Goal: Task Accomplishment & Management: Use online tool/utility

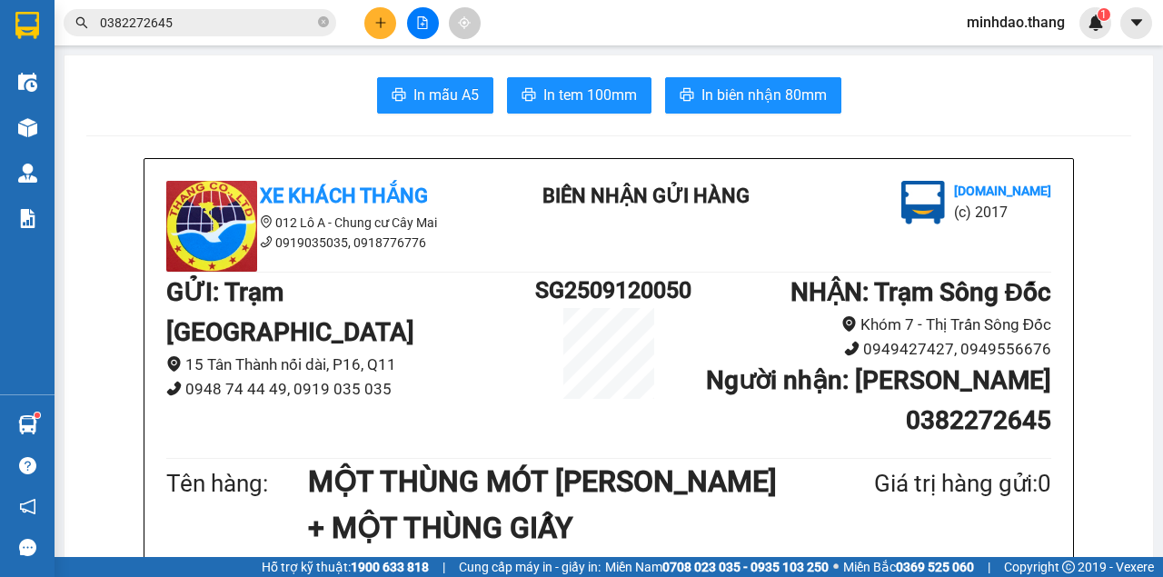
scroll to position [545, 0]
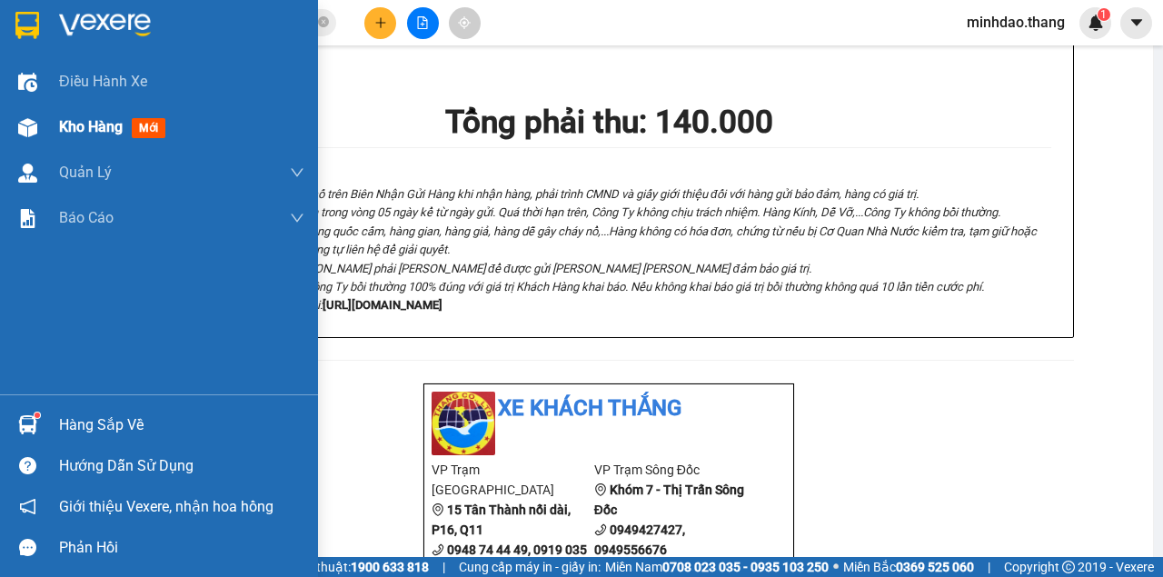
click at [39, 132] on div at bounding box center [28, 128] width 32 height 32
click at [43, 133] on div at bounding box center [28, 128] width 32 height 32
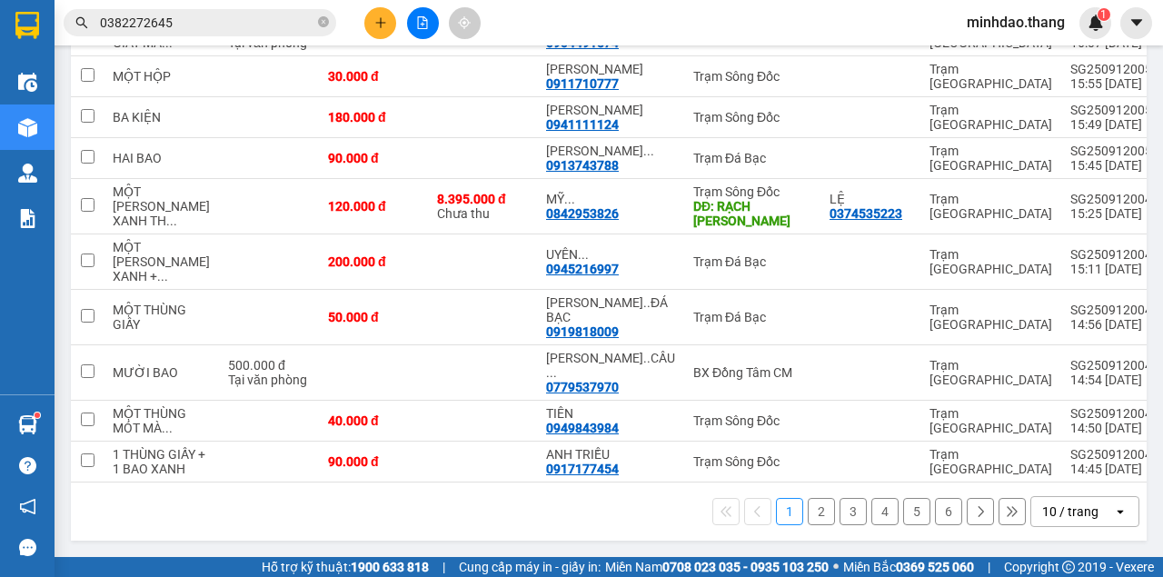
scroll to position [327, 0]
click at [416, 34] on button at bounding box center [423, 23] width 32 height 32
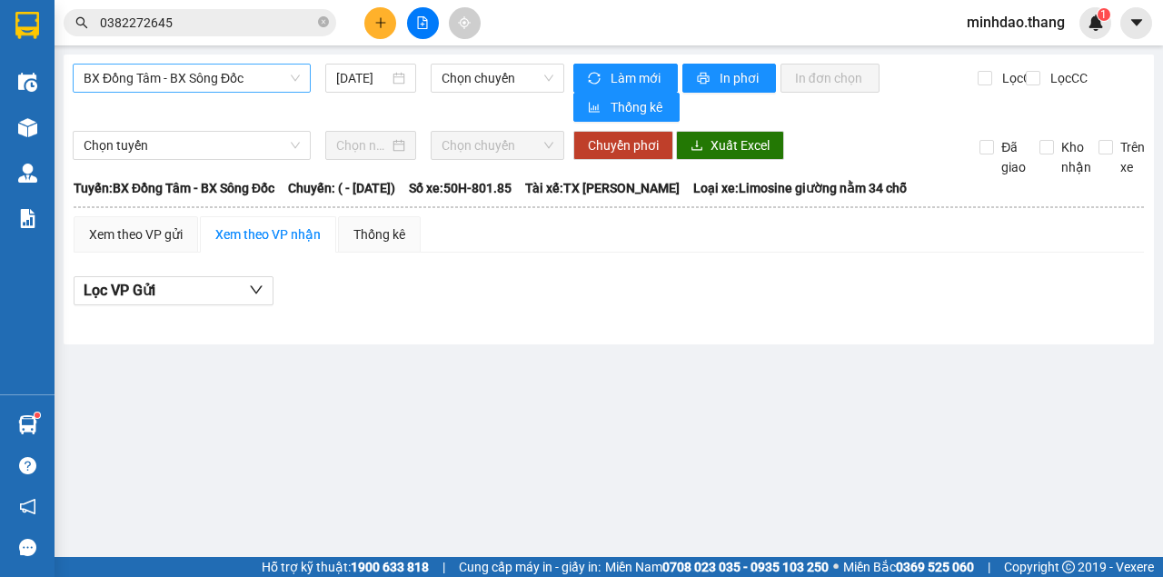
drag, startPoint x: 242, startPoint y: 76, endPoint x: 236, endPoint y: 87, distance: 12.2
click at [241, 76] on span "BX Đồng Tâm - BX Sông Đốc" at bounding box center [192, 77] width 216 height 27
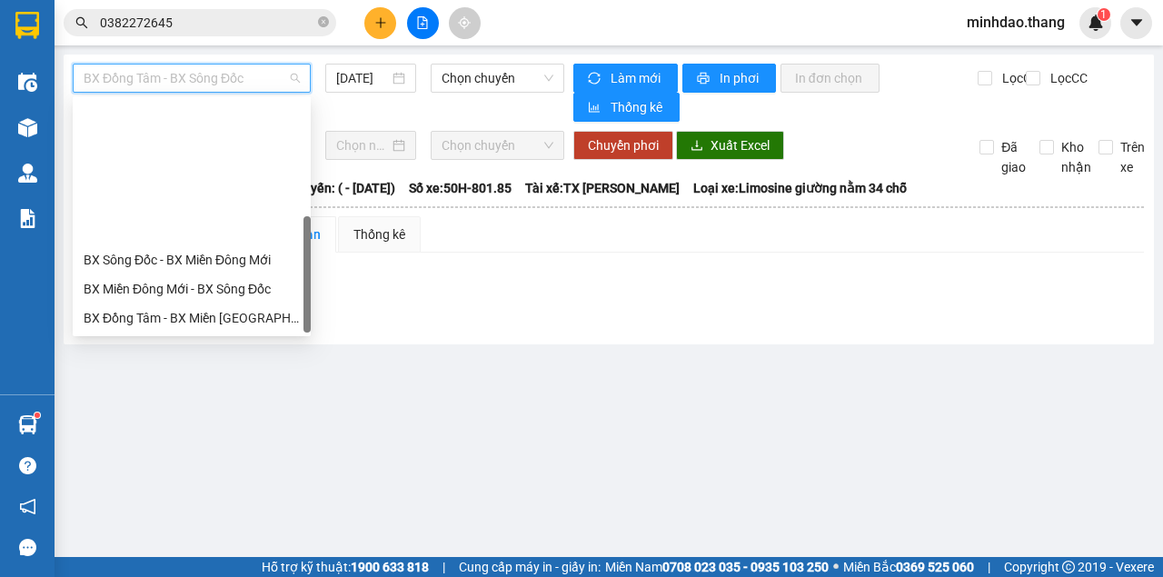
scroll to position [174, 0]
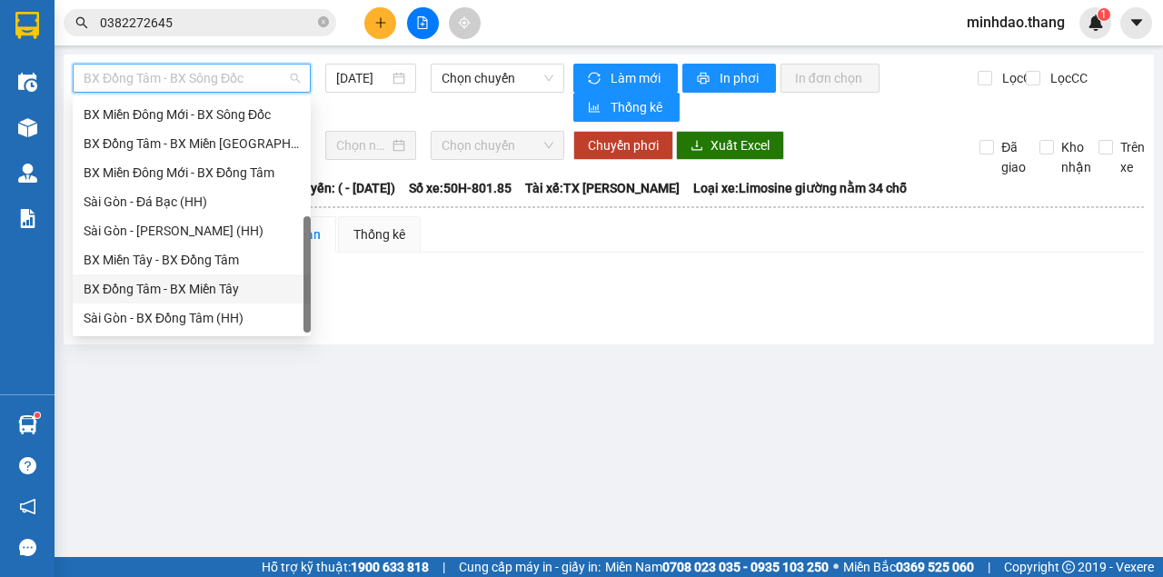
click at [199, 289] on div "BX Đồng Tâm - BX Miền Tây" at bounding box center [192, 289] width 216 height 20
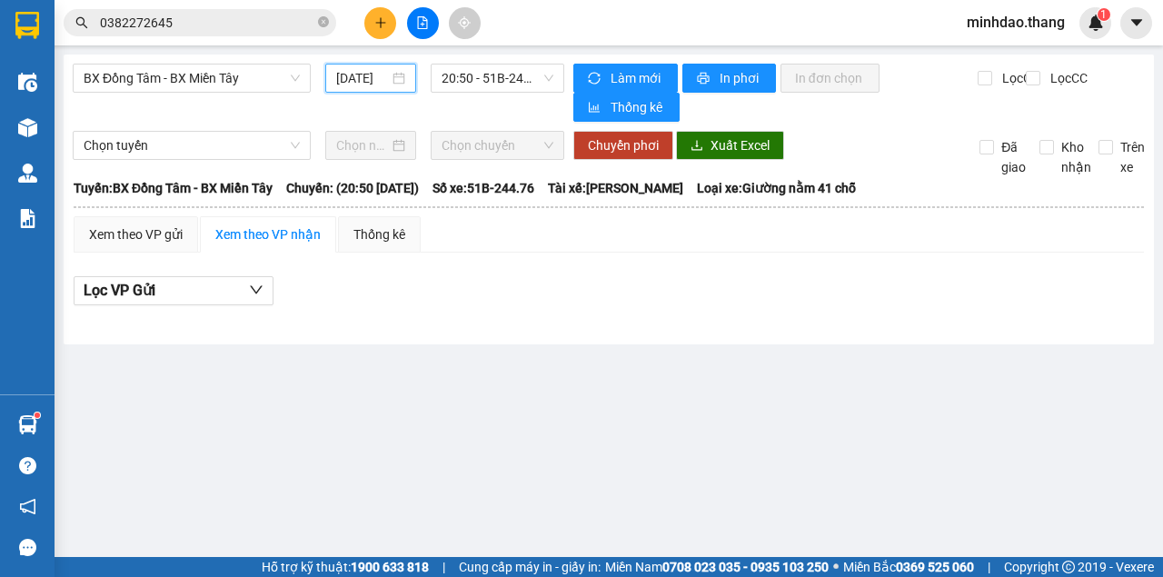
click at [362, 78] on input "[DATE]" at bounding box center [362, 78] width 53 height 20
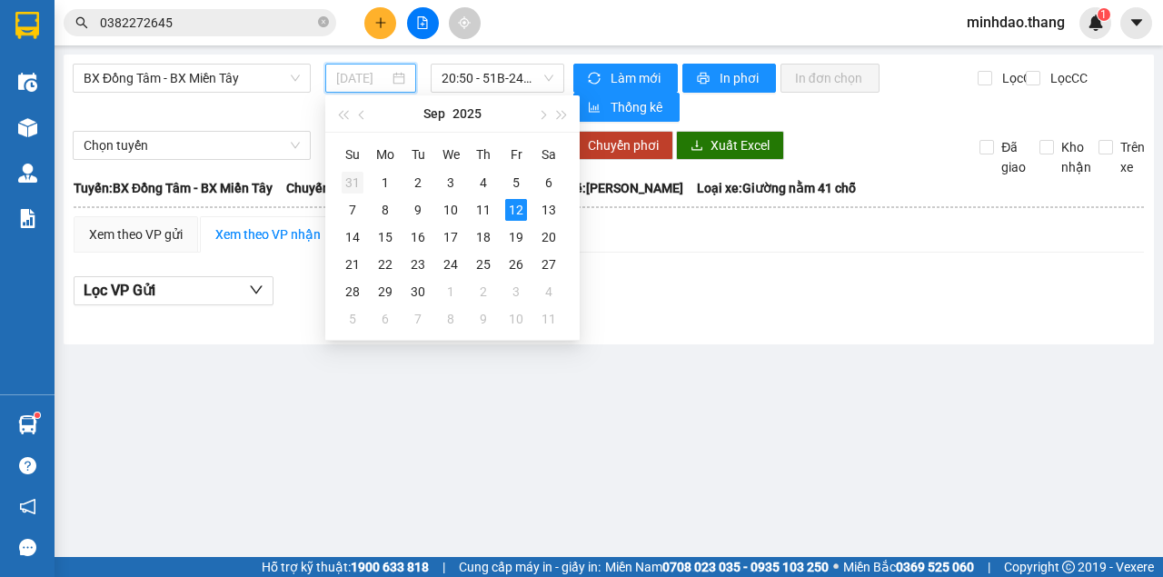
click at [346, 185] on div "31" at bounding box center [353, 183] width 22 height 22
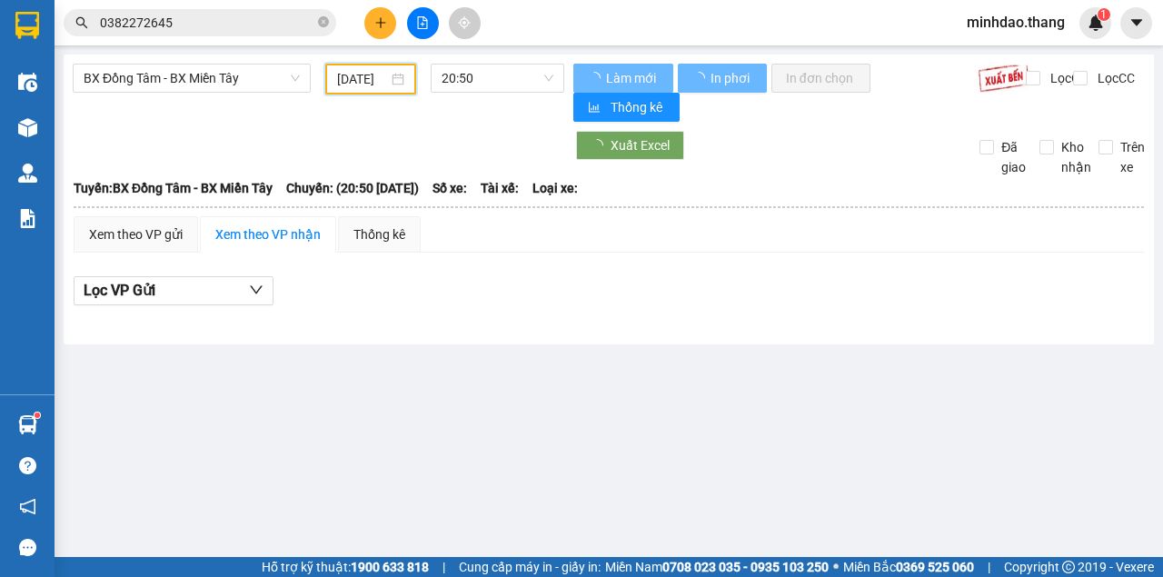
click at [367, 83] on input "[DATE]" at bounding box center [362, 79] width 51 height 20
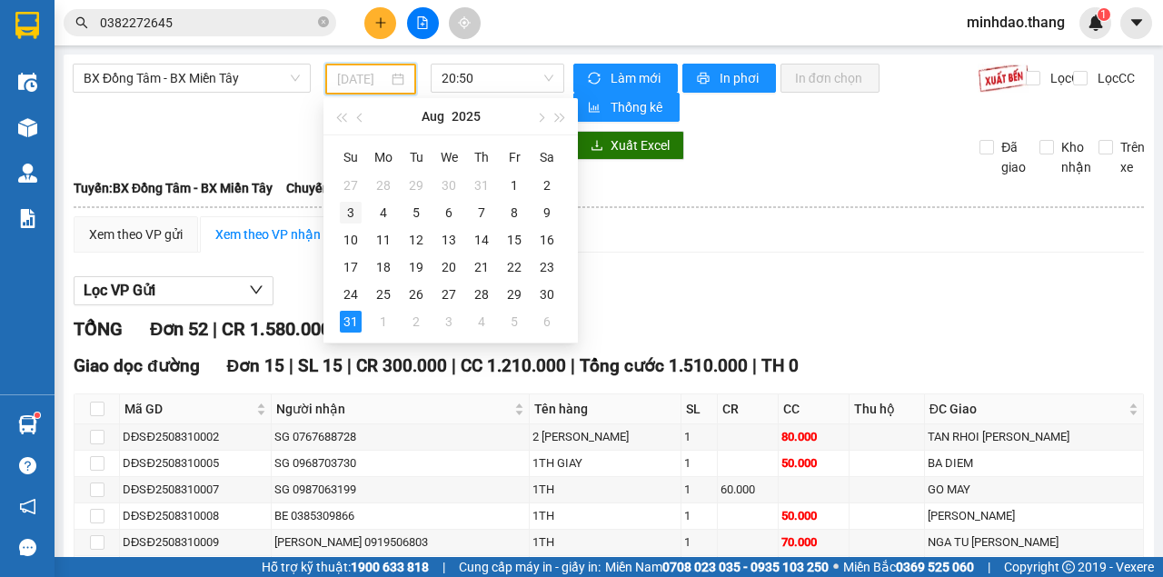
click at [351, 199] on td "3" at bounding box center [350, 212] width 33 height 27
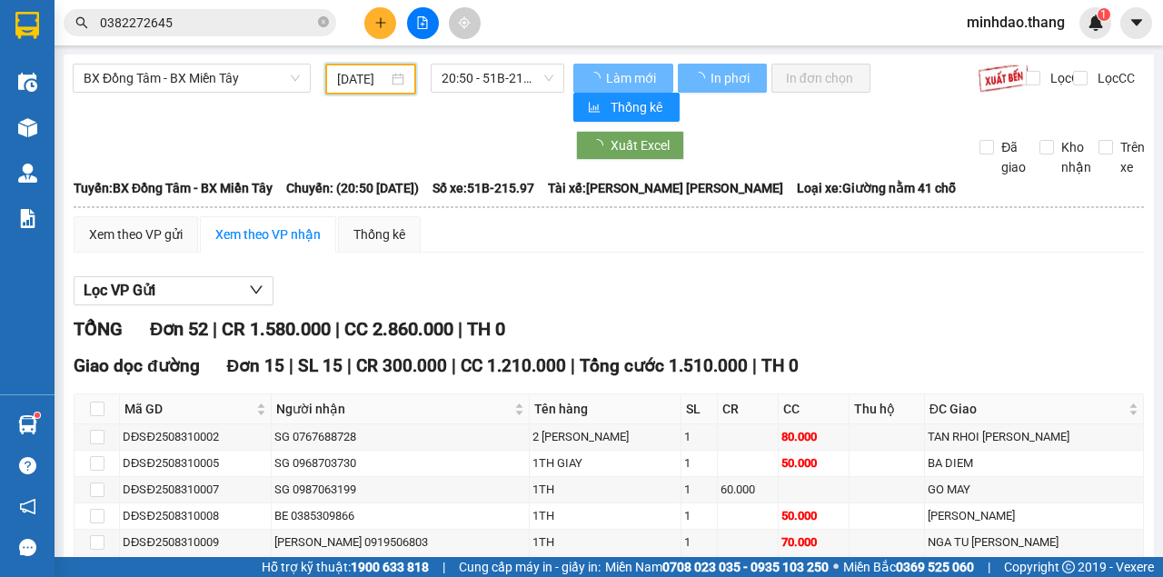
click at [365, 74] on input "03/08/2025" at bounding box center [362, 79] width 51 height 20
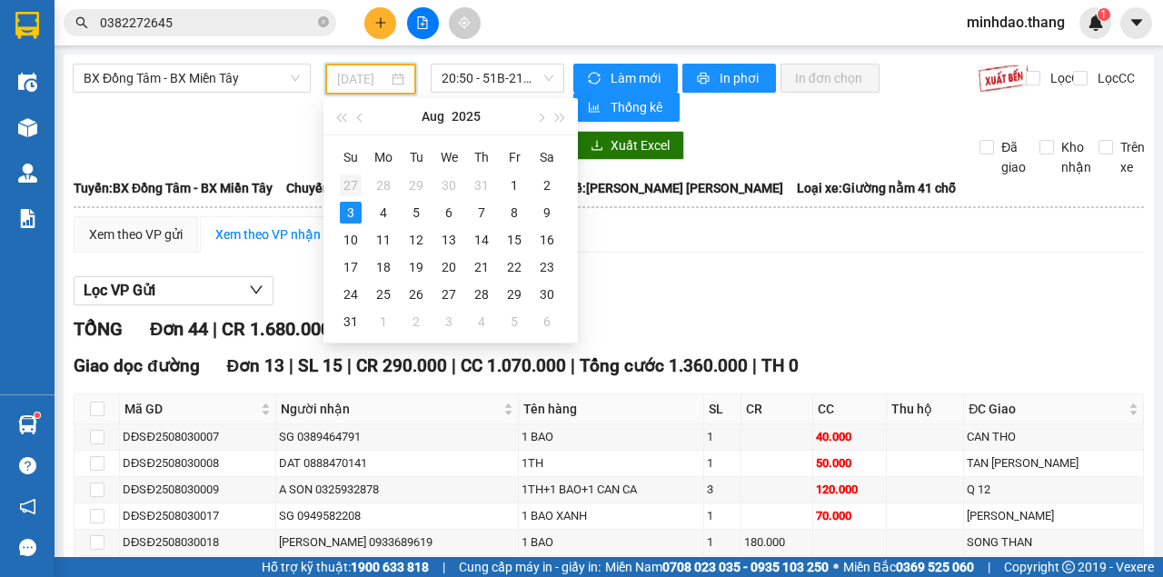
click at [356, 187] on div "27" at bounding box center [351, 185] width 22 height 22
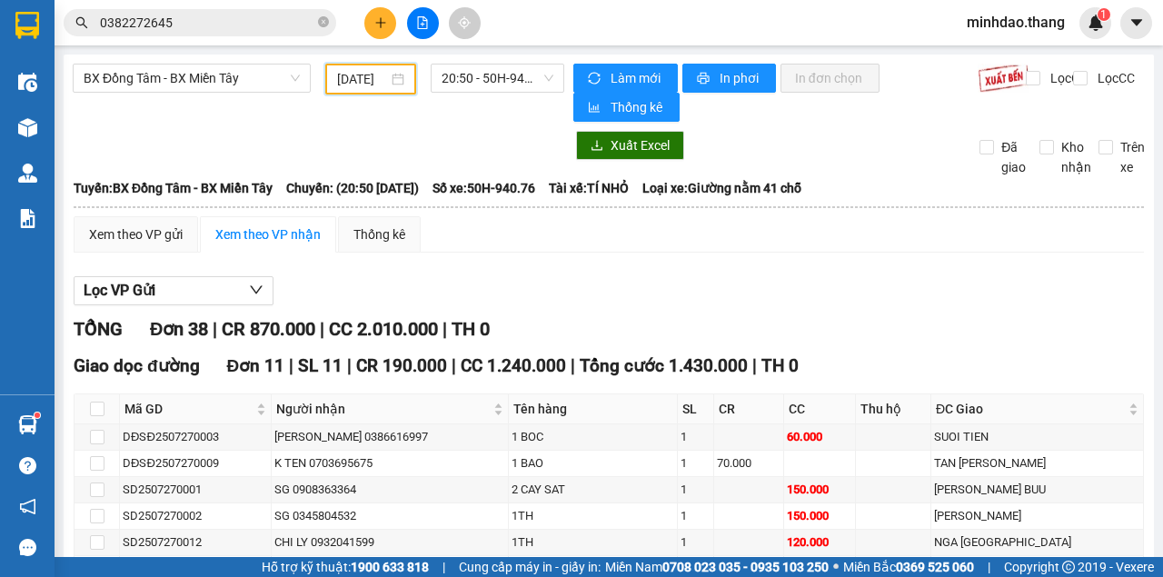
drag, startPoint x: 367, startPoint y: 73, endPoint x: 363, endPoint y: 84, distance: 11.5
click at [366, 74] on input "[DATE]" at bounding box center [362, 79] width 51 height 20
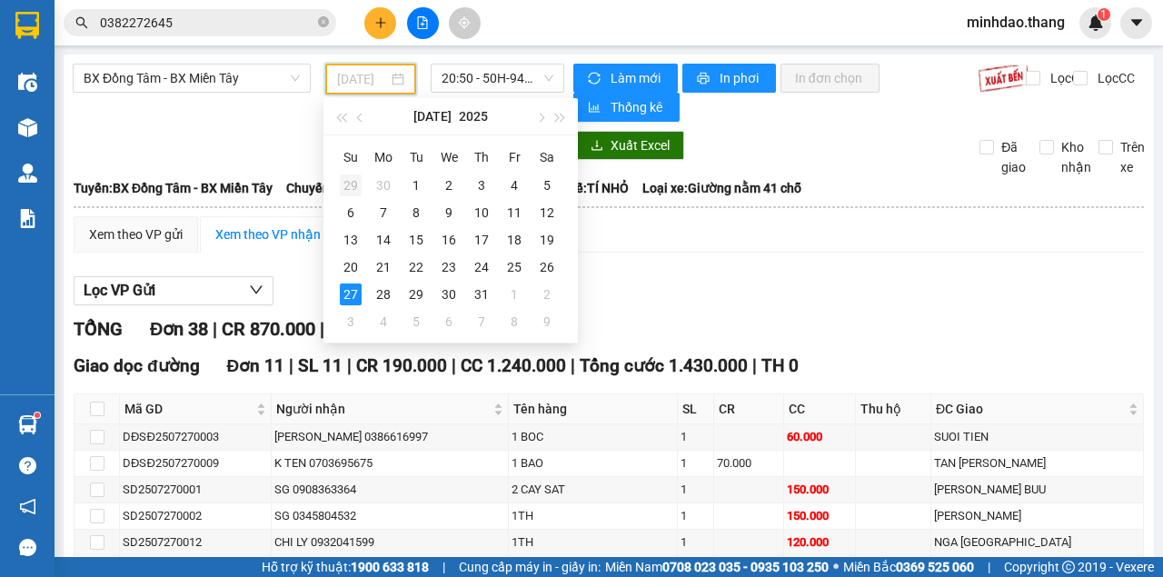
click at [358, 183] on div "29" at bounding box center [351, 185] width 22 height 22
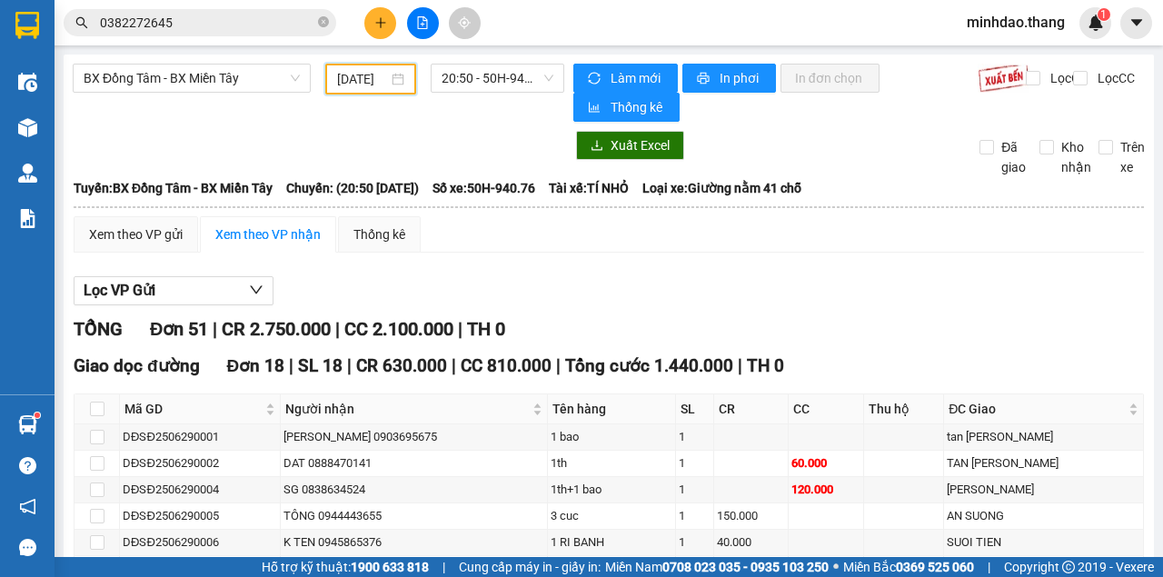
click at [367, 79] on input "[DATE]" at bounding box center [362, 79] width 51 height 20
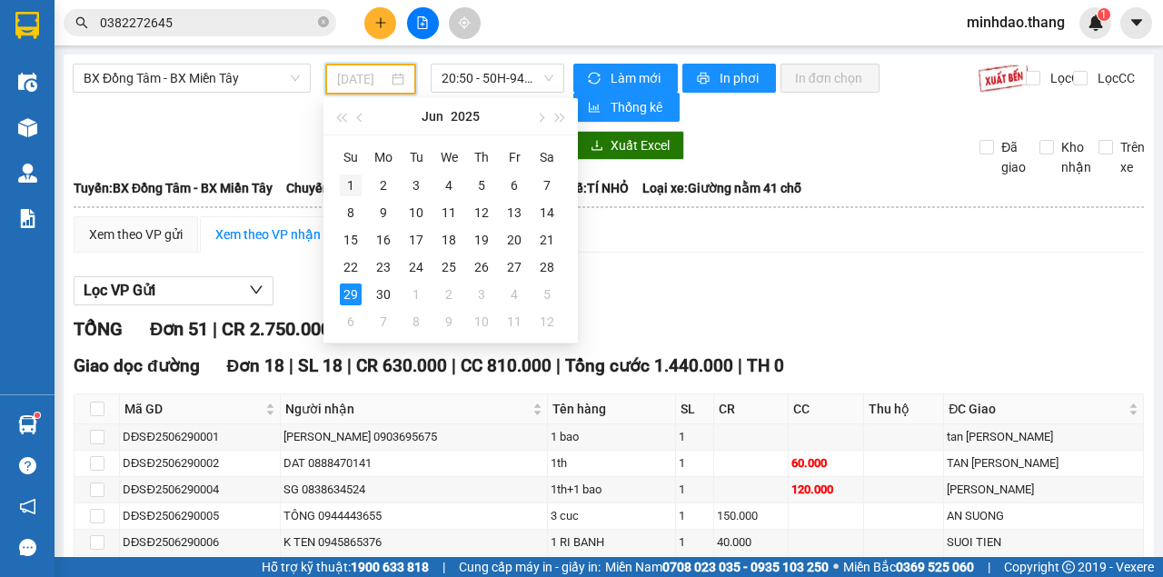
click at [338, 183] on td "1" at bounding box center [350, 185] width 33 height 27
type input "[DATE]"
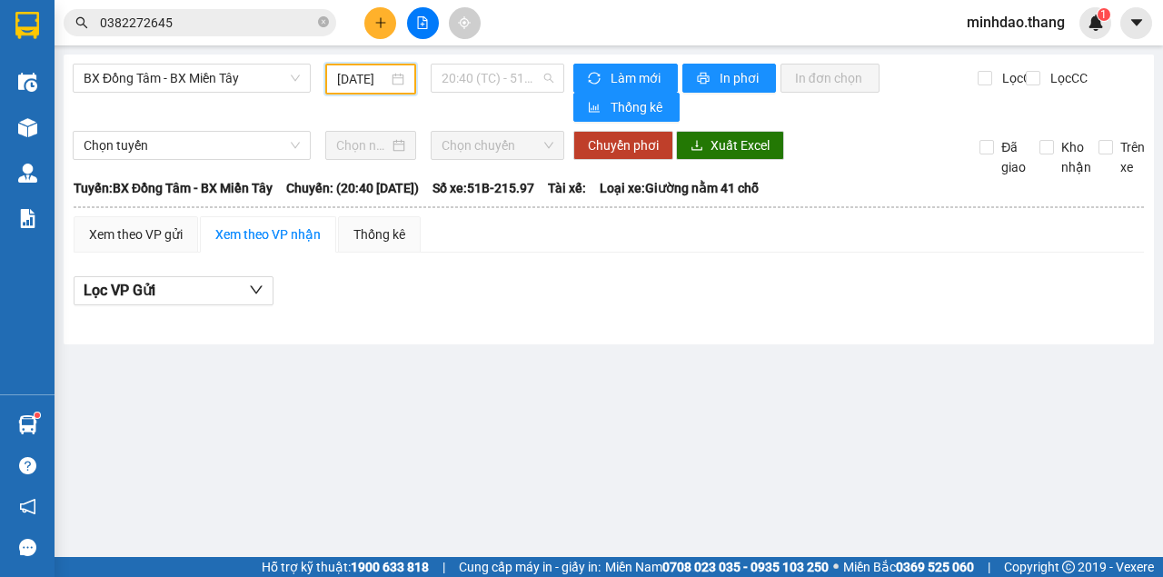
drag, startPoint x: 506, startPoint y: 75, endPoint x: 506, endPoint y: 116, distance: 40.9
click at [506, 76] on span "20:40 (TC) - 51B-215.97 - (Đã hủy)" at bounding box center [496, 77] width 111 height 27
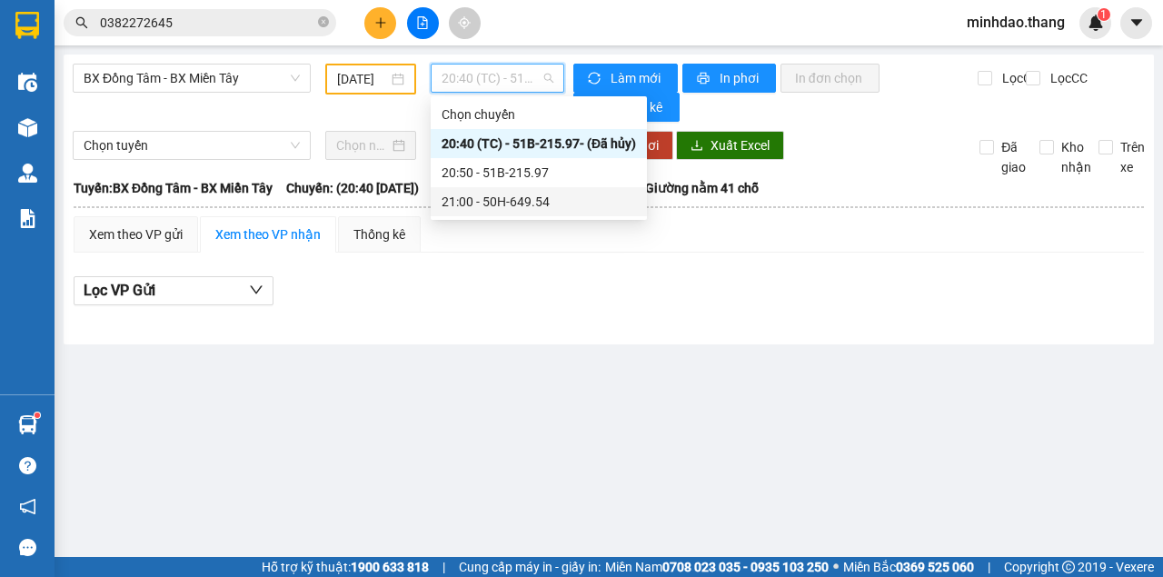
click at [476, 207] on div "21:00 - 50H-649.54" at bounding box center [538, 202] width 194 height 20
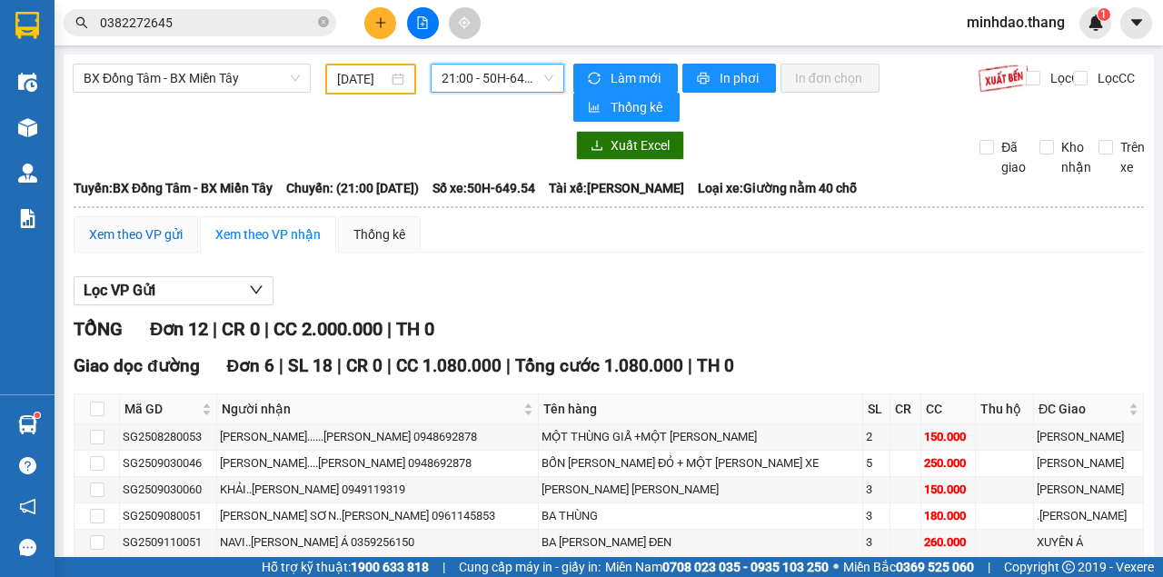
click at [140, 234] on div "Xem theo VP gửi" at bounding box center [136, 234] width 94 height 20
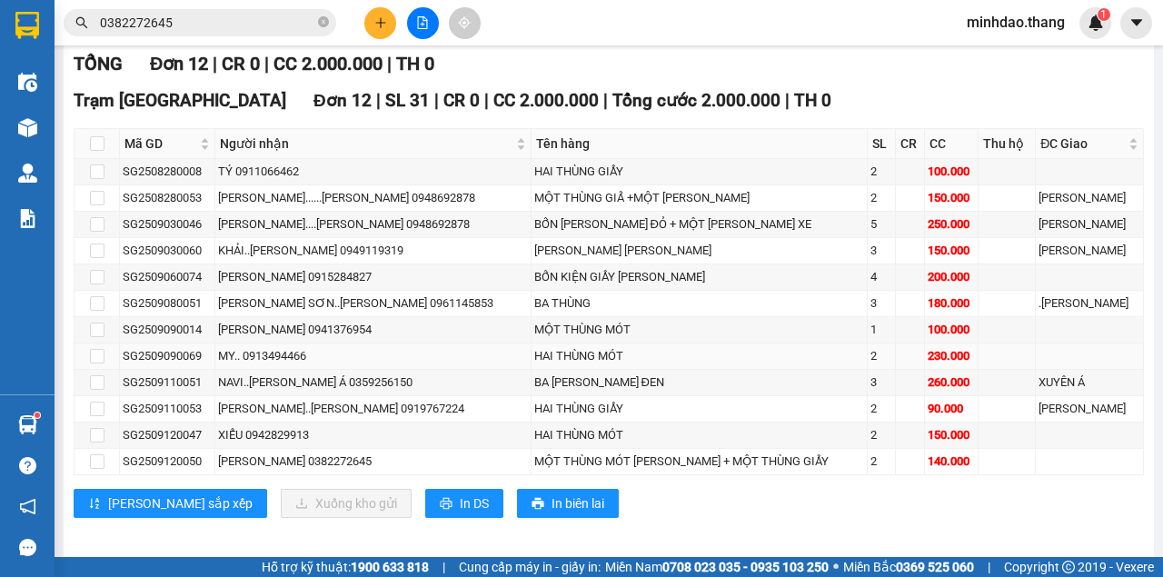
scroll to position [271, 0]
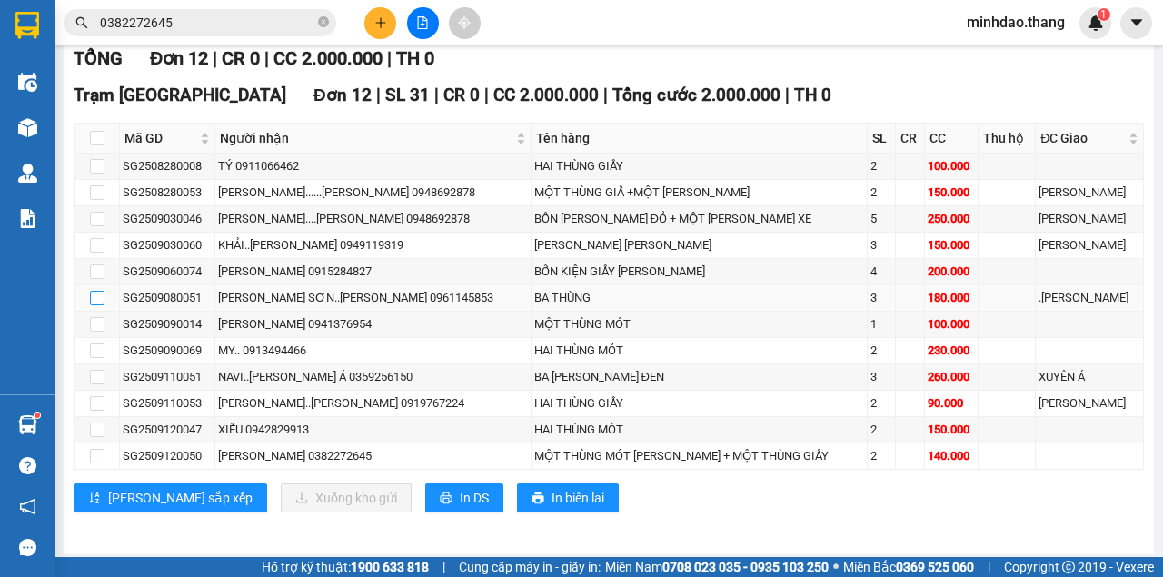
click at [97, 292] on input "checkbox" at bounding box center [97, 298] width 15 height 15
checkbox input "true"
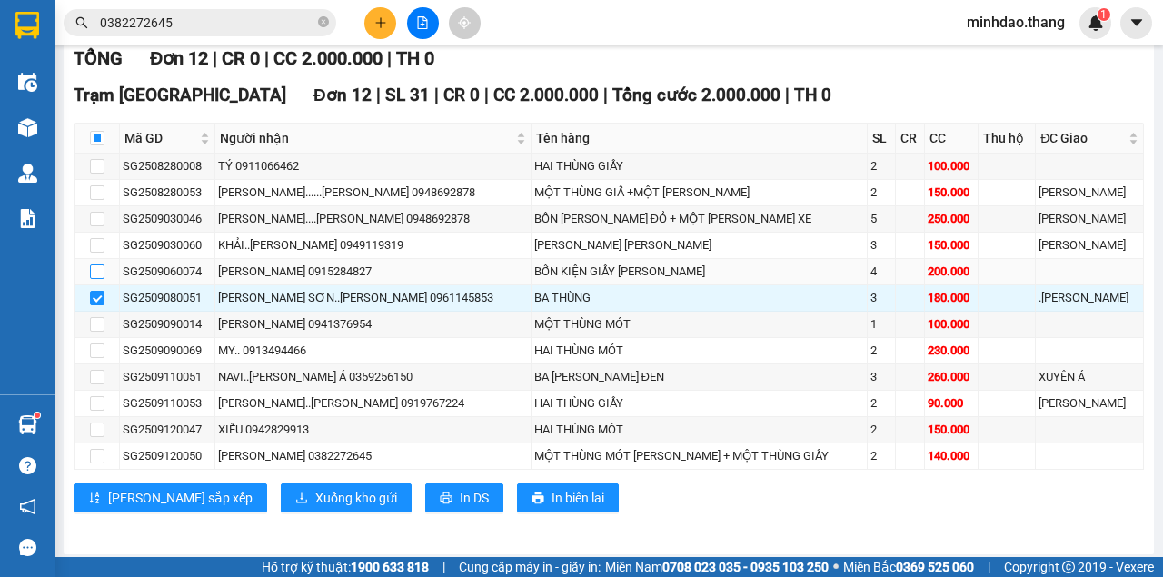
click at [95, 268] on input "checkbox" at bounding box center [97, 271] width 15 height 15
checkbox input "true"
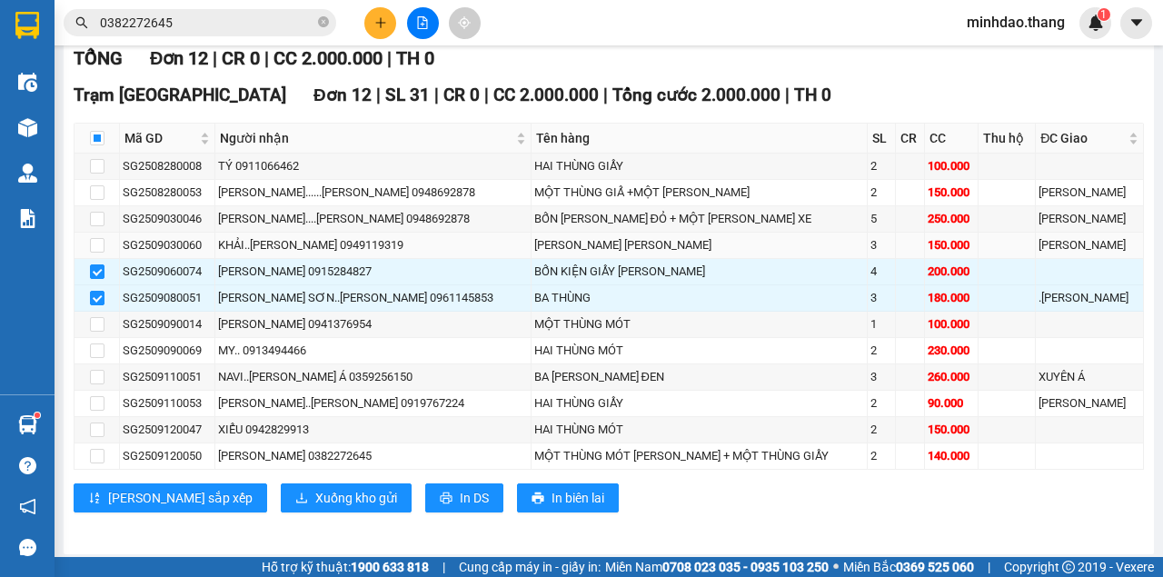
click at [104, 242] on td at bounding box center [96, 246] width 45 height 26
click at [104, 243] on td at bounding box center [96, 246] width 45 height 26
click at [98, 243] on input "checkbox" at bounding box center [97, 245] width 15 height 15
checkbox input "true"
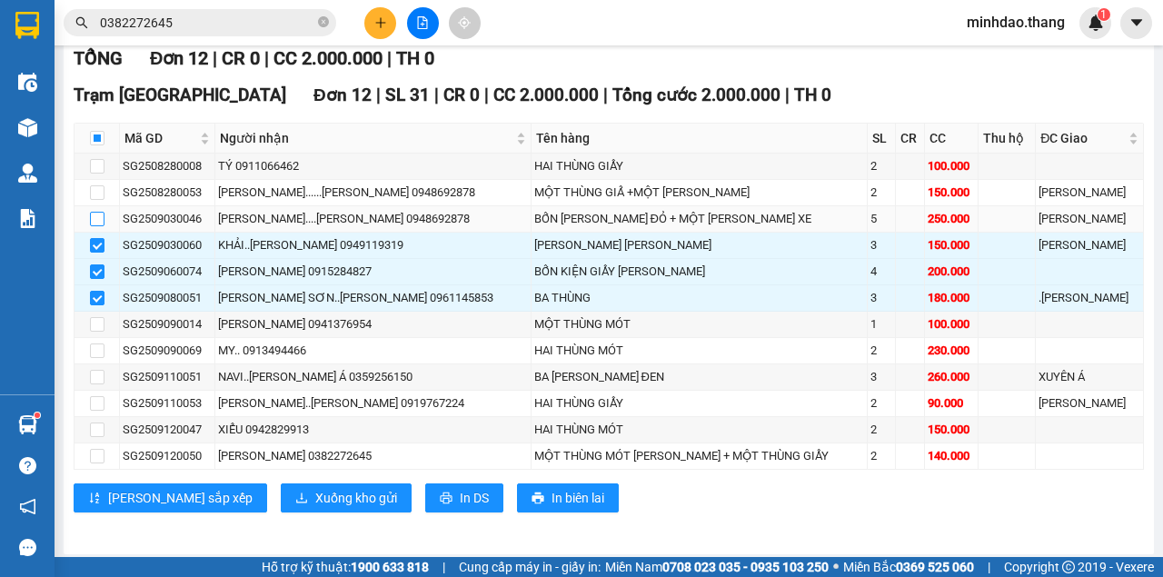
click at [98, 218] on input "checkbox" at bounding box center [97, 219] width 15 height 15
checkbox input "true"
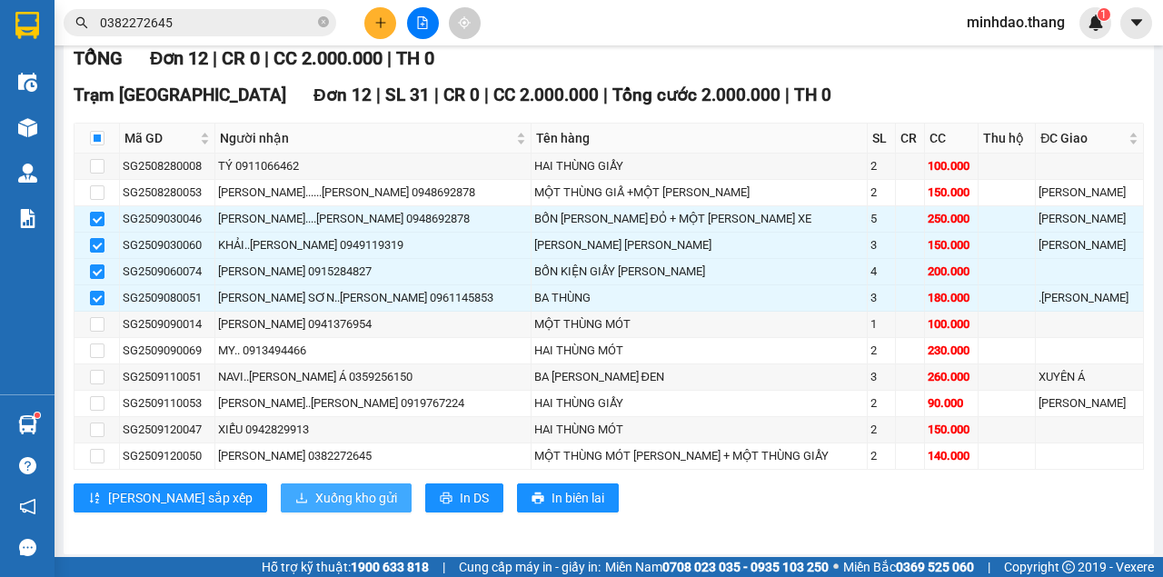
click at [315, 490] on span "Xuống kho gửi" at bounding box center [356, 498] width 82 height 20
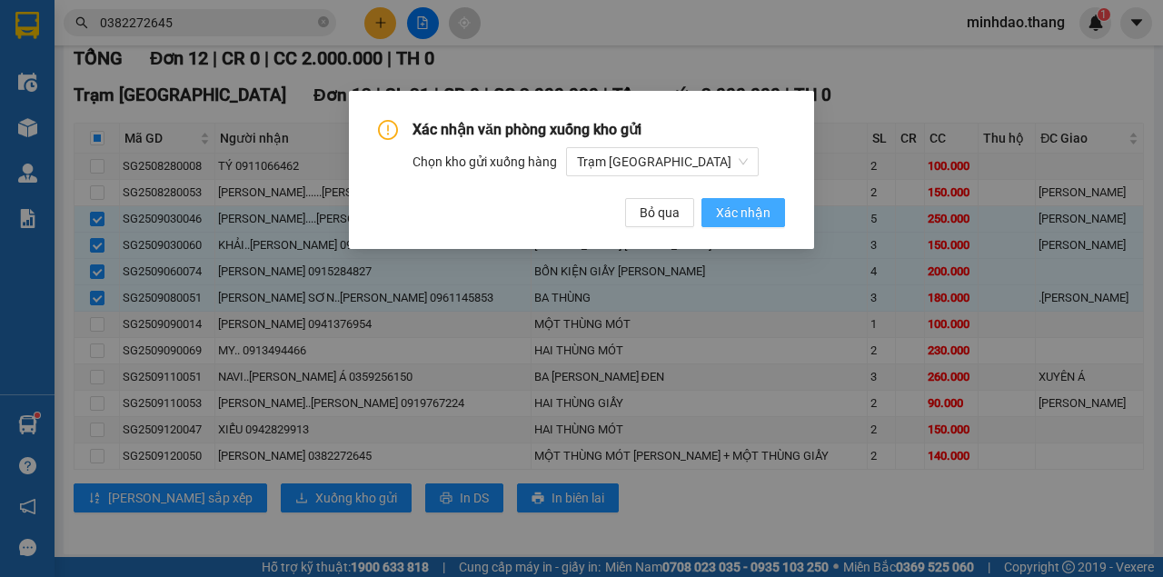
click at [730, 209] on span "Xác nhận" at bounding box center [743, 213] width 55 height 20
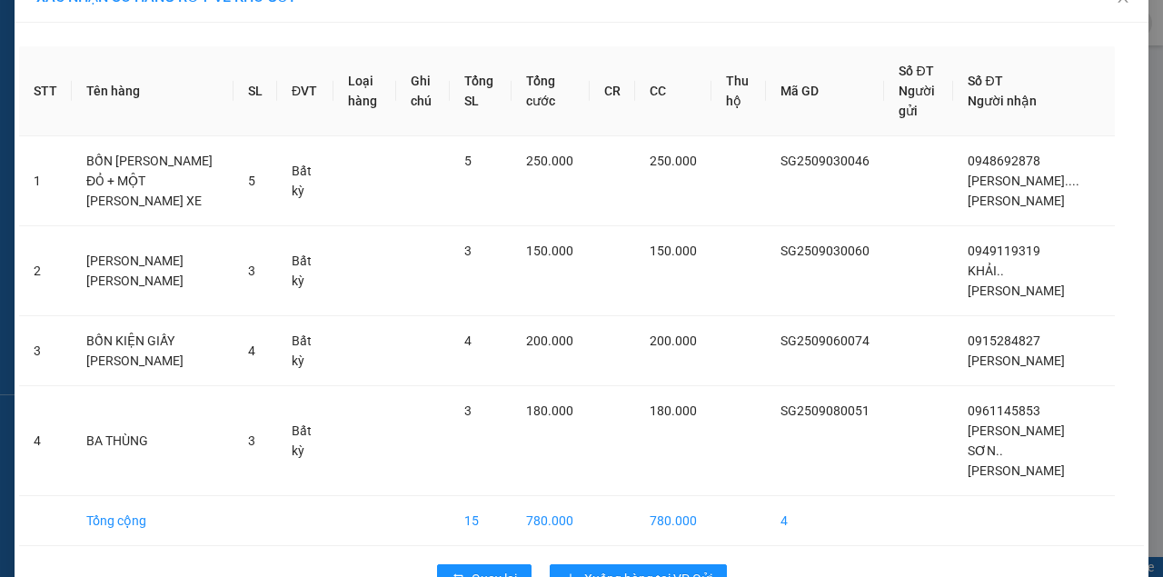
scroll to position [65, 0]
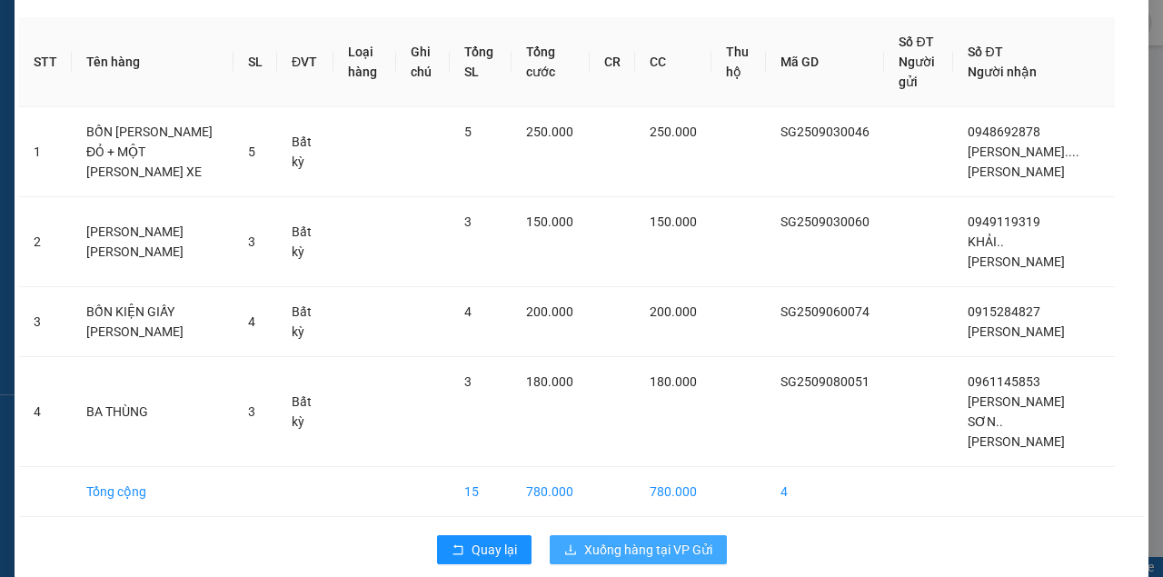
click at [659, 540] on span "Xuống hàng tại VP Gửi" at bounding box center [648, 550] width 128 height 20
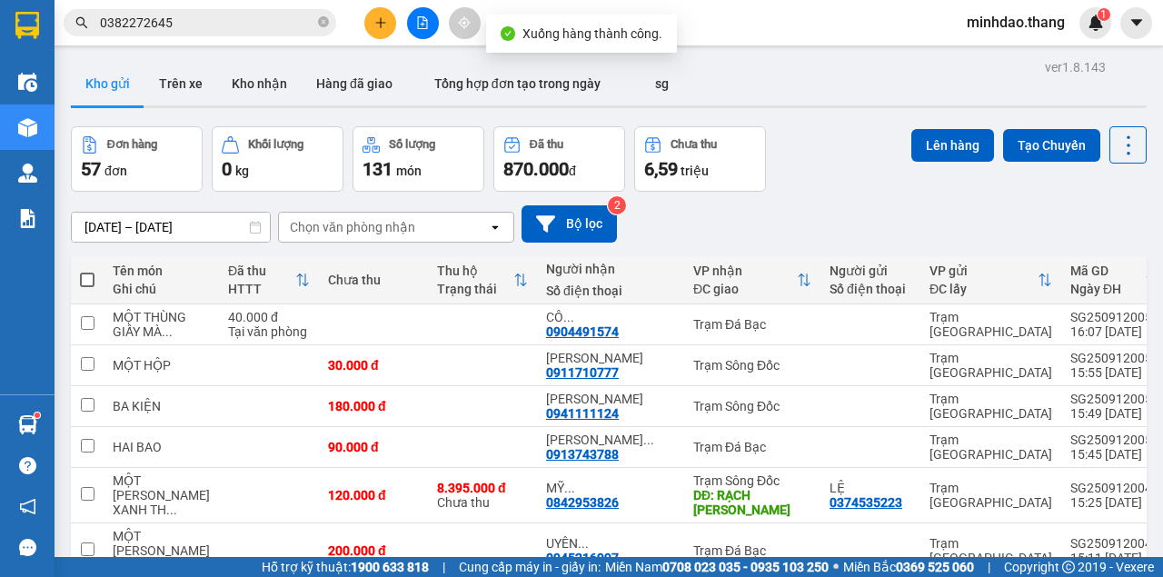
drag, startPoint x: 679, startPoint y: 190, endPoint x: 686, endPoint y: 183, distance: 9.7
click at [680, 188] on button "Chưa thu 6,59 triệu" at bounding box center [700, 158] width 132 height 65
click at [692, 172] on span "triệu" at bounding box center [694, 171] width 28 height 15
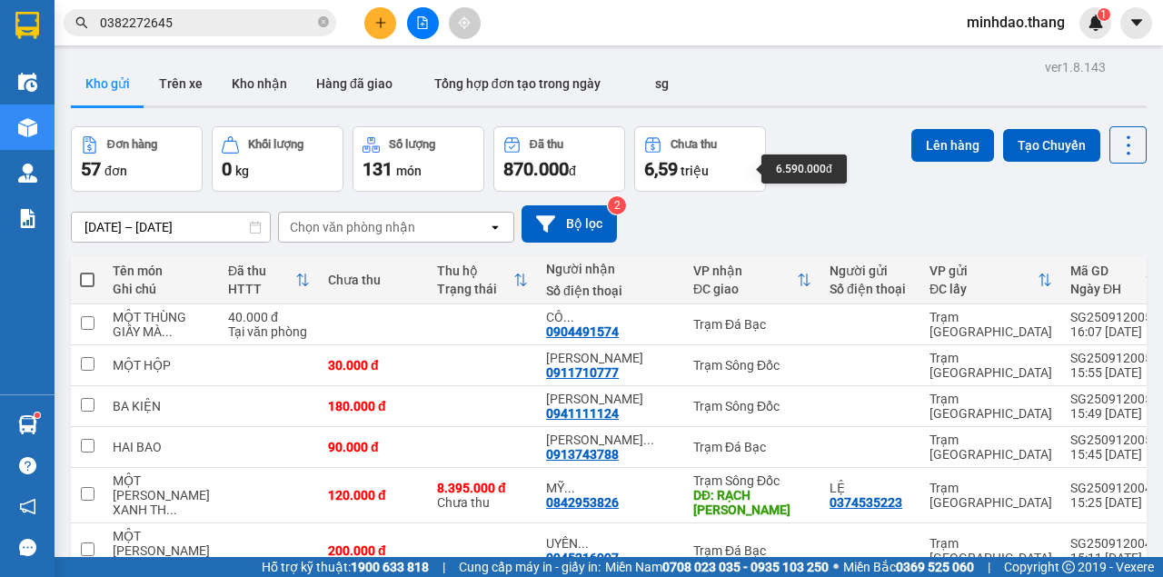
click at [692, 169] on span "triệu" at bounding box center [694, 171] width 28 height 15
click at [807, 213] on div "10/09/2025 – 12/09/2025 Press the down arrow key to interact with the calendar …" at bounding box center [609, 223] width 1076 height 37
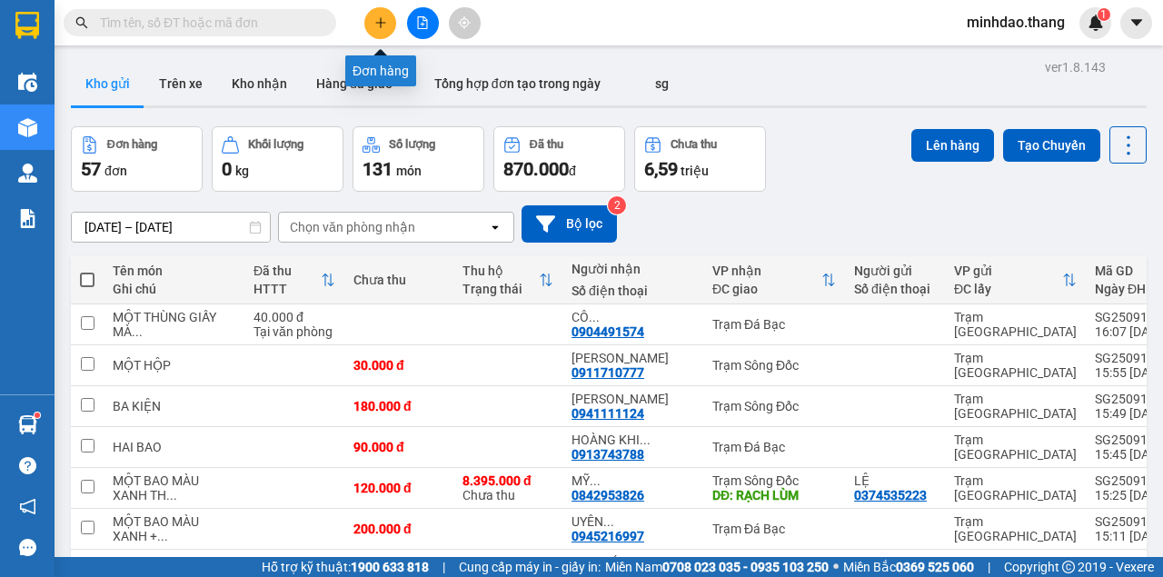
click at [378, 25] on icon "plus" at bounding box center [380, 22] width 13 height 13
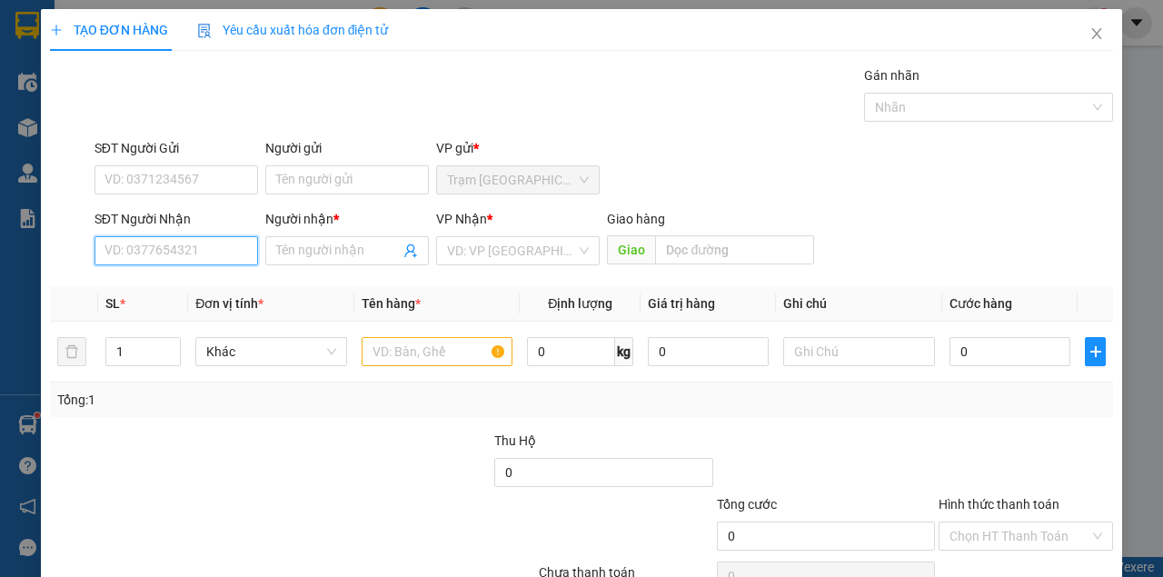
click at [184, 253] on input "SĐT Người Nhận" at bounding box center [176, 250] width 164 height 29
drag, startPoint x: 213, startPoint y: 285, endPoint x: 205, endPoint y: 292, distance: 10.3
click at [213, 285] on div "0911710777 - ANH TUẤN" at bounding box center [193, 286] width 179 height 20
type input "0911710777"
type input "[PERSON_NAME]"
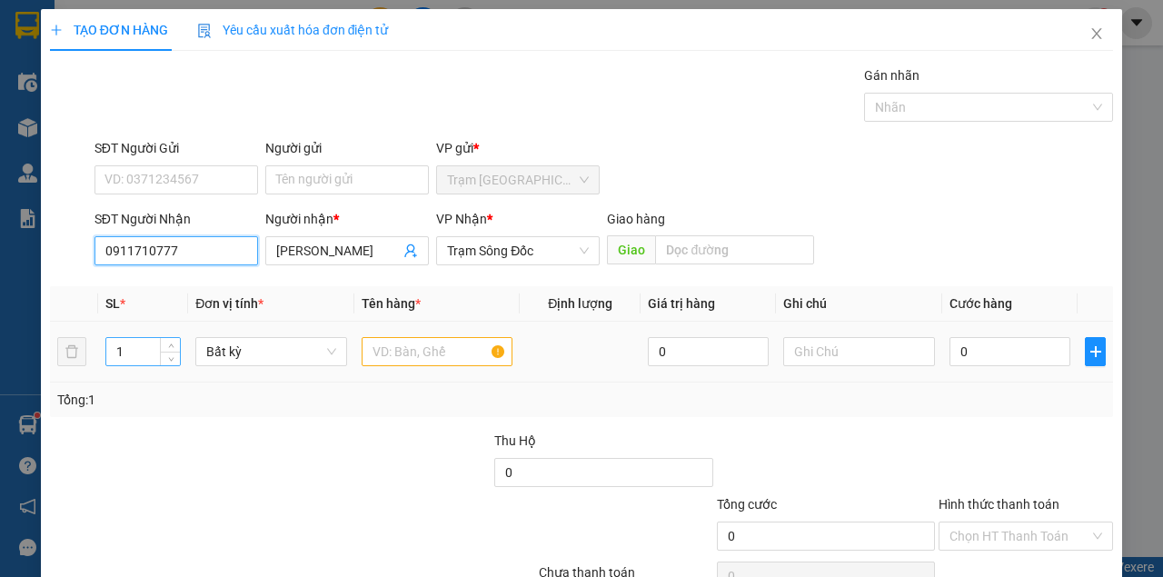
type input "0911710777"
click at [140, 354] on input "1" at bounding box center [143, 351] width 74 height 27
type input "2"
click at [392, 356] on input "text" at bounding box center [438, 351] width 152 height 29
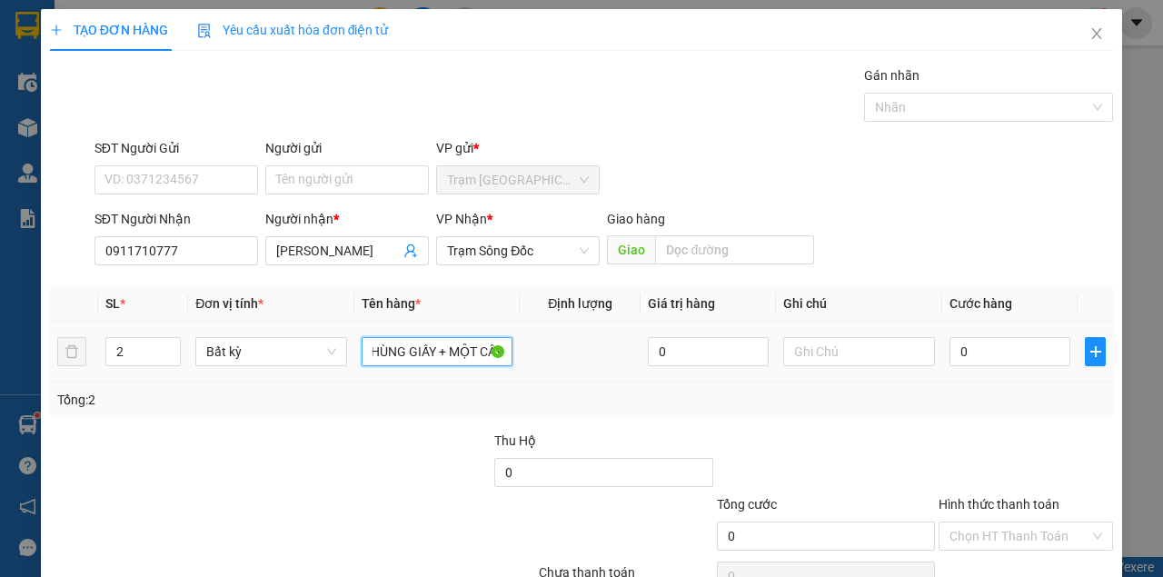
scroll to position [0, 48]
type input "MỘT THÙNG GIẤY + MỘT CÂY"
type input "8"
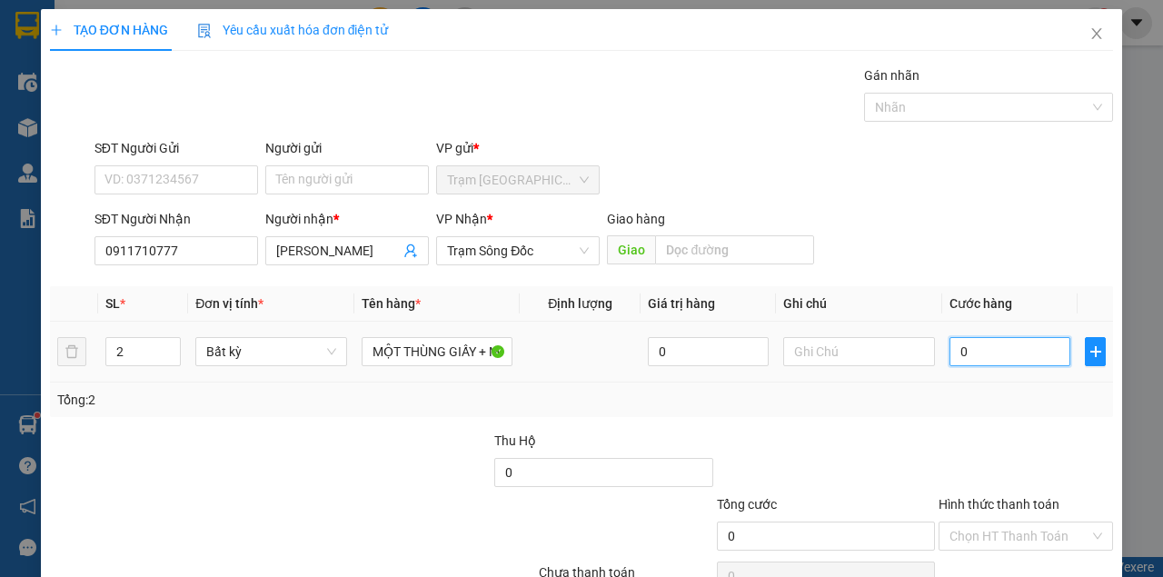
type input "8"
type input "80"
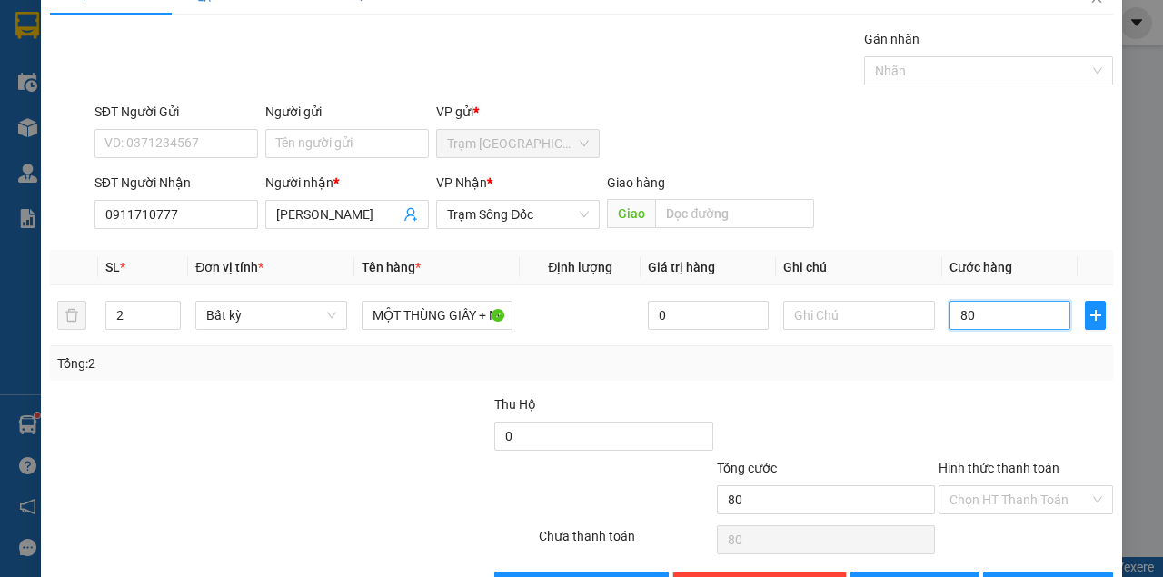
scroll to position [93, 0]
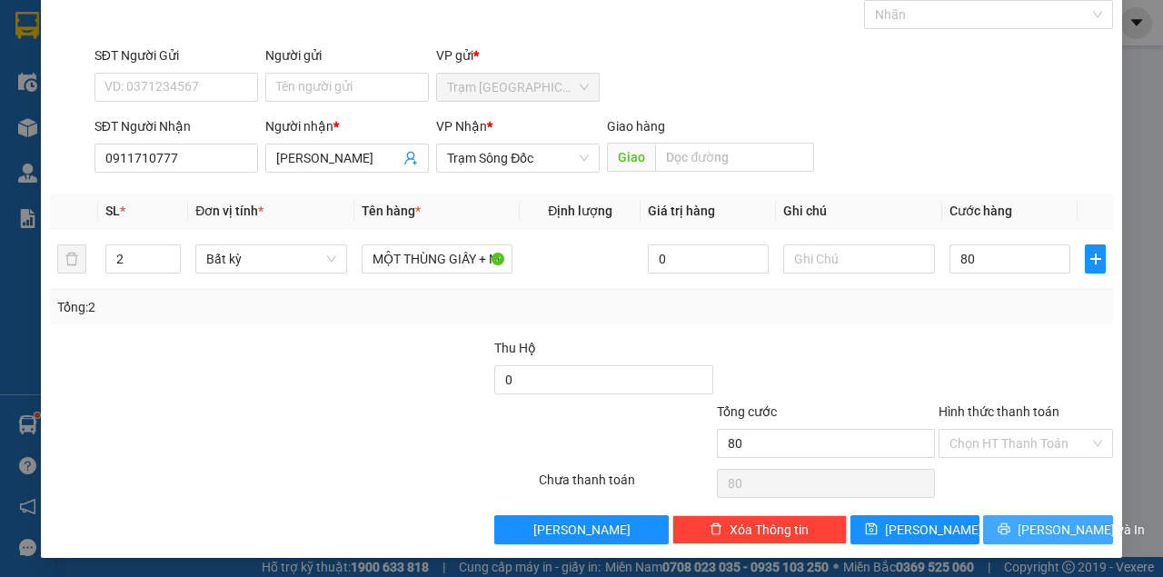
type input "80.000"
click at [1024, 517] on button "[PERSON_NAME] và In" at bounding box center [1048, 529] width 130 height 29
click at [983, 515] on button "[PERSON_NAME] và In" at bounding box center [1048, 529] width 130 height 29
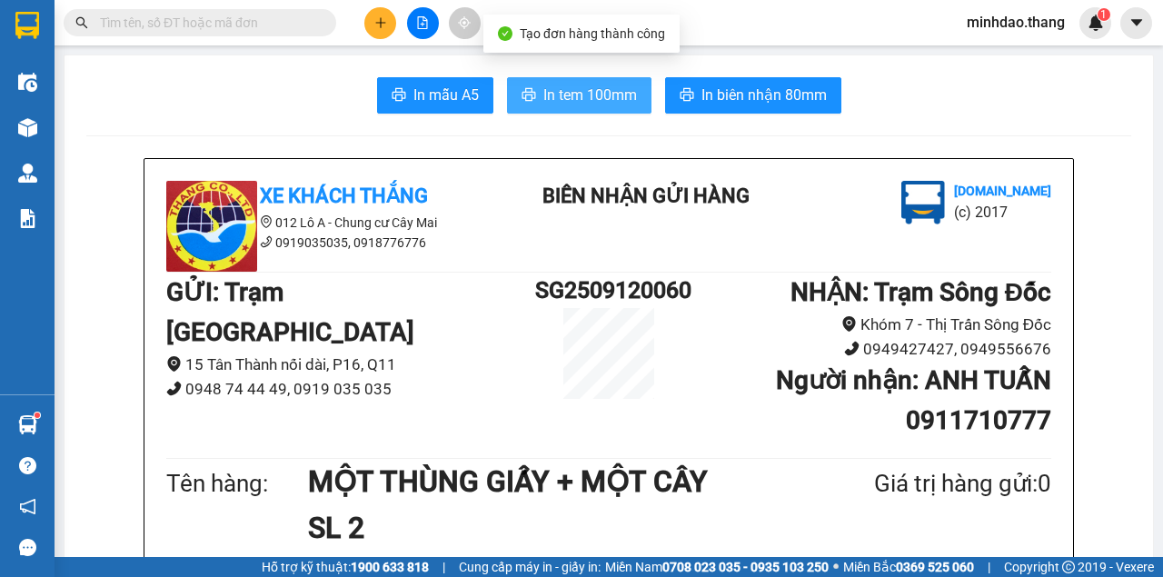
click at [579, 80] on button "In tem 100mm" at bounding box center [579, 95] width 144 height 36
click at [507, 77] on button "In tem 100mm" at bounding box center [579, 95] width 144 height 36
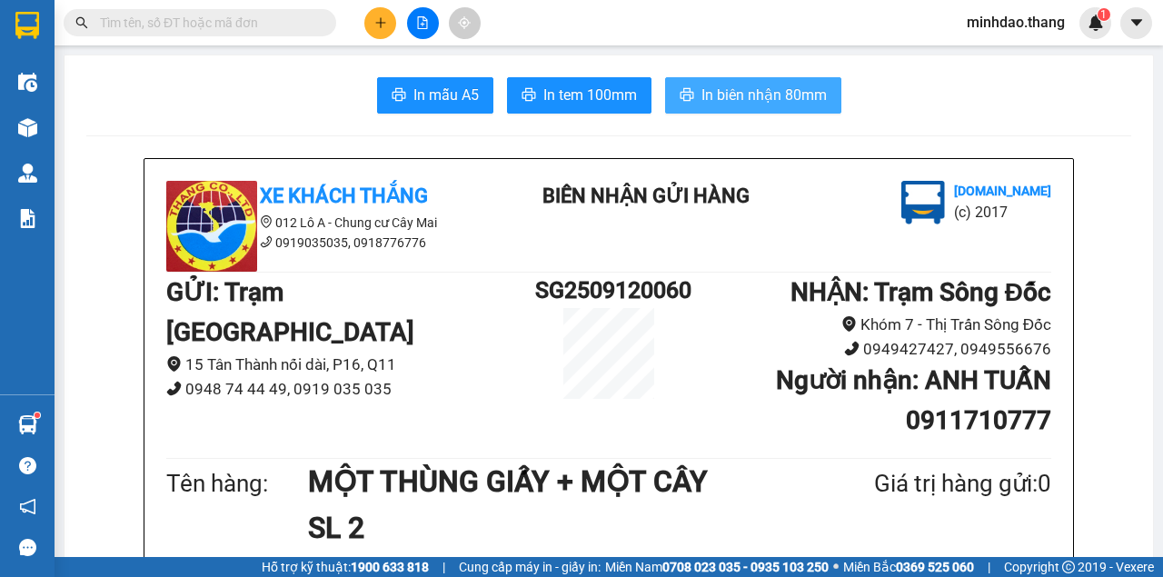
click at [787, 104] on span "In biên nhận 80mm" at bounding box center [763, 95] width 125 height 23
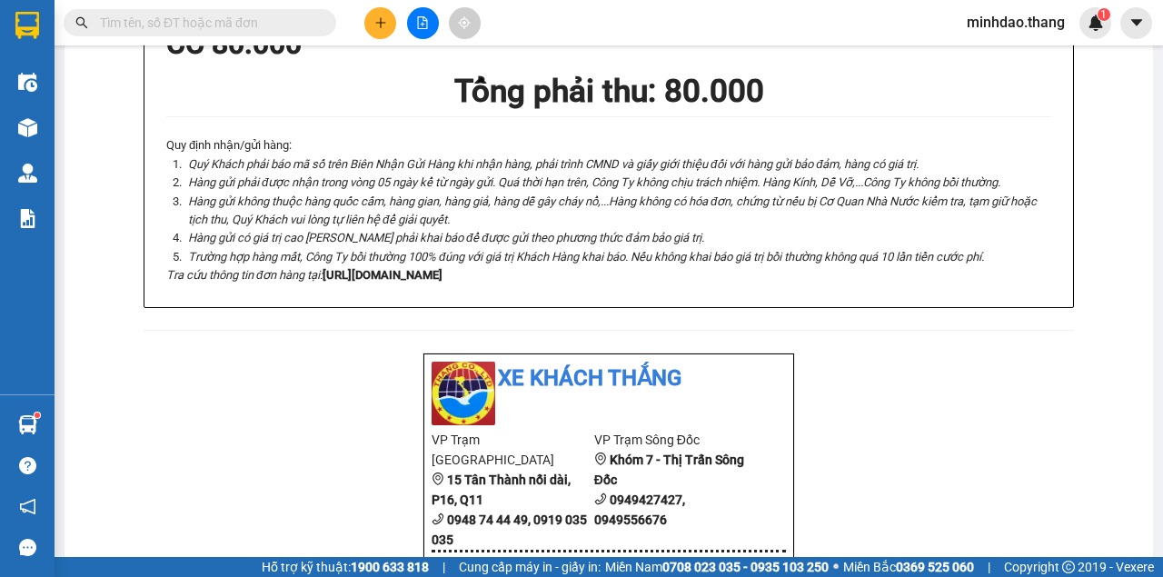
scroll to position [363, 0]
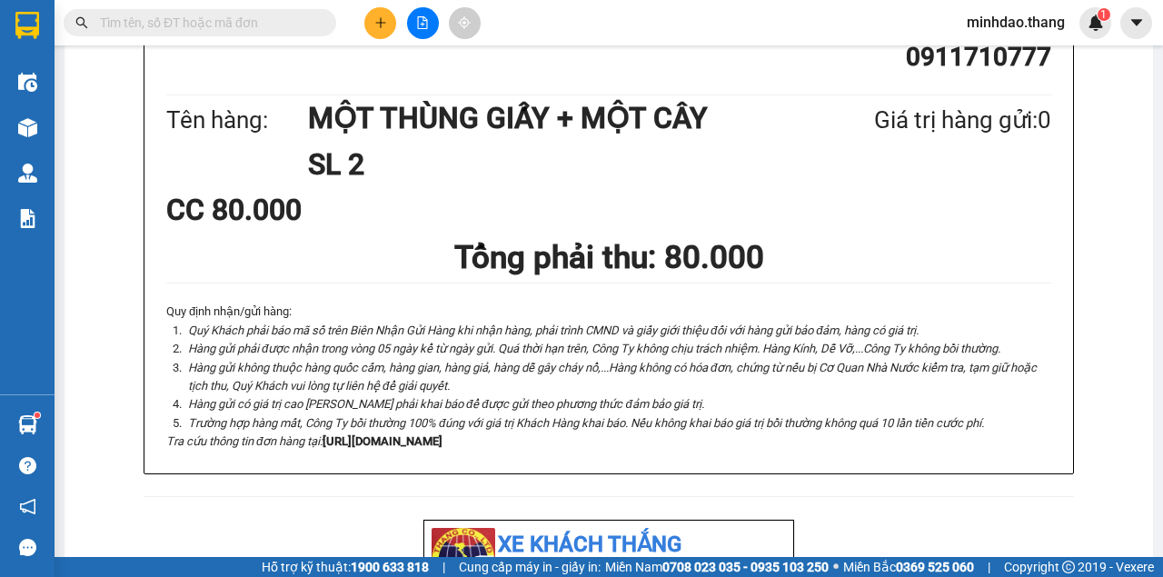
click at [275, 29] on input "text" at bounding box center [207, 23] width 214 height 20
click at [275, 26] on input "text" at bounding box center [207, 23] width 214 height 20
drag, startPoint x: 275, startPoint y: 26, endPoint x: 262, endPoint y: 25, distance: 13.7
click at [269, 25] on input "text" at bounding box center [207, 23] width 214 height 20
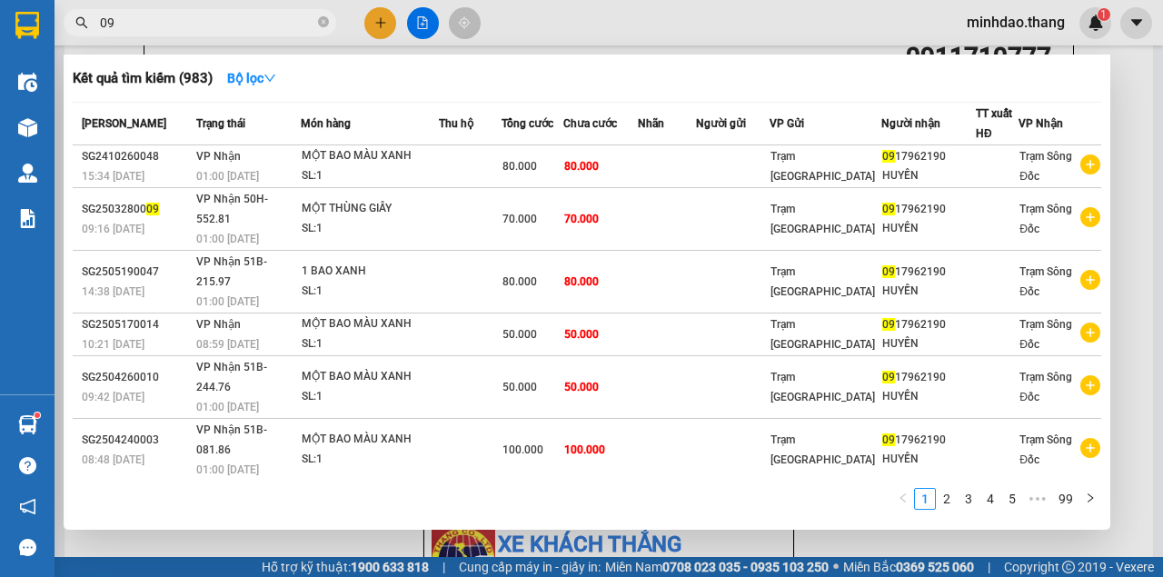
type input "09"
click at [392, 24] on div at bounding box center [581, 288] width 1163 height 577
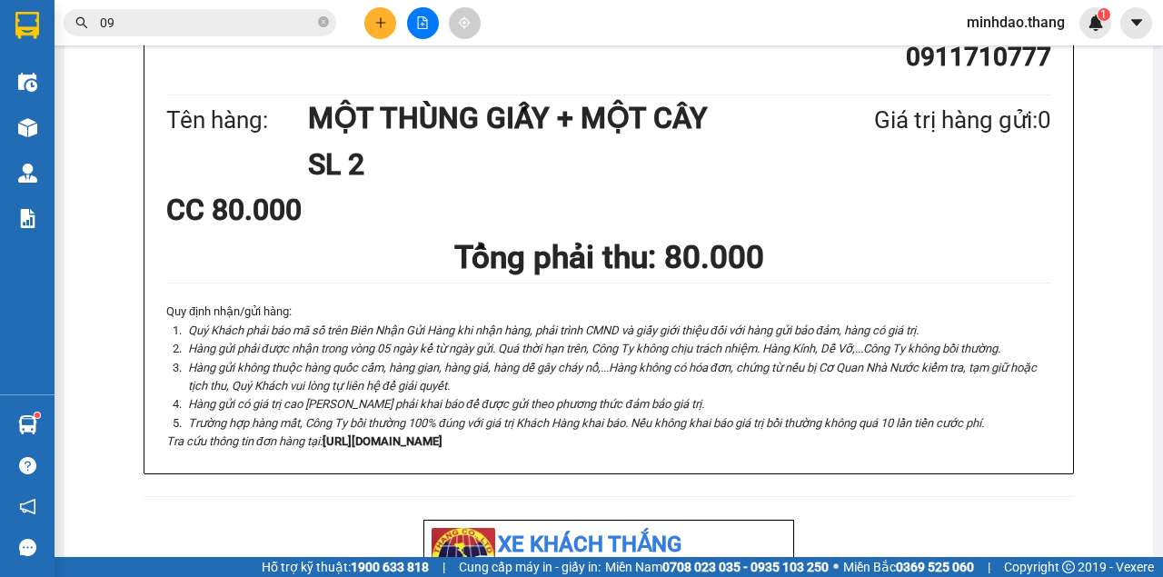
click at [392, 24] on button at bounding box center [380, 23] width 32 height 32
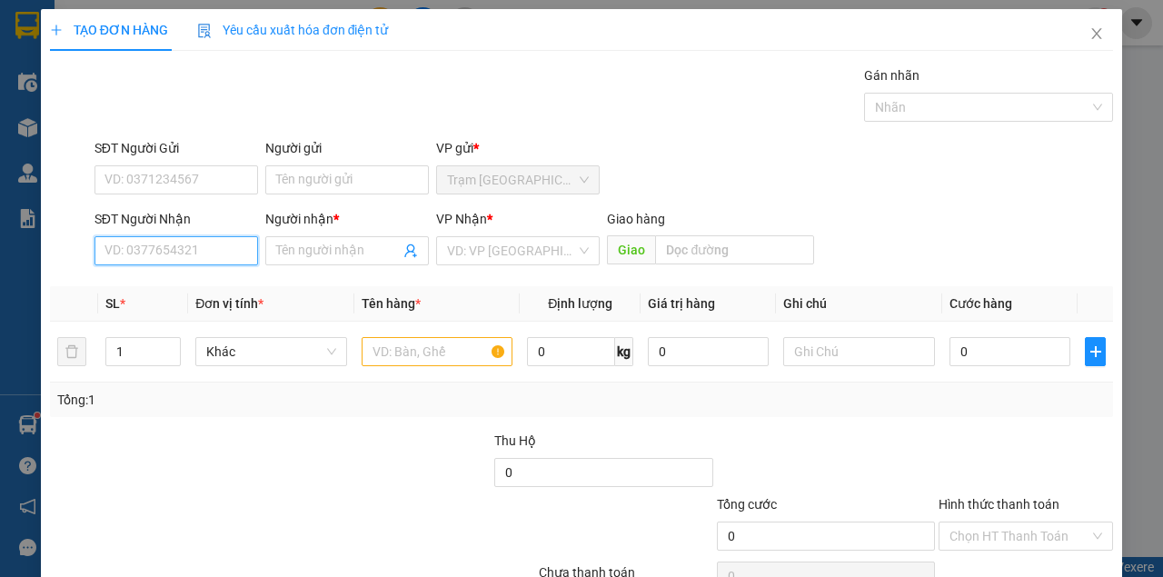
click at [183, 249] on input "SĐT Người Nhận" at bounding box center [176, 250] width 164 height 29
click at [214, 286] on div "0939450590 - QUỐC" at bounding box center [174, 286] width 141 height 20
type input "0939450590"
type input "QUỐC"
type input "0939450590"
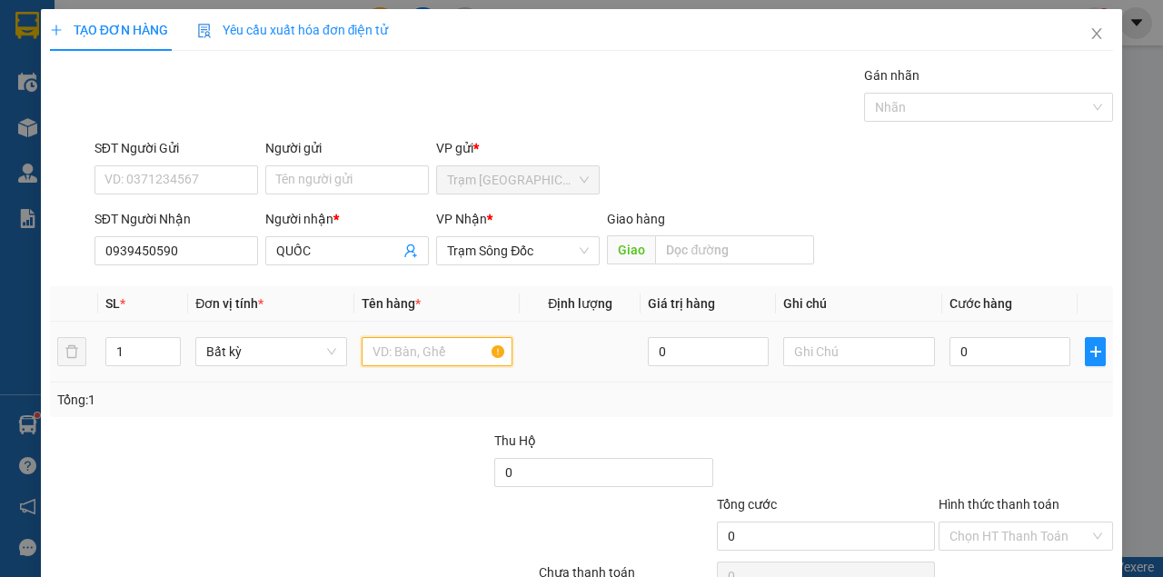
click at [383, 356] on input "text" at bounding box center [438, 351] width 152 height 29
type input "MỘT THÙNG GIẤY"
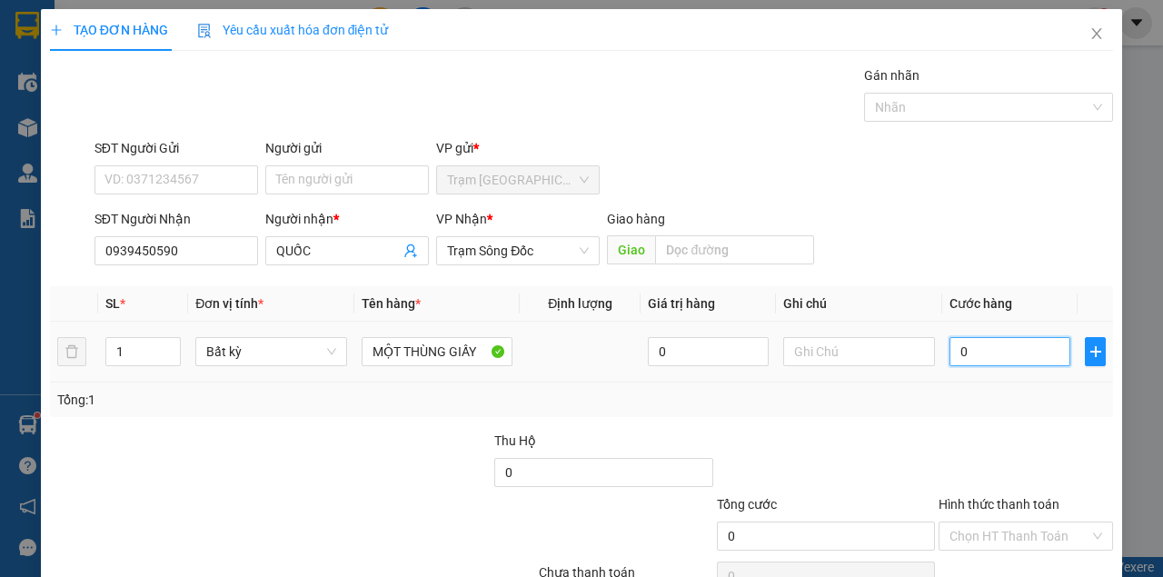
click at [956, 352] on input "0" at bounding box center [1009, 351] width 121 height 29
type input "4"
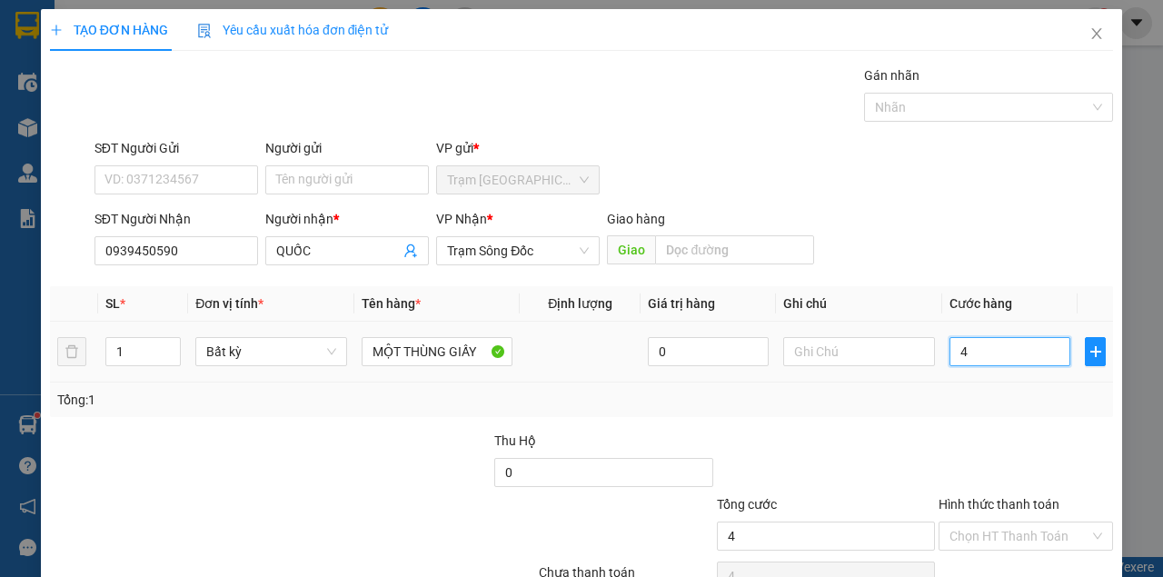
type input "40"
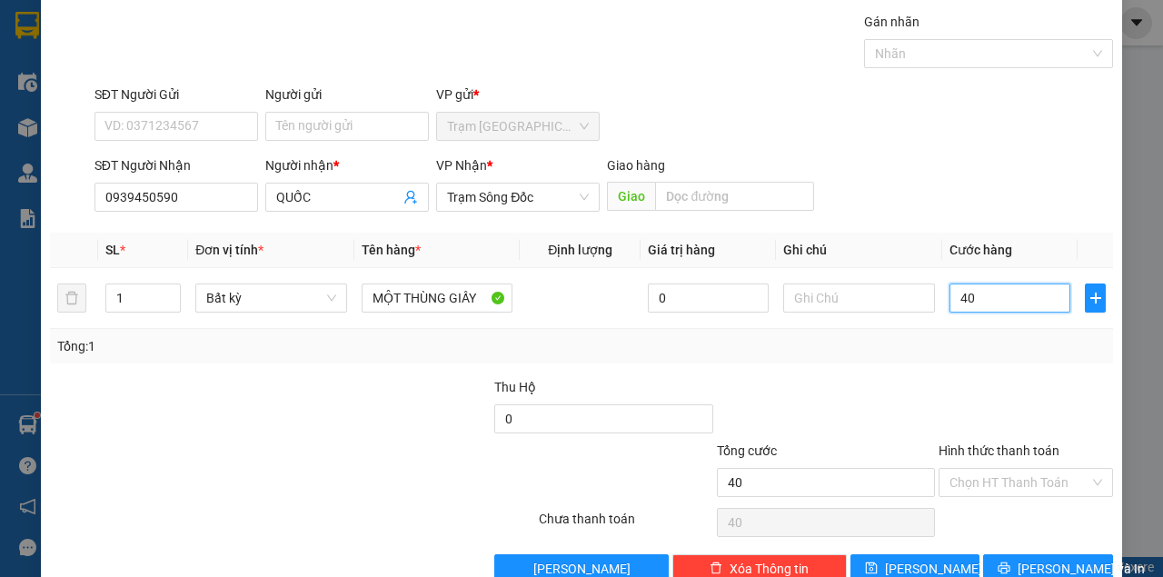
scroll to position [93, 0]
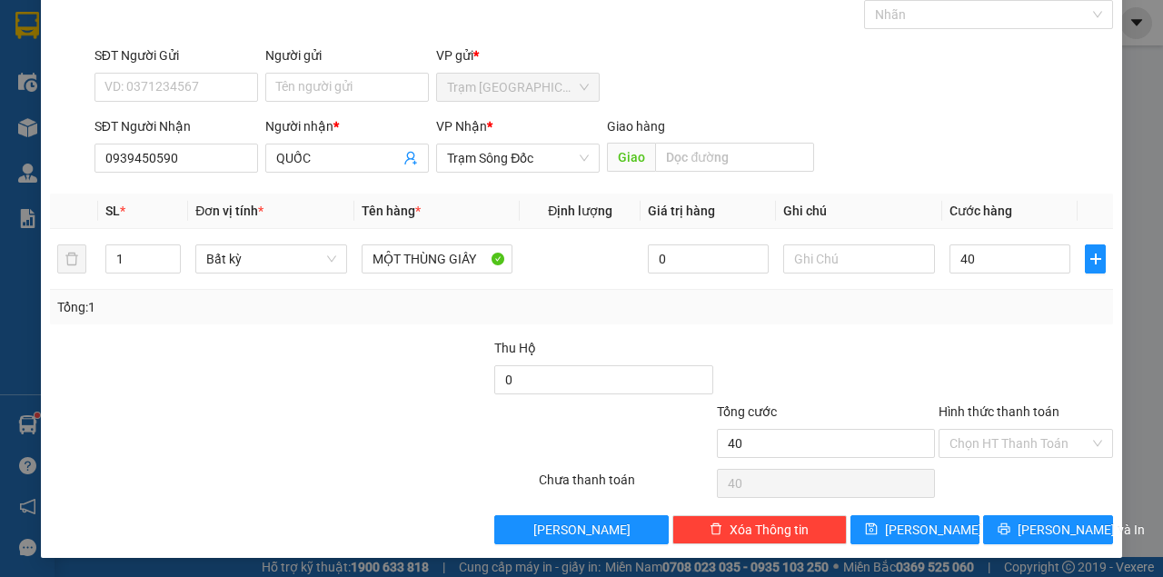
type input "40.000"
click at [1039, 460] on div "Hình thức thanh toán Chọn HT Thanh Toán" at bounding box center [1025, 434] width 174 height 64
click at [1020, 440] on input "Hình thức thanh toán" at bounding box center [1019, 443] width 140 height 27
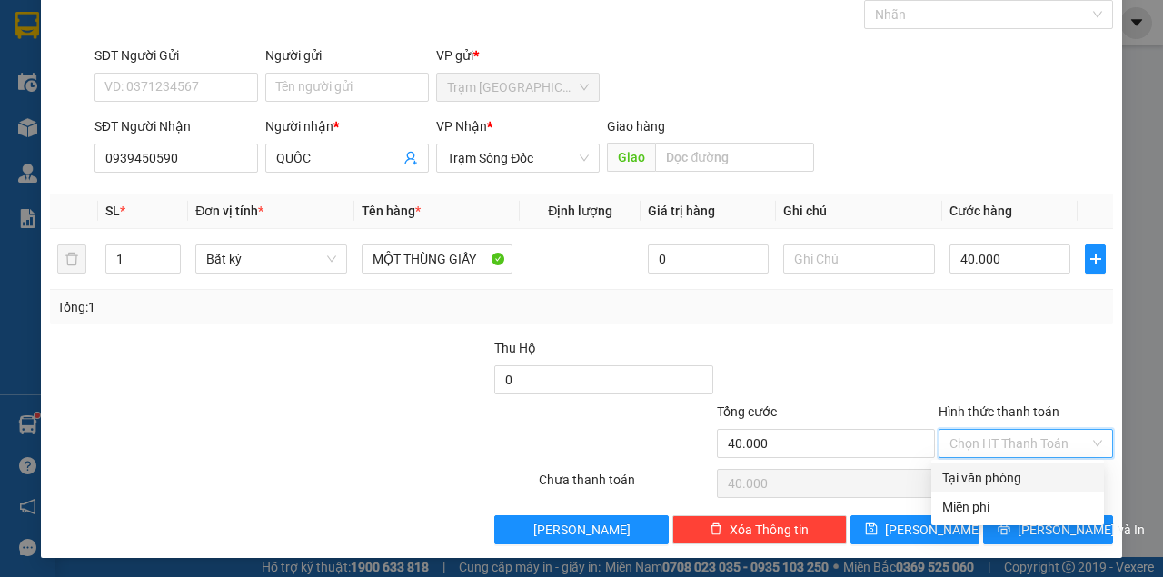
click at [1016, 474] on div "Tại văn phòng" at bounding box center [1017, 478] width 151 height 20
type input "0"
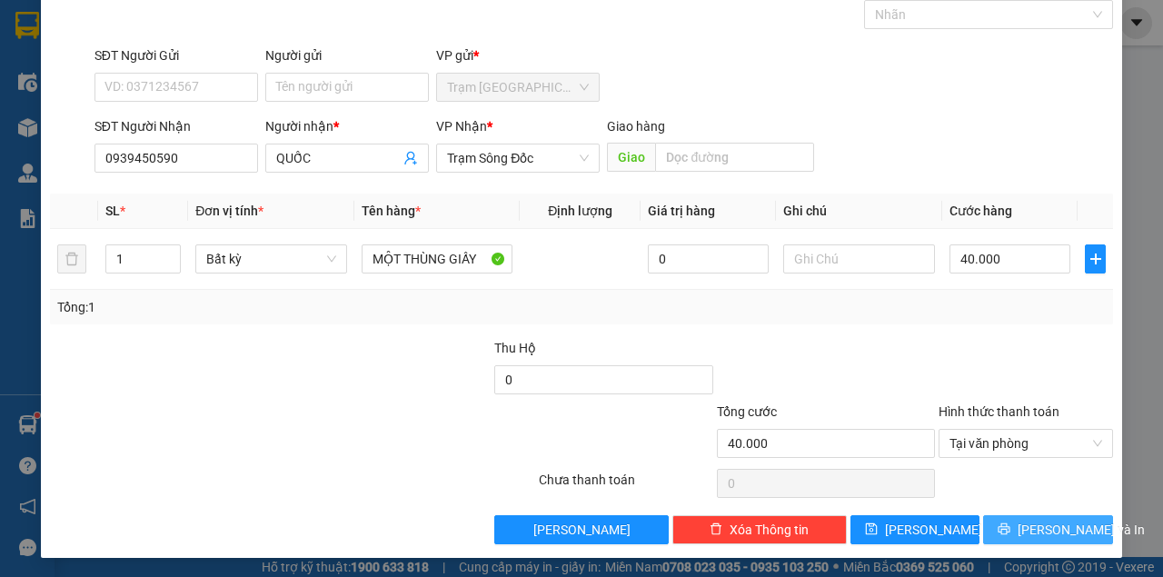
drag, startPoint x: 1014, startPoint y: 515, endPoint x: 992, endPoint y: 511, distance: 22.3
click at [1014, 516] on button "[PERSON_NAME] và In" at bounding box center [1048, 529] width 130 height 29
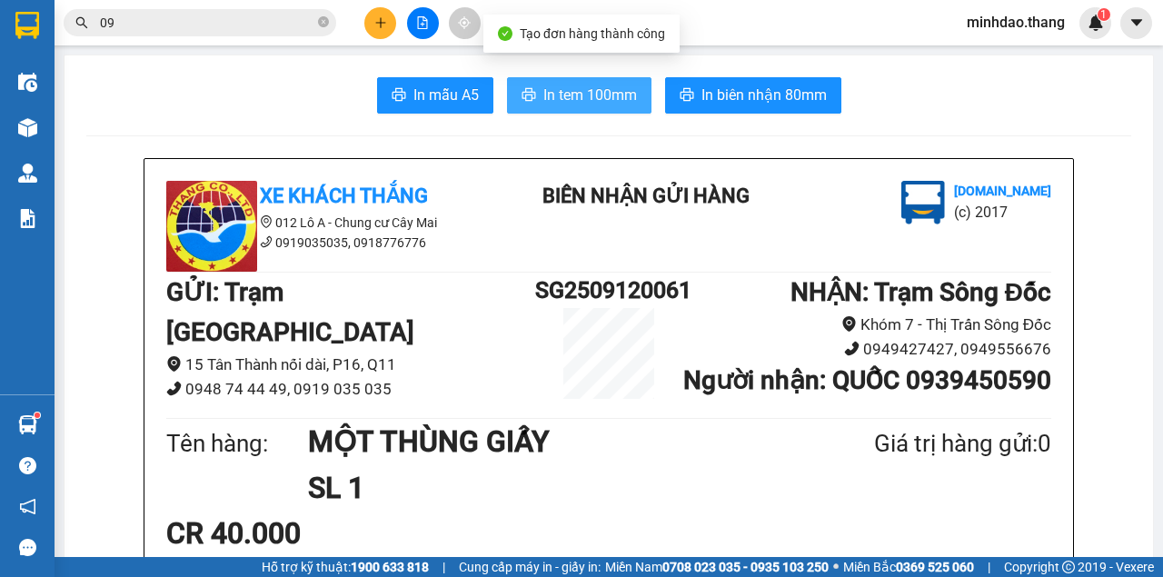
click at [593, 96] on span "In tem 100mm" at bounding box center [590, 95] width 94 height 23
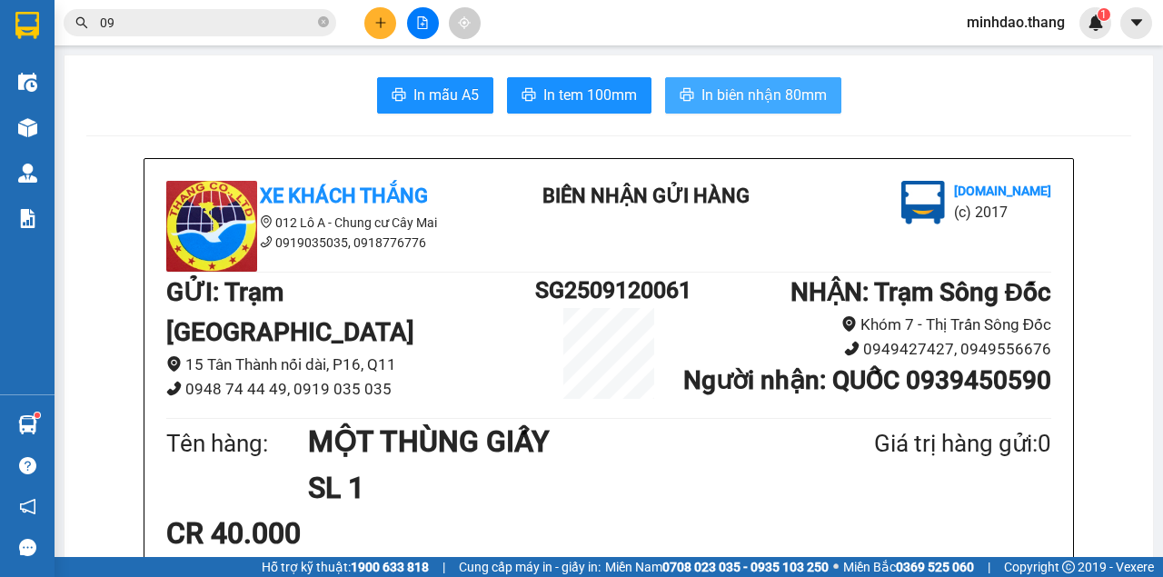
click at [747, 87] on span "In biên nhận 80mm" at bounding box center [763, 95] width 125 height 23
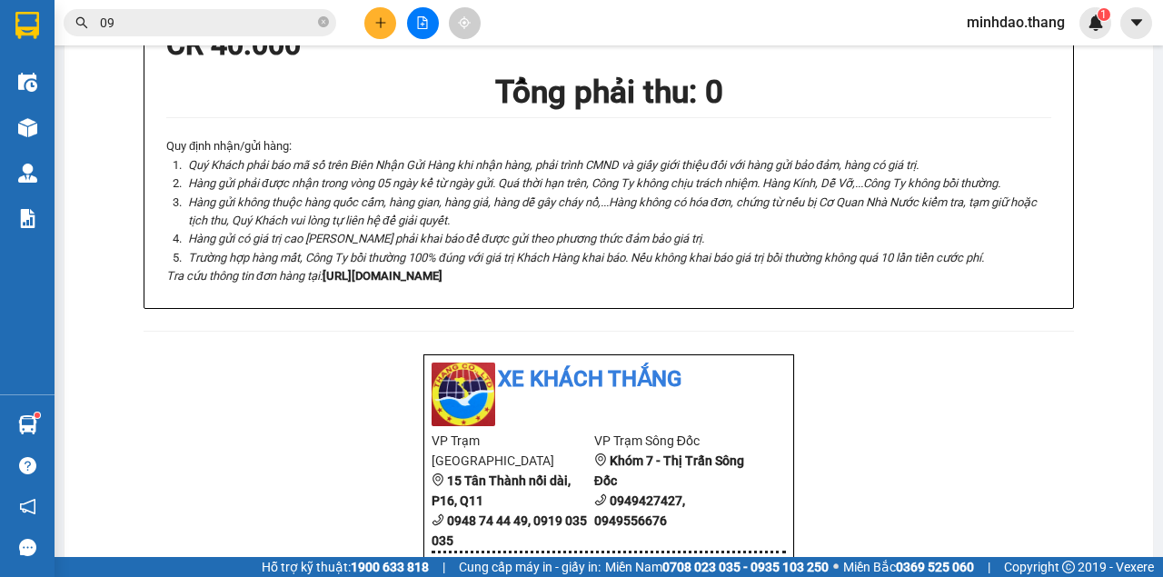
scroll to position [363, 0]
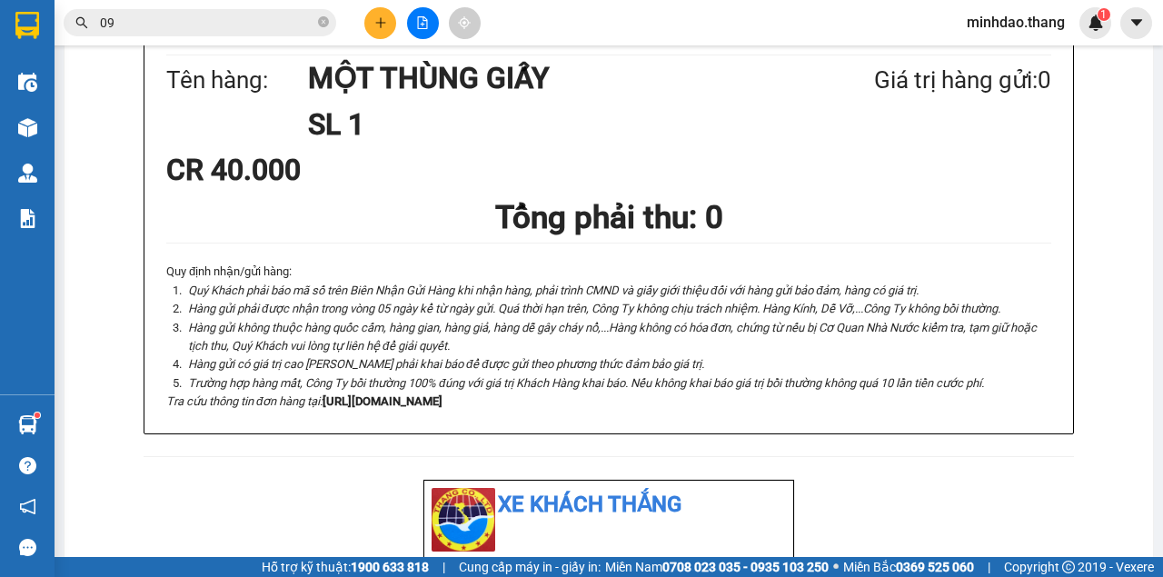
click at [374, 25] on button at bounding box center [380, 23] width 32 height 32
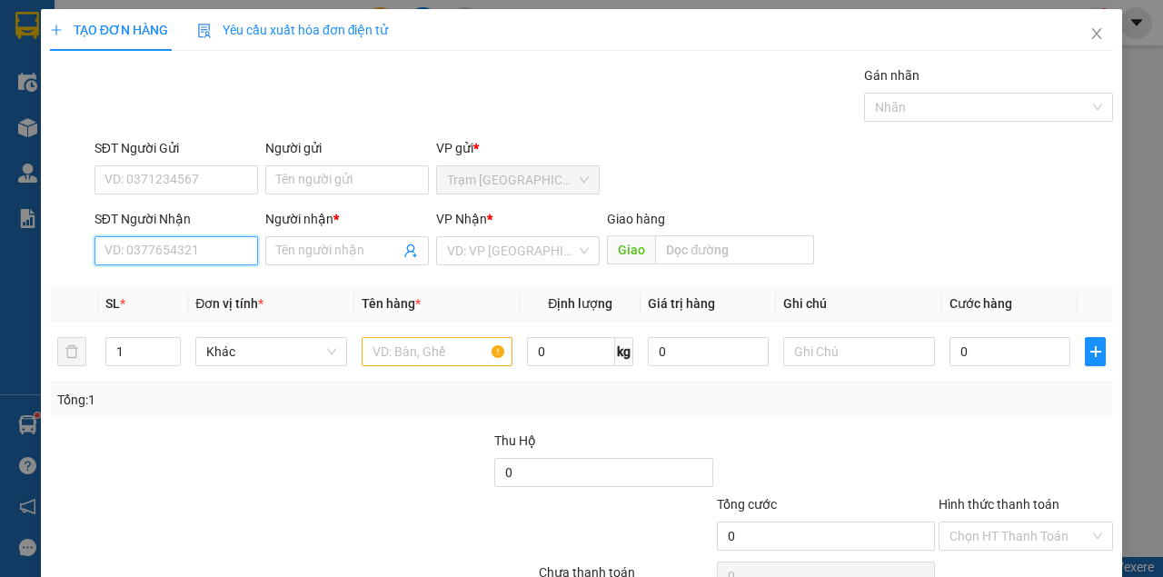
click at [191, 246] on input "SĐT Người Nhận" at bounding box center [176, 250] width 164 height 29
click at [190, 247] on input "SĐT Người Nhận" at bounding box center [176, 250] width 164 height 29
type input "0"
type input "0867865356"
click at [188, 289] on div "0867865356 - TRÚC..CẦU THĂM CHƠI" at bounding box center [213, 286] width 219 height 20
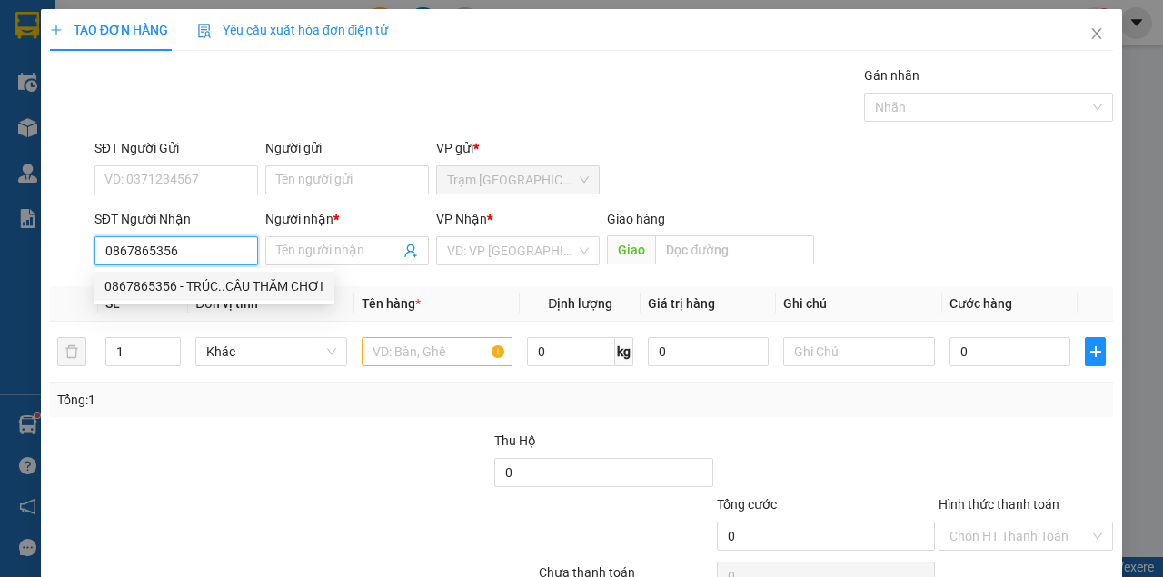
type input "TRÚC..CẦU THĂM CHƠI"
type input ".CẦU THĂM CHƠI"
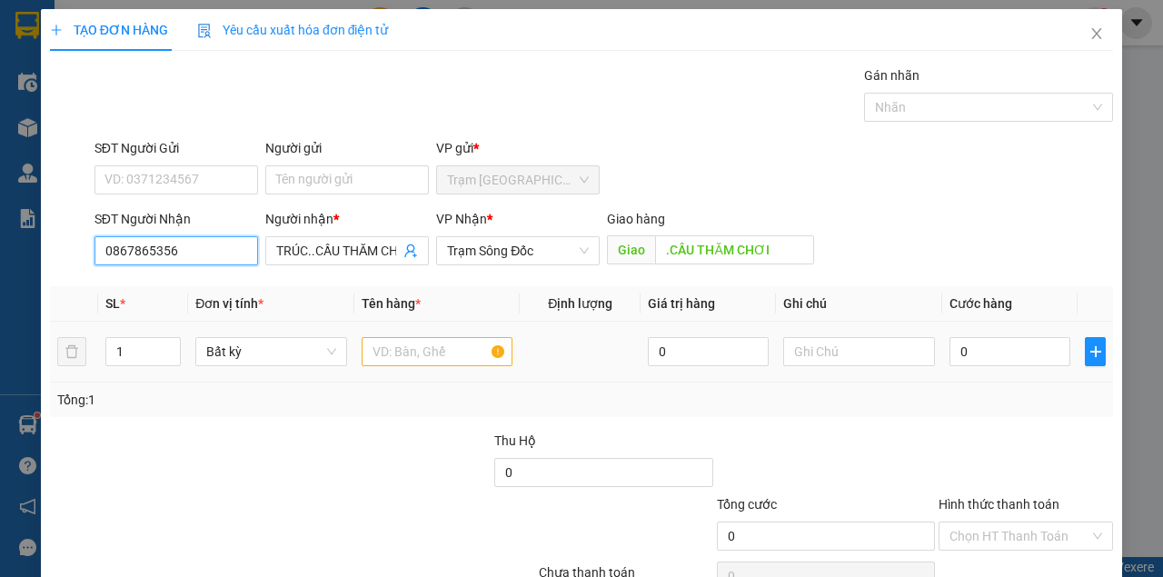
type input "0867865356"
click at [478, 351] on input "text" at bounding box center [438, 351] width 152 height 29
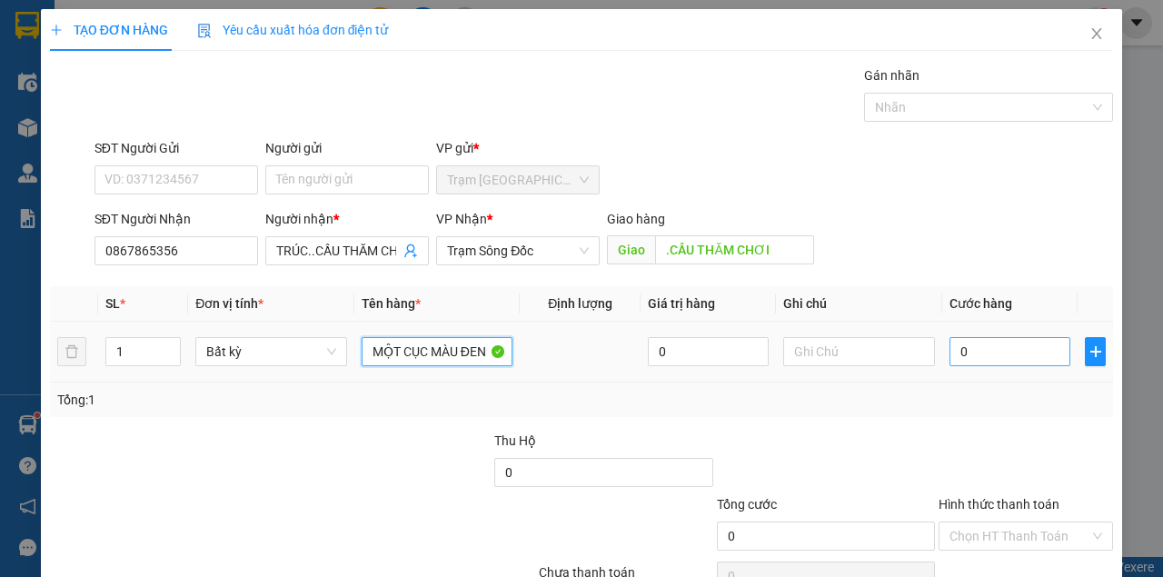
type input "MỘT CỤC MÀU ĐEN"
click at [975, 362] on input "0" at bounding box center [1009, 351] width 121 height 29
type input "3"
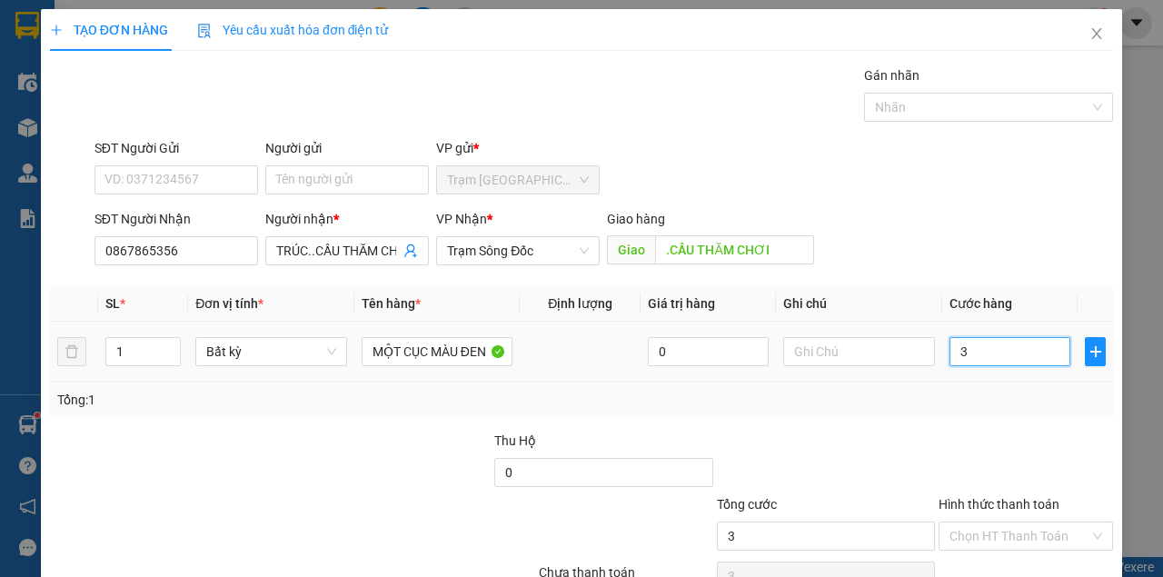
type input "30"
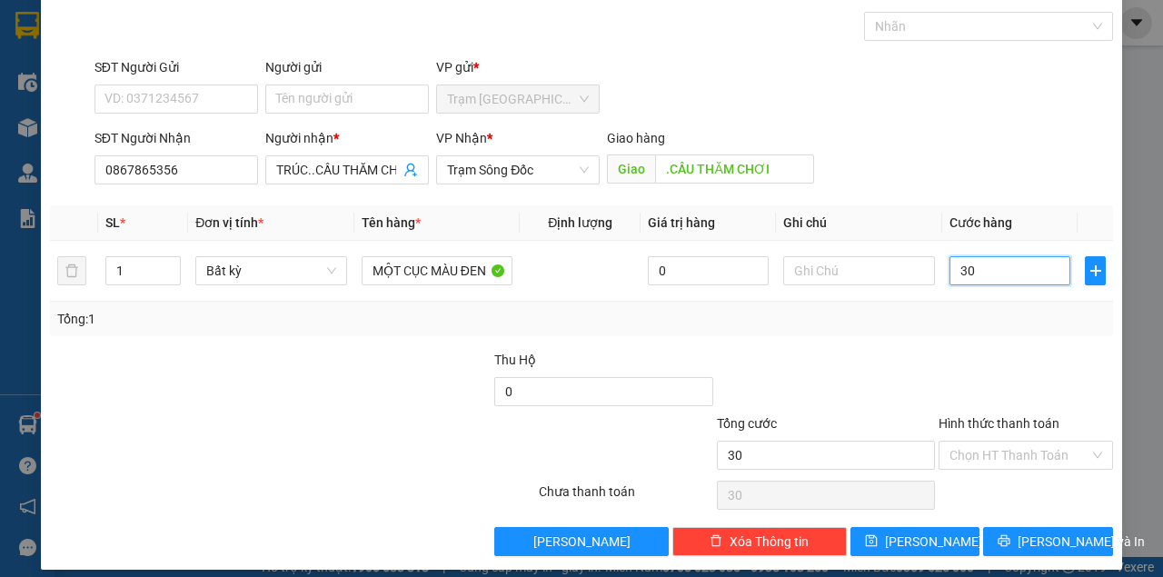
scroll to position [93, 0]
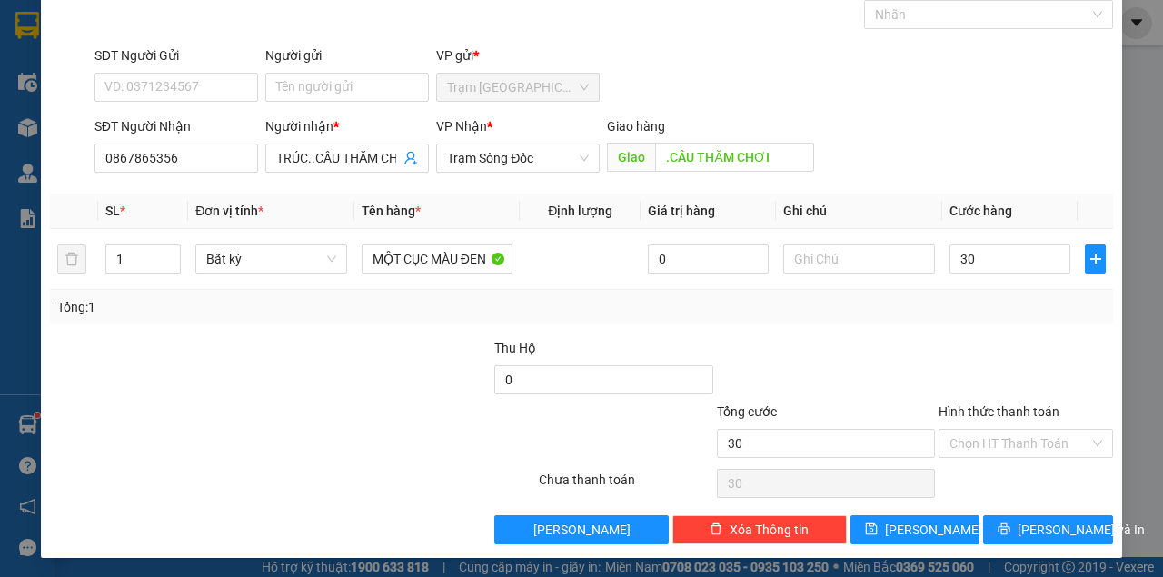
type input "30.000"
click at [957, 346] on div at bounding box center [1026, 370] width 178 height 64
click at [1017, 424] on div "Hình thức thanh toán" at bounding box center [1025, 415] width 174 height 27
click at [1028, 441] on input "Hình thức thanh toán" at bounding box center [1019, 443] width 140 height 27
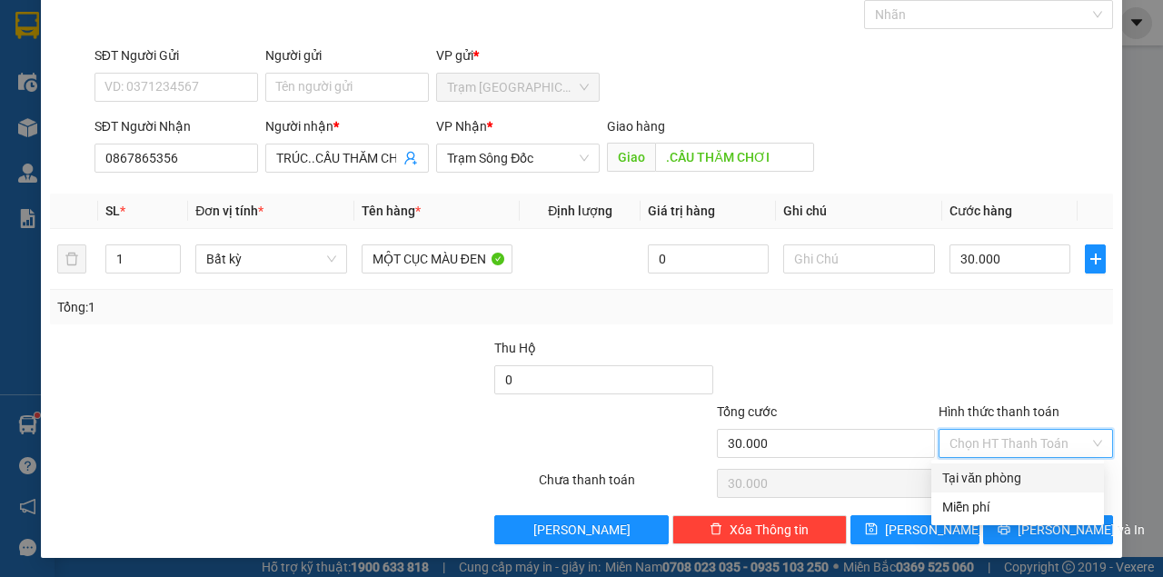
click at [1019, 474] on div "Tại văn phòng" at bounding box center [1017, 478] width 151 height 20
type input "0"
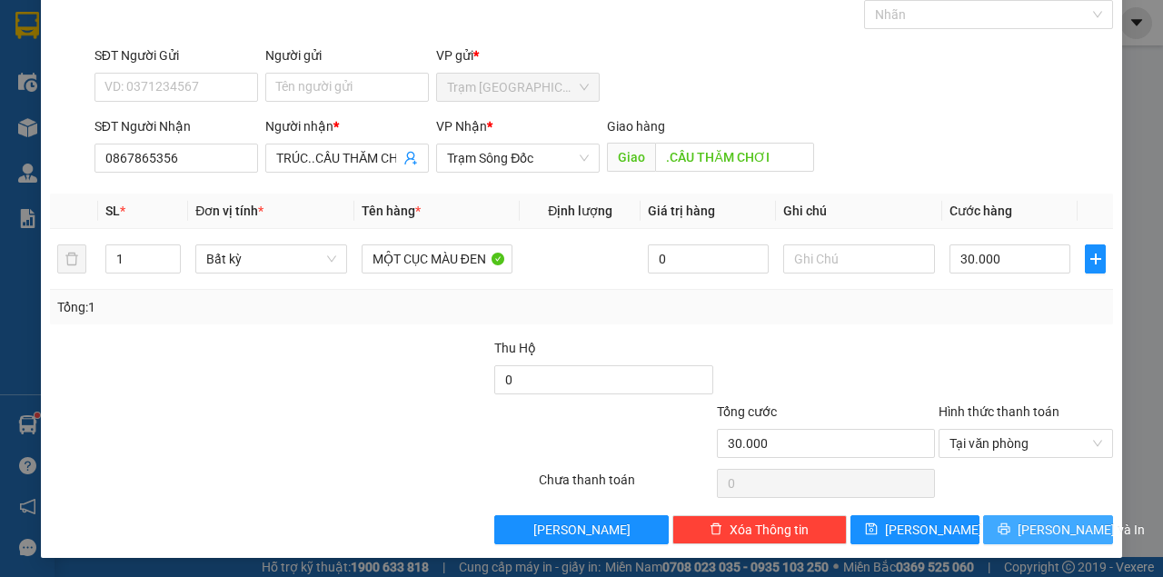
click at [1010, 522] on icon "printer" at bounding box center [1003, 528] width 13 height 13
click at [983, 515] on button "[PERSON_NAME] và In" at bounding box center [1048, 529] width 130 height 29
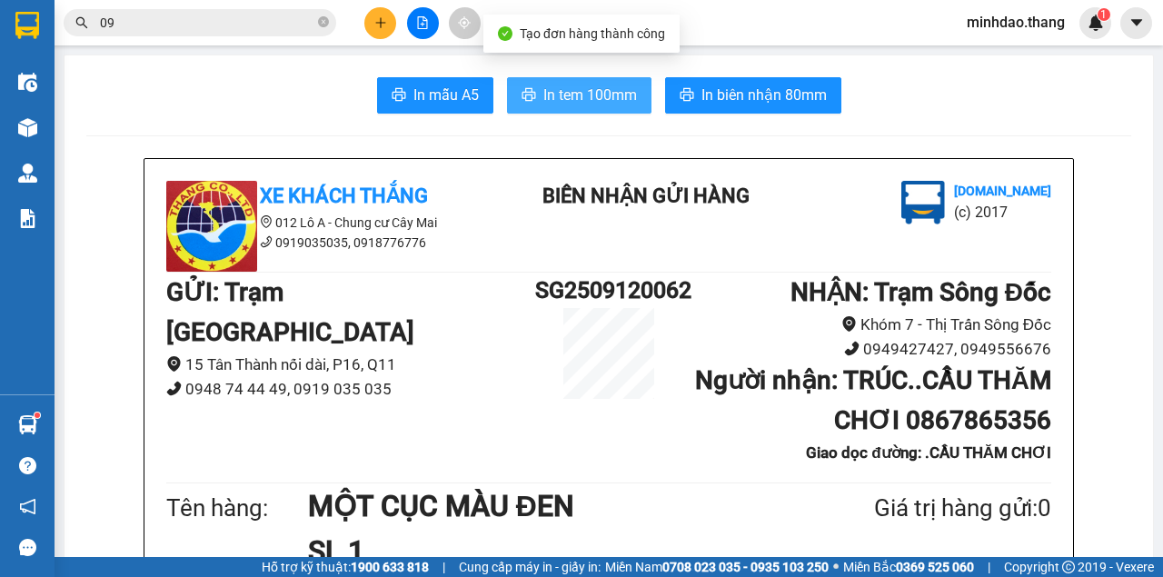
click at [589, 98] on span "In tem 100mm" at bounding box center [590, 95] width 94 height 23
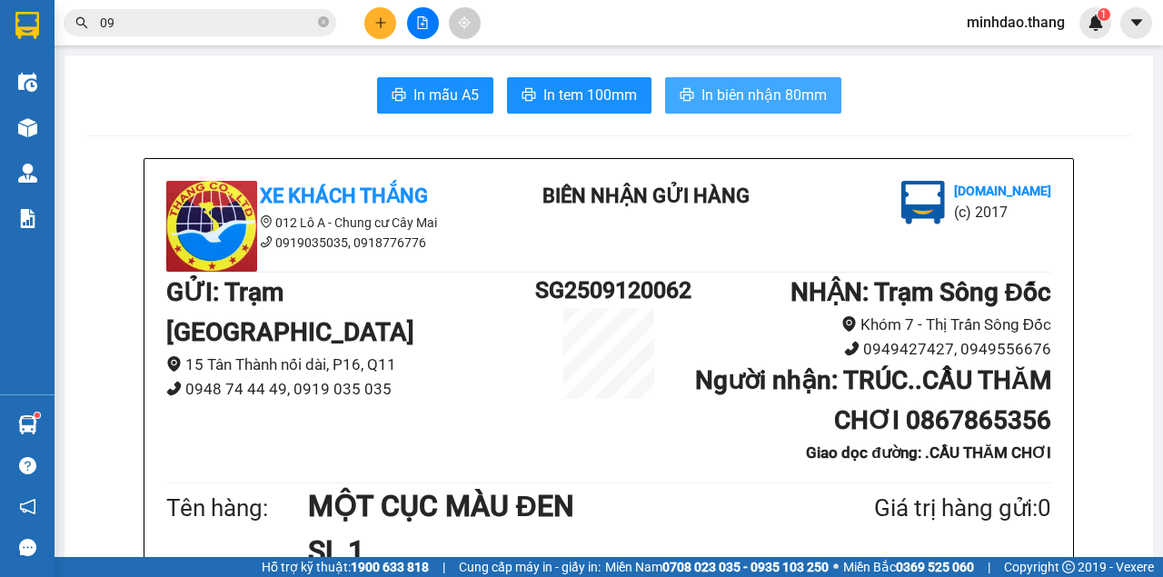
click at [731, 105] on button "In biên nhận 80mm" at bounding box center [753, 95] width 176 height 36
click at [665, 77] on button "In biên nhận 80mm" at bounding box center [753, 95] width 176 height 36
click at [390, 27] on button at bounding box center [380, 23] width 32 height 32
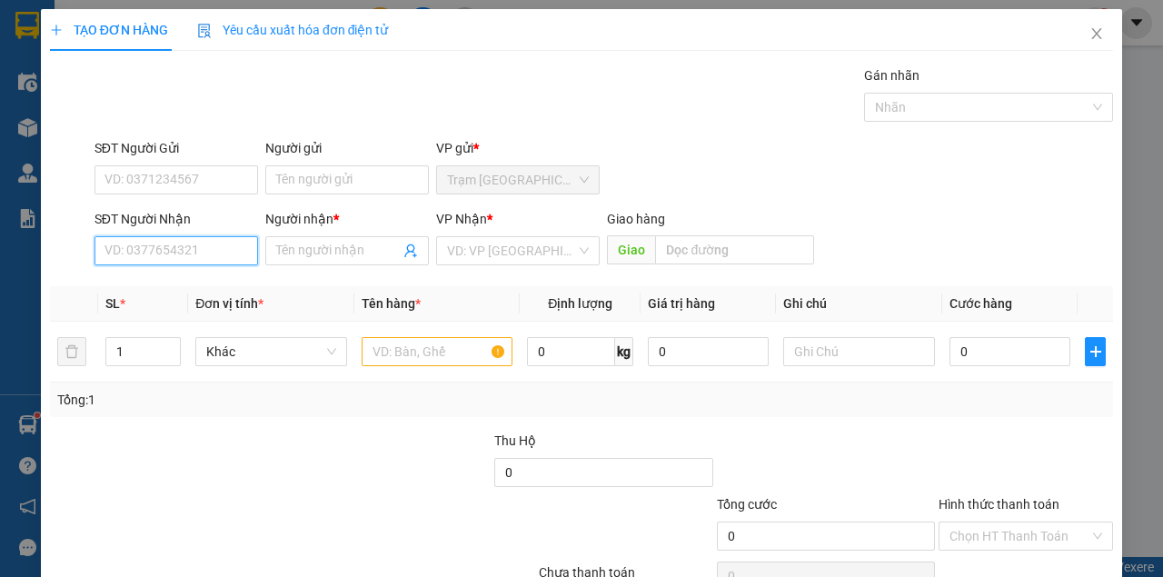
click at [189, 253] on input "SĐT Người Nhận" at bounding box center [176, 250] width 164 height 29
click at [190, 253] on input "SĐT Người Nhận" at bounding box center [176, 250] width 164 height 29
type input "0834729009"
click at [203, 280] on div "0834729009 - VI TINH QUỐC PHÒNG" at bounding box center [209, 286] width 210 height 20
type input "VI TINH QUỐC PHÒNG"
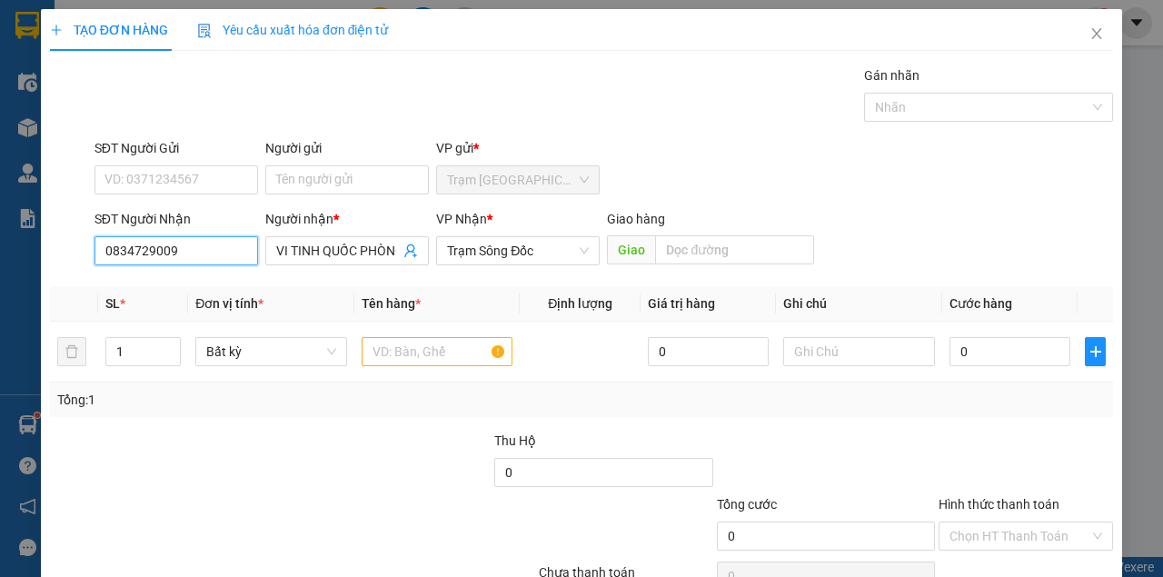
drag, startPoint x: 207, startPoint y: 254, endPoint x: 0, endPoint y: 204, distance: 213.1
click at [0, 204] on div "TẠO ĐƠN HÀNG Yêu cầu xuất hóa đơn điện tử Transit Pickup Surcharge Ids Transit …" at bounding box center [581, 288] width 1163 height 577
type input "0834729009"
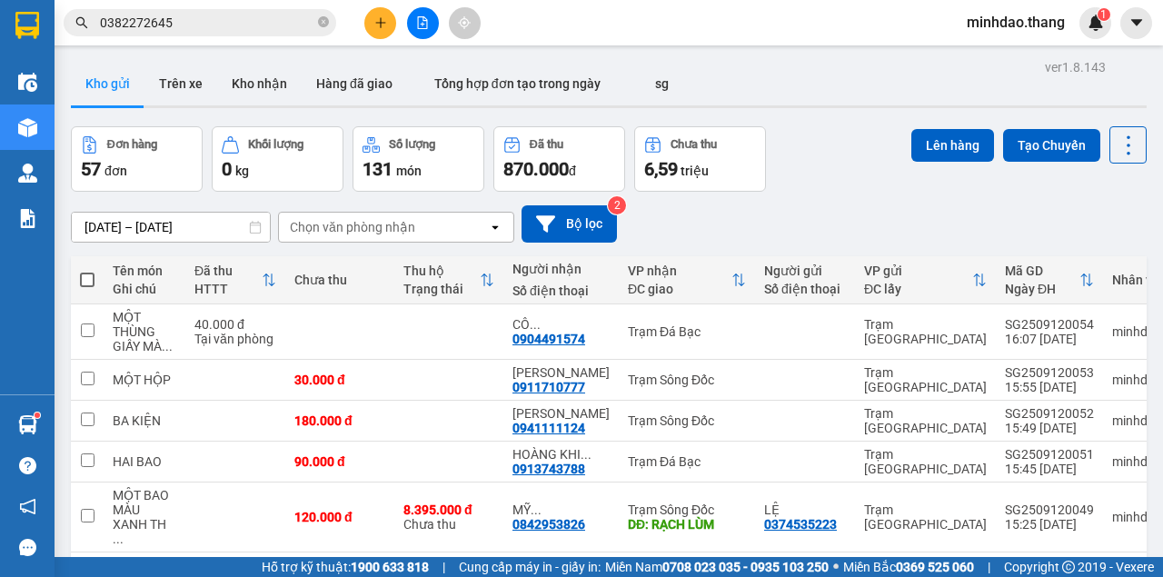
click at [326, 21] on icon "close-circle" at bounding box center [323, 21] width 11 height 11
click at [296, 22] on input "text" at bounding box center [207, 23] width 214 height 20
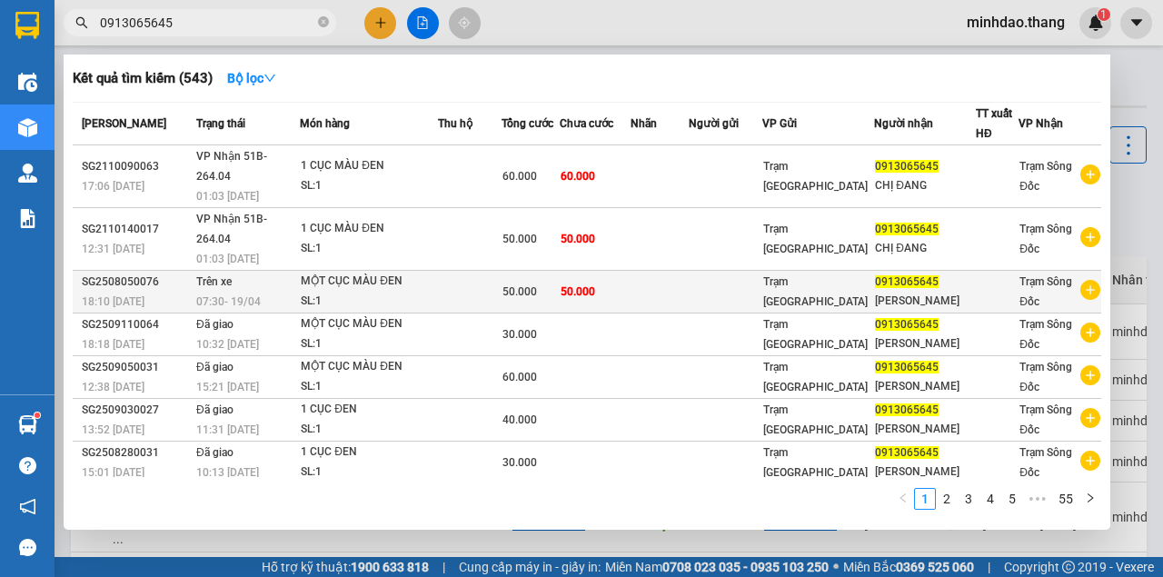
type input "0913065645"
click at [585, 273] on td "50.000" at bounding box center [596, 292] width 72 height 43
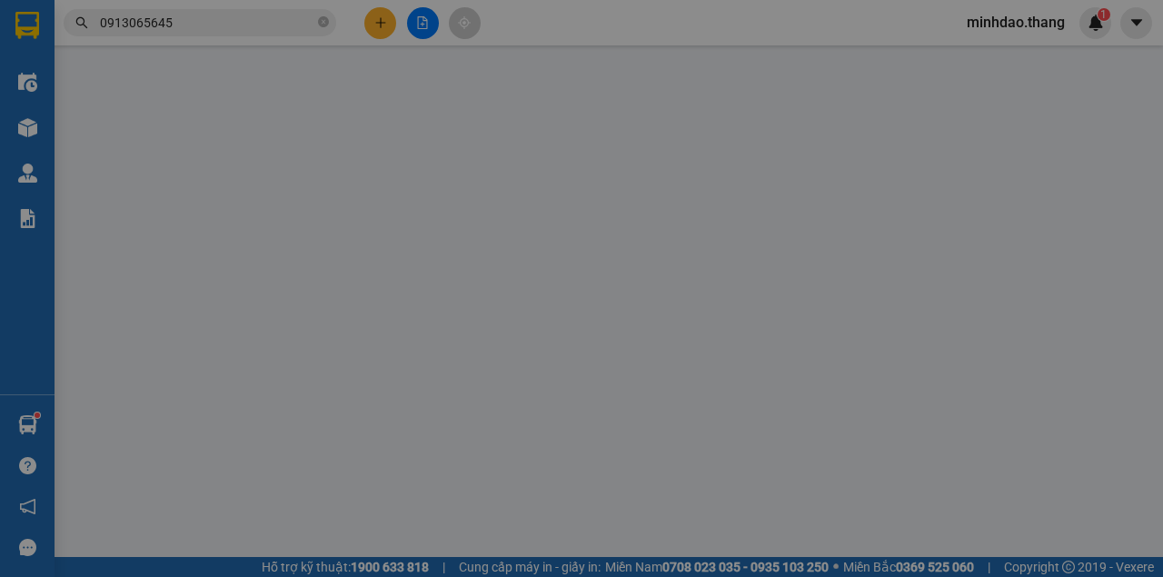
type input "0913065645"
type input "[PERSON_NAME]"
type input "50.000"
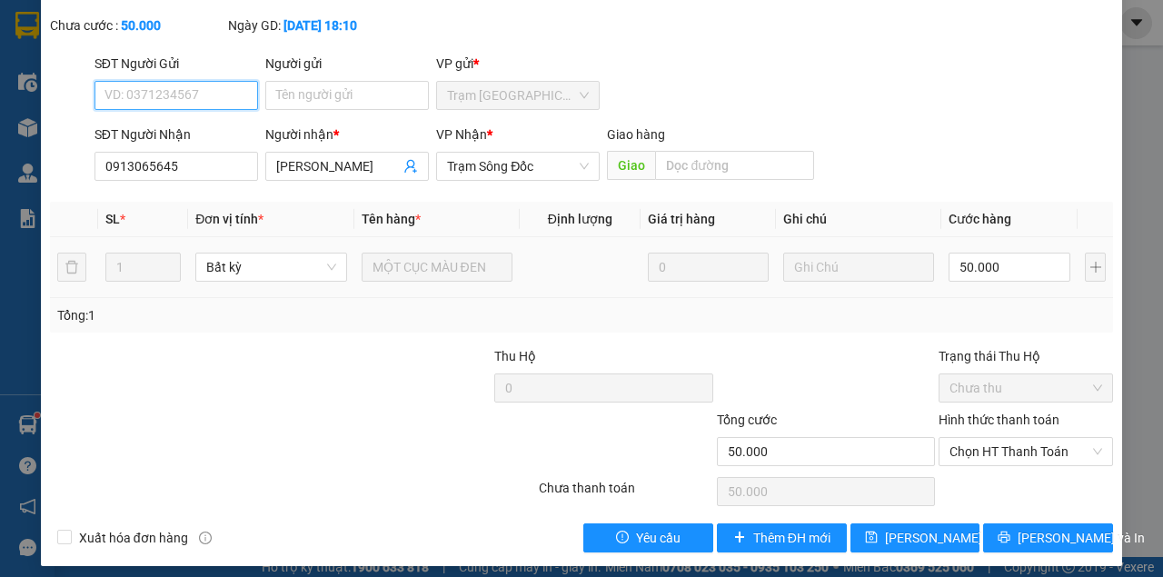
scroll to position [142, 0]
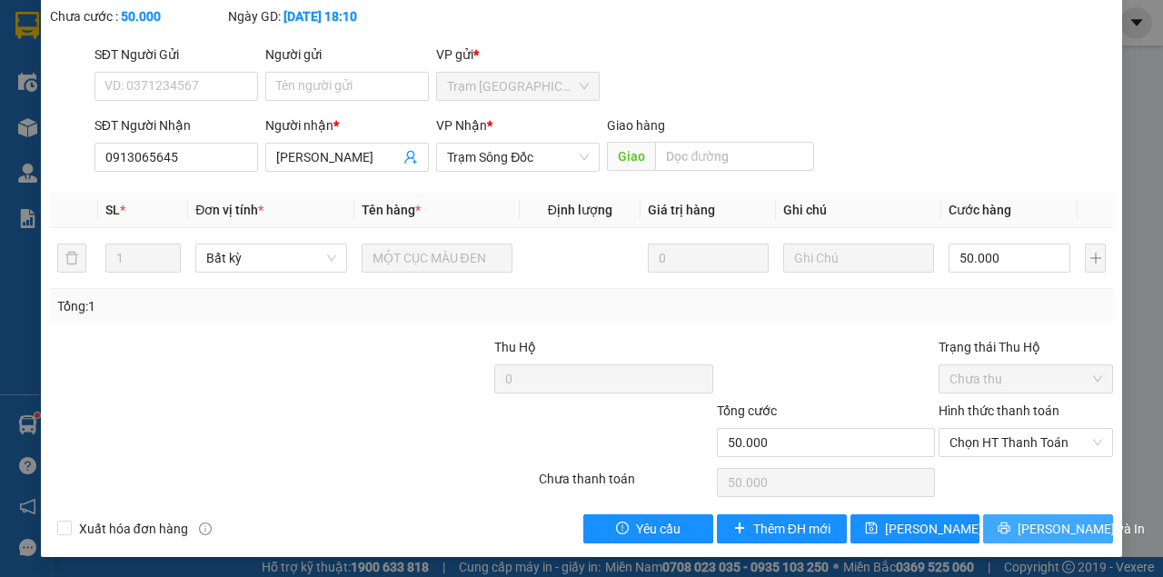
click at [1033, 530] on span "[PERSON_NAME] và In" at bounding box center [1080, 529] width 127 height 20
click at [983, 514] on button "[PERSON_NAME] và In" at bounding box center [1048, 528] width 130 height 29
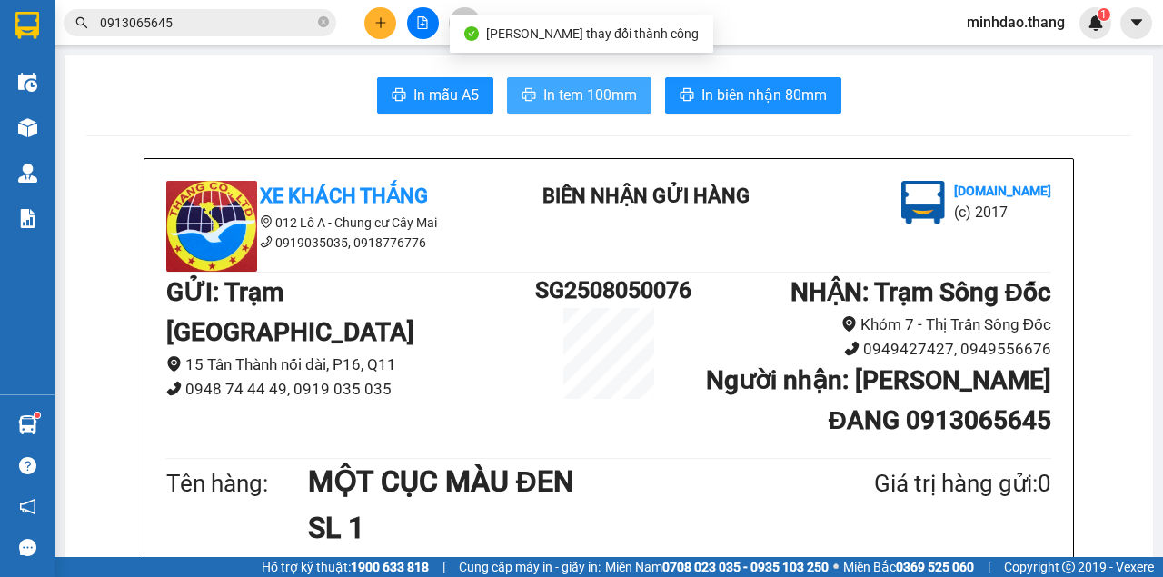
click at [600, 99] on span "In tem 100mm" at bounding box center [590, 95] width 94 height 23
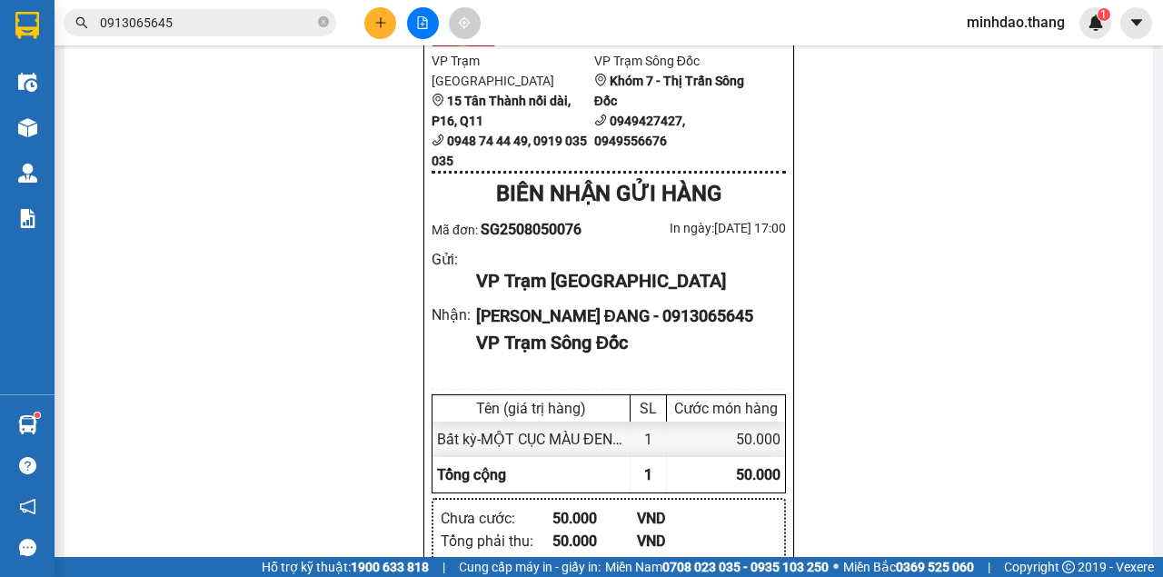
click at [322, 27] on span at bounding box center [323, 23] width 11 height 17
click at [294, 24] on input "text" at bounding box center [207, 23] width 214 height 20
paste input "0834729009"
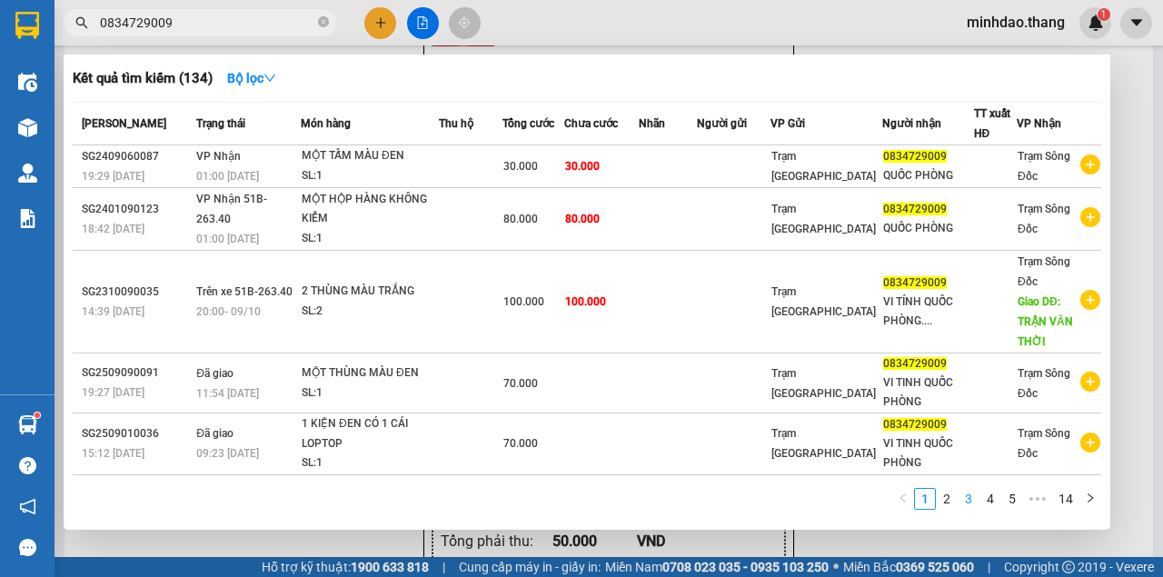
type input "0834729009"
click at [959, 499] on link "3" at bounding box center [968, 499] width 20 height 20
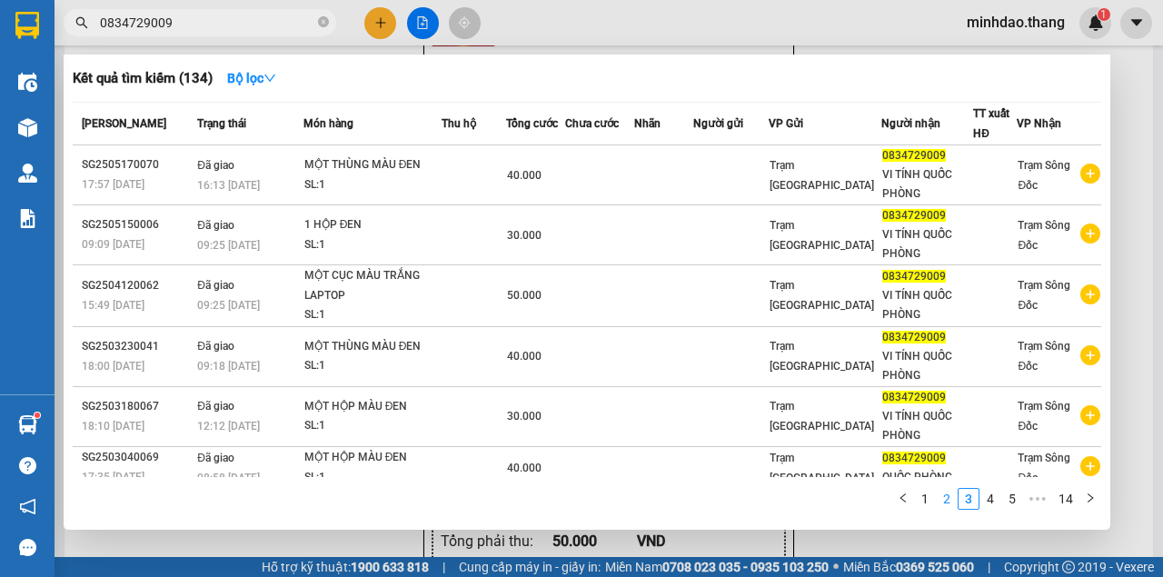
click at [939, 501] on link "2" at bounding box center [947, 499] width 20 height 20
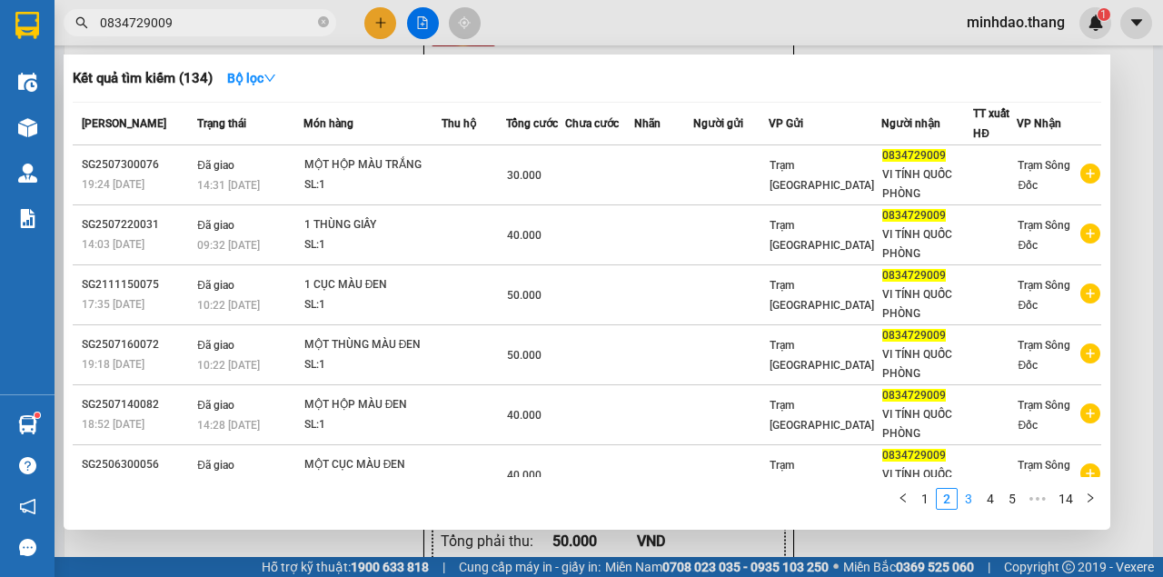
click at [966, 502] on link "3" at bounding box center [968, 499] width 20 height 20
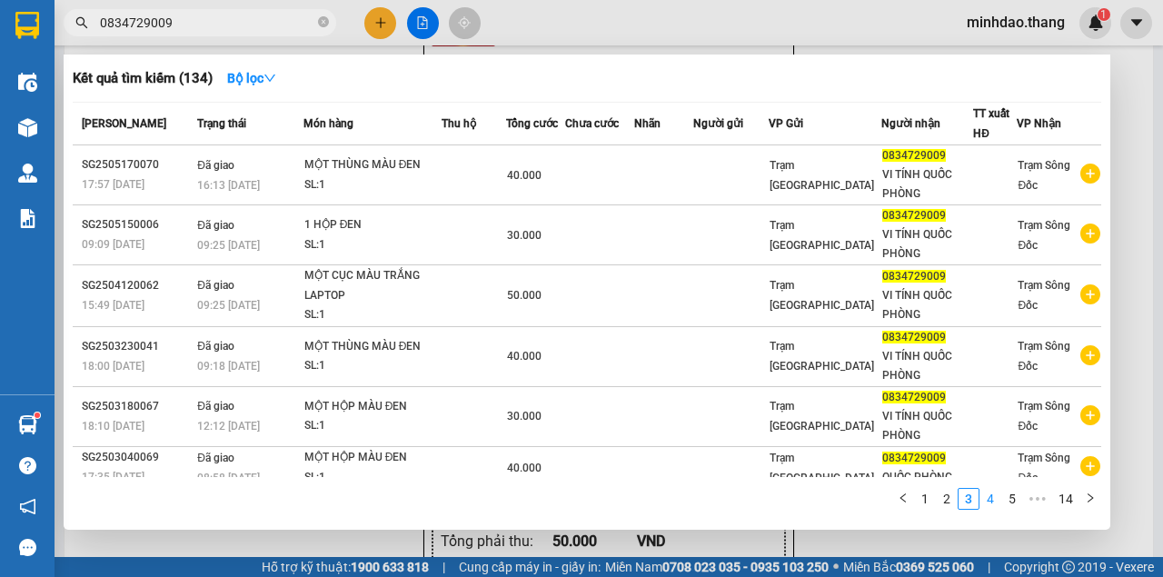
click at [992, 497] on link "4" at bounding box center [990, 499] width 20 height 20
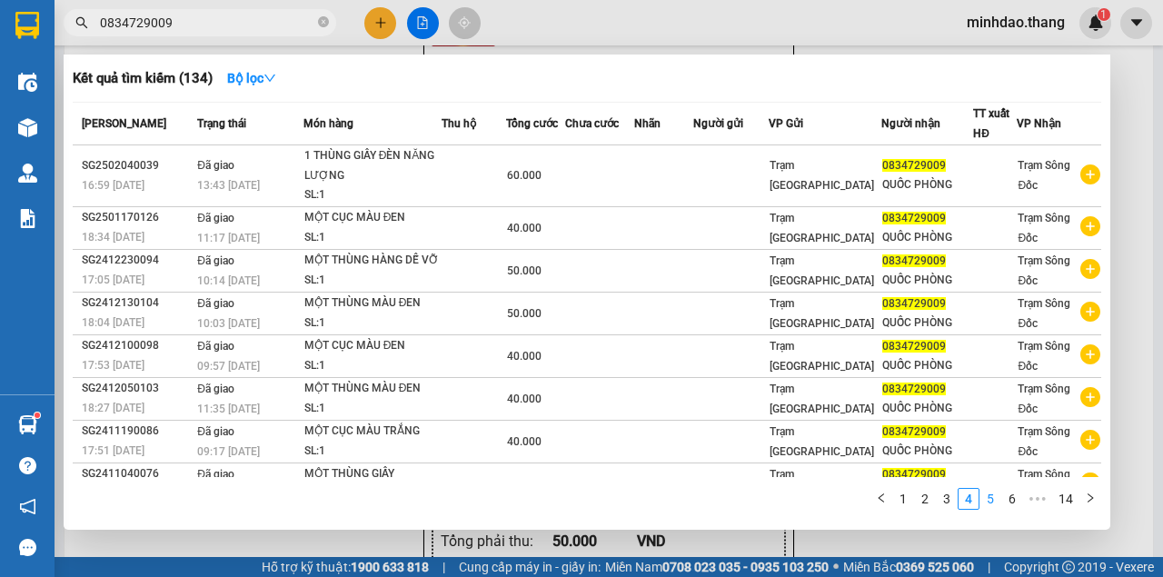
click at [994, 500] on link "5" at bounding box center [990, 499] width 20 height 20
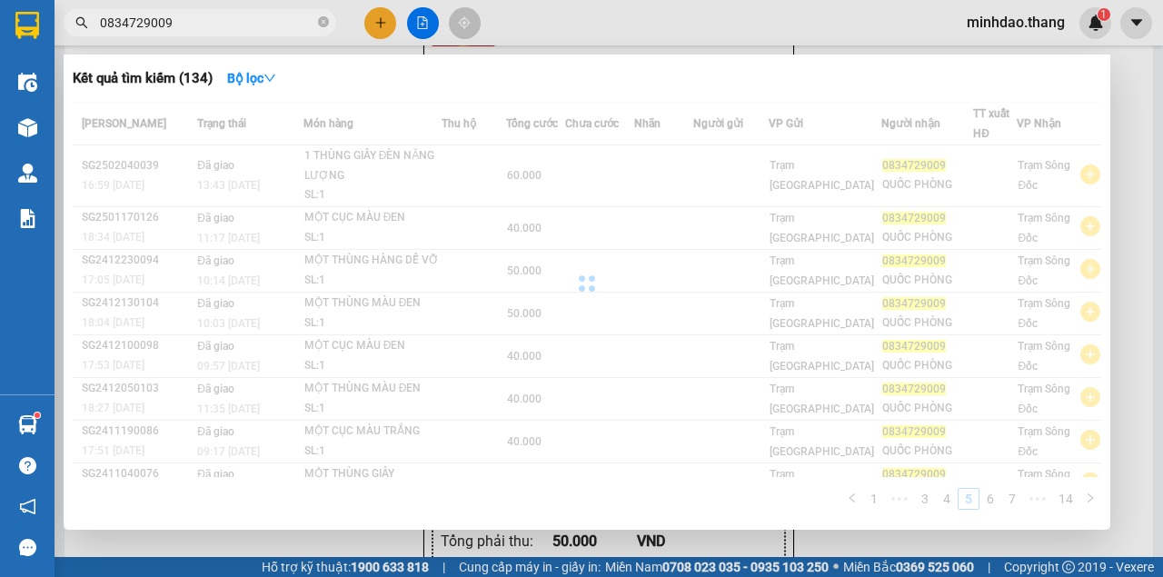
click at [995, 500] on div "Mã ĐH Trạng thái Món hàng Thu hộ Tổng cước Chưa cước Nhãn Người gửi VP Gửi Ngườ…" at bounding box center [587, 311] width 1028 height 419
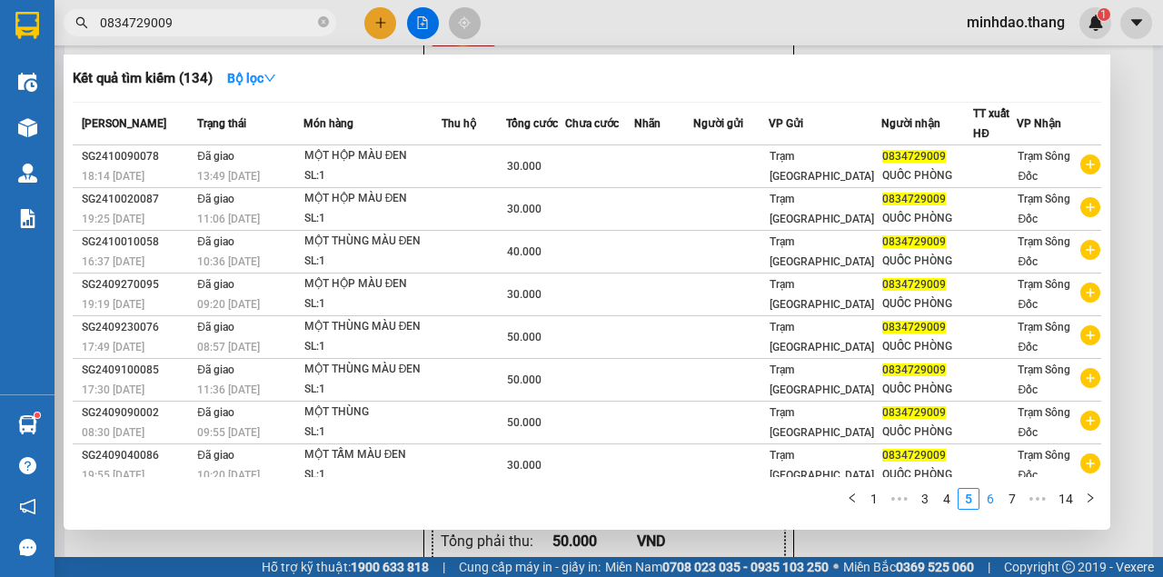
click at [995, 501] on link "6" at bounding box center [990, 499] width 20 height 20
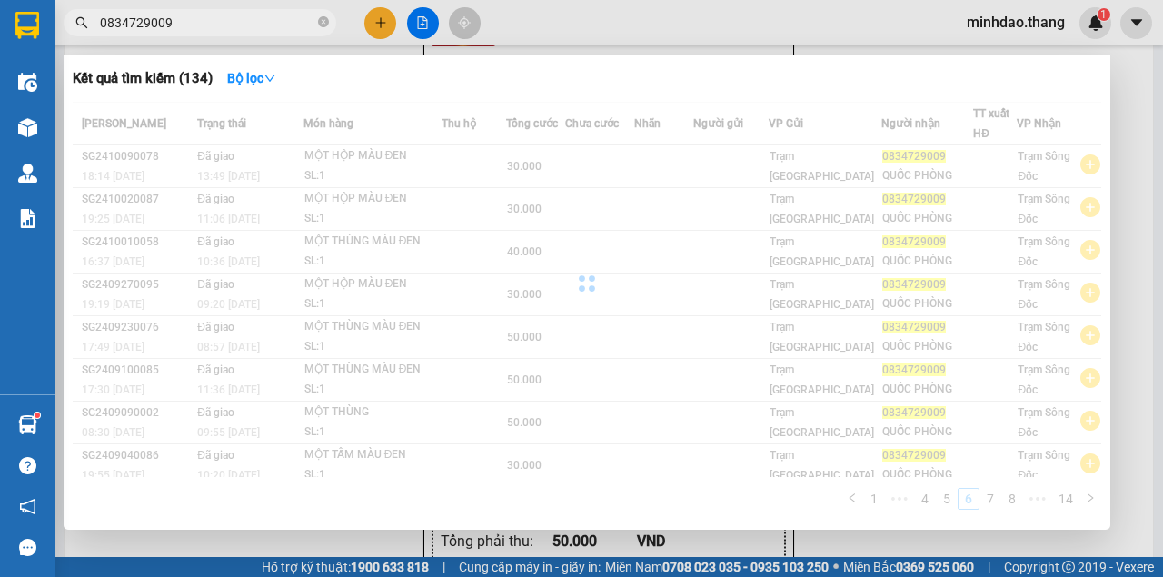
click at [995, 501] on div "Mã ĐH Trạng thái Món hàng Thu hộ Tổng cước Chưa cước Nhãn Người gửi VP Gửi Ngườ…" at bounding box center [587, 311] width 1028 height 419
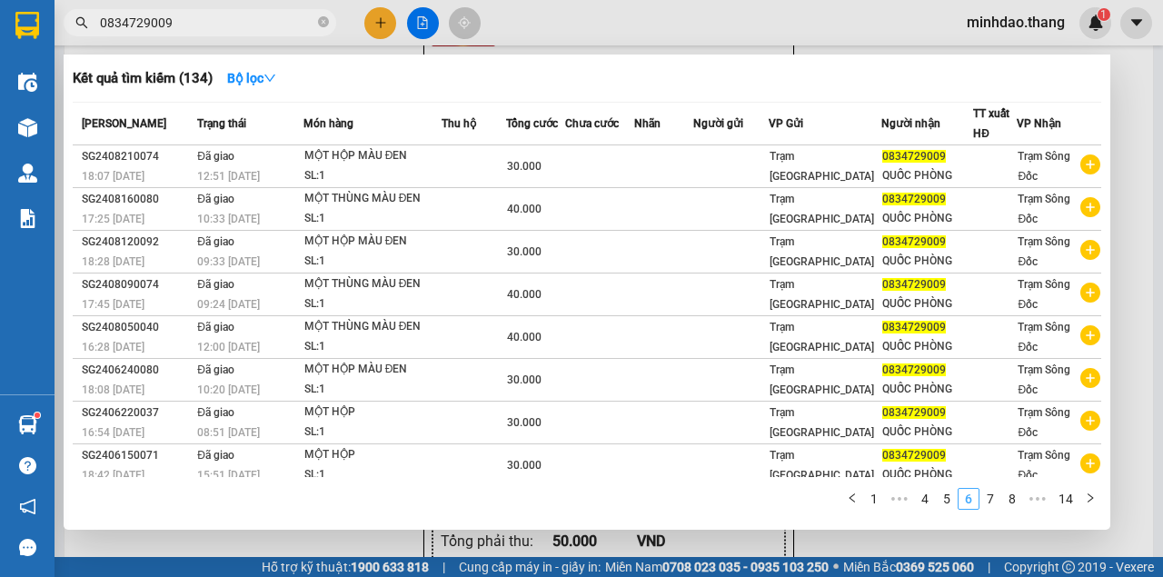
click at [995, 501] on link "7" at bounding box center [990, 499] width 20 height 20
click at [995, 501] on div "Mã ĐH Trạng thái Món hàng Thu hộ Tổng cước Chưa cước Nhãn Người gửi VP Gửi Ngườ…" at bounding box center [587, 311] width 1028 height 419
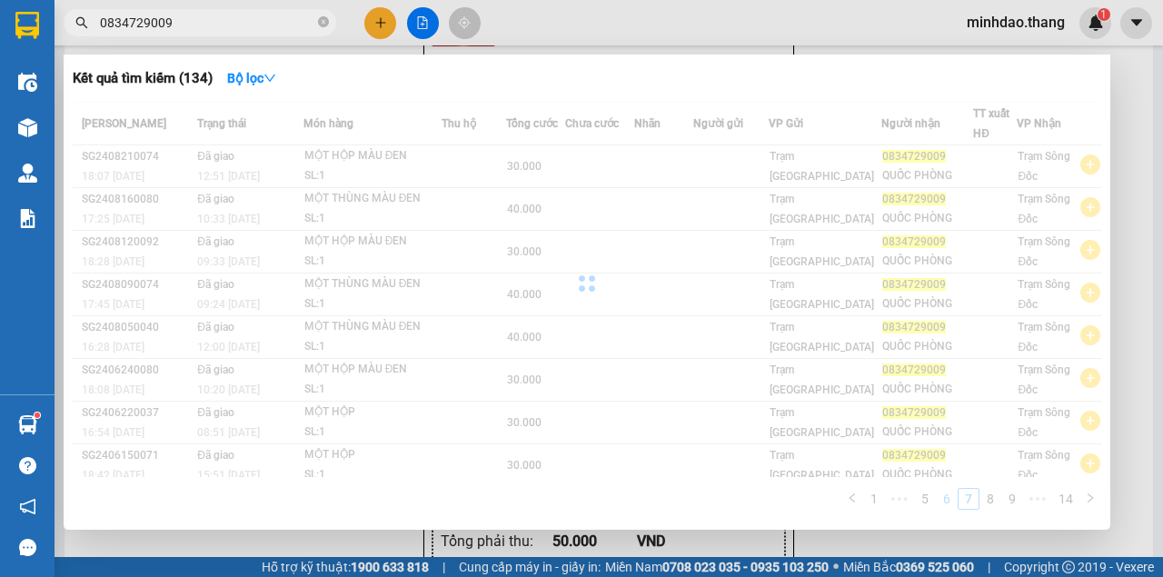
click at [995, 501] on div "Mã ĐH Trạng thái Món hàng Thu hộ Tổng cước Chưa cước Nhãn Người gửi VP Gửi Ngườ…" at bounding box center [587, 311] width 1028 height 419
click at [995, 501] on link "8" at bounding box center [990, 499] width 20 height 20
click at [995, 501] on div "Mã ĐH Trạng thái Món hàng Thu hộ Tổng cước Chưa cước Nhãn Người gửi VP Gửi Ngườ…" at bounding box center [587, 311] width 1028 height 419
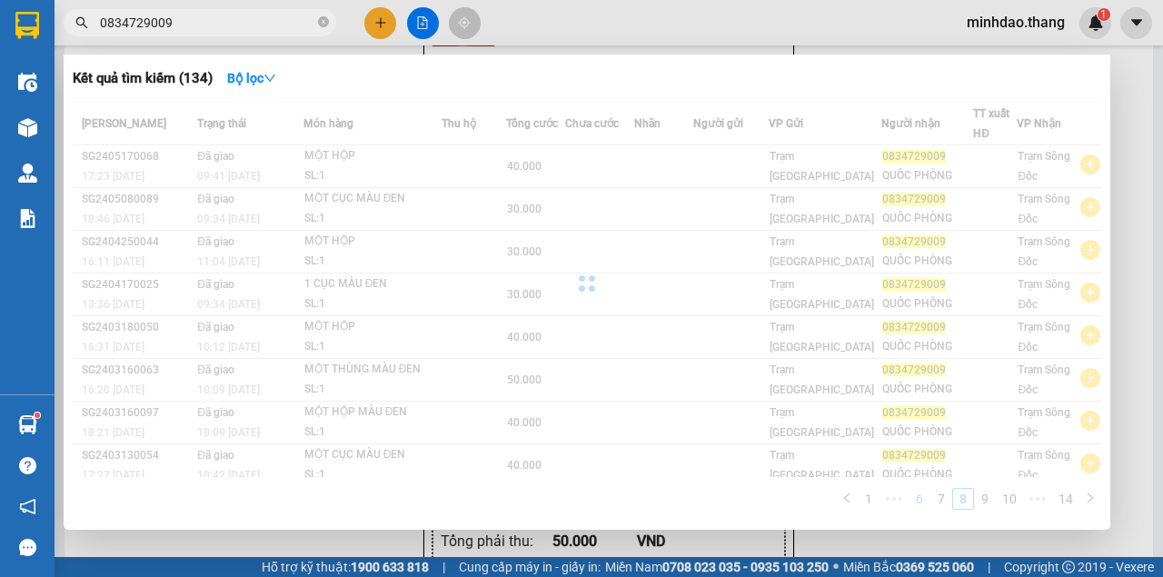
click at [995, 501] on link "9" at bounding box center [985, 499] width 20 height 20
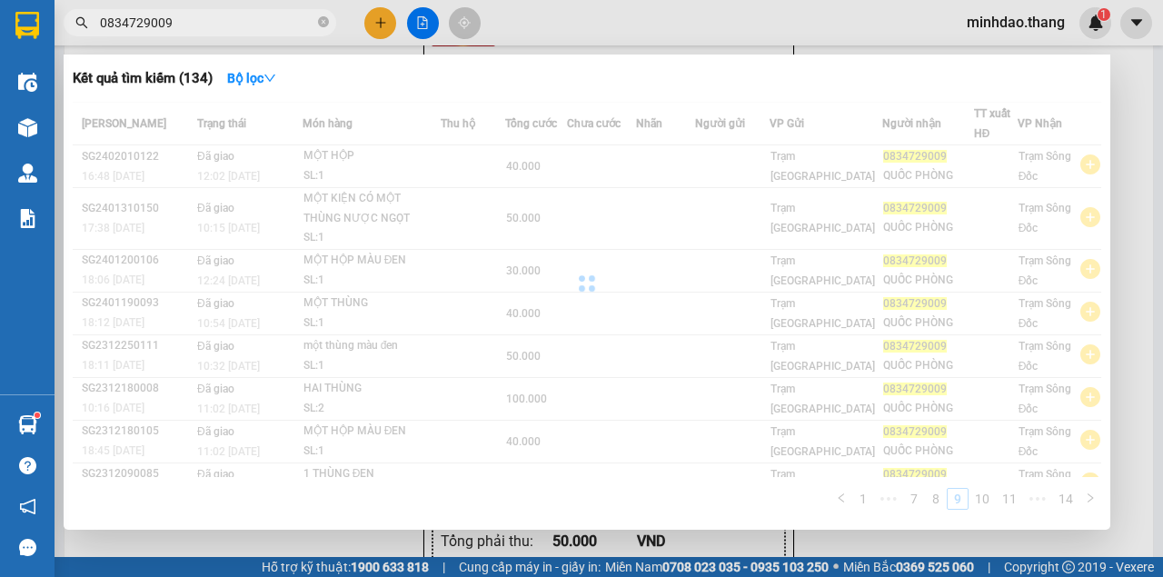
click at [995, 501] on div "Mã ĐH Trạng thái Món hàng Thu hộ Tổng cước Chưa cước Nhãn Người gửi VP Gửi Ngườ…" at bounding box center [587, 311] width 1028 height 419
click at [995, 501] on link "10" at bounding box center [981, 499] width 25 height 20
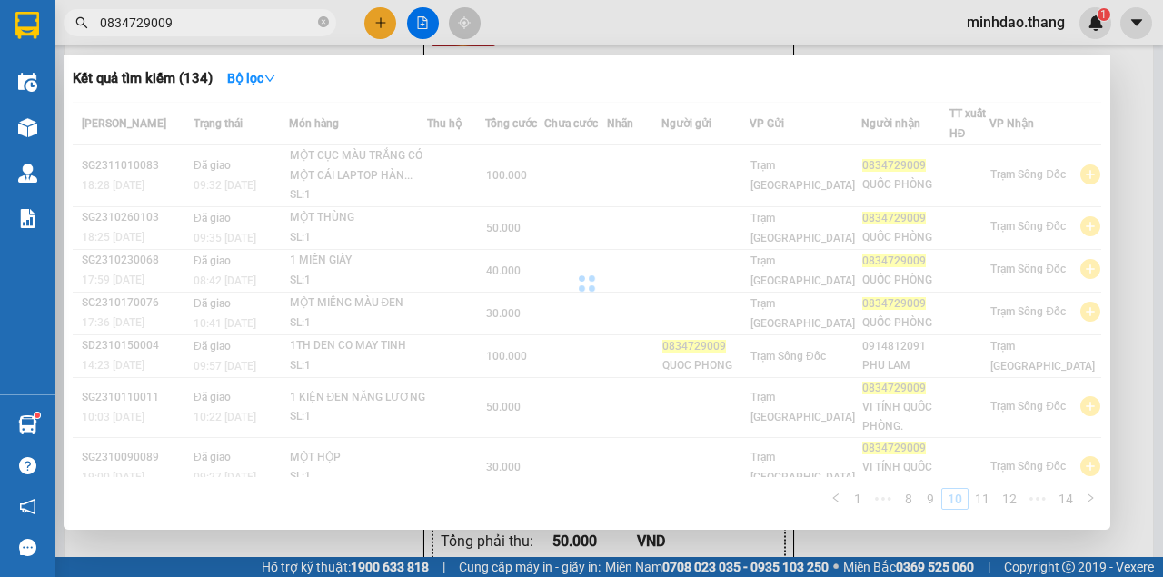
click at [995, 501] on div "Mã ĐH Trạng thái Món hàng Thu hộ Tổng cước Chưa cước Nhãn Người gửi VP Gửi Ngườ…" at bounding box center [587, 311] width 1028 height 419
click at [995, 501] on link "11" at bounding box center [981, 499] width 25 height 20
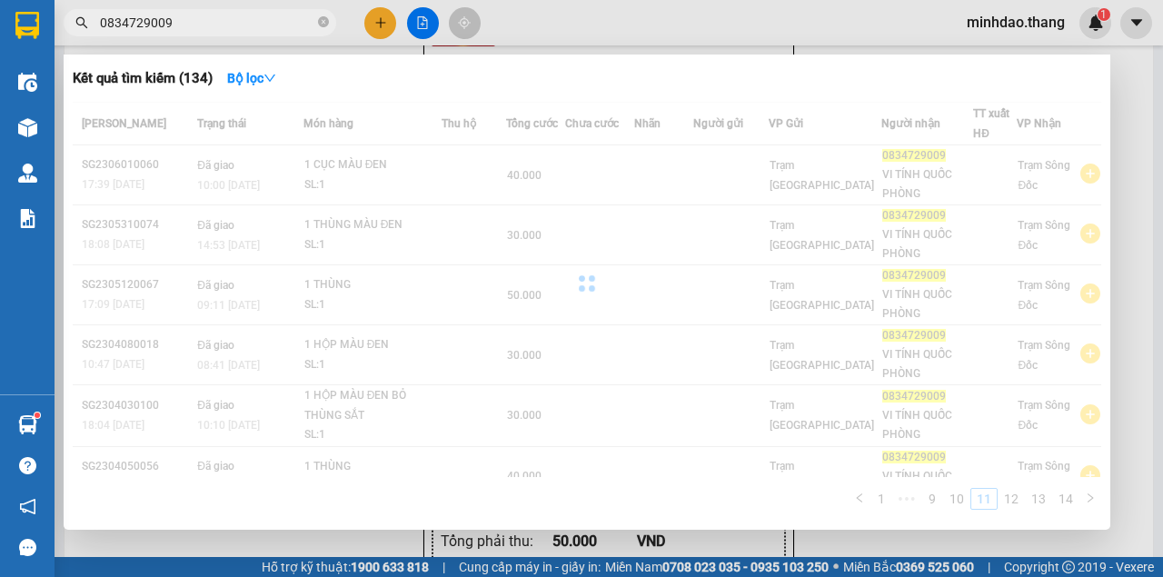
click at [995, 501] on div "Mã ĐH Trạng thái Món hàng Thu hộ Tổng cước Chưa cước Nhãn Người gửi VP Gửi Ngườ…" at bounding box center [587, 311] width 1028 height 419
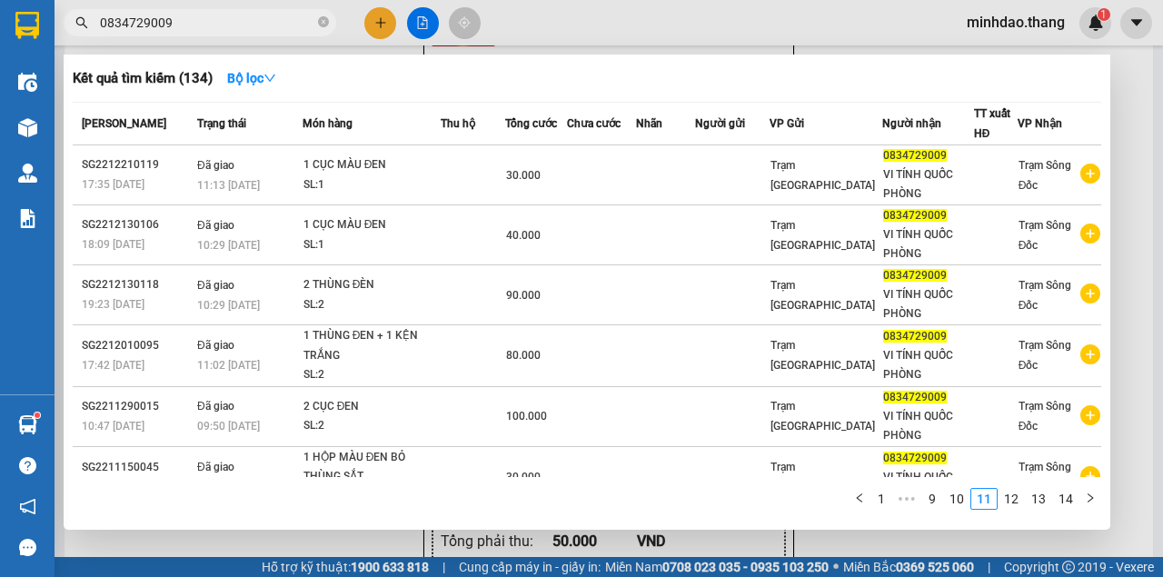
click at [995, 501] on link "11" at bounding box center [983, 499] width 25 height 20
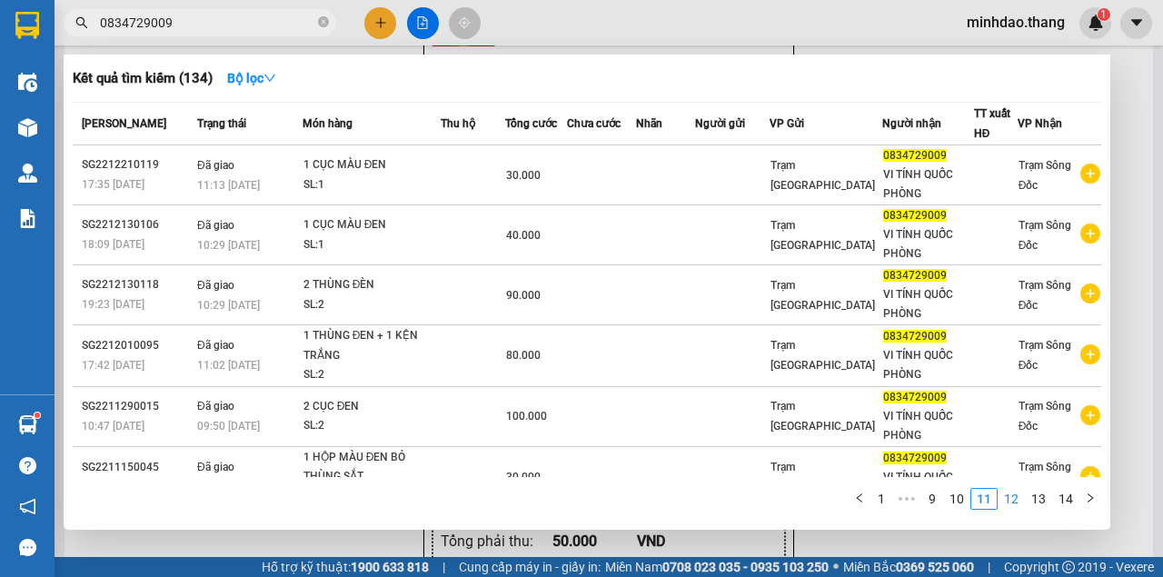
click at [1006, 493] on link "12" at bounding box center [1010, 499] width 25 height 20
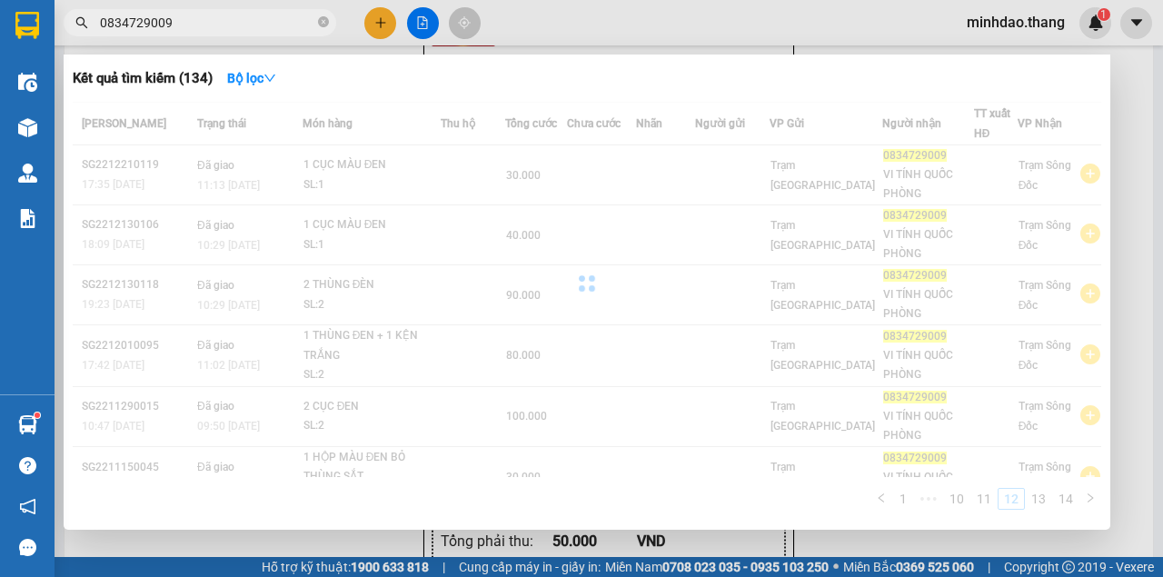
click at [1006, 493] on div "Mã ĐH Trạng thái Món hàng Thu hộ Tổng cước Chưa cước Nhãn Người gửi VP Gửi Ngườ…" at bounding box center [587, 311] width 1028 height 419
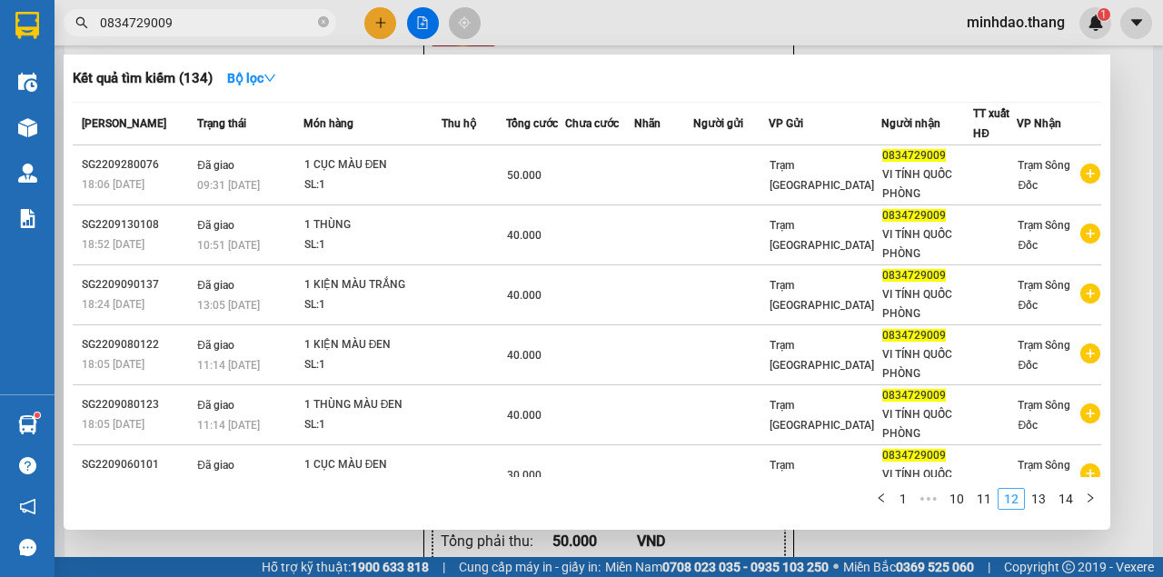
click at [1007, 494] on div "Mã ĐH Trạng thái Món hàng Thu hộ Tổng cước Chưa cước Nhãn Người gửi VP Gửi Ngườ…" at bounding box center [587, 311] width 1028 height 419
drag, startPoint x: 1008, startPoint y: 494, endPoint x: 1021, endPoint y: 497, distance: 13.0
click at [1019, 496] on link "12" at bounding box center [1010, 499] width 25 height 20
click at [1021, 497] on link "12" at bounding box center [1010, 499] width 25 height 20
click at [1023, 497] on link "12" at bounding box center [1010, 499] width 25 height 20
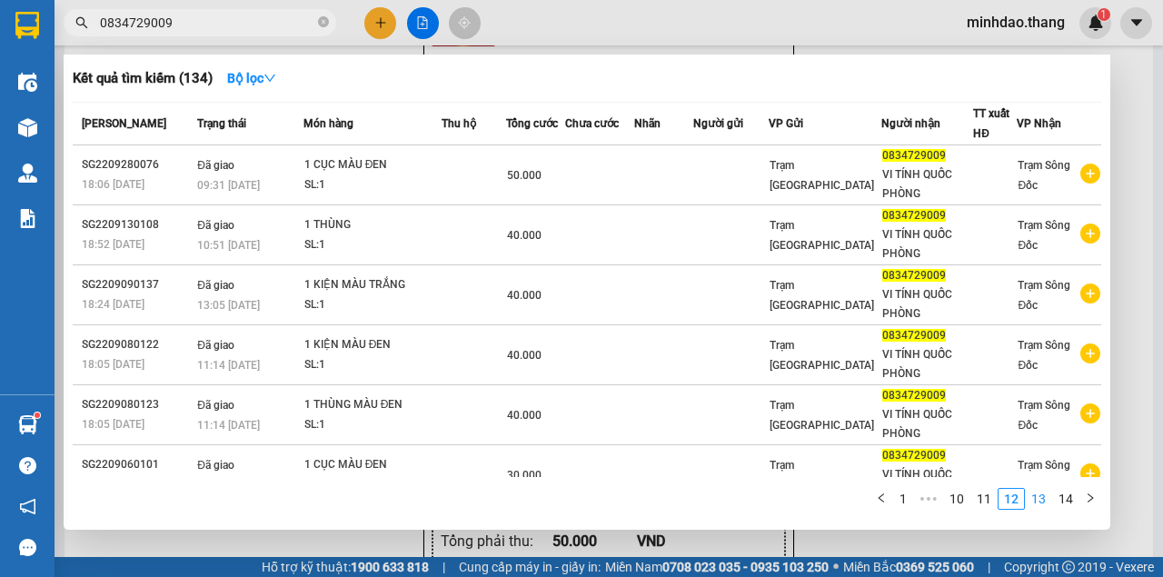
drag, startPoint x: 1032, startPoint y: 496, endPoint x: 1048, endPoint y: 497, distance: 16.4
click at [1047, 497] on link "13" at bounding box center [1038, 499] width 25 height 20
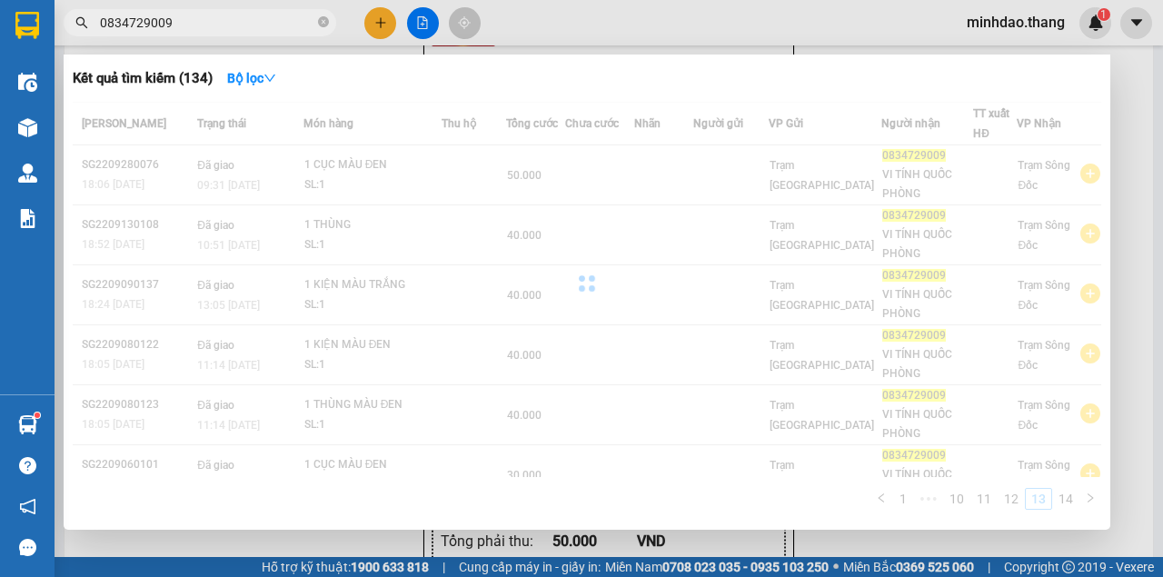
click at [1048, 497] on div "Mã ĐH Trạng thái Món hàng Thu hộ Tổng cước Chưa cước Nhãn Người gửi VP Gửi Ngườ…" at bounding box center [587, 311] width 1028 height 419
click at [1048, 497] on link "13" at bounding box center [1038, 499] width 25 height 20
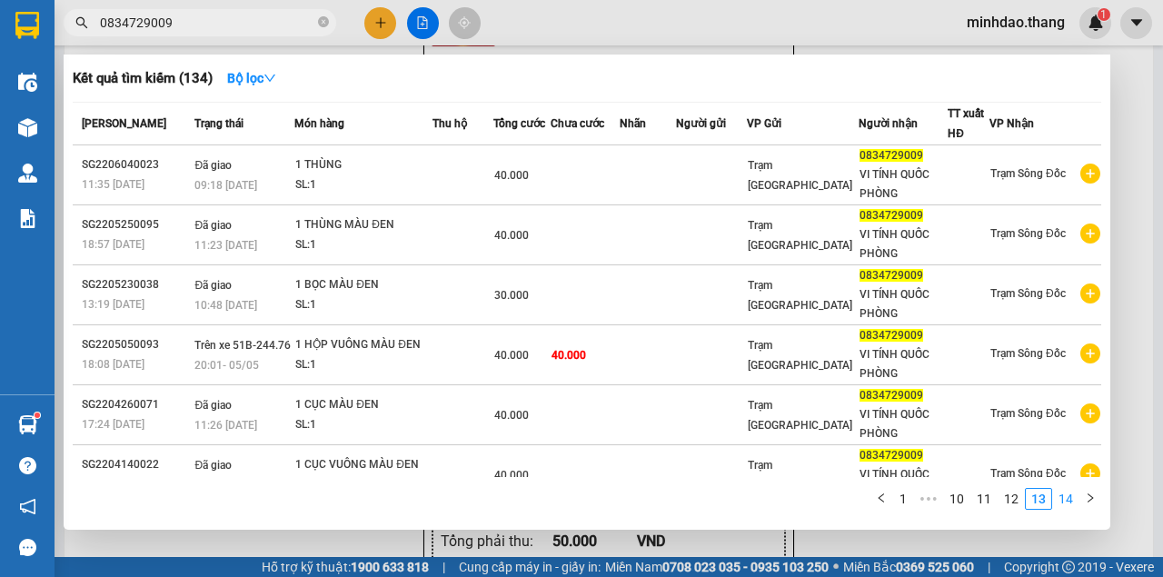
click at [1065, 497] on link "14" at bounding box center [1065, 499] width 25 height 20
click at [1065, 497] on div "Mã ĐH Trạng thái Món hàng Thu hộ Tổng cước Chưa cước Nhãn Người gửi VP Gửi Ngườ…" at bounding box center [587, 311] width 1028 height 419
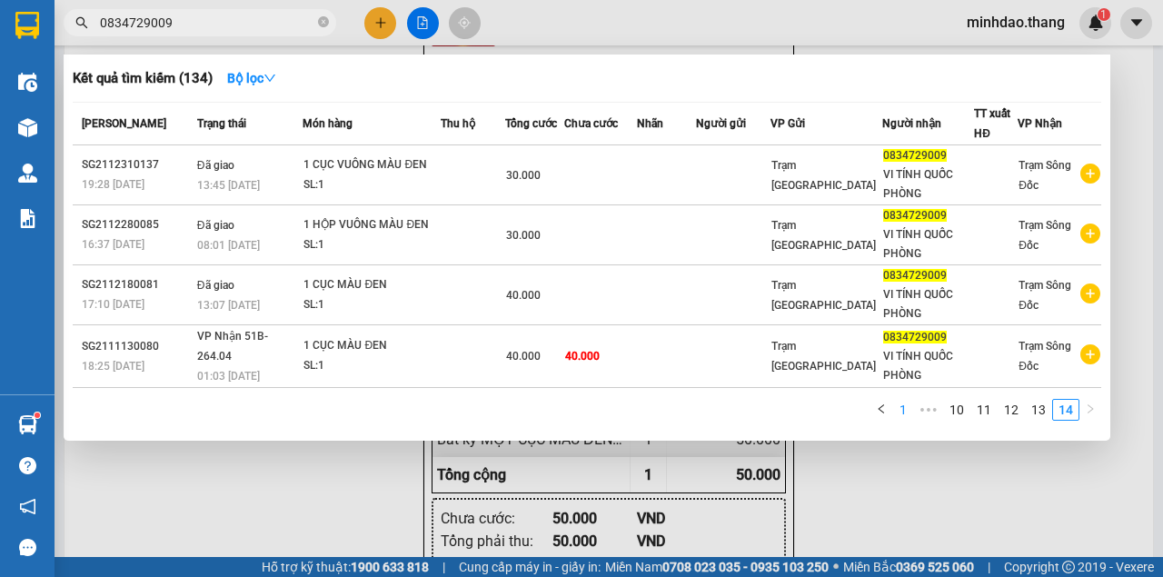
click at [911, 411] on link "1" at bounding box center [903, 410] width 20 height 20
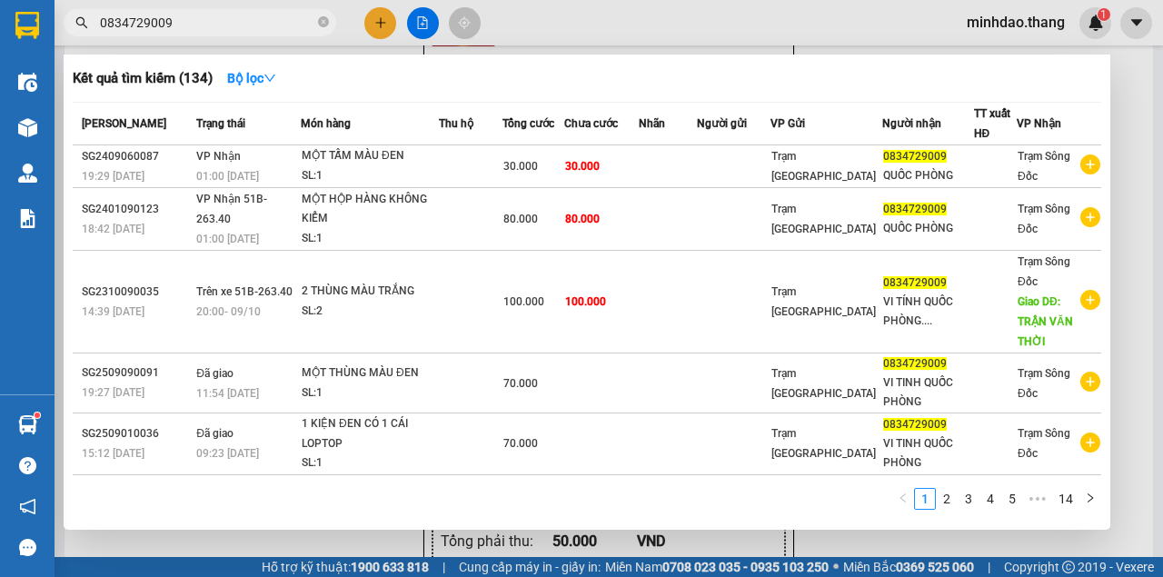
drag, startPoint x: 174, startPoint y: 27, endPoint x: 7, endPoint y: 10, distance: 168.0
click at [7, 10] on section "Kết quả tìm kiếm ( 134 ) Bộ lọc Mã ĐH Trạng thái Món hàng Thu hộ Tổng cước Chưa…" at bounding box center [581, 288] width 1163 height 577
click at [378, 36] on div at bounding box center [581, 288] width 1163 height 577
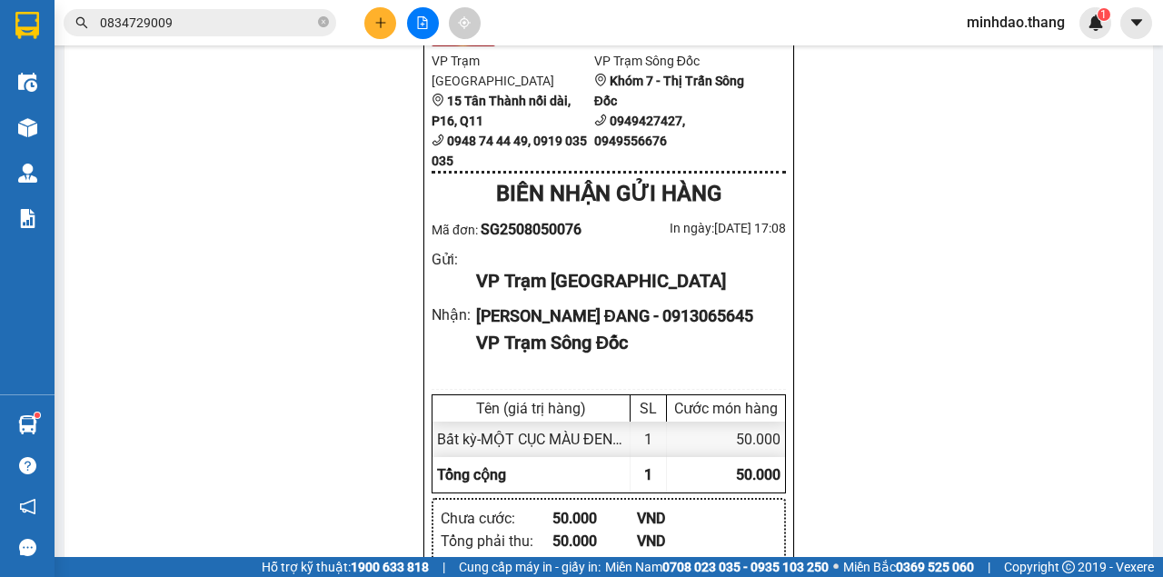
click at [378, 35] on button at bounding box center [380, 23] width 32 height 32
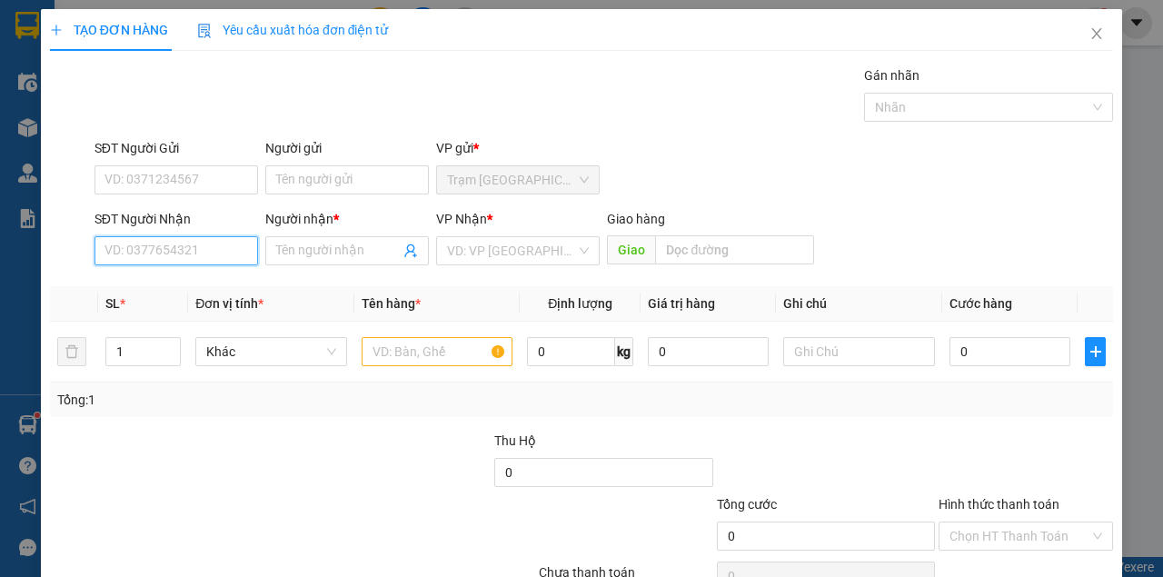
click at [216, 250] on input "SĐT Người Nhận" at bounding box center [176, 250] width 164 height 29
paste input "0834729009"
type input "0834729009"
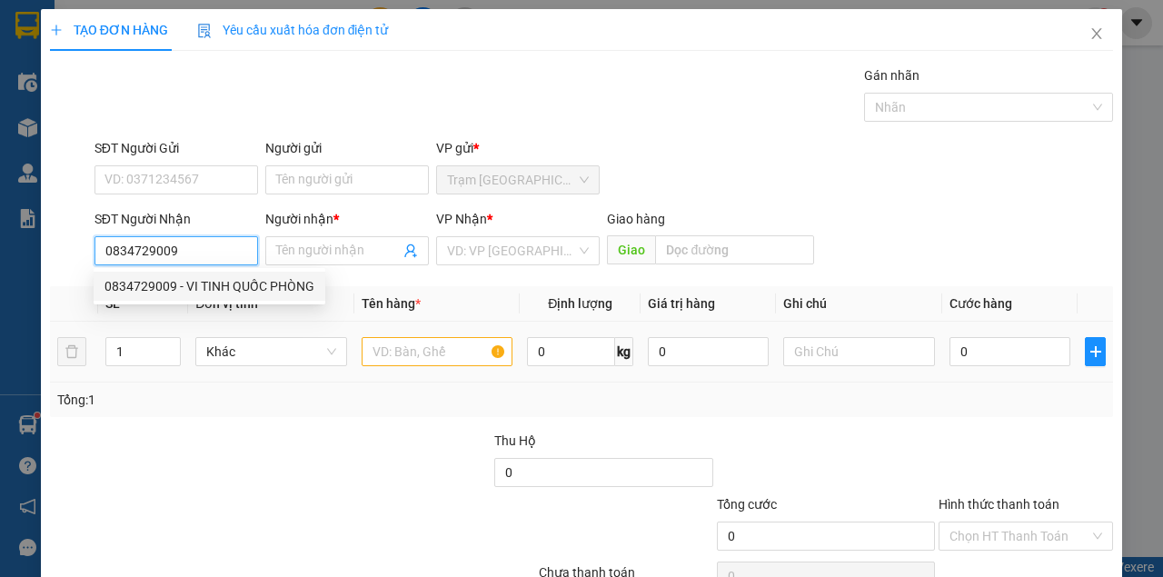
drag, startPoint x: 207, startPoint y: 287, endPoint x: 356, endPoint y: 339, distance: 157.7
click at [208, 287] on div "0834729009 - VI TINH QUỐC PHÒNG" at bounding box center [209, 286] width 210 height 20
type input "VI TINH QUỐC PHÒNG"
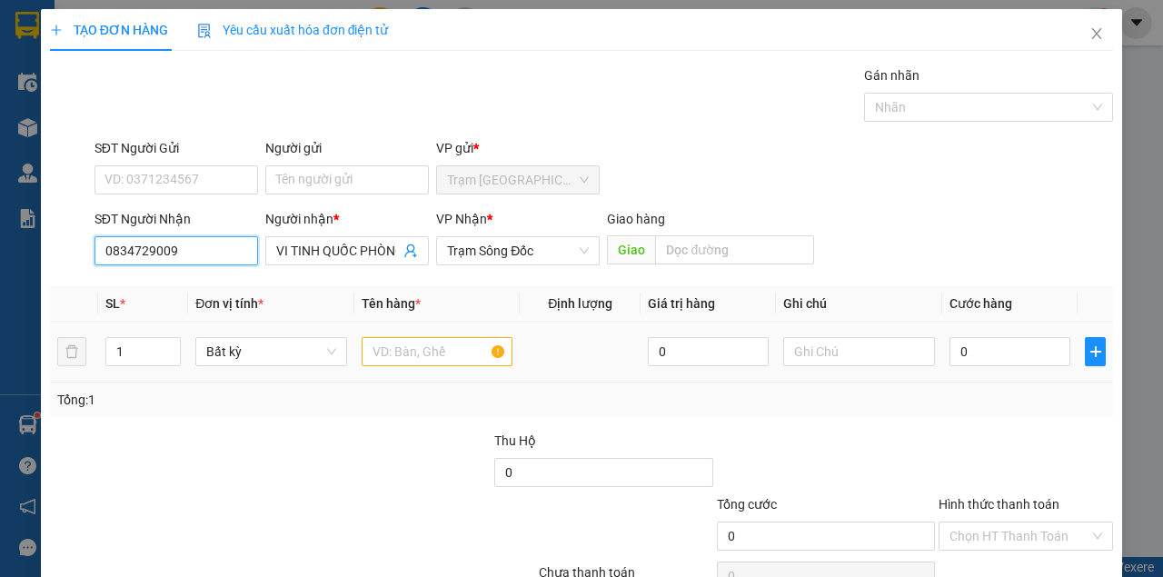
type input "0834729009"
click at [460, 363] on input "text" at bounding box center [438, 351] width 152 height 29
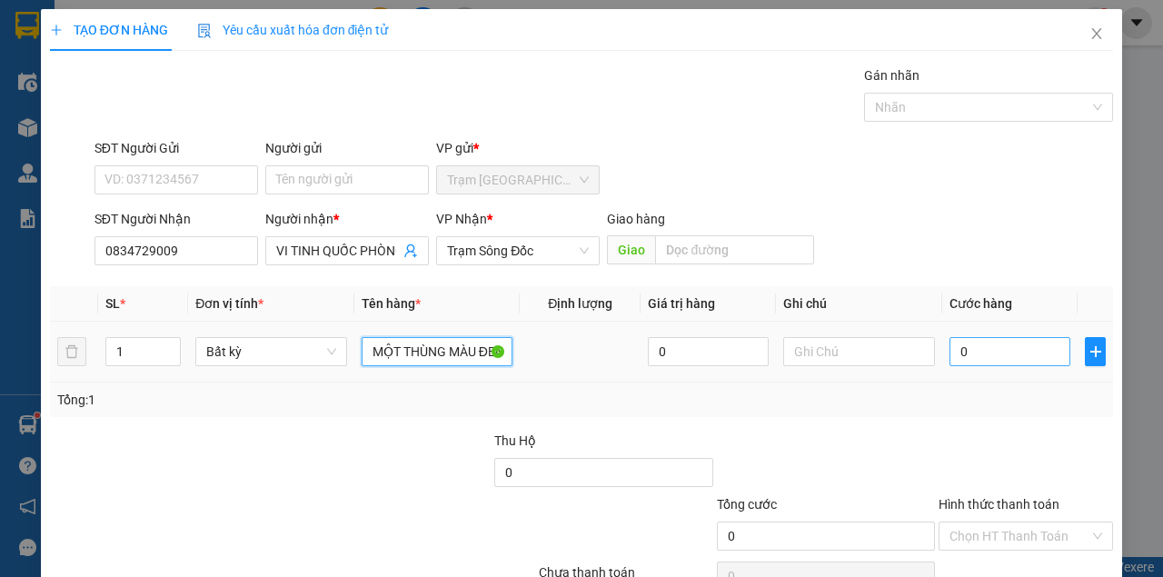
type input "MỘT THÙNG MÀU ĐEN"
click at [1035, 346] on input "0" at bounding box center [1009, 351] width 121 height 29
type input "5"
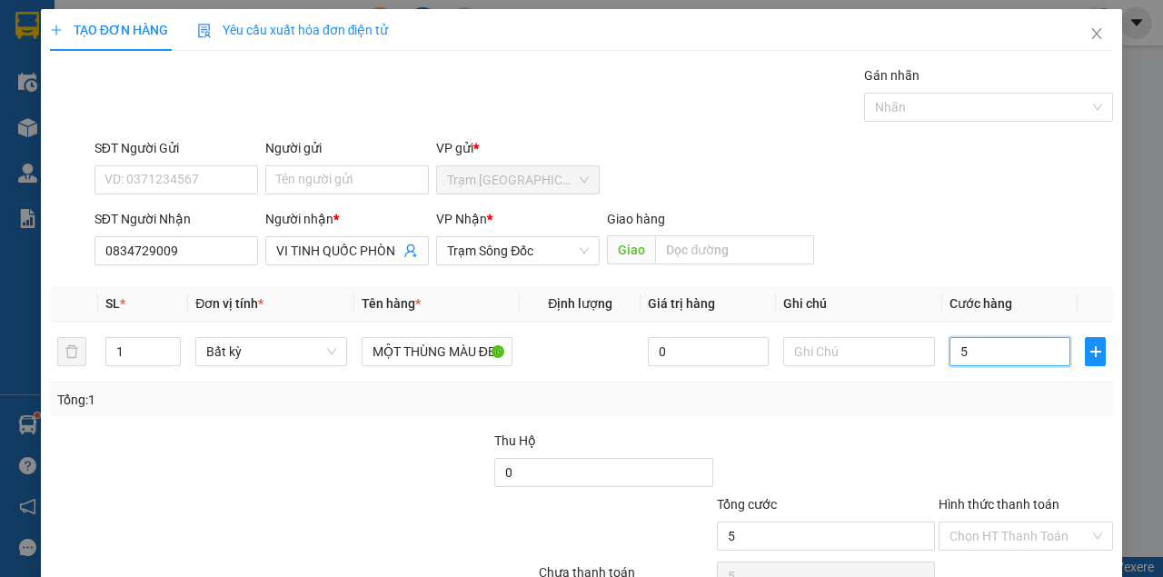
type input "50"
type input "50.000"
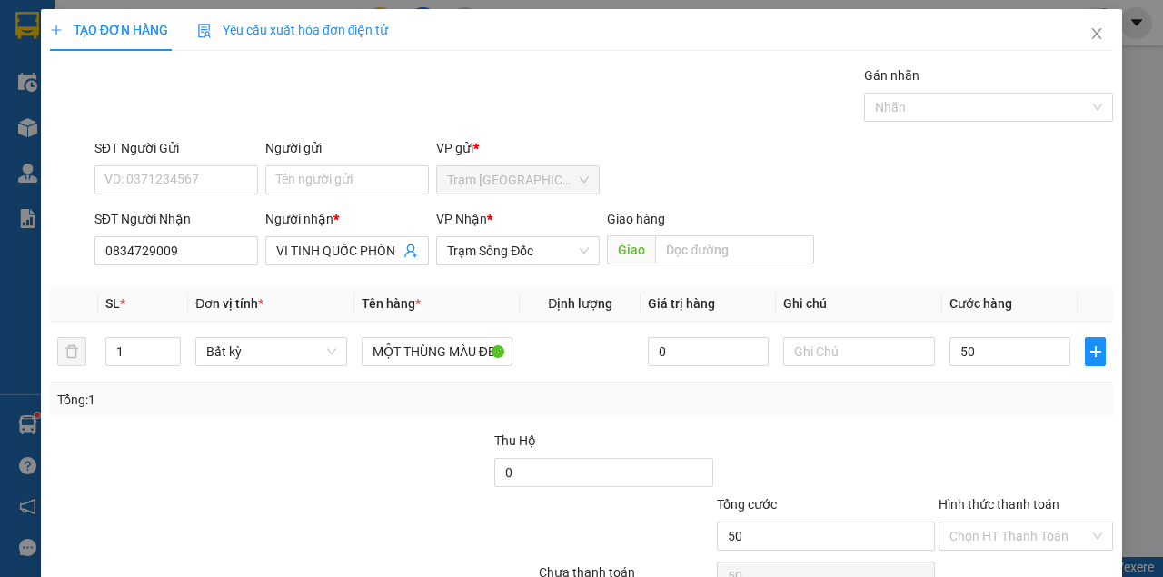
type input "50.000"
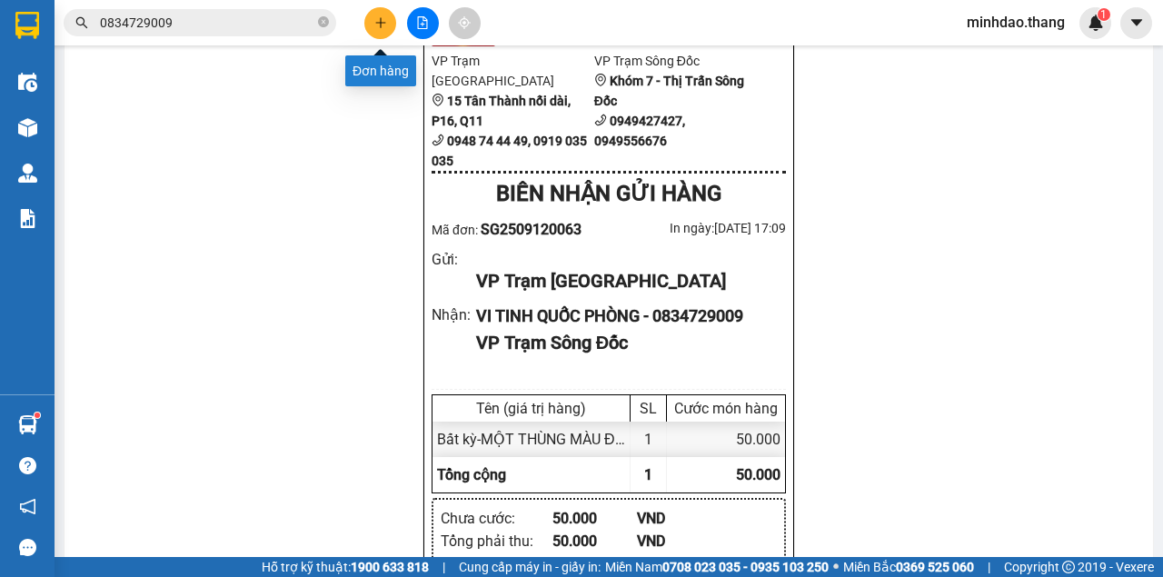
click at [385, 25] on icon "plus" at bounding box center [380, 22] width 13 height 13
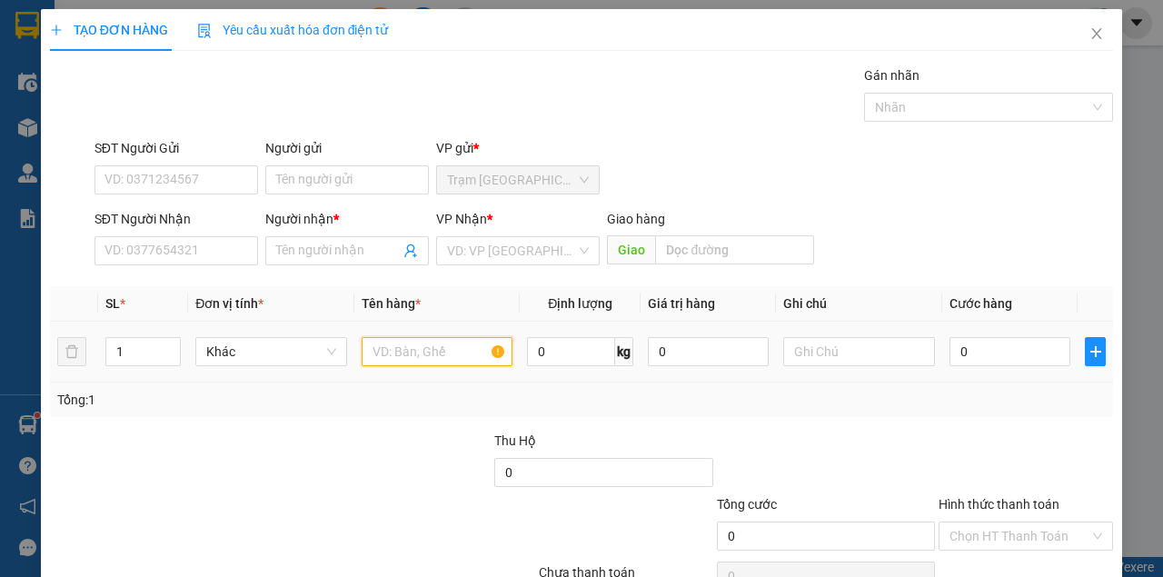
click at [418, 361] on input "text" at bounding box center [438, 351] width 152 height 29
type input "MỘT CỤC MÀU ĐEN"
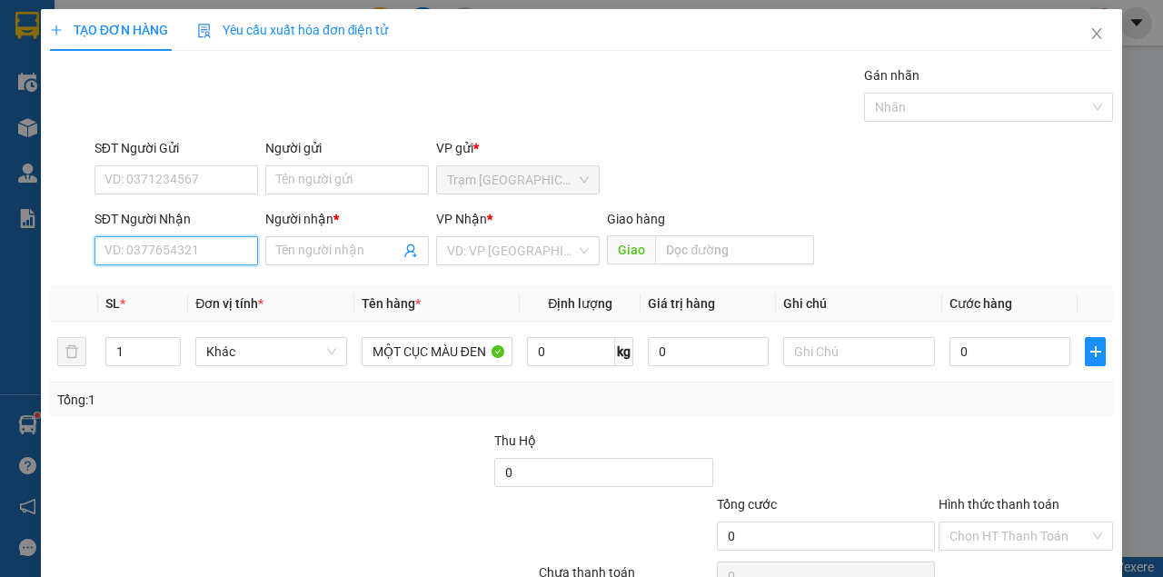
click at [193, 245] on input "SĐT Người Nhận" at bounding box center [176, 250] width 164 height 29
click at [173, 284] on div "0917962190 - HUYỀN" at bounding box center [193, 286] width 179 height 20
type input "0917962190"
type input "HUYỀN"
type input "0917962190"
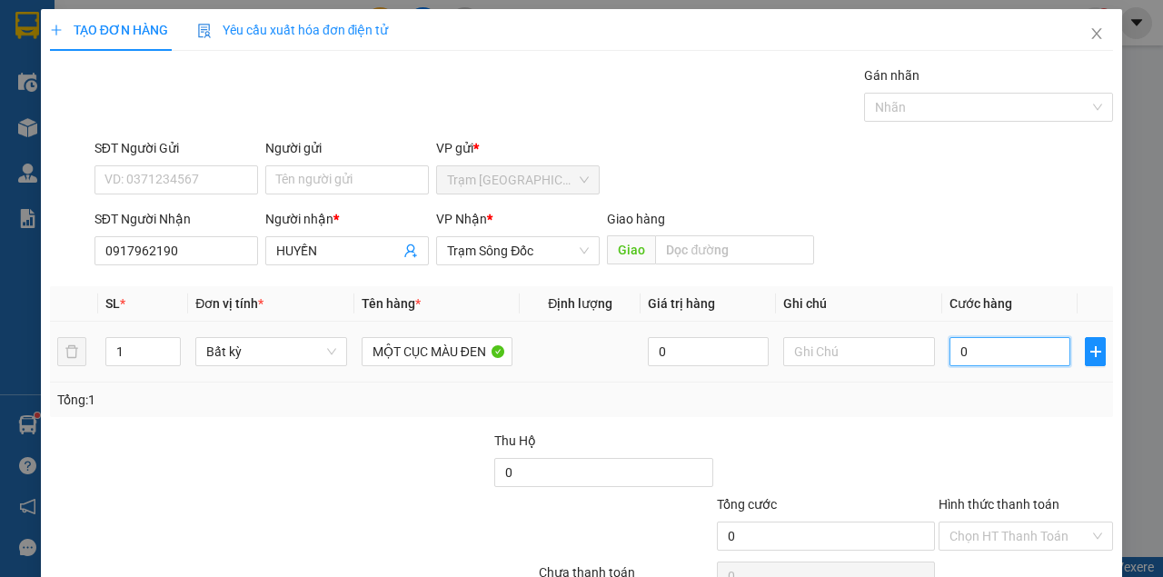
click at [965, 351] on input "0" at bounding box center [1009, 351] width 121 height 29
type input "4"
type input "40"
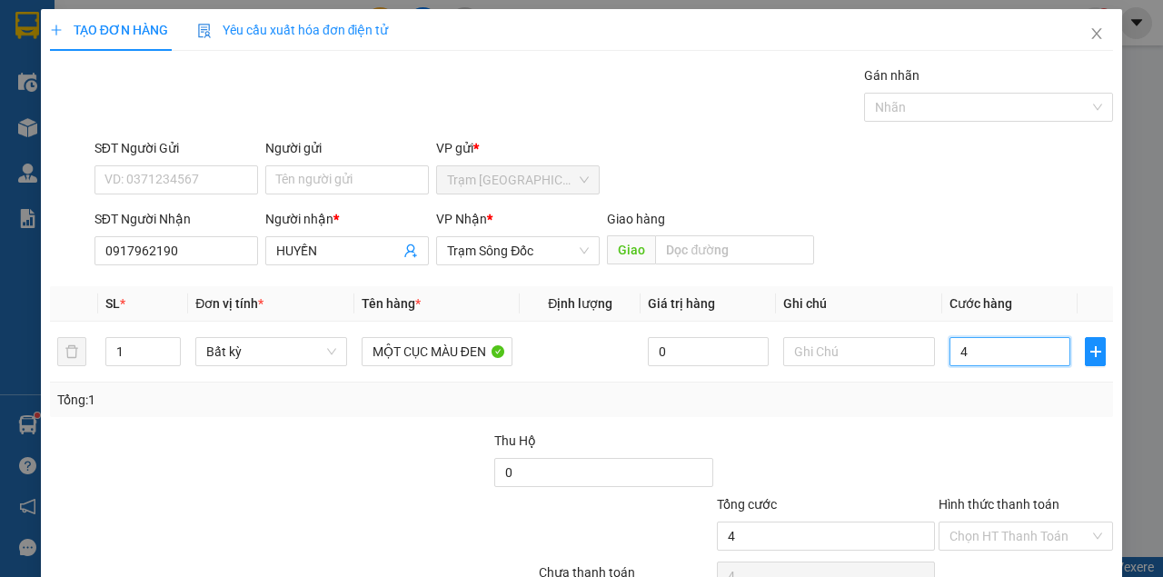
type input "40"
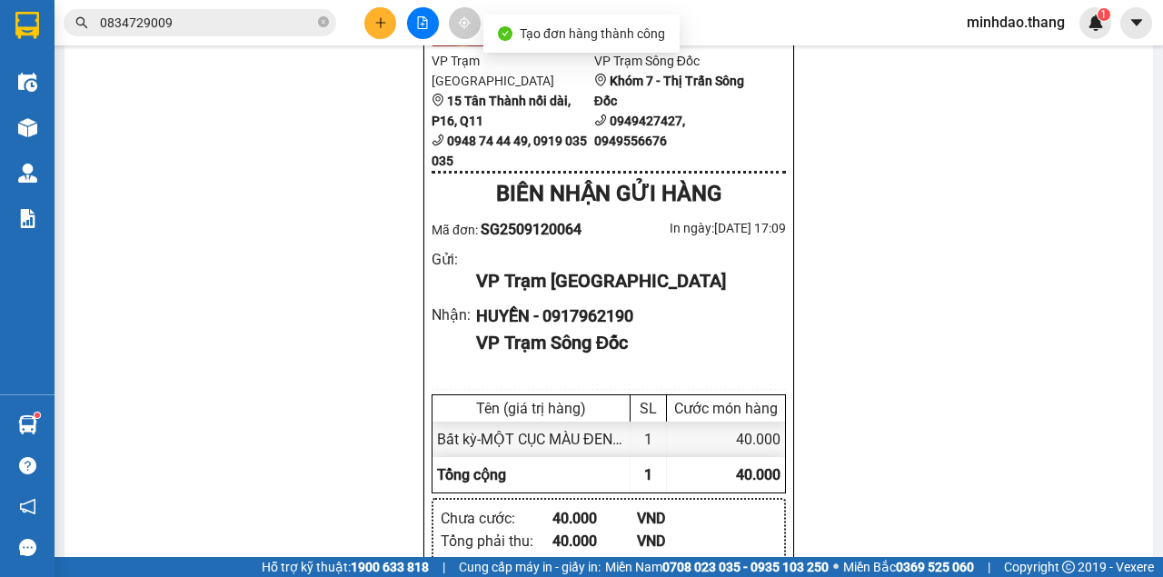
click at [747, 103] on div "In mẫu A5 In tem 100mm In biên nhận 80mm Xe Khách THẮNG 012 Lô A - Chung cư Cây…" at bounding box center [608, 265] width 1088 height 2236
click at [372, 27] on button at bounding box center [380, 23] width 32 height 32
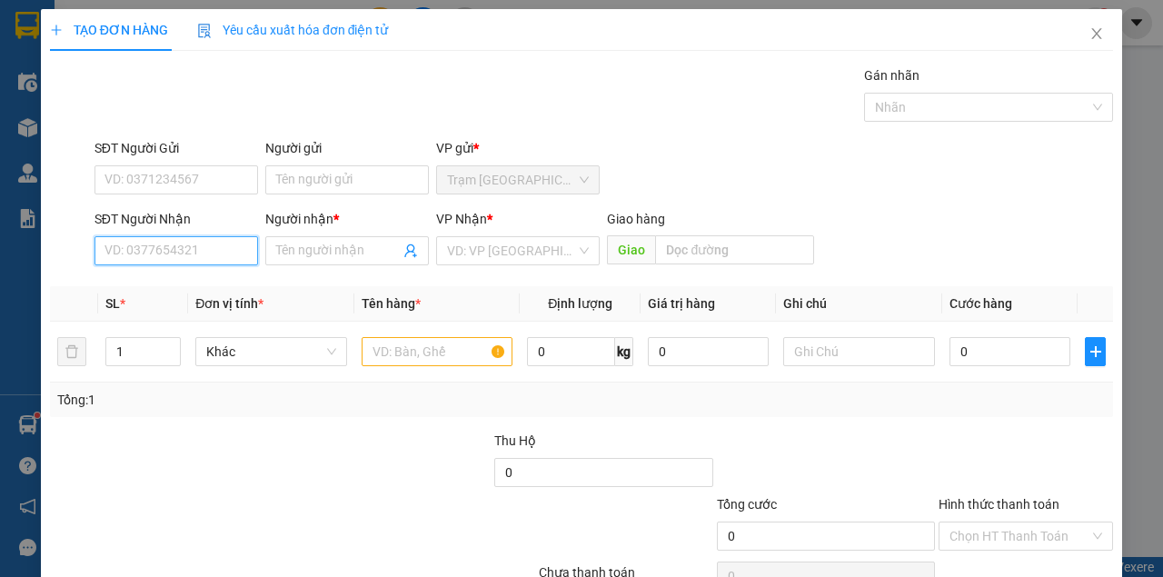
click at [185, 247] on input "SĐT Người Nhận" at bounding box center [176, 250] width 164 height 29
type input "0914745299"
click at [203, 276] on div "0914745299 - PHƯỢNG" at bounding box center [175, 286] width 163 height 29
type input "PHƯỢNG"
click at [203, 276] on div "0914745299 - PHƯỢNG" at bounding box center [174, 286] width 141 height 20
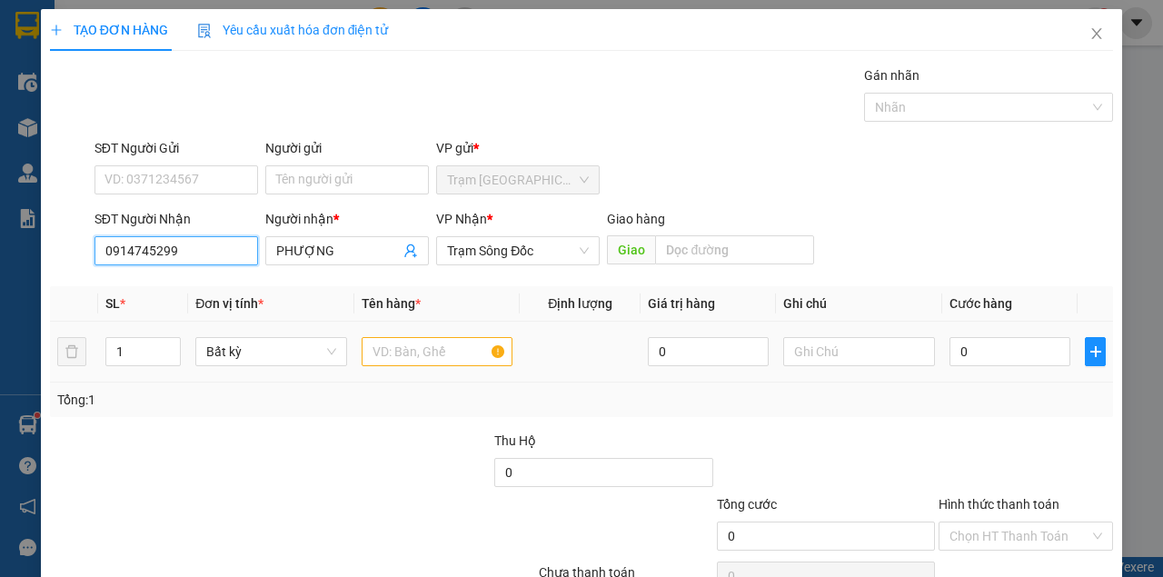
type input "0914745299"
click at [407, 342] on input "text" at bounding box center [438, 351] width 152 height 29
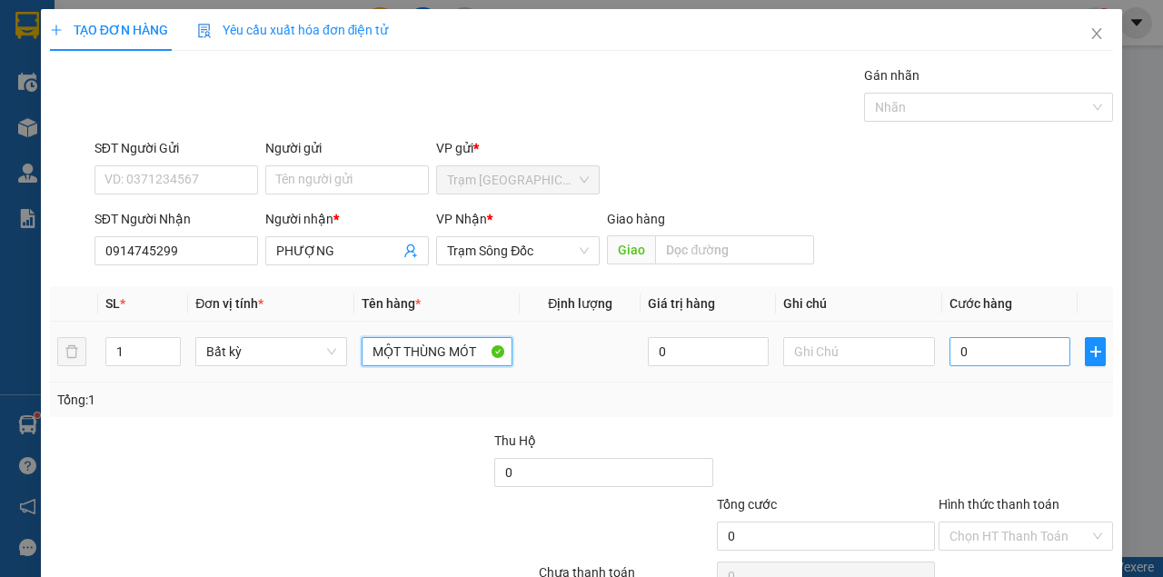
type input "MỘT THÙNG MÓT"
click at [949, 350] on input "0" at bounding box center [1009, 351] width 121 height 29
type input "3"
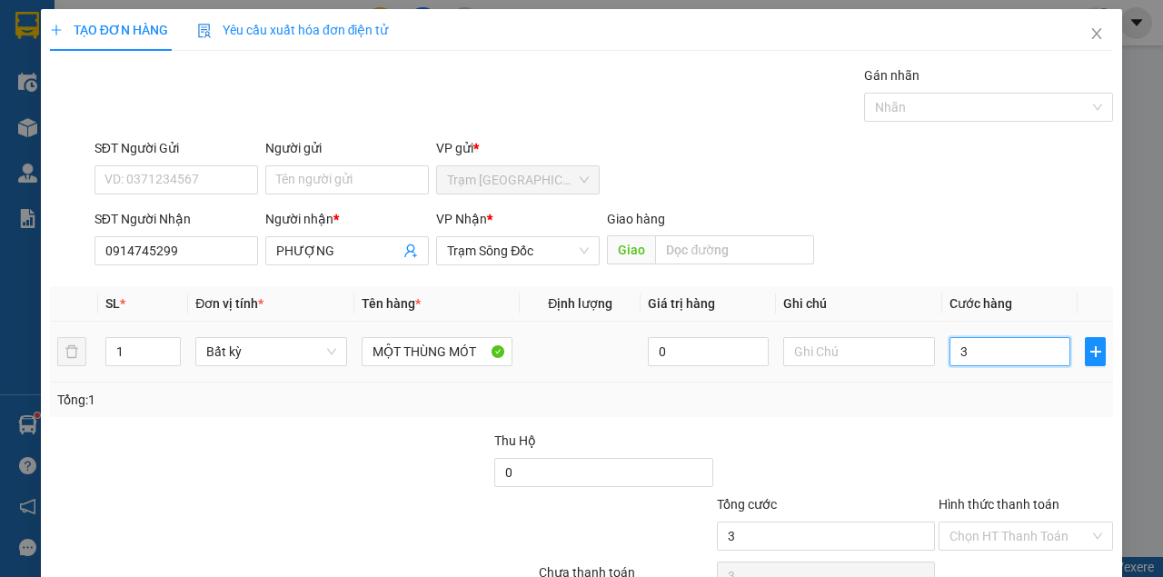
type input "30"
type input "30.000"
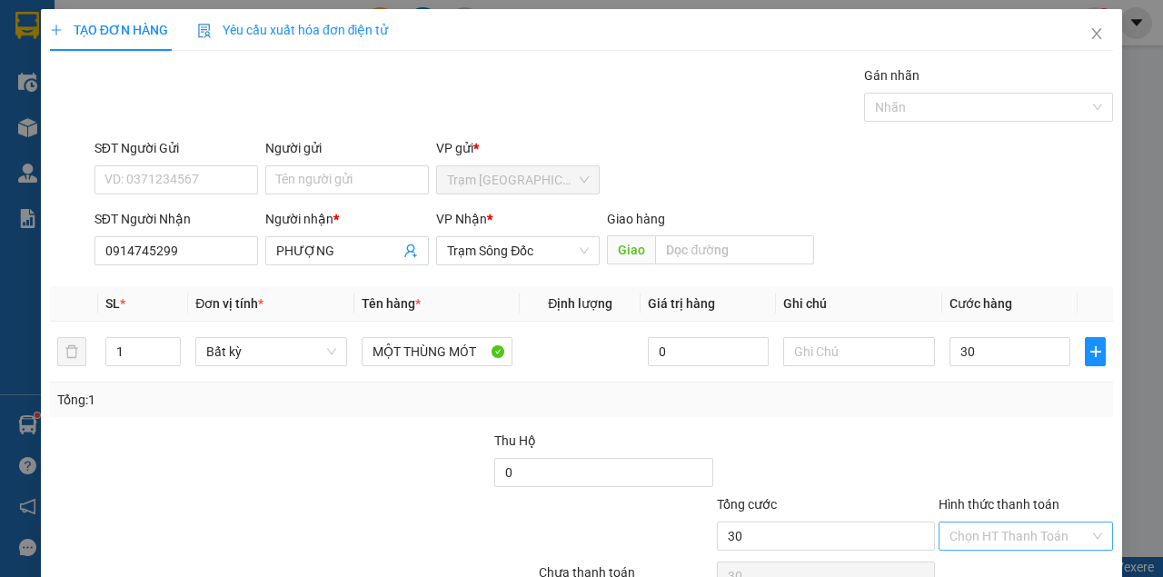
type input "30.000"
click at [1006, 522] on input "Hình thức thanh toán" at bounding box center [1019, 535] width 140 height 27
drag, startPoint x: 992, startPoint y: 474, endPoint x: 992, endPoint y: 491, distance: 16.4
click at [992, 560] on div "Tại văn phòng" at bounding box center [1017, 570] width 151 height 20
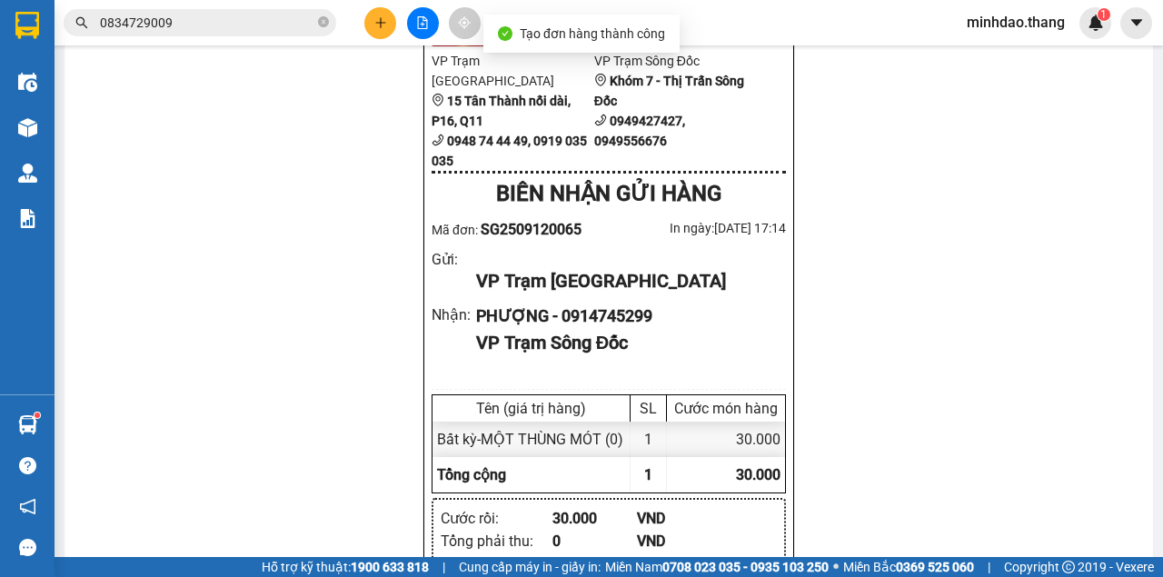
click at [377, 22] on icon "plus" at bounding box center [380, 22] width 13 height 13
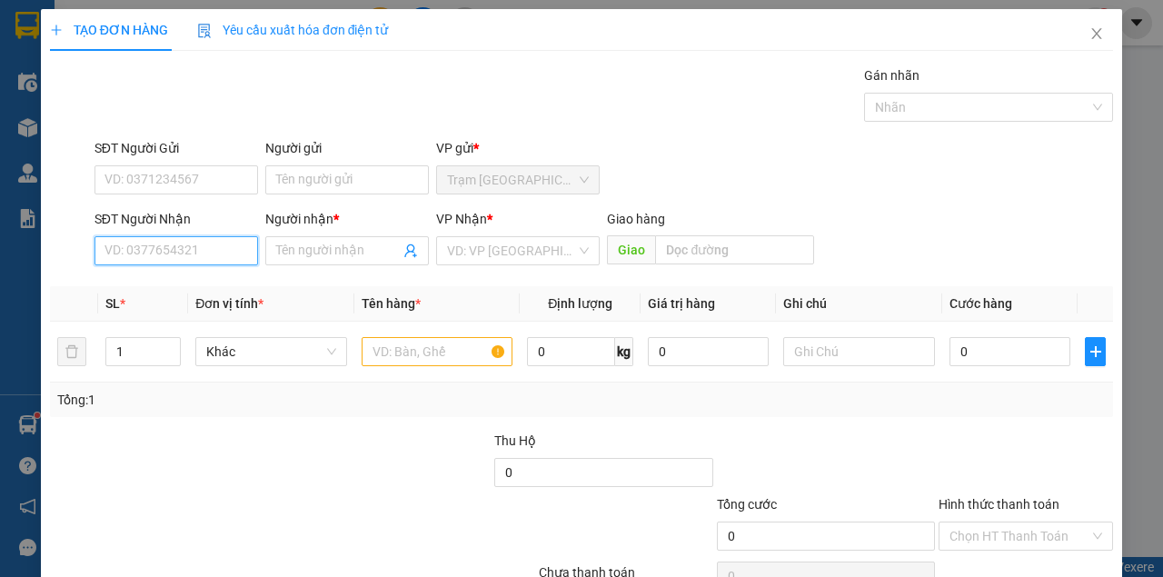
click at [202, 247] on input "SĐT Người Nhận" at bounding box center [176, 250] width 164 height 29
type input "0949659468"
click at [214, 287] on div "0949659468 - TÚ..ĐÁ BẠC" at bounding box center [178, 286] width 149 height 20
type input "TÚ..ĐÁ BẠC"
type input "0949659468"
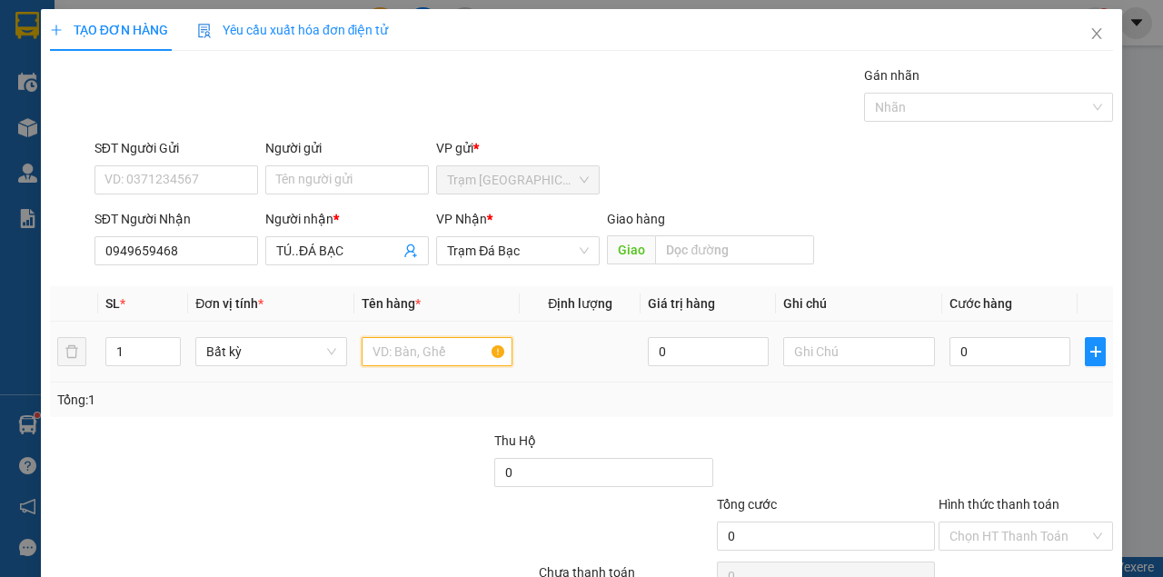
click at [424, 347] on input "text" at bounding box center [438, 351] width 152 height 29
type input "MỘT BỌC MÀU ĐEN"
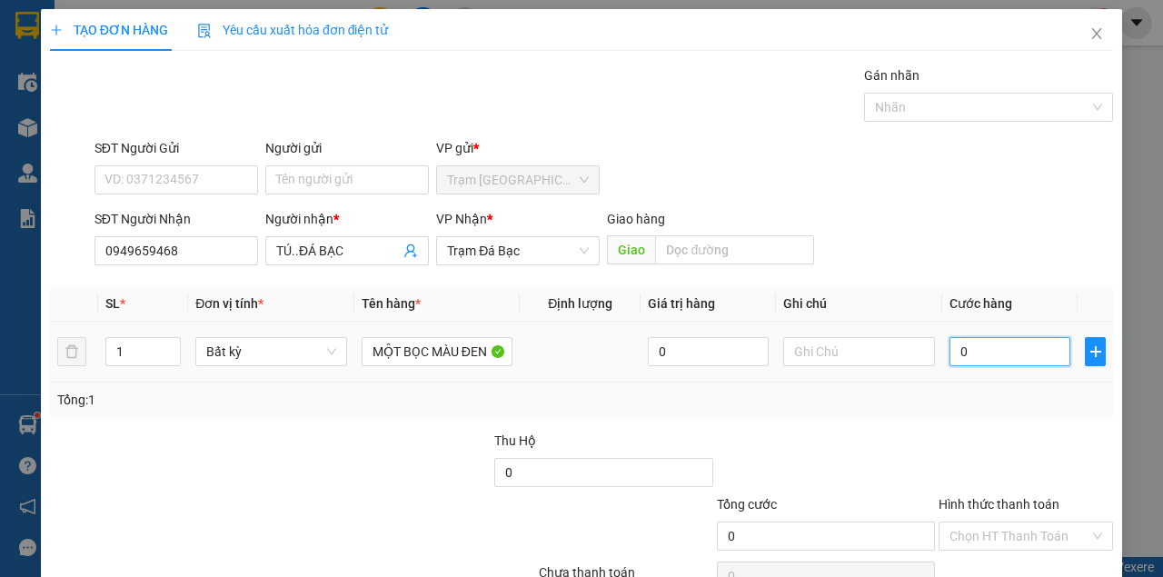
click at [968, 350] on input "0" at bounding box center [1009, 351] width 121 height 29
type input "4"
type input "40"
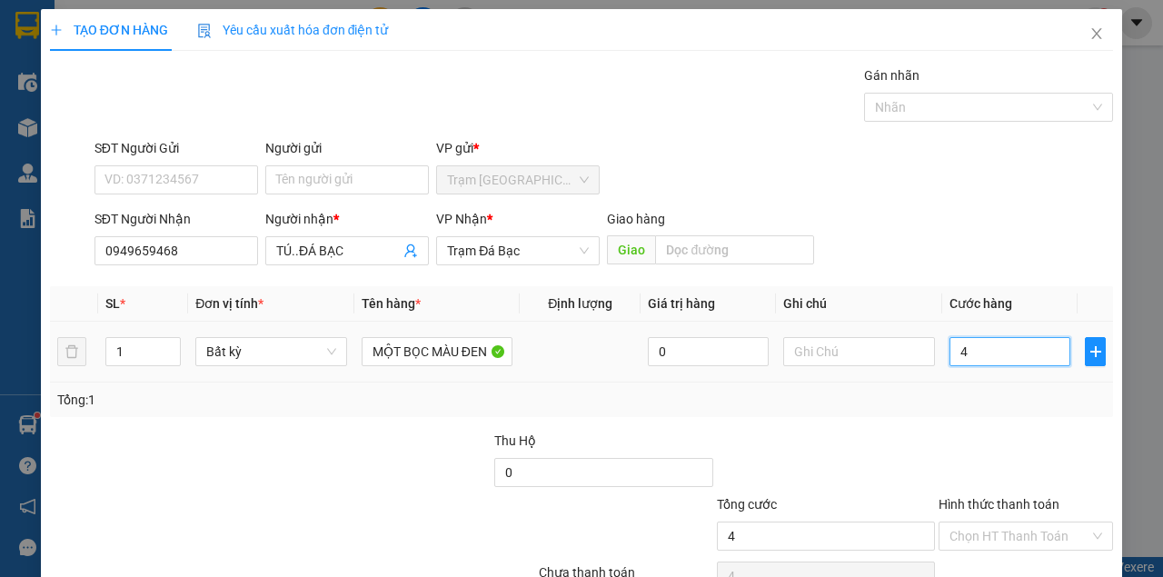
type input "40"
type input "40.000"
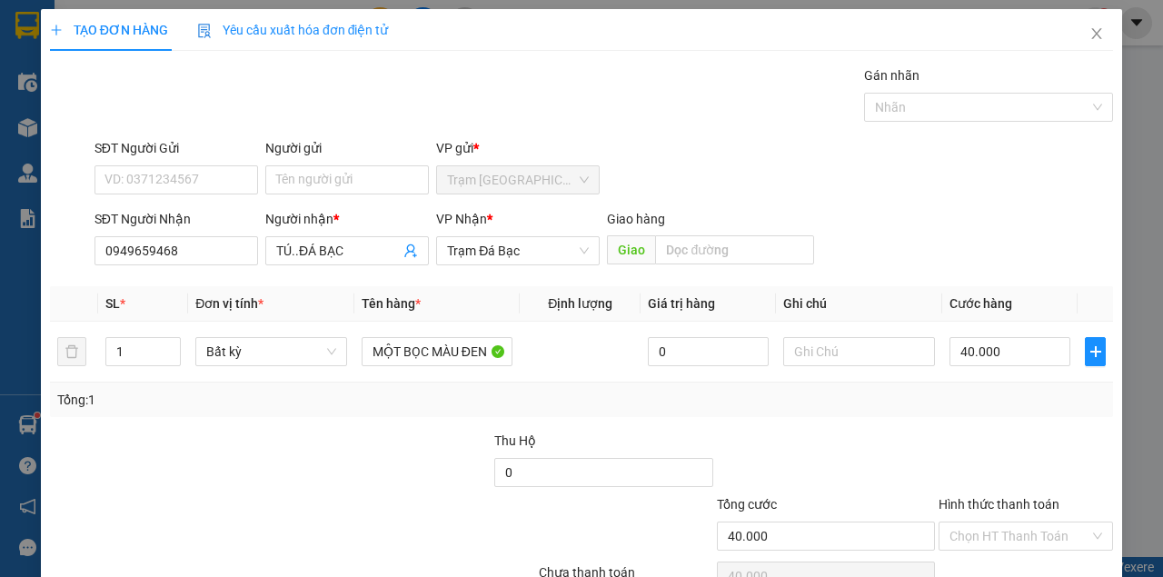
click at [1012, 494] on div "Hình thức thanh toán Chọn HT Thanh Toán" at bounding box center [1025, 526] width 174 height 64
click at [1014, 494] on div "Hình thức thanh toán Chọn HT Thanh Toán" at bounding box center [1025, 526] width 174 height 64
drag, startPoint x: 1014, startPoint y: 456, endPoint x: 1015, endPoint y: 465, distance: 9.1
click at [1015, 494] on div "Hình thức thanh toán Chọn HT Thanh Toán" at bounding box center [1025, 526] width 174 height 64
click at [1025, 522] on input "Hình thức thanh toán" at bounding box center [1019, 535] width 140 height 27
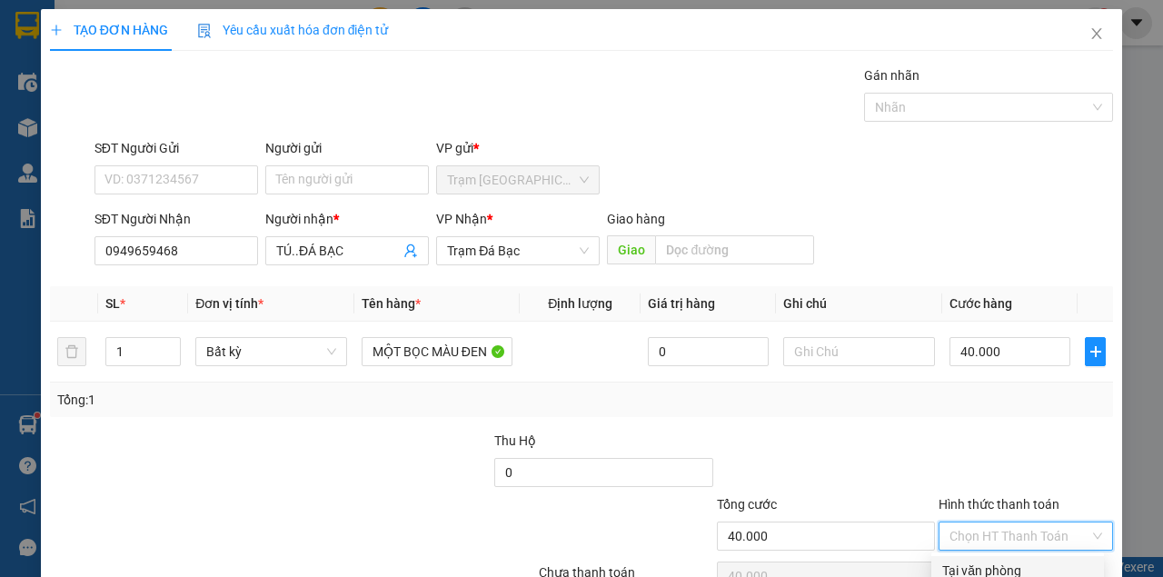
drag, startPoint x: 1014, startPoint y: 471, endPoint x: 1027, endPoint y: 508, distance: 39.7
click at [1014, 560] on div "Tại văn phòng" at bounding box center [1017, 570] width 151 height 20
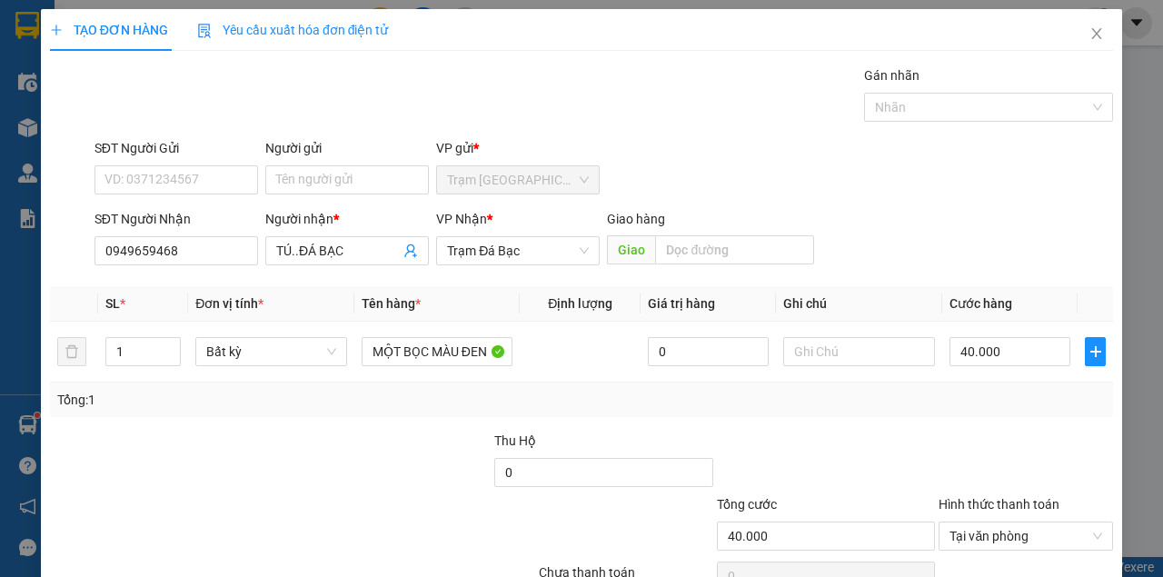
drag, startPoint x: 1027, startPoint y: 529, endPoint x: 917, endPoint y: 451, distance: 135.6
click at [969, 488] on div "Transit Pickup Surcharge Ids Transit Deliver Surcharge Ids Transit Deliver Surc…" at bounding box center [581, 350] width 1063 height 571
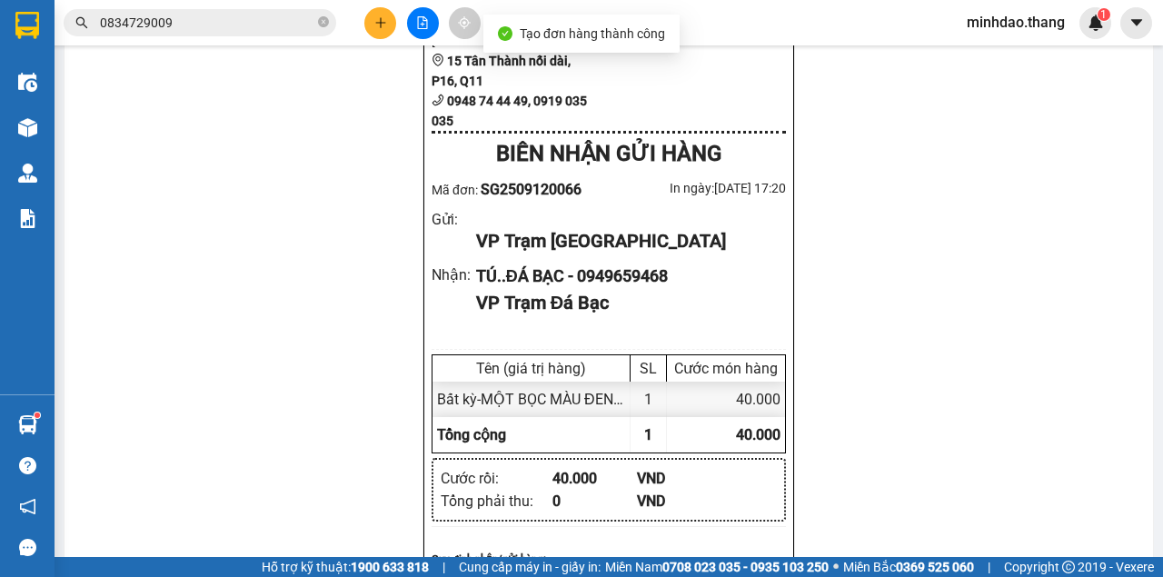
click at [389, 31] on button at bounding box center [380, 23] width 32 height 32
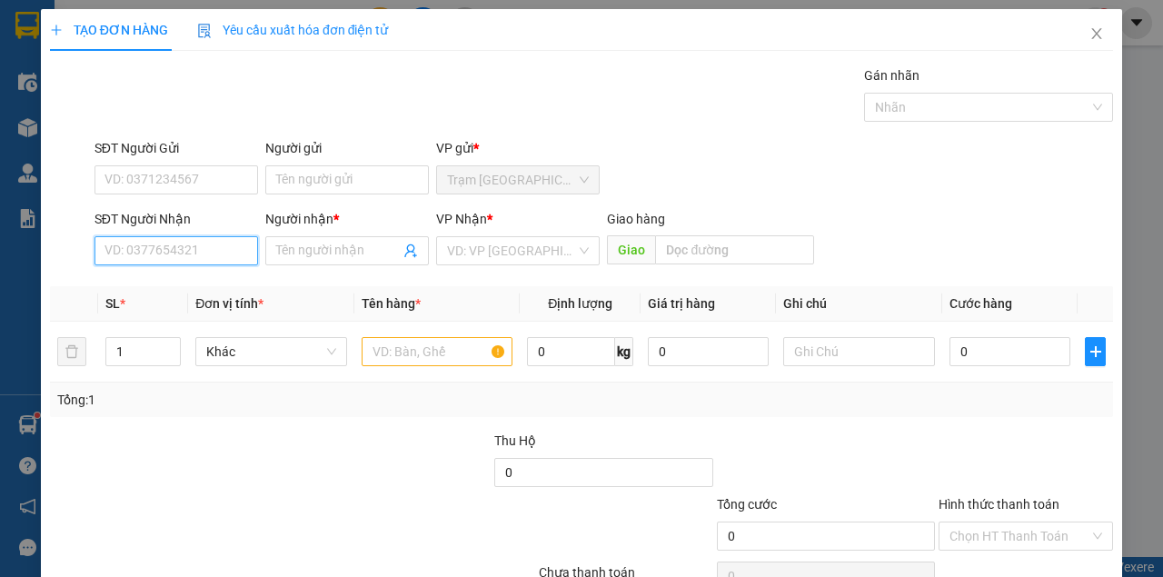
click at [198, 249] on input "SĐT Người Nhận" at bounding box center [176, 250] width 164 height 29
click at [204, 247] on input "SĐT Người Nhận" at bounding box center [176, 250] width 164 height 29
drag, startPoint x: 184, startPoint y: 282, endPoint x: 194, endPoint y: 287, distance: 11.4
click at [188, 283] on div "0942440607 - NHA KHOA TỪ DUY...ĐÁ BẠC" at bounding box center [227, 286] width 247 height 20
type input "0942440607"
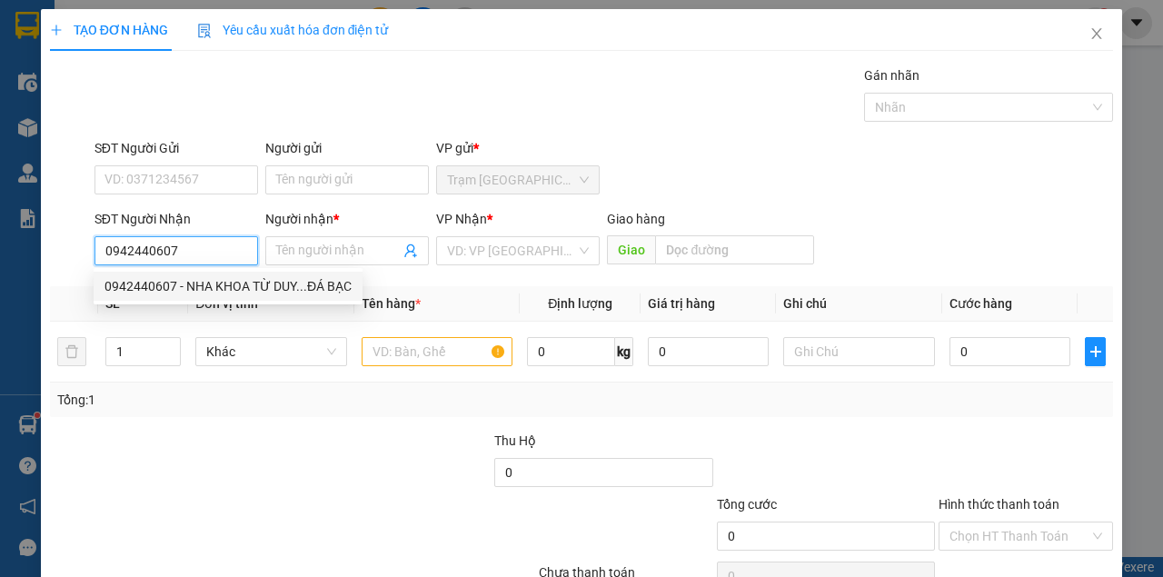
type input "NHA KHOA TỪ DUY...ĐÁ BẠC"
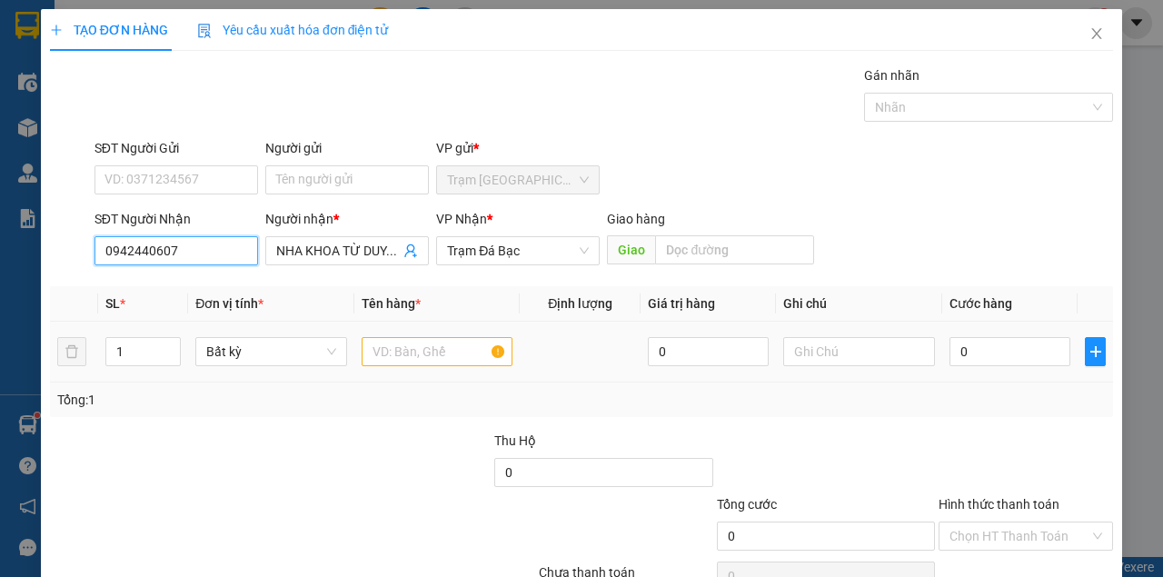
type input "0942440607"
click at [372, 343] on input "text" at bounding box center [438, 351] width 152 height 29
click at [373, 343] on input "text" at bounding box center [438, 351] width 152 height 29
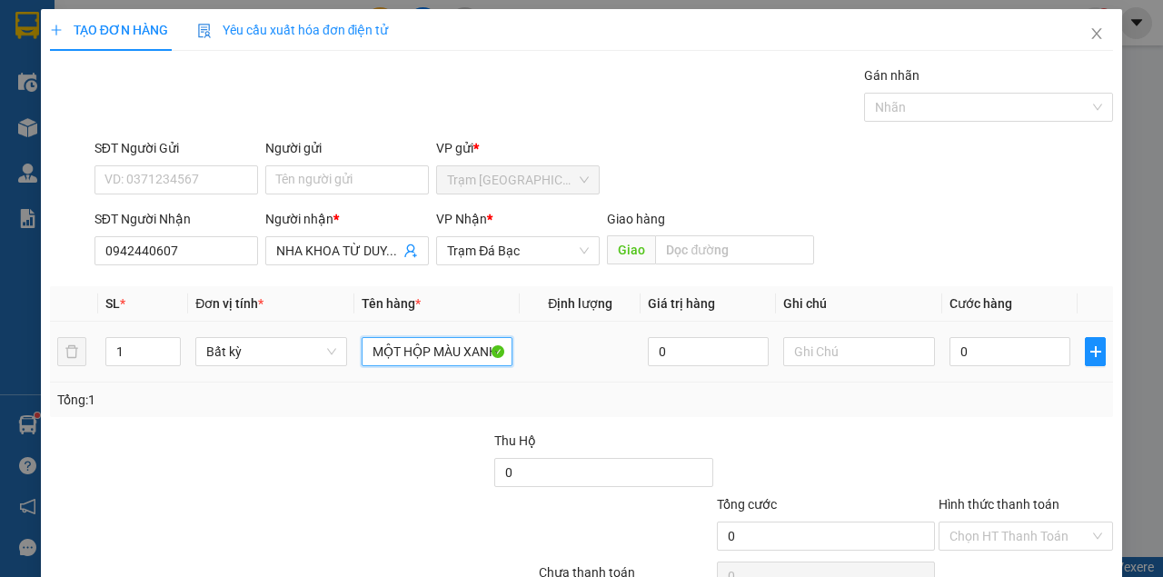
type input "MỘT HỘP MÀU XANH LÁ"
click at [957, 374] on td "0" at bounding box center [1009, 352] width 135 height 61
click at [968, 351] on input "0" at bounding box center [1009, 351] width 121 height 29
type input "4"
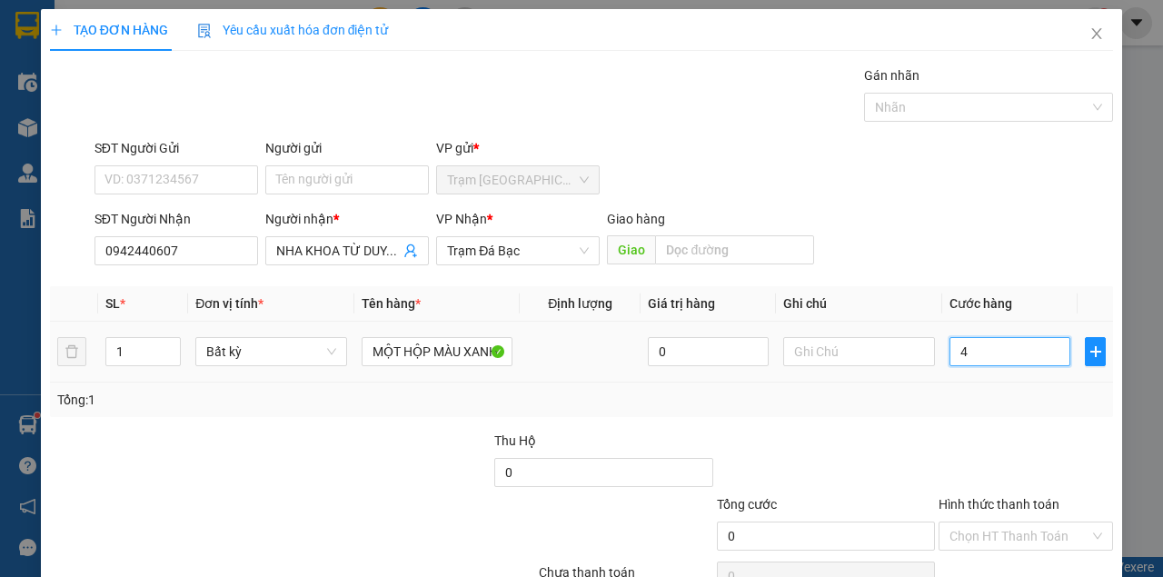
type input "4"
type input "40"
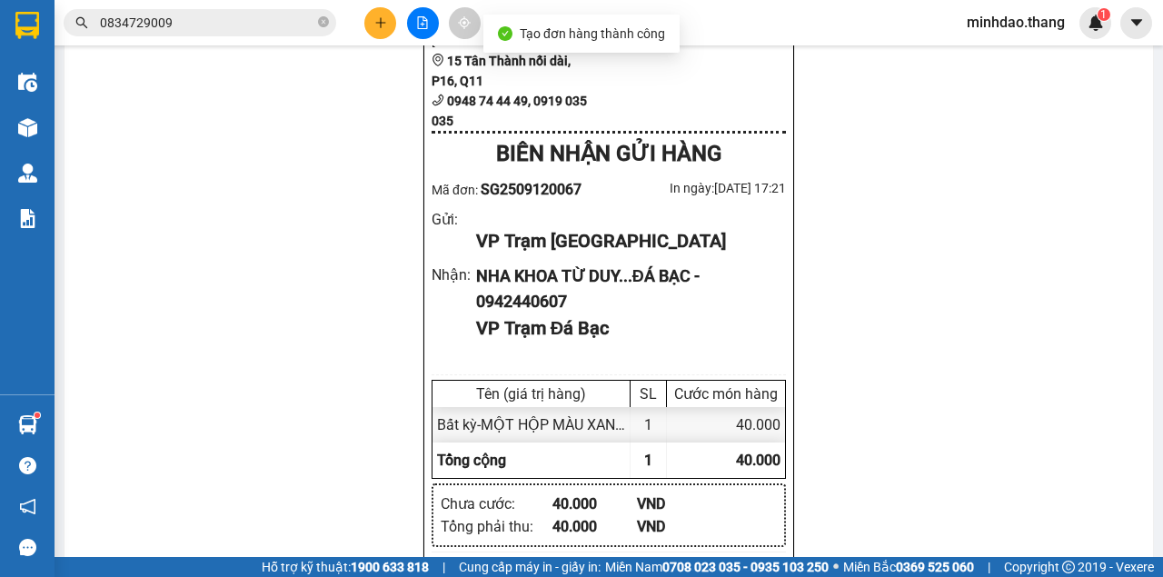
click at [580, 71] on div "In mẫu A5 In tem 100mm In biên nhận 80mm Xe Khách THẮNG 012 Lô A - Chung cư Cây…" at bounding box center [608, 273] width 1088 height 2252
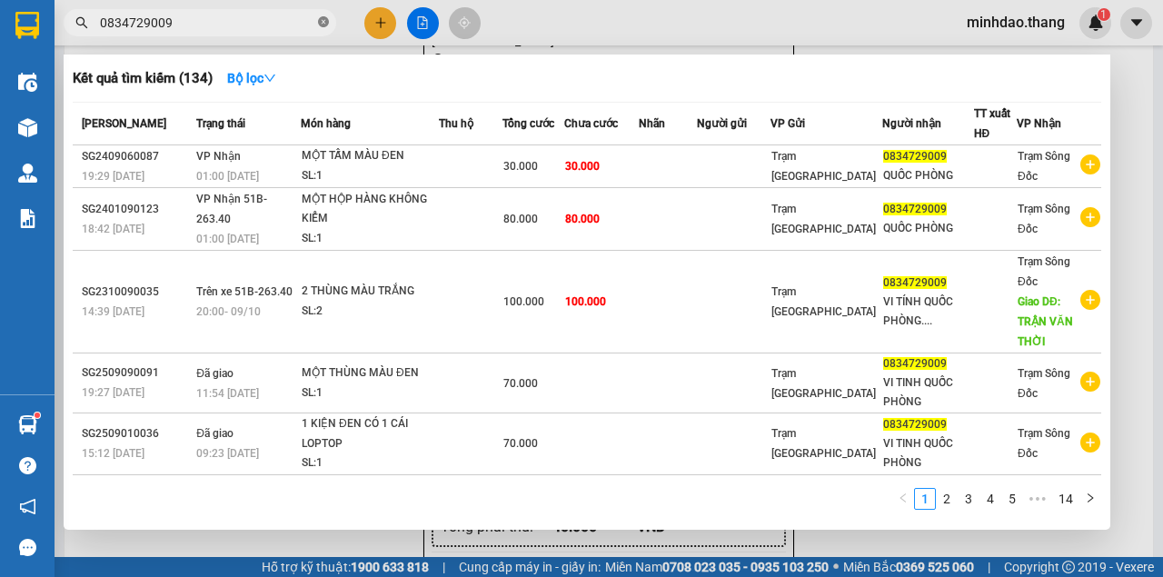
drag, startPoint x: 328, startPoint y: 18, endPoint x: 312, endPoint y: 25, distance: 16.7
click at [323, 20] on icon "close-circle" at bounding box center [323, 21] width 11 height 11
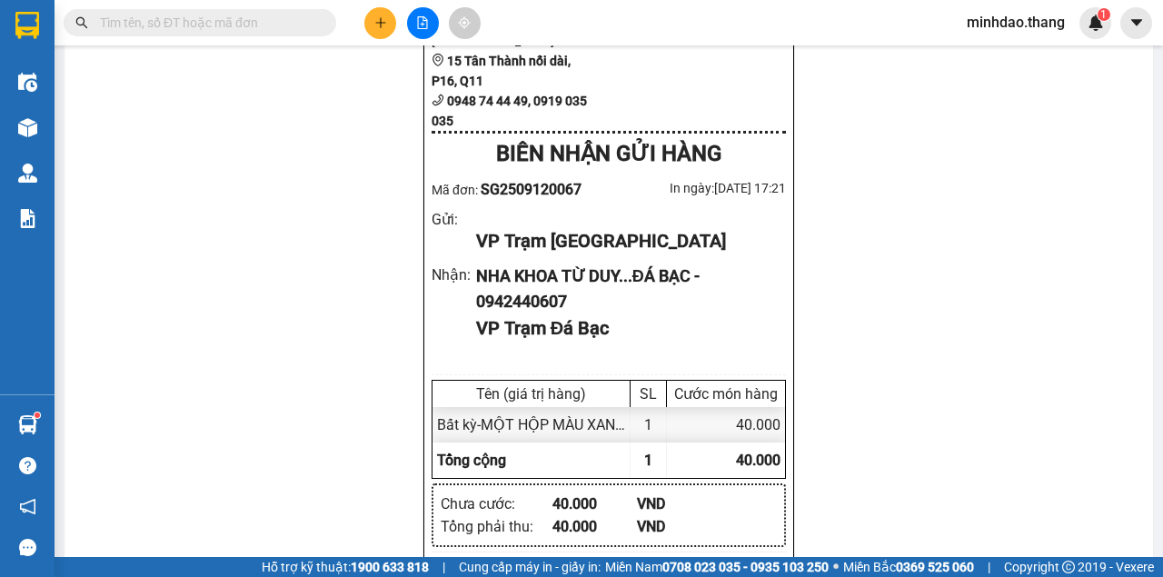
drag, startPoint x: 312, startPoint y: 25, endPoint x: 272, endPoint y: 26, distance: 40.9
click at [303, 26] on input "text" at bounding box center [207, 23] width 214 height 20
click at [266, 24] on input "text" at bounding box center [207, 23] width 214 height 20
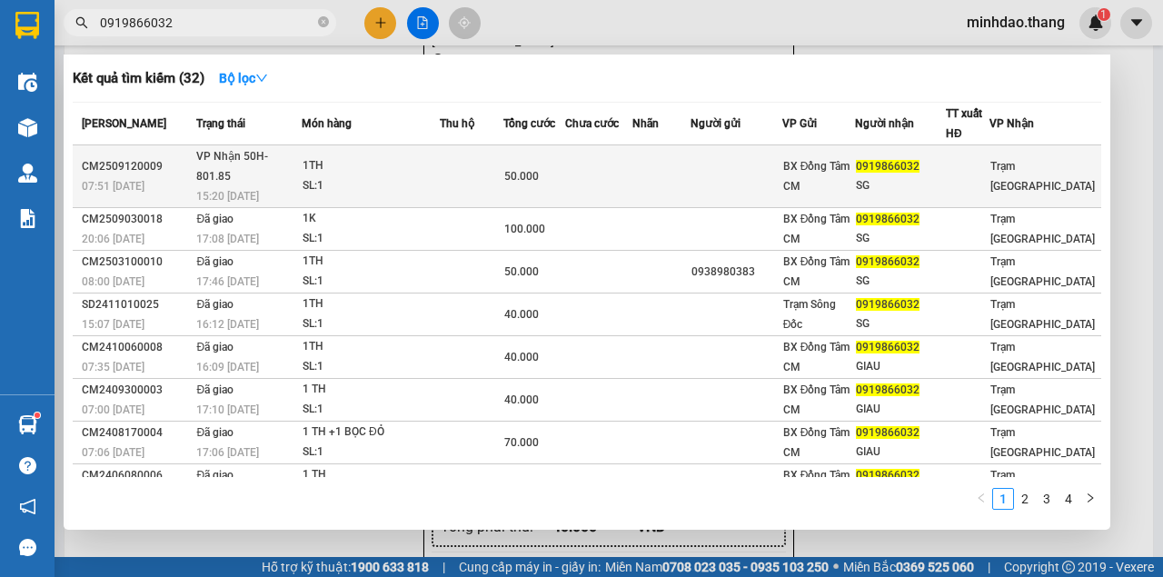
type input "0919866032"
click at [501, 164] on td at bounding box center [472, 176] width 64 height 63
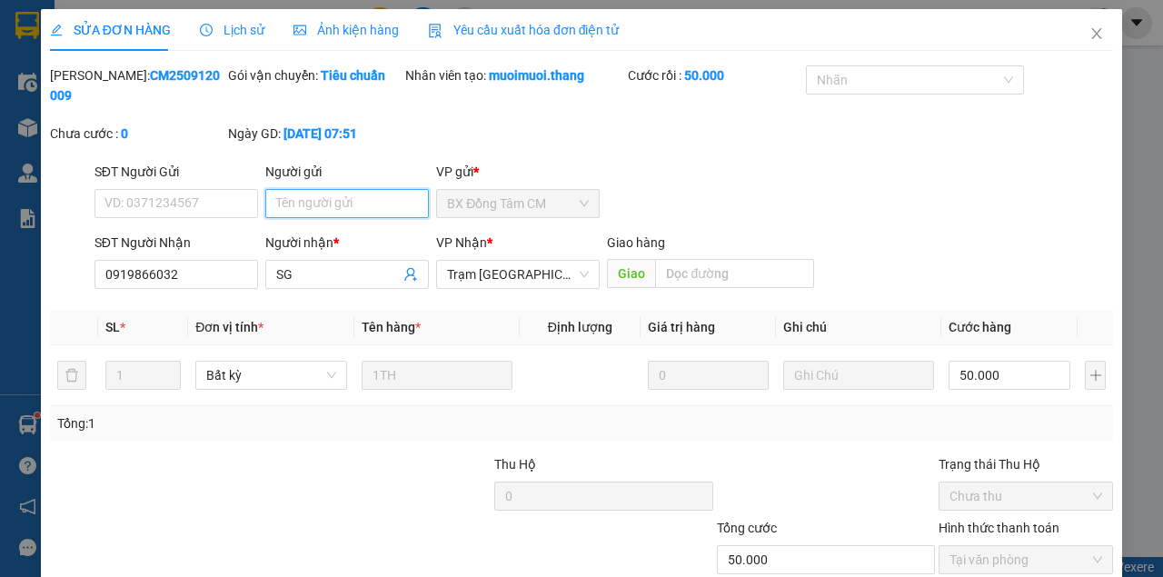
click at [343, 193] on input "Người gửi" at bounding box center [347, 203] width 164 height 29
type input "0913886992"
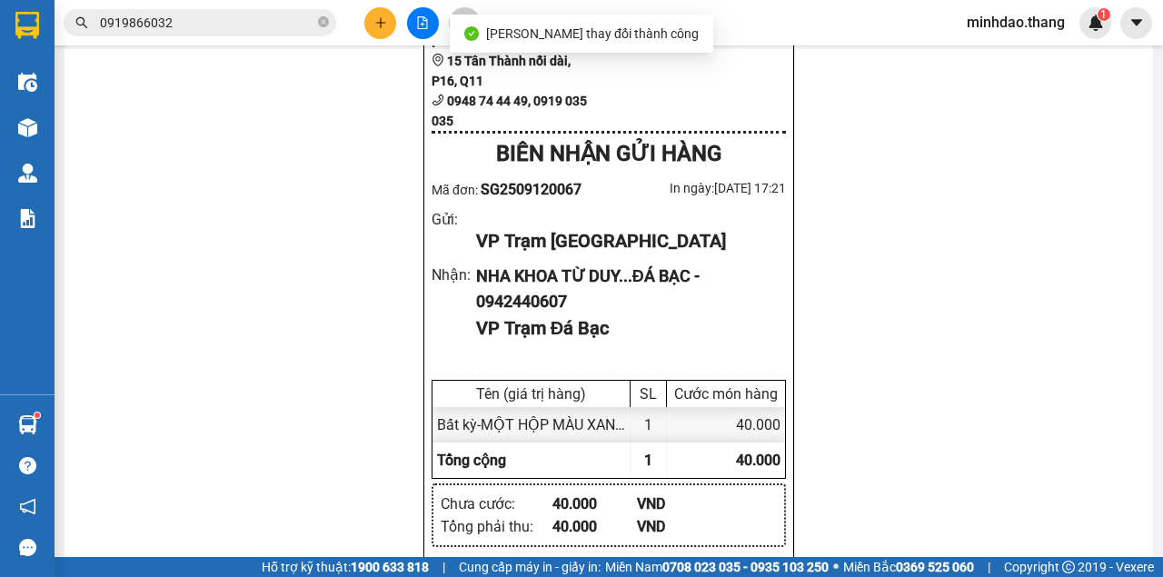
click at [282, 16] on input "0919866032" at bounding box center [207, 23] width 214 height 20
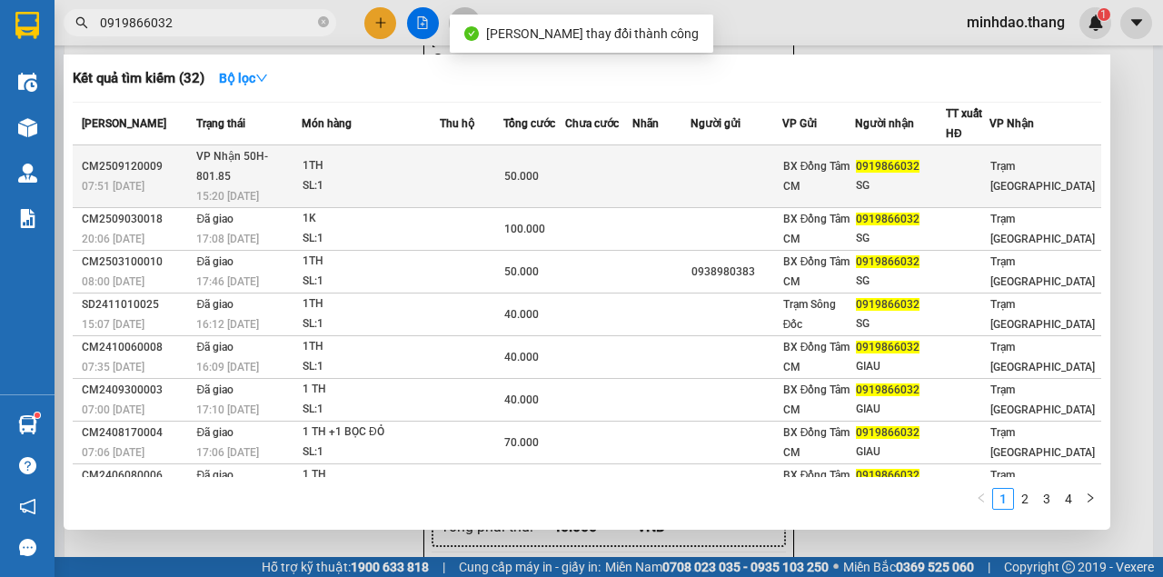
click at [614, 180] on td at bounding box center [598, 176] width 67 height 63
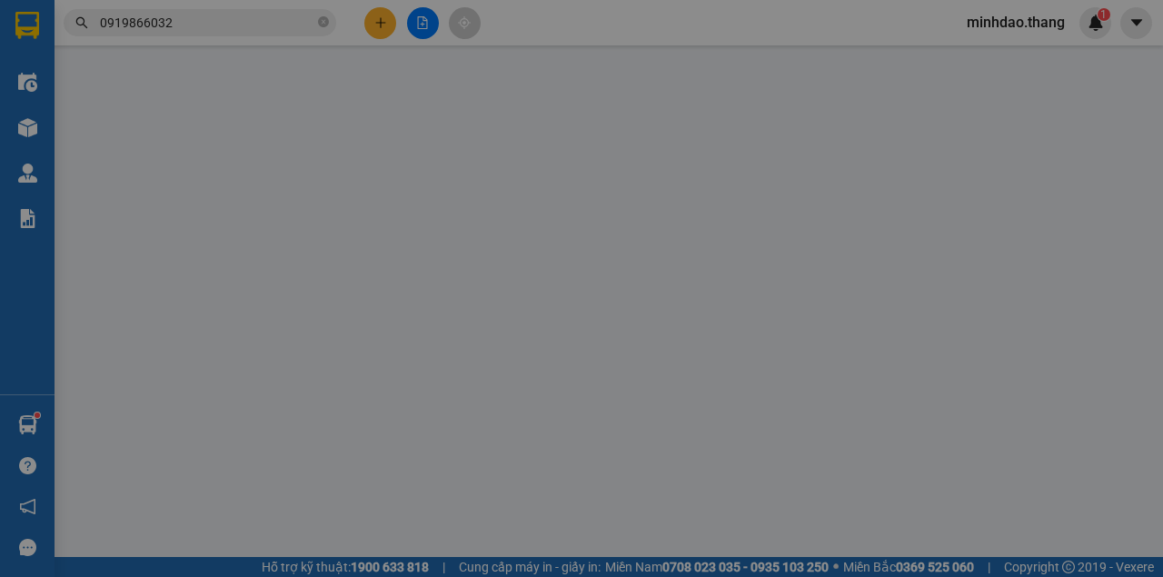
type input "0913886992"
type input "0919866032"
type input "SG"
type input "50.000"
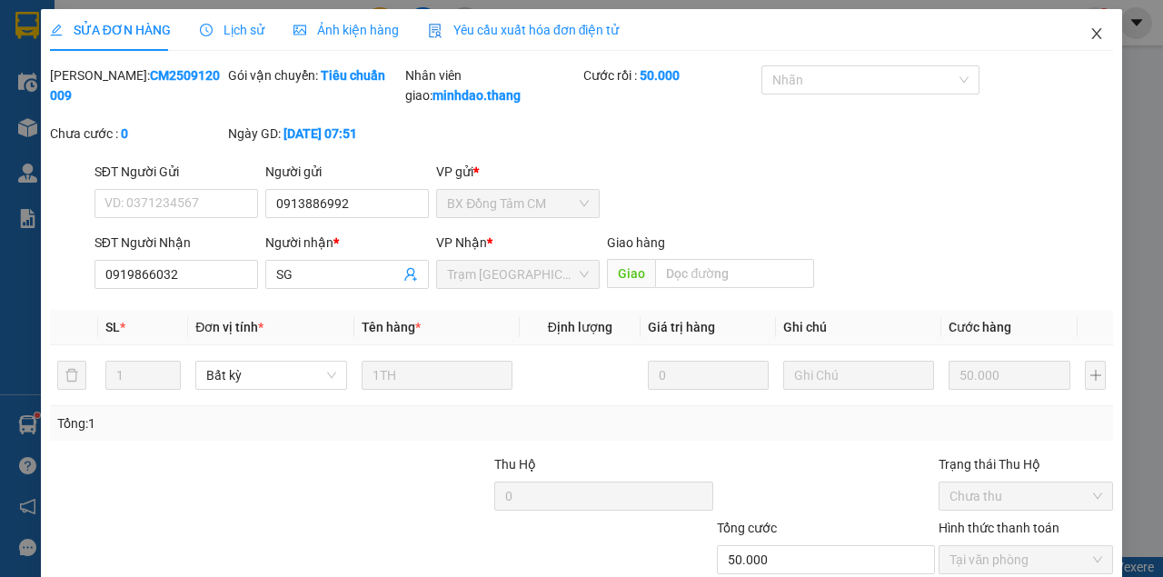
click at [1090, 35] on icon "close" at bounding box center [1096, 33] width 15 height 15
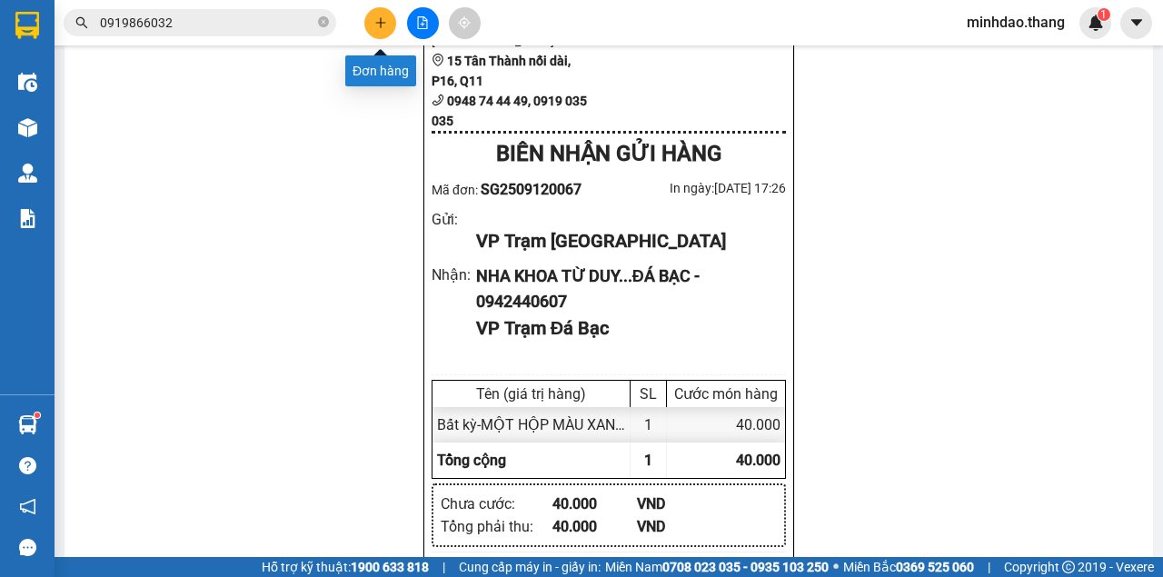
click at [374, 30] on button at bounding box center [380, 23] width 32 height 32
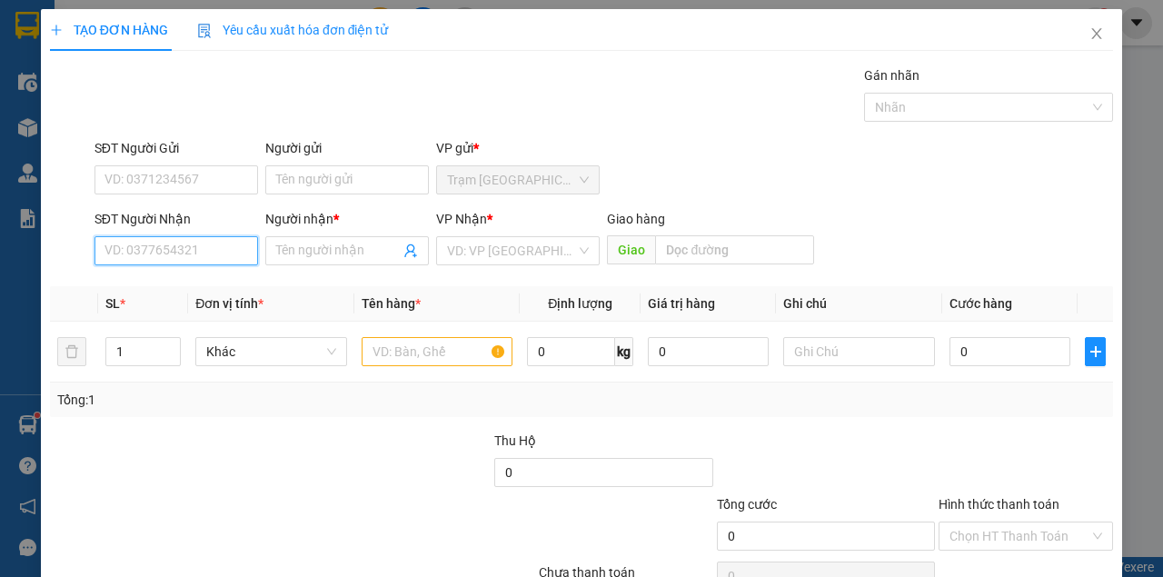
click at [180, 254] on input "SĐT Người Nhận" at bounding box center [176, 250] width 164 height 29
type input "3756"
drag, startPoint x: 109, startPoint y: 240, endPoint x: 27, endPoint y: 219, distance: 84.4
click at [41, 229] on div "TẠO ĐƠN HÀNG Yêu cầu xuất hóa đơn điện tử Transit Pickup Surcharge Ids Transit …" at bounding box center [581, 329] width 1081 height 641
drag, startPoint x: 193, startPoint y: 282, endPoint x: 294, endPoint y: 312, distance: 105.2
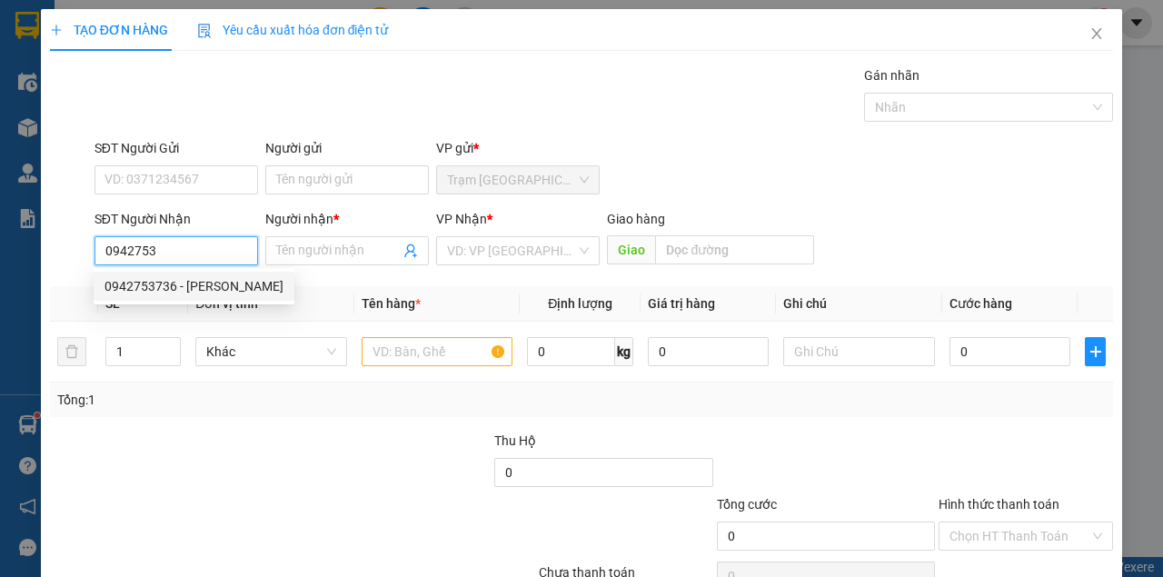
click at [196, 283] on div "0942753736 - HUỲNH HOA" at bounding box center [193, 286] width 179 height 20
type input "0942753736"
type input "HUỲNH HOA"
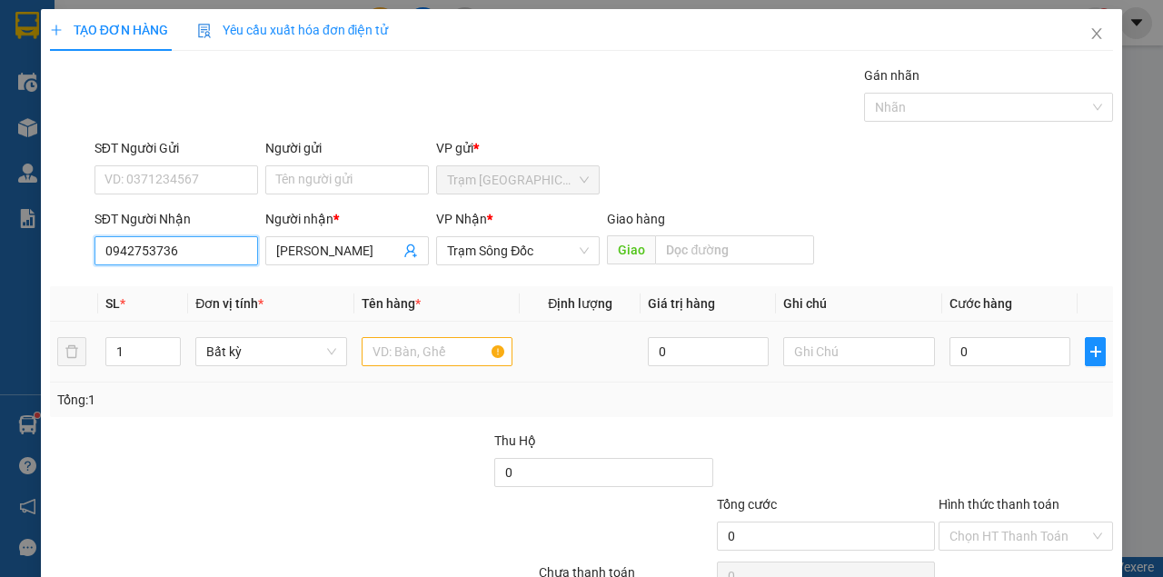
type input "0942753736"
click at [384, 349] on input "text" at bounding box center [438, 351] width 152 height 29
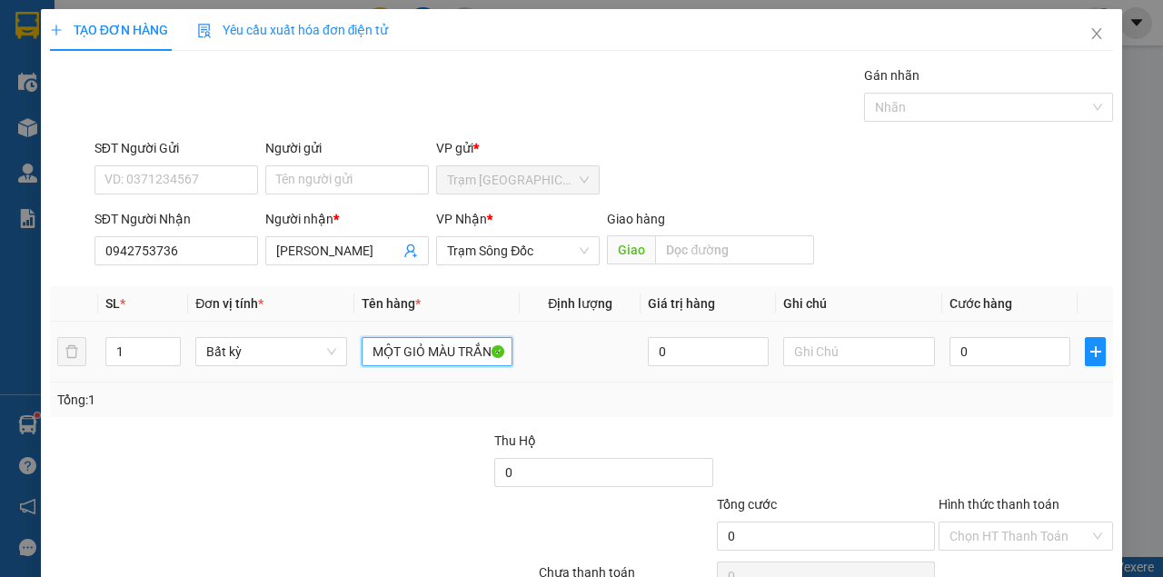
type input "MỘT GIỎ MÀU TRẮNG"
click at [972, 347] on input "0" at bounding box center [1009, 351] width 121 height 29
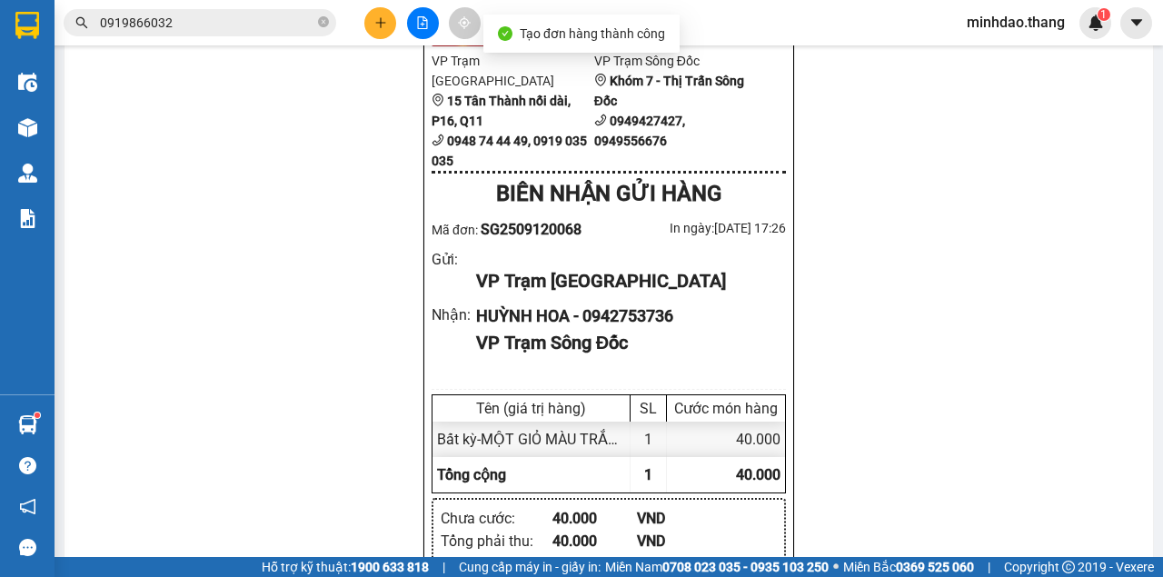
click at [326, 30] on span at bounding box center [323, 23] width 11 height 17
click at [289, 28] on input "text" at bounding box center [207, 23] width 214 height 20
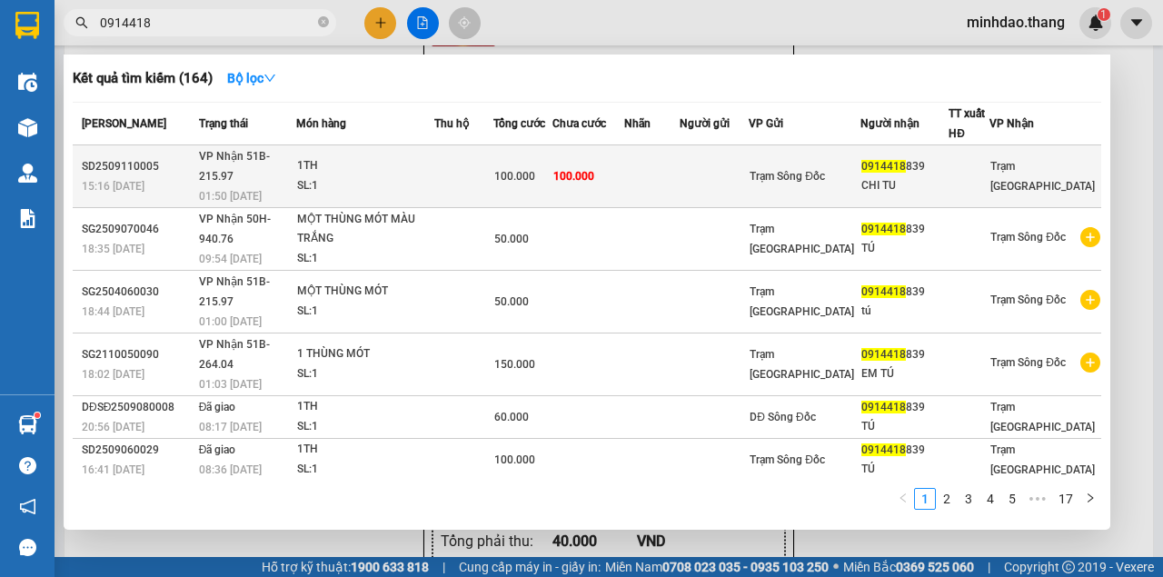
type input "0914418"
click at [528, 151] on td "100.000" at bounding box center [523, 176] width 60 height 63
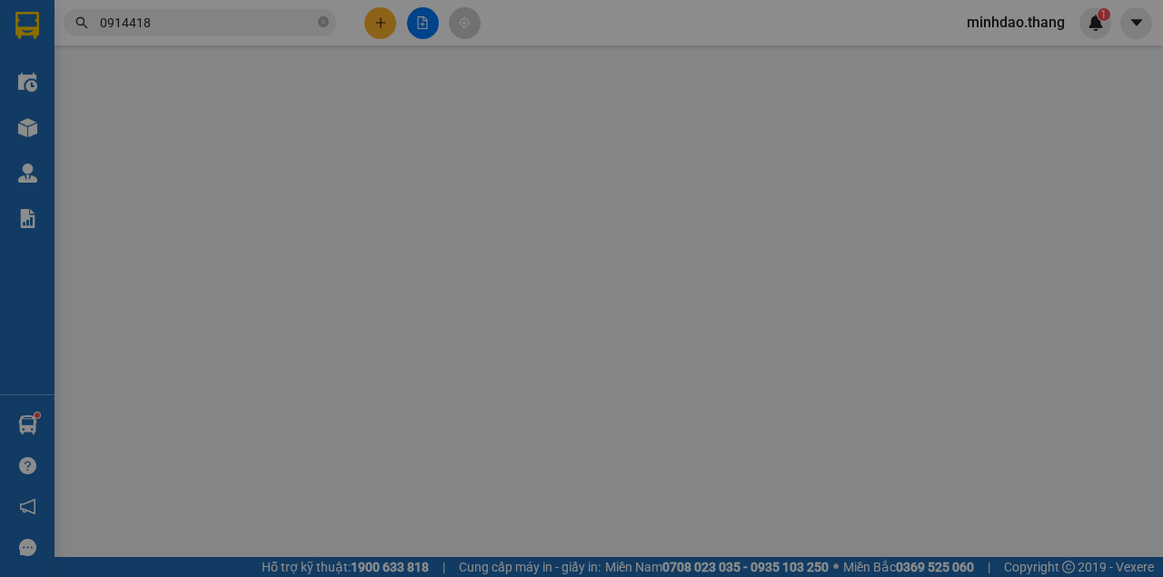
type input "0914418839"
type input "CHI TU"
type input "100.000"
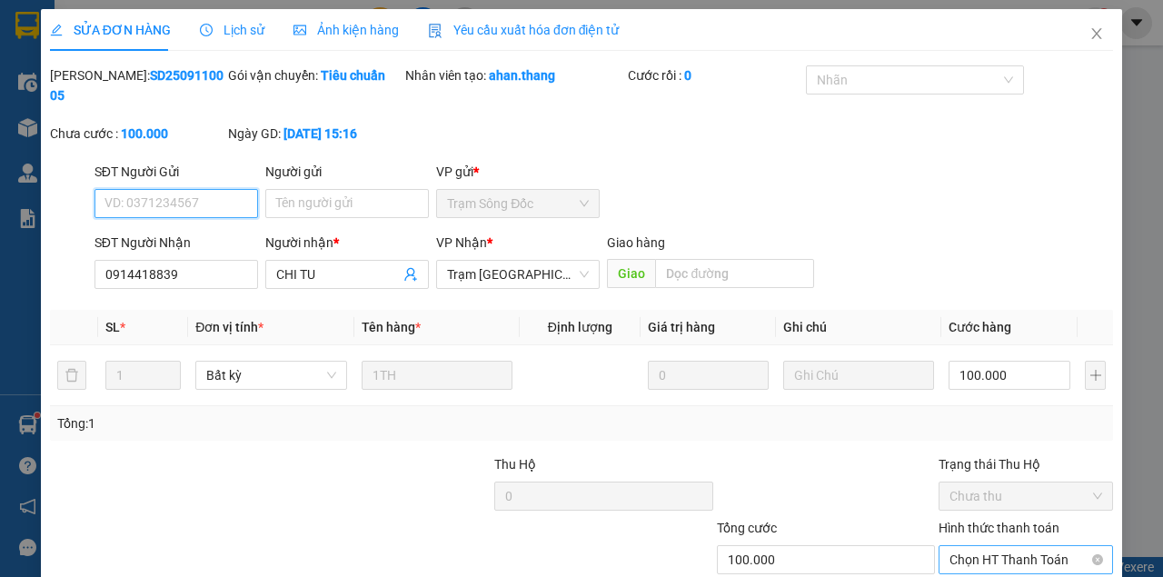
click at [1002, 546] on span "Chọn HT Thanh Toán" at bounding box center [1025, 559] width 153 height 27
type input "0"
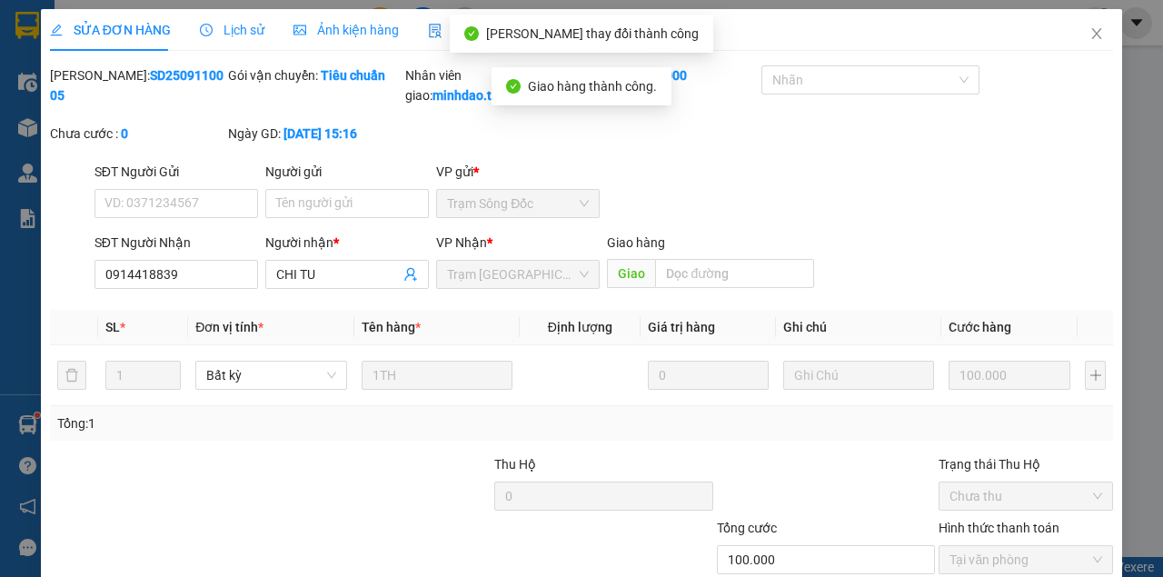
click at [1094, 65] on div "Mã ĐH: SD2509110005 Gói vận chuyển: Tiêu chuẩn Nhân viên giao: minhdao.thang Cư…" at bounding box center [581, 113] width 1066 height 96
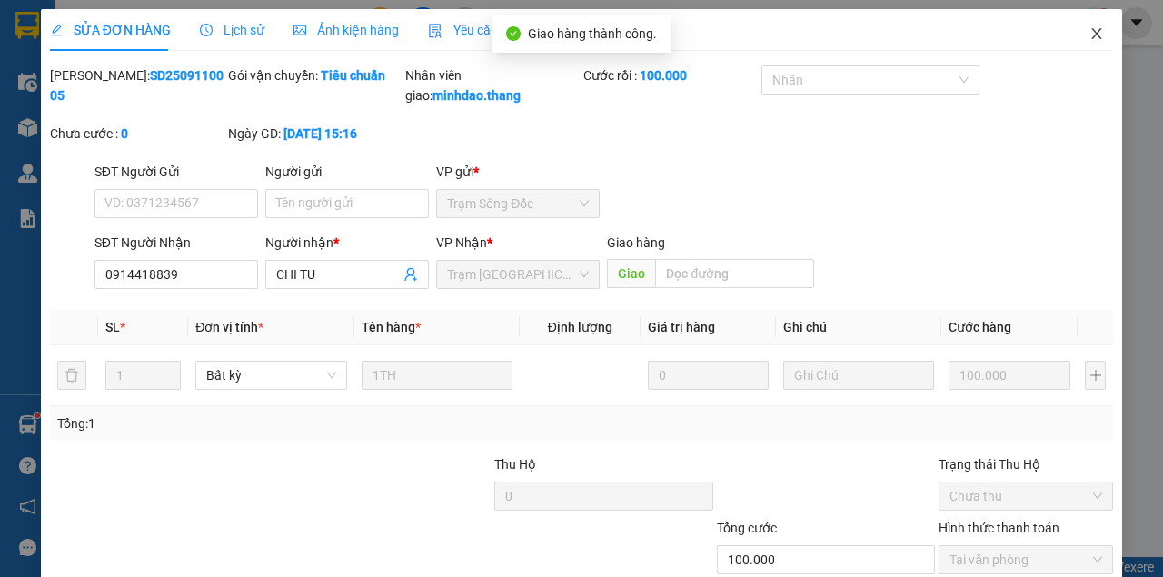
click at [1089, 35] on icon "close" at bounding box center [1096, 33] width 15 height 15
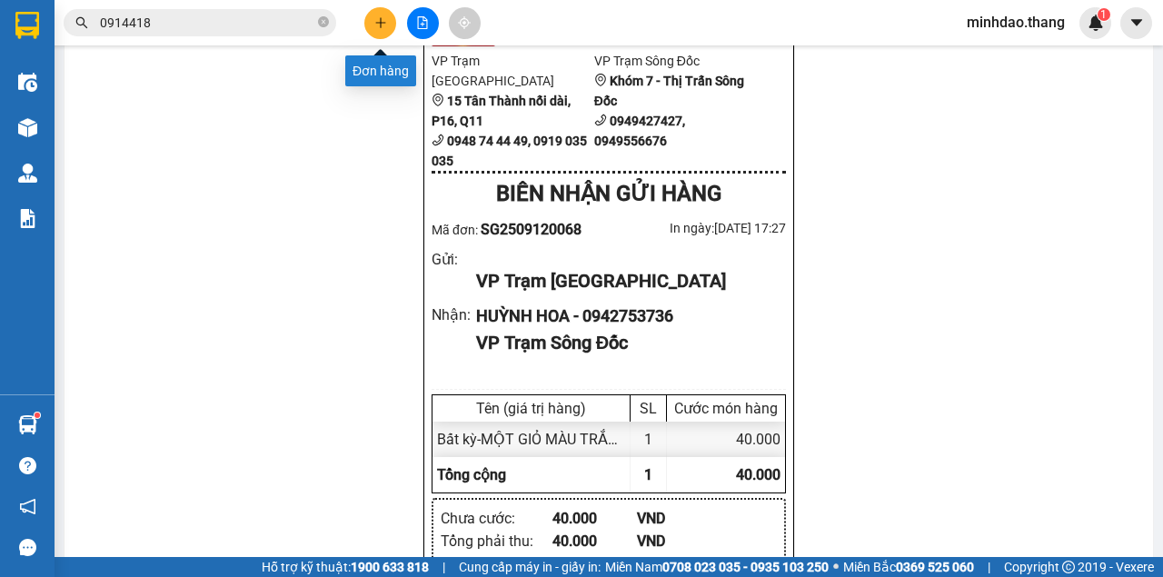
click at [383, 24] on icon "plus" at bounding box center [380, 22] width 13 height 13
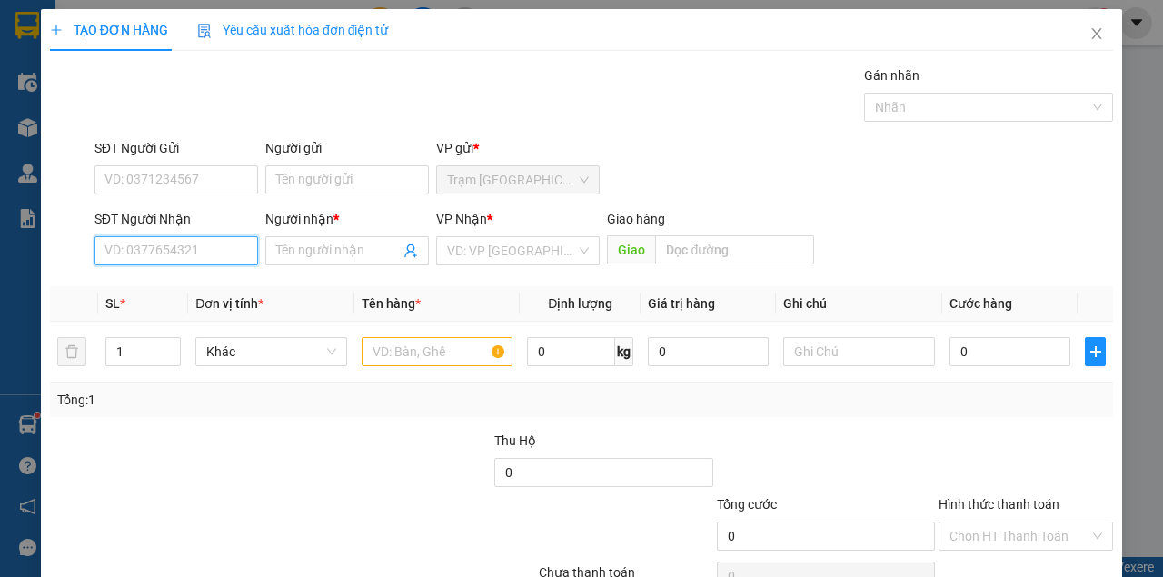
click at [168, 238] on input "SĐT Người Nhận" at bounding box center [176, 250] width 164 height 29
click at [164, 245] on input "SĐT Người Nhận" at bounding box center [176, 250] width 164 height 29
type input "0918332919"
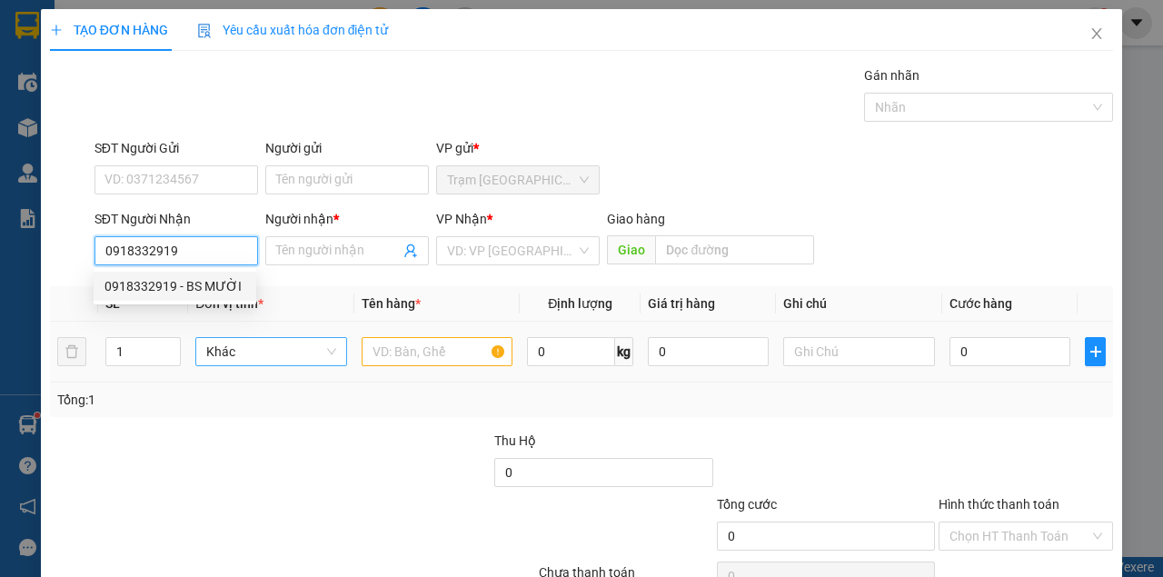
drag, startPoint x: 216, startPoint y: 288, endPoint x: 324, endPoint y: 352, distance: 125.9
click at [218, 289] on div "0918332919 - BS MƯỜI" at bounding box center [174, 286] width 141 height 20
type input "BS MƯỜI"
type input "[PERSON_NAME]"
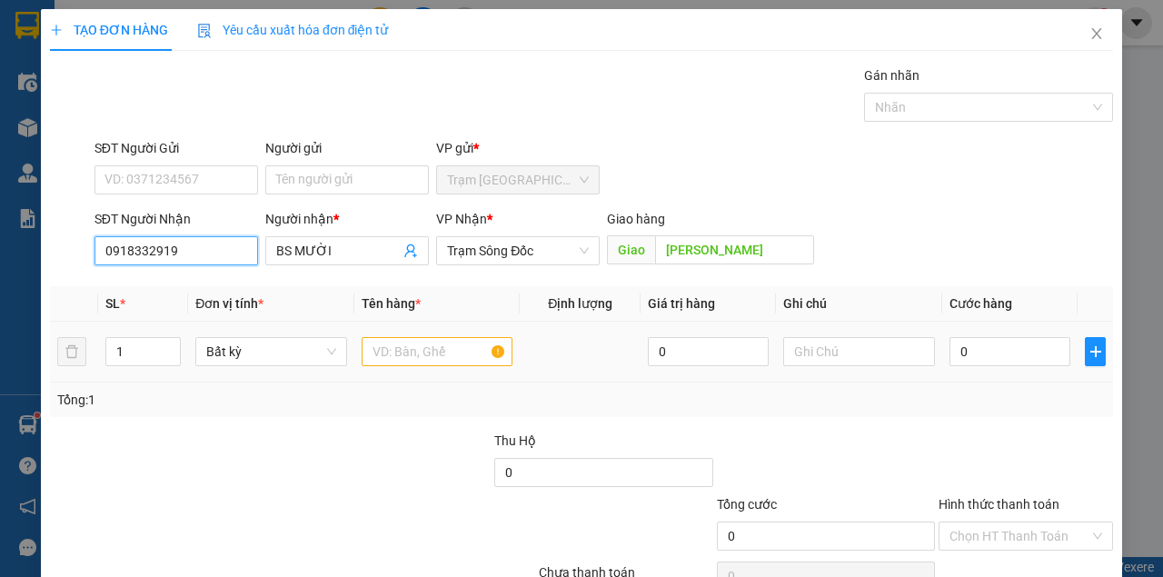
type input "0918332919"
click at [406, 354] on input "text" at bounding box center [438, 351] width 152 height 29
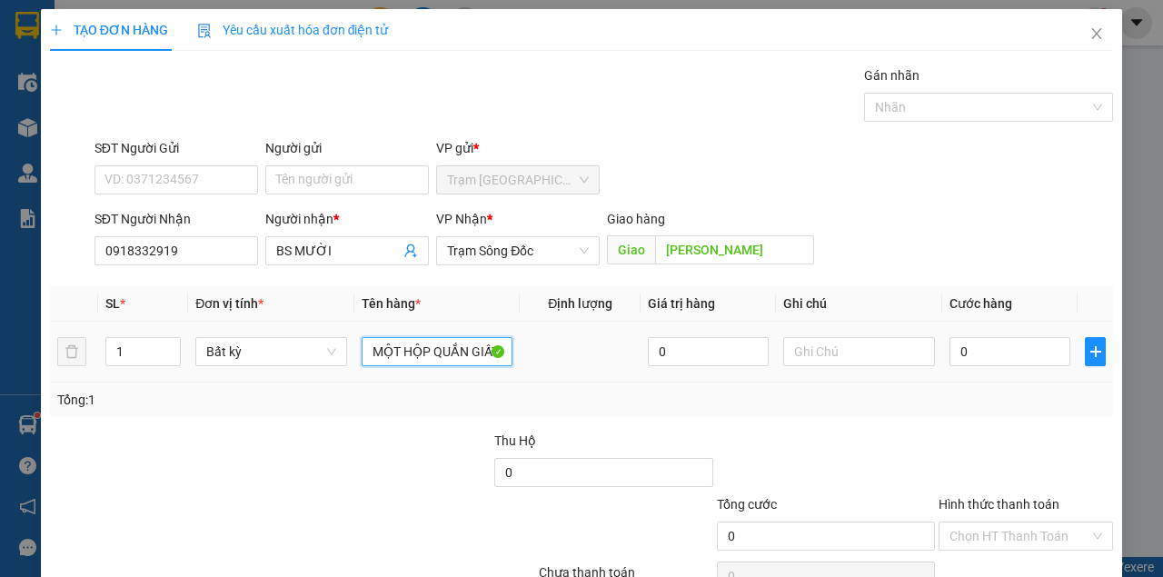
type input "MỘT HỘP QUẮN GIẤY BÁO"
click at [987, 367] on td "0" at bounding box center [1009, 352] width 135 height 61
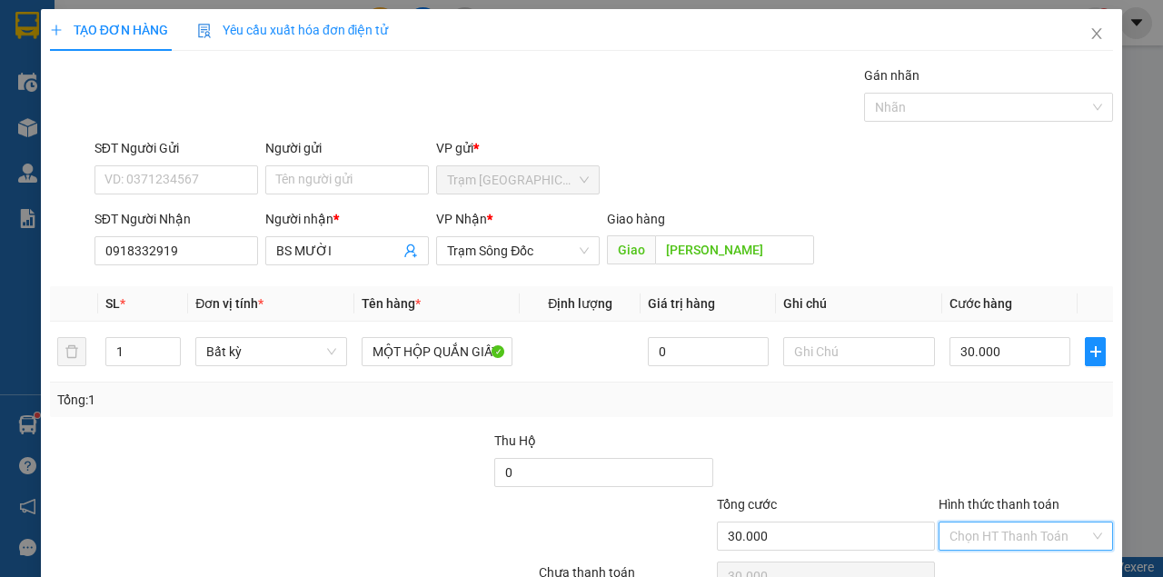
drag, startPoint x: 1025, startPoint y: 434, endPoint x: 1024, endPoint y: 443, distance: 9.1
click at [1025, 522] on input "Hình thức thanh toán" at bounding box center [1019, 535] width 140 height 27
click at [1012, 560] on div "Tại văn phòng" at bounding box center [1017, 570] width 151 height 20
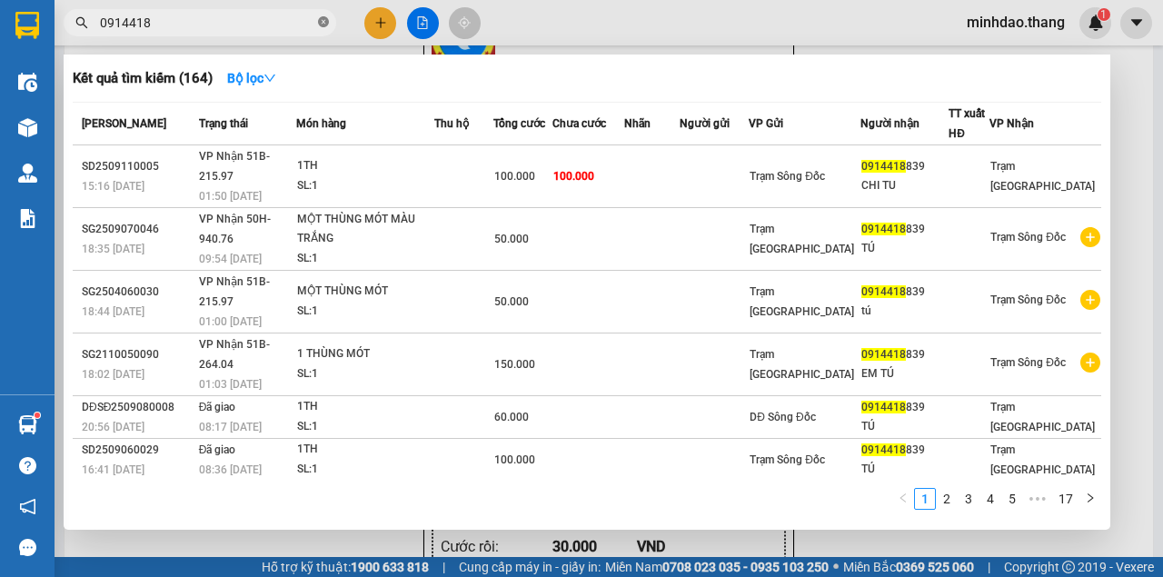
click at [320, 22] on icon "close-circle" at bounding box center [323, 21] width 11 height 11
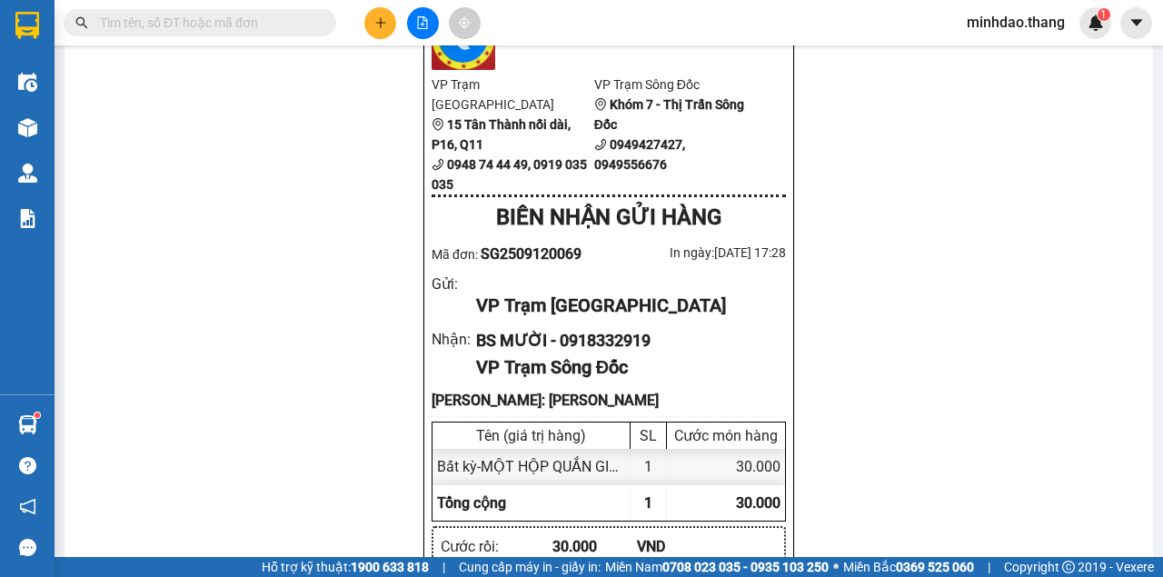
click at [258, 27] on input "text" at bounding box center [207, 23] width 214 height 20
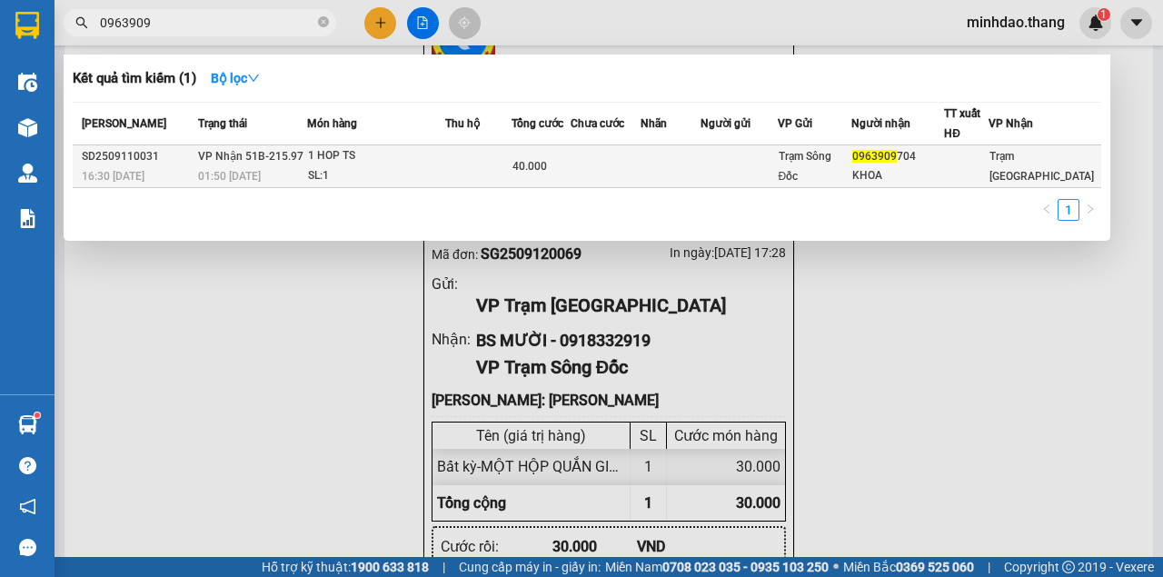
type input "0963909"
click at [536, 183] on td "40.000" at bounding box center [541, 166] width 60 height 43
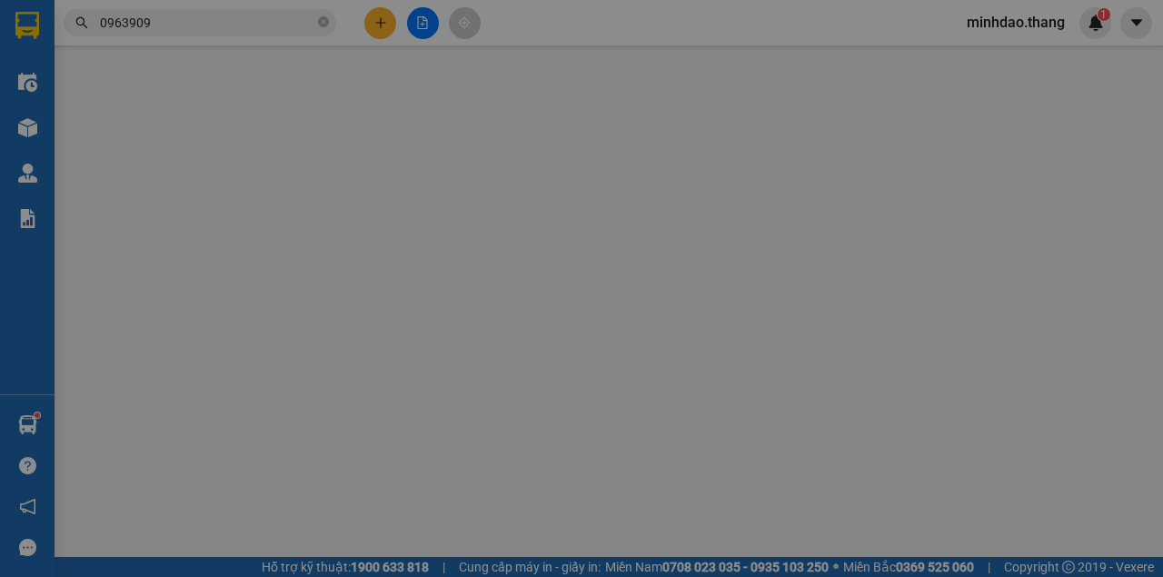
type input "0963909704"
type input "KHOA"
type input "40.000"
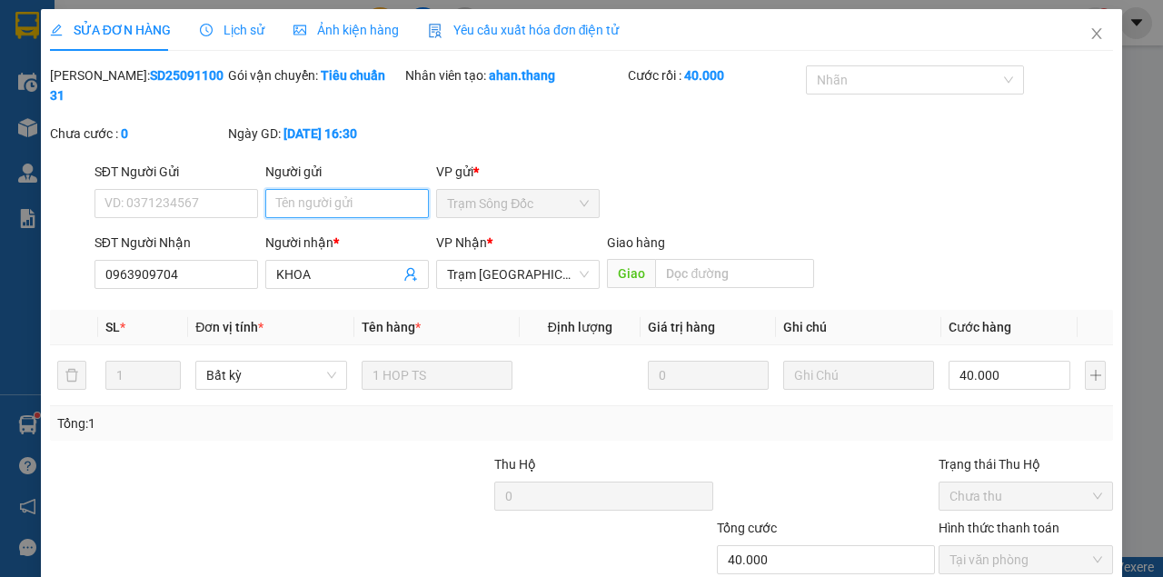
click at [354, 189] on input "Người gửi" at bounding box center [347, 203] width 164 height 29
type input "0792537481"
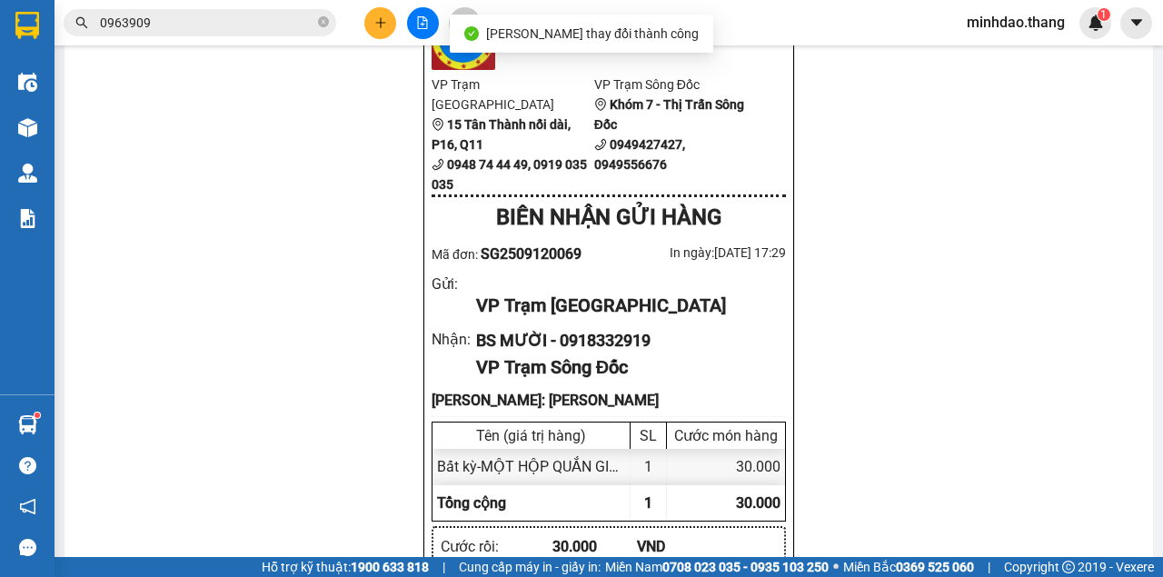
drag, startPoint x: 269, startPoint y: 17, endPoint x: 326, endPoint y: 53, distance: 67.3
click at [271, 16] on input "0963909" at bounding box center [207, 23] width 214 height 20
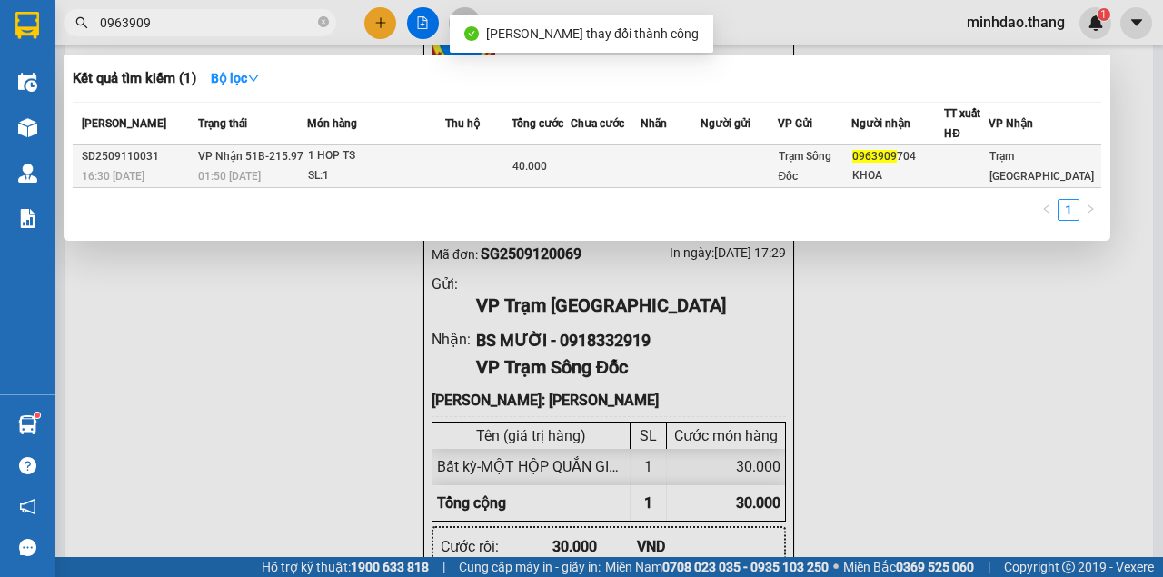
click at [538, 163] on span "40.000" at bounding box center [529, 166] width 35 height 13
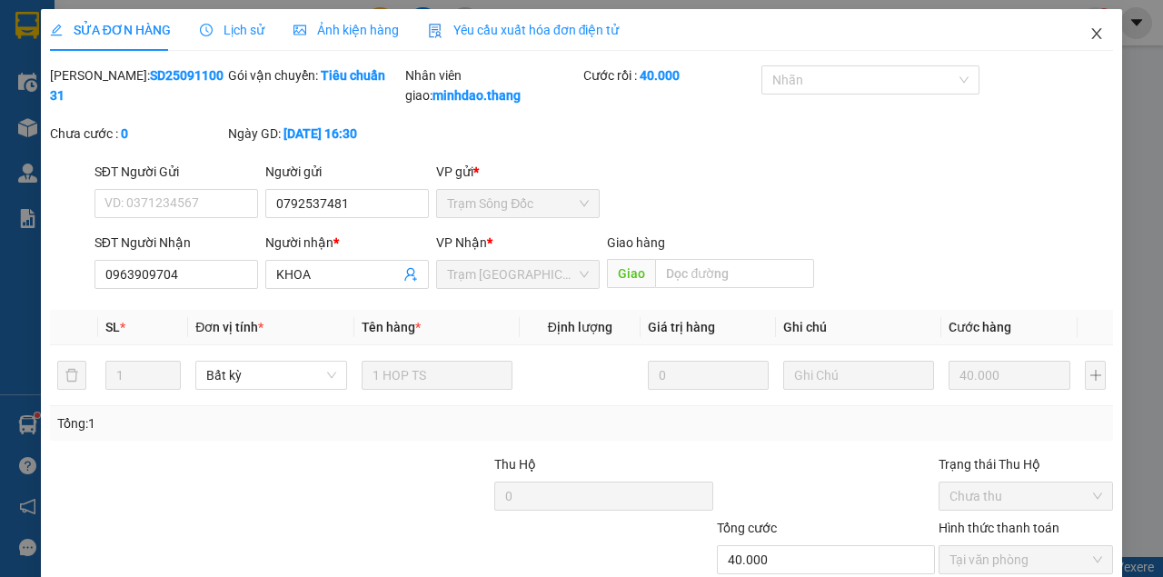
click at [1090, 40] on icon "close" at bounding box center [1096, 33] width 15 height 15
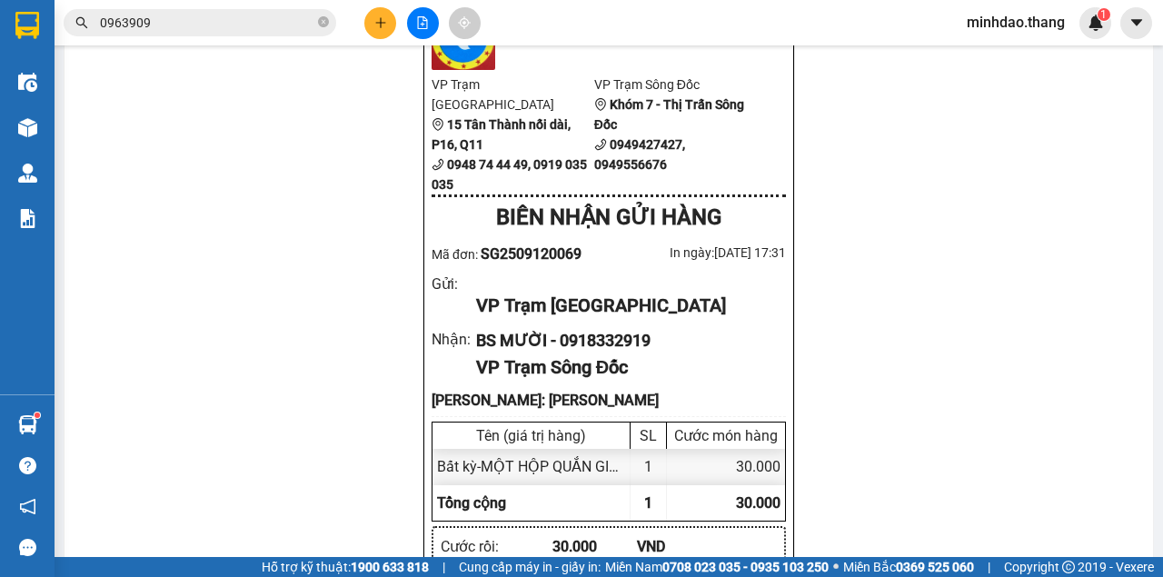
click at [392, 26] on button at bounding box center [380, 23] width 32 height 32
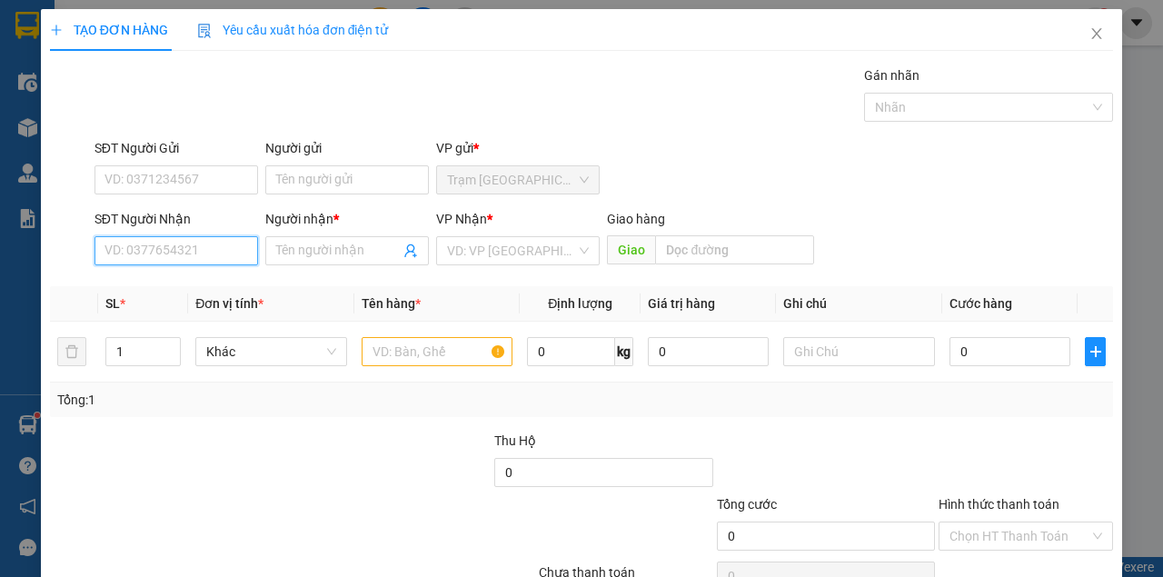
click at [194, 249] on input "SĐT Người Nhận" at bounding box center [176, 250] width 164 height 29
click at [182, 290] on div "0937060655 - ANH THANH" at bounding box center [193, 286] width 179 height 20
type input "0937060655"
type input "ANH THANH"
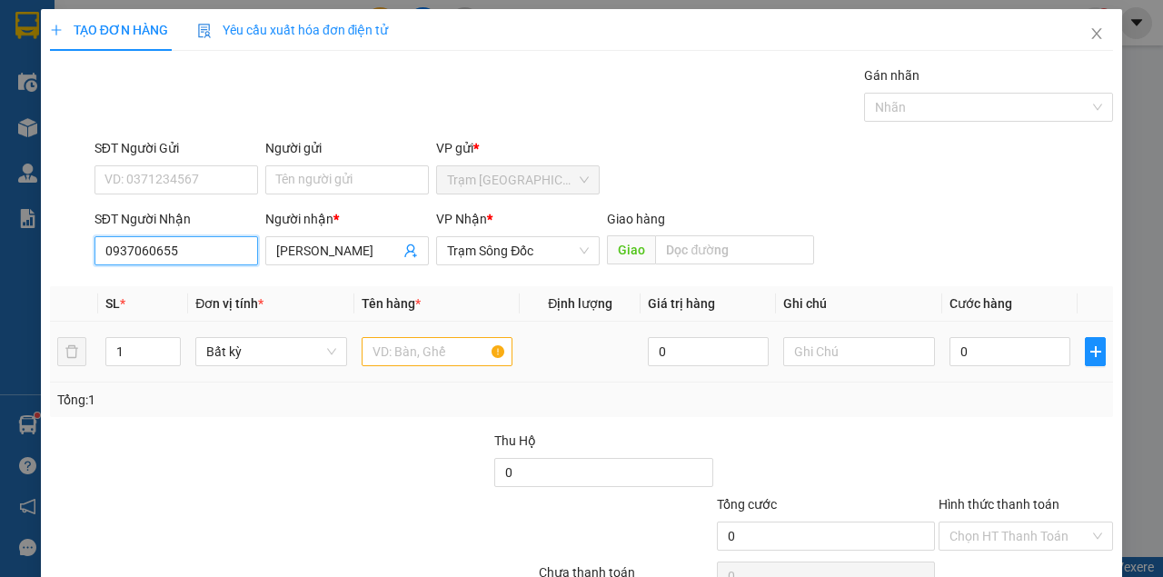
type input "0937060655"
click at [416, 357] on input "text" at bounding box center [438, 351] width 152 height 29
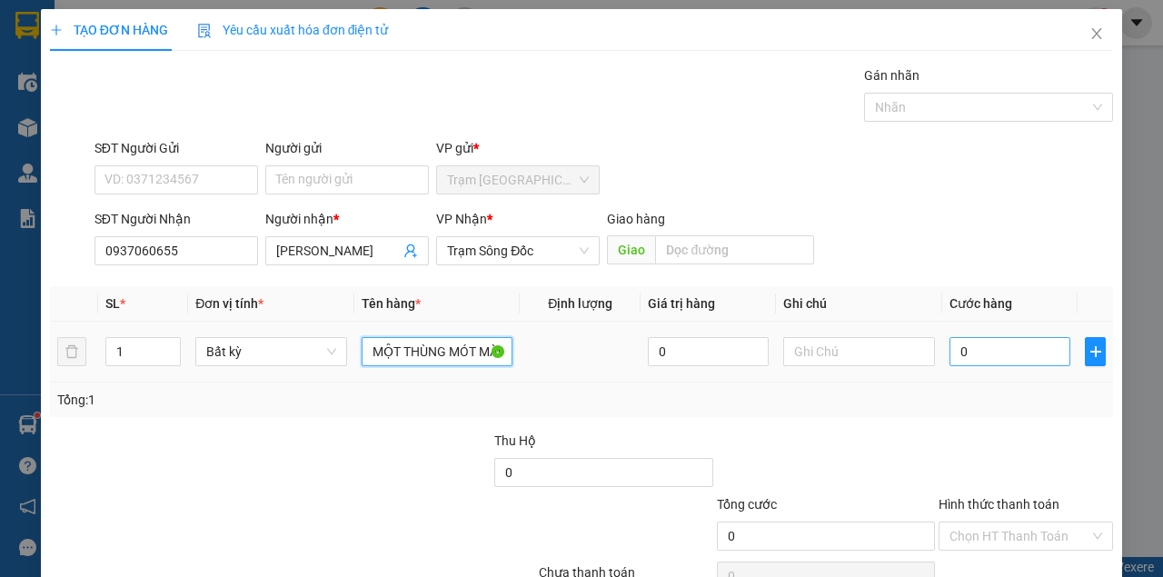
type input "MỘT THÙNG MÓT MÀU TRẮNG"
click at [974, 347] on input "0" at bounding box center [1009, 351] width 121 height 29
type input "4"
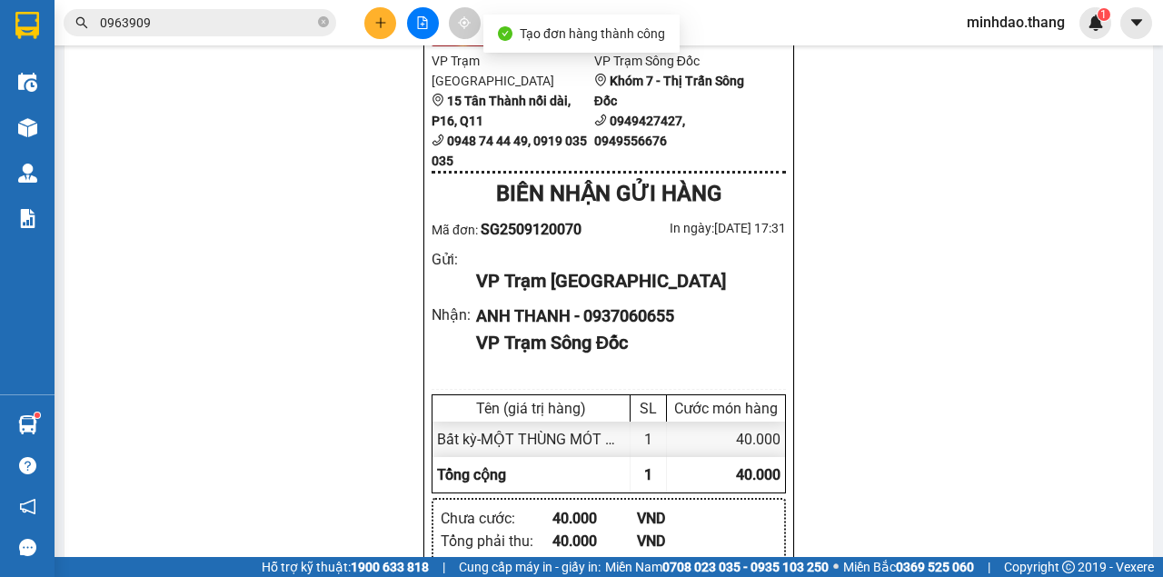
click at [378, 20] on icon "plus" at bounding box center [380, 22] width 13 height 13
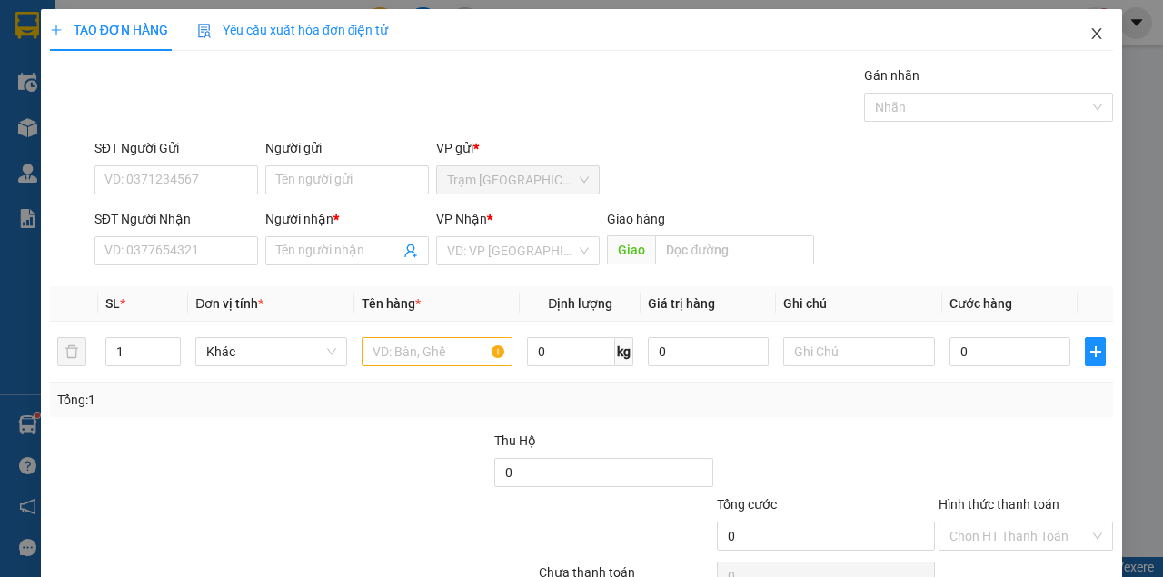
click at [1094, 27] on icon "close" at bounding box center [1096, 33] width 15 height 15
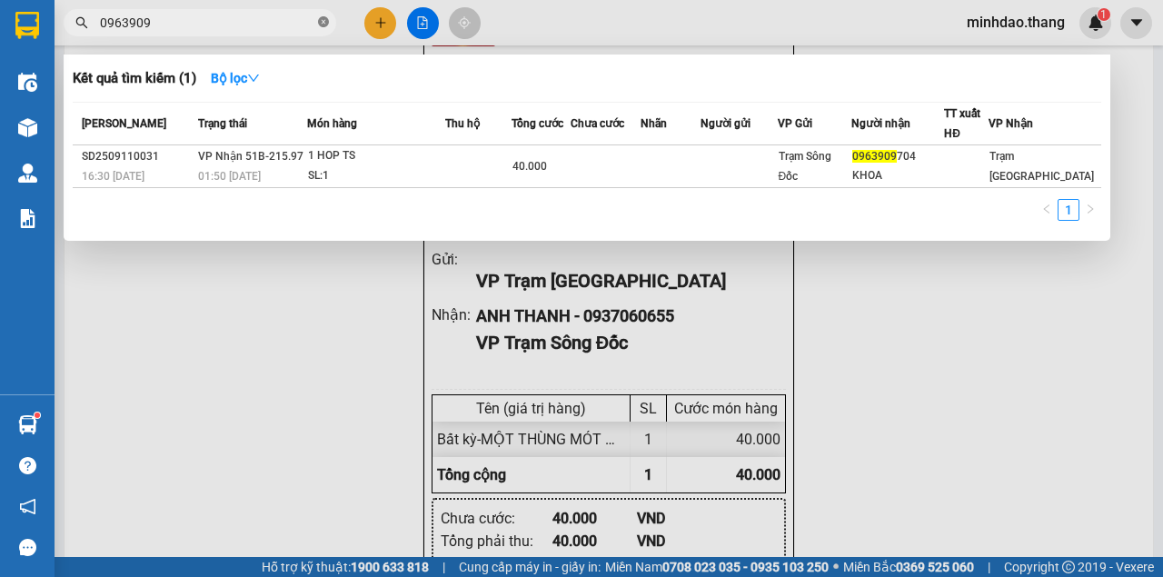
drag, startPoint x: 322, startPoint y: 22, endPoint x: 299, endPoint y: 22, distance: 23.6
click at [322, 22] on icon "close-circle" at bounding box center [323, 21] width 11 height 11
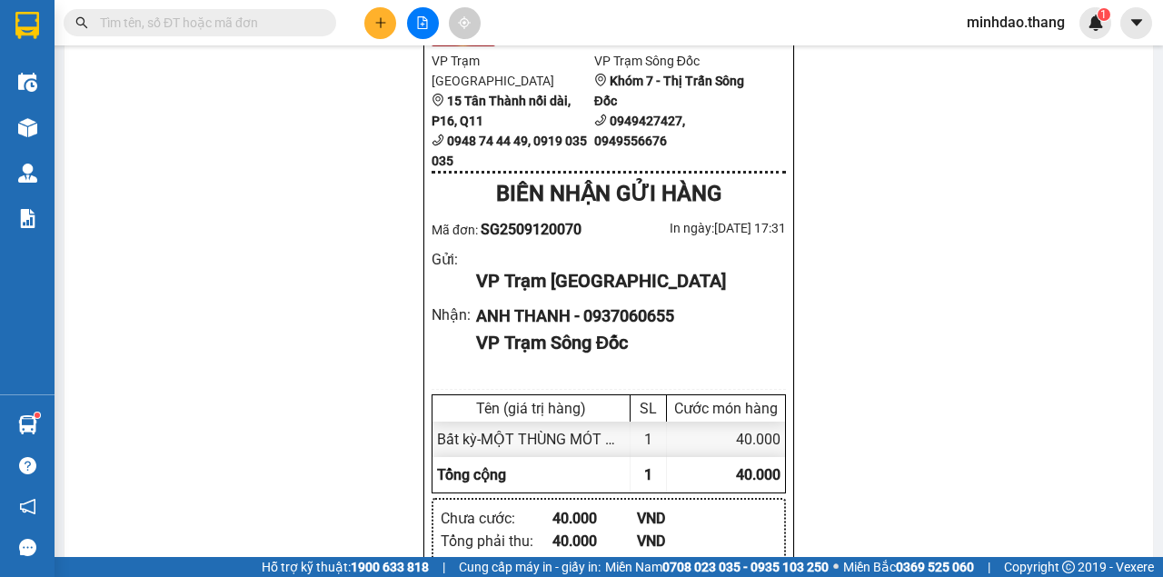
click at [298, 22] on input "text" at bounding box center [207, 23] width 214 height 20
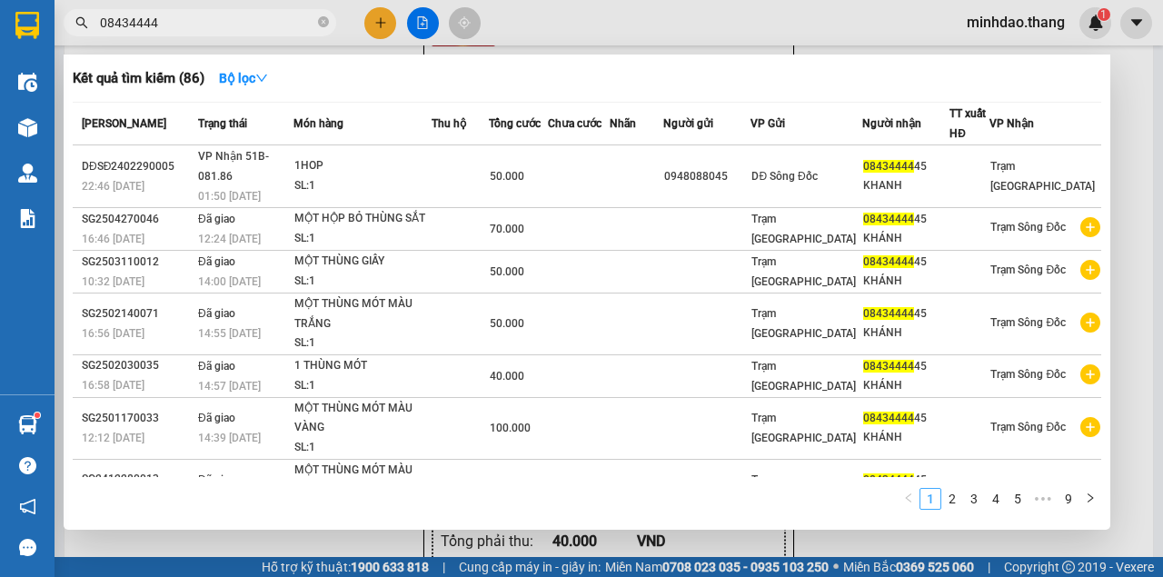
type input "08434444"
drag, startPoint x: 936, startPoint y: 489, endPoint x: 948, endPoint y: 492, distance: 13.2
click at [941, 490] on ul "1 2 3 4 5 ••• 9" at bounding box center [998, 499] width 203 height 22
click at [953, 498] on link "2" at bounding box center [952, 499] width 20 height 20
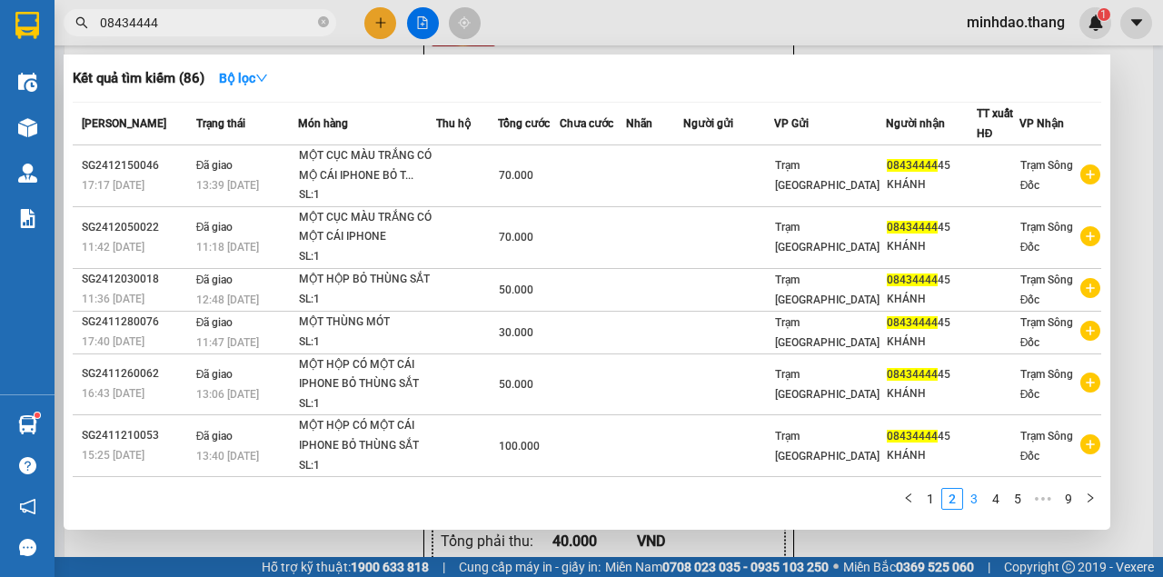
click at [976, 501] on link "3" at bounding box center [974, 499] width 20 height 20
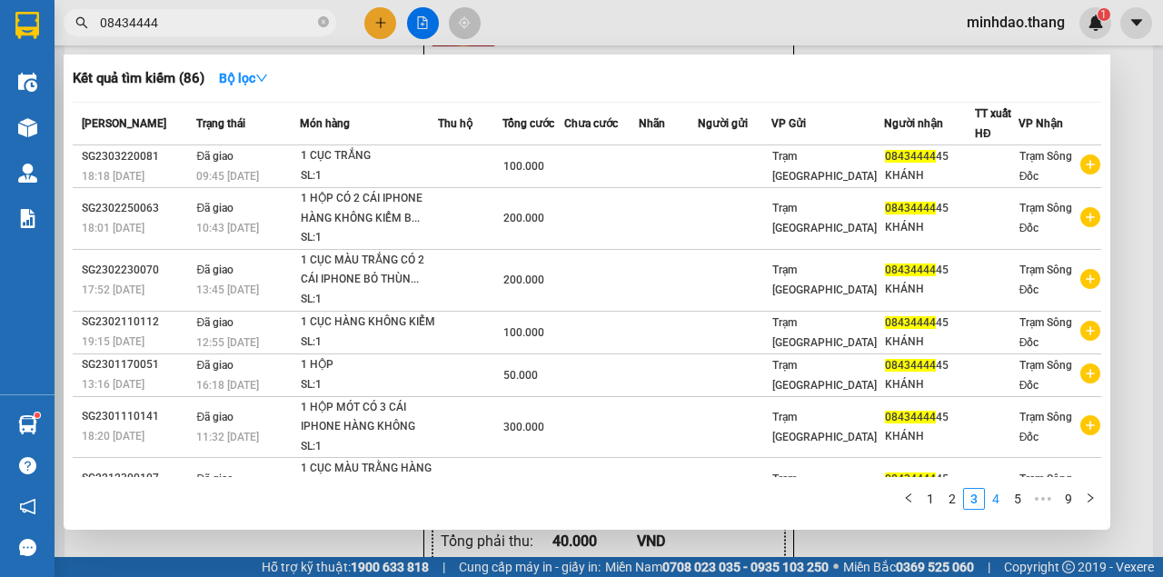
click at [994, 499] on link "4" at bounding box center [996, 499] width 20 height 20
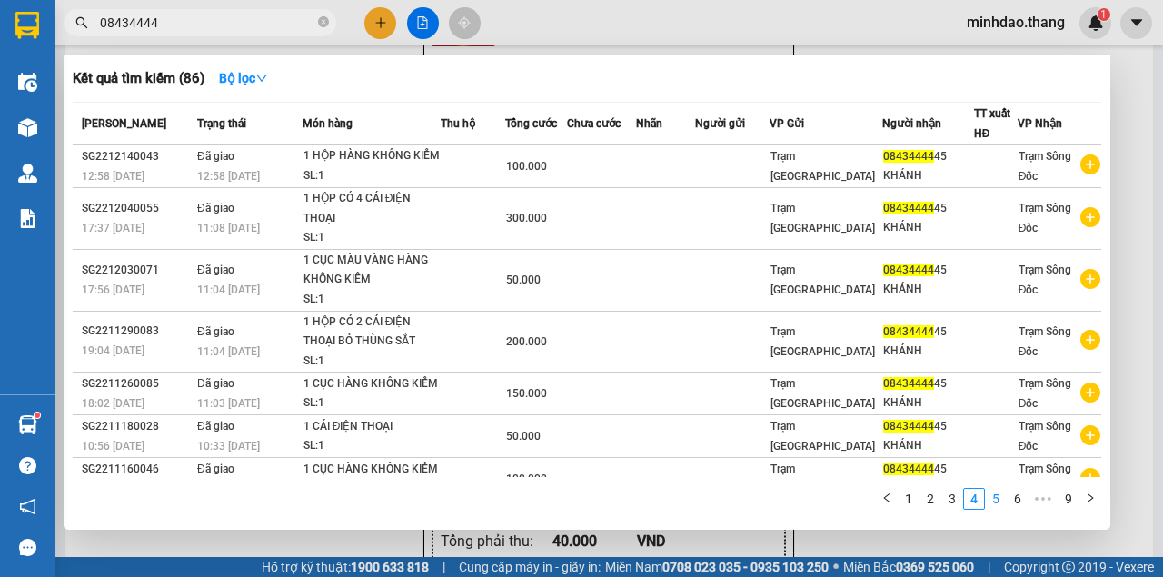
click at [993, 500] on link "5" at bounding box center [996, 499] width 20 height 20
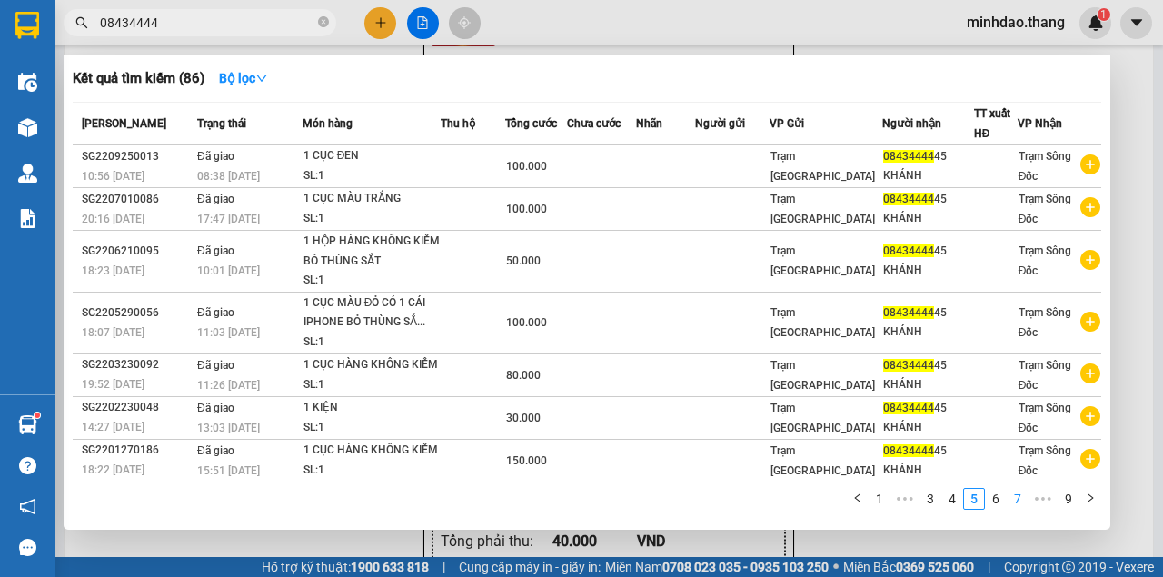
click at [1015, 501] on link "7" at bounding box center [1017, 499] width 20 height 20
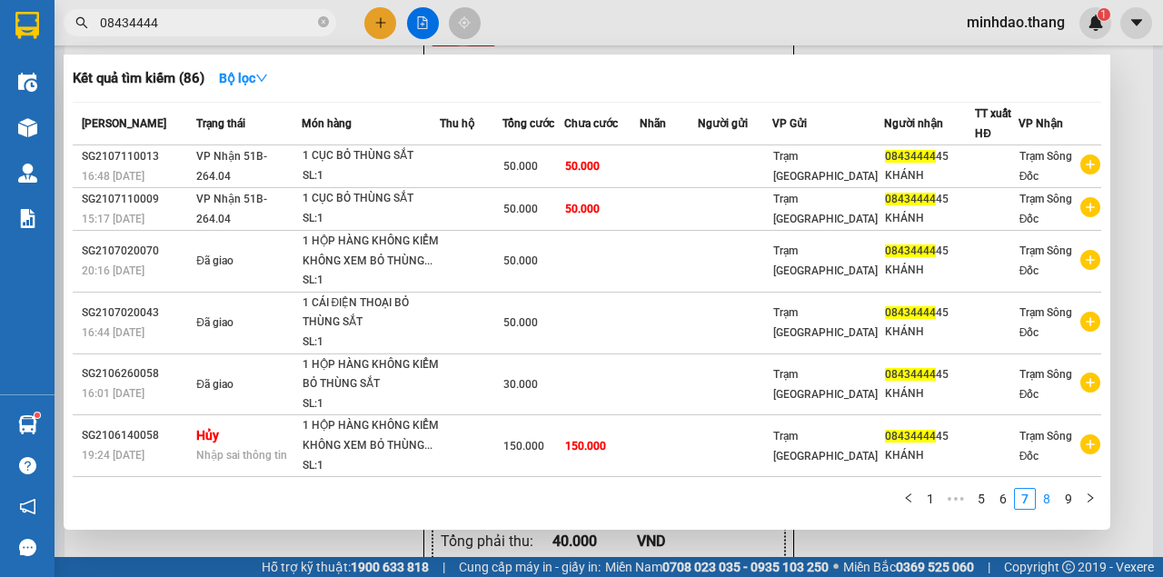
click at [1039, 500] on link "8" at bounding box center [1046, 499] width 20 height 20
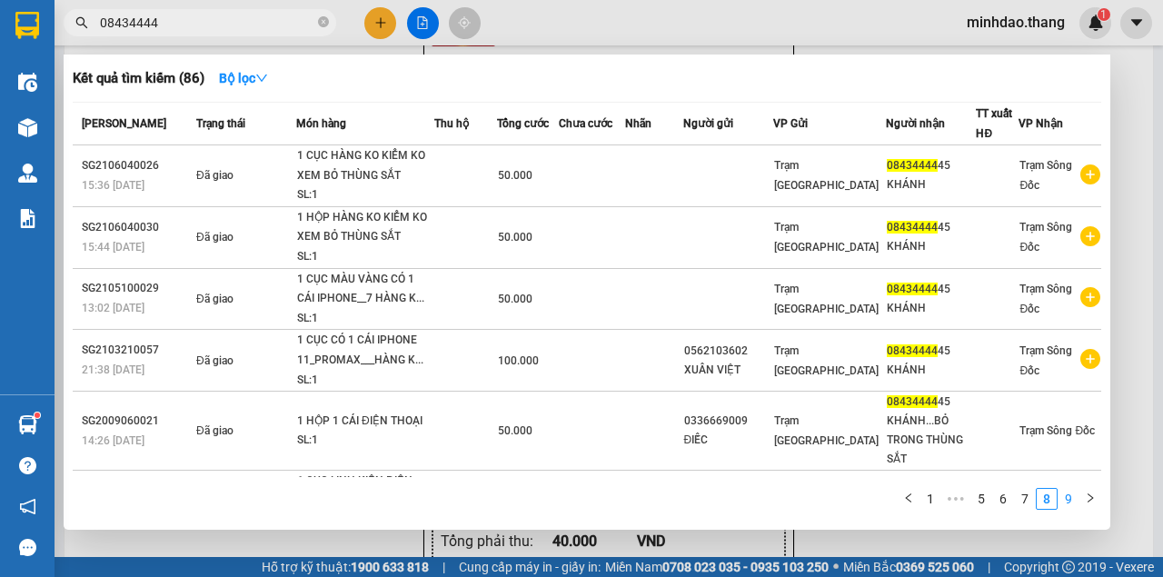
click at [1071, 501] on link "9" at bounding box center [1068, 499] width 20 height 20
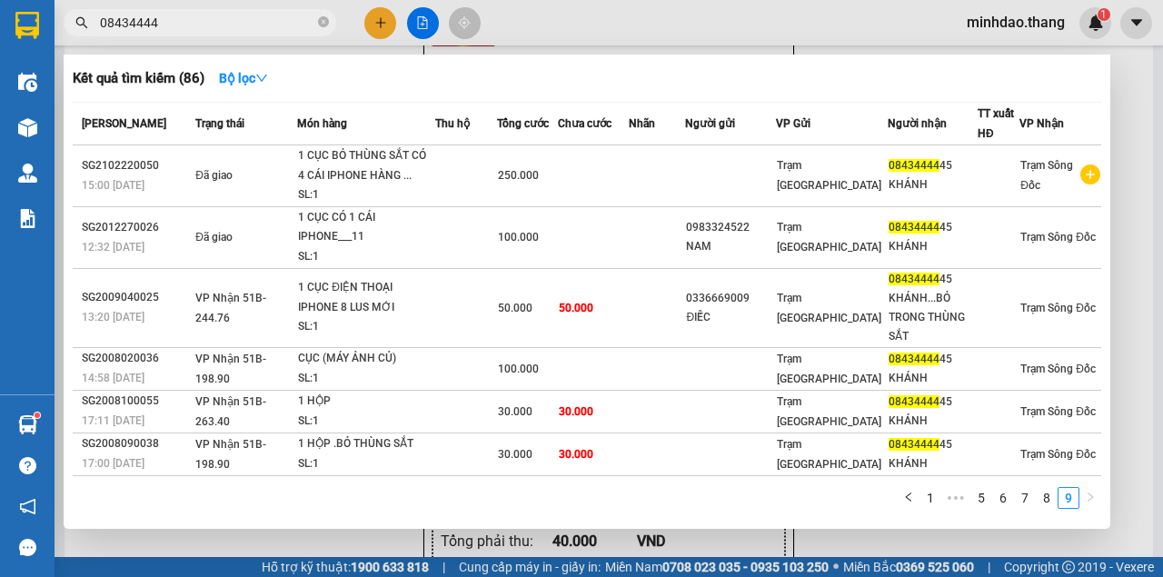
drag, startPoint x: 140, startPoint y: 21, endPoint x: 45, endPoint y: 19, distance: 94.5
click at [45, 20] on section "Kết quả tìm kiếm ( 86 ) Bộ lọc Mã ĐH Trạng thái Món hàng Thu hộ Tổng cước Chưa …" at bounding box center [581, 288] width 1163 height 577
click at [382, 20] on div at bounding box center [581, 288] width 1163 height 577
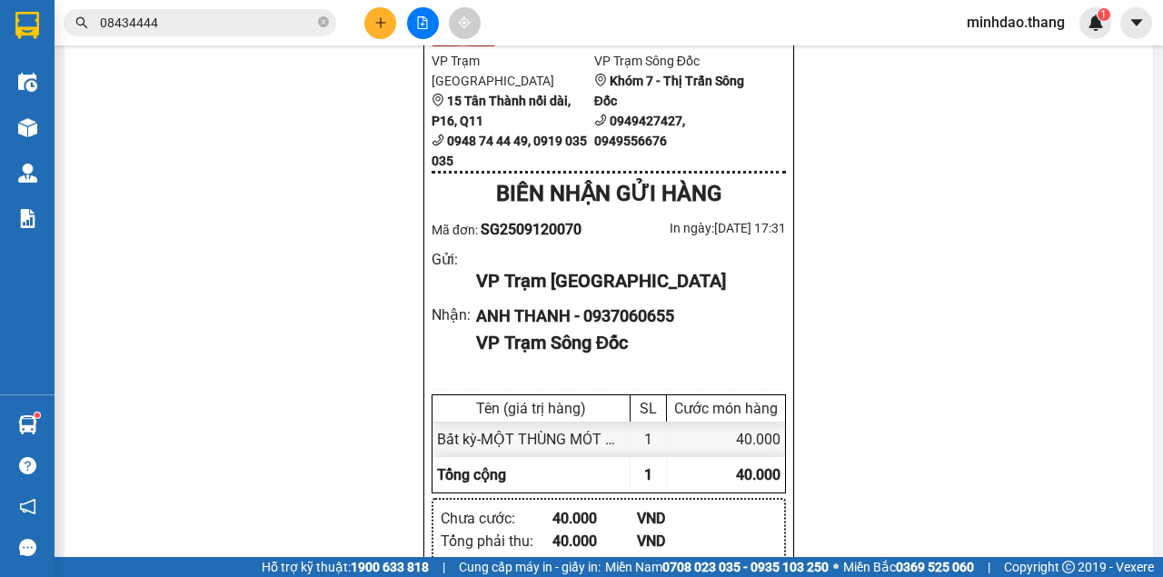
click at [382, 20] on icon "plus" at bounding box center [380, 22] width 13 height 13
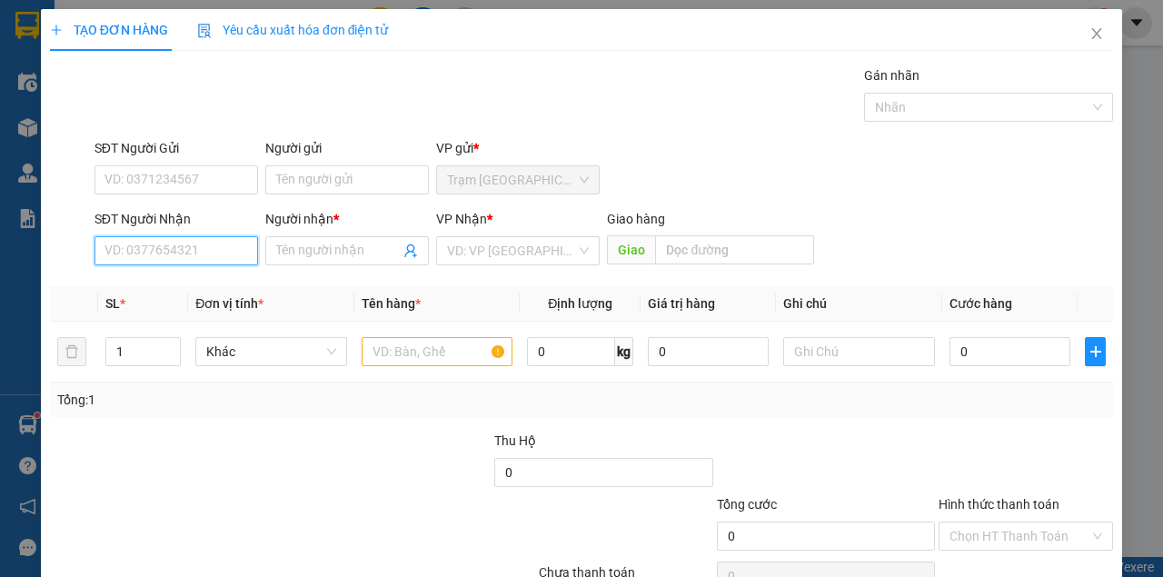
click at [200, 257] on input "SĐT Người Nhận" at bounding box center [176, 250] width 164 height 29
paste input "08434444"
drag, startPoint x: 181, startPoint y: 283, endPoint x: 203, endPoint y: 292, distance: 24.5
click at [189, 287] on div "0843444445 - KHÁNH" at bounding box center [174, 286] width 141 height 20
type input "0843444445"
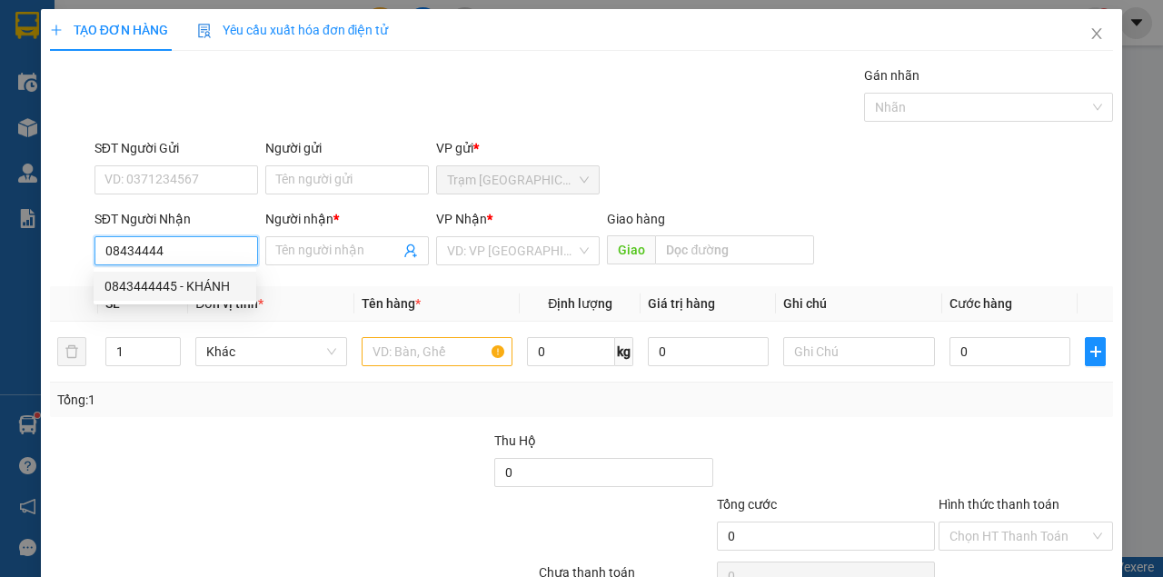
type input "KHÁNH"
type input "0843444445"
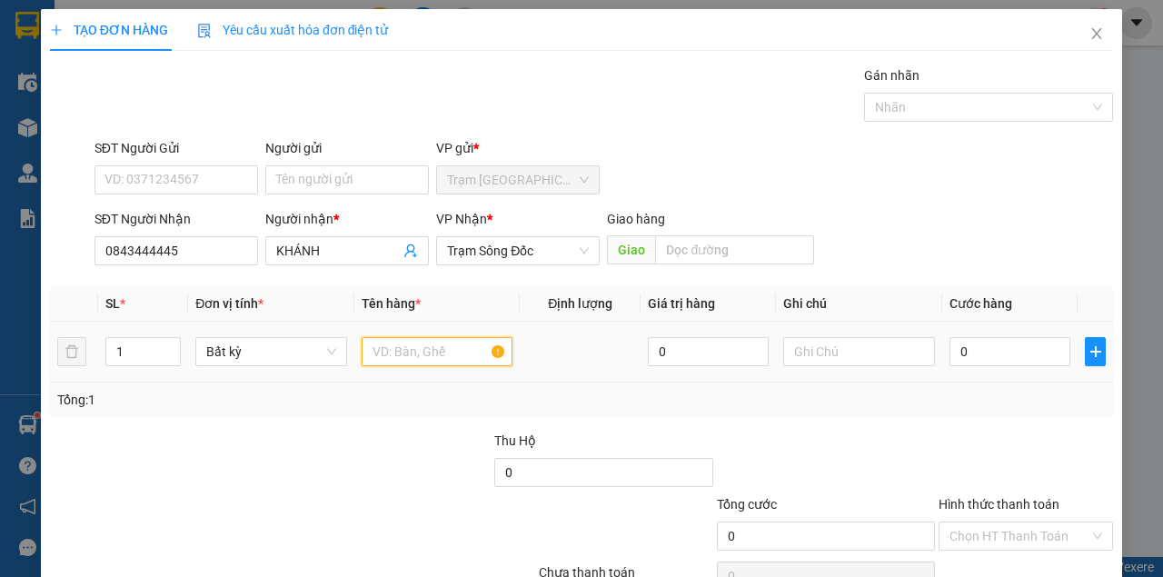
click at [431, 348] on input "text" at bounding box center [438, 351] width 152 height 29
type input "MỘT THÙNG MÓT"
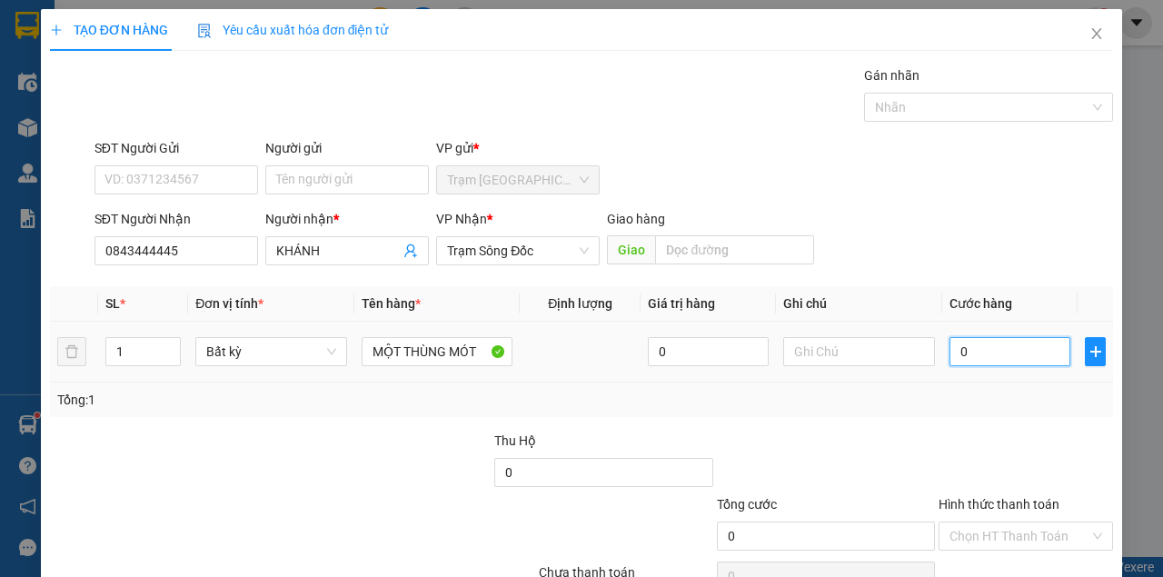
click at [1007, 352] on input "0" at bounding box center [1009, 351] width 121 height 29
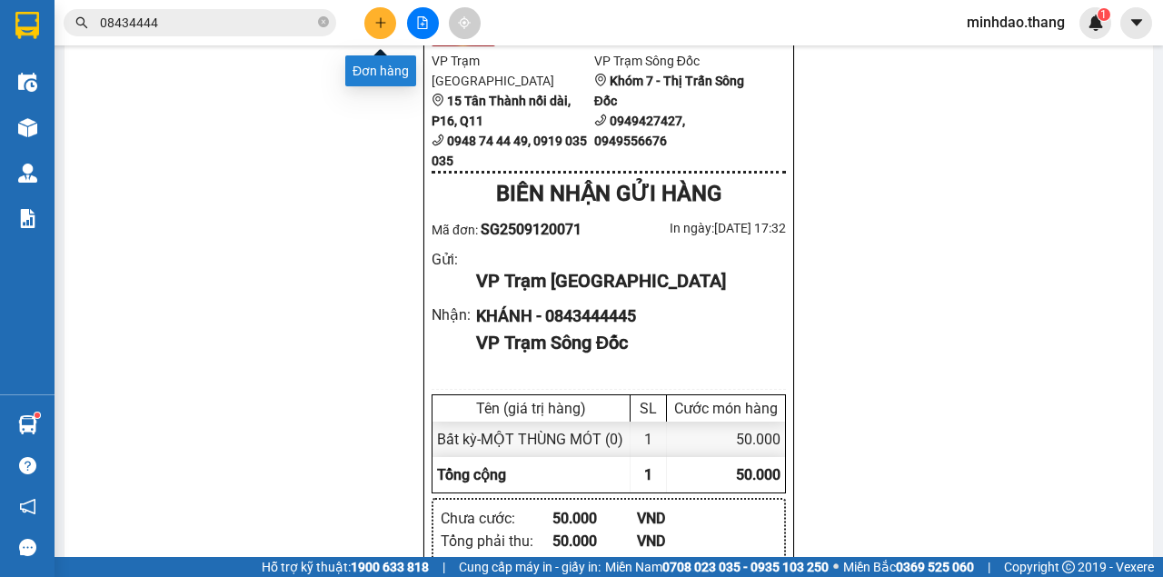
click at [385, 27] on icon "plus" at bounding box center [380, 22] width 13 height 13
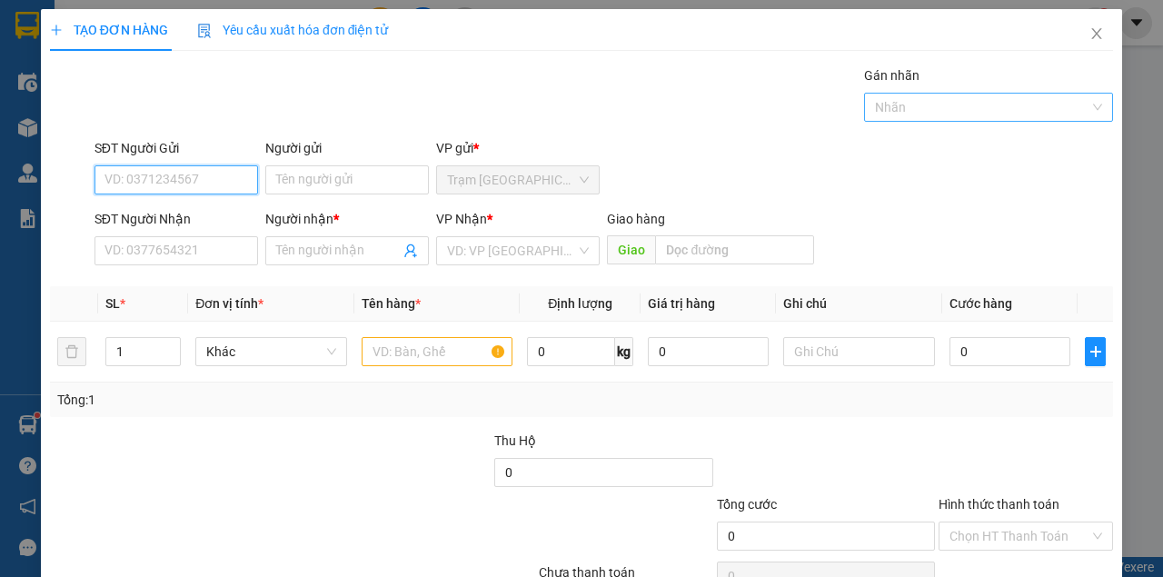
click at [907, 110] on div at bounding box center [979, 107] width 222 height 22
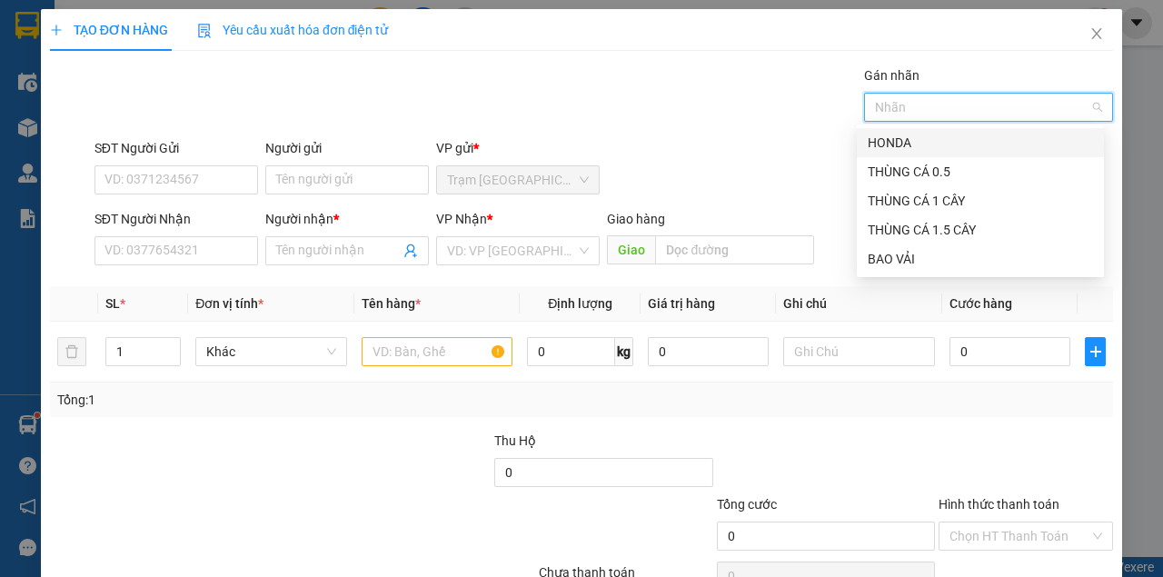
click at [896, 144] on div "HONDA" at bounding box center [980, 143] width 225 height 20
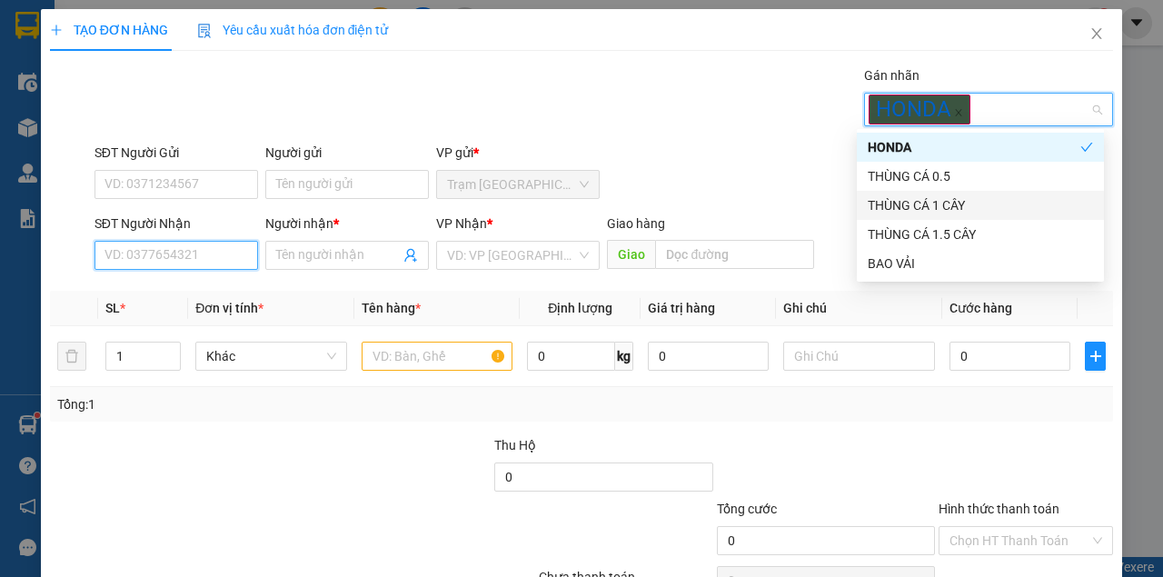
click at [218, 253] on input "SĐT Người Nhận" at bounding box center [176, 255] width 164 height 29
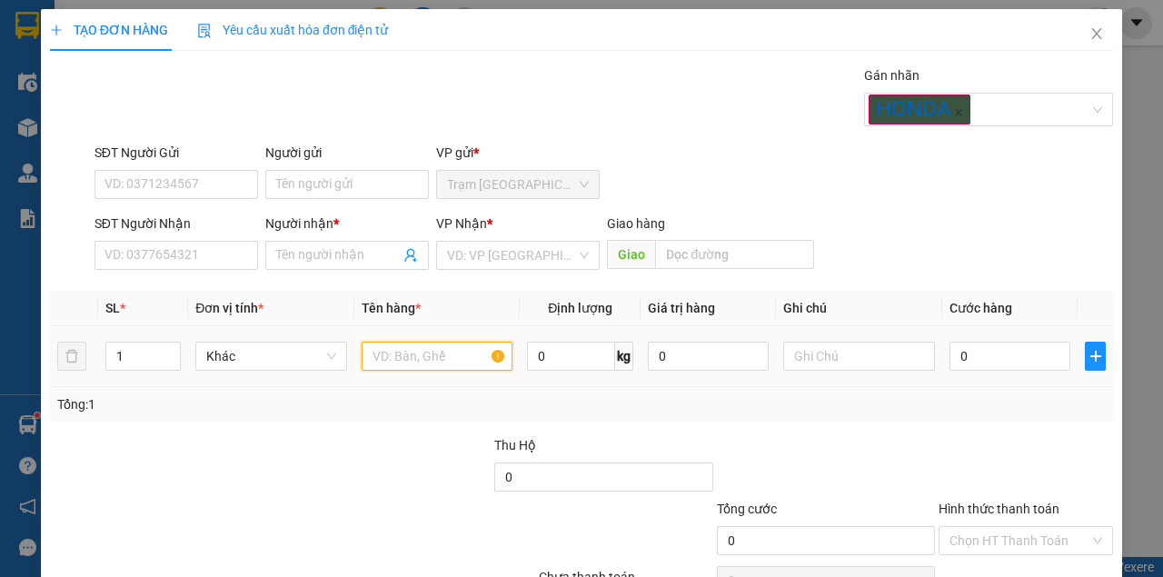
click at [392, 353] on input "text" at bounding box center [438, 356] width 152 height 29
type input "MỘT XE..ANGEL...69K4..3207 GIẤY TỜ NGƯỜI NHẬN GIỮ XE GỬI NHÀ XE NÓI TRƯỚC NHẬN …"
drag, startPoint x: 389, startPoint y: 410, endPoint x: 425, endPoint y: 385, distance: 43.8
click at [398, 405] on div "Tổng: 1" at bounding box center [253, 404] width 393 height 20
click at [445, 356] on input "MỘT XE..ANGEL...69K4..3207 GIẤY TỜ NGƯỜI NHẬN GIỮ XE GỬI NHÀ XE NÓI TRƯỚC NHẬN …" at bounding box center [438, 356] width 152 height 29
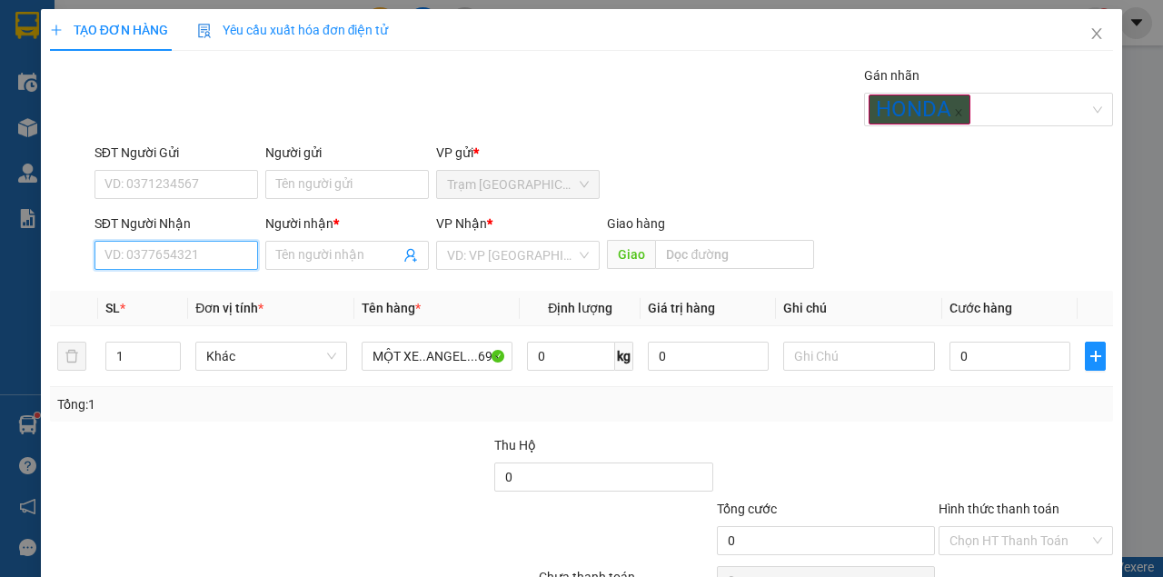
click at [149, 252] on input "SĐT Người Nhận" at bounding box center [176, 255] width 164 height 29
type input "0916997884"
click at [309, 254] on input "Người nhận *" at bounding box center [338, 255] width 124 height 20
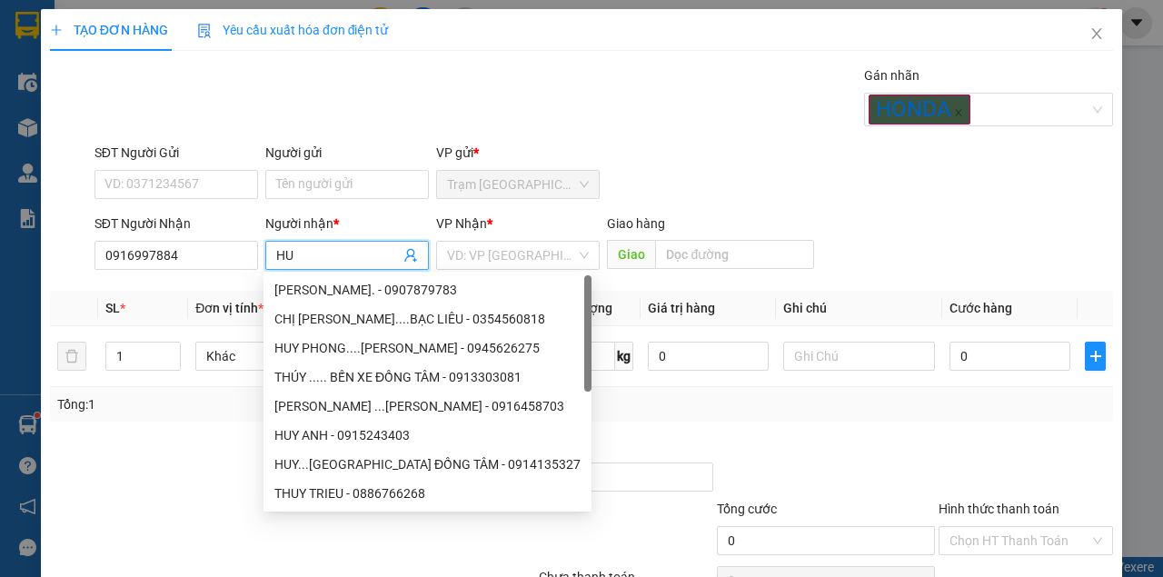
type input "H"
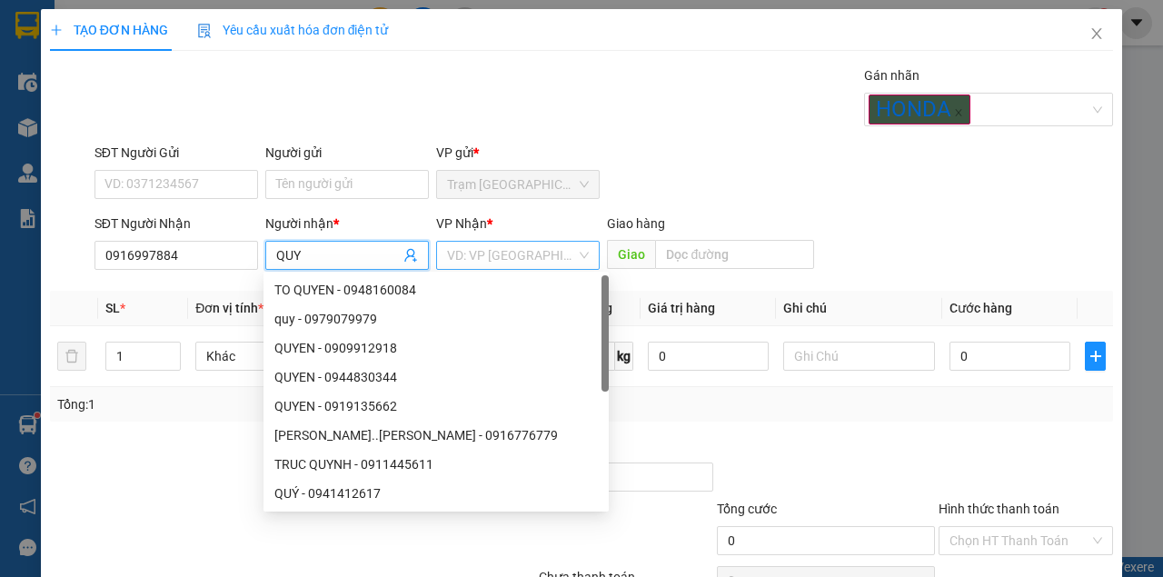
type input "QUY"
click at [502, 251] on input "search" at bounding box center [511, 255] width 129 height 27
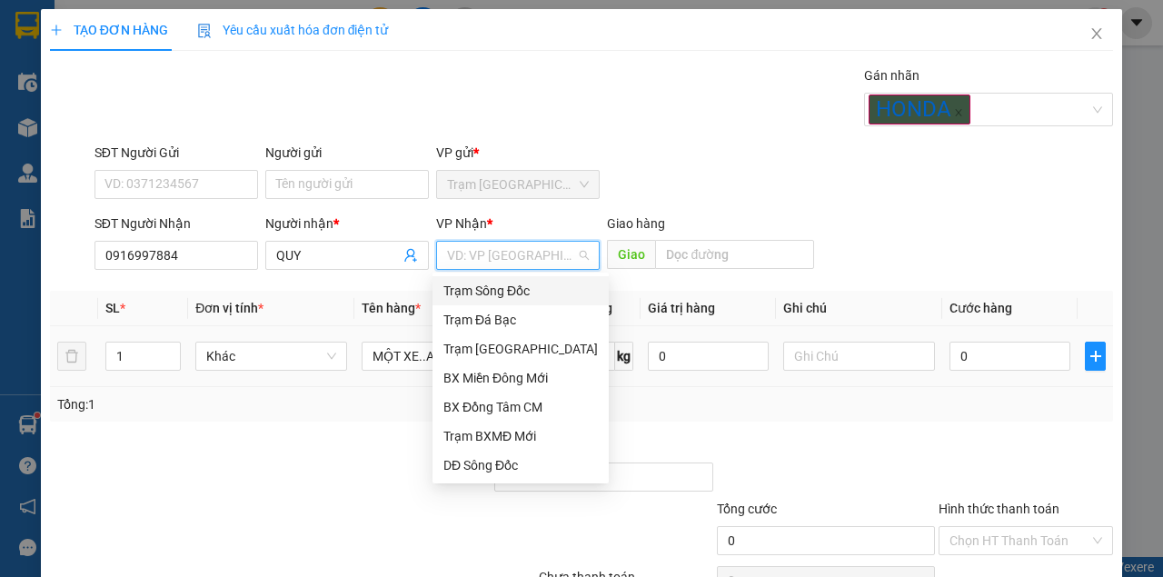
drag, startPoint x: 496, startPoint y: 292, endPoint x: 638, endPoint y: 362, distance: 158.0
click at [497, 292] on div "Trạm Sông Đốc" at bounding box center [520, 291] width 154 height 20
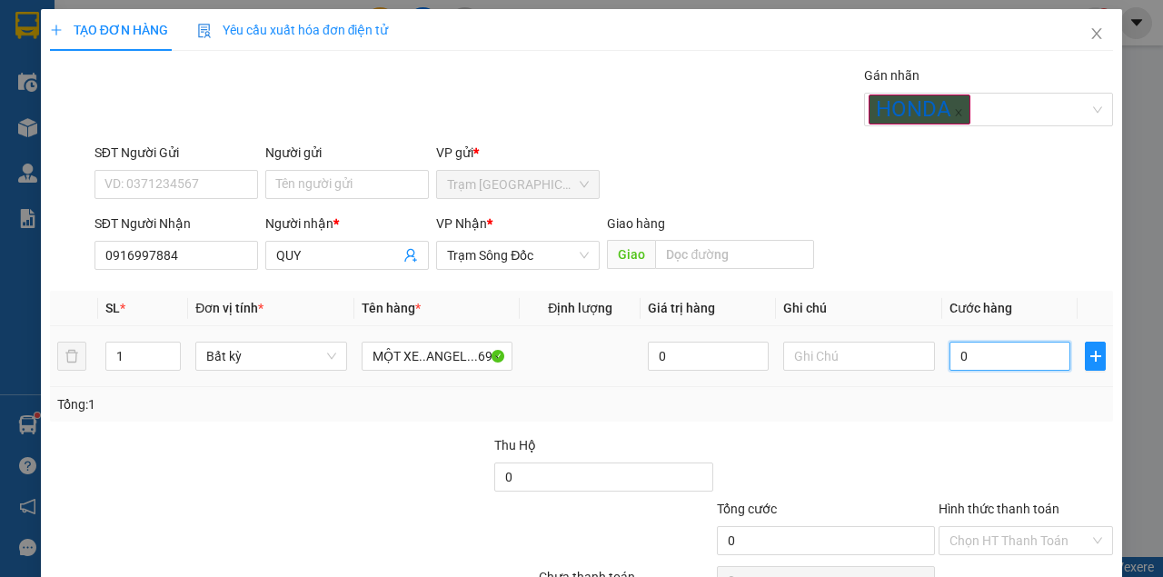
click at [975, 365] on input "0" at bounding box center [1009, 356] width 121 height 29
type input "5"
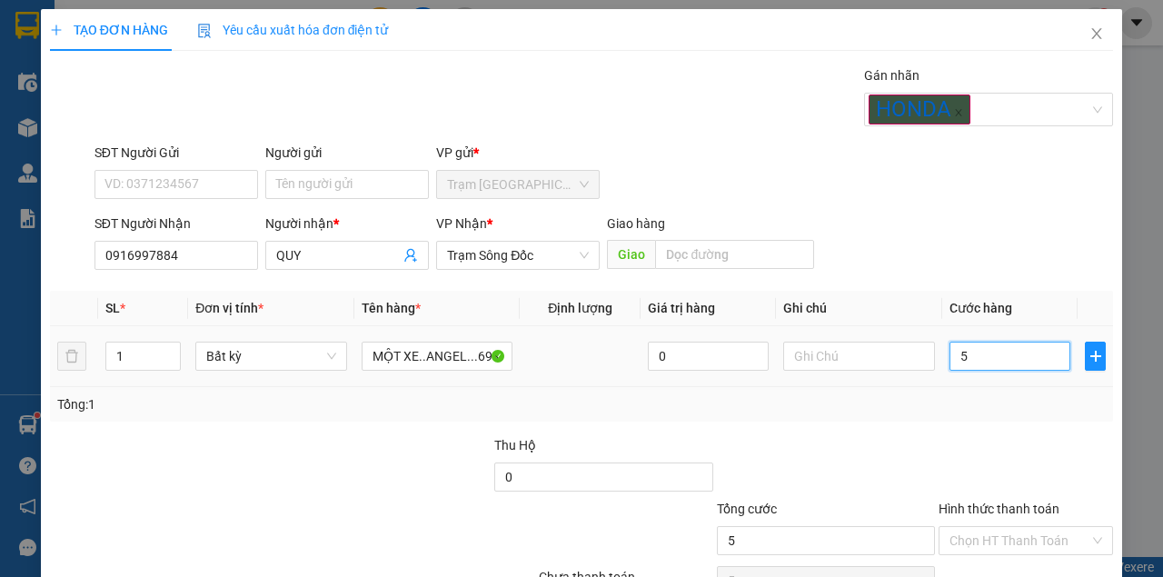
type input "50"
type input "500"
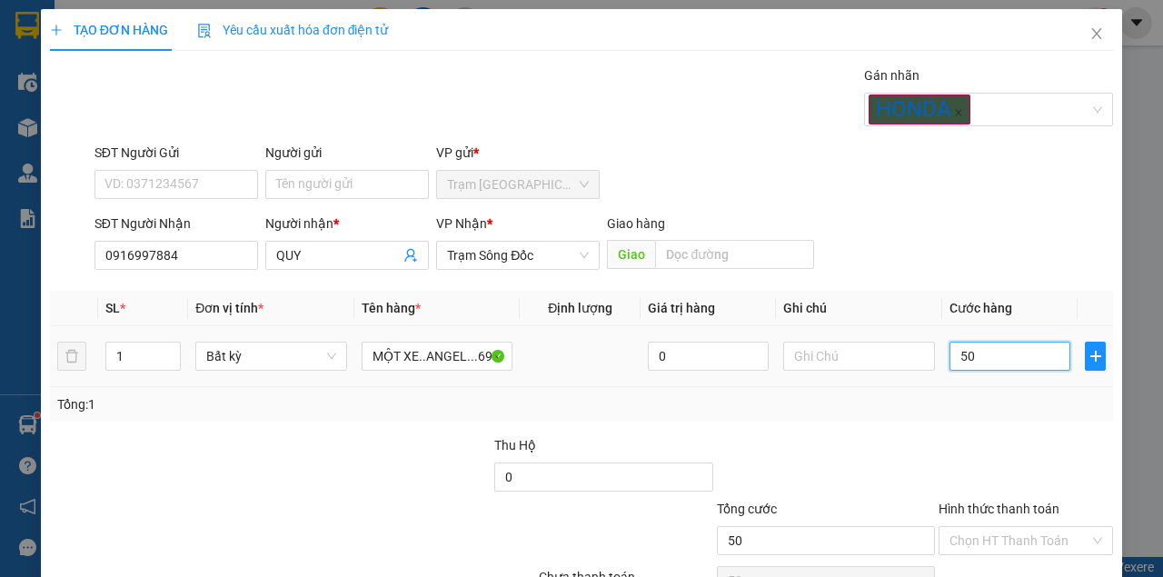
type input "500"
type input "5.000"
type input "50.000"
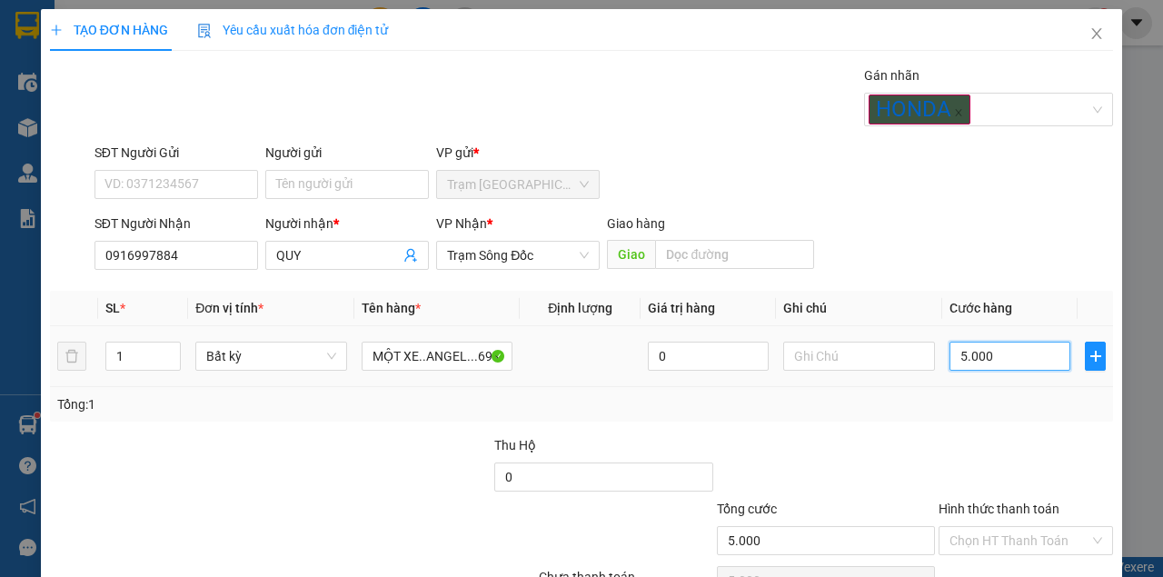
type input "50.000"
type input "500.000"
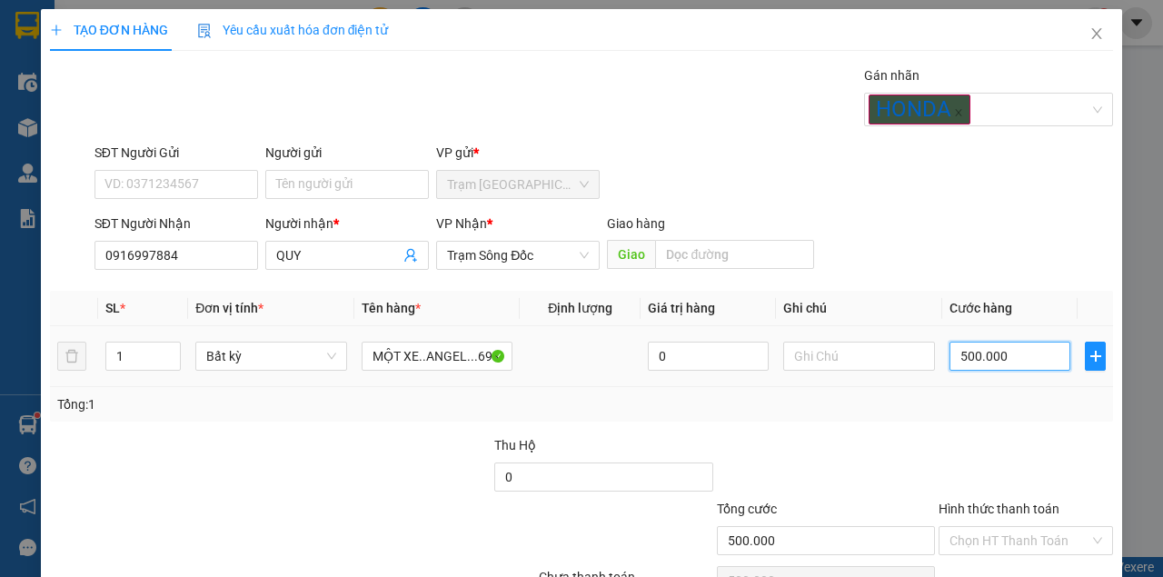
type input "5.000.000"
type input "500.000"
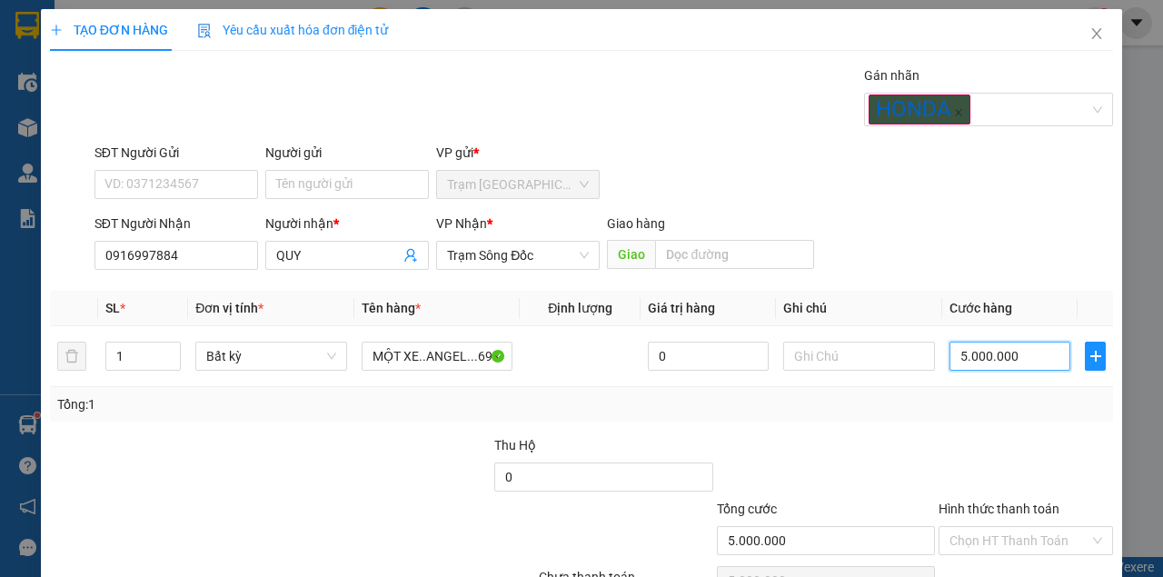
type input "500.000"
click at [1016, 527] on input "Hình thức thanh toán" at bounding box center [1019, 540] width 140 height 27
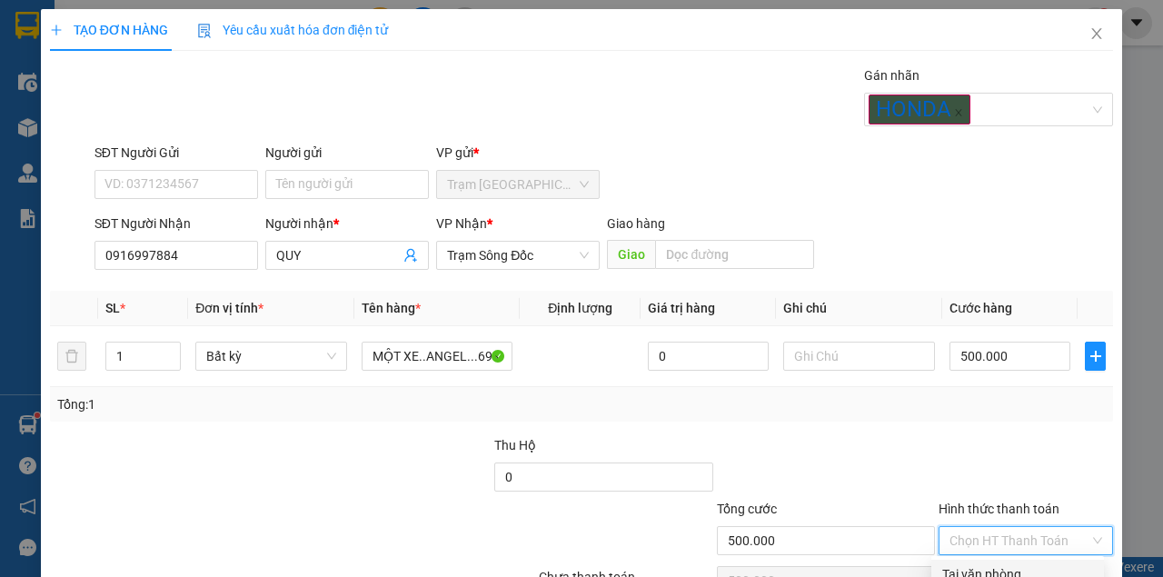
click at [1000, 564] on div "Tại văn phòng" at bounding box center [1017, 574] width 151 height 20
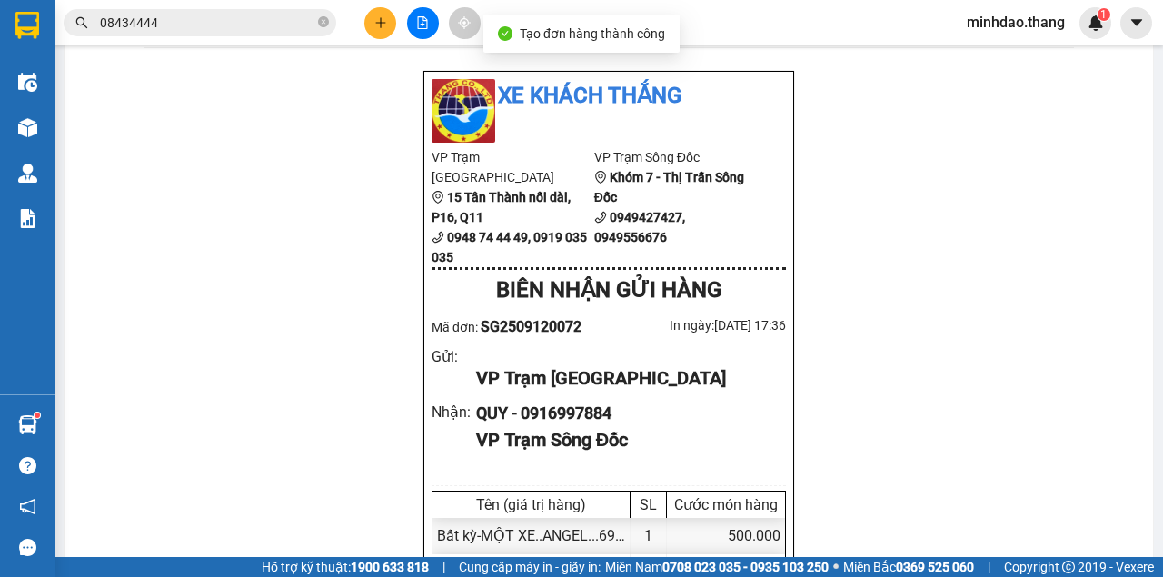
click at [324, 26] on icon "close-circle" at bounding box center [323, 21] width 11 height 11
click at [298, 31] on input "text" at bounding box center [207, 23] width 214 height 20
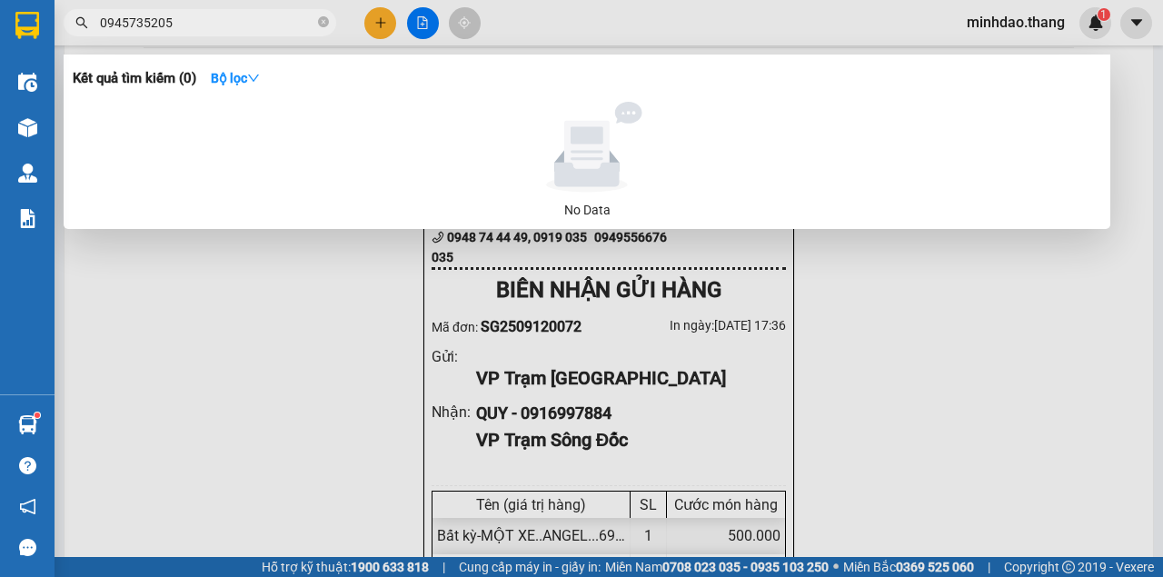
drag, startPoint x: 209, startPoint y: 27, endPoint x: 134, endPoint y: 64, distance: 83.7
click at [74, 7] on div "Kết quả tìm kiếm ( 0 ) Bộ lọc No Data 0945735205" at bounding box center [177, 23] width 354 height 32
type input "0945735205"
click at [267, 27] on input "0945735205" at bounding box center [207, 23] width 214 height 20
click at [320, 23] on icon "close-circle" at bounding box center [323, 21] width 11 height 11
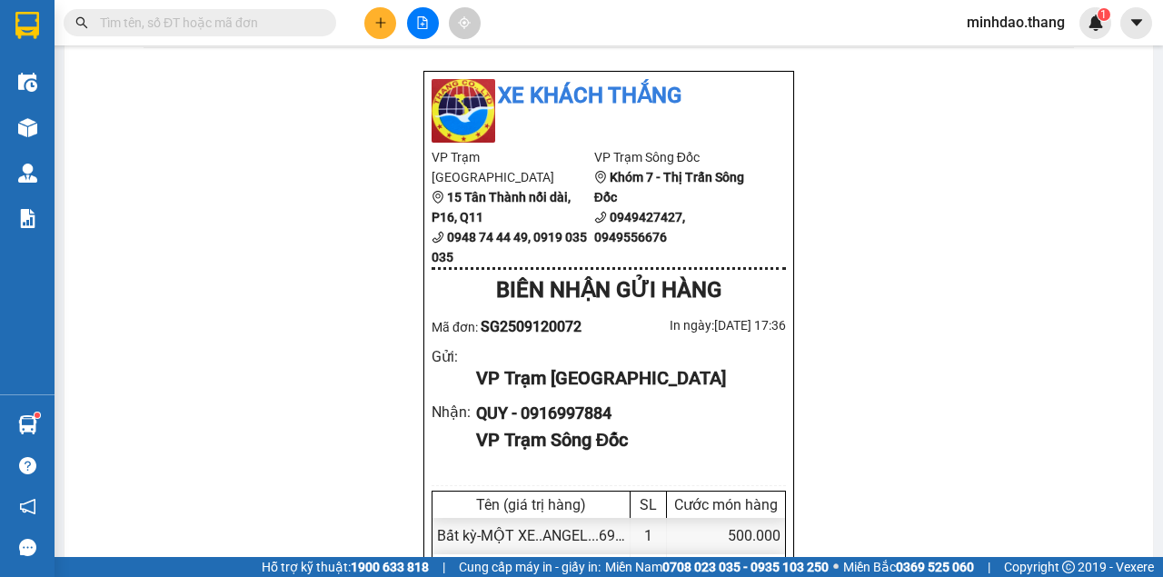
click at [269, 24] on input "text" at bounding box center [207, 23] width 214 height 20
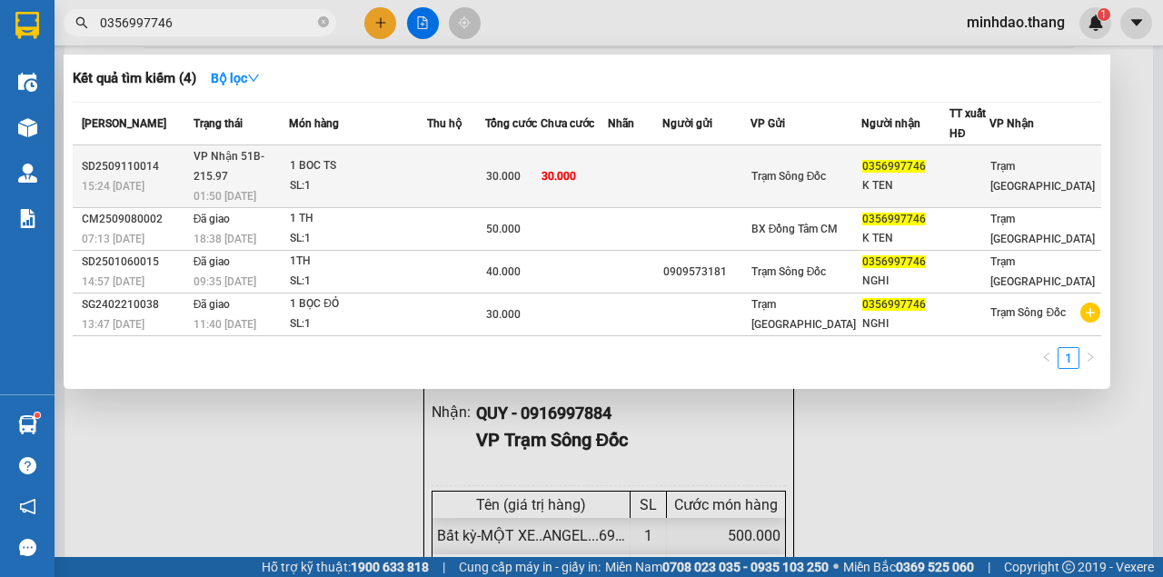
type input "0356997746"
click at [485, 162] on td at bounding box center [456, 176] width 58 height 63
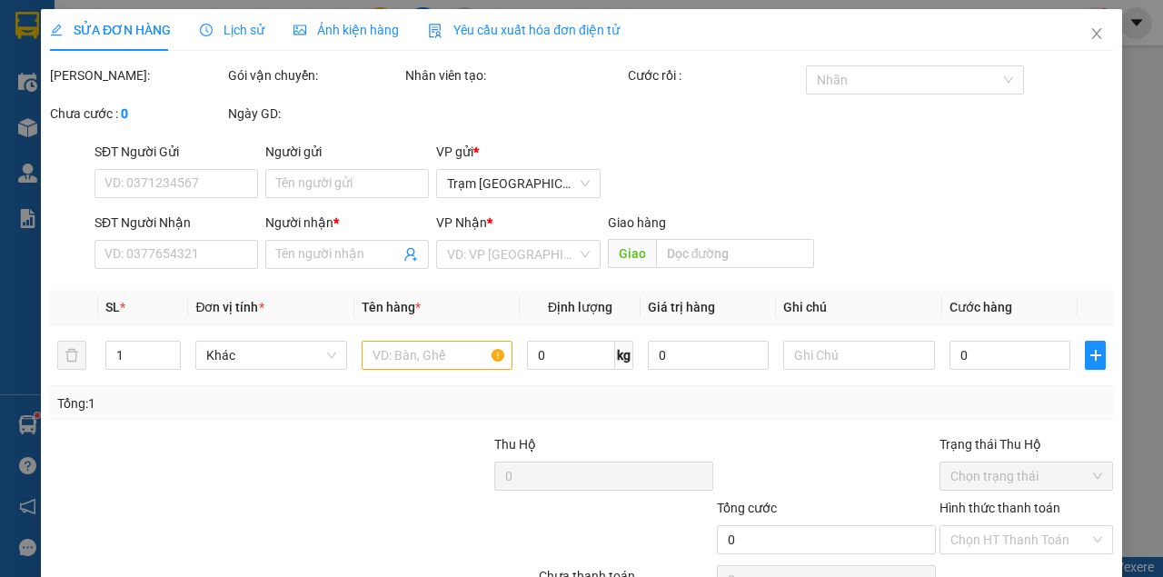
type input "0356997746"
type input "K TEN"
type input "30.000"
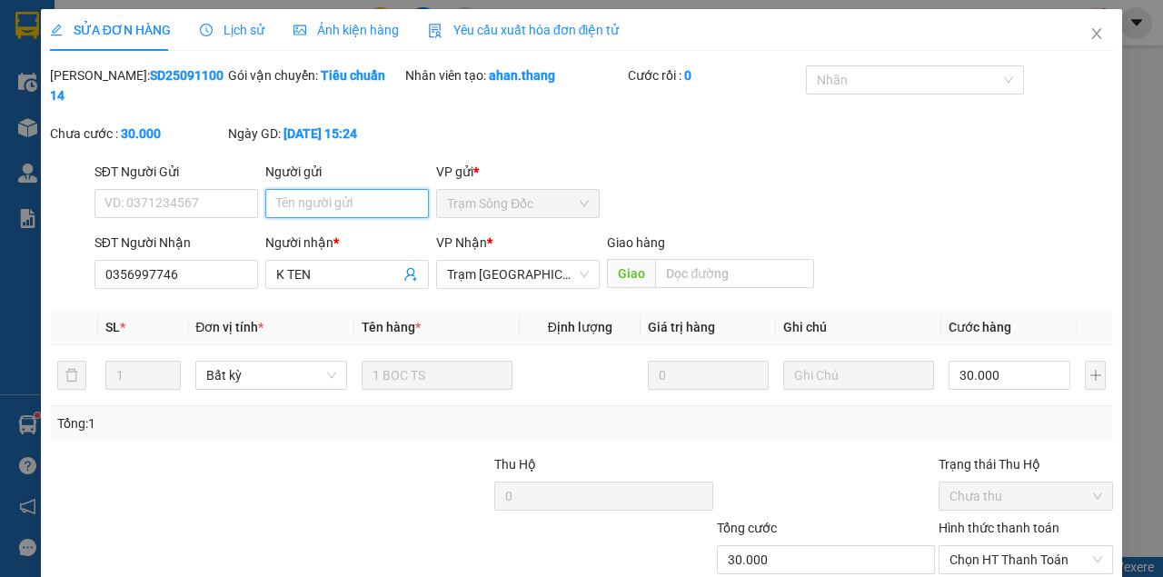
click at [340, 212] on input "Người gửi" at bounding box center [347, 203] width 164 height 29
type input "0772708200"
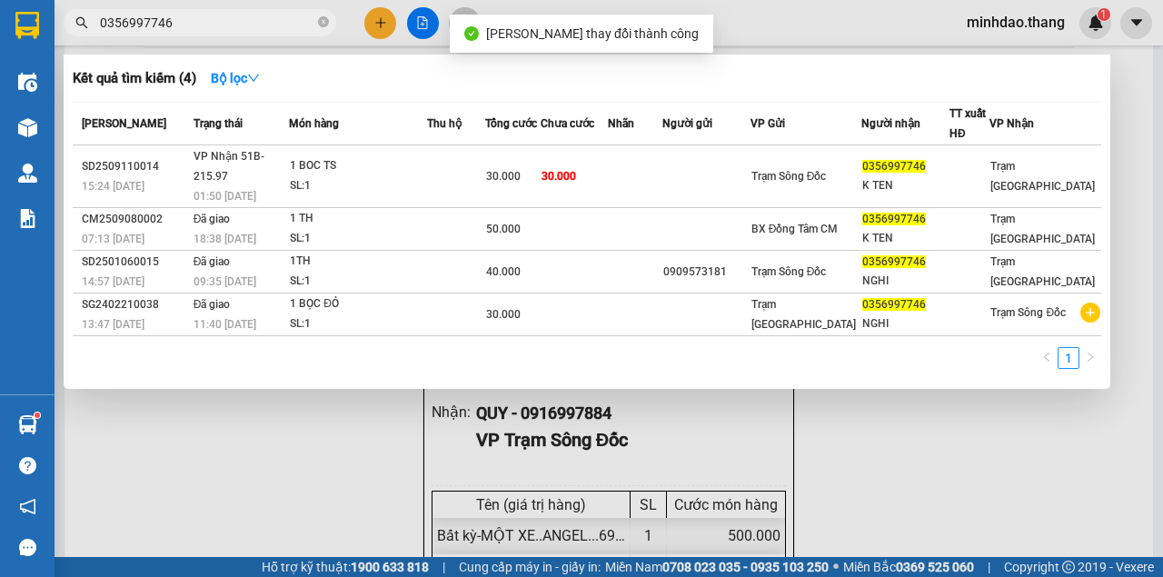
click at [233, 25] on input "0356997746" at bounding box center [207, 23] width 214 height 20
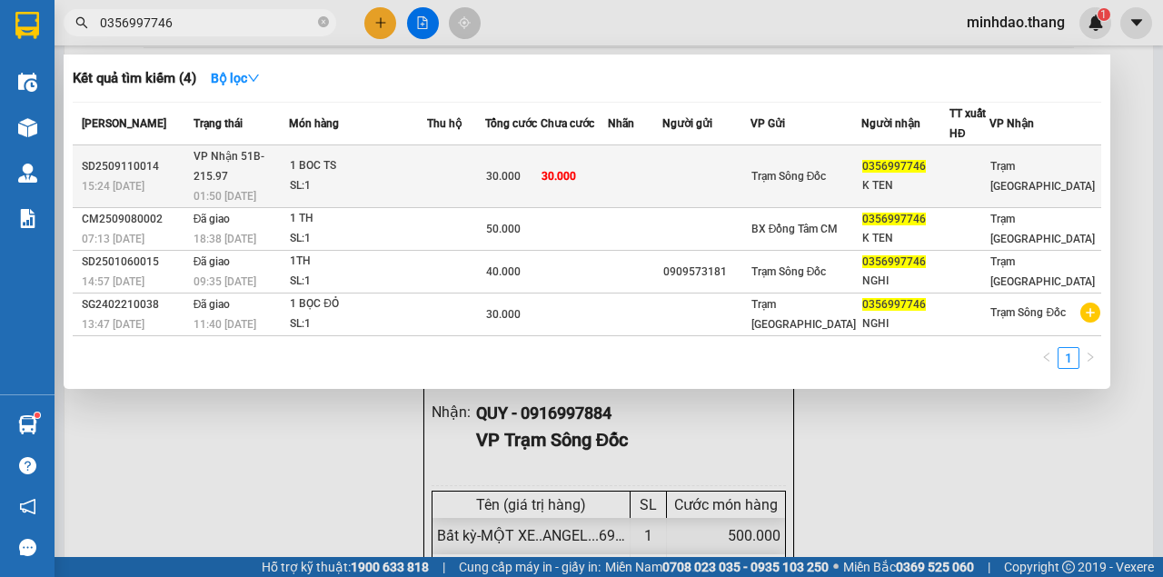
click at [576, 170] on span "30.000" at bounding box center [558, 176] width 35 height 13
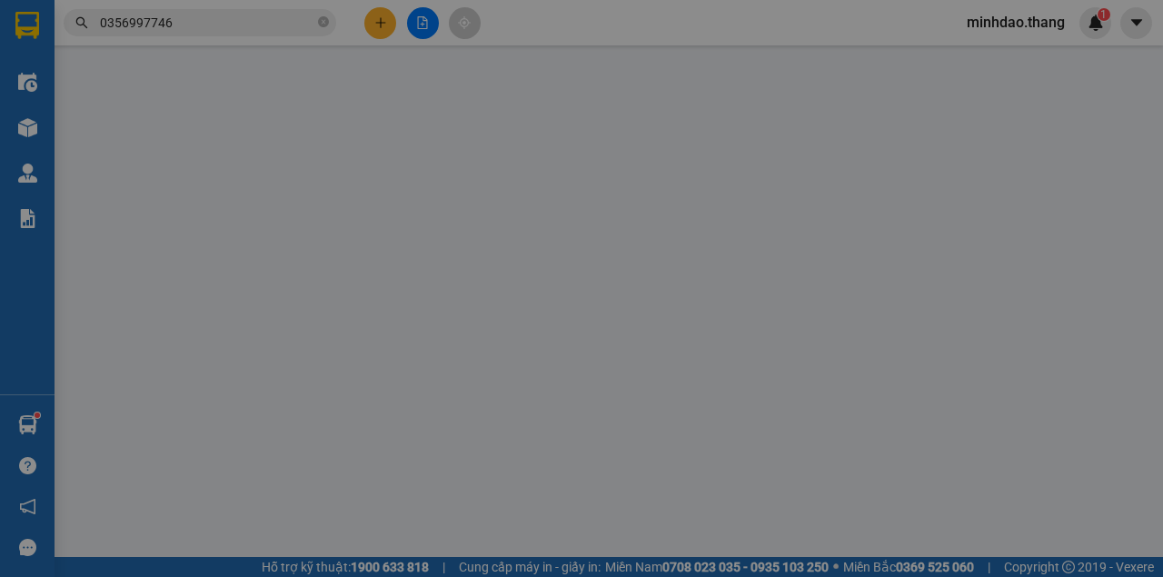
type input "0772708200"
type input "0356997746"
type input "K TEN"
type input "30.000"
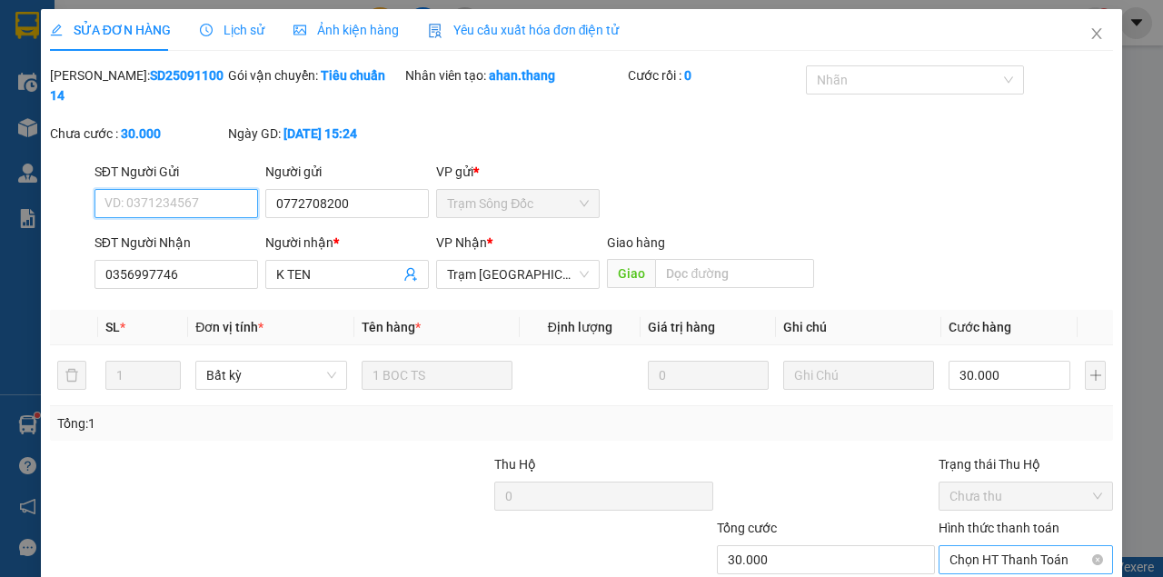
click at [1003, 546] on span "Chọn HT Thanh Toán" at bounding box center [1025, 559] width 153 height 27
type input "0"
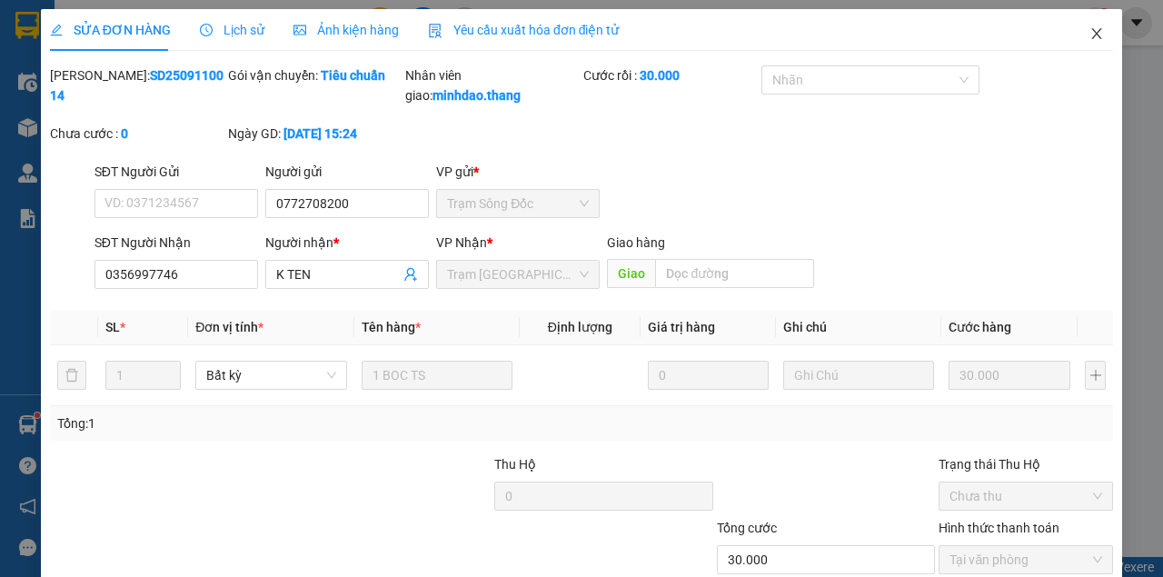
drag, startPoint x: 1083, startPoint y: 39, endPoint x: 1066, endPoint y: 52, distance: 21.4
click at [1089, 39] on icon "close" at bounding box center [1096, 33] width 15 height 15
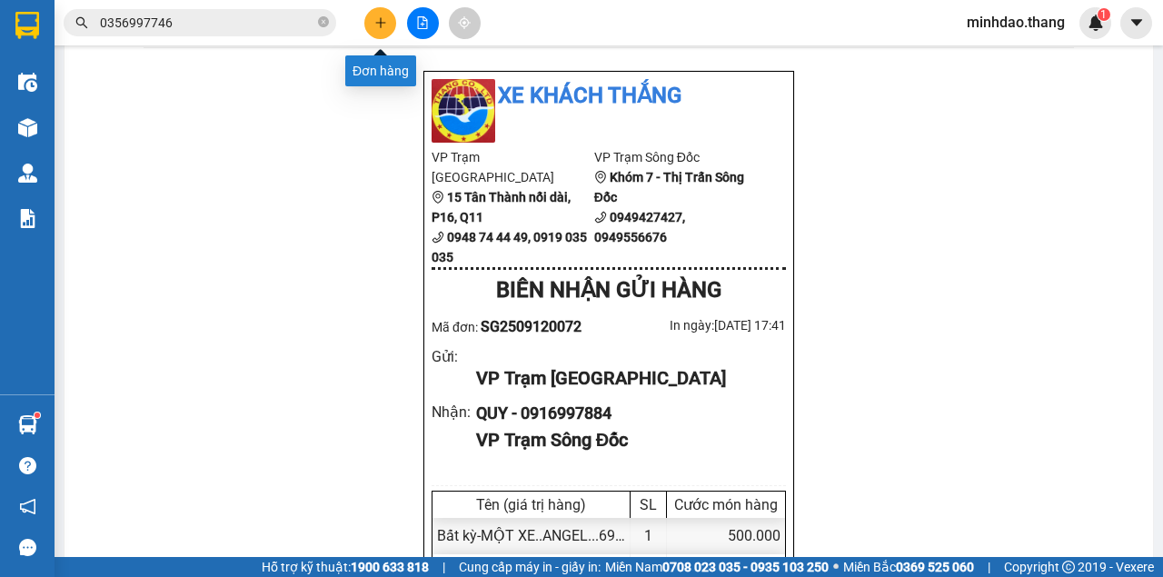
click at [377, 21] on icon "plus" at bounding box center [380, 22] width 13 height 13
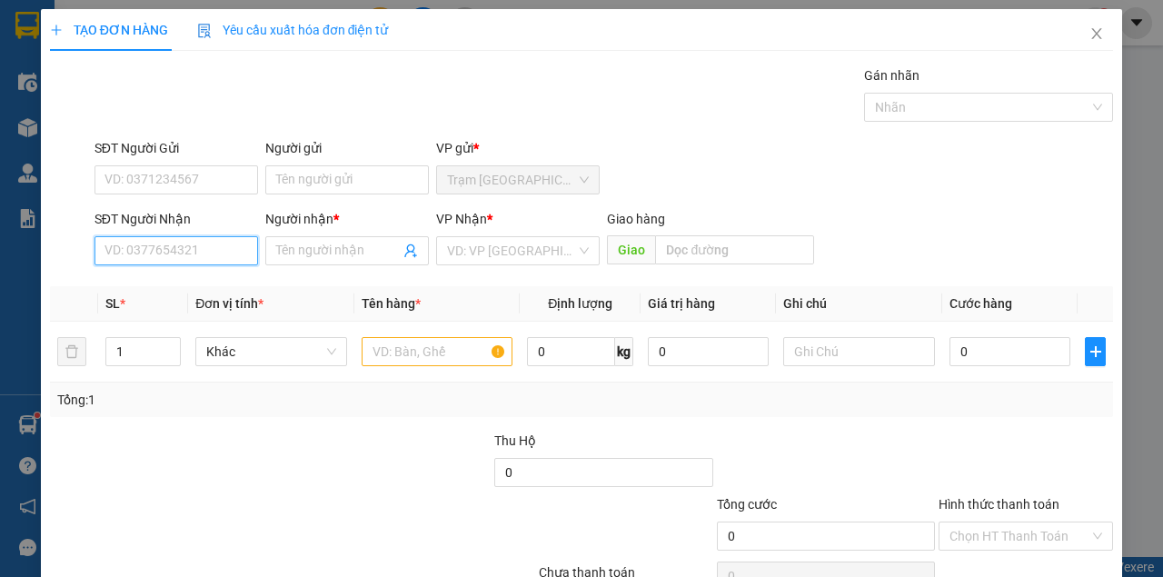
click at [162, 254] on input "SĐT Người Nhận" at bounding box center [176, 250] width 164 height 29
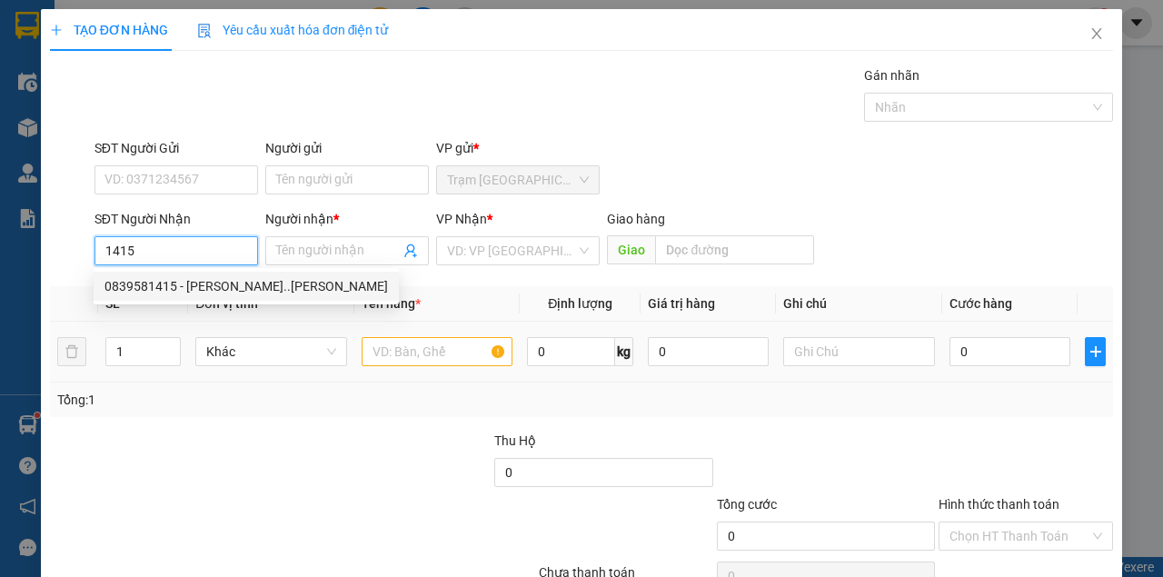
drag, startPoint x: 183, startPoint y: 283, endPoint x: 275, endPoint y: 323, distance: 100.4
click at [193, 284] on div "0839581415 - HOÀNG ĐA..TRẦN VĂN THỜI" at bounding box center [245, 286] width 283 height 20
type input "0839581415"
type input "HOÀNG ĐA..[PERSON_NAME]"
type input "[PERSON_NAME]"
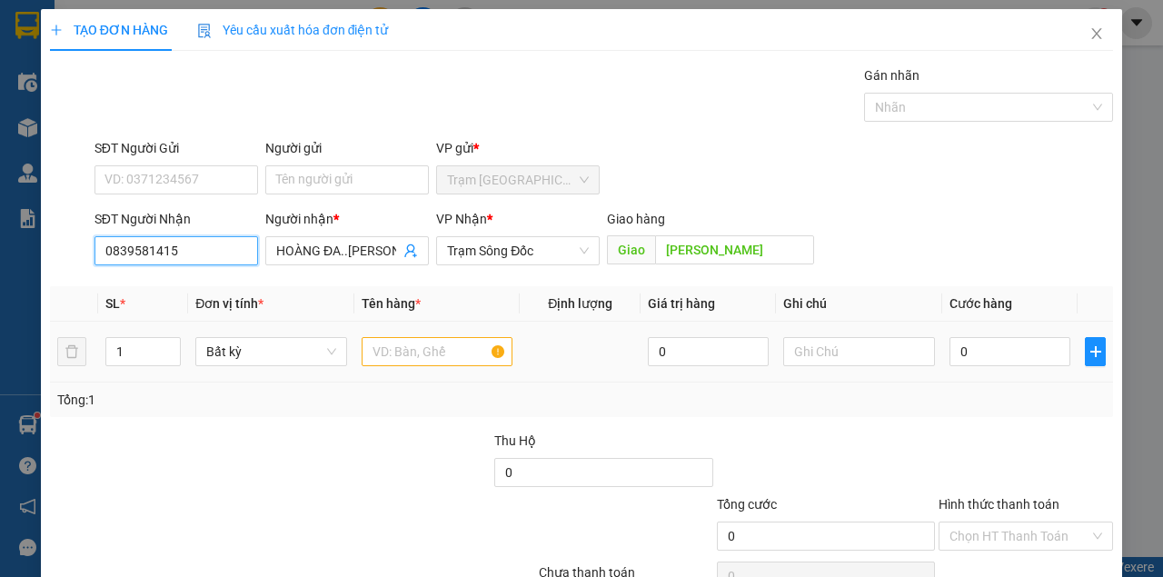
type input "0839581415"
click at [392, 358] on input "text" at bounding box center [438, 351] width 152 height 29
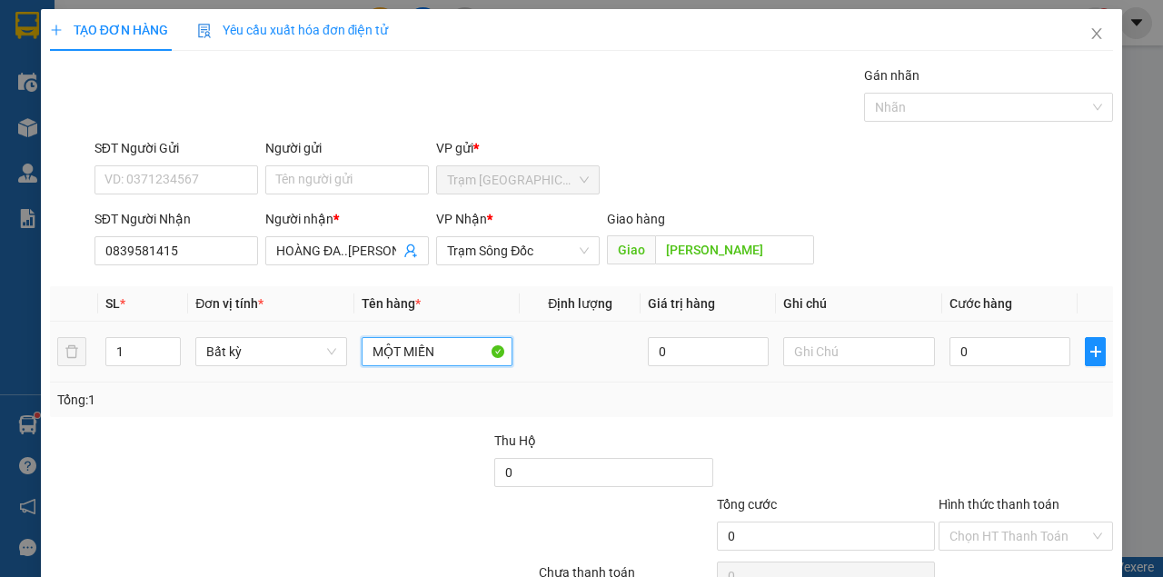
type input "MỘT MIẾNG"
click at [984, 351] on input "0" at bounding box center [1009, 351] width 121 height 29
drag, startPoint x: 1026, startPoint y: 511, endPoint x: 1019, endPoint y: 521, distance: 11.8
click at [1023, 516] on div "Transit Pickup Surcharge Ids Transit Deliver Surcharge Ids Transit Deliver Surc…" at bounding box center [581, 350] width 1063 height 571
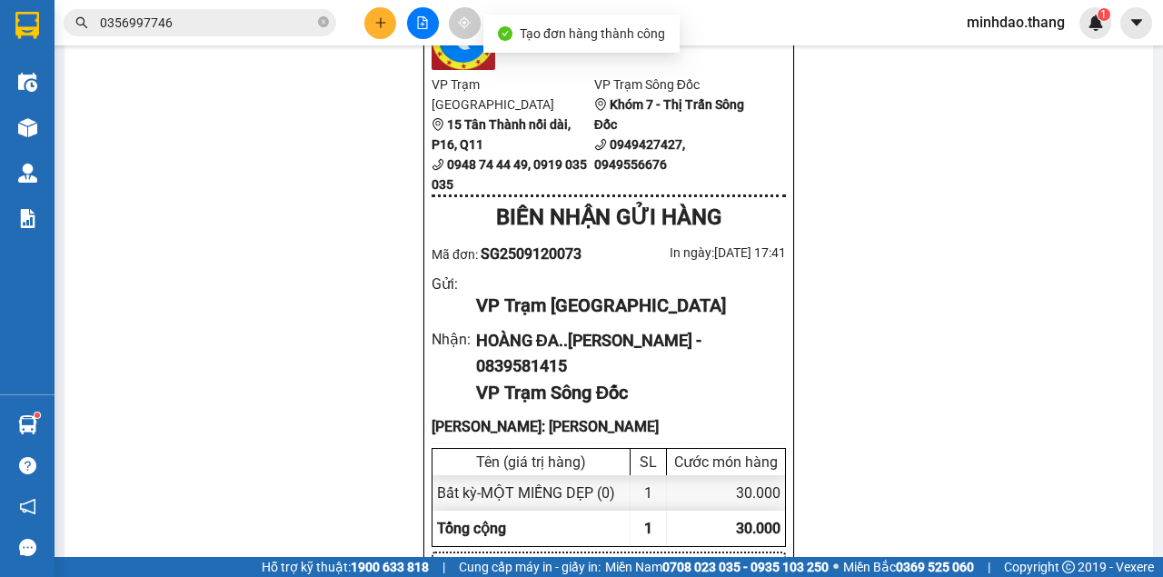
click at [386, 15] on button at bounding box center [380, 23] width 32 height 32
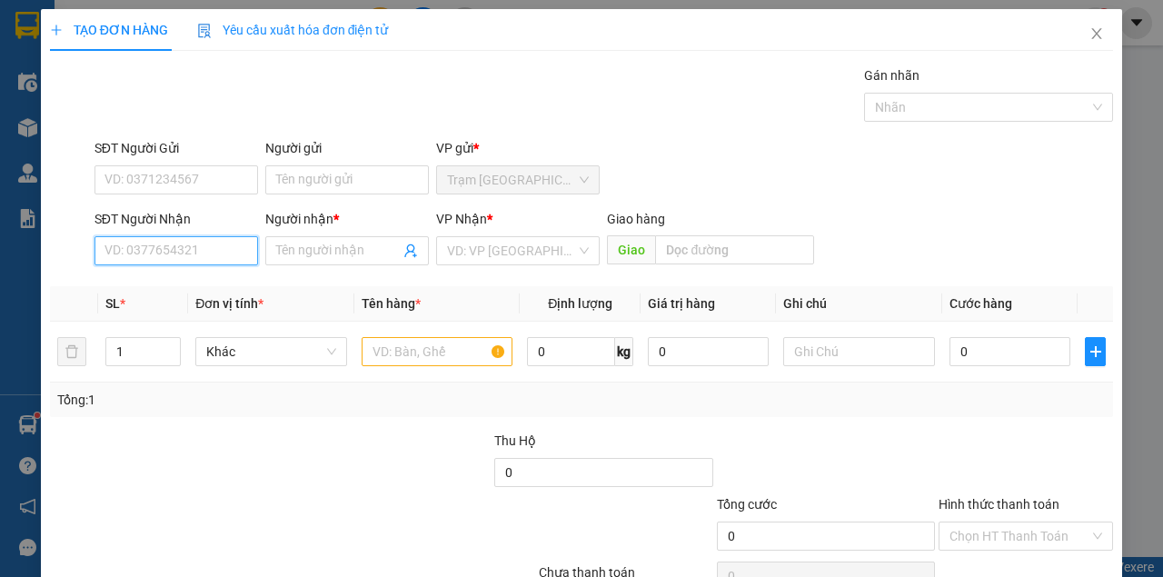
click at [203, 256] on input "SĐT Người Nhận" at bounding box center [176, 250] width 164 height 29
type input "0942389335"
click at [188, 291] on div "0942389335 - PHƯỢNG" at bounding box center [174, 286] width 141 height 20
type input "PHƯỢNG"
type input "0942389335"
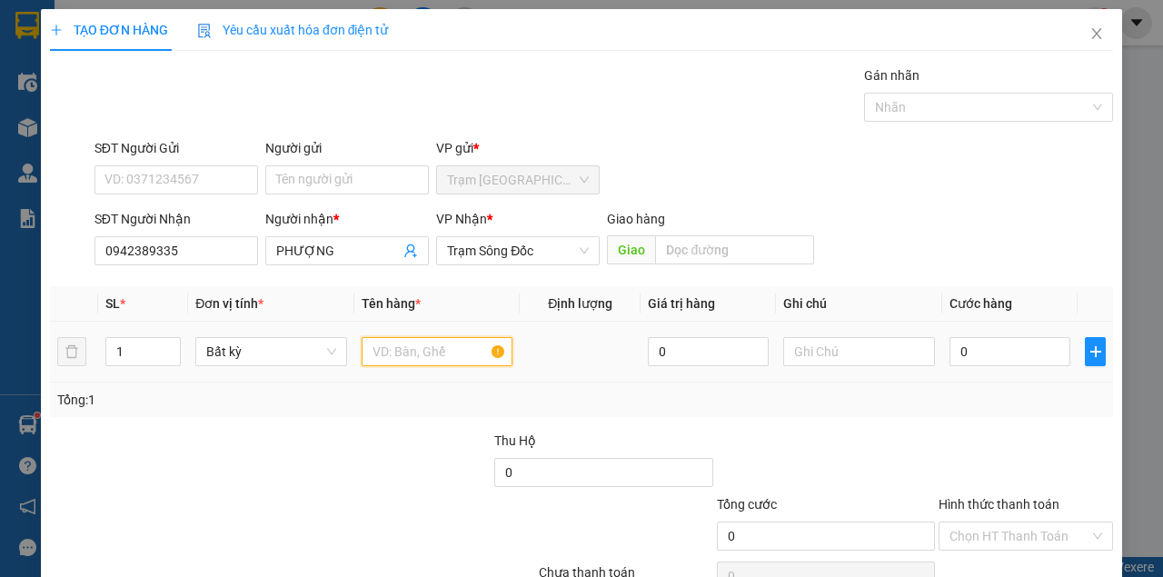
click at [398, 362] on input "text" at bounding box center [438, 351] width 152 height 29
type input "MỘT BỌC MÀU TRẮNG"
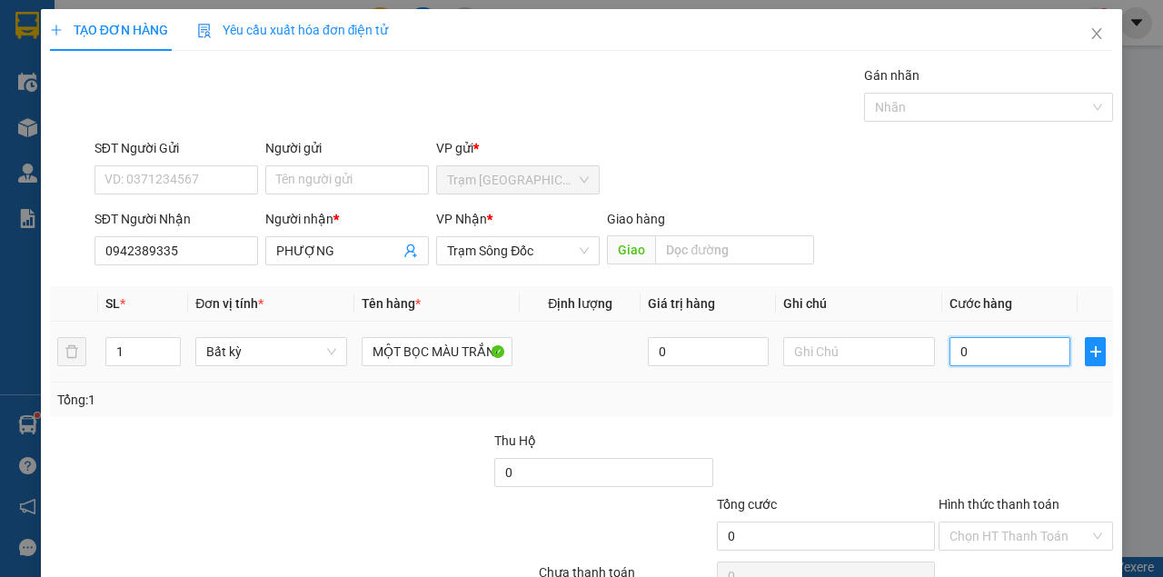
click at [981, 359] on input "0" at bounding box center [1009, 351] width 121 height 29
click at [1051, 541] on div "TẠO ĐƠN HÀNG Yêu cầu xuất hóa đơn điện tử Transit Pickup Surcharge Ids Transit …" at bounding box center [581, 329] width 1081 height 641
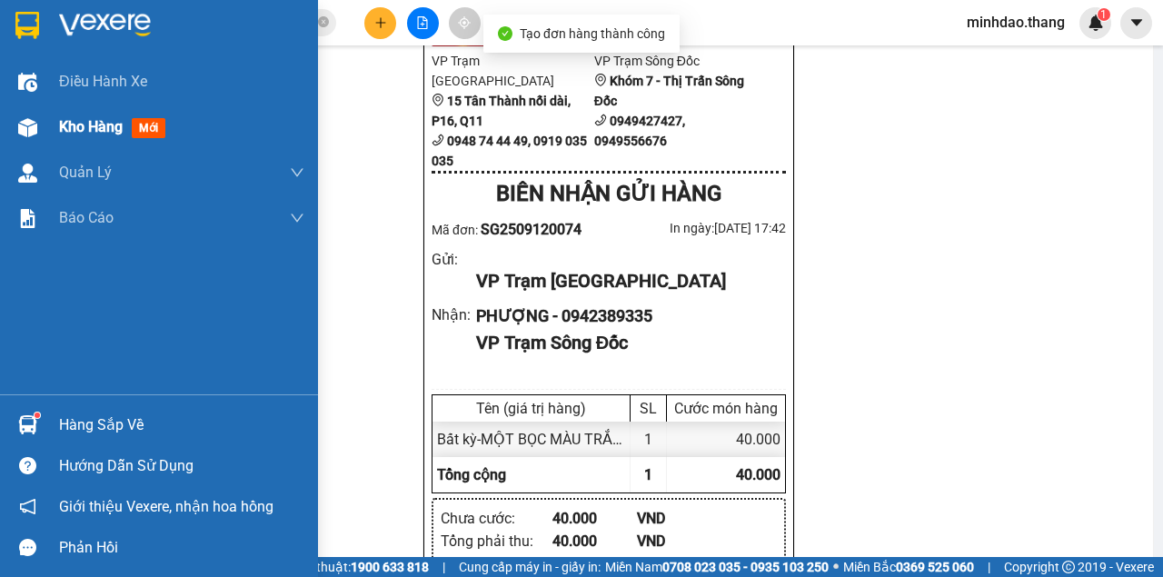
click at [30, 116] on div at bounding box center [28, 128] width 32 height 32
click at [31, 116] on div at bounding box center [28, 128] width 32 height 32
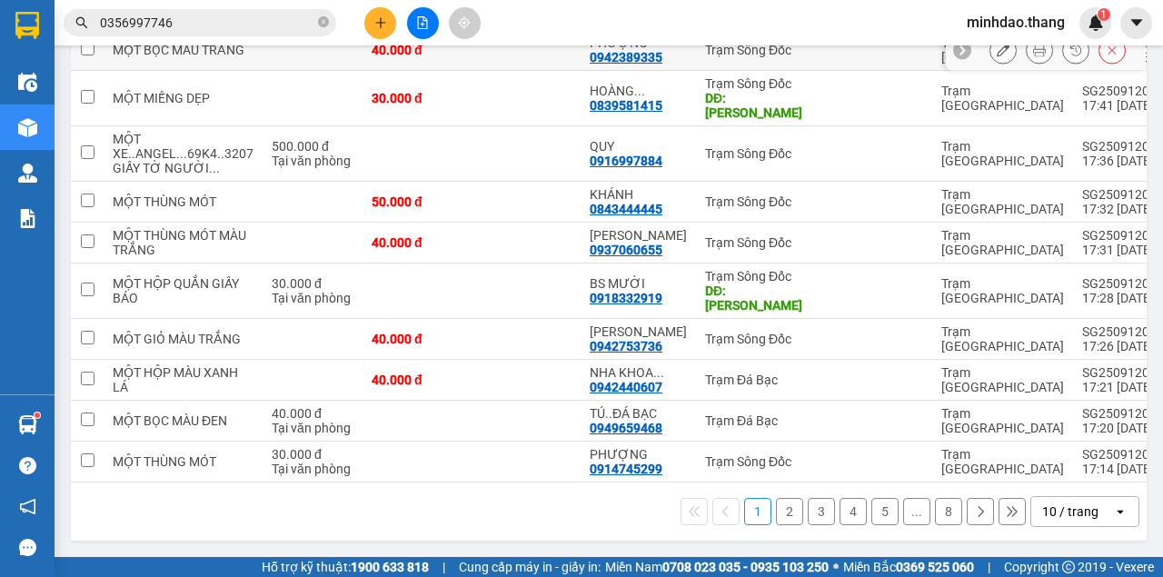
click at [996, 56] on icon at bounding box center [1002, 50] width 13 height 13
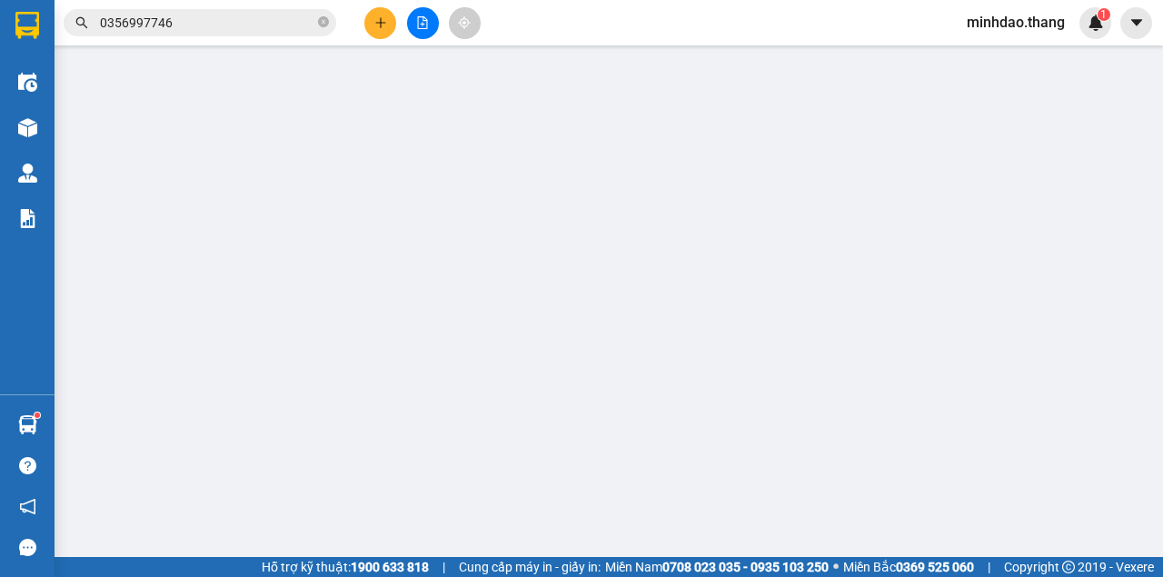
type input "0942389335"
type input "PHƯỢNG"
type input "40.000"
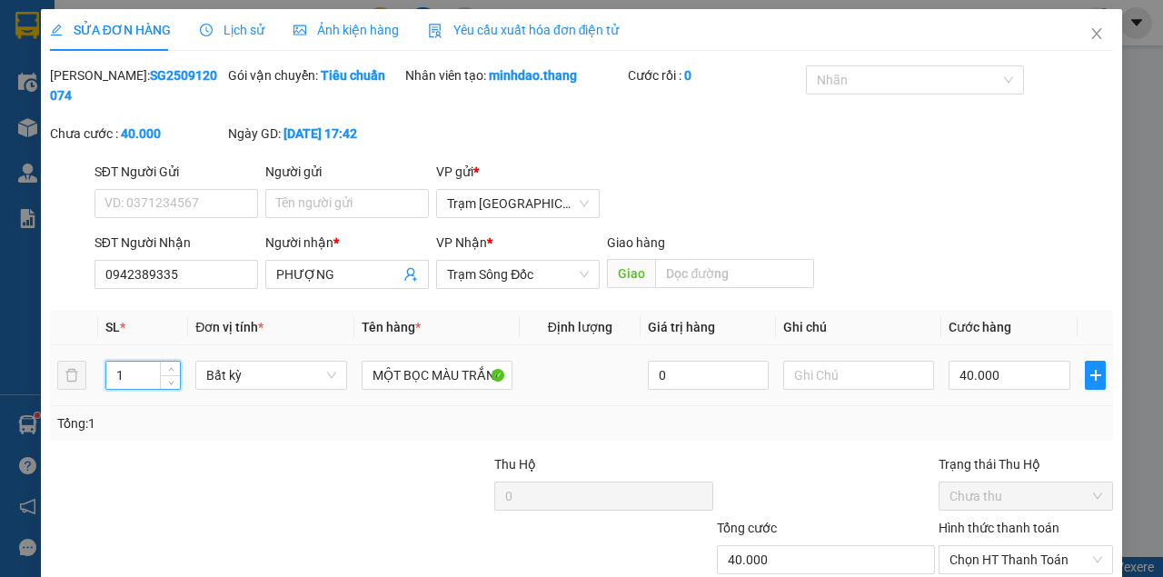
click at [125, 369] on input "1" at bounding box center [143, 375] width 74 height 27
type input "2"
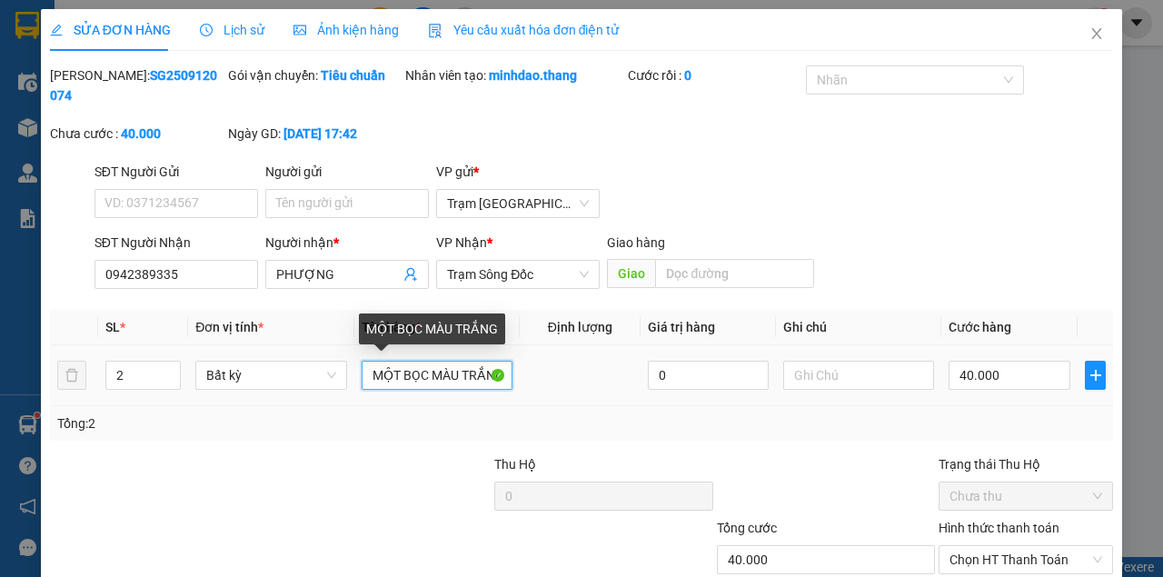
click at [435, 380] on input "MỘT BỌC MÀU TRẮNG" at bounding box center [437, 375] width 151 height 29
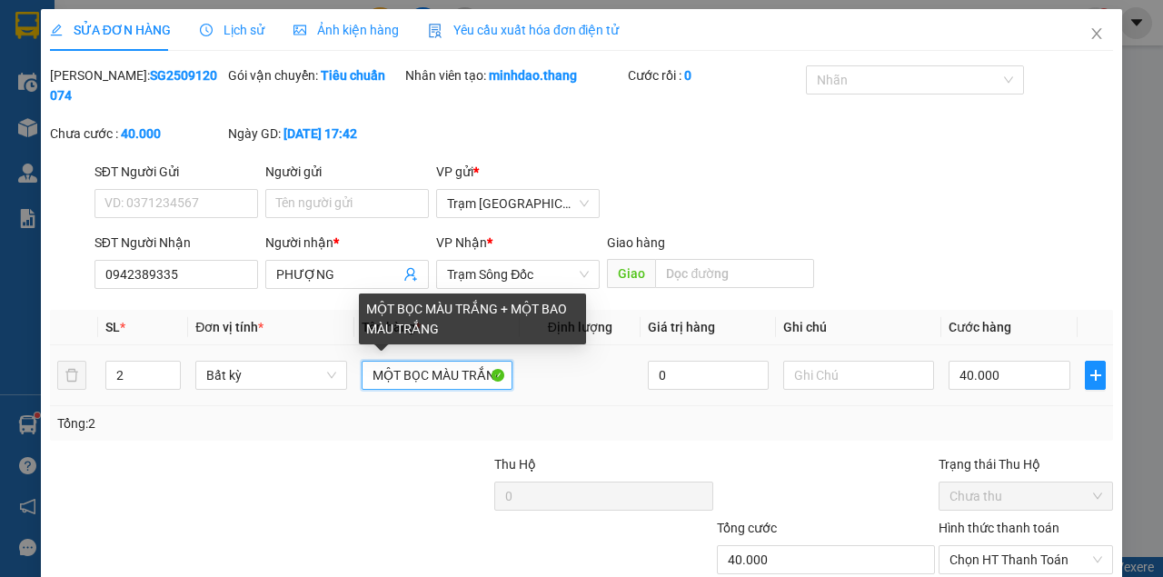
type input "MỘT BỌC MÀU TRẮNG + MỘT BAO MÀU TRẮNG"
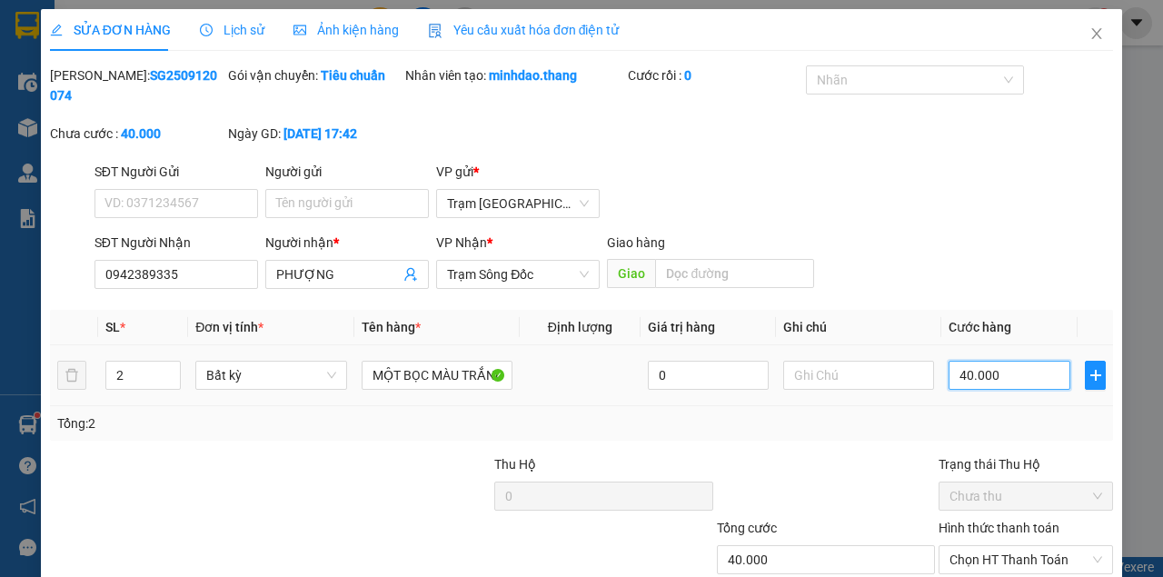
click at [994, 361] on input "40.000" at bounding box center [1009, 375] width 122 height 29
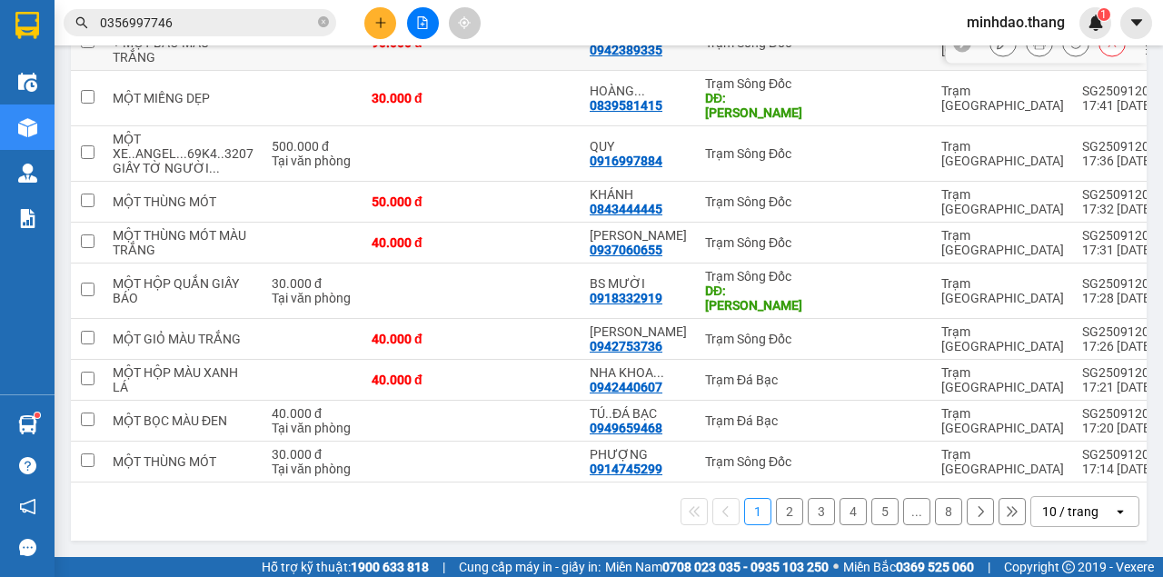
click at [1033, 49] on icon at bounding box center [1039, 42] width 13 height 13
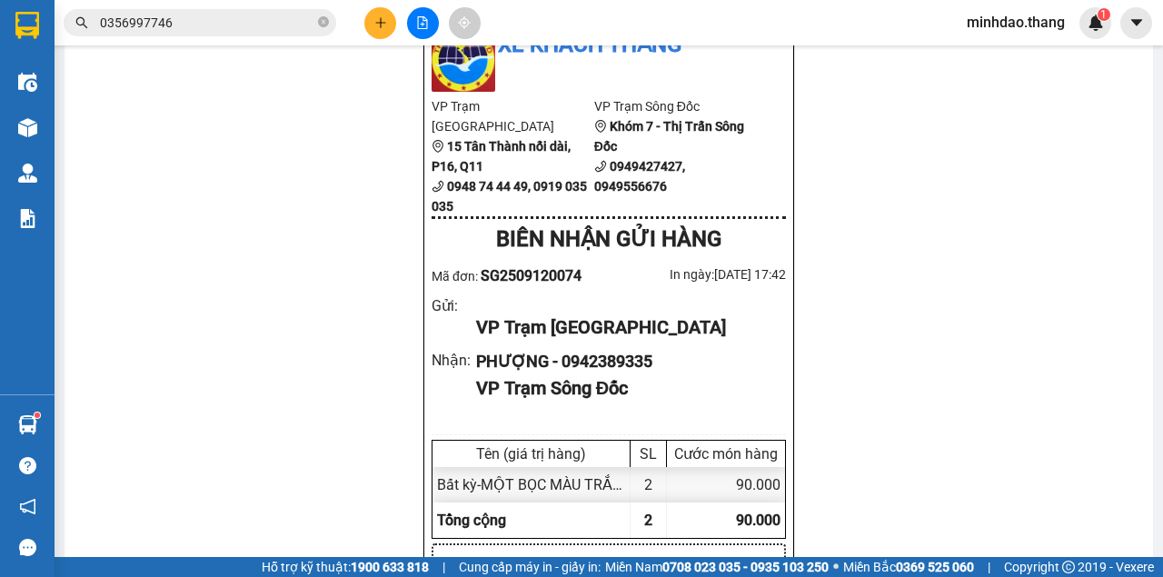
click at [386, 26] on button at bounding box center [380, 23] width 32 height 32
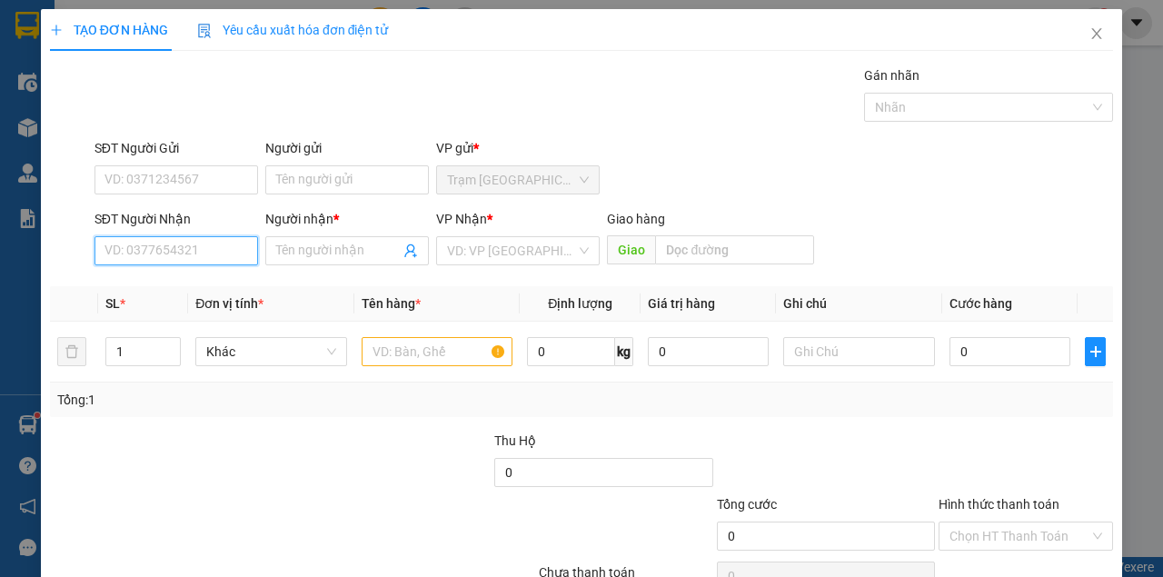
click at [137, 244] on input "SĐT Người Nhận" at bounding box center [176, 250] width 164 height 29
click at [136, 247] on input "SĐT Người Nhận" at bounding box center [176, 250] width 164 height 29
drag, startPoint x: 173, startPoint y: 287, endPoint x: 296, endPoint y: 375, distance: 151.7
click at [174, 287] on div "0949328470 - THÁI...CẦU RẠCH RUỘNG" at bounding box center [218, 286] width 229 height 20
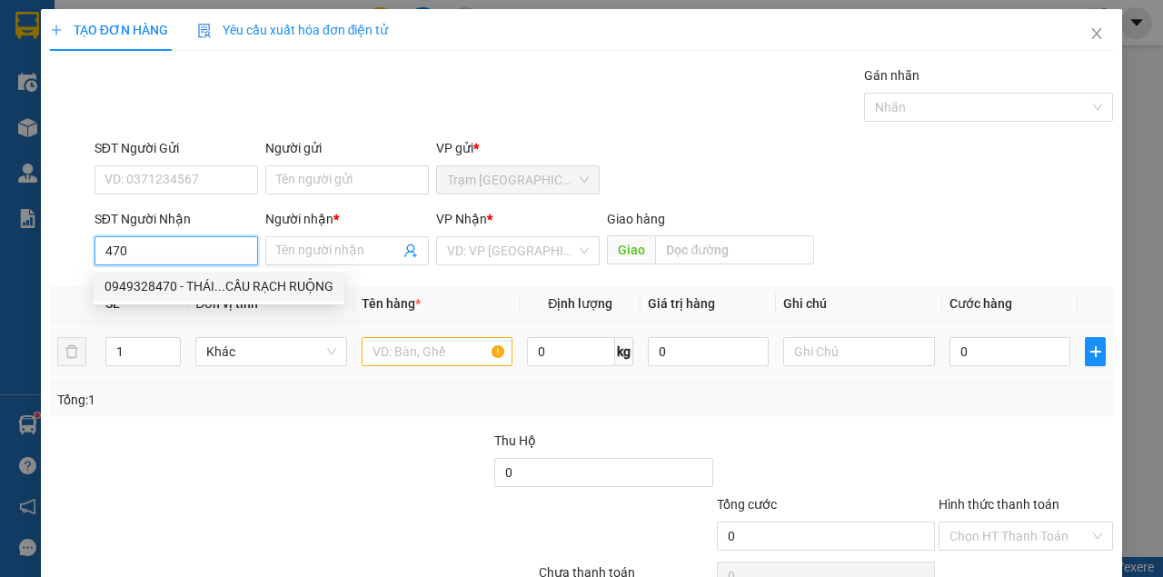
type input "0949328470"
type input "THÁI...CẦU RẠCH RUỘNG"
type input "CẦU RẠCH RUỘNG"
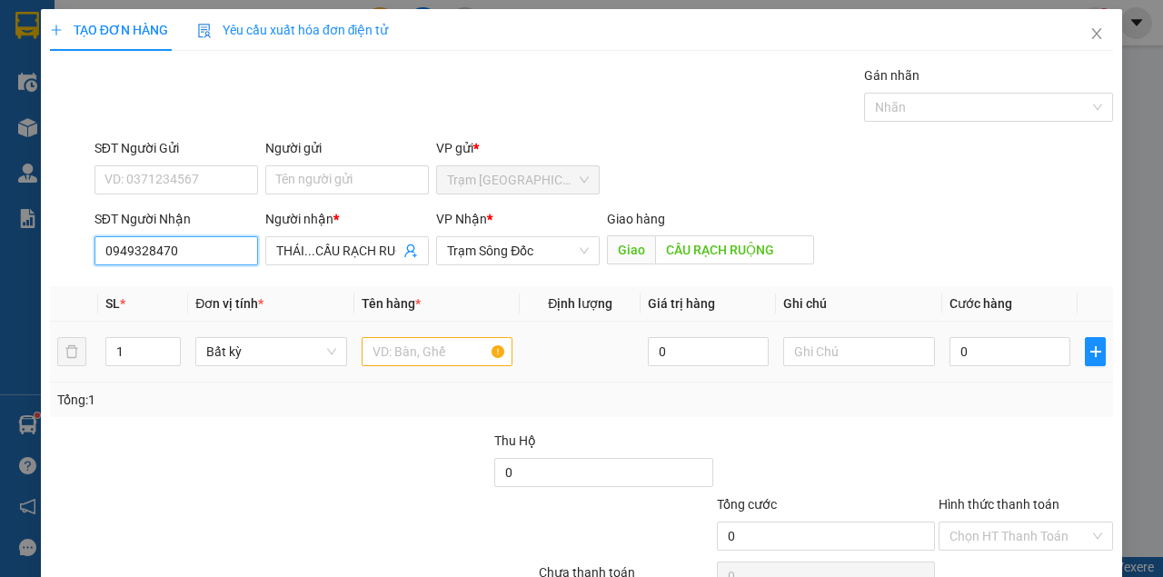
type input "0949328470"
click at [402, 359] on input "text" at bounding box center [438, 351] width 152 height 29
click at [402, 356] on input "text" at bounding box center [438, 351] width 152 height 29
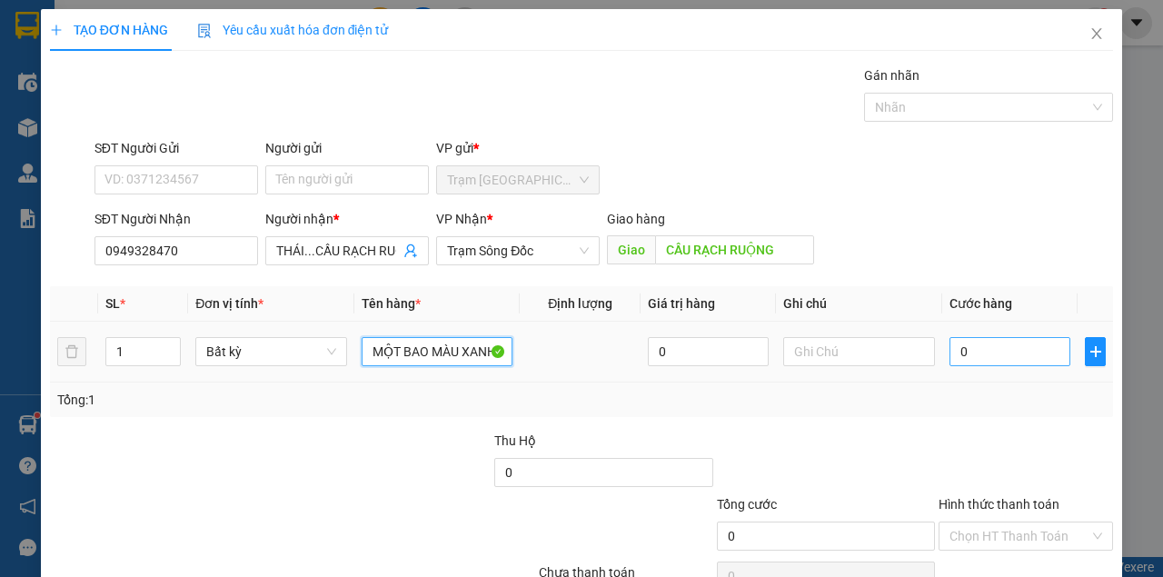
type input "MỘT BAO MÀU XANH"
click at [976, 348] on input "0" at bounding box center [1009, 351] width 121 height 29
type input "1"
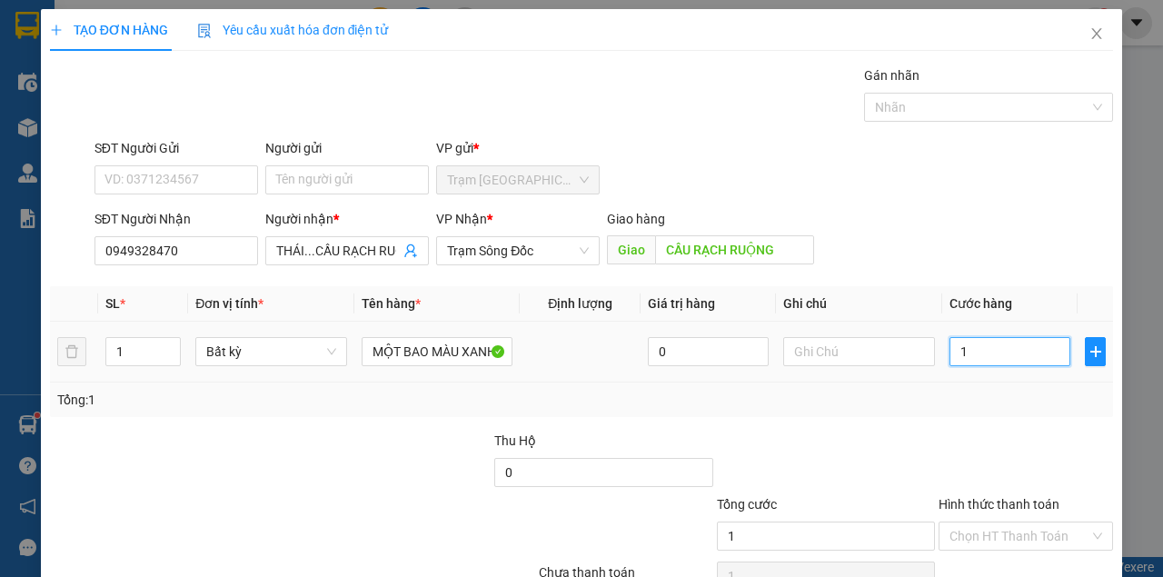
type input "12"
type input "120"
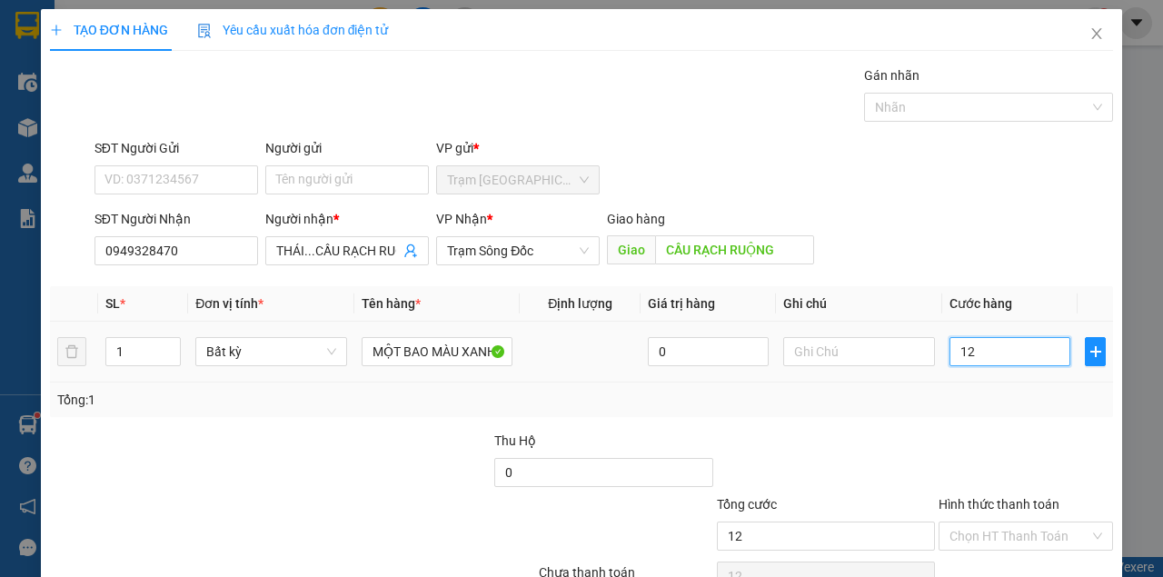
type input "120"
drag, startPoint x: 1008, startPoint y: 434, endPoint x: 1001, endPoint y: 467, distance: 33.5
click at [1008, 522] on input "Hình thức thanh toán" at bounding box center [1019, 535] width 140 height 27
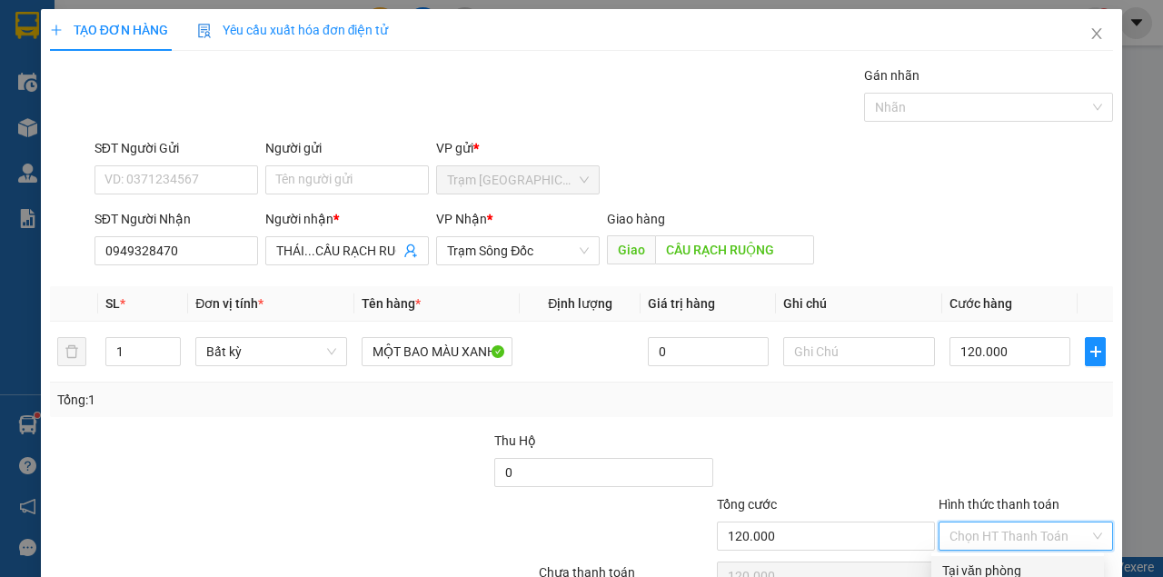
click at [999, 560] on div "Tại văn phòng" at bounding box center [1017, 570] width 151 height 20
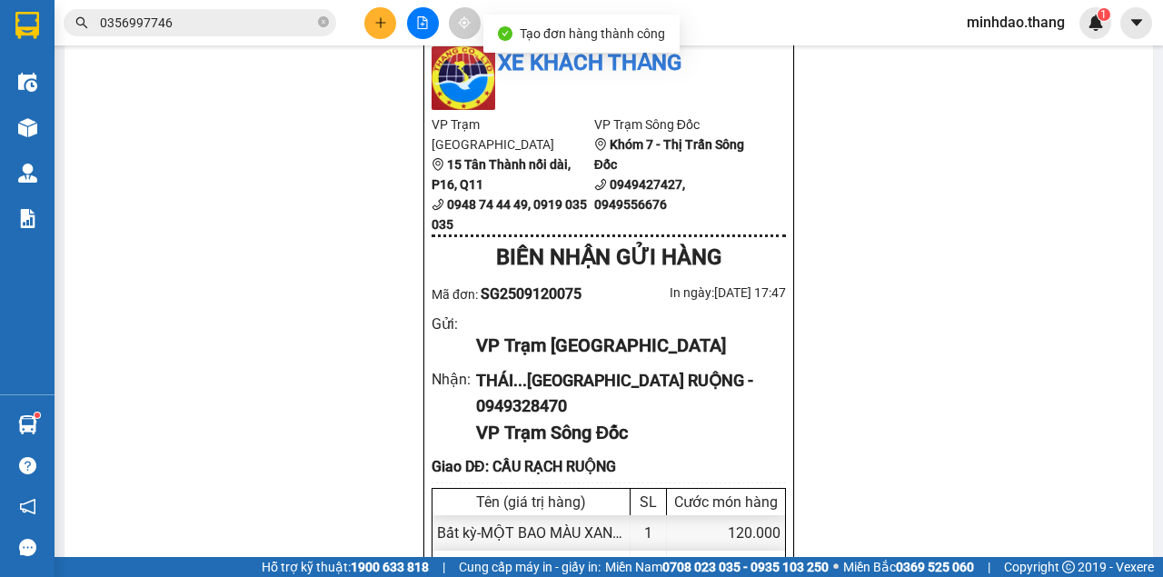
click at [322, 21] on icon "close-circle" at bounding box center [323, 21] width 11 height 11
click at [298, 25] on input "text" at bounding box center [207, 23] width 214 height 20
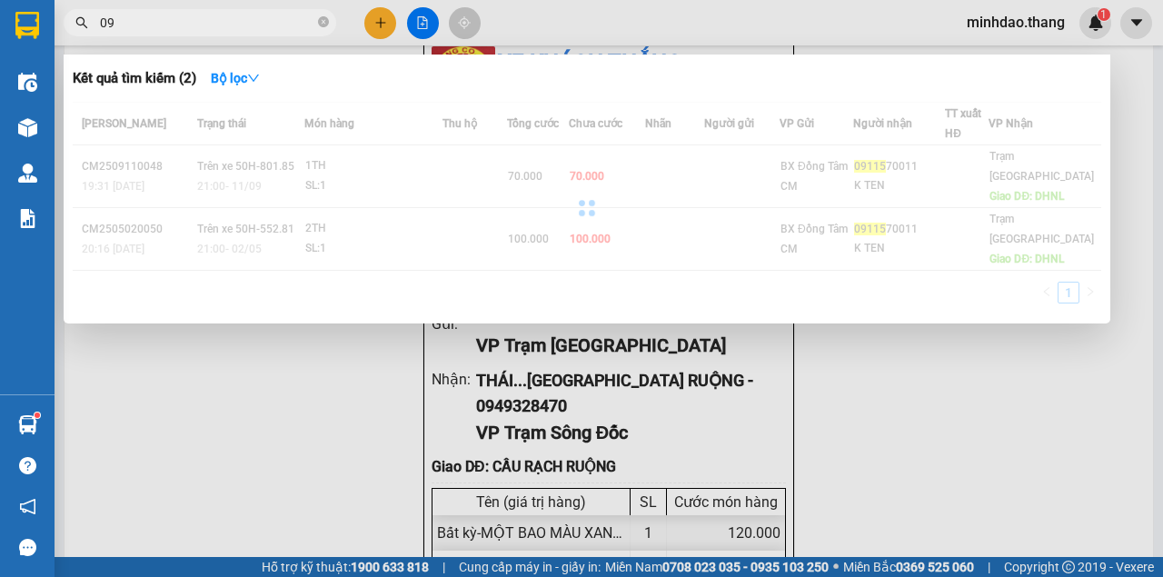
type input "0"
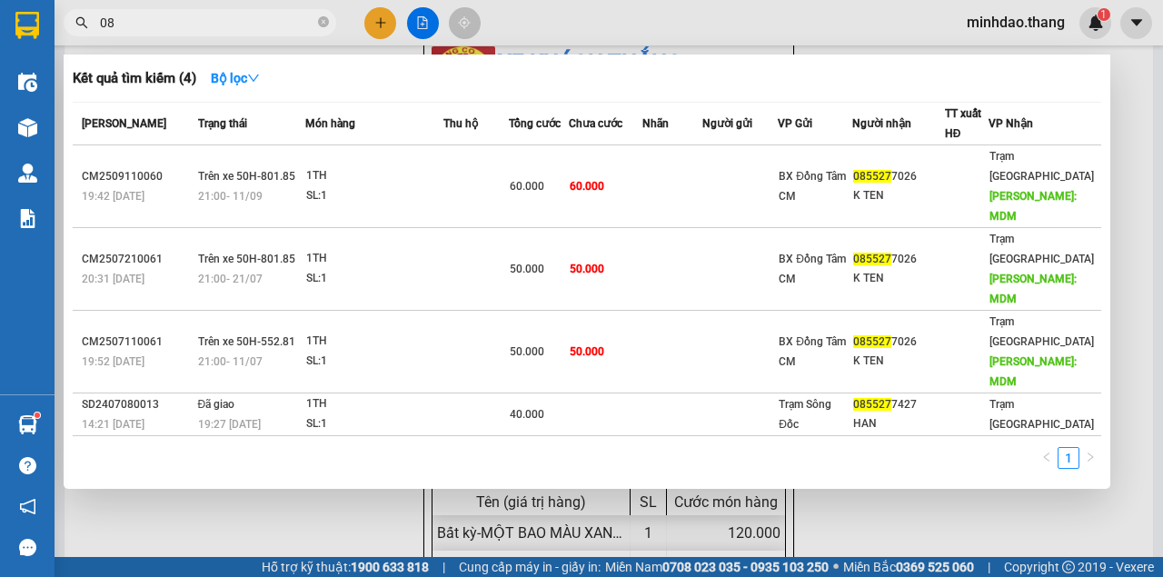
type input "0"
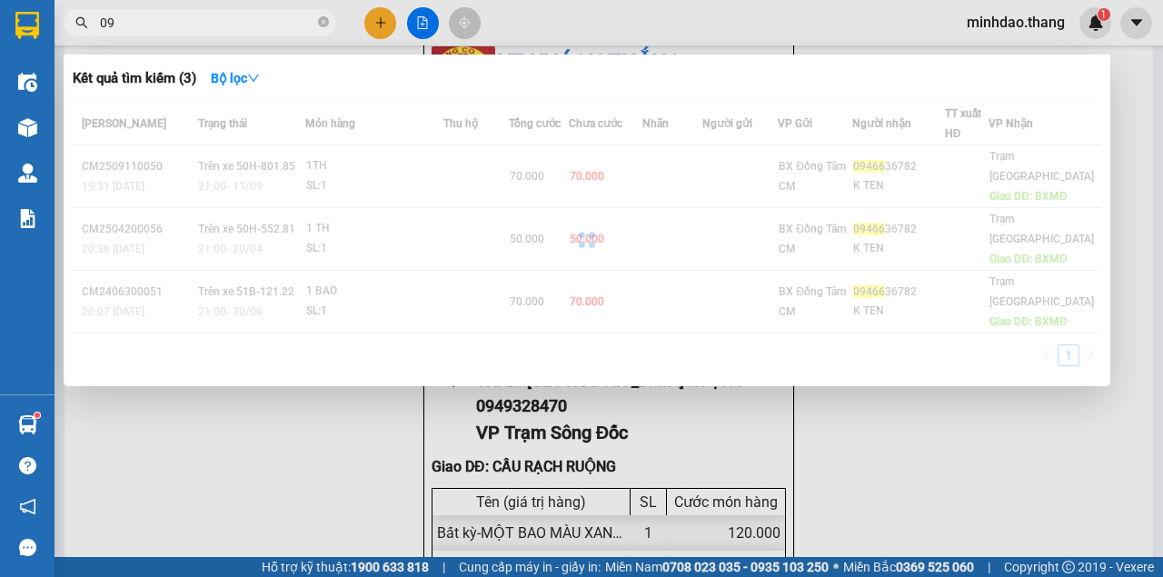
type input "0"
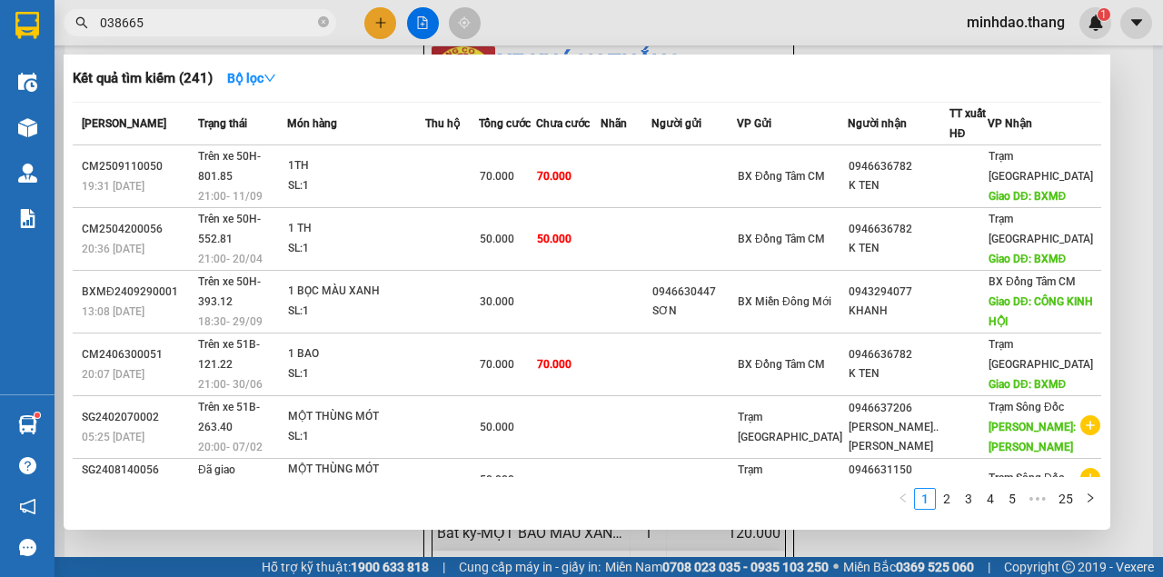
type input "0386655"
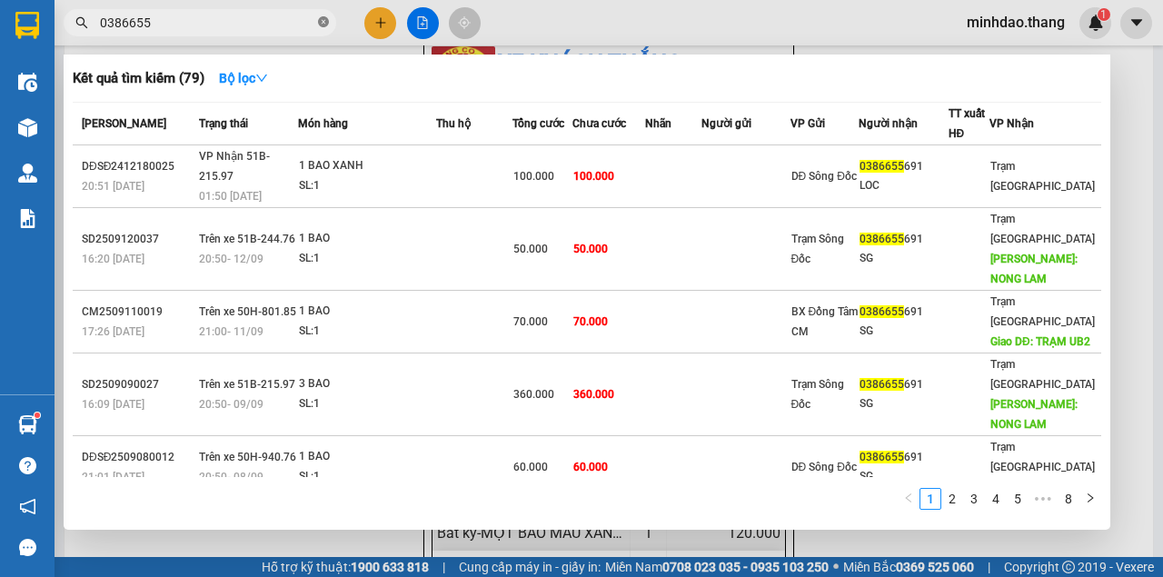
click at [325, 25] on icon "close-circle" at bounding box center [323, 21] width 11 height 11
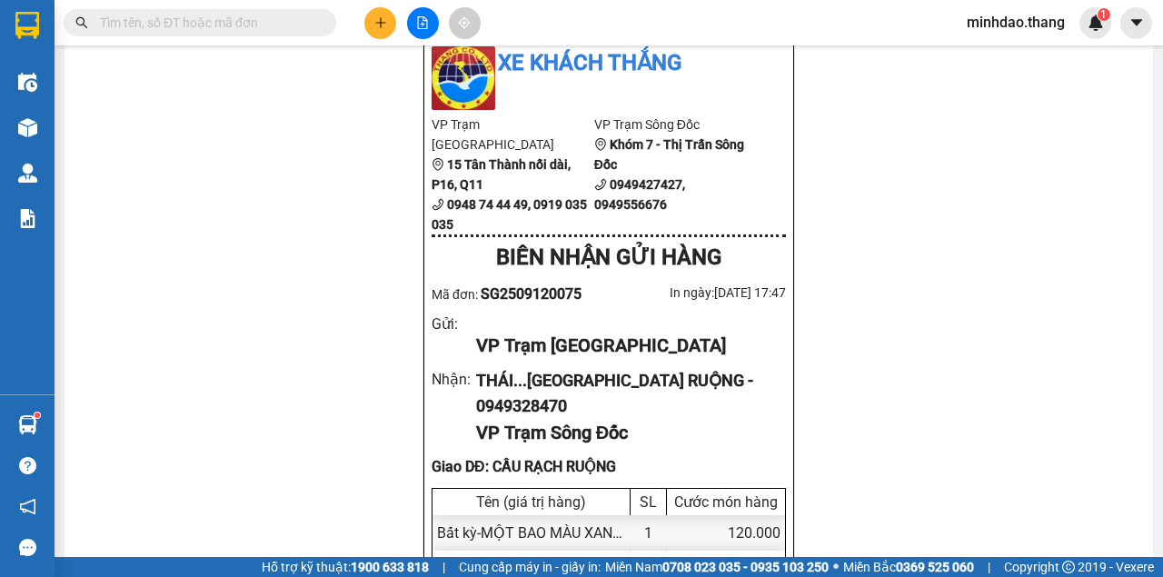
click at [273, 22] on input "text" at bounding box center [207, 23] width 214 height 20
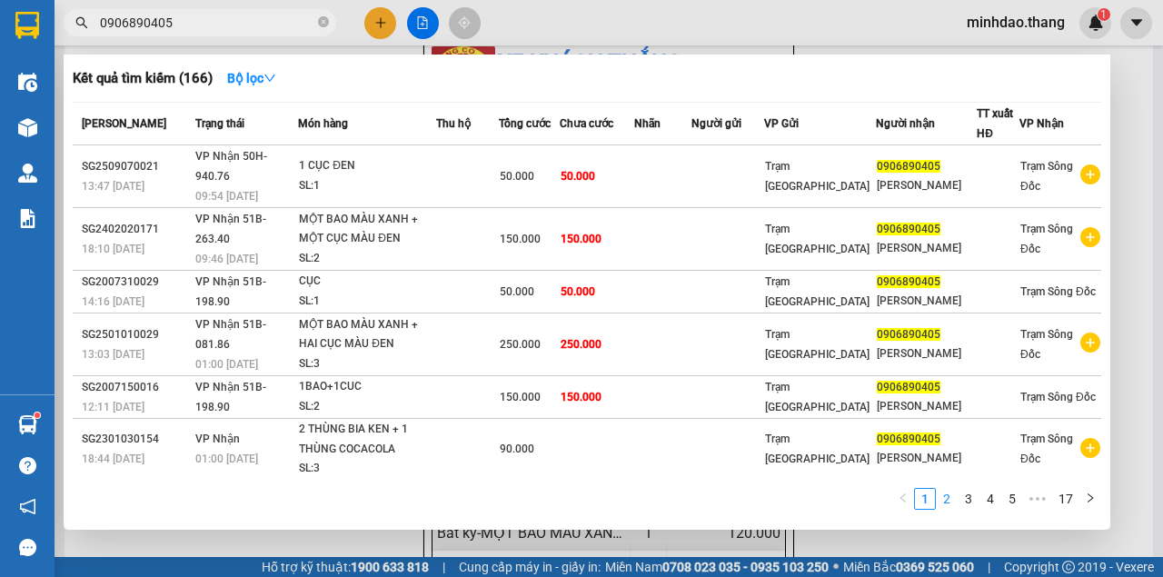
type input "0906890405"
click at [945, 501] on link "2" at bounding box center [947, 499] width 20 height 20
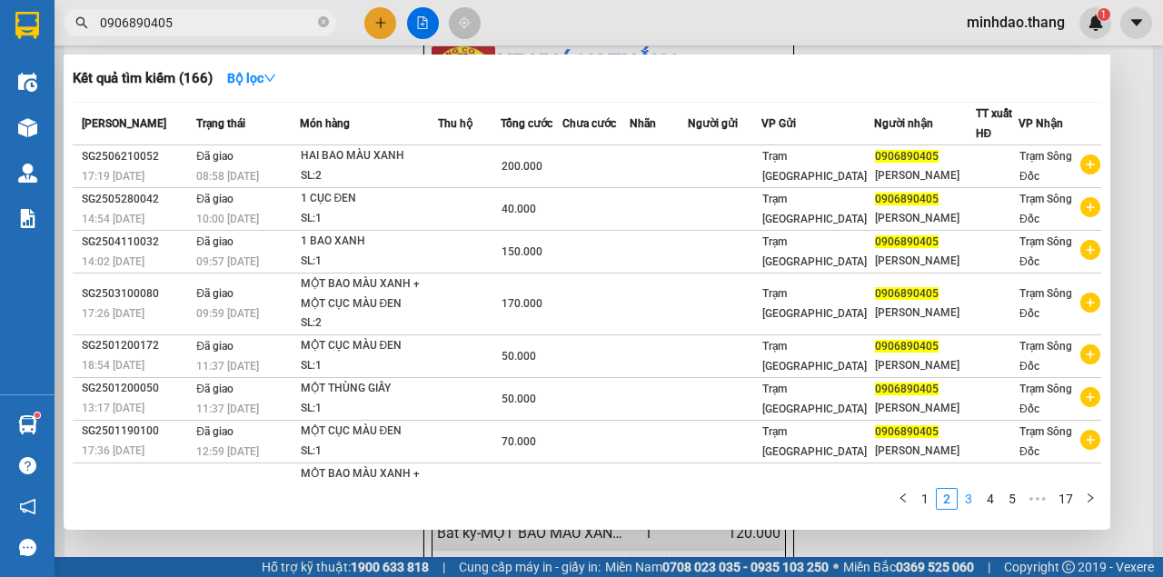
click at [968, 501] on link "3" at bounding box center [968, 499] width 20 height 20
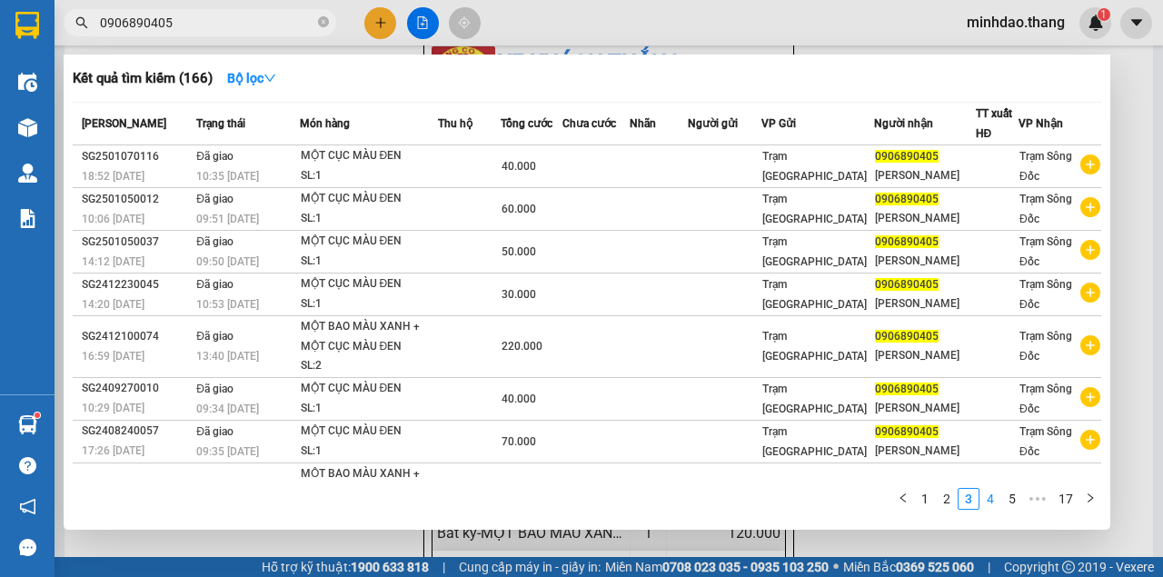
click at [992, 498] on link "4" at bounding box center [990, 499] width 20 height 20
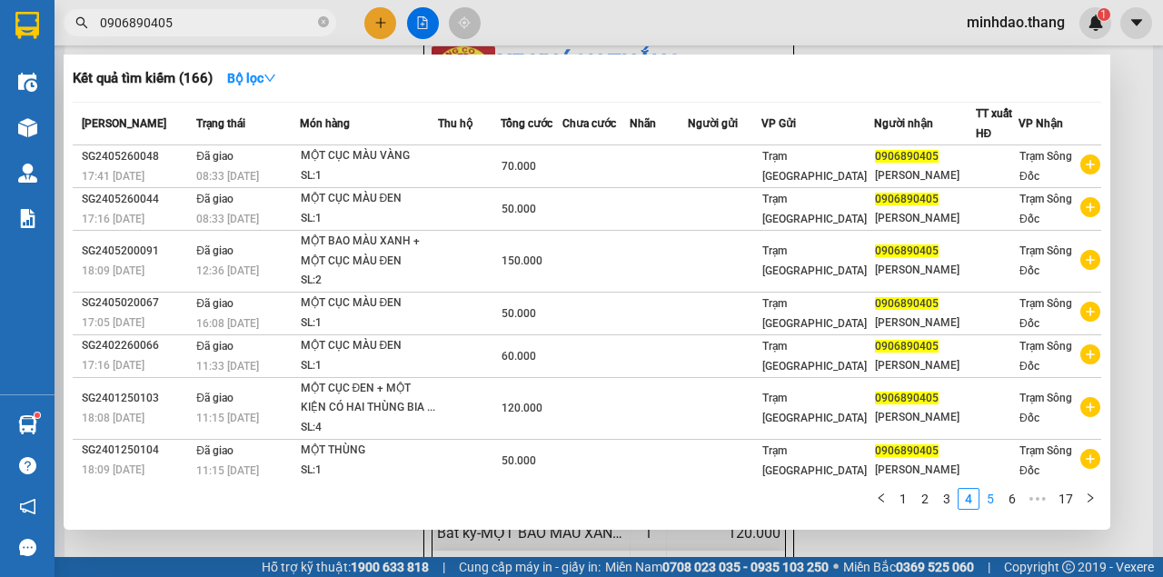
click at [989, 502] on link "5" at bounding box center [990, 499] width 20 height 20
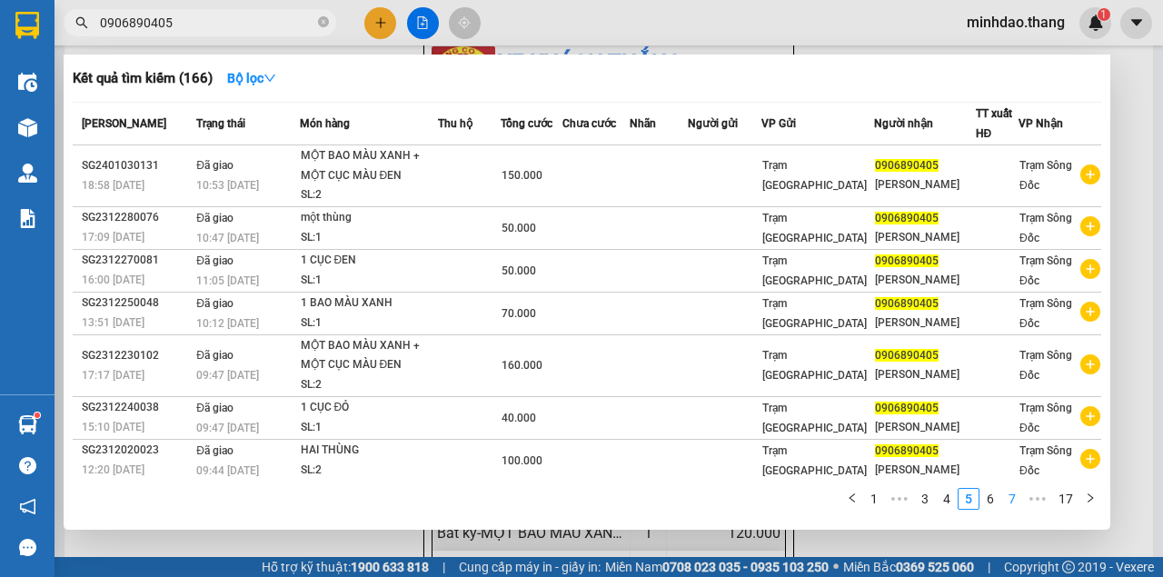
click at [1007, 500] on link "7" at bounding box center [1012, 499] width 20 height 20
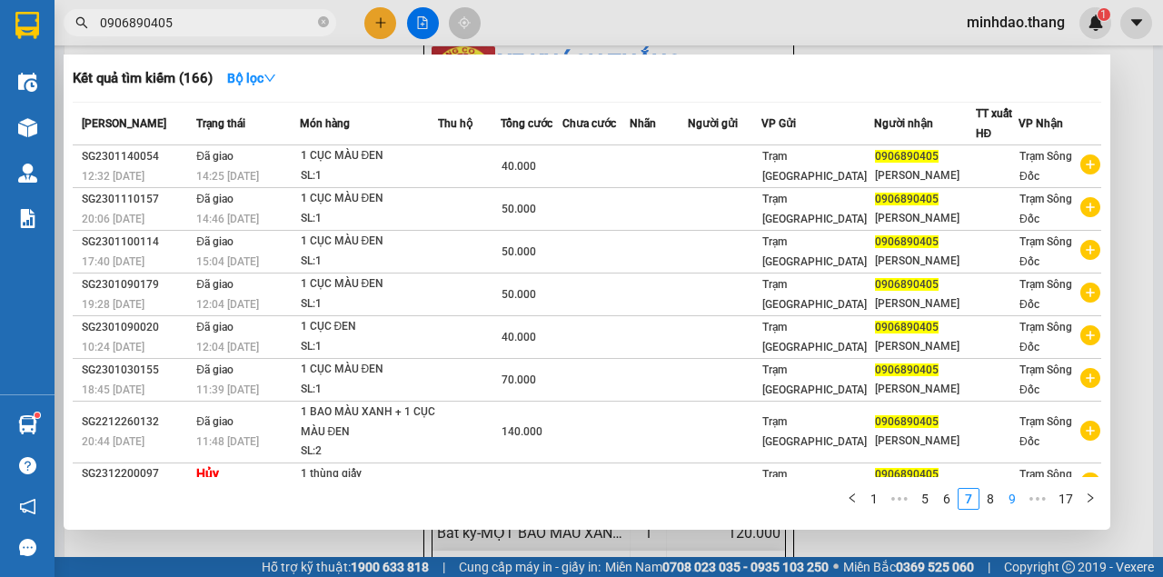
click at [1016, 502] on link "9" at bounding box center [1012, 499] width 20 height 20
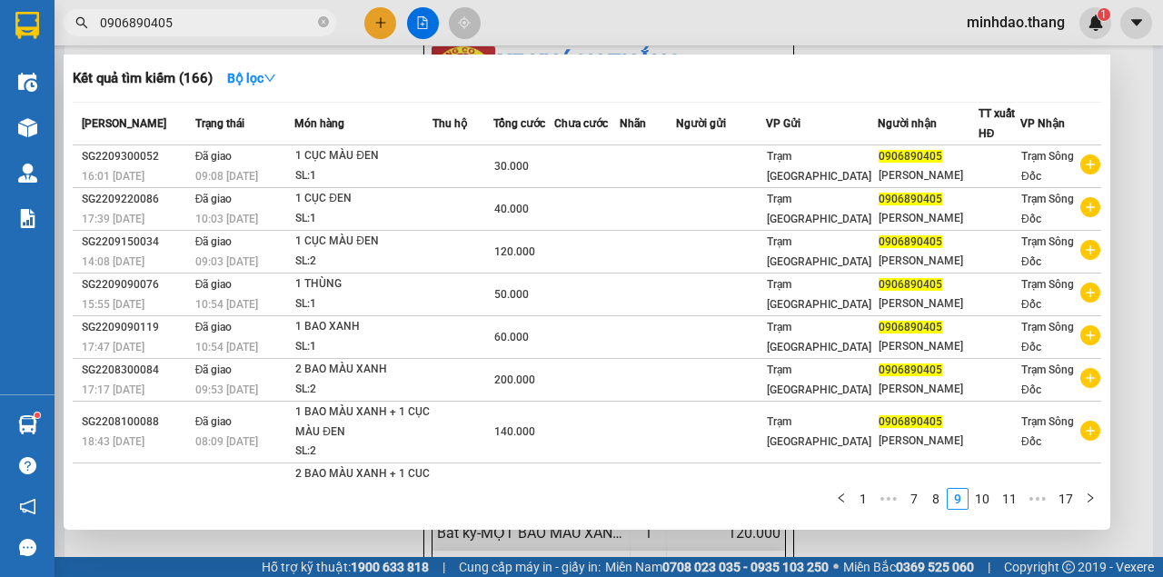
click at [1020, 502] on link "11" at bounding box center [1008, 499] width 25 height 20
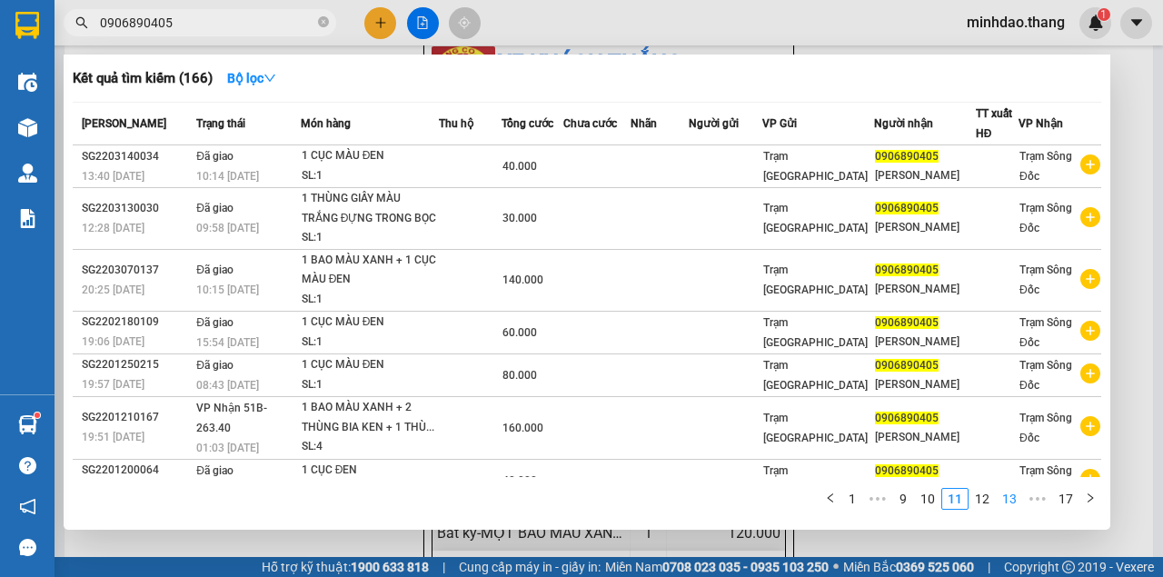
click at [1016, 504] on link "13" at bounding box center [1008, 499] width 25 height 20
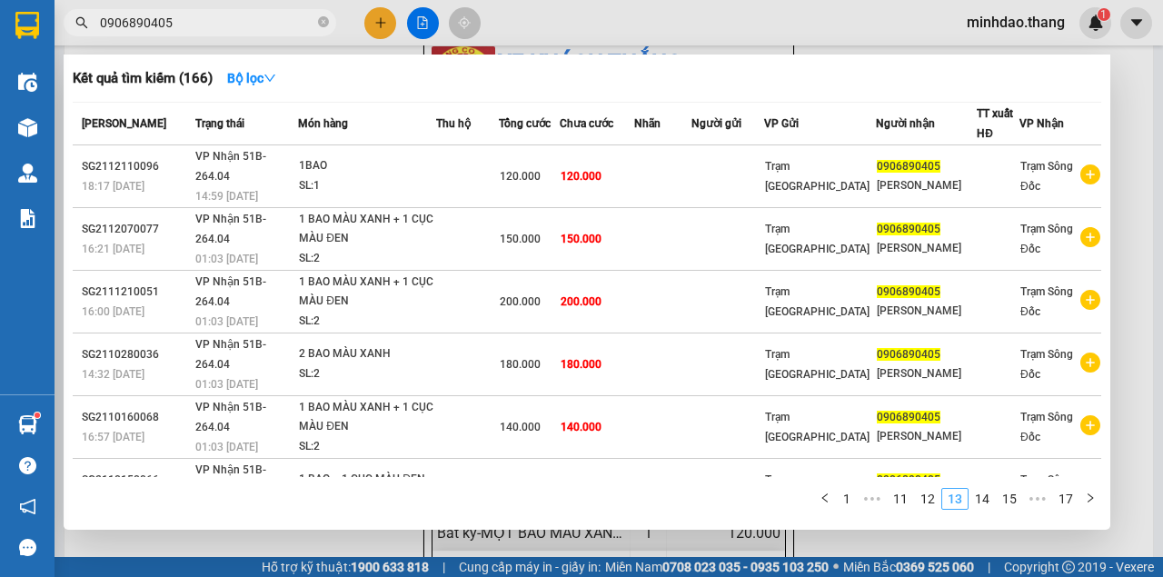
click at [1016, 504] on link "15" at bounding box center [1008, 499] width 25 height 20
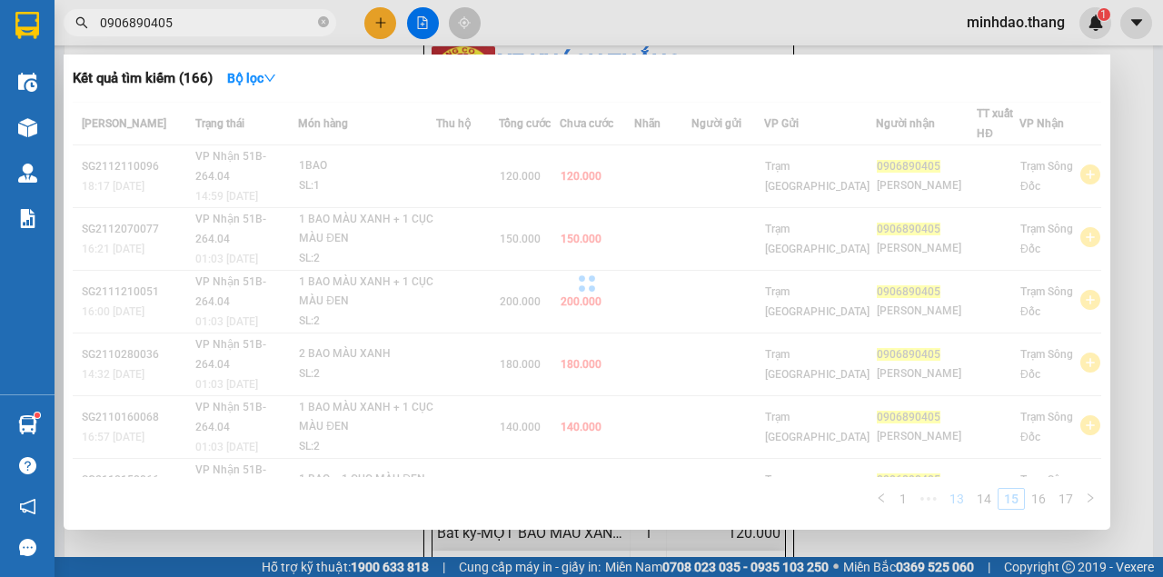
click at [1016, 504] on div "Mã ĐH Trạng thái Món hàng Thu hộ Tổng cước Chưa cước Nhãn Người gửi VP Gửi Ngườ…" at bounding box center [587, 311] width 1028 height 419
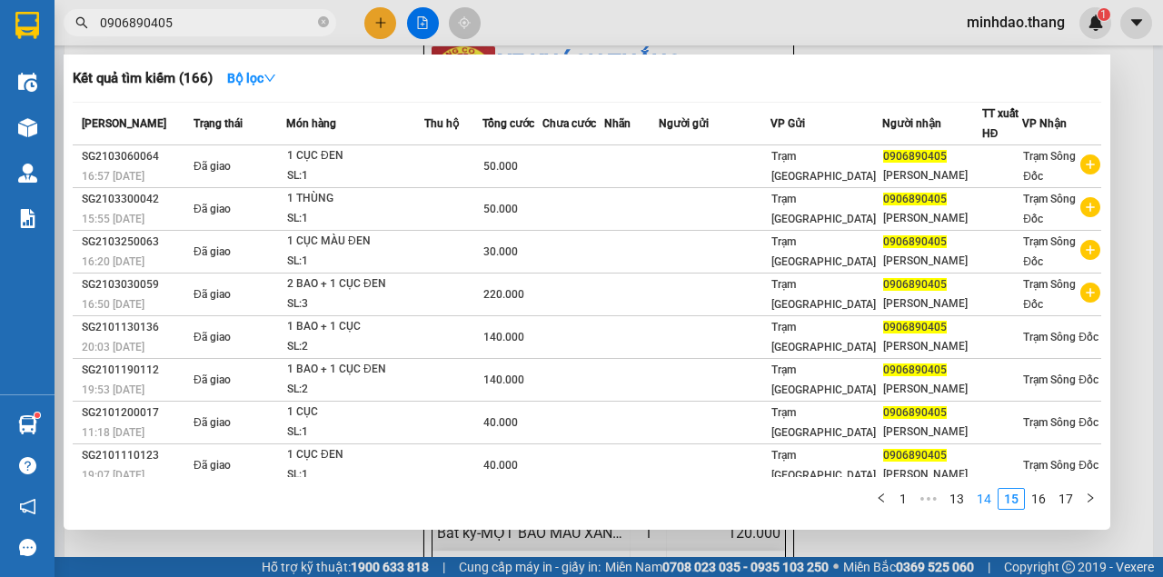
click at [992, 499] on link "14" at bounding box center [983, 499] width 25 height 20
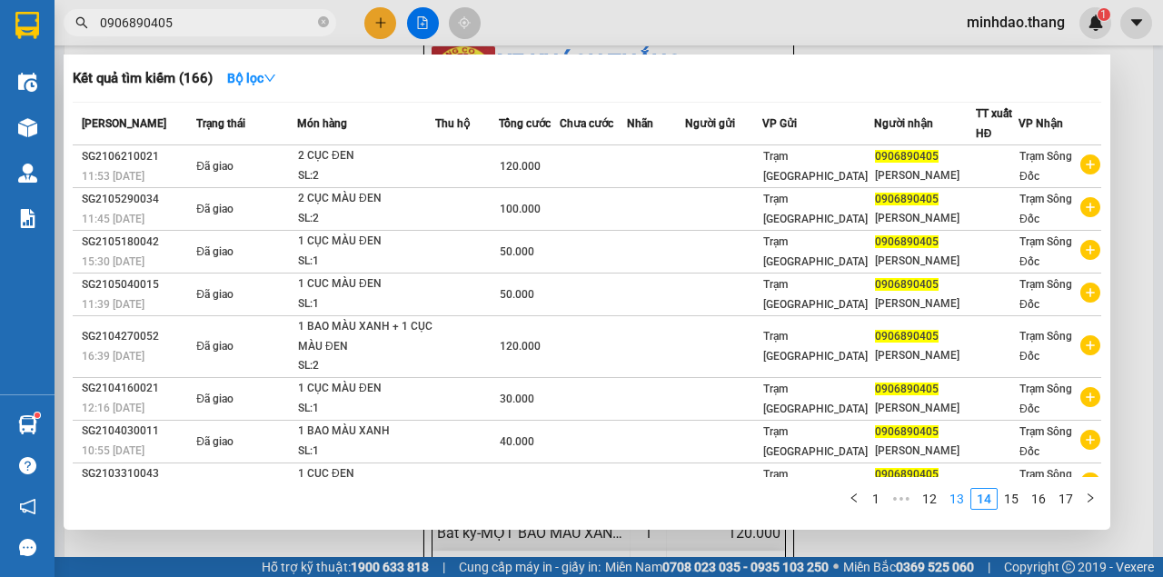
click at [969, 502] on link "13" at bounding box center [956, 499] width 25 height 20
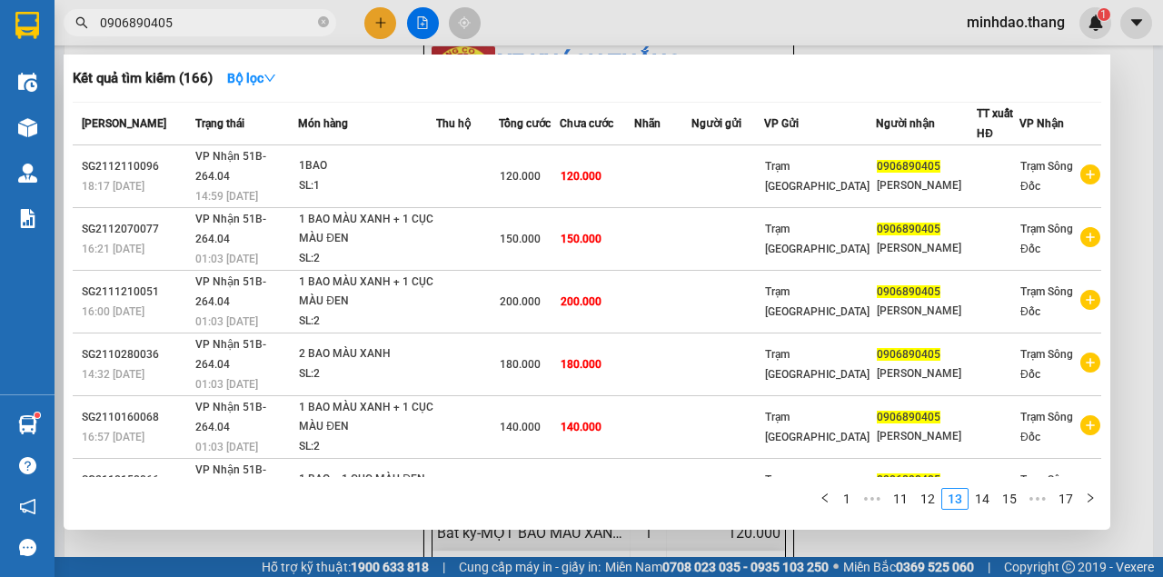
drag, startPoint x: 174, startPoint y: 24, endPoint x: 87, endPoint y: 15, distance: 87.7
click at [87, 15] on span "0906890405" at bounding box center [200, 22] width 273 height 27
click at [385, 22] on div at bounding box center [581, 288] width 1163 height 577
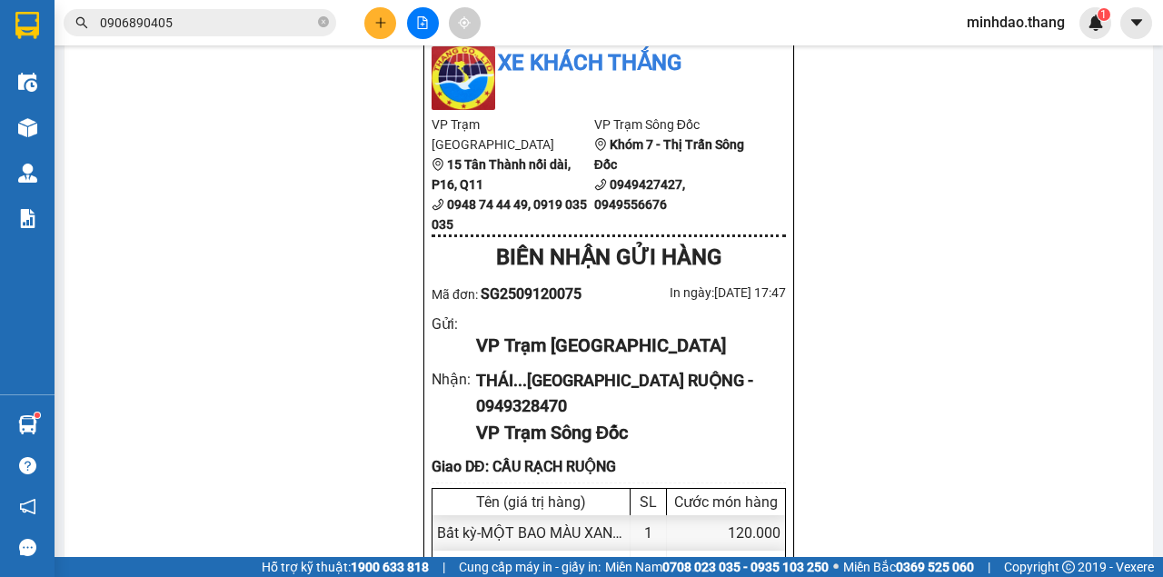
click at [385, 24] on icon "plus" at bounding box center [380, 22] width 13 height 13
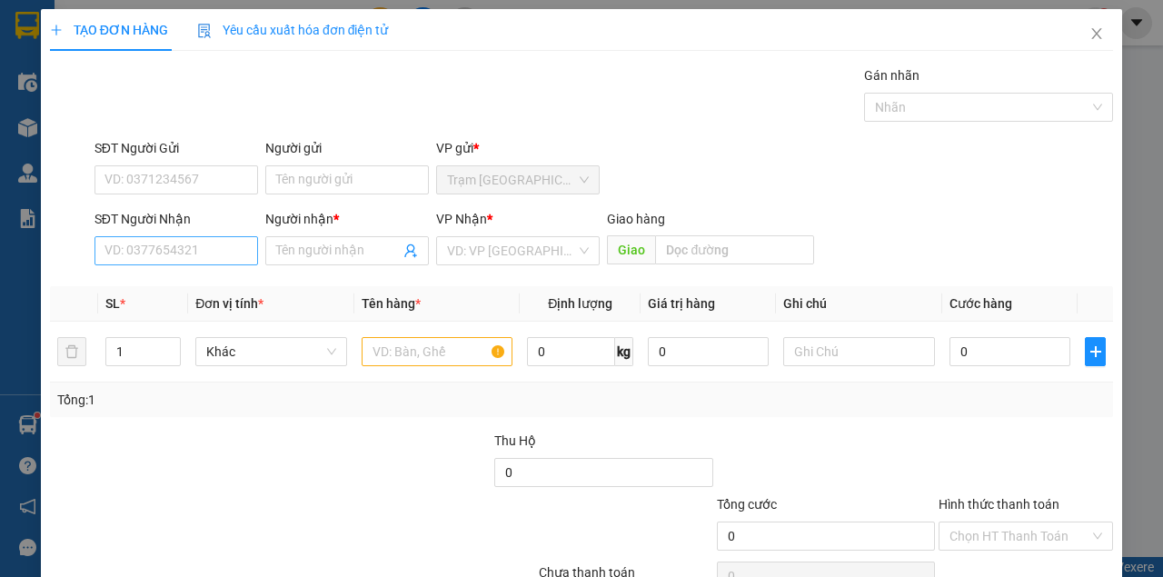
click at [202, 260] on div "SĐT Người Nhận VD: 0377654321" at bounding box center [176, 241] width 164 height 64
click at [202, 258] on input "SĐT Người Nhận" at bounding box center [176, 250] width 164 height 29
paste input "0906890405"
type input "0906890405"
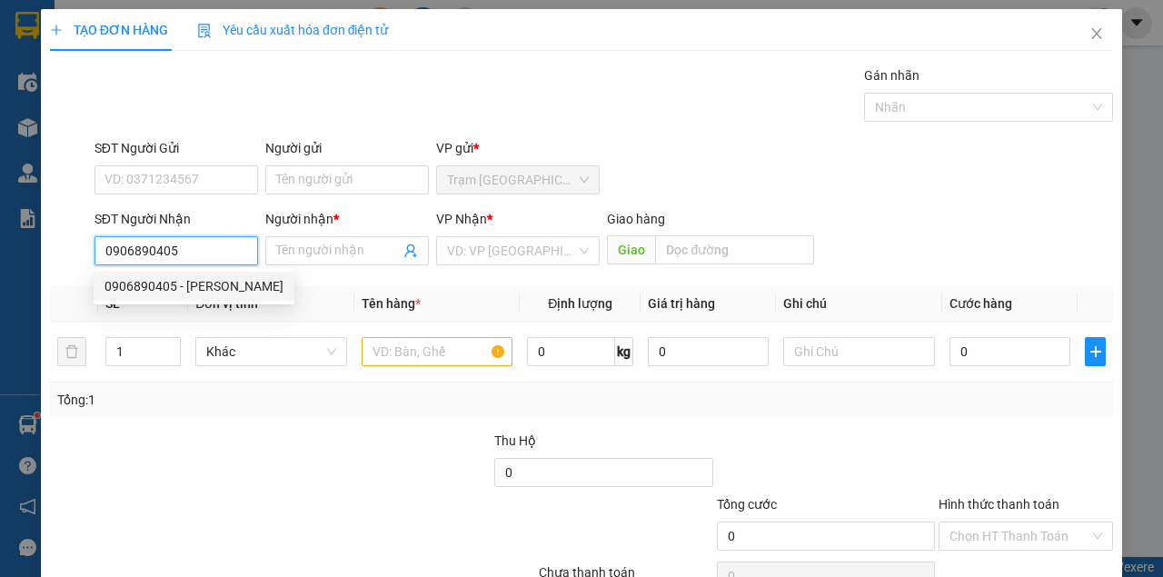
click at [180, 288] on div "0906890405 - THUẤN THẢO" at bounding box center [193, 286] width 179 height 20
type input "THUẤN THẢO"
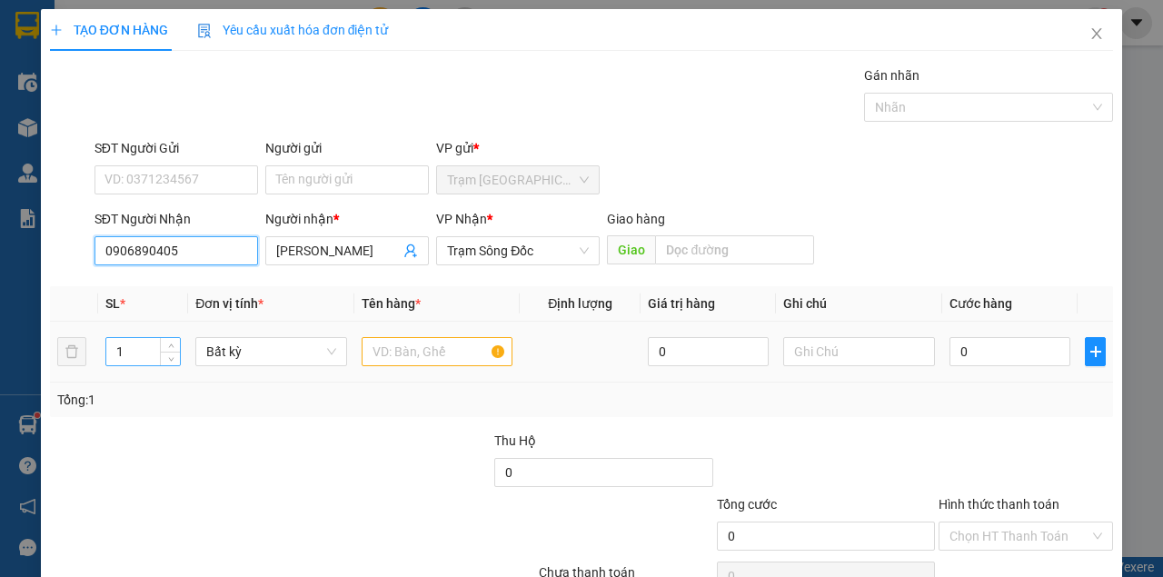
type input "0906890405"
click at [138, 347] on input "1" at bounding box center [143, 351] width 74 height 27
type input "2"
click at [440, 356] on input "text" at bounding box center [438, 351] width 152 height 29
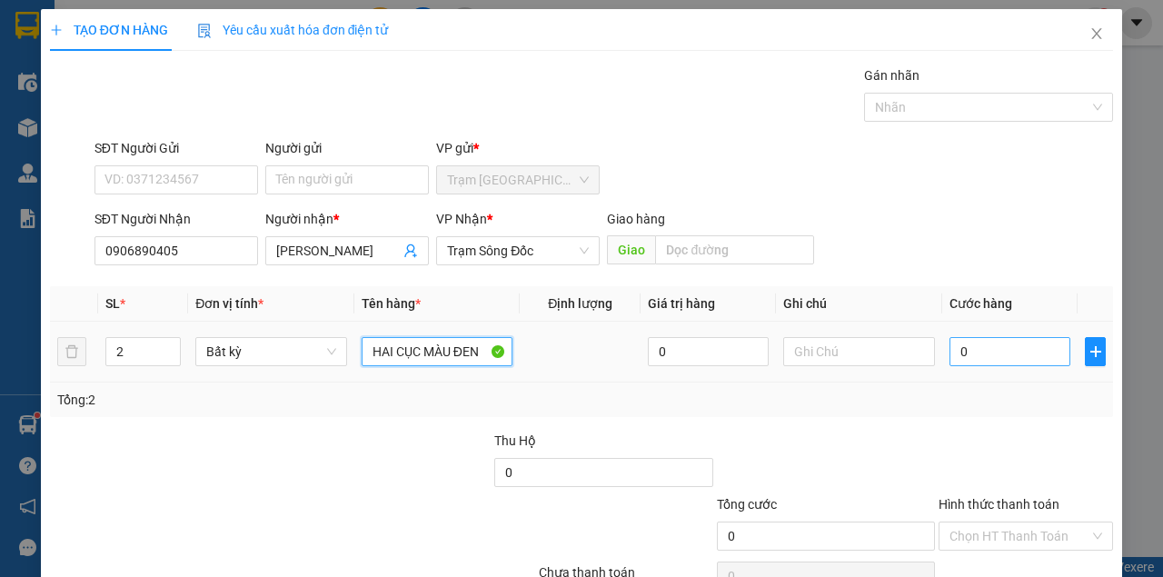
type input "HAI CỤC MÀU ĐEN"
click at [967, 357] on input "0" at bounding box center [1009, 351] width 121 height 29
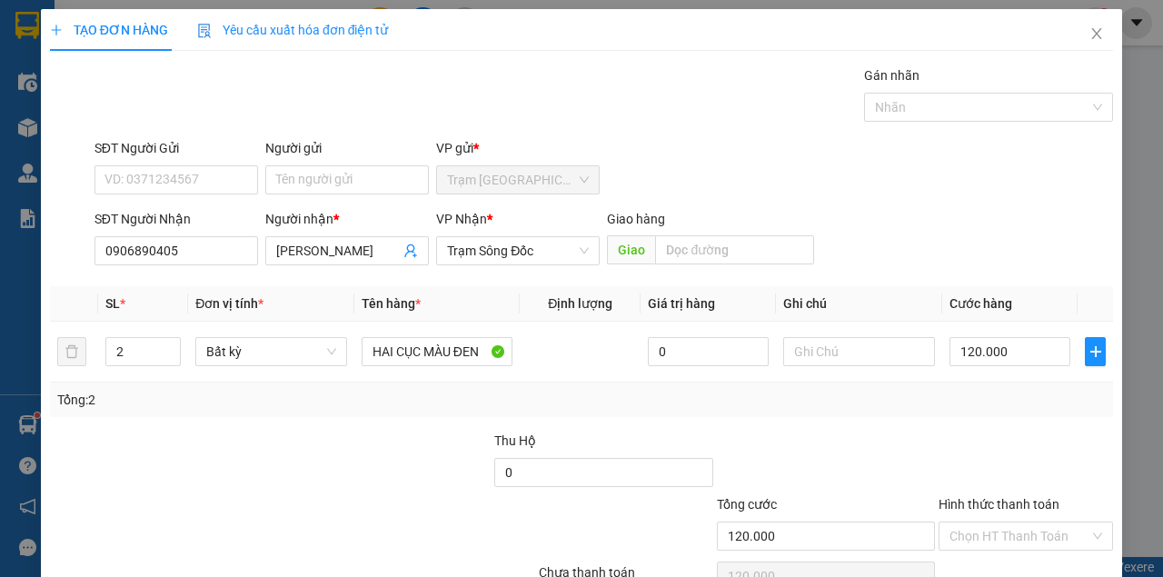
click at [930, 234] on div "SĐT Người Nhận 0906890405 Người nhận * THUẤN THẢO VP Nhận * Trạm Sông Đốc Giao …" at bounding box center [604, 241] width 1026 height 64
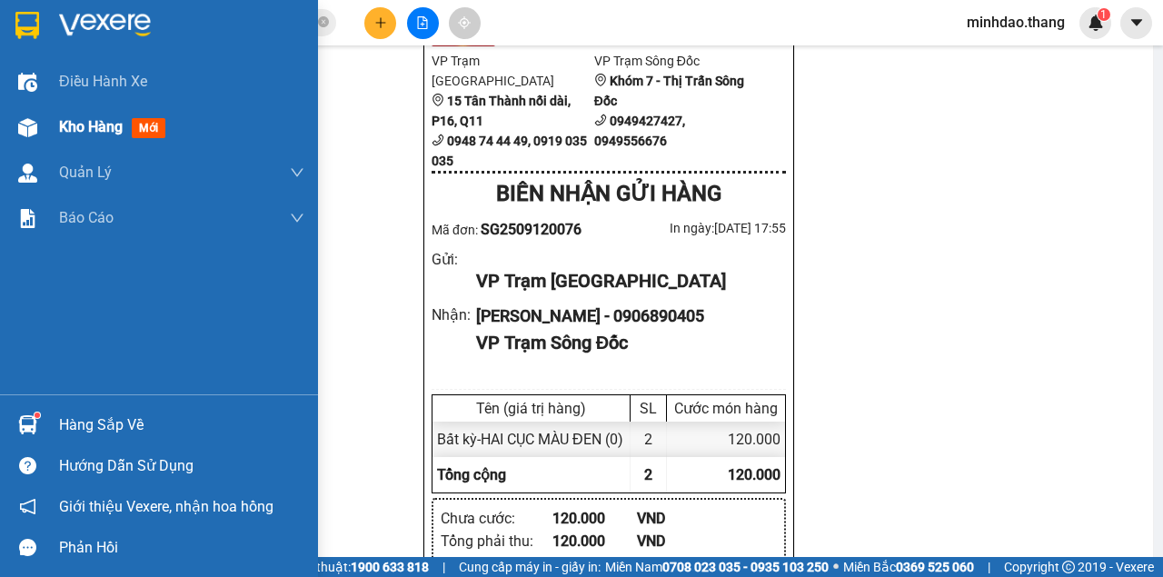
click at [44, 133] on div "Kho hàng mới" at bounding box center [159, 126] width 318 height 45
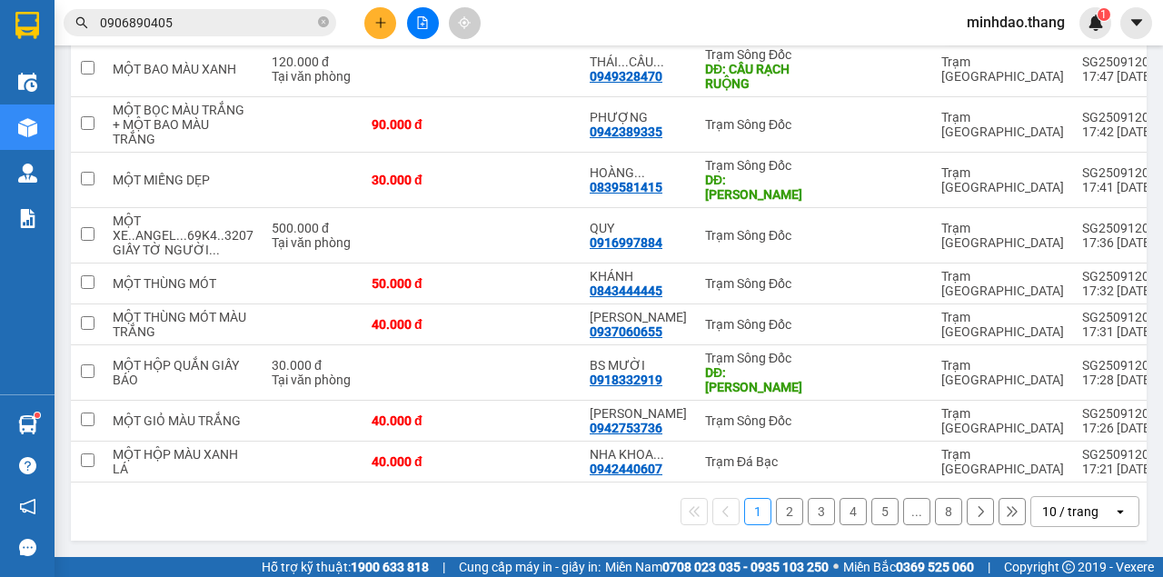
click at [94, 42] on td at bounding box center [87, 21] width 33 height 41
click at [996, 27] on icon at bounding box center [1002, 21] width 13 height 13
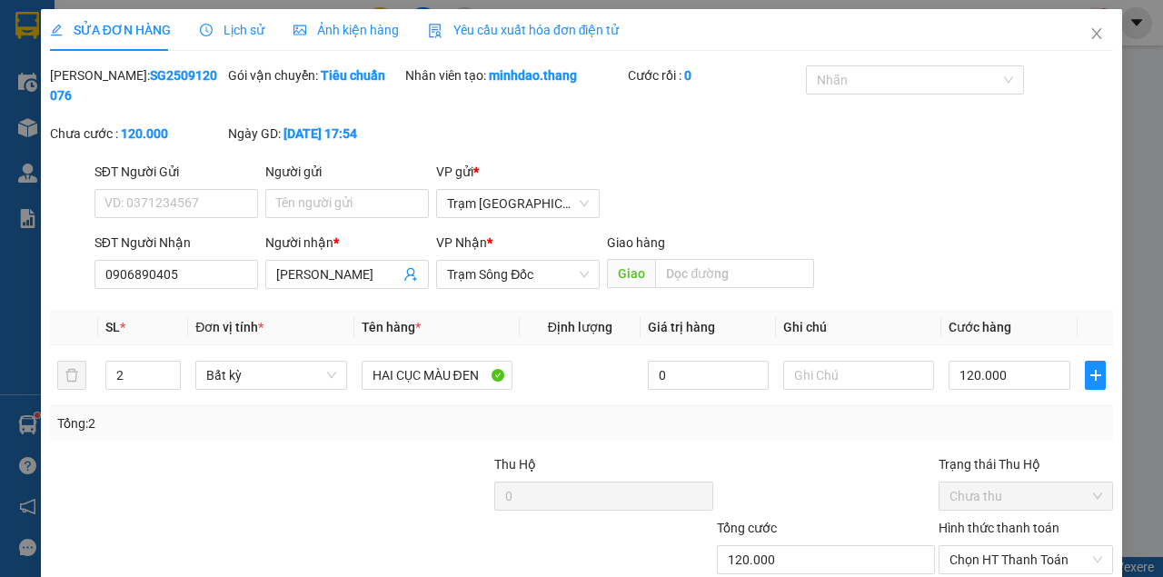
drag, startPoint x: 154, startPoint y: 69, endPoint x: 94, endPoint y: 72, distance: 60.0
click at [94, 72] on div "Mã ĐH: SG2509120076" at bounding box center [137, 85] width 174 height 40
click at [1089, 38] on icon "close" at bounding box center [1096, 33] width 15 height 15
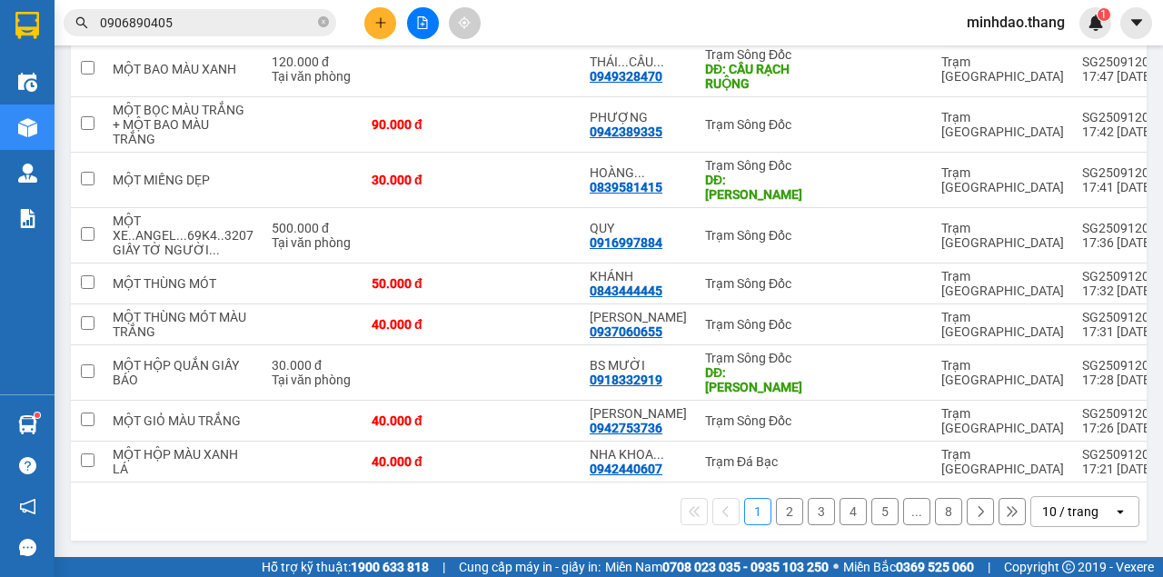
click at [94, 42] on td at bounding box center [87, 21] width 33 height 41
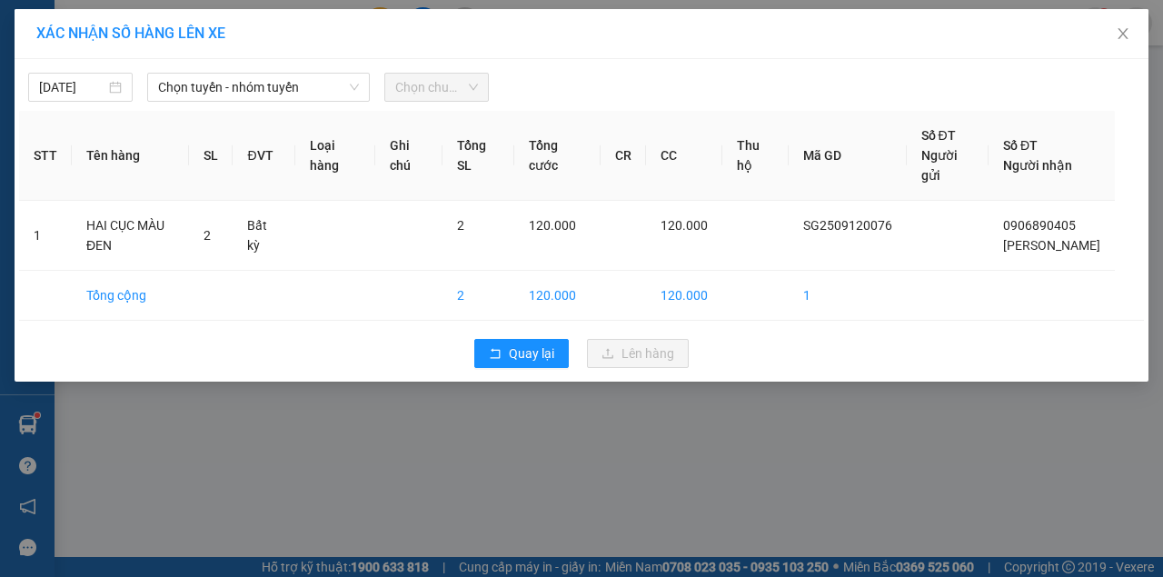
click at [220, 105] on div "12/09/2025 Chọn tuyến - nhóm tuyến Chọn chuyến STT Tên hàng SL ĐVT Loại hàng Gh…" at bounding box center [582, 220] width 1134 height 322
click at [248, 88] on span "Chọn tuyến - nhóm tuyến" at bounding box center [258, 87] width 201 height 27
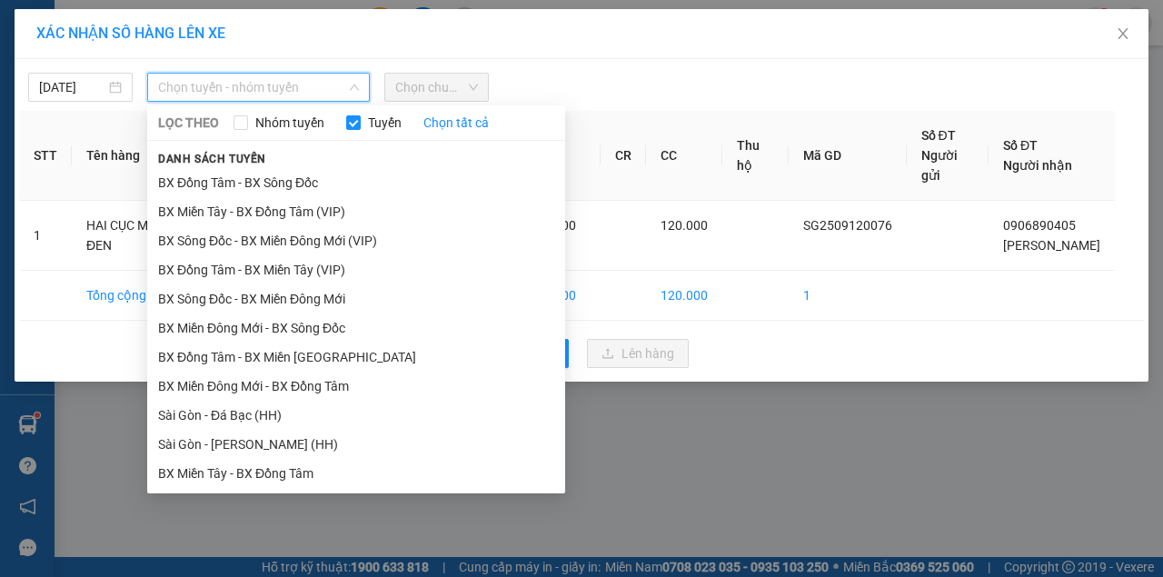
click at [217, 488] on li "BX Đồng Tâm - BX Miền Tây" at bounding box center [356, 502] width 418 height 29
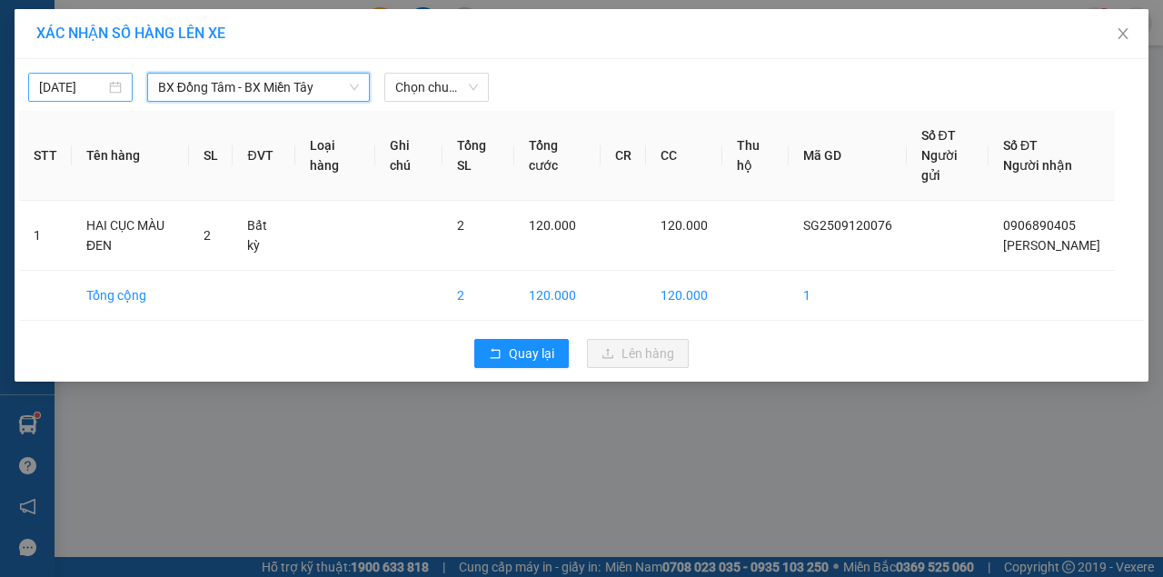
click at [66, 78] on input "[DATE]" at bounding box center [72, 87] width 66 height 20
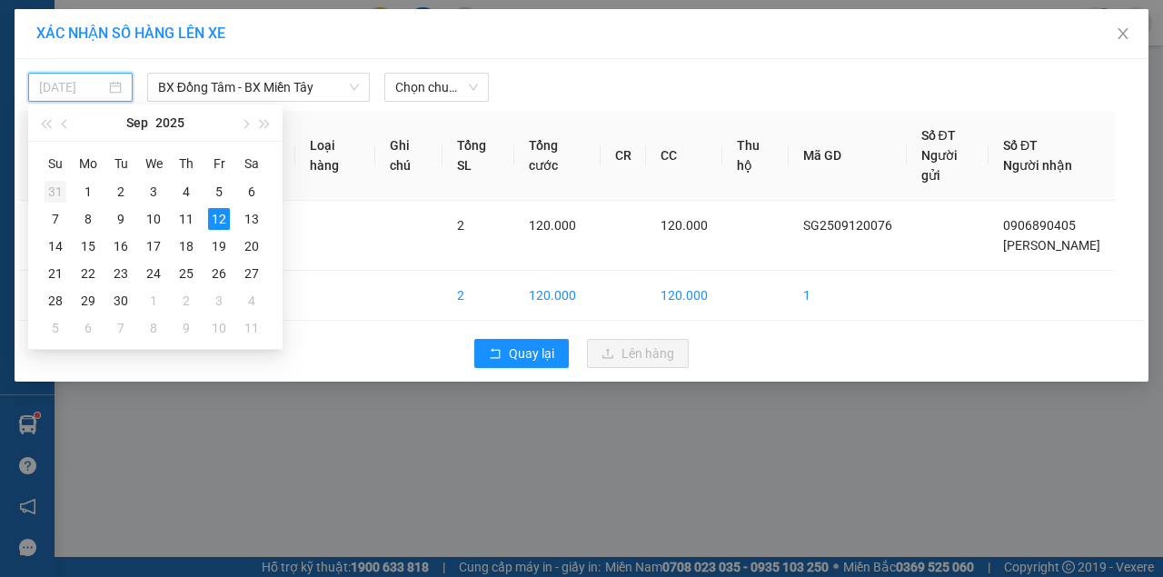
click at [56, 193] on div "31" at bounding box center [56, 192] width 22 height 22
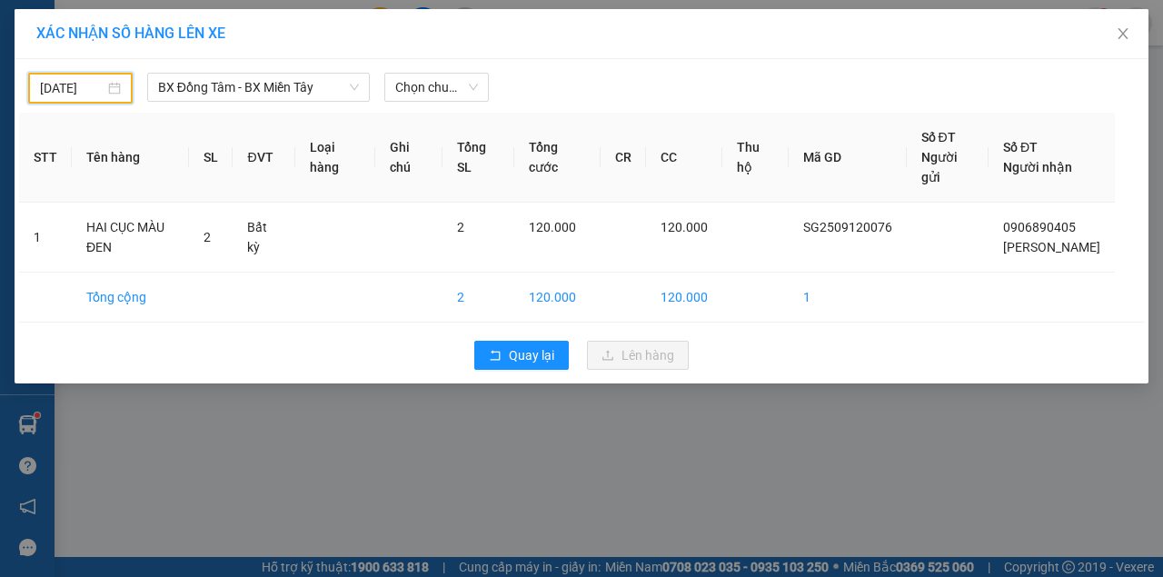
click at [74, 85] on input "31/08/2025" at bounding box center [72, 88] width 64 height 20
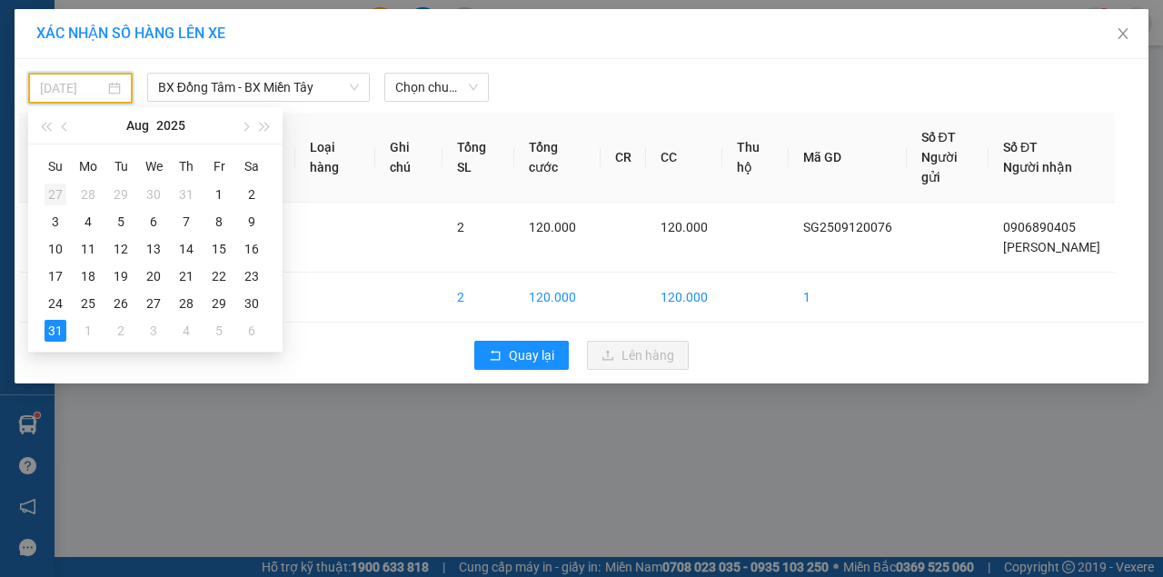
click at [53, 193] on div "27" at bounding box center [56, 194] width 22 height 22
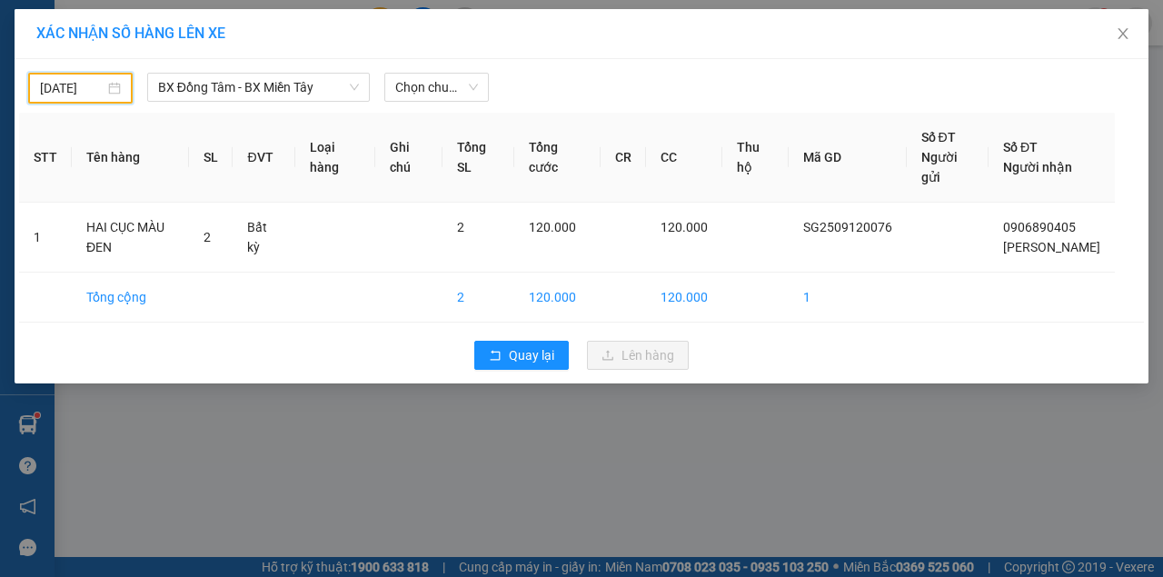
click at [66, 91] on input "27/07/2025" at bounding box center [72, 88] width 64 height 20
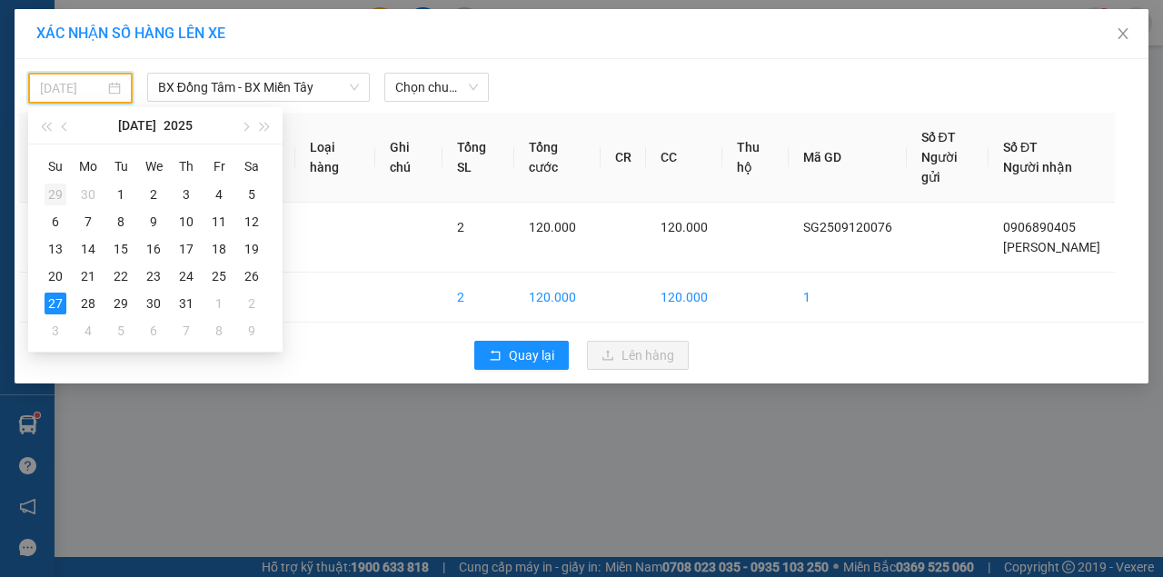
click at [61, 189] on div "29" at bounding box center [56, 194] width 22 height 22
click at [78, 90] on input "29/06/2025" at bounding box center [72, 88] width 64 height 20
click at [62, 196] on div "1" at bounding box center [56, 194] width 22 height 22
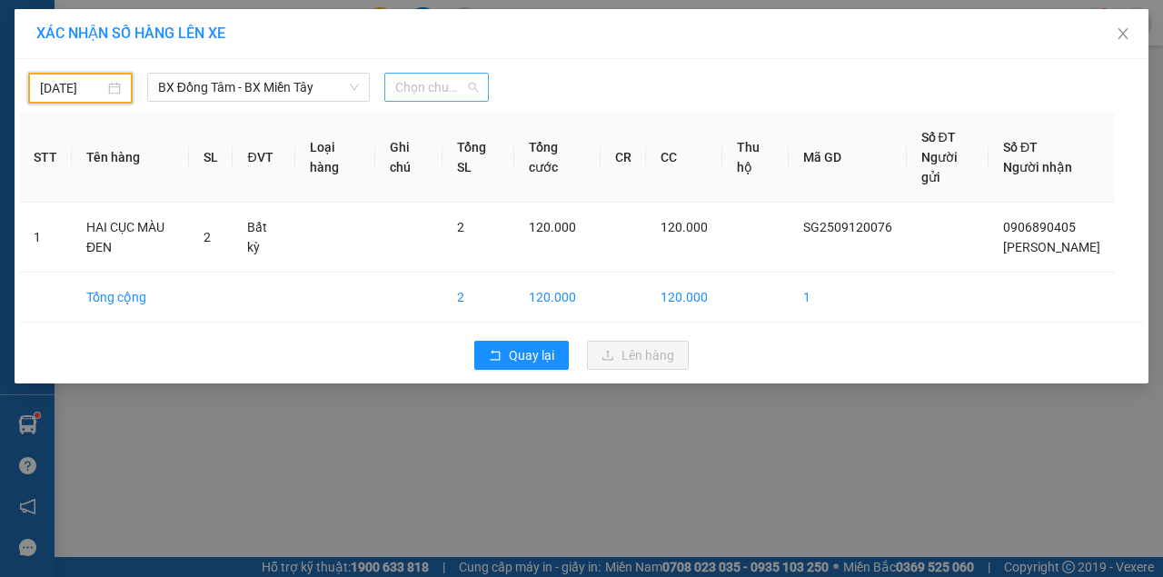
click at [427, 81] on span "Chọn chuyến" at bounding box center [436, 87] width 83 height 27
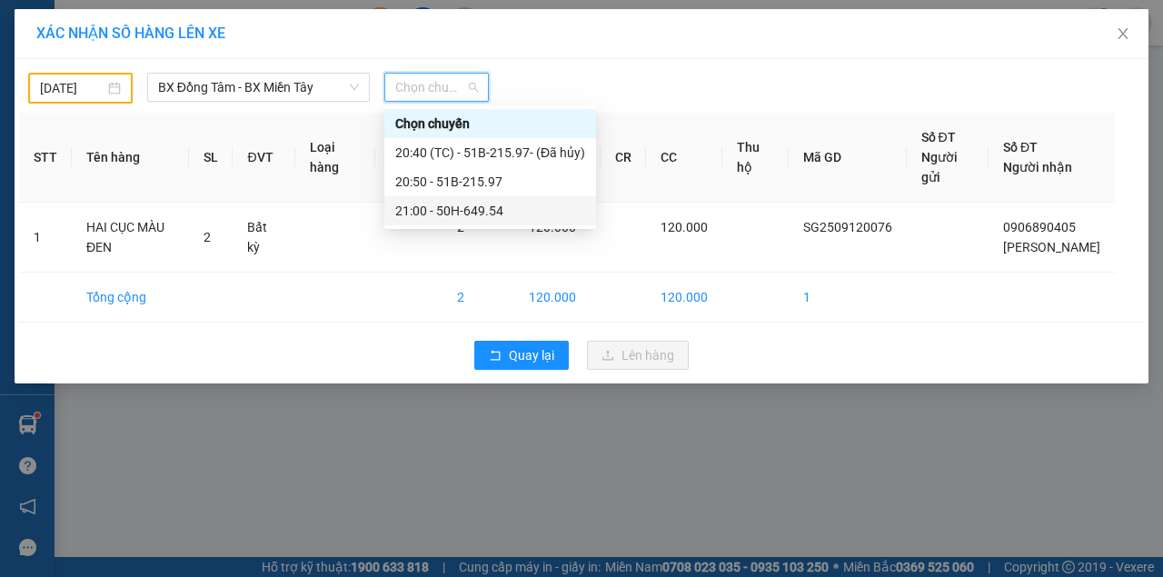
click at [431, 209] on div "21:00 - 50H-649.54" at bounding box center [490, 211] width 190 height 20
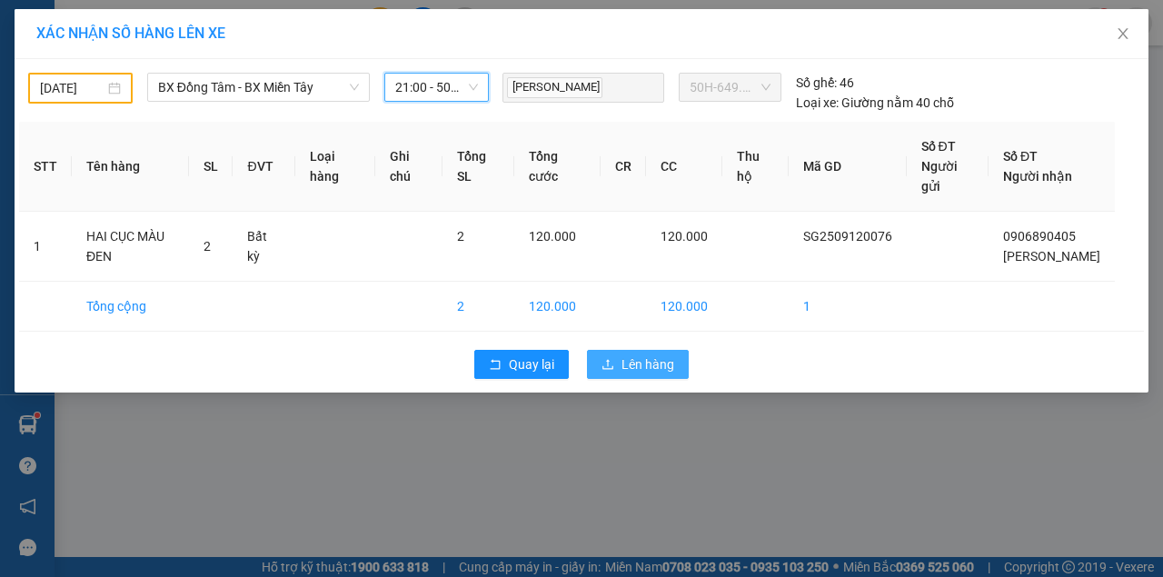
click at [639, 374] on span "Lên hàng" at bounding box center [647, 364] width 53 height 20
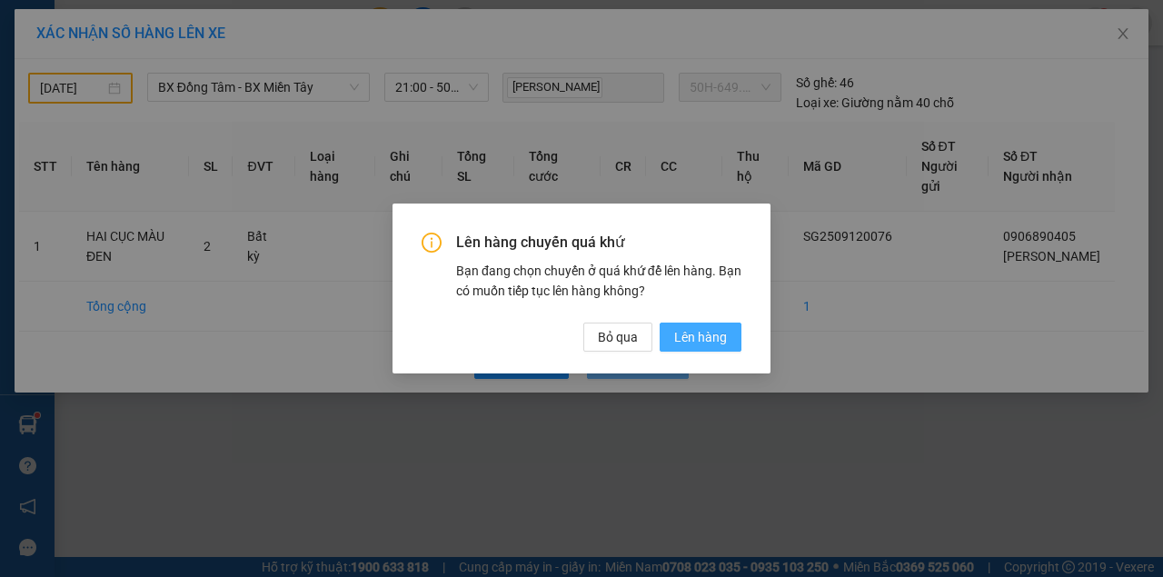
click at [696, 340] on span "Lên hàng" at bounding box center [700, 337] width 53 height 20
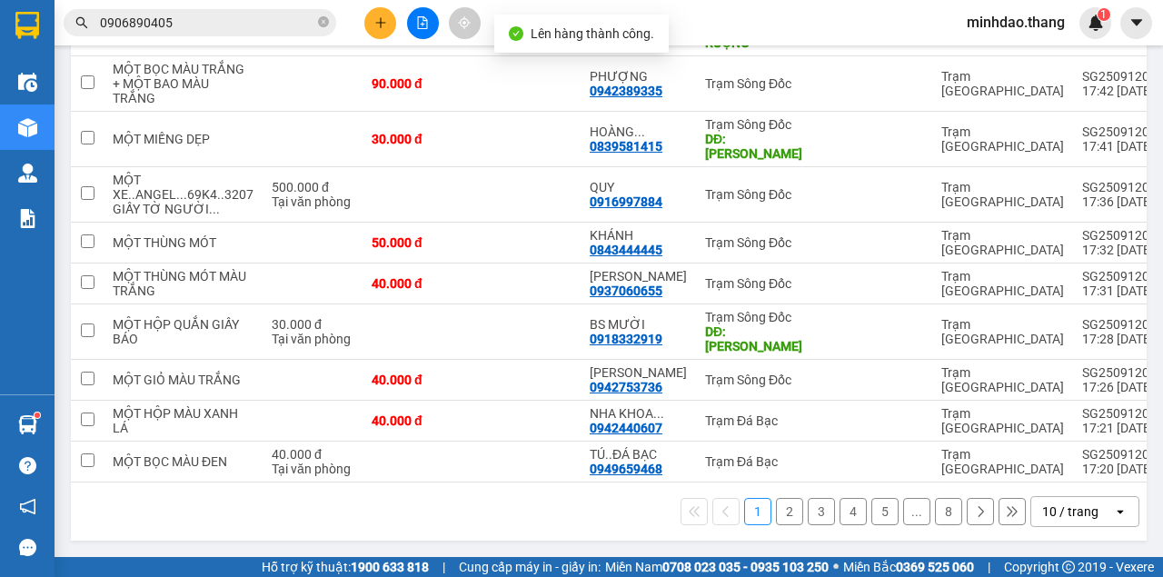
click at [385, 29] on button at bounding box center [380, 23] width 32 height 32
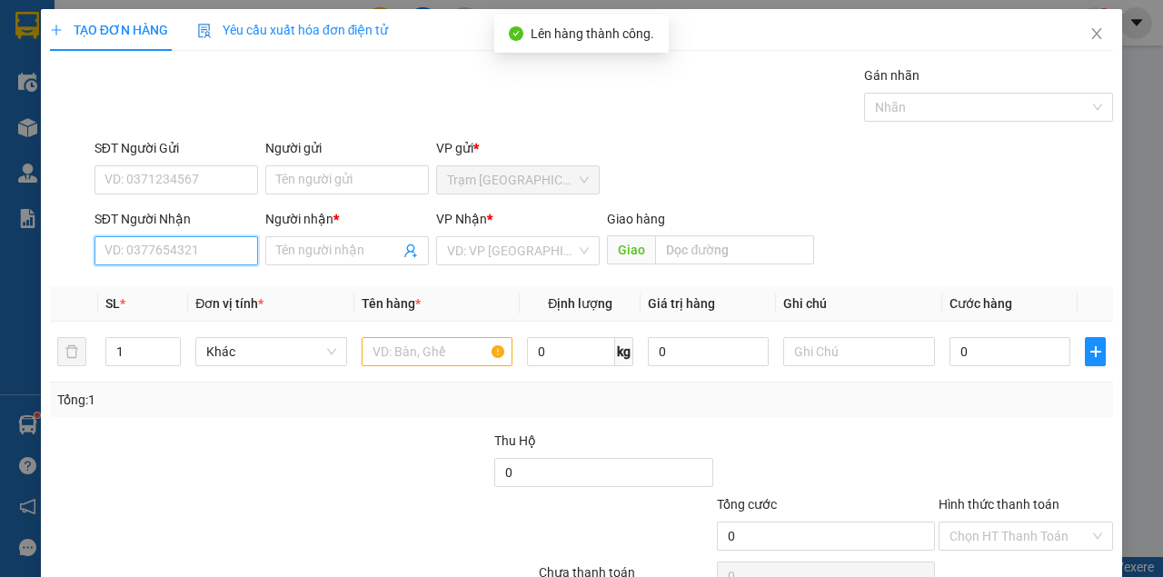
click at [174, 246] on input "SĐT Người Nhận" at bounding box center [176, 250] width 164 height 29
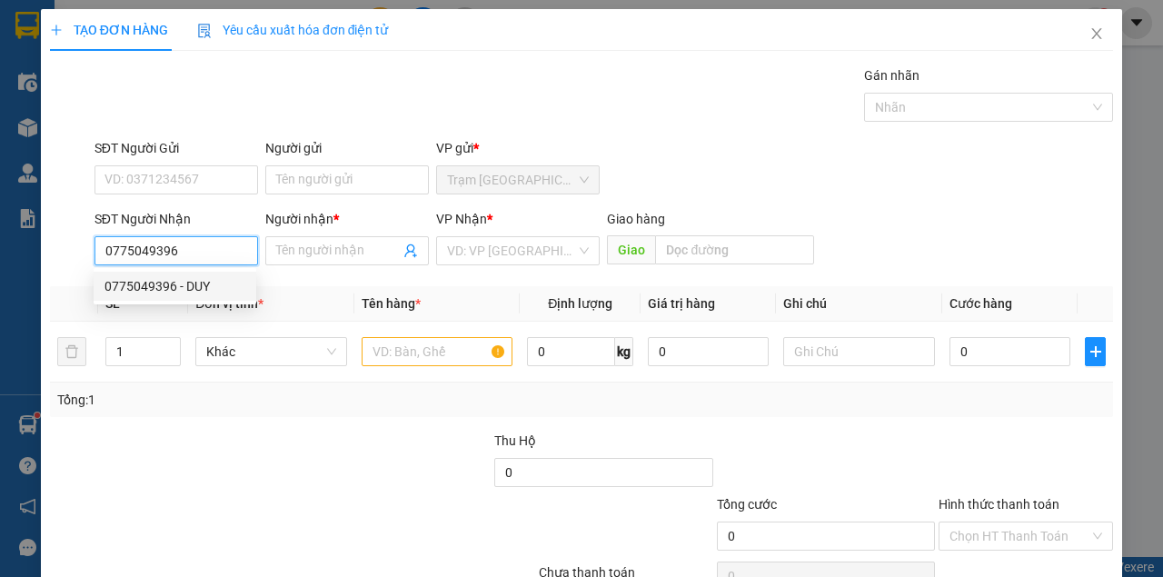
click at [185, 273] on div "0775049396 - DUY" at bounding box center [175, 286] width 163 height 29
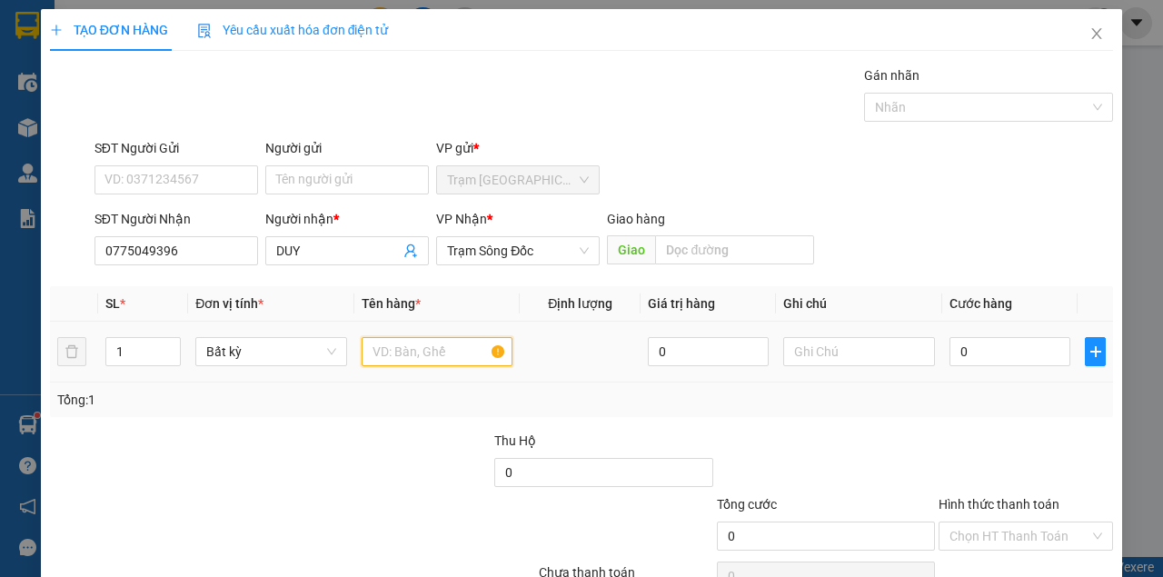
click at [385, 342] on input "text" at bounding box center [438, 351] width 152 height 29
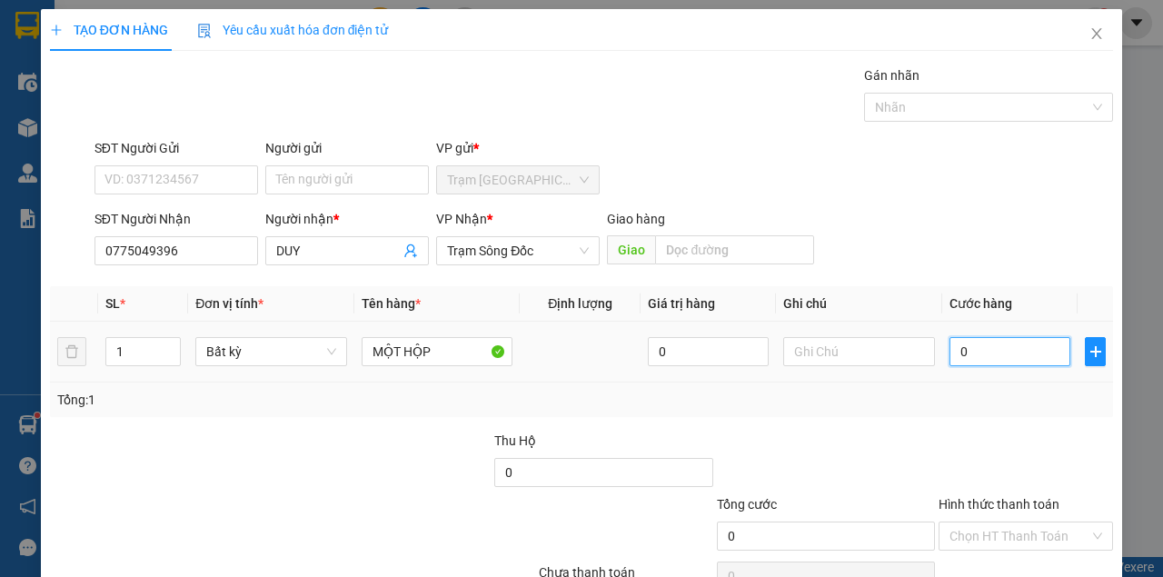
click at [971, 352] on input "0" at bounding box center [1009, 351] width 121 height 29
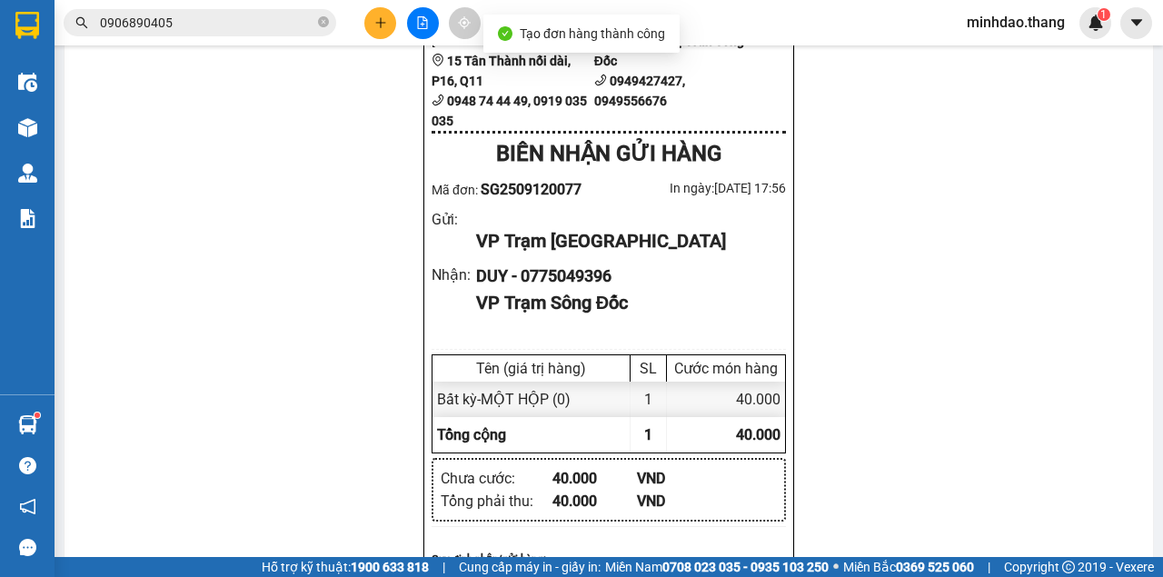
click at [494, 289] on div "DUY - 0775049396" at bounding box center [623, 275] width 295 height 25
click at [323, 22] on icon "close-circle" at bounding box center [323, 21] width 11 height 11
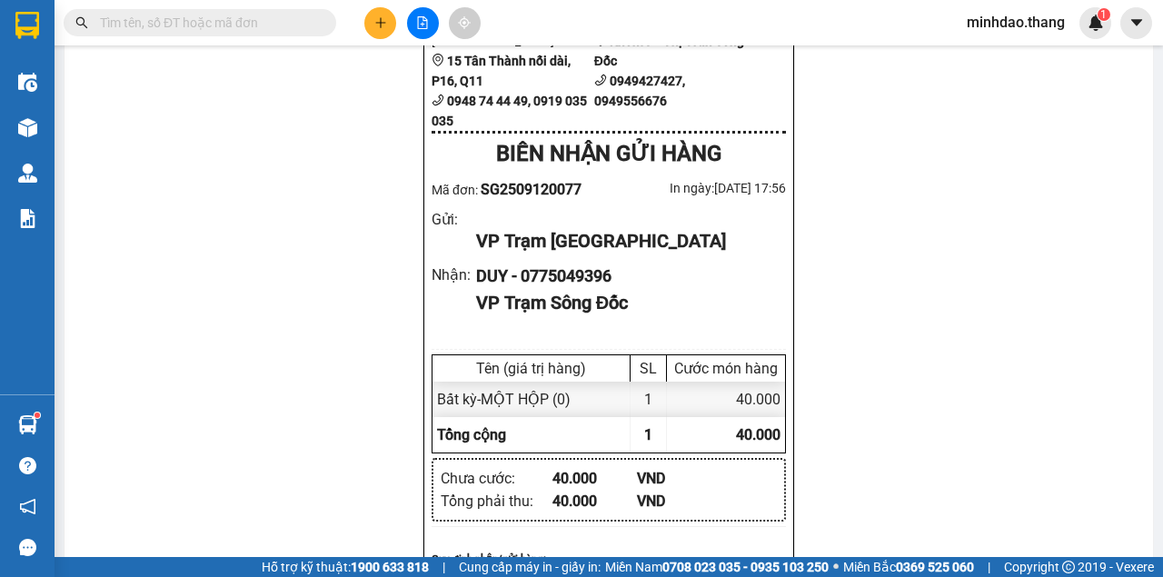
click at [292, 21] on input "text" at bounding box center [207, 23] width 214 height 20
paste input "SG2509120076"
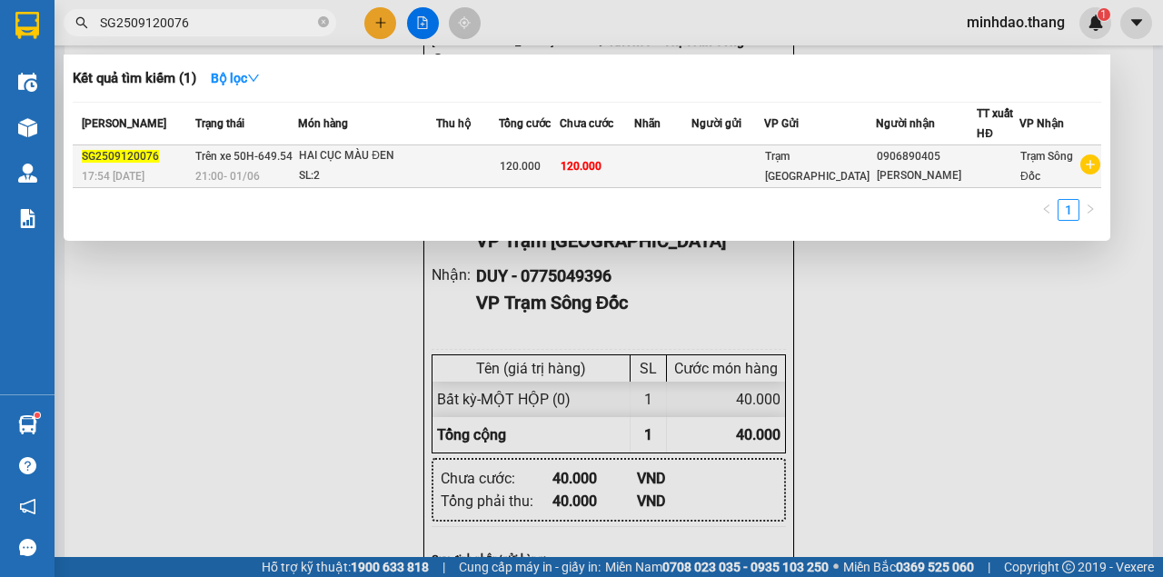
click at [736, 165] on td at bounding box center [727, 166] width 73 height 43
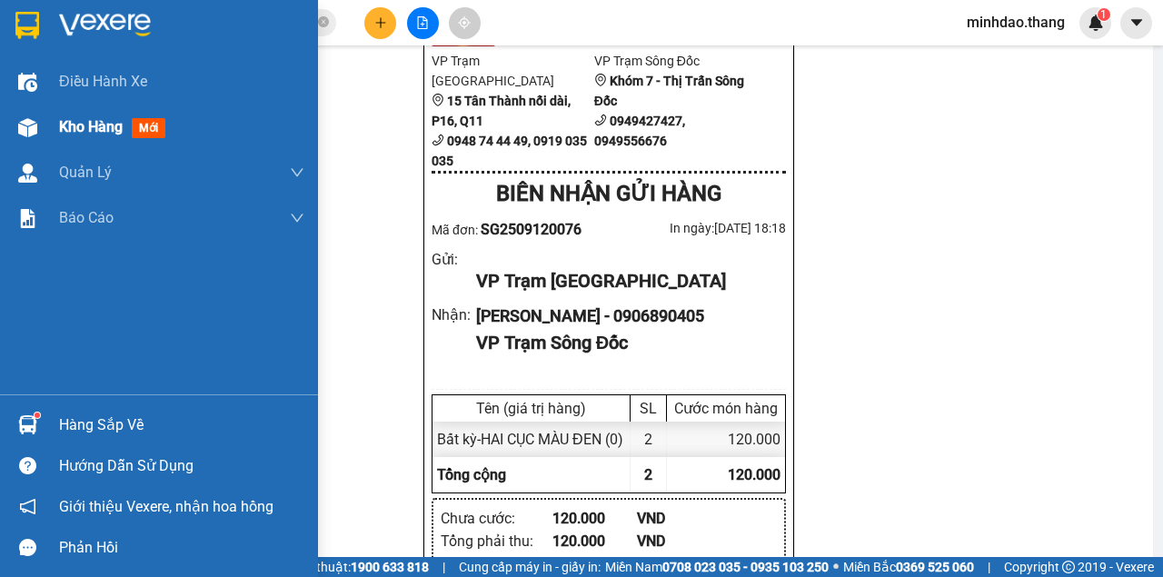
click at [36, 133] on div at bounding box center [28, 128] width 32 height 32
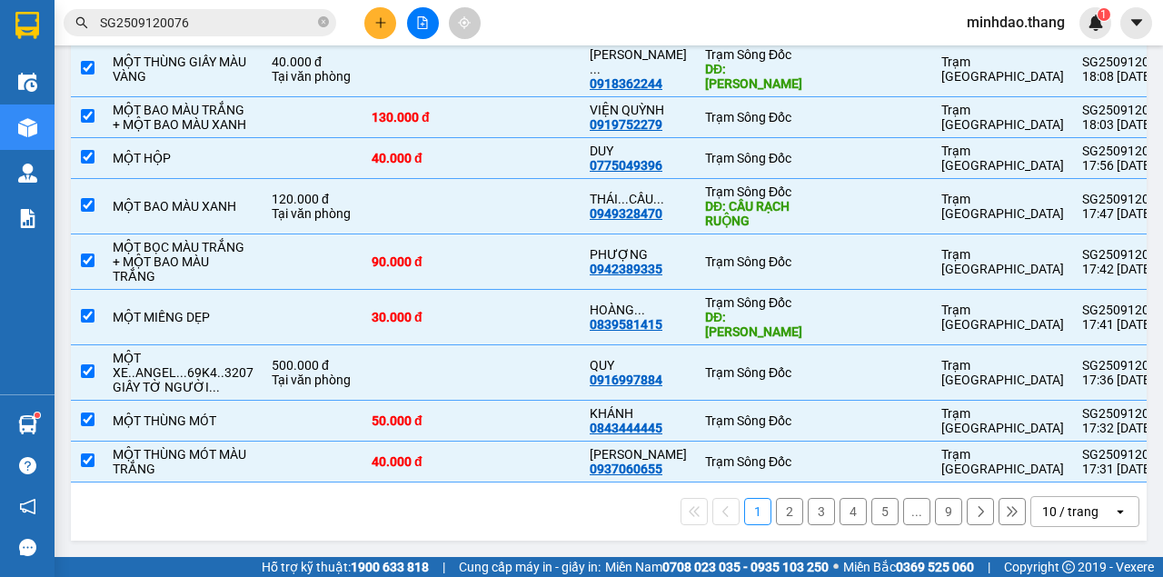
click at [1081, 520] on div "10 / trang" at bounding box center [1070, 511] width 56 height 18
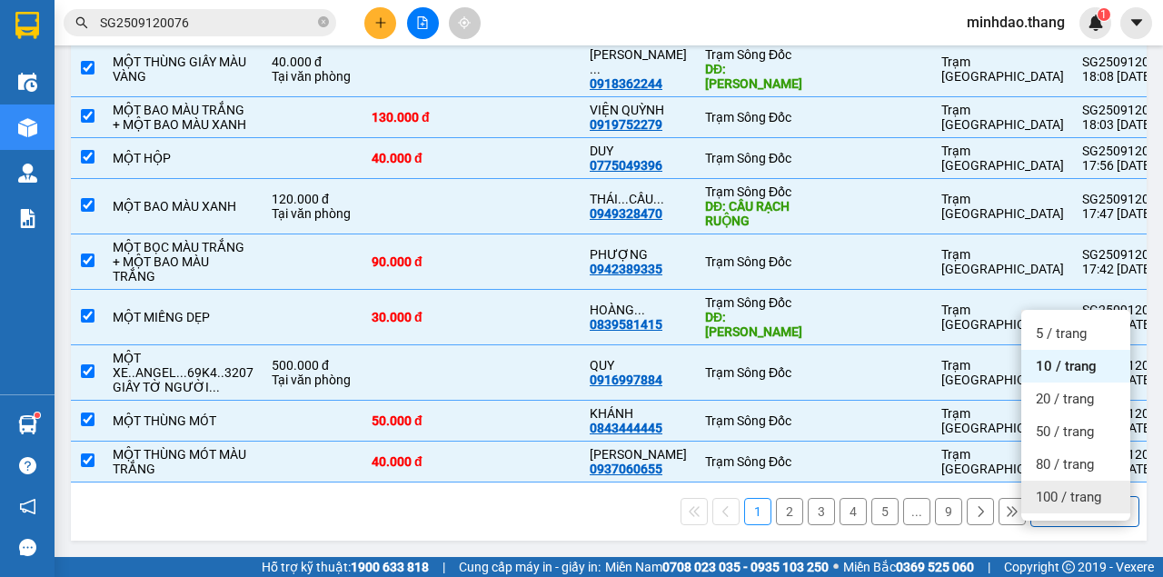
click at [1086, 488] on span "100 / trang" at bounding box center [1068, 497] width 65 height 18
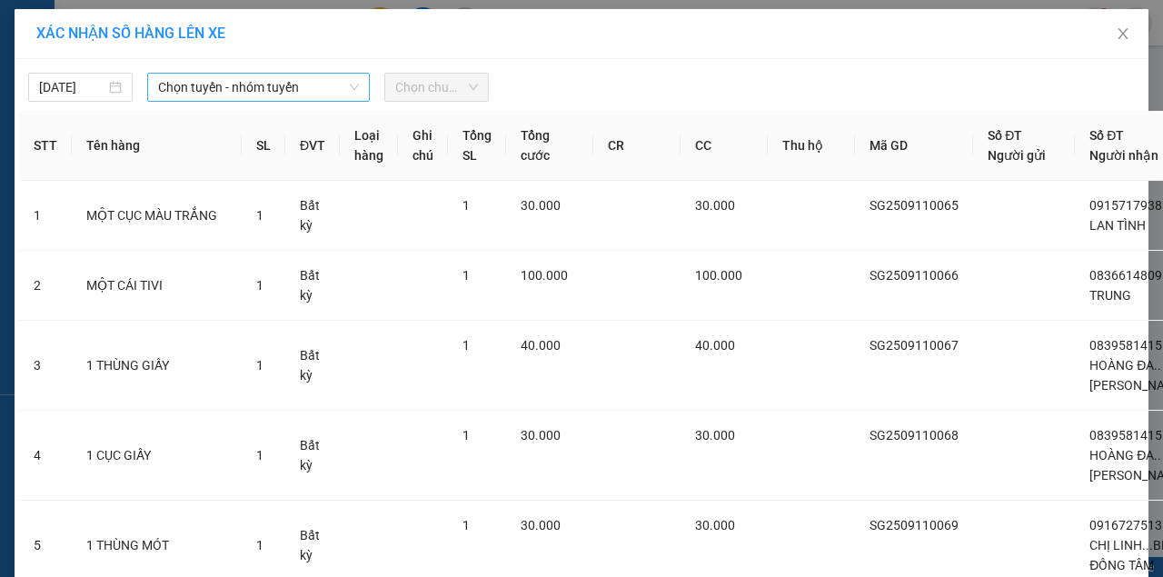
drag, startPoint x: 209, startPoint y: 69, endPoint x: 207, endPoint y: 80, distance: 11.1
click at [209, 71] on div "12/09/2025 Chọn tuyến - nhóm tuyến Chọn chuyến" at bounding box center [581, 83] width 1125 height 38
drag, startPoint x: 212, startPoint y: 86, endPoint x: 212, endPoint y: 103, distance: 16.4
click at [212, 87] on span "Chọn tuyến - nhóm tuyến" at bounding box center [258, 87] width 201 height 27
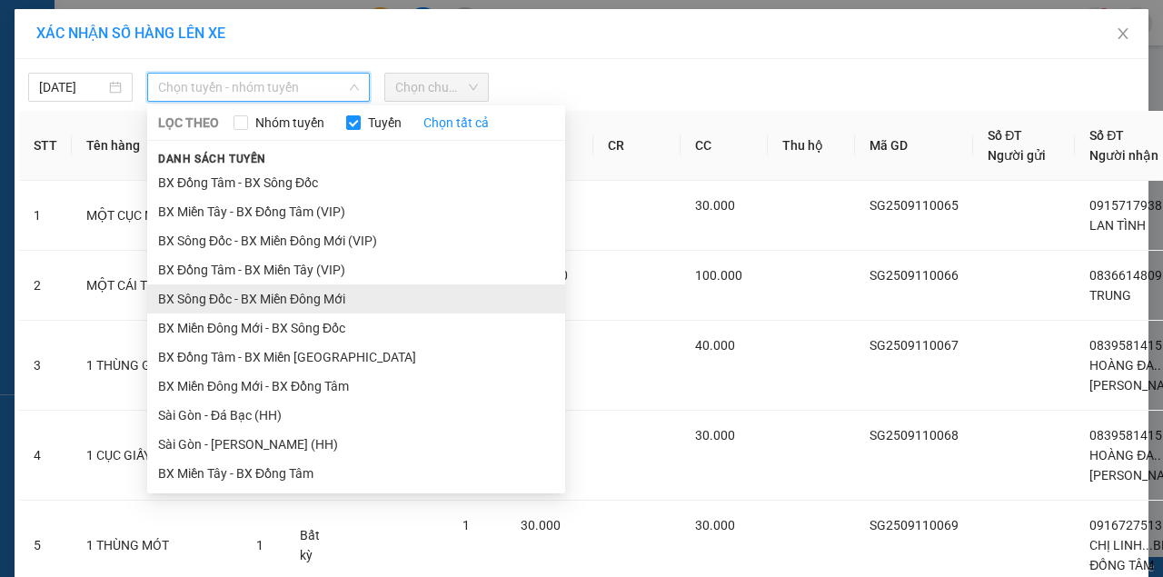
click at [213, 231] on ul "BX Đồng Tâm - BX Sông Đốc BX Miền Tây - BX Đồng Tâm (VIP) BX Sông Đốc - BX Miền…" at bounding box center [356, 326] width 418 height 317
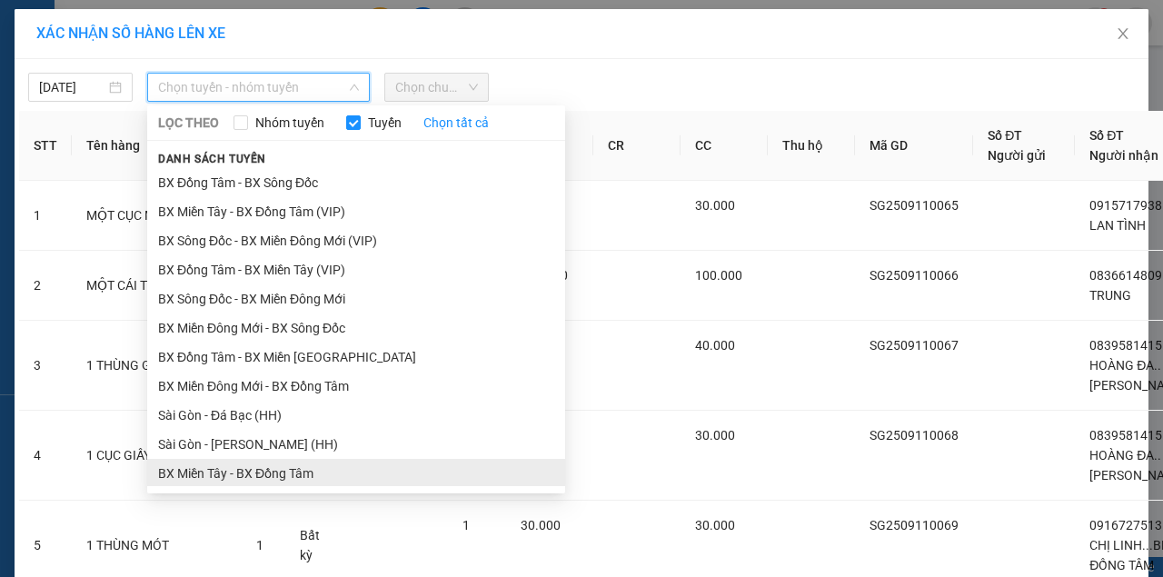
click at [227, 459] on li "BX Miền Tây - BX Đồng Tâm" at bounding box center [356, 473] width 418 height 29
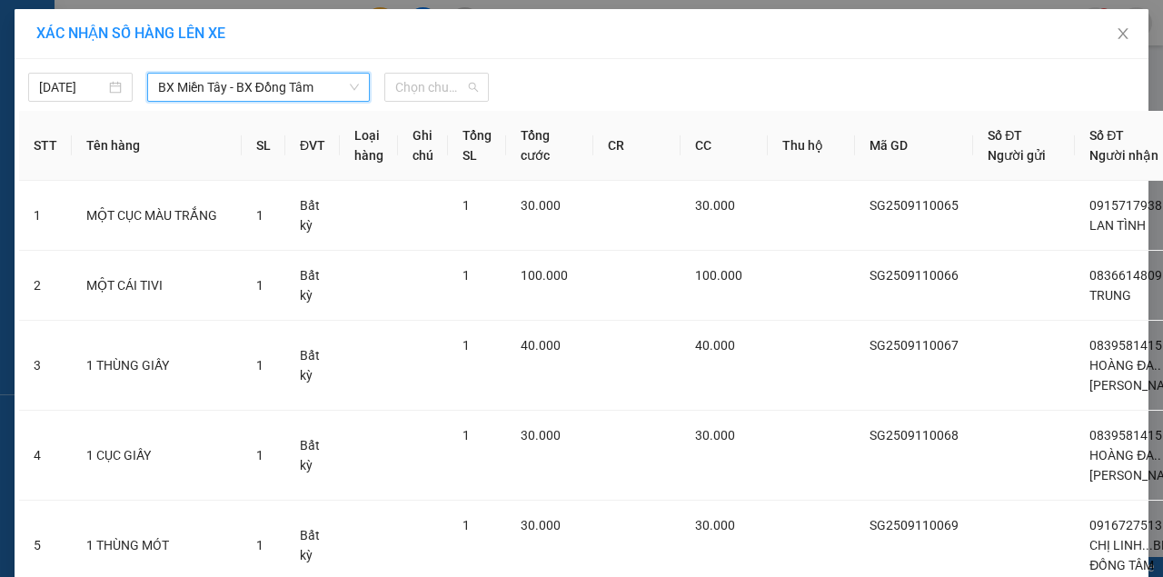
drag, startPoint x: 427, startPoint y: 84, endPoint x: 425, endPoint y: 149, distance: 64.5
click at [427, 89] on span "Chọn chuyến" at bounding box center [436, 87] width 83 height 27
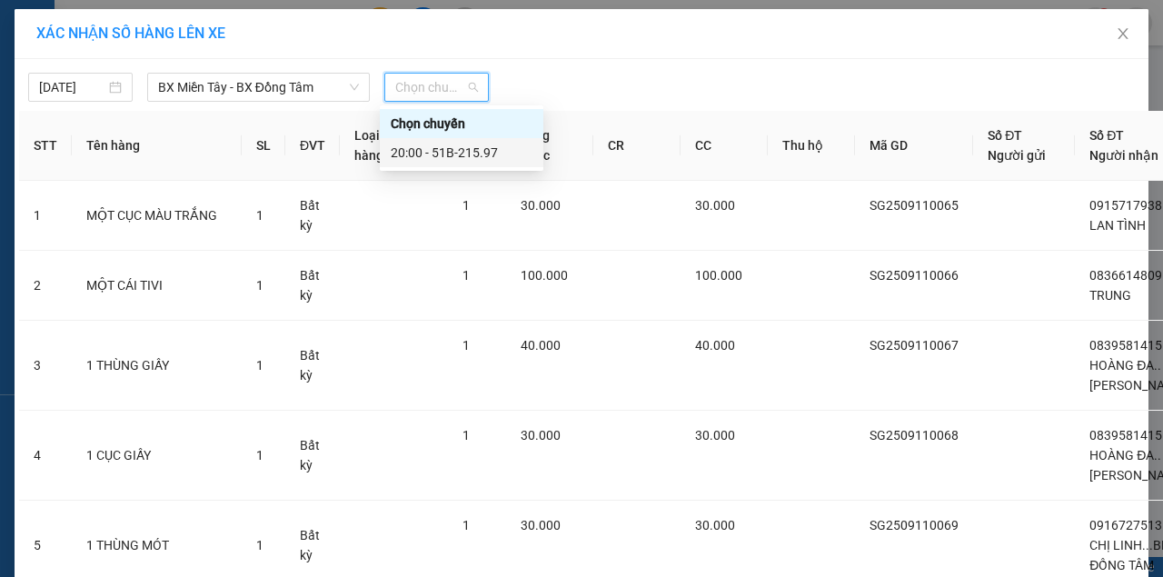
drag, startPoint x: 438, startPoint y: 154, endPoint x: 430, endPoint y: 162, distance: 10.9
click at [438, 154] on div "20:00 - 51B-215.97" at bounding box center [462, 153] width 142 height 20
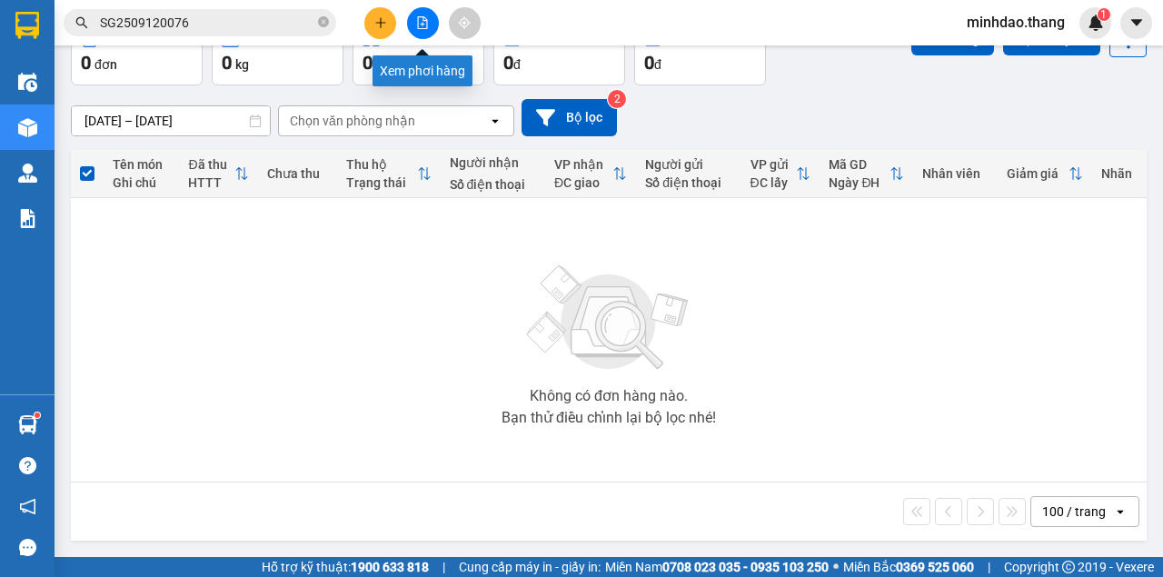
click at [438, 33] on div at bounding box center [422, 23] width 136 height 32
click at [423, 26] on icon "file-add" at bounding box center [422, 22] width 13 height 13
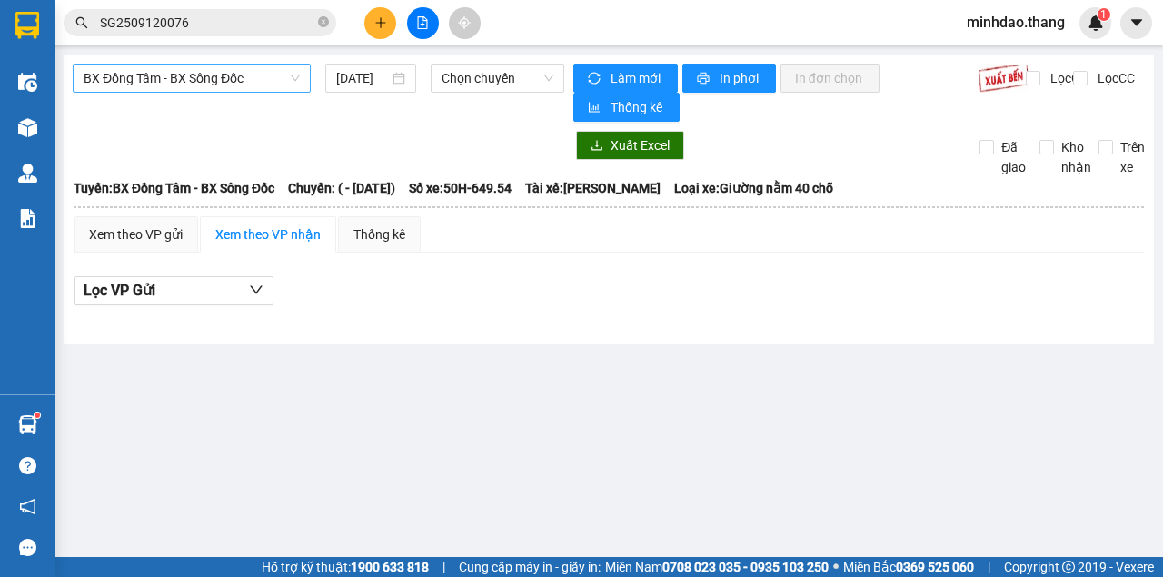
click at [180, 76] on span "BX Đồng Tâm - BX Sông Đốc" at bounding box center [192, 77] width 216 height 27
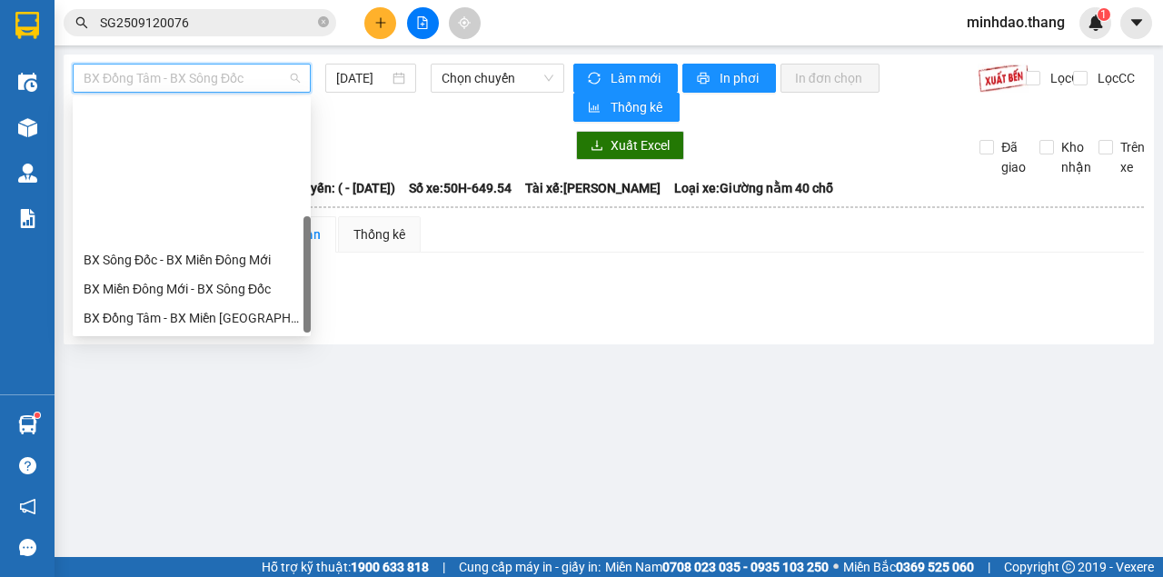
click at [153, 424] on div "BX Miền Tây - BX Đồng Tâm" at bounding box center [192, 434] width 216 height 20
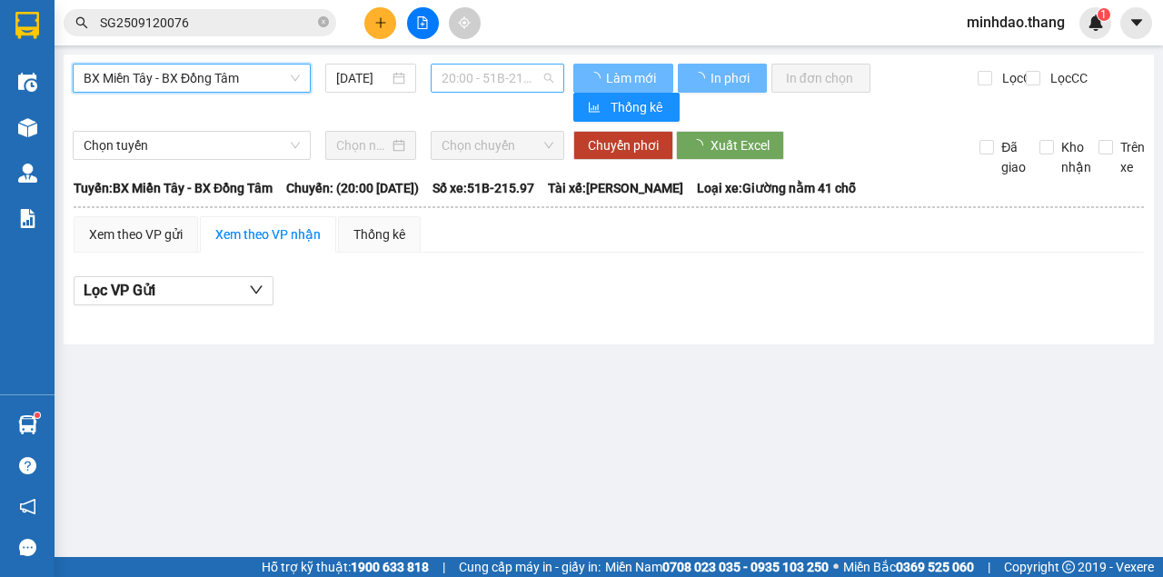
click at [478, 73] on span "20:00 - 51B-215.97" at bounding box center [496, 77] width 111 height 27
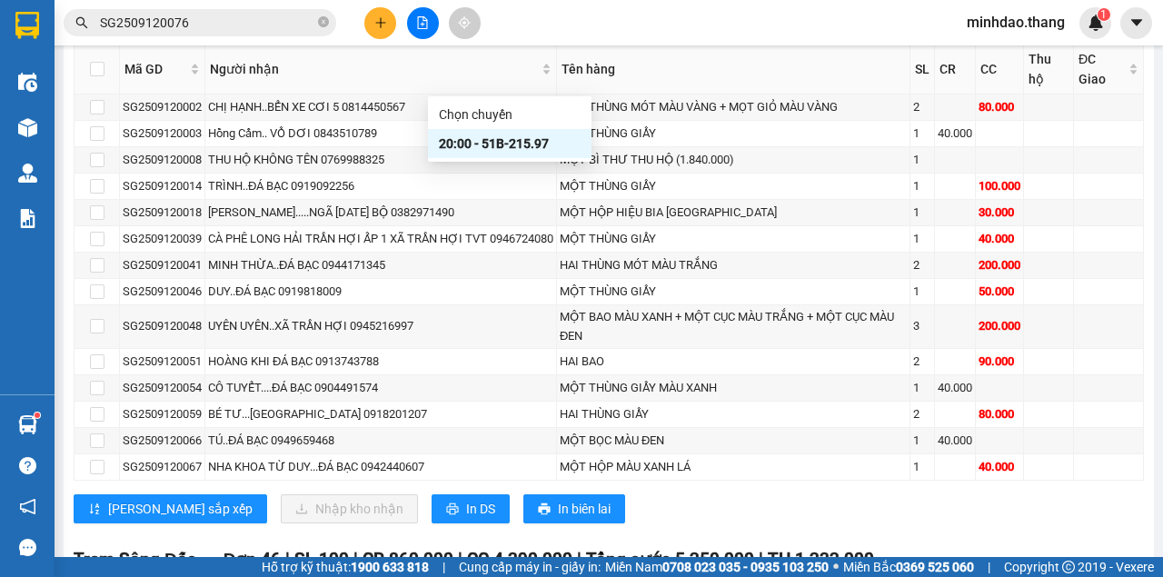
click at [486, 148] on div "20:00 - 51B-215.97" at bounding box center [510, 144] width 142 height 20
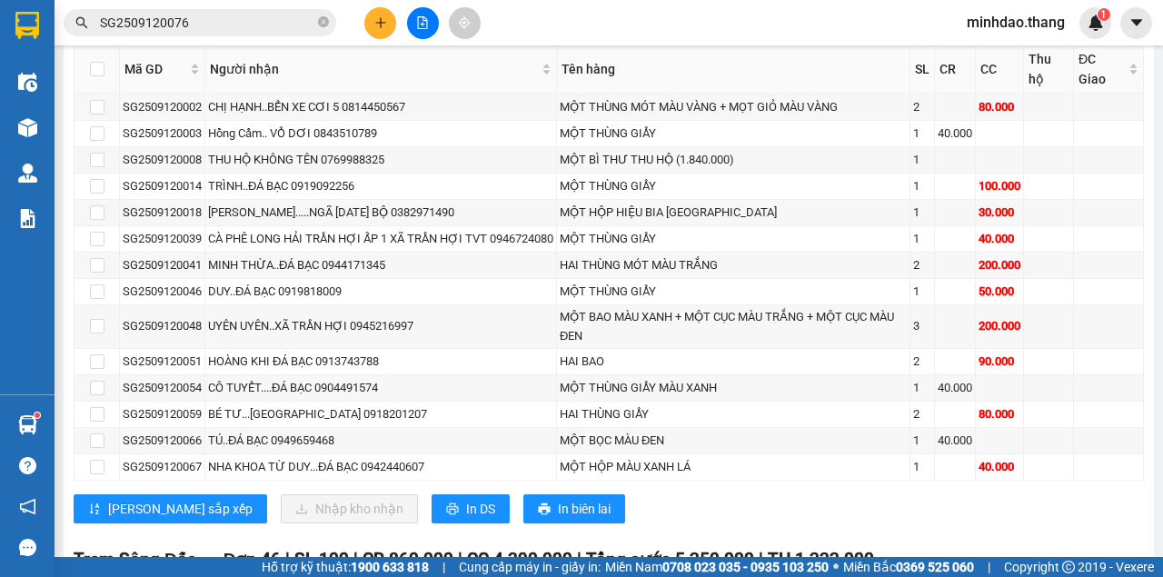
drag, startPoint x: 257, startPoint y: 318, endPoint x: 378, endPoint y: 314, distance: 120.9
click at [322, 20] on icon "close-circle" at bounding box center [323, 21] width 11 height 11
paste input "0942389335"
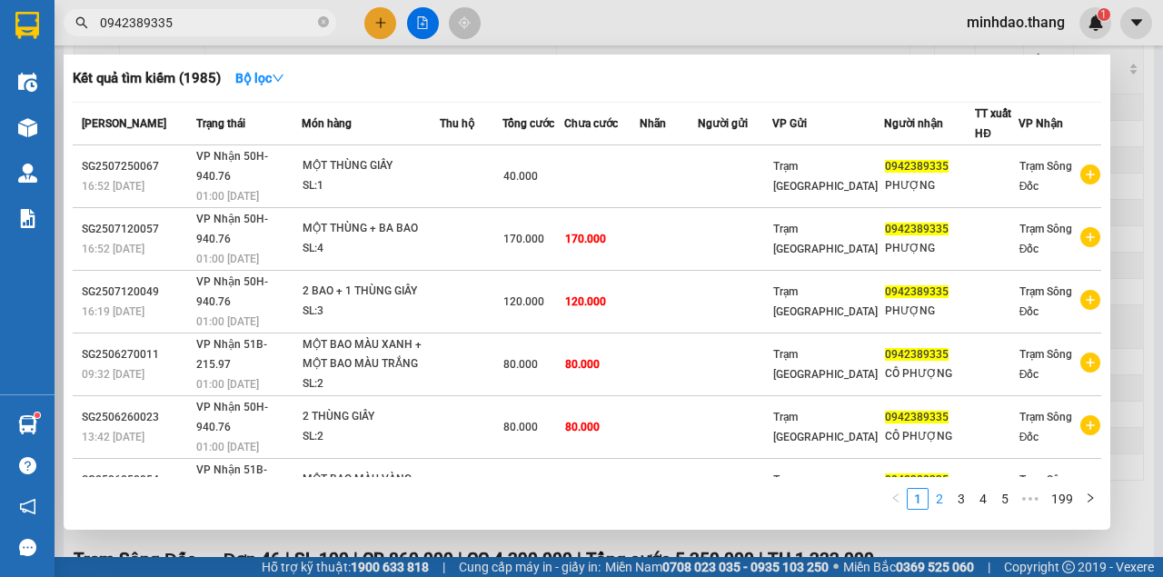
click at [941, 500] on link "2" at bounding box center [939, 499] width 20 height 20
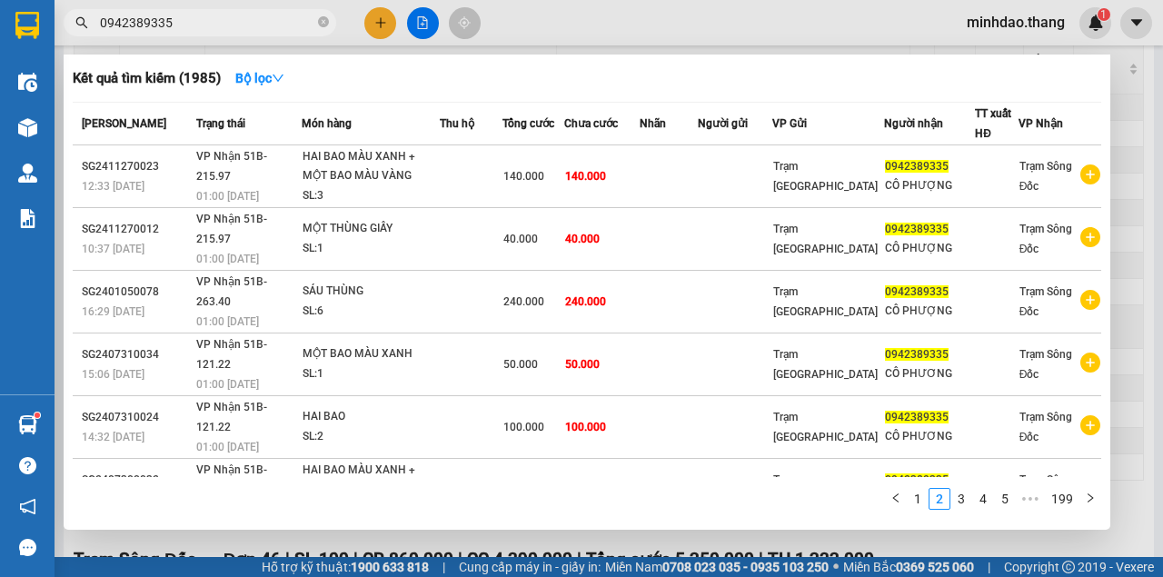
drag, startPoint x: 610, startPoint y: 27, endPoint x: 601, endPoint y: 154, distance: 126.6
click at [610, 29] on div at bounding box center [581, 288] width 1163 height 577
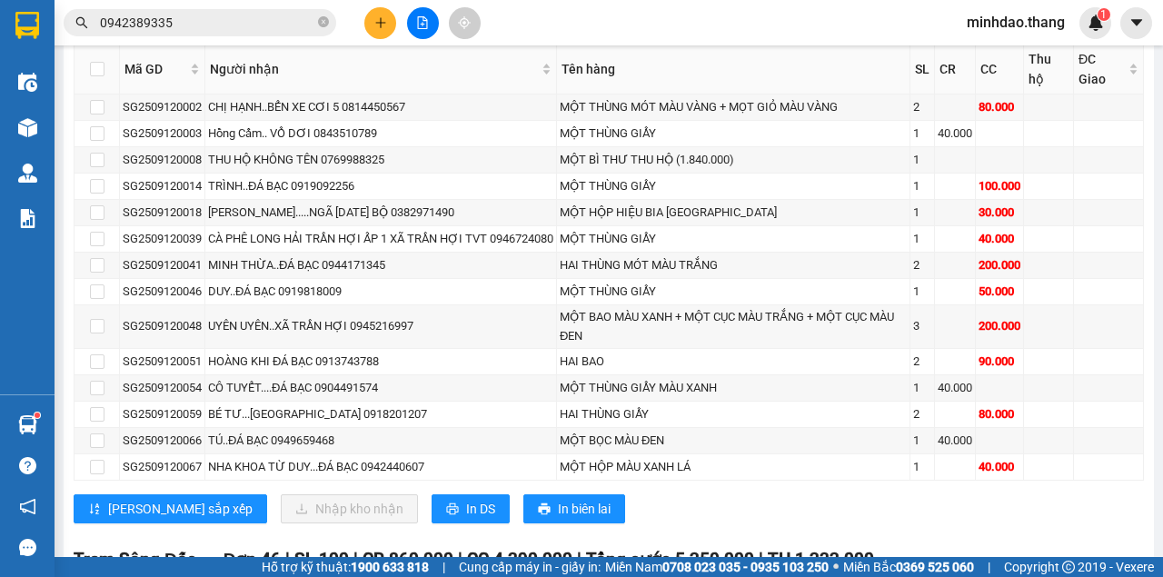
drag, startPoint x: 120, startPoint y: 319, endPoint x: 203, endPoint y: 316, distance: 83.6
click at [323, 24] on icon "close-circle" at bounding box center [323, 21] width 11 height 11
paste input "SG2509120074"
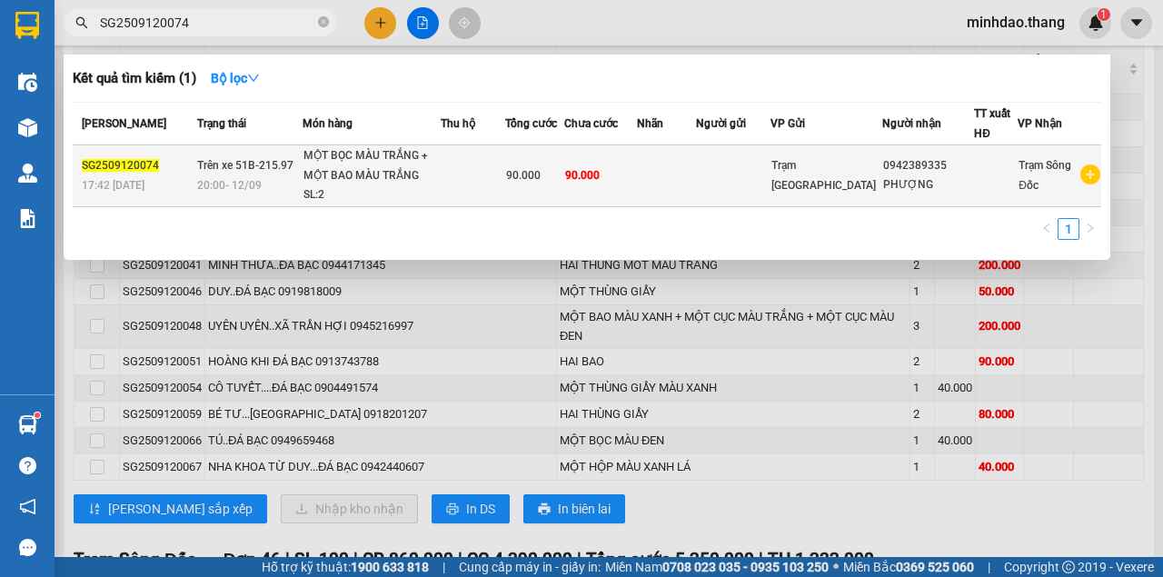
click at [600, 173] on span "90.000" at bounding box center [582, 175] width 35 height 13
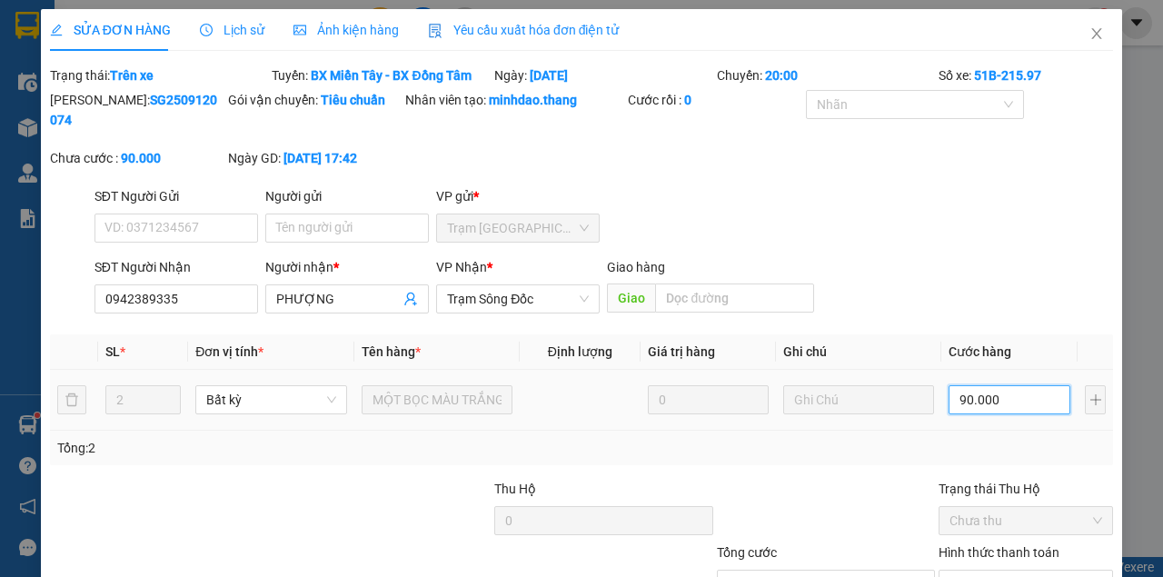
drag, startPoint x: 989, startPoint y: 396, endPoint x: 977, endPoint y: 411, distance: 19.3
click at [988, 396] on input "90.000" at bounding box center [1009, 399] width 122 height 29
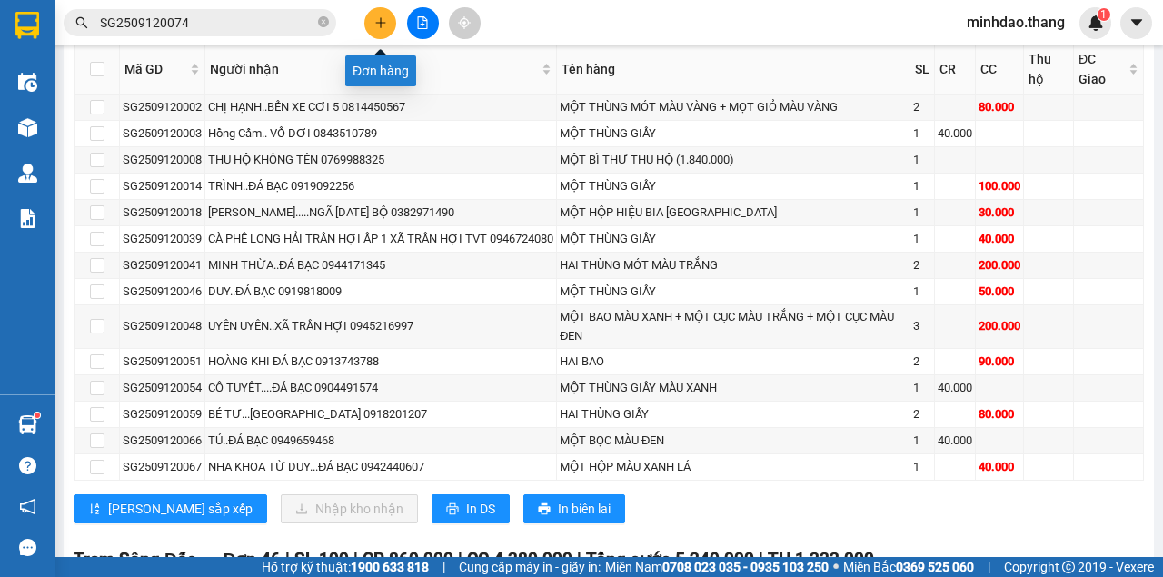
click at [389, 16] on button at bounding box center [380, 23] width 32 height 32
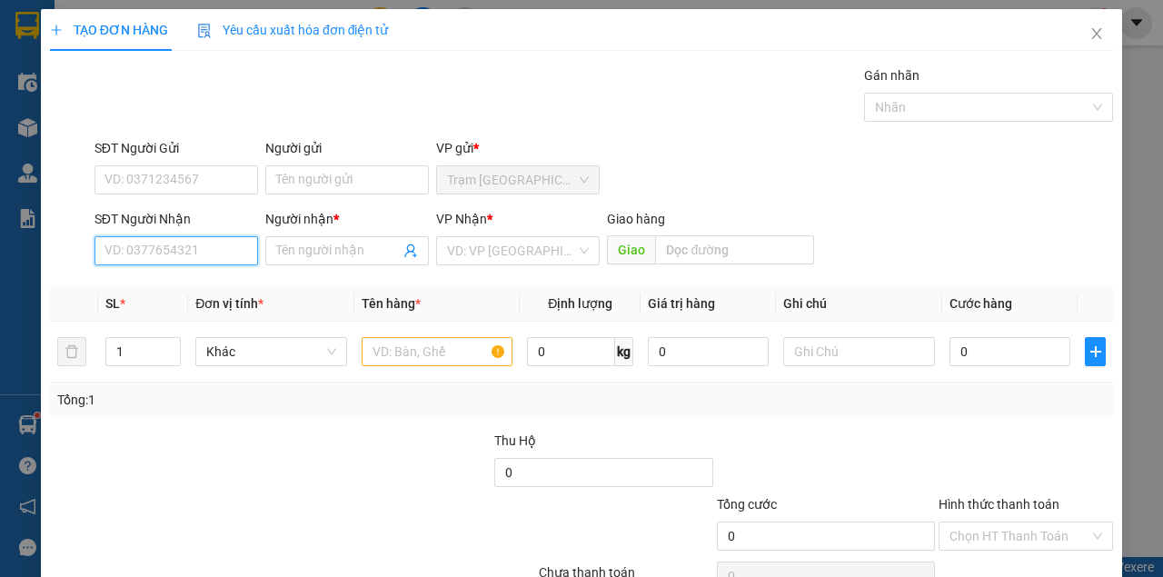
click at [175, 256] on input "SĐT Người Nhận" at bounding box center [176, 250] width 164 height 29
drag, startPoint x: 163, startPoint y: 283, endPoint x: 336, endPoint y: 333, distance: 180.8
click at [174, 283] on div "0945640797 - NGÂN" at bounding box center [174, 286] width 141 height 20
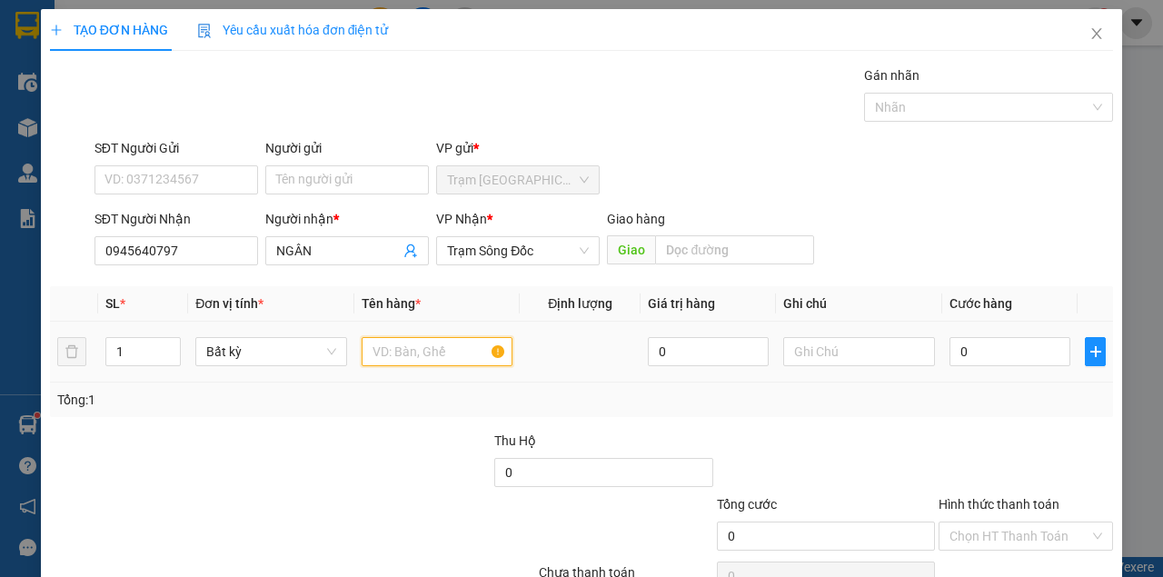
click at [416, 352] on input "text" at bounding box center [438, 351] width 152 height 29
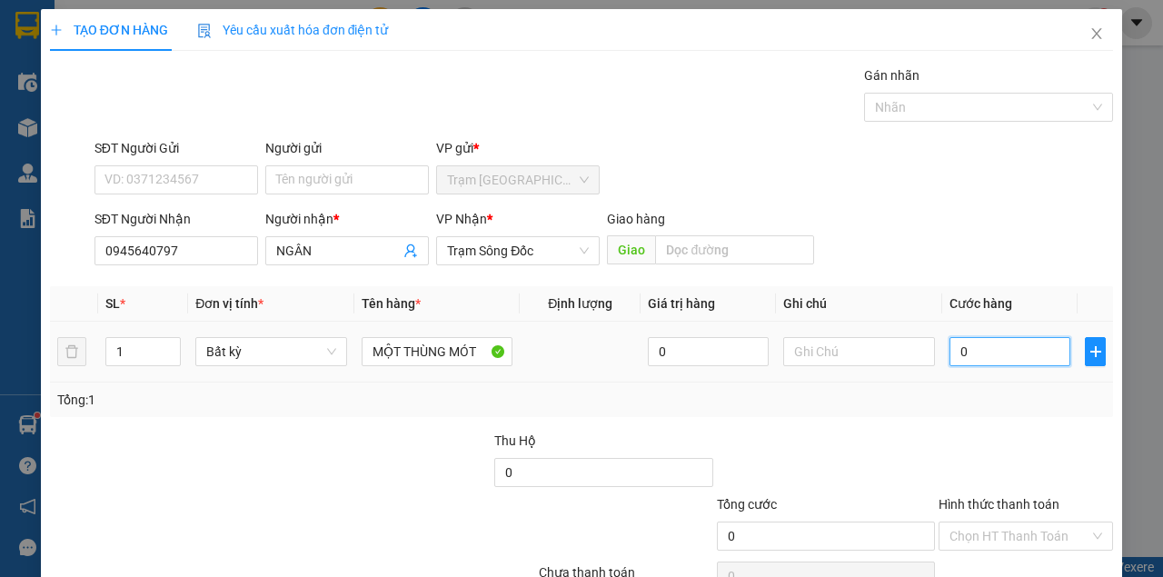
click at [977, 354] on input "0" at bounding box center [1009, 351] width 121 height 29
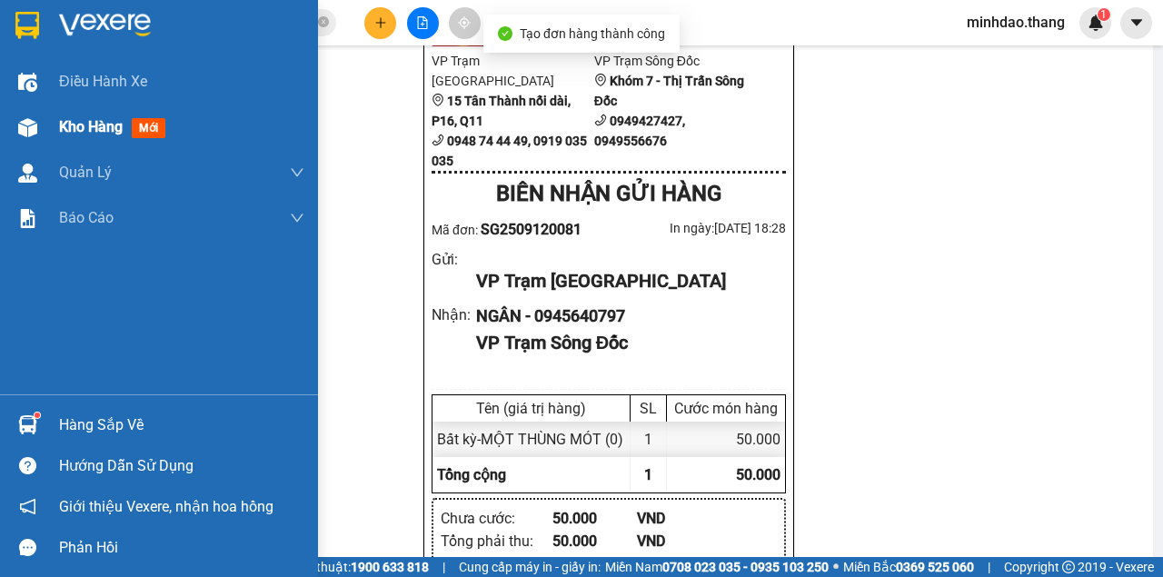
click at [45, 125] on div "Kho hàng mới" at bounding box center [159, 126] width 318 height 45
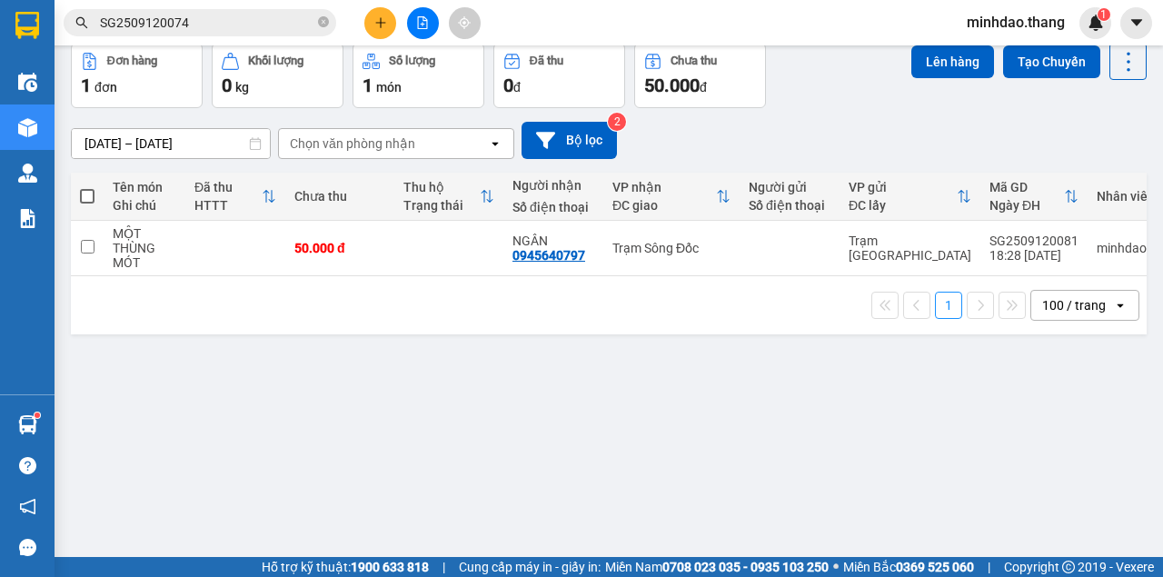
click at [87, 198] on span at bounding box center [87, 196] width 15 height 15
click at [87, 187] on input "checkbox" at bounding box center [87, 187] width 0 height 0
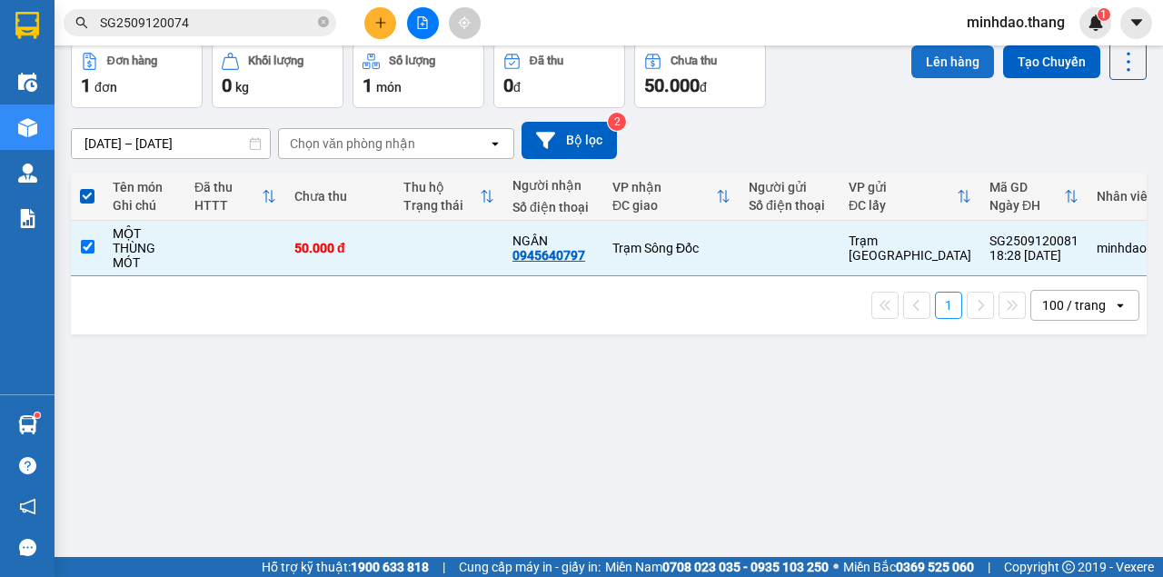
click at [932, 78] on button "Lên hàng" at bounding box center [952, 61] width 83 height 33
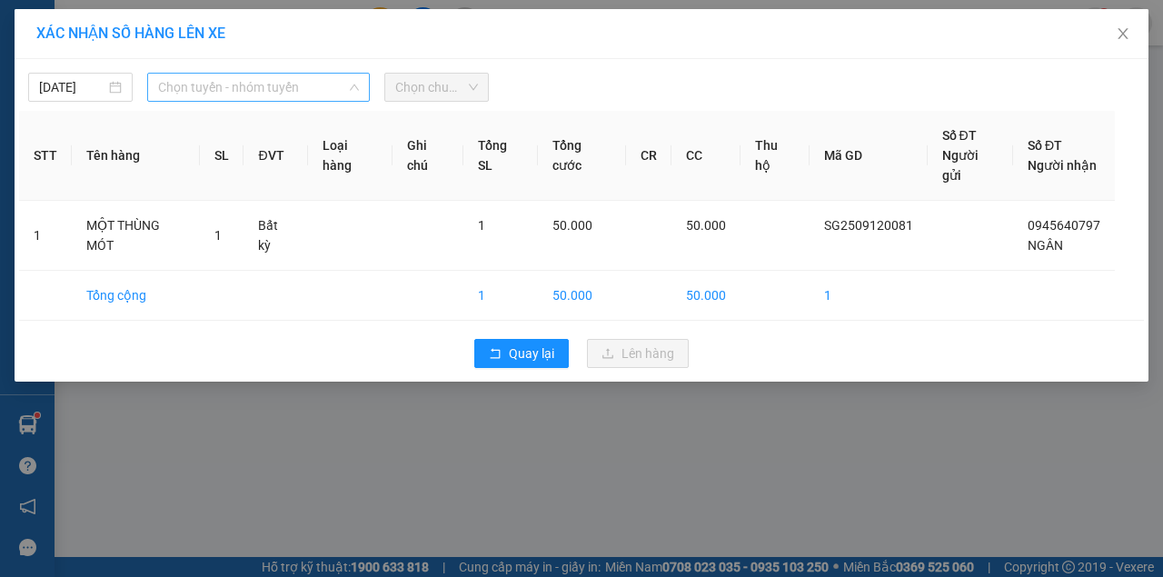
drag, startPoint x: 238, startPoint y: 79, endPoint x: 233, endPoint y: 100, distance: 21.4
click at [237, 93] on span "Chọn tuyến - nhóm tuyến" at bounding box center [258, 87] width 201 height 27
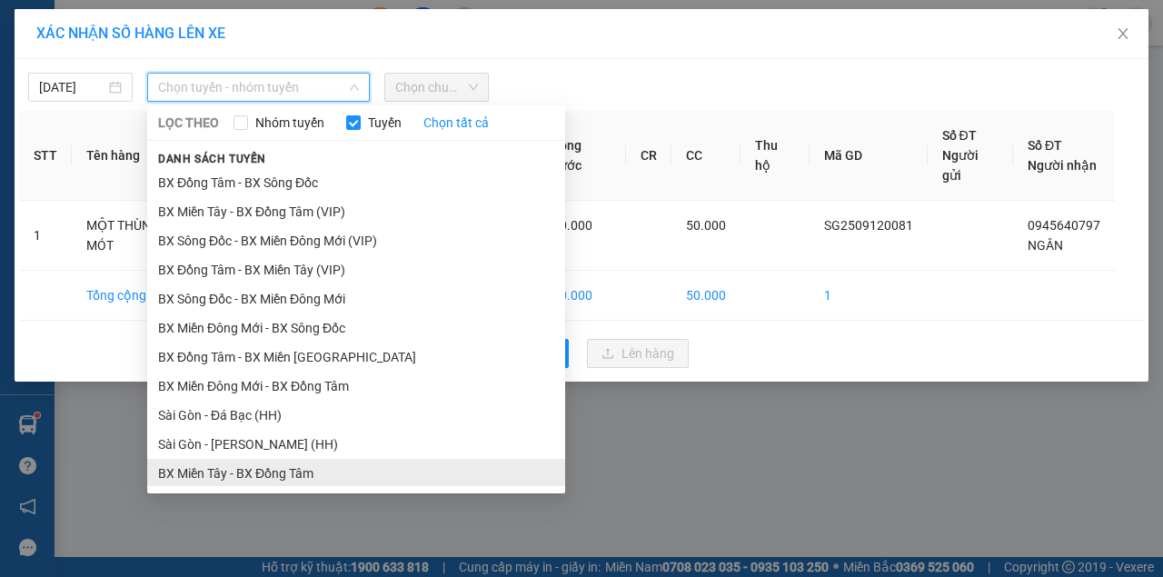
click at [236, 459] on li "BX Miền Tây - BX Đồng Tâm" at bounding box center [356, 473] width 418 height 29
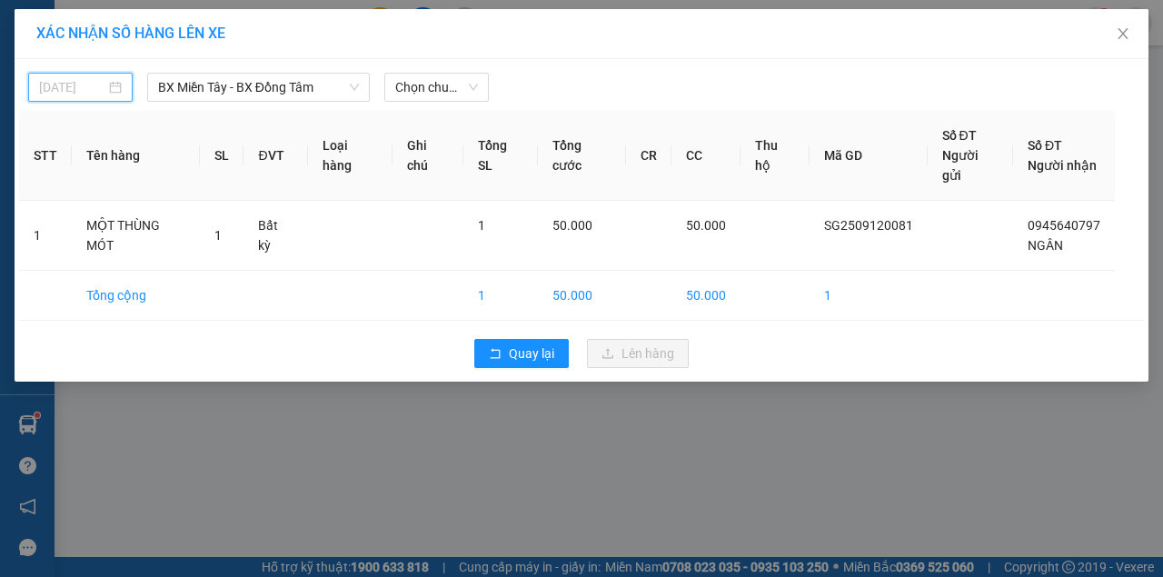
click at [94, 85] on input "[DATE]" at bounding box center [72, 87] width 66 height 20
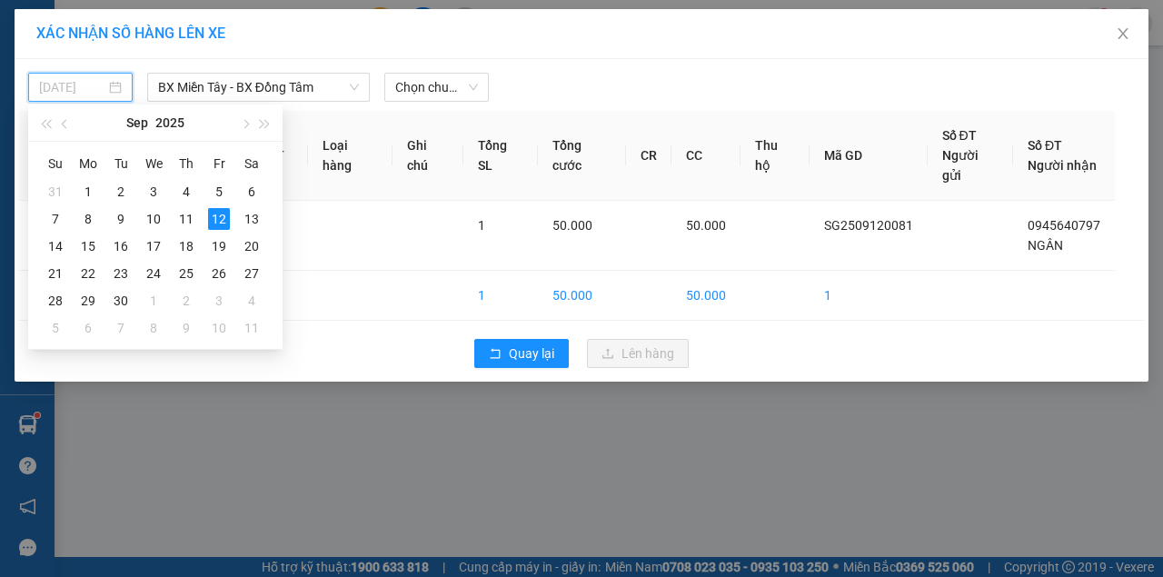
click at [216, 219] on div "12" at bounding box center [219, 219] width 22 height 22
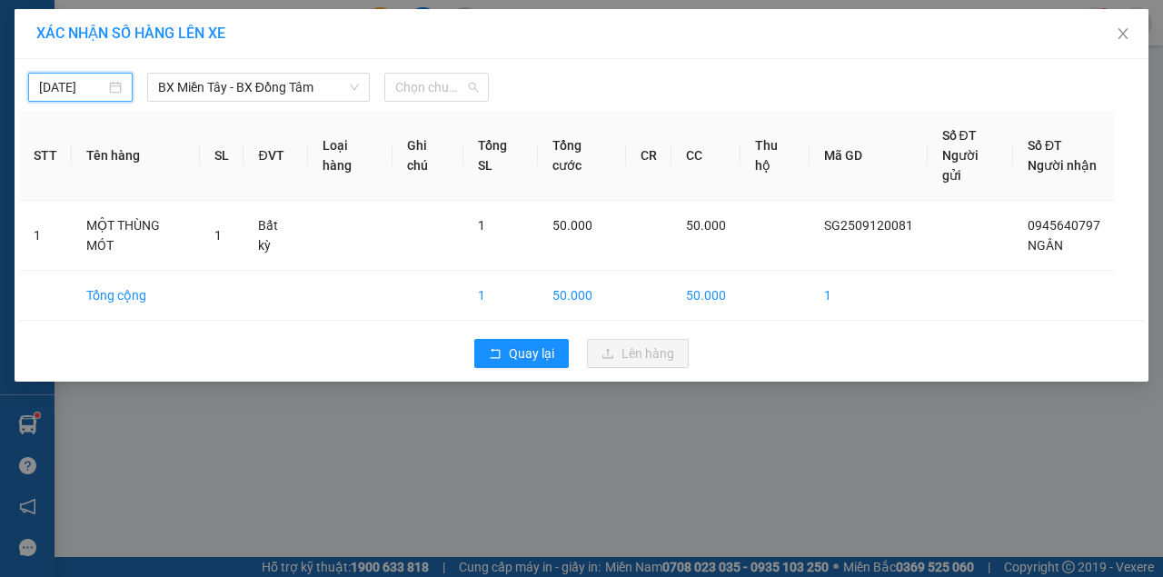
drag, startPoint x: 452, startPoint y: 89, endPoint x: 439, endPoint y: 112, distance: 26.5
click at [451, 89] on span "Chọn chuyến" at bounding box center [436, 87] width 83 height 27
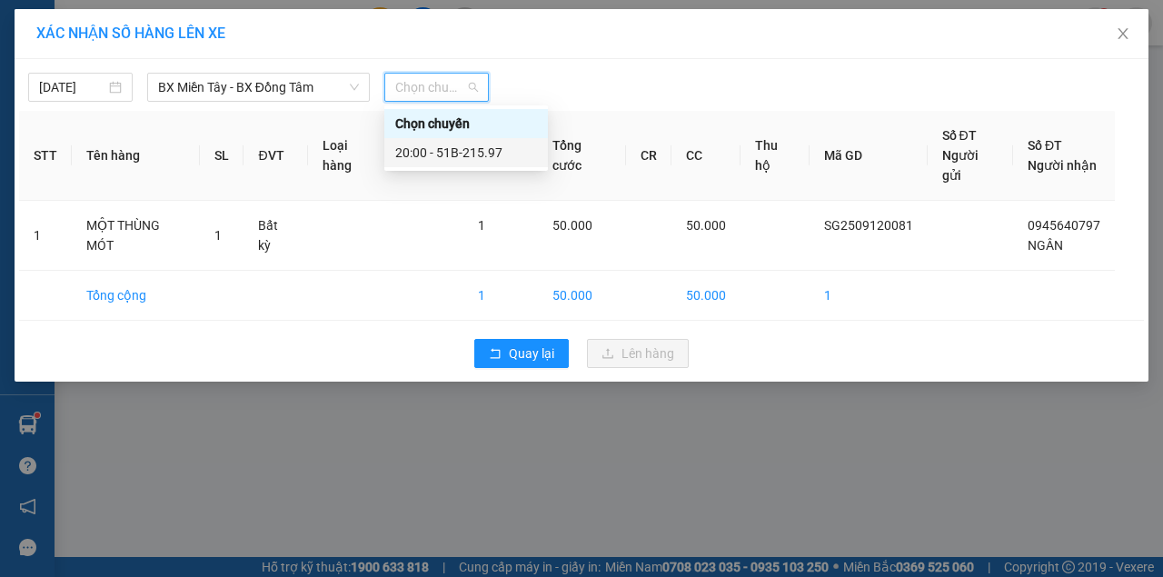
click at [430, 156] on div "20:00 - 51B-215.97" at bounding box center [466, 153] width 142 height 20
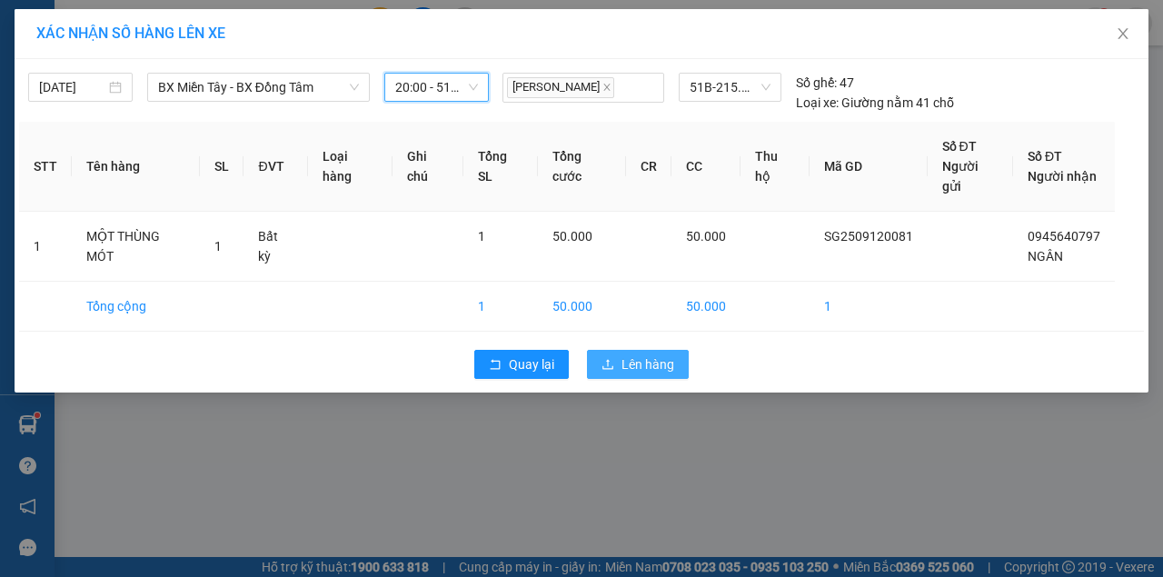
click at [638, 354] on span "Lên hàng" at bounding box center [647, 364] width 53 height 20
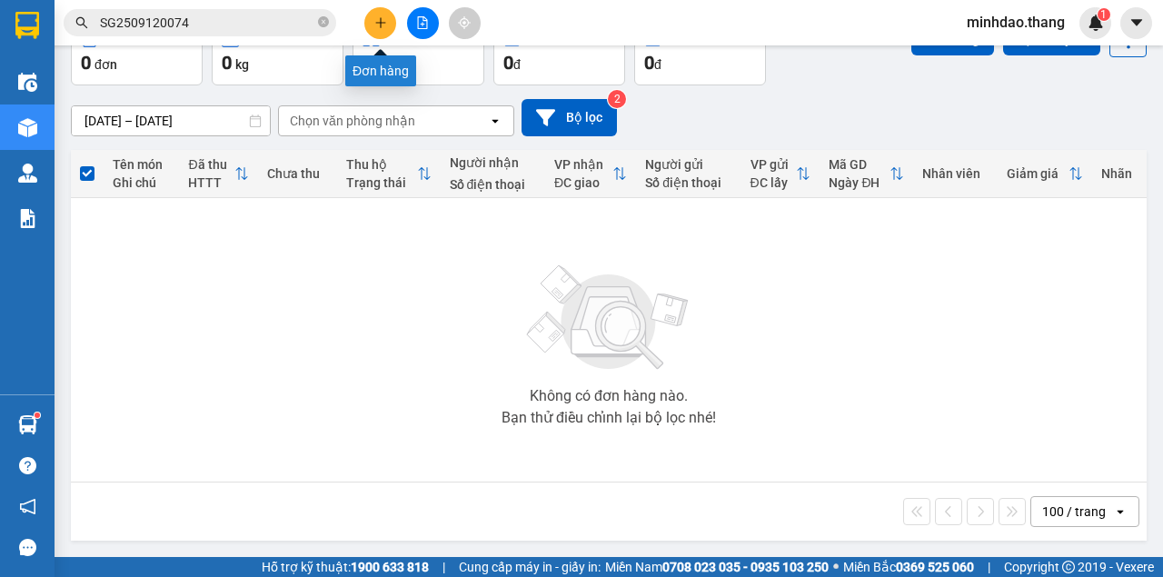
click at [385, 27] on icon "plus" at bounding box center [380, 22] width 13 height 13
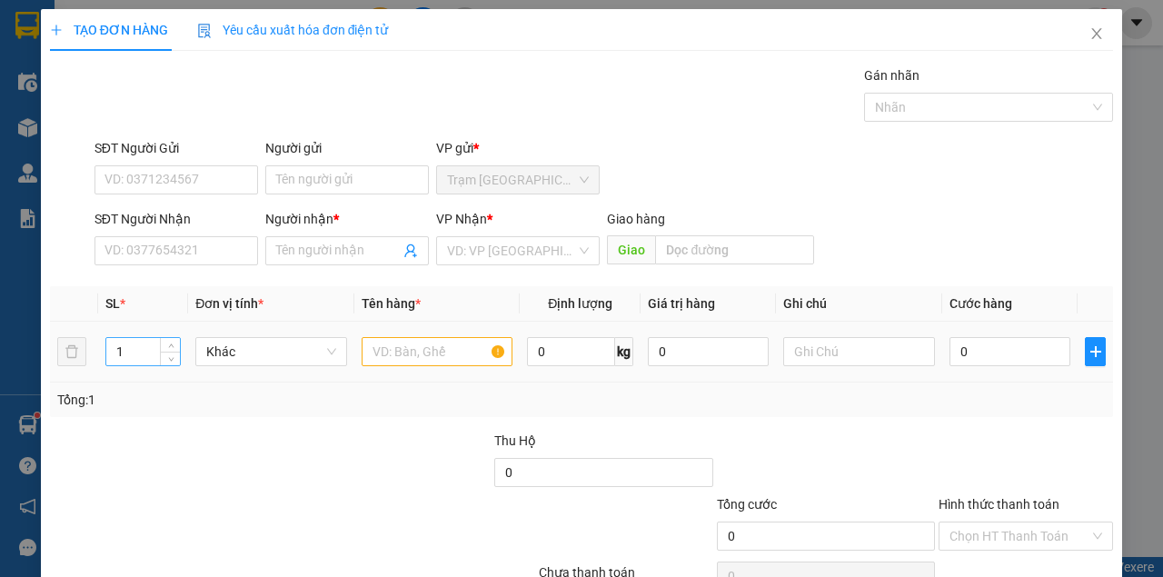
click at [153, 351] on input "1" at bounding box center [143, 351] width 74 height 27
drag, startPoint x: 193, startPoint y: 253, endPoint x: 206, endPoint y: 239, distance: 19.3
click at [203, 239] on input "SĐT Người Nhận" at bounding box center [176, 250] width 164 height 29
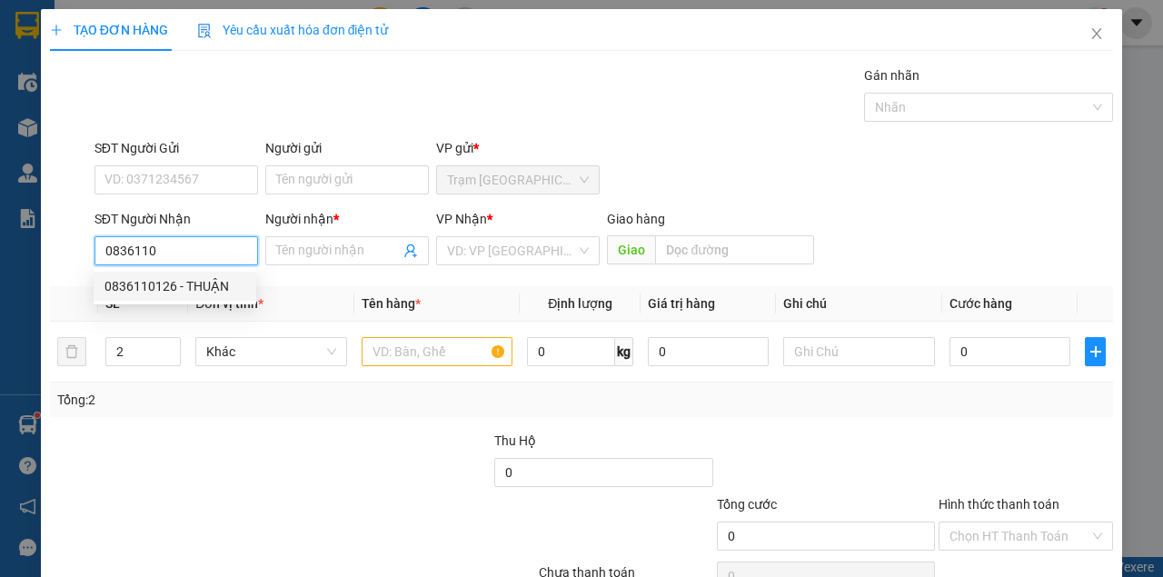
click at [193, 294] on div "0836110126 - THUẬN" at bounding box center [174, 286] width 141 height 20
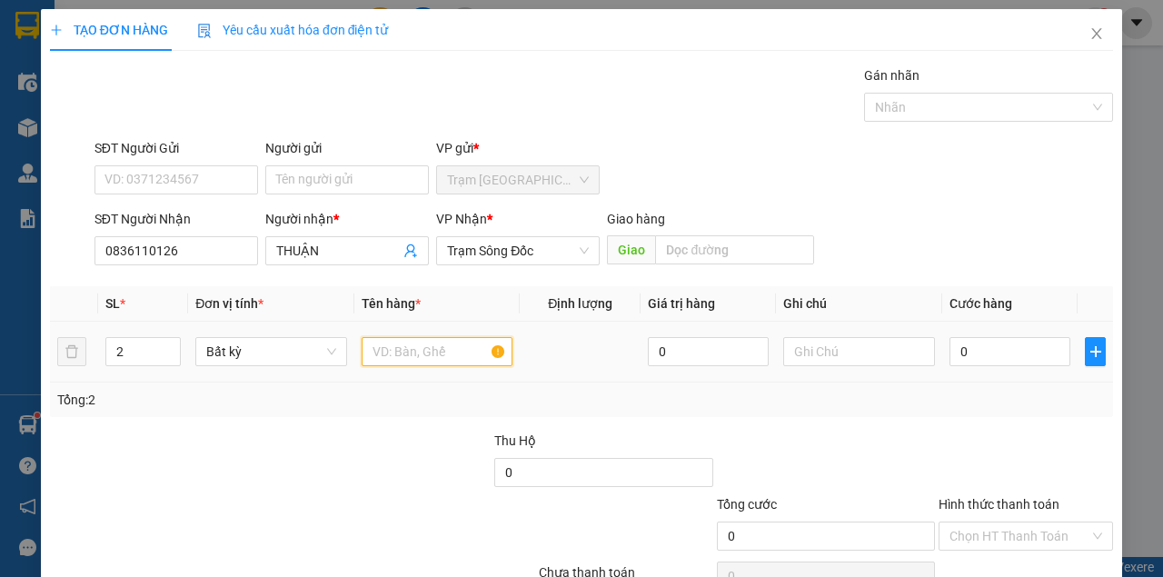
drag, startPoint x: 407, startPoint y: 340, endPoint x: 424, endPoint y: 379, distance: 42.7
click at [420, 368] on div at bounding box center [438, 351] width 152 height 36
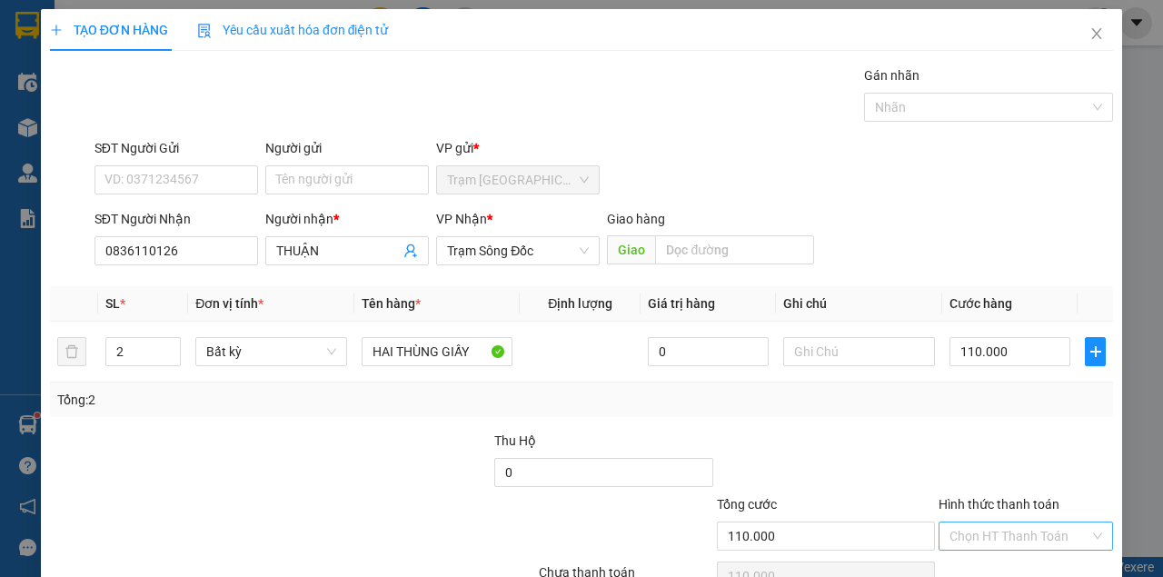
click at [1009, 522] on input "Hình thức thanh toán" at bounding box center [1019, 535] width 140 height 27
click at [1008, 556] on div "Tại văn phòng" at bounding box center [1017, 570] width 173 height 29
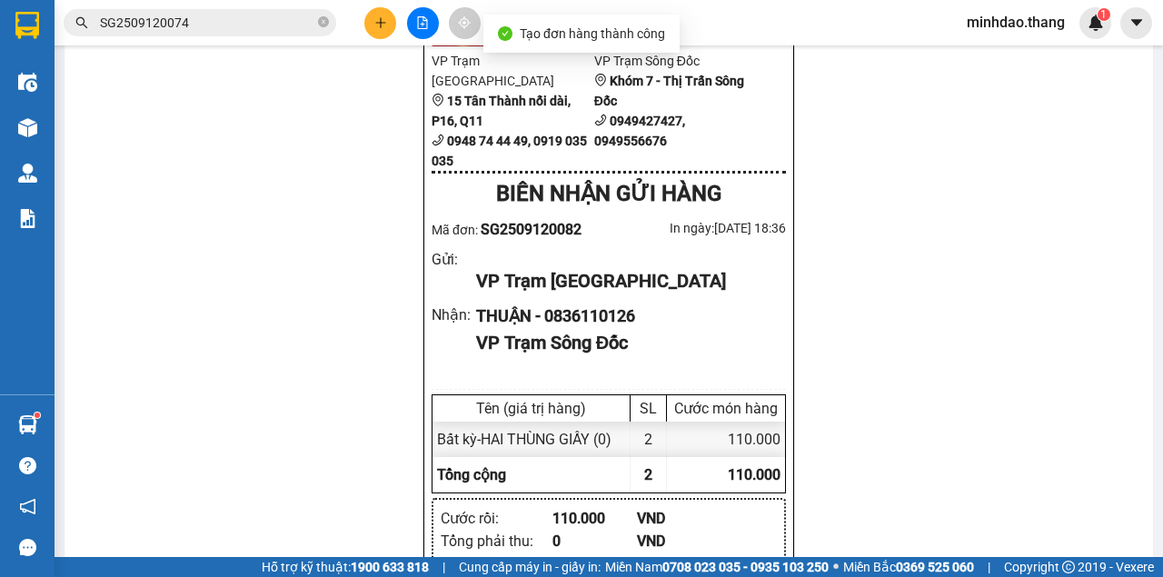
drag, startPoint x: 574, startPoint y: 82, endPoint x: 620, endPoint y: 114, distance: 56.0
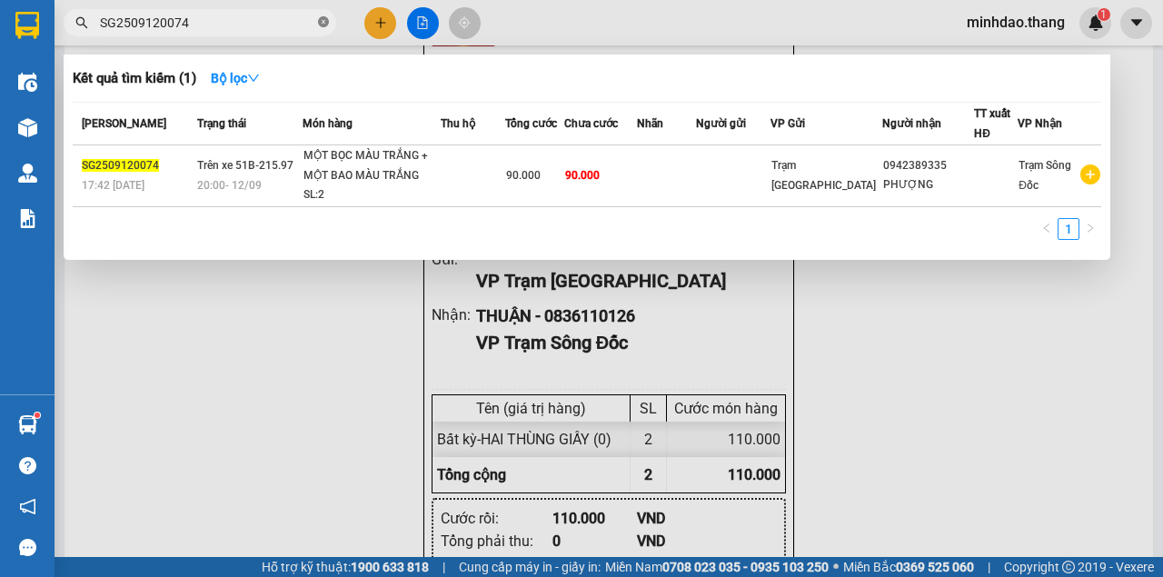
click at [322, 25] on icon "close-circle" at bounding box center [323, 21] width 11 height 11
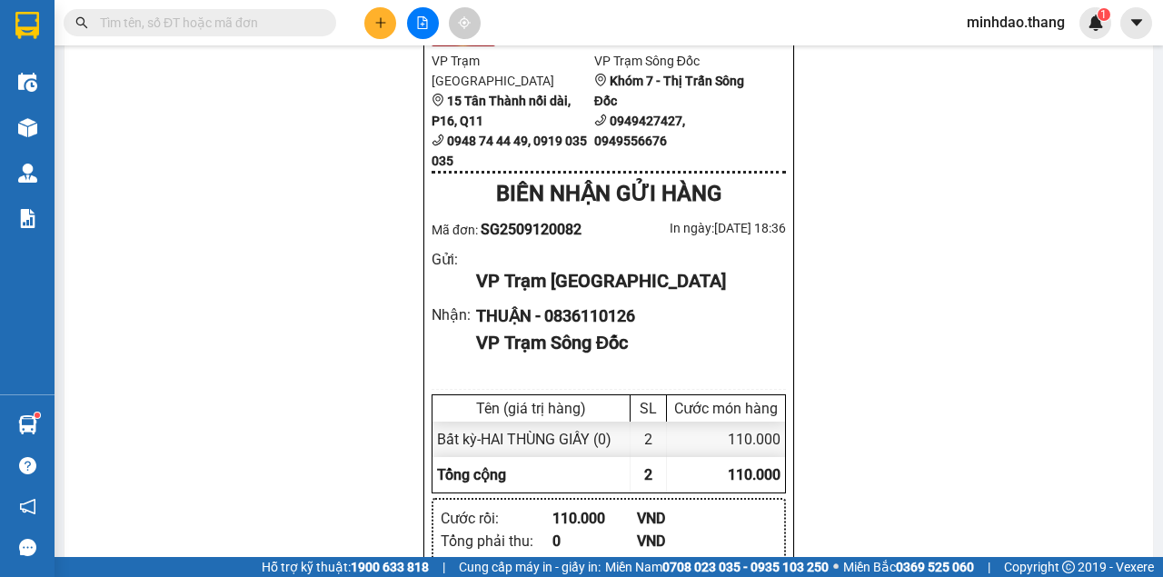
click at [293, 27] on input "text" at bounding box center [207, 23] width 214 height 20
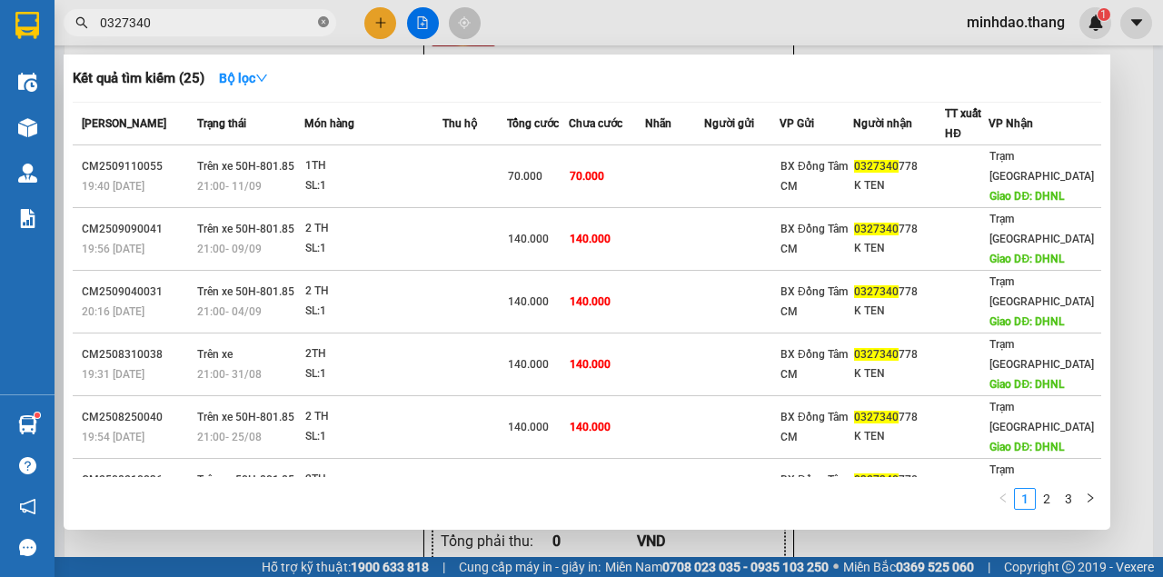
click at [322, 25] on icon "close-circle" at bounding box center [323, 21] width 11 height 11
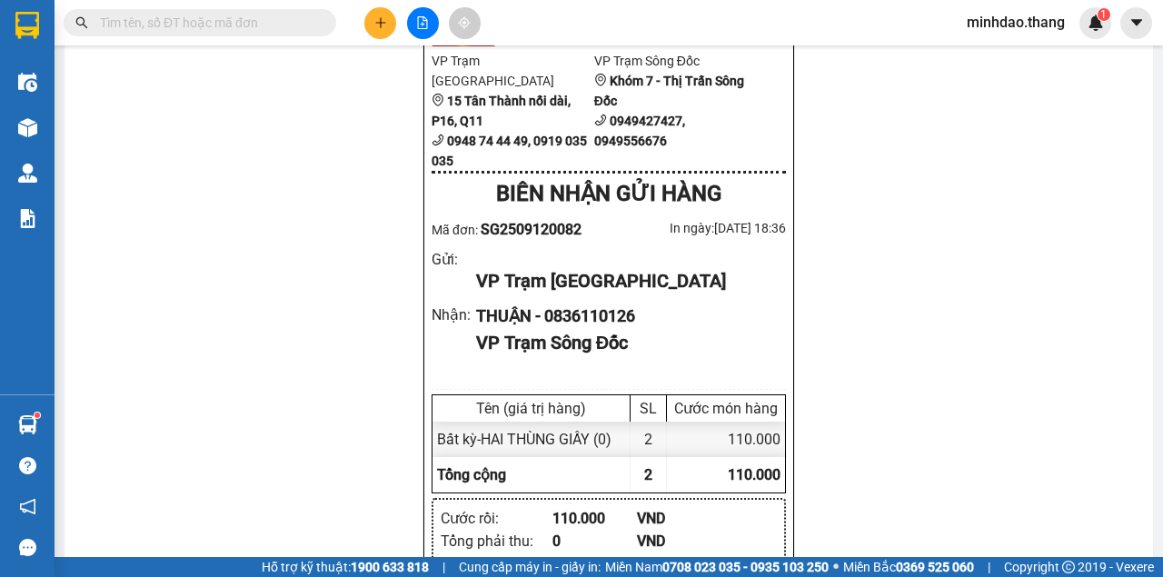
click at [294, 25] on input "text" at bounding box center [207, 23] width 214 height 20
click at [382, 23] on icon "plus" at bounding box center [380, 22] width 13 height 13
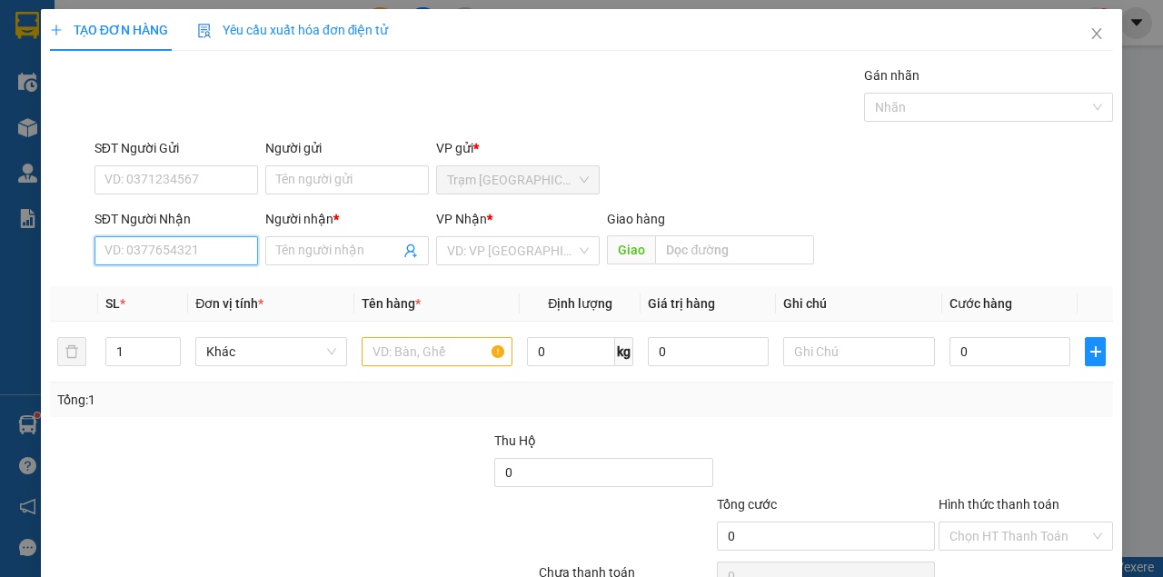
click at [192, 256] on input "SĐT Người Nhận" at bounding box center [176, 250] width 164 height 29
click at [138, 247] on input "SĐT Người Nhận" at bounding box center [176, 250] width 164 height 29
click at [144, 247] on input "SĐT Người Nhận" at bounding box center [176, 250] width 164 height 29
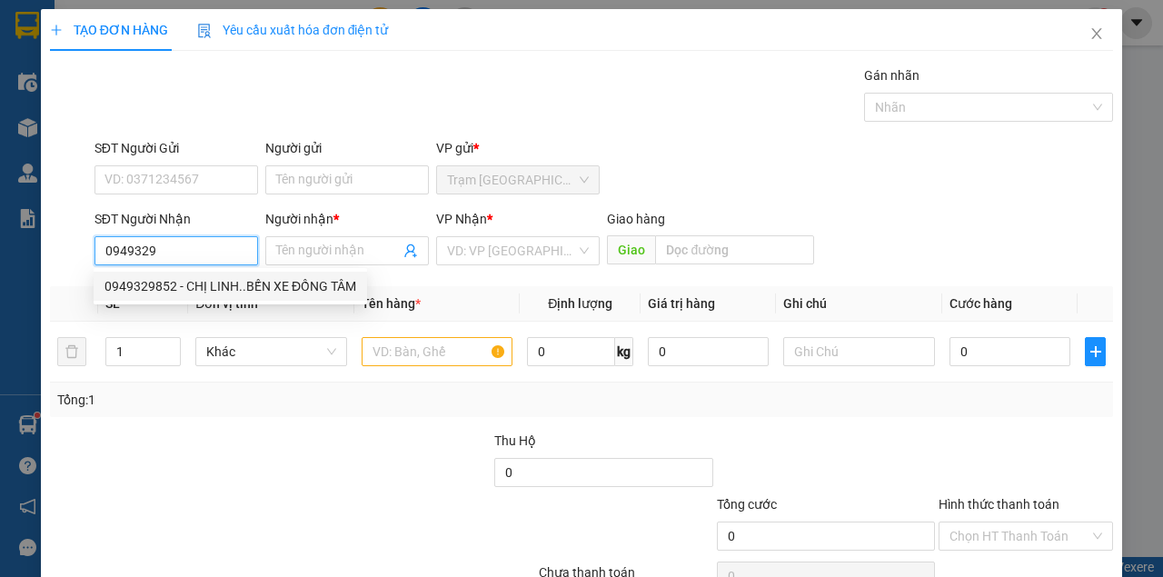
click at [179, 282] on div "0949329852 - CHỊ LINH..BẾN XE ĐỒNG TÂM" at bounding box center [230, 286] width 252 height 20
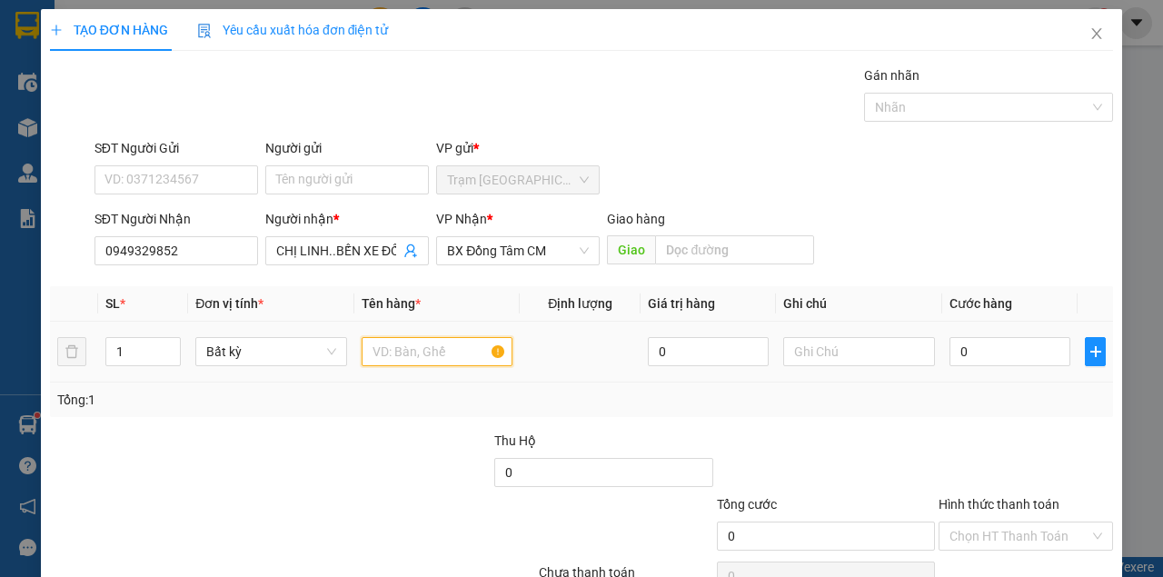
click at [404, 351] on input "text" at bounding box center [438, 351] width 152 height 29
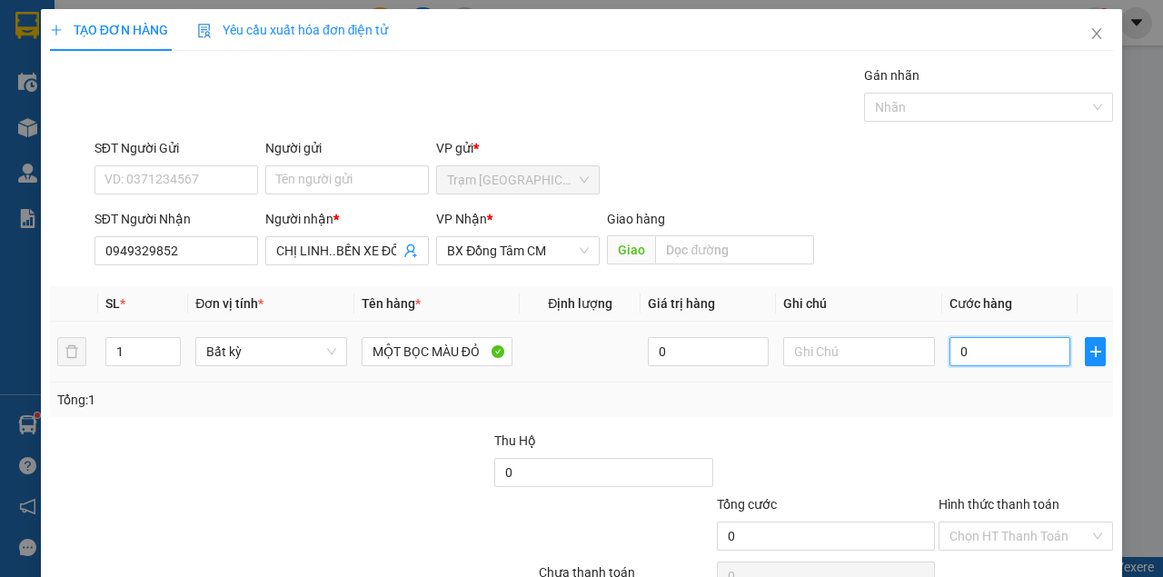
click at [990, 355] on input "0" at bounding box center [1009, 351] width 121 height 29
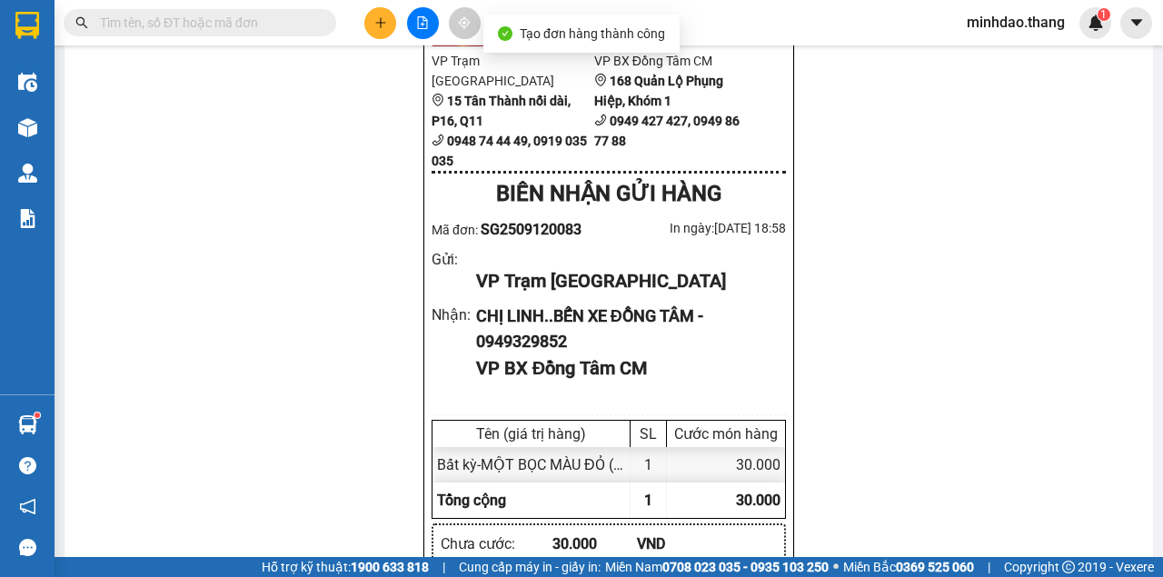
click at [280, 20] on input "text" at bounding box center [207, 23] width 214 height 20
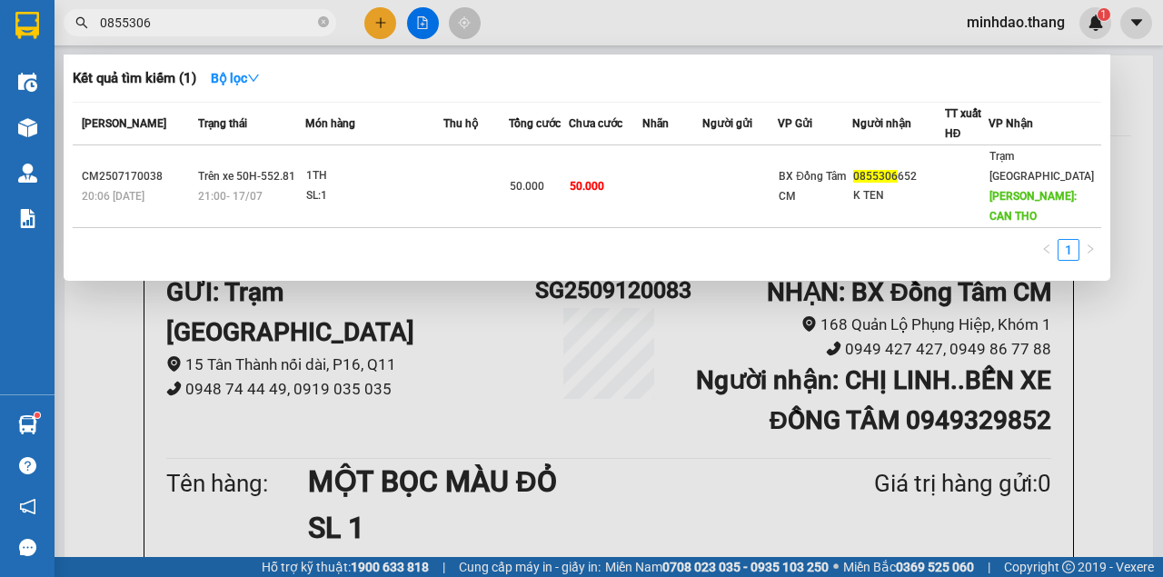
click at [323, 18] on icon "close-circle" at bounding box center [323, 21] width 11 height 11
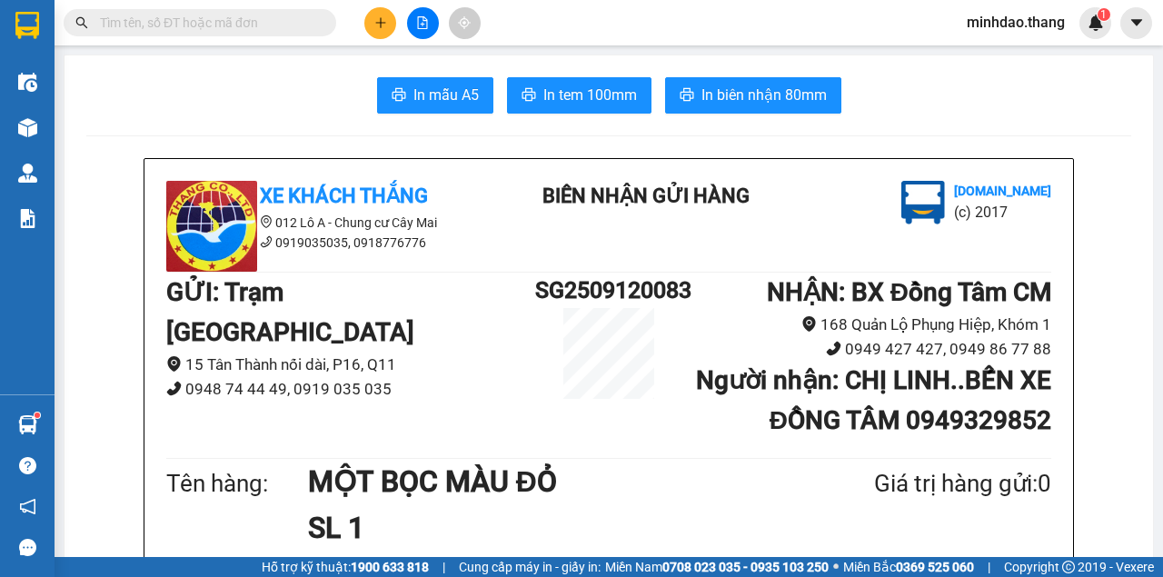
click at [292, 21] on input "text" at bounding box center [207, 23] width 214 height 20
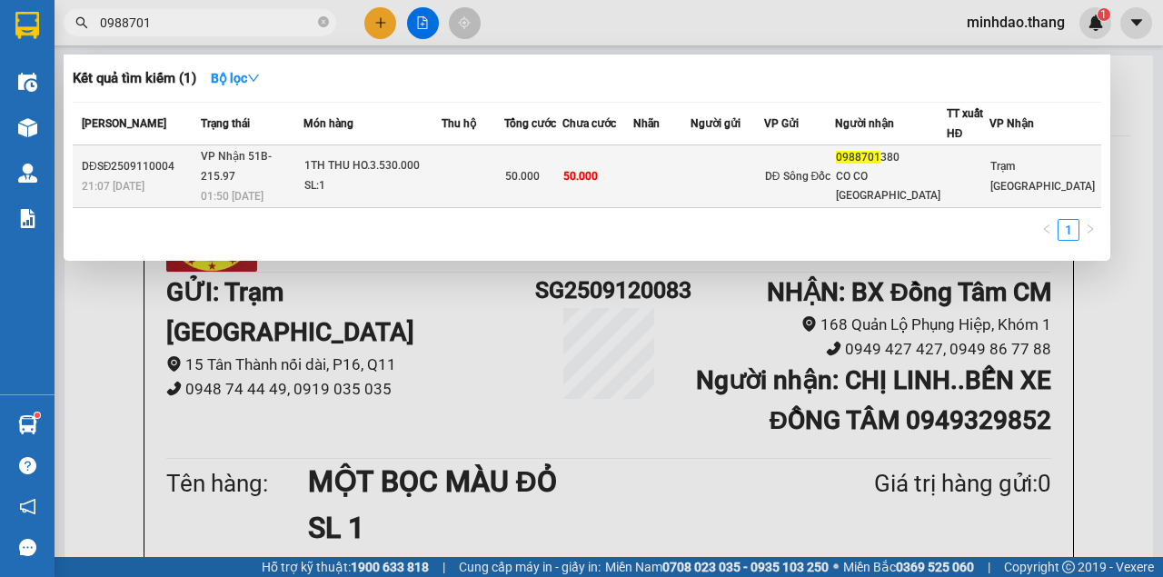
click at [633, 166] on td "50.000" at bounding box center [597, 176] width 71 height 63
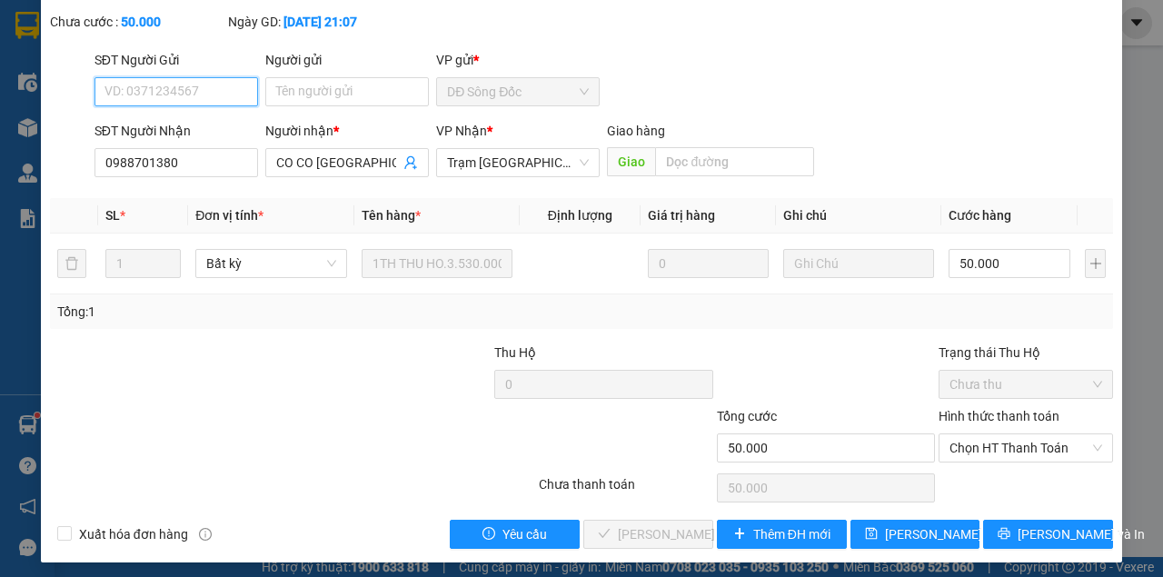
scroll to position [117, 0]
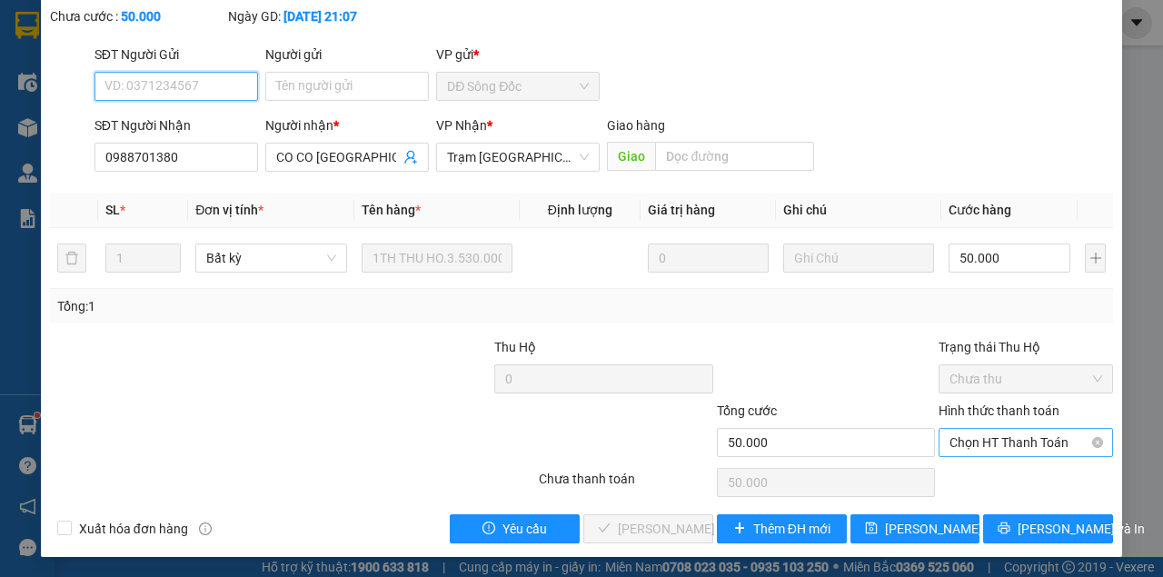
click at [997, 443] on span "Chọn HT Thanh Toán" at bounding box center [1025, 442] width 153 height 27
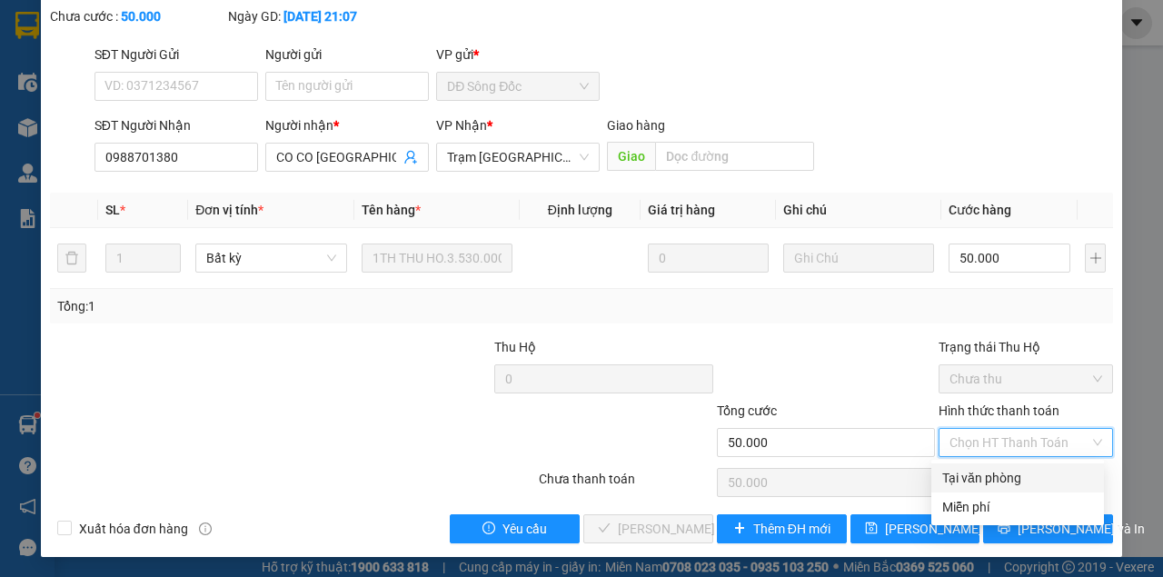
drag, startPoint x: 985, startPoint y: 472, endPoint x: 941, endPoint y: 491, distance: 47.6
click at [983, 473] on div "Tại văn phòng" at bounding box center [1017, 478] width 151 height 20
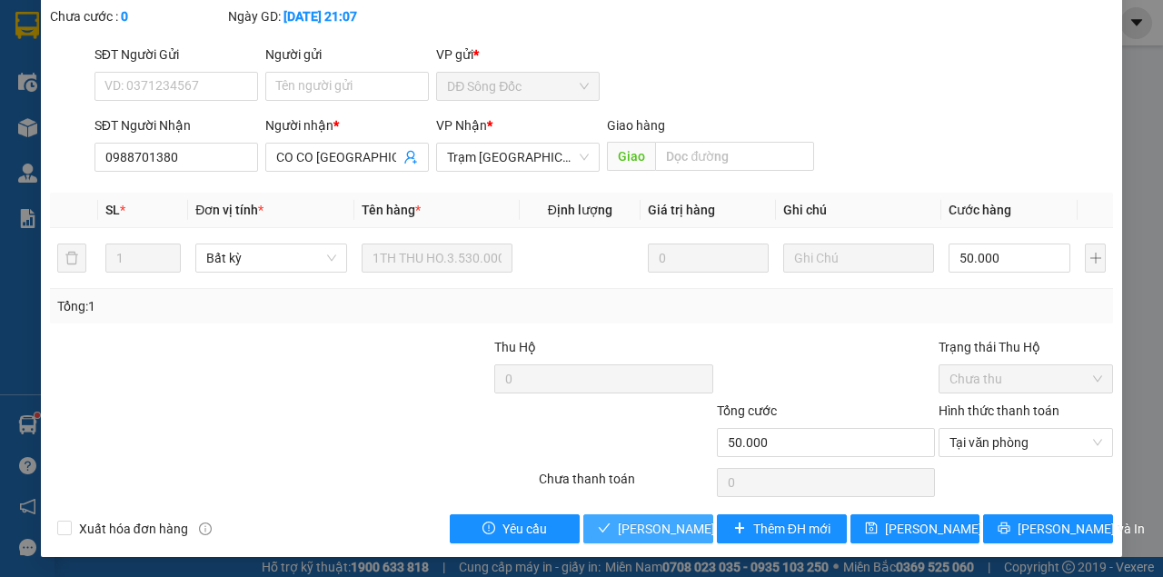
click at [650, 523] on span "[PERSON_NAME] và Giao hàng" at bounding box center [705, 529] width 174 height 20
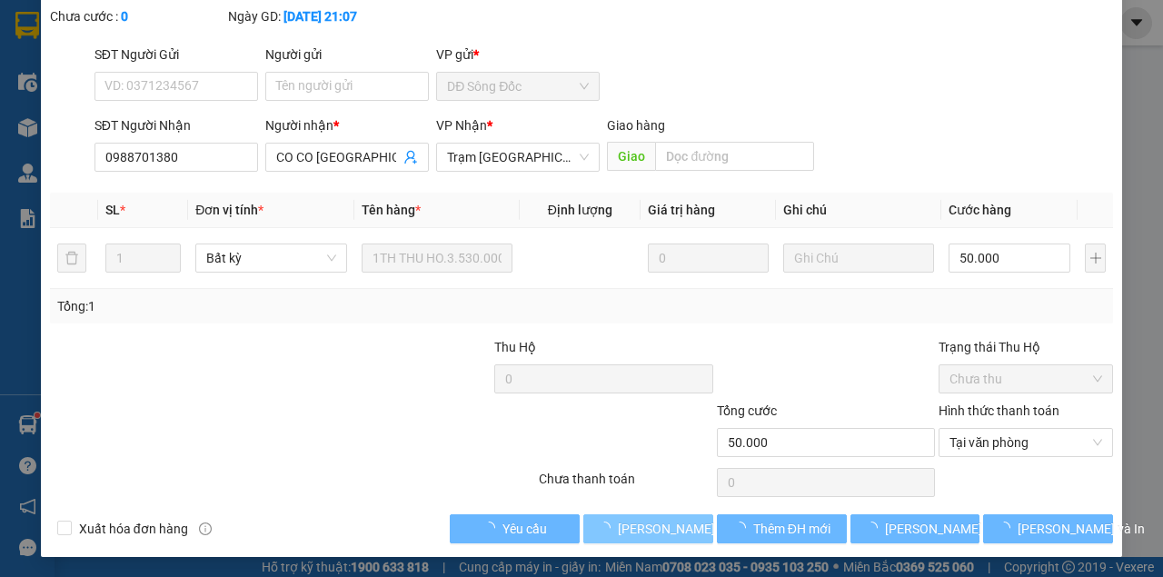
click at [650, 523] on span "[PERSON_NAME] và Giao hàng" at bounding box center [705, 529] width 174 height 20
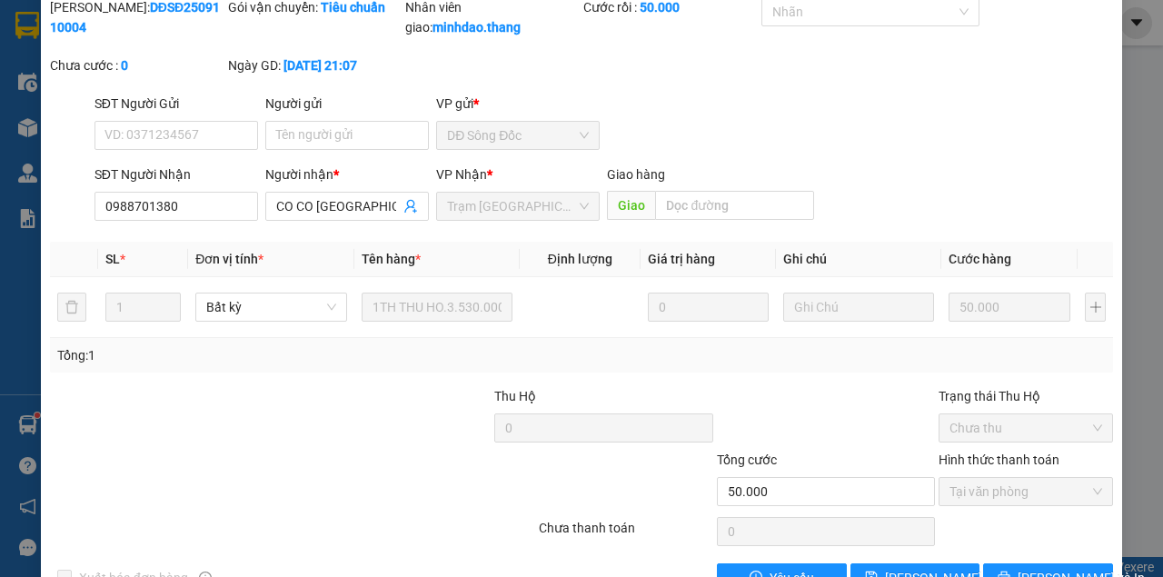
scroll to position [0, 0]
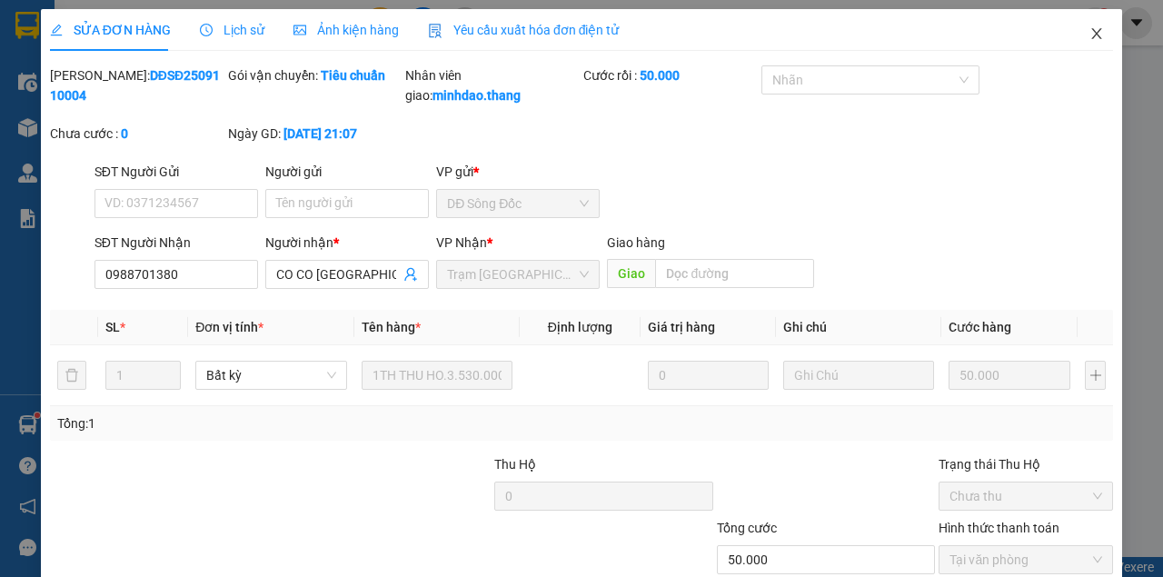
click at [1096, 32] on span "Close" at bounding box center [1096, 34] width 51 height 51
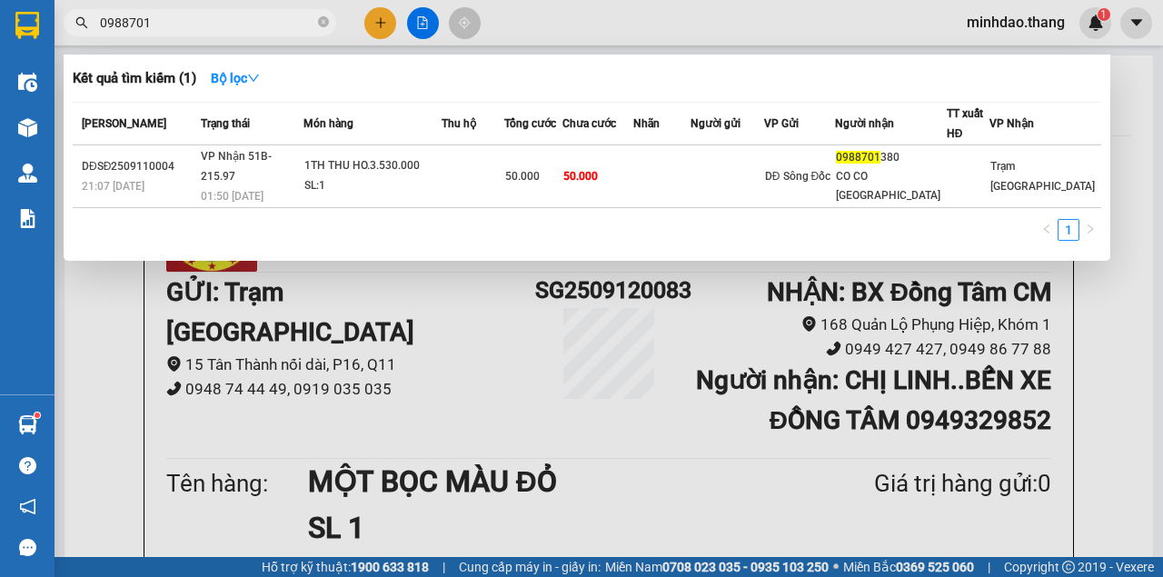
click at [322, 22] on icon "close-circle" at bounding box center [323, 21] width 11 height 11
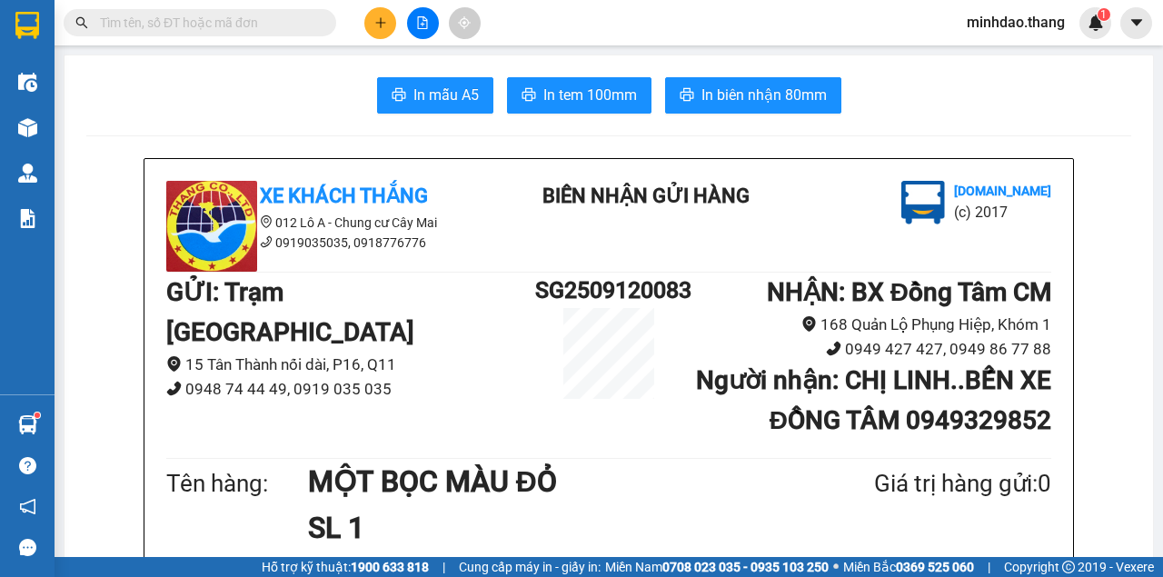
click at [281, 27] on input "text" at bounding box center [207, 23] width 214 height 20
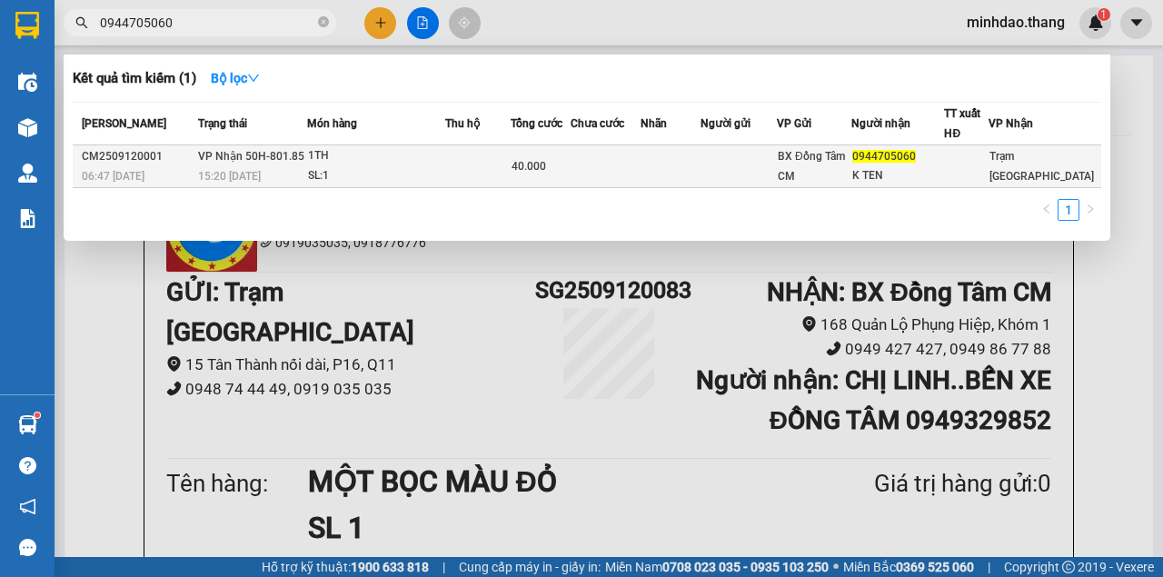
click at [570, 163] on div "40.000" at bounding box center [540, 166] width 58 height 20
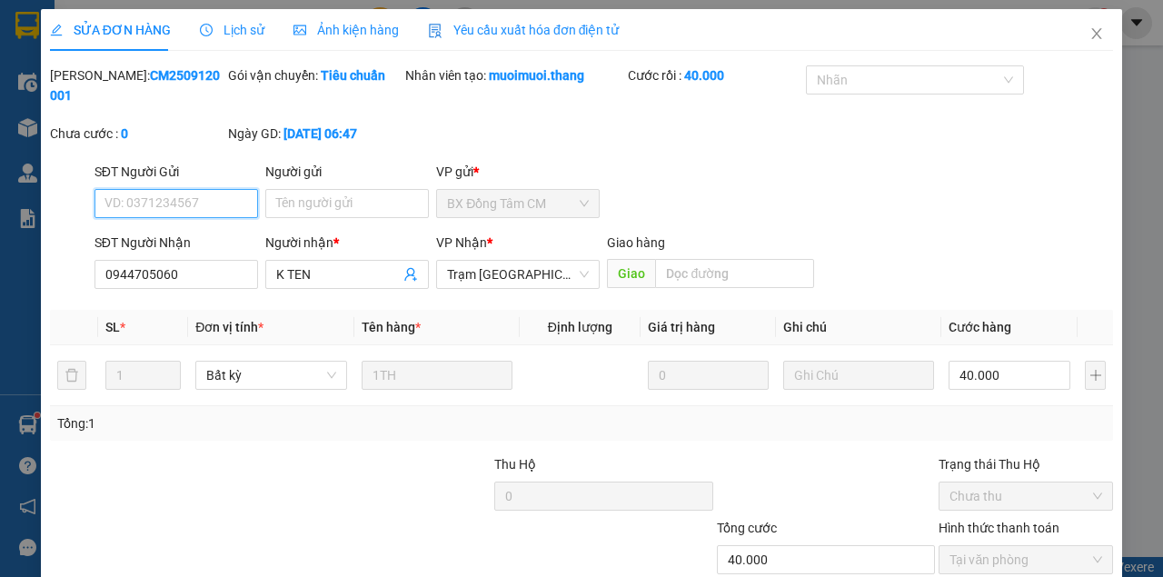
scroll to position [117, 0]
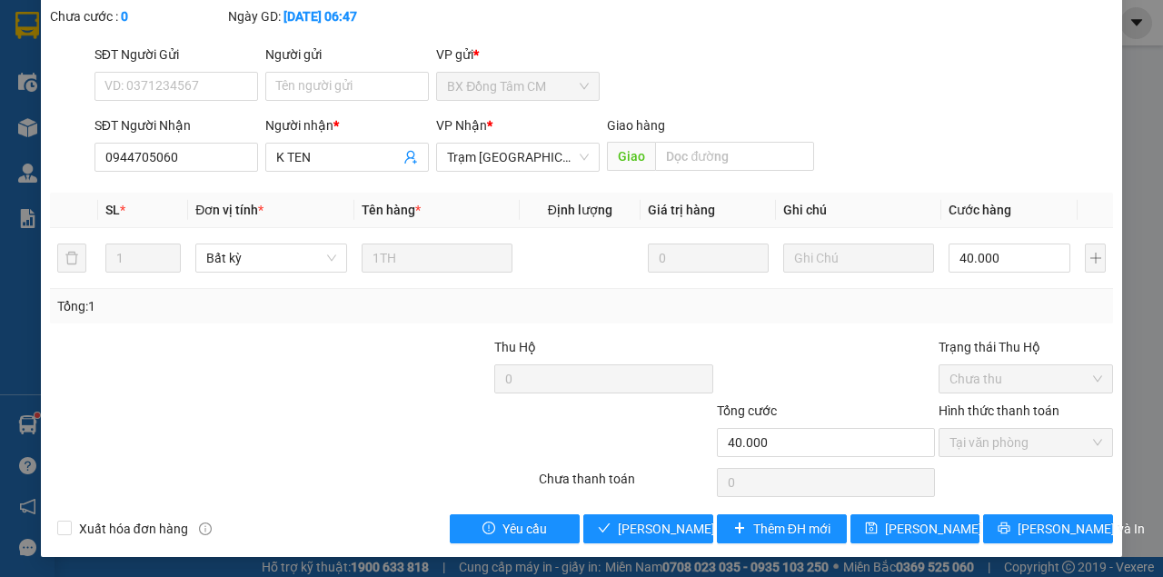
click at [662, 550] on div "SỬA ĐƠN HÀNG Lịch sử Ảnh kiện hàng Yêu cầu xuất hóa đơn điện tử Total Paid Fee …" at bounding box center [581, 224] width 1081 height 665
click at [661, 540] on button "[PERSON_NAME] và Giao hàng" at bounding box center [648, 528] width 130 height 29
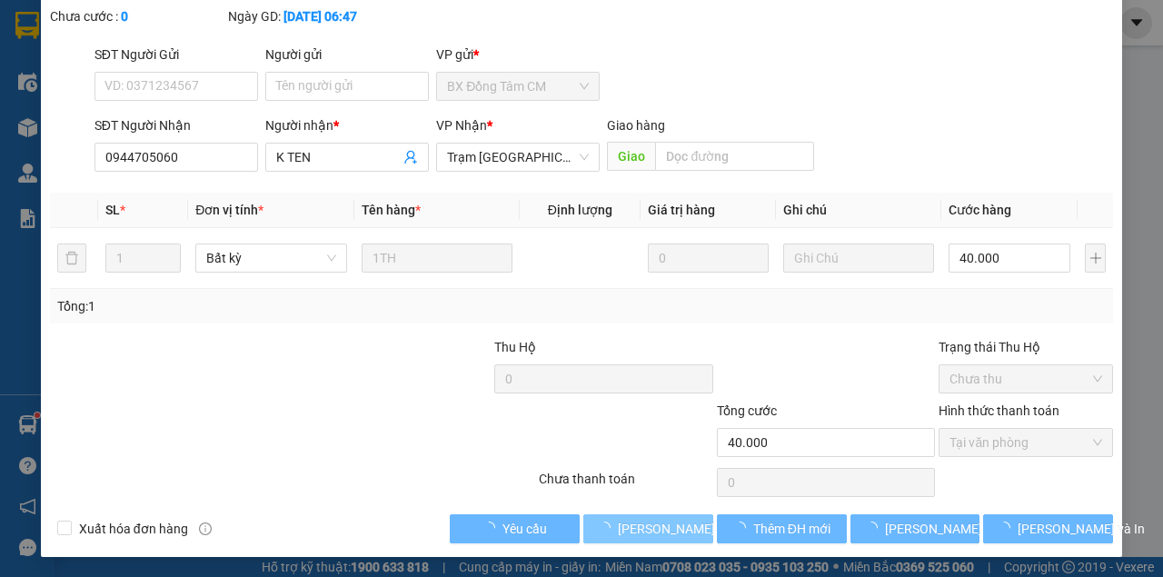
click at [661, 540] on button "[PERSON_NAME] và Giao hàng" at bounding box center [648, 528] width 130 height 29
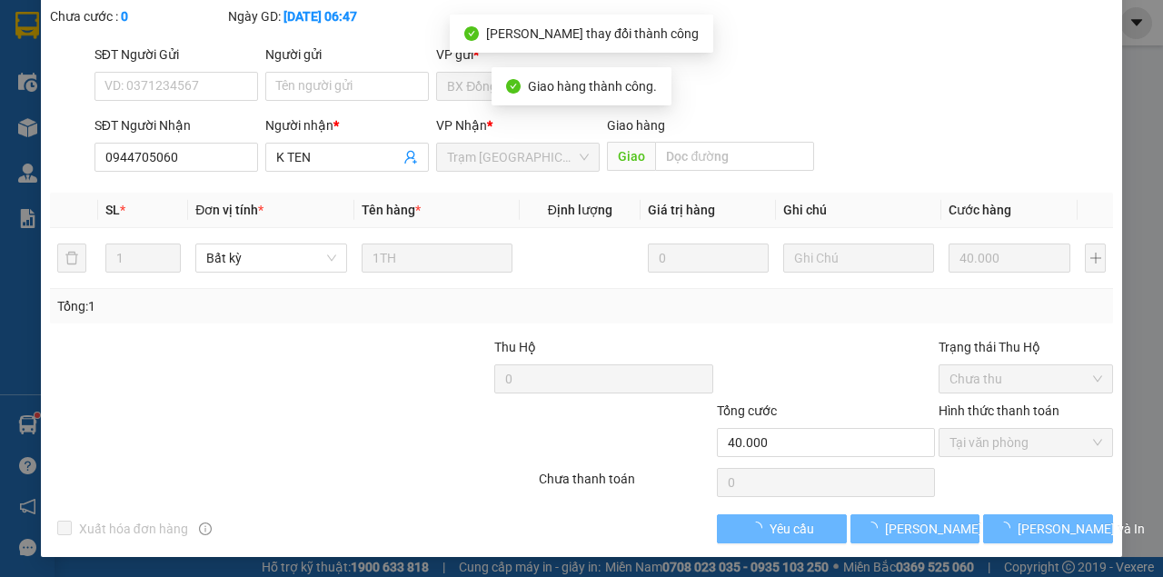
scroll to position [137, 0]
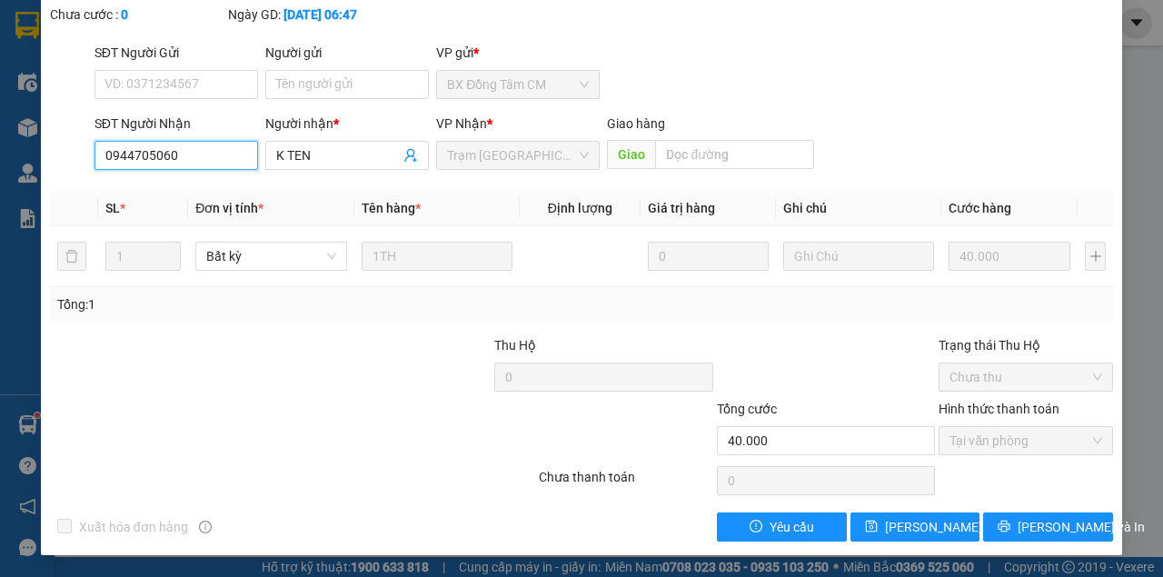
drag, startPoint x: 187, startPoint y: 157, endPoint x: 45, endPoint y: 156, distance: 141.7
click at [45, 156] on div "SỬA ĐƠN HÀNG Lịch sử Ảnh kiện hàng Yêu cầu xuất hóa đơn điện tử Total Paid Fee …" at bounding box center [581, 222] width 1081 height 665
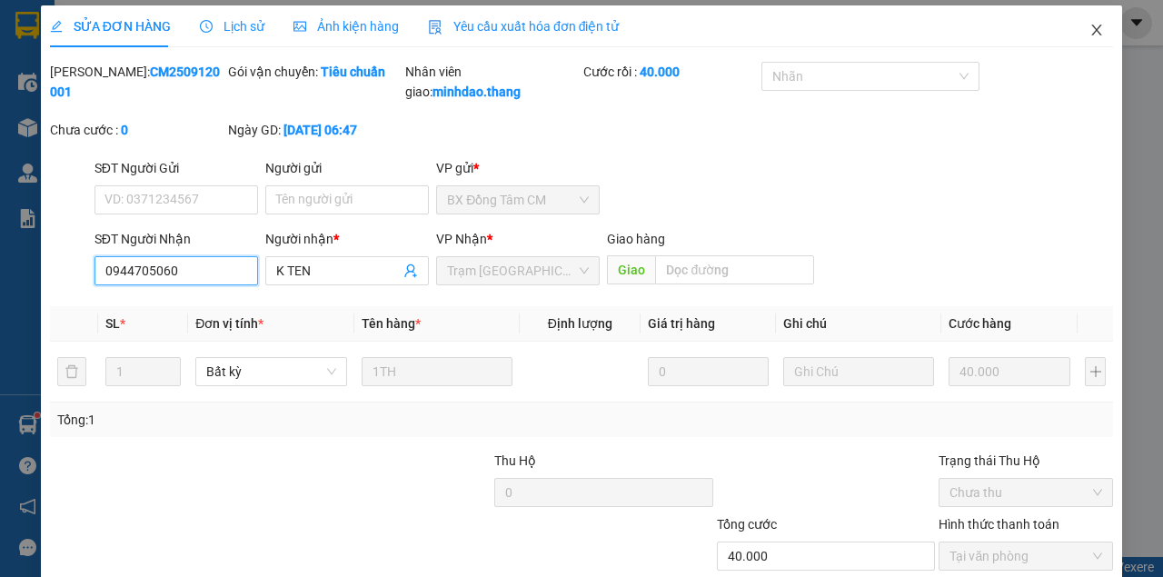
scroll to position [0, 0]
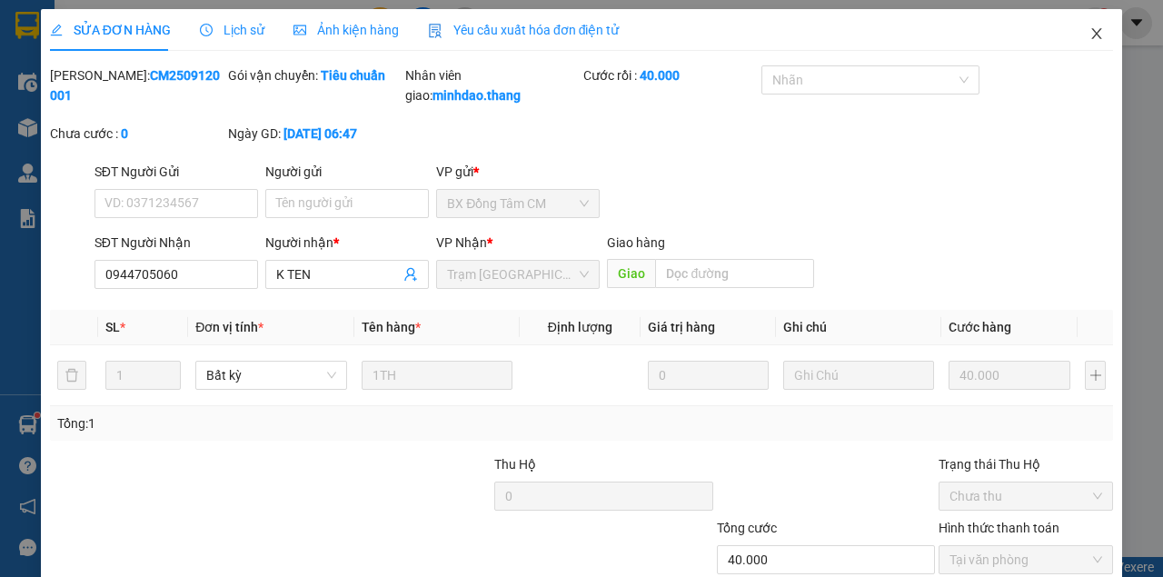
click at [1077, 24] on span "Close" at bounding box center [1096, 34] width 51 height 51
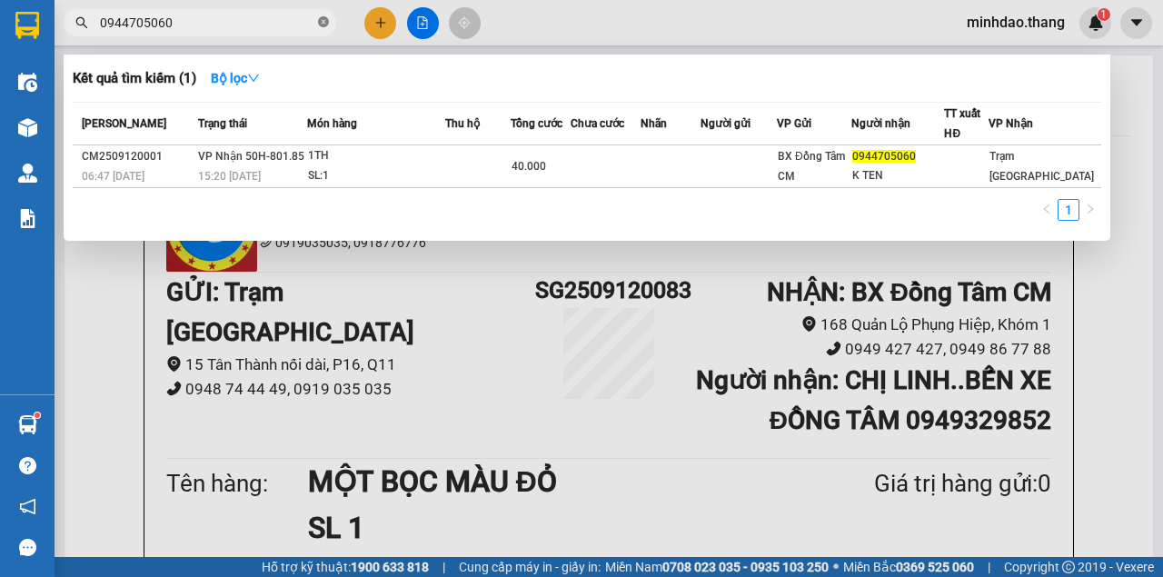
click at [323, 24] on icon "close-circle" at bounding box center [323, 21] width 11 height 11
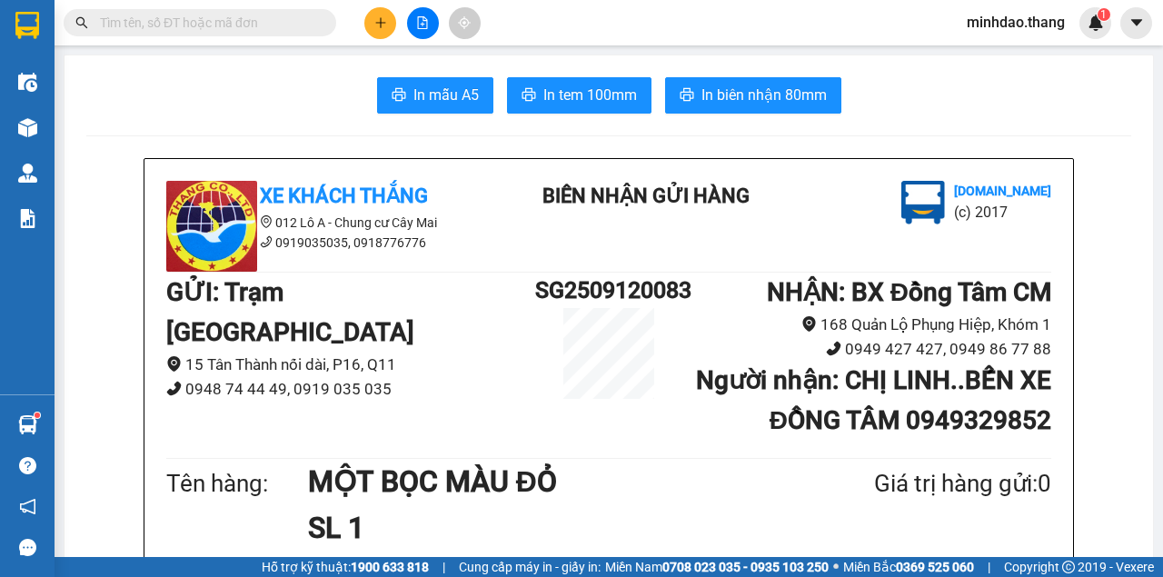
click at [278, 25] on input "text" at bounding box center [207, 23] width 214 height 20
click at [377, 27] on icon "plus" at bounding box center [380, 22] width 13 height 13
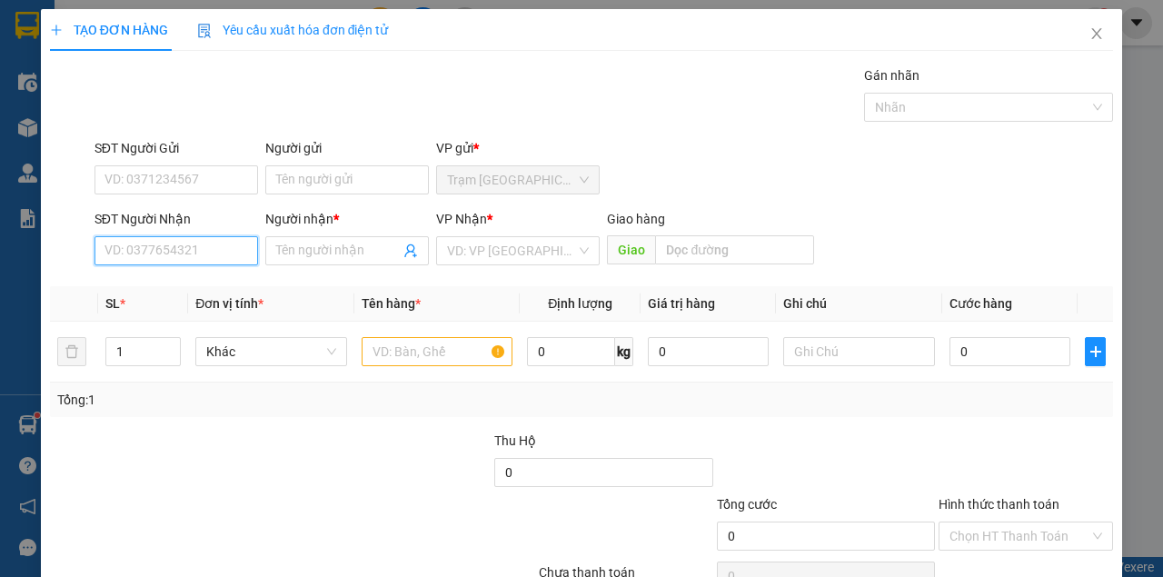
click at [173, 243] on input "SĐT Người Nhận" at bounding box center [176, 250] width 164 height 29
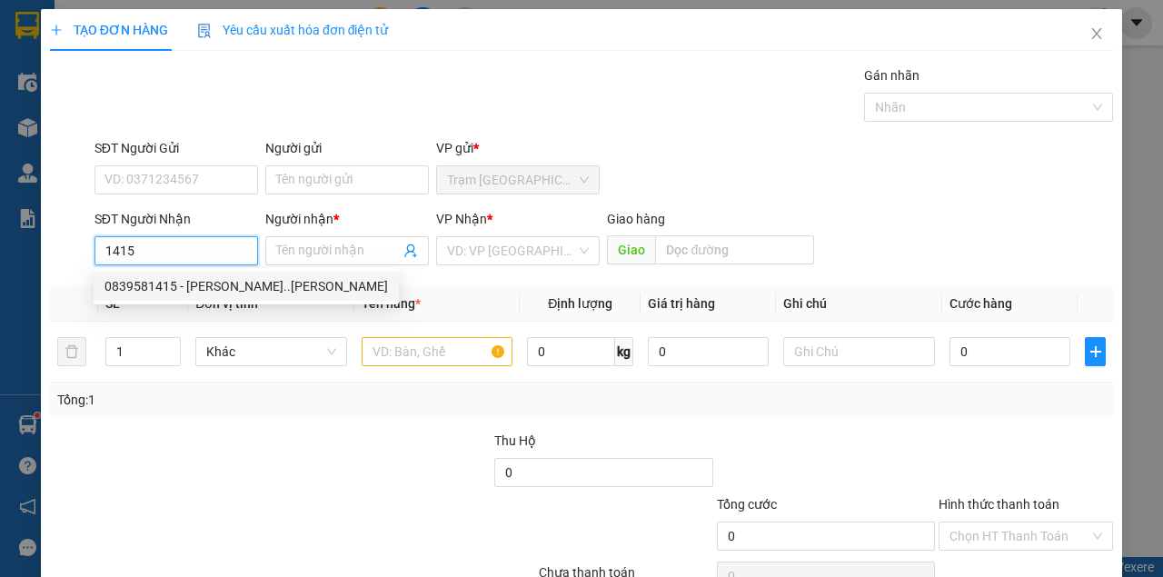
click at [182, 298] on div "0839581415 - HOÀNG ĐA..TRẦN VĂN THỜI" at bounding box center [246, 286] width 305 height 29
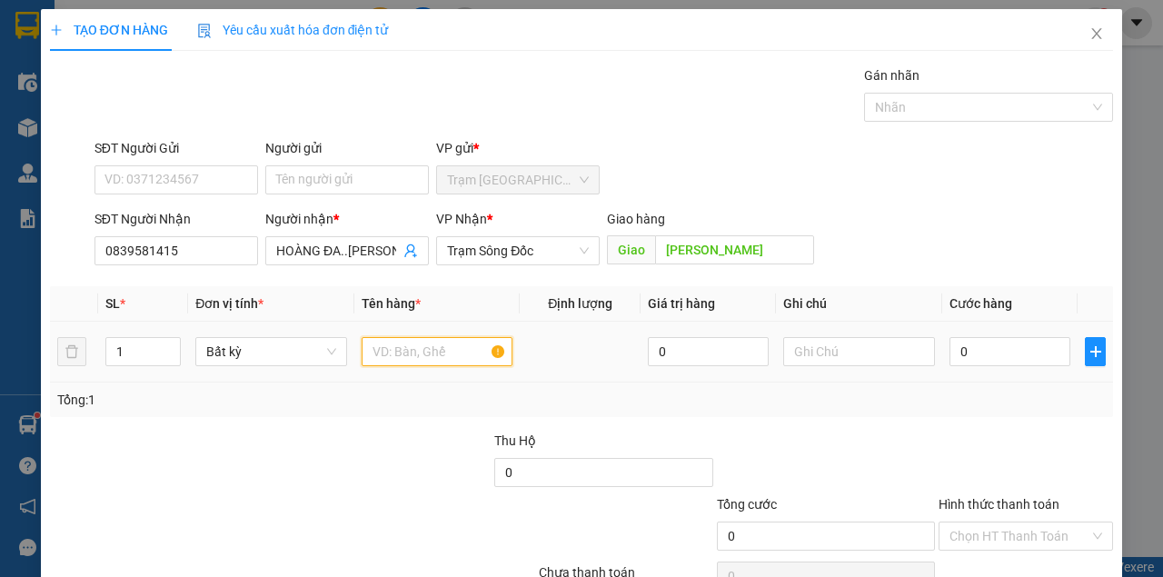
click at [394, 358] on input "text" at bounding box center [438, 351] width 152 height 29
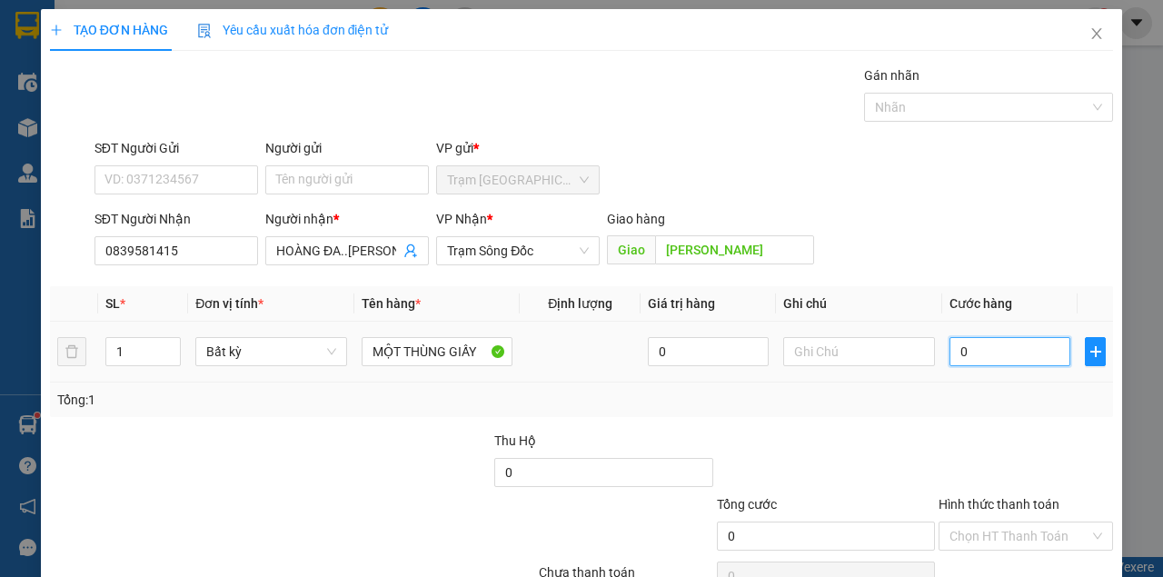
click at [977, 347] on input "0" at bounding box center [1009, 351] width 121 height 29
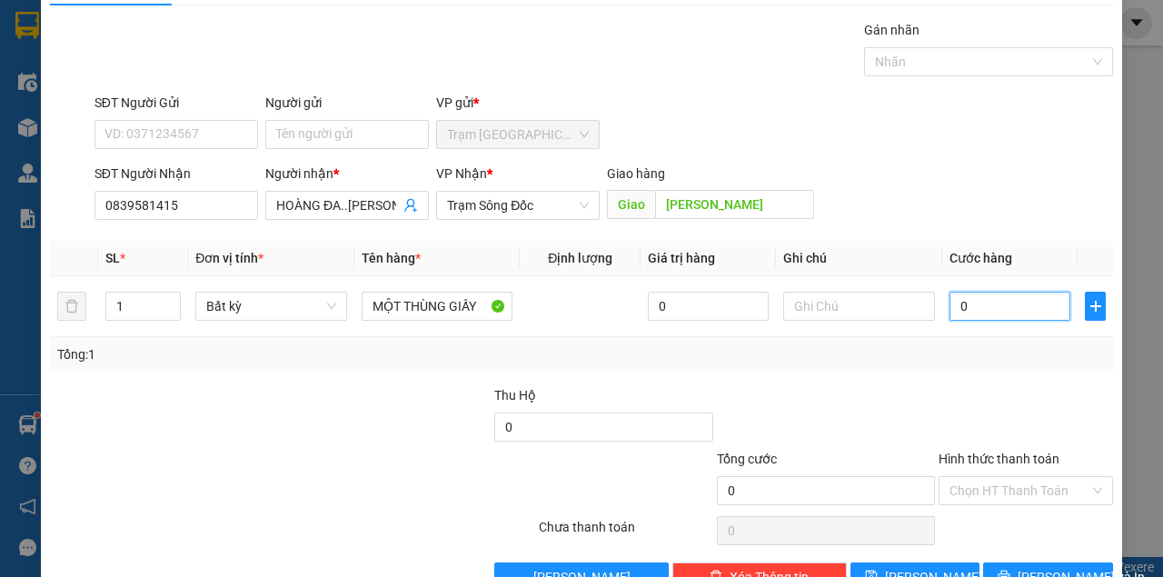
scroll to position [93, 0]
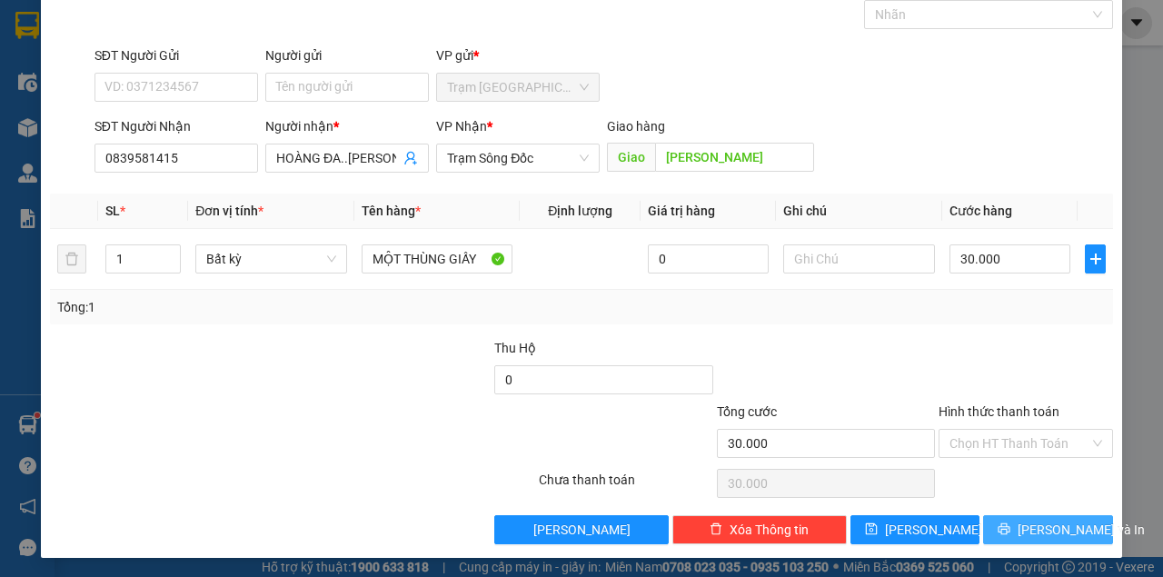
click at [1032, 518] on button "[PERSON_NAME] và In" at bounding box center [1048, 529] width 130 height 29
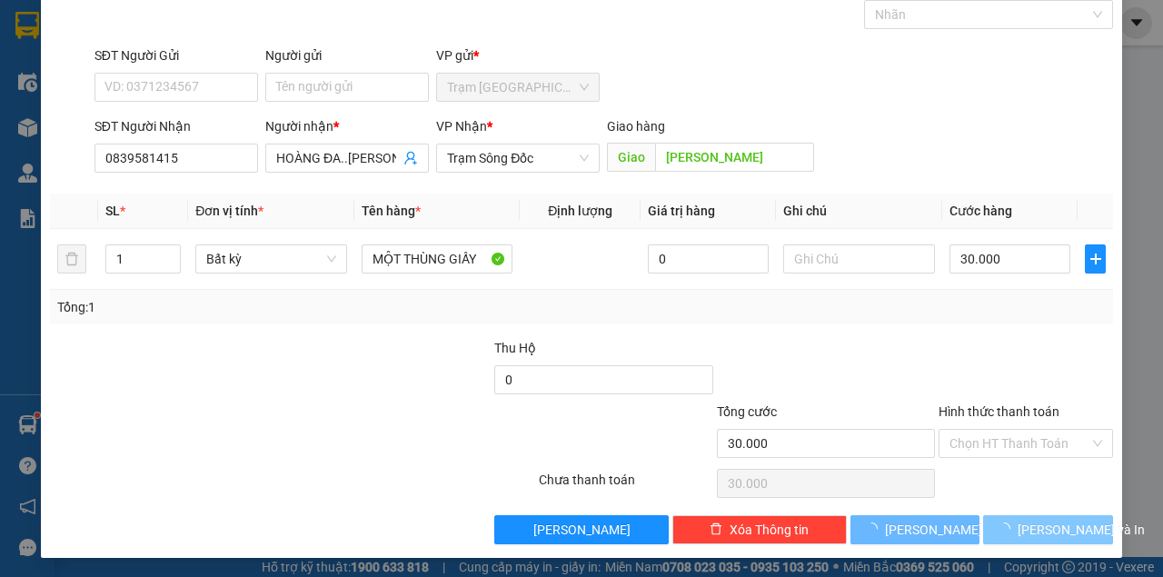
click at [1026, 520] on span "[PERSON_NAME] và In" at bounding box center [1080, 530] width 127 height 20
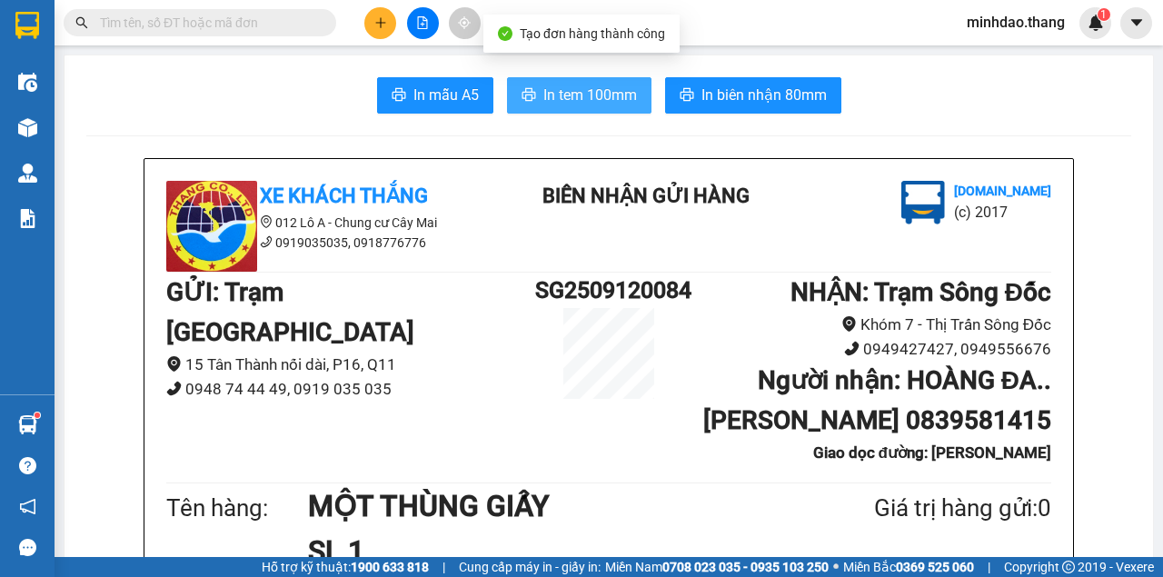
click at [600, 97] on span "In tem 100mm" at bounding box center [590, 95] width 94 height 23
click at [507, 77] on button "In tem 100mm" at bounding box center [579, 95] width 144 height 36
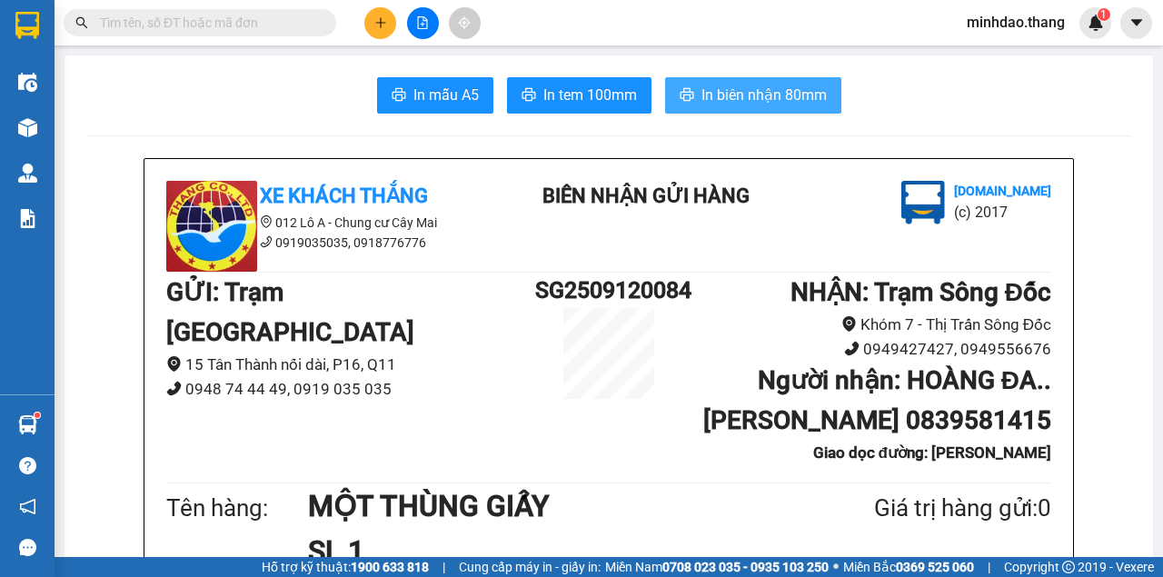
click at [779, 93] on span "In biên nhận 80mm" at bounding box center [763, 95] width 125 height 23
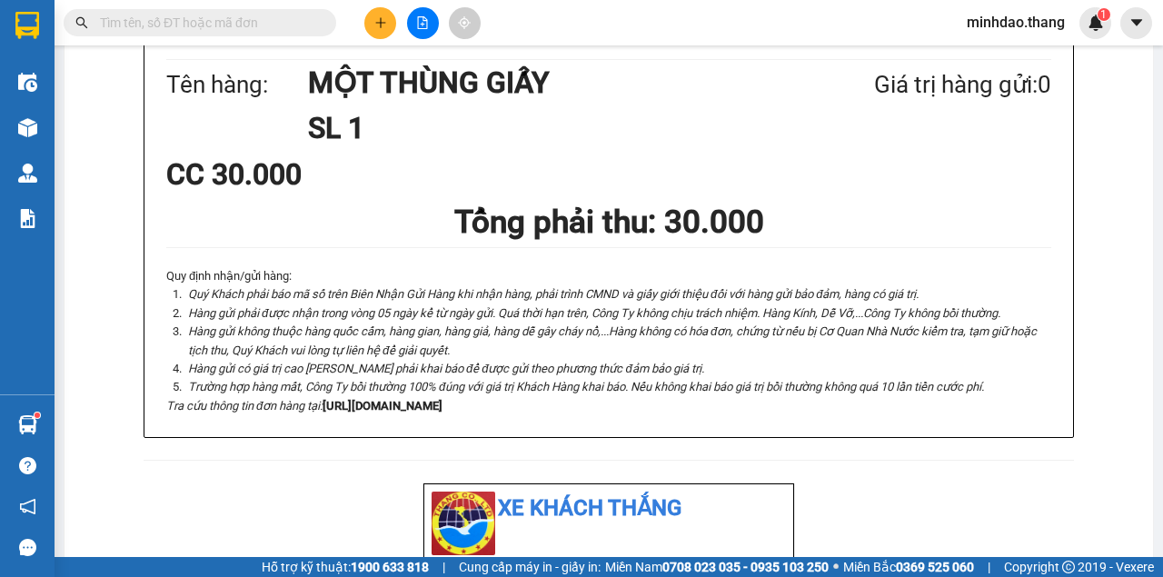
scroll to position [666, 0]
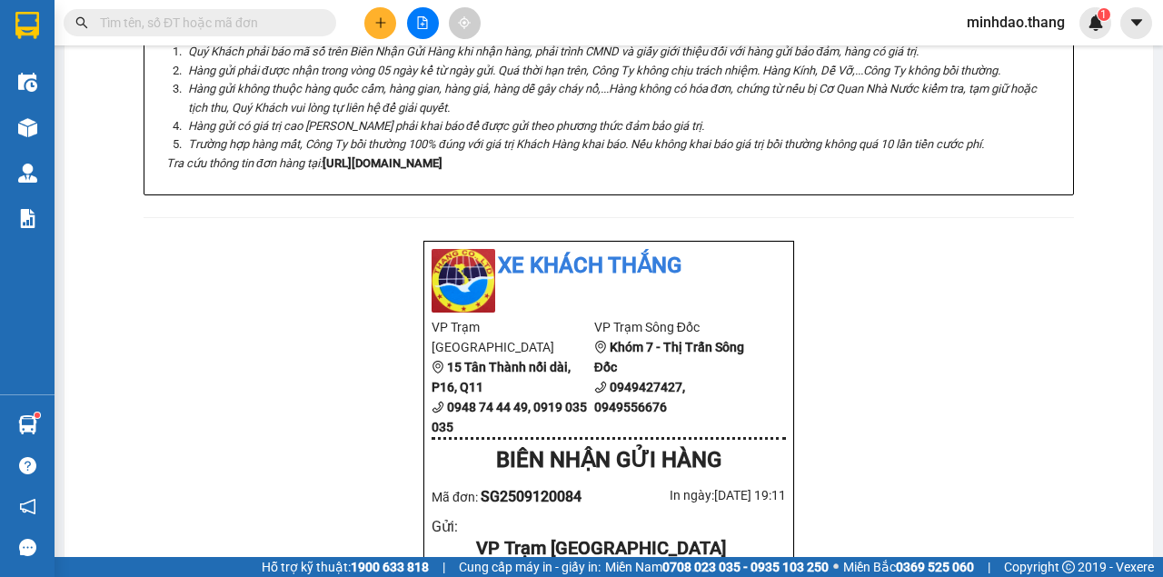
click at [238, 22] on input "text" at bounding box center [207, 23] width 214 height 20
click at [271, 15] on input "text" at bounding box center [207, 23] width 214 height 20
click at [270, 11] on span at bounding box center [200, 22] width 273 height 27
click at [284, 25] on input "text" at bounding box center [207, 23] width 214 height 20
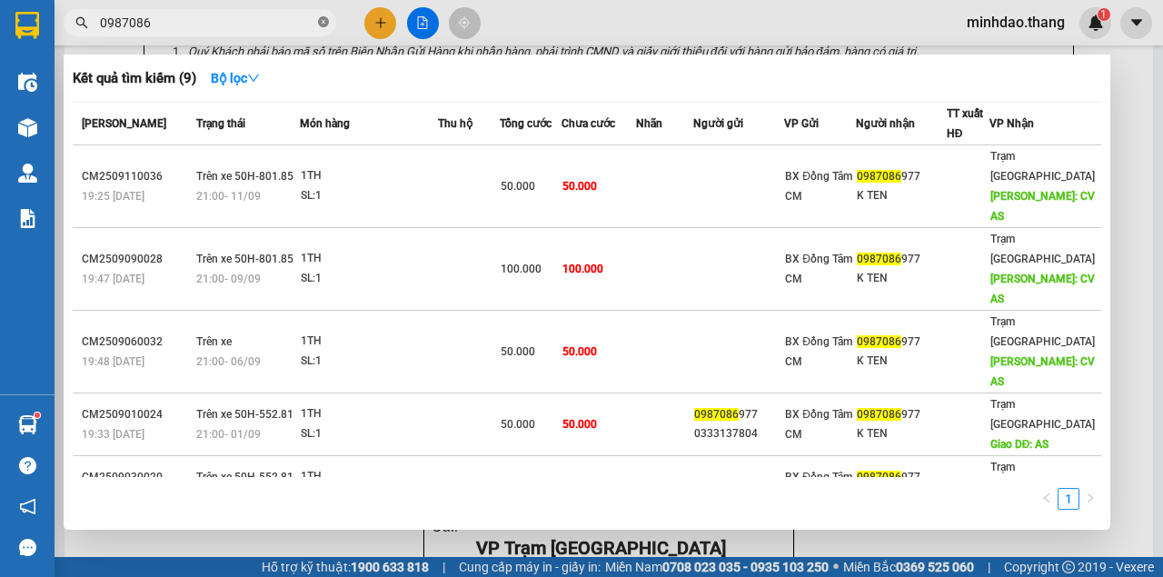
click at [322, 23] on icon "close-circle" at bounding box center [323, 21] width 11 height 11
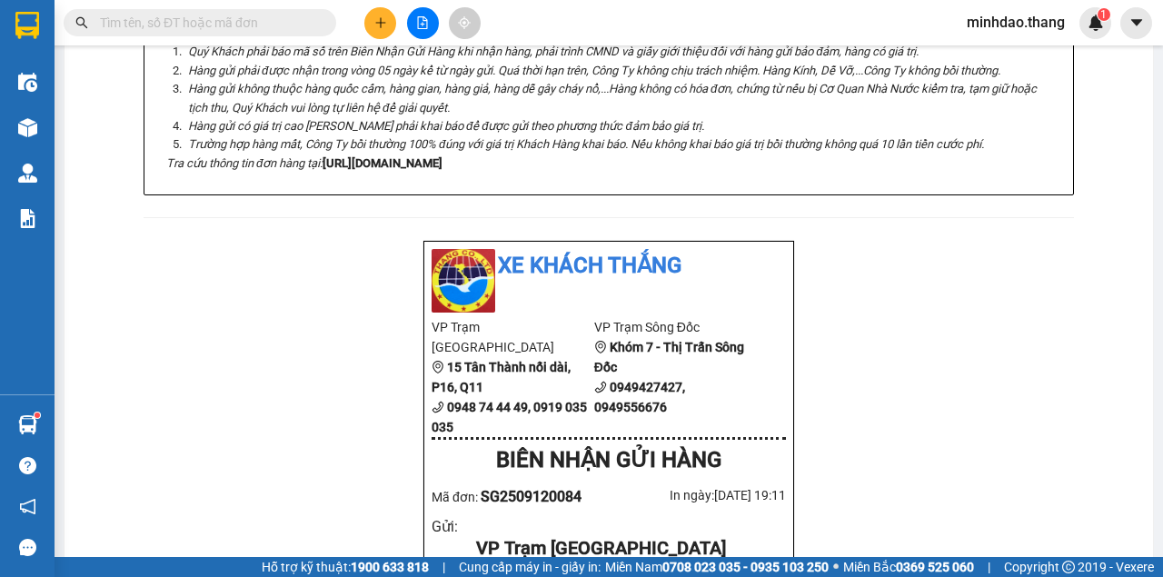
click at [238, 14] on input "text" at bounding box center [207, 23] width 214 height 20
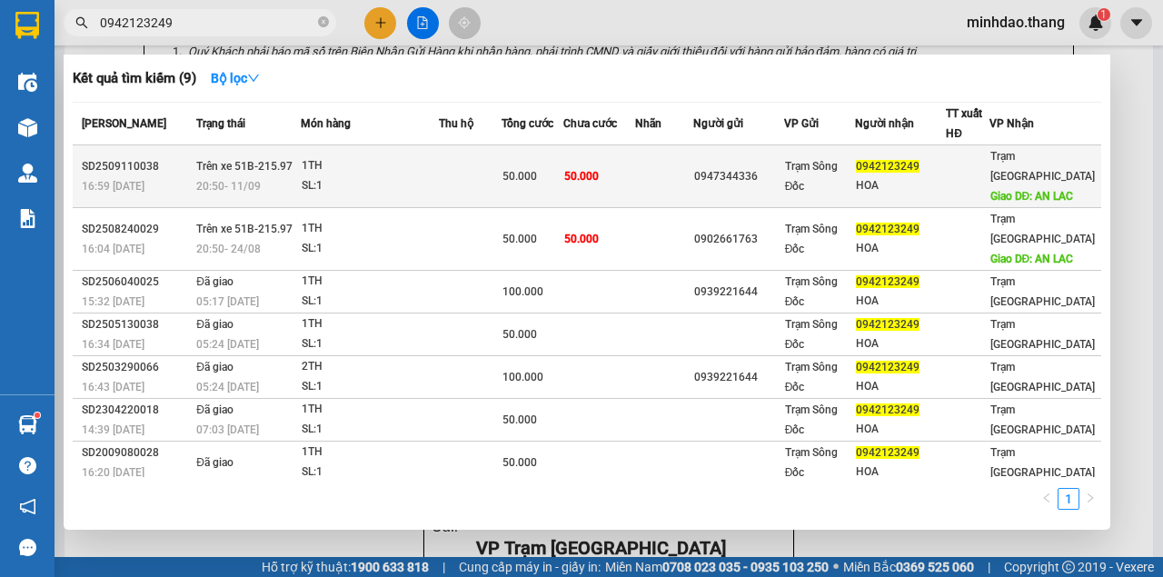
click at [545, 180] on div "50.000" at bounding box center [532, 176] width 60 height 20
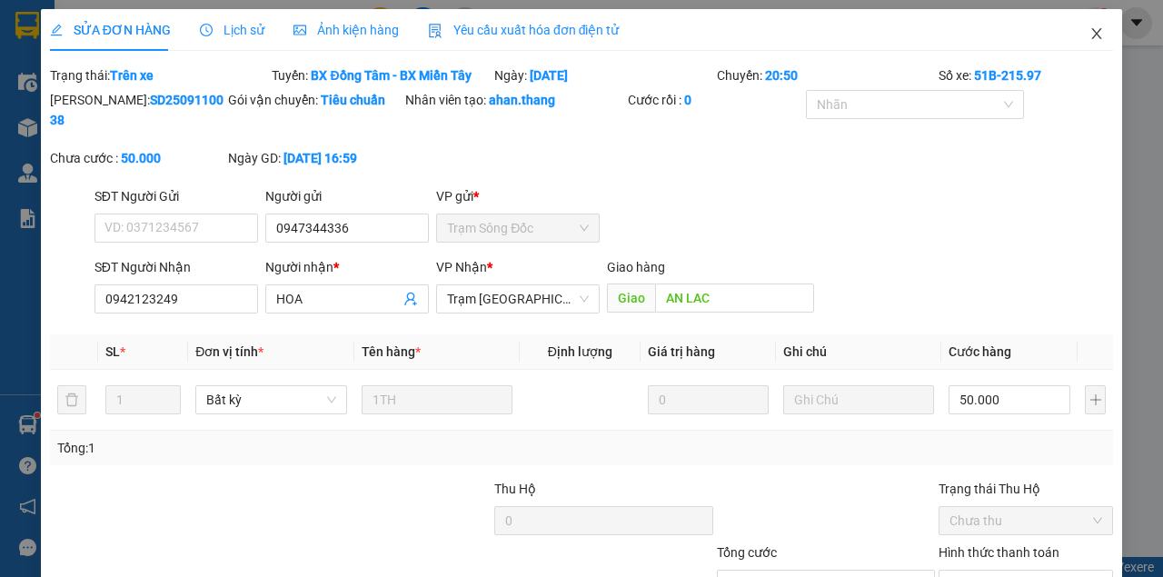
click at [1089, 35] on icon "close" at bounding box center [1096, 33] width 15 height 15
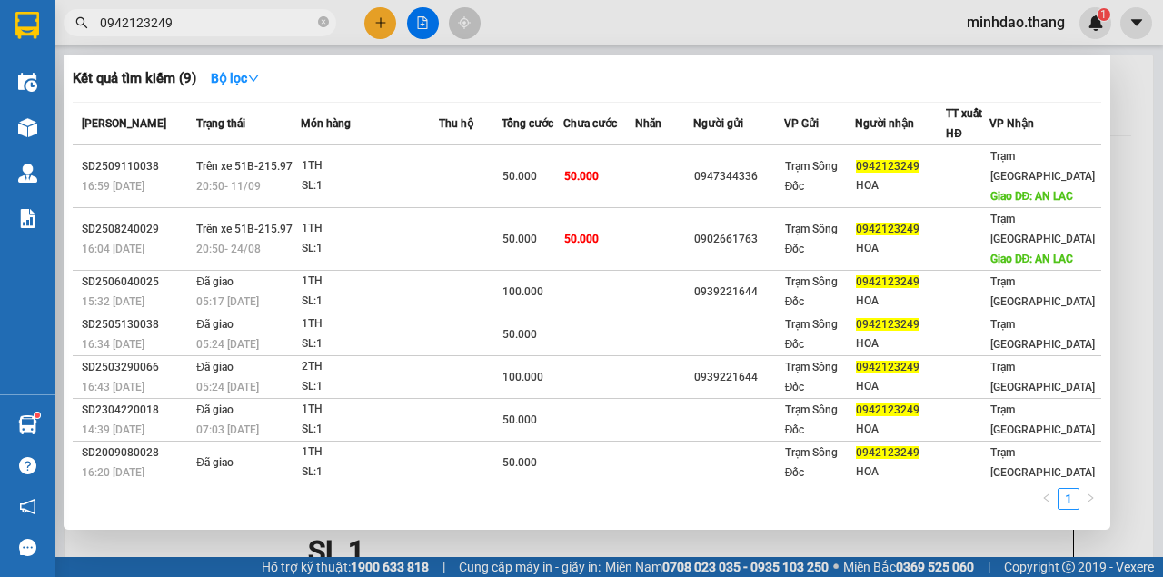
click at [329, 27] on span "0942123249" at bounding box center [200, 22] width 273 height 27
click at [318, 24] on icon "close-circle" at bounding box center [323, 21] width 11 height 11
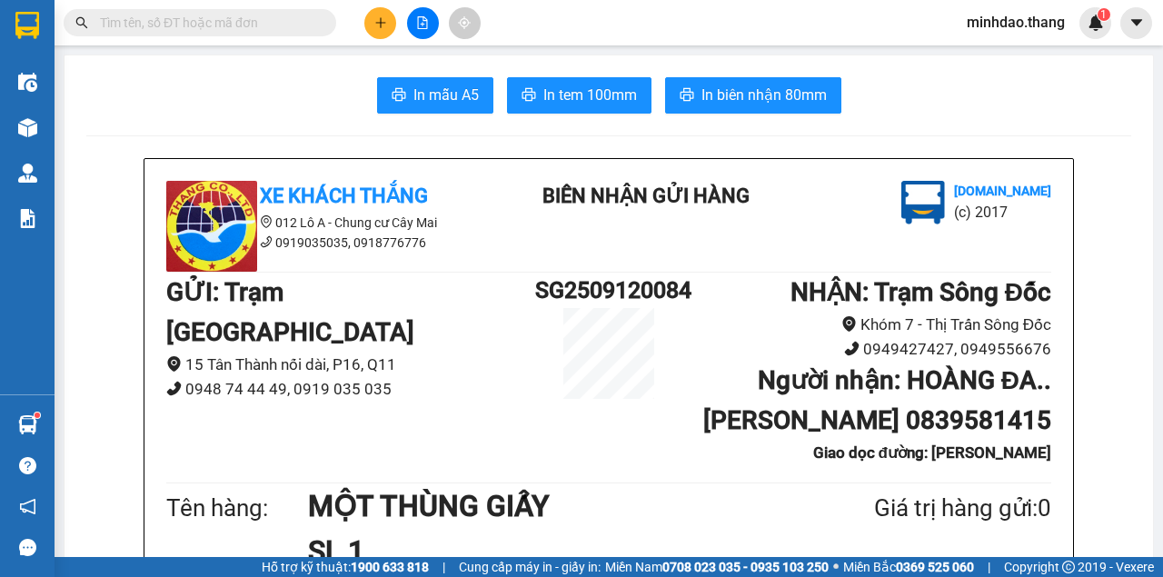
drag, startPoint x: 320, startPoint y: 24, endPoint x: 297, endPoint y: 24, distance: 22.7
click at [319, 24] on span at bounding box center [323, 23] width 11 height 20
click at [270, 24] on input "text" at bounding box center [207, 23] width 214 height 20
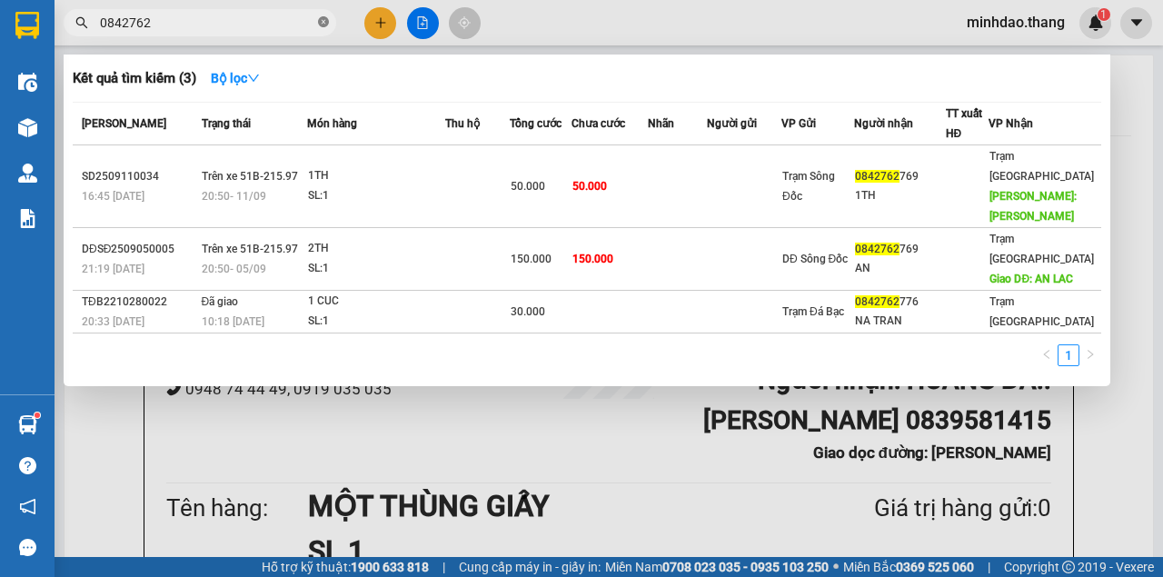
click at [325, 22] on icon "close-circle" at bounding box center [323, 21] width 11 height 11
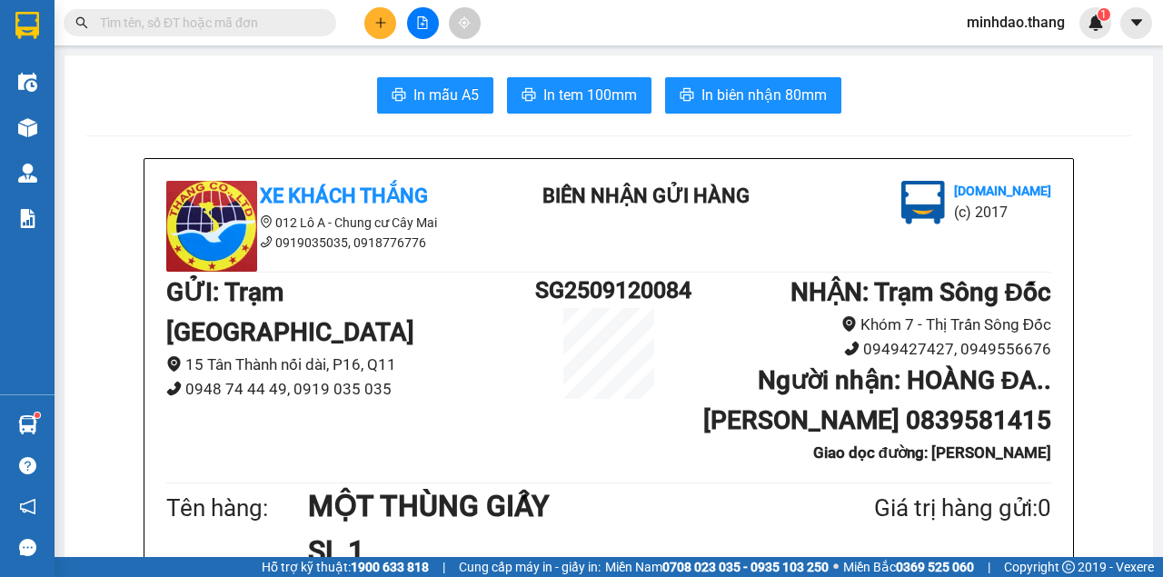
click at [296, 25] on input "text" at bounding box center [207, 23] width 214 height 20
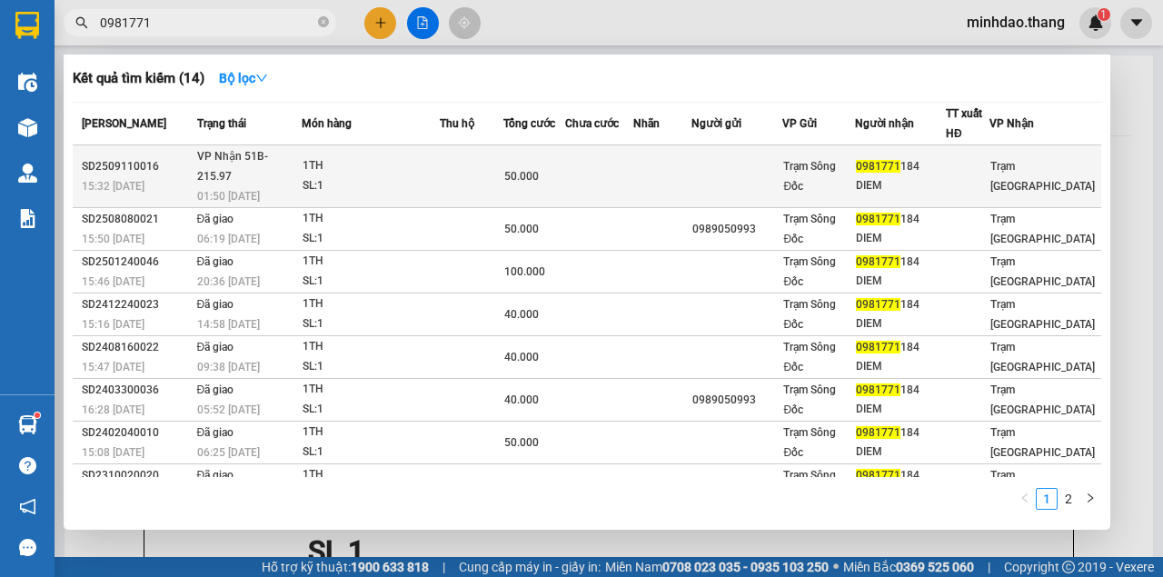
click at [622, 154] on td at bounding box center [598, 176] width 67 height 63
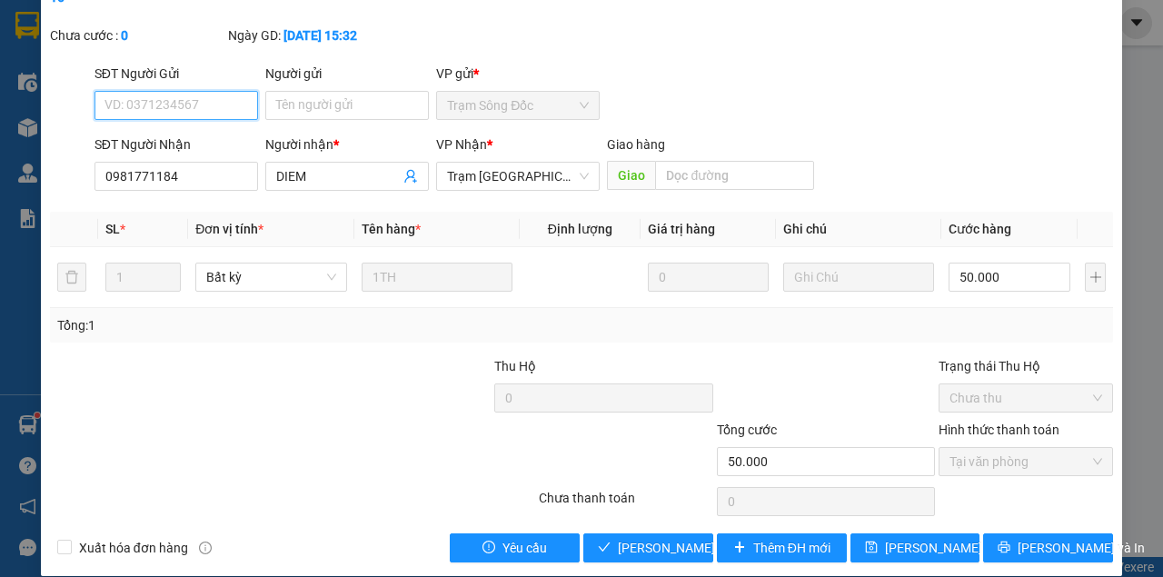
scroll to position [117, 0]
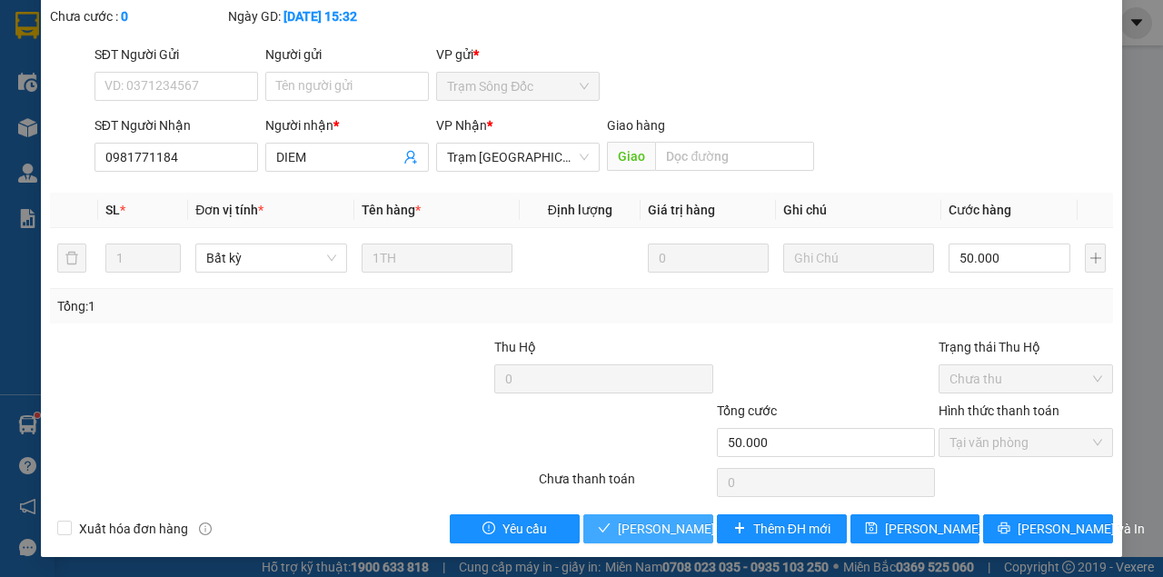
drag, startPoint x: 639, startPoint y: 539, endPoint x: 647, endPoint y: 530, distance: 11.6
click at [646, 530] on button "[PERSON_NAME] và Giao hàng" at bounding box center [648, 528] width 130 height 29
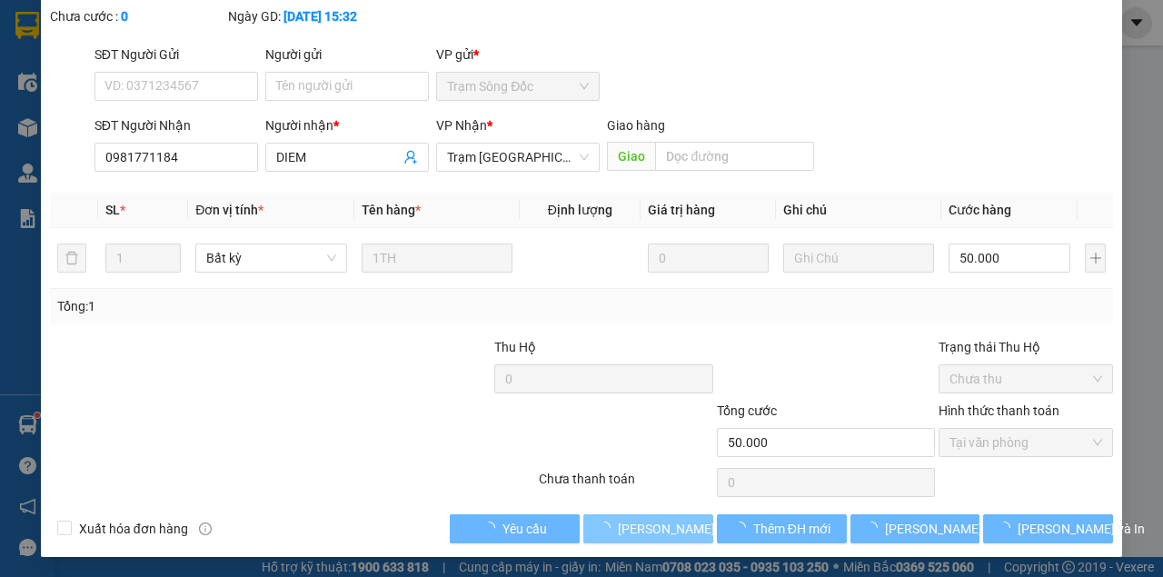
click at [647, 530] on span "[PERSON_NAME] và Giao hàng" at bounding box center [705, 529] width 174 height 20
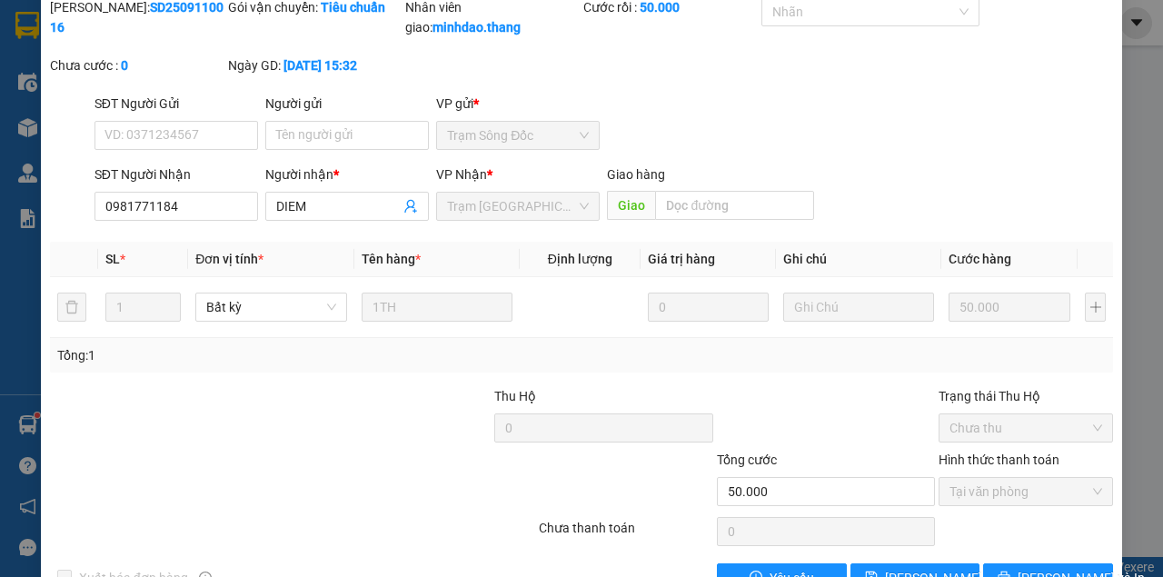
scroll to position [0, 0]
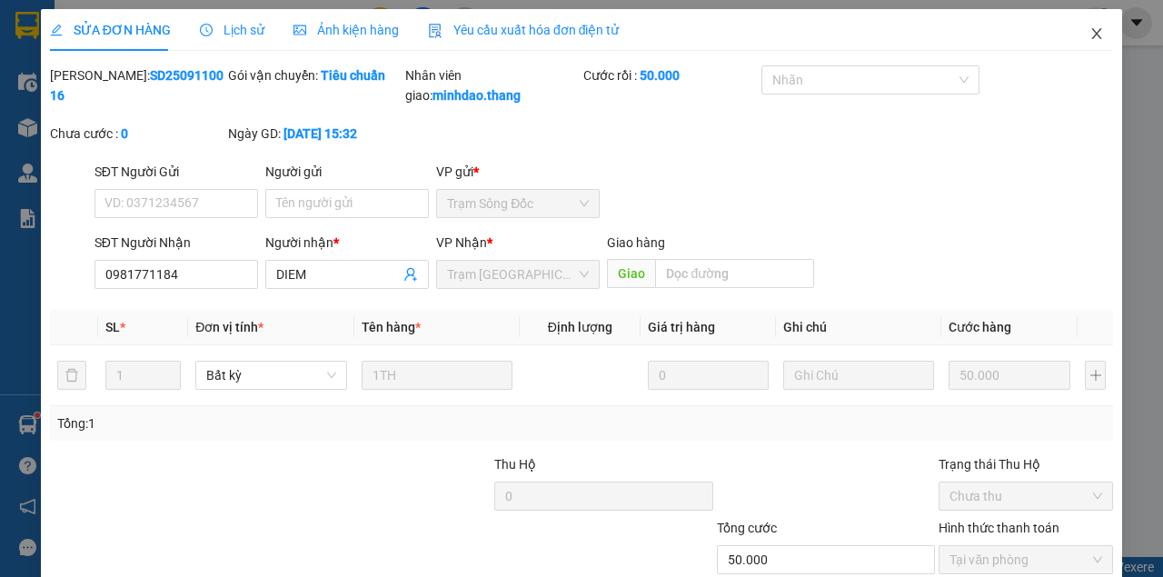
drag, startPoint x: 1087, startPoint y: 30, endPoint x: 1081, endPoint y: 37, distance: 9.7
click at [1089, 37] on icon "close" at bounding box center [1096, 33] width 15 height 15
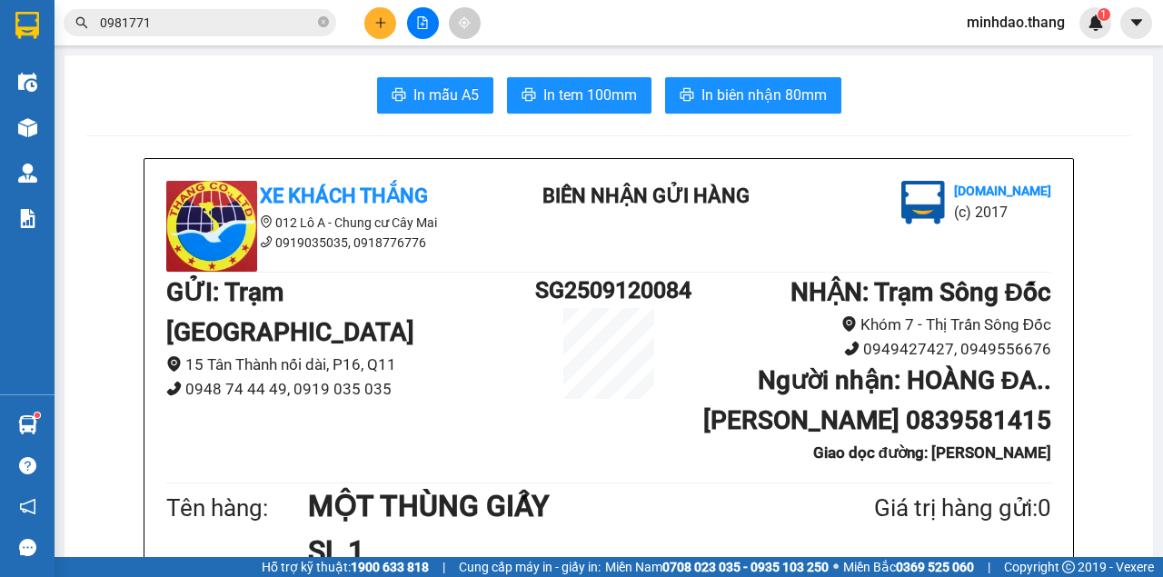
click at [322, 25] on icon "close-circle" at bounding box center [323, 21] width 11 height 11
click at [274, 27] on input "text" at bounding box center [207, 23] width 214 height 20
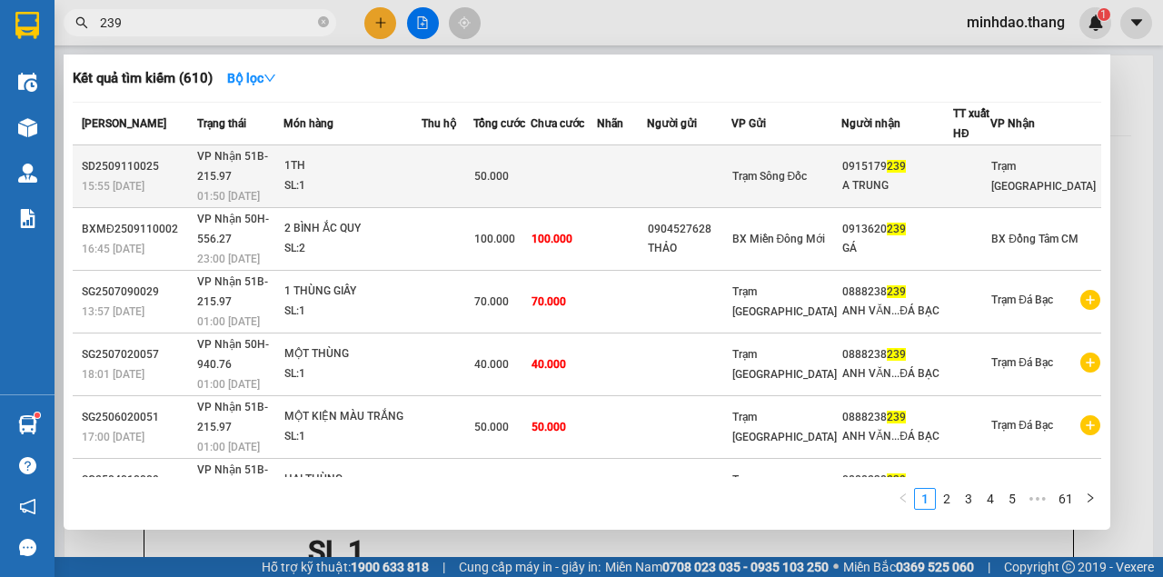
click at [529, 166] on div "50.000" at bounding box center [501, 176] width 55 height 20
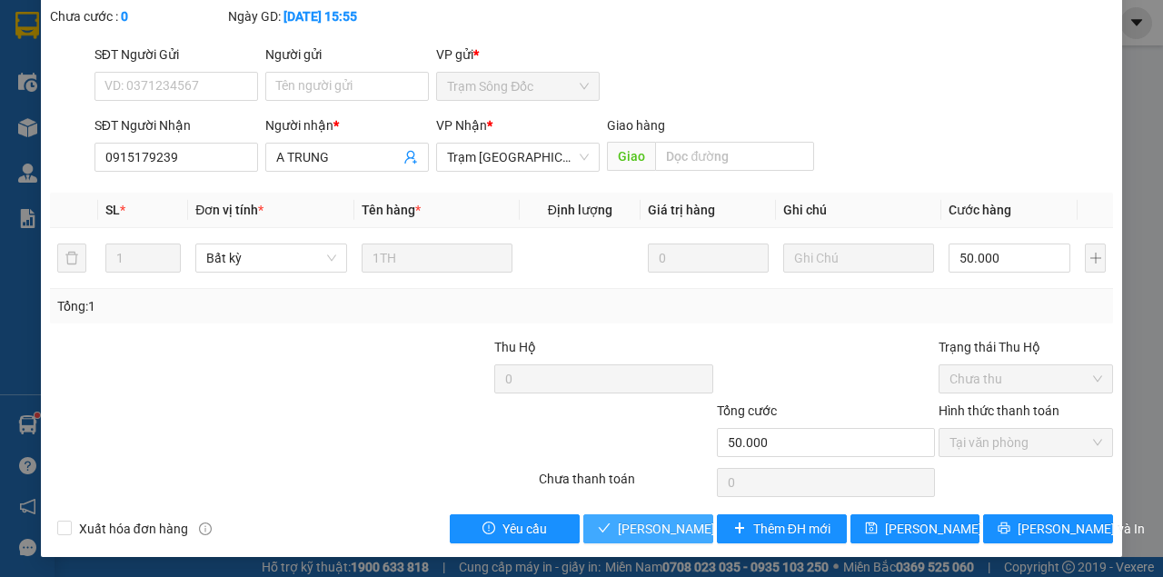
drag, startPoint x: 653, startPoint y: 534, endPoint x: 662, endPoint y: 509, distance: 27.0
click at [653, 532] on span "[PERSON_NAME] và Giao hàng" at bounding box center [705, 529] width 174 height 20
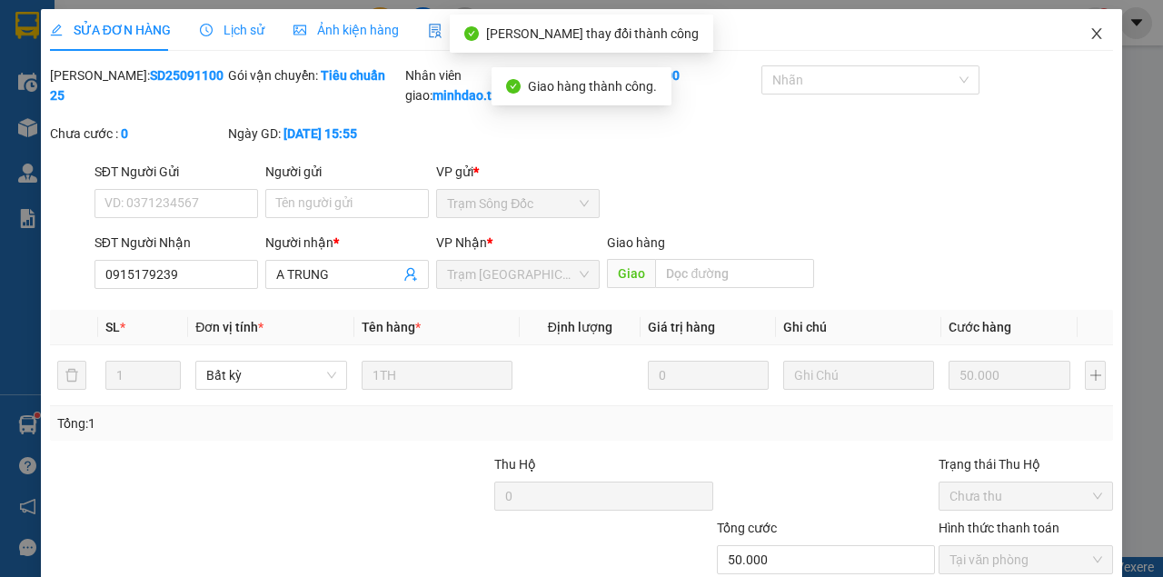
drag, startPoint x: 1102, startPoint y: 27, endPoint x: 1065, endPoint y: 47, distance: 42.3
click at [1099, 27] on span "Close" at bounding box center [1096, 34] width 51 height 51
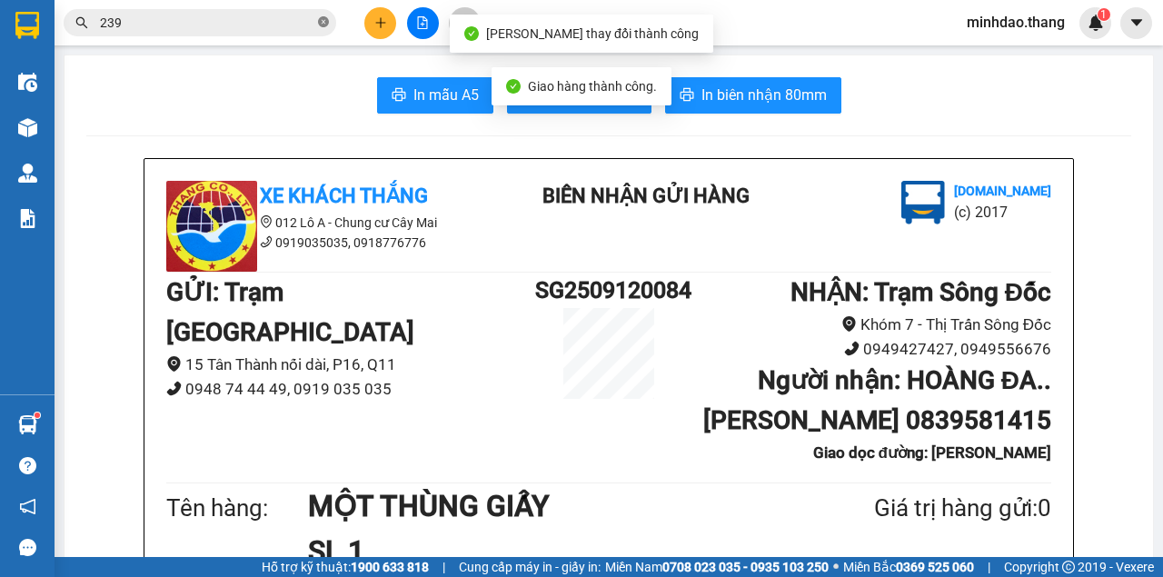
click at [318, 20] on icon "close-circle" at bounding box center [323, 21] width 11 height 11
click at [271, 21] on input "text" at bounding box center [207, 23] width 214 height 20
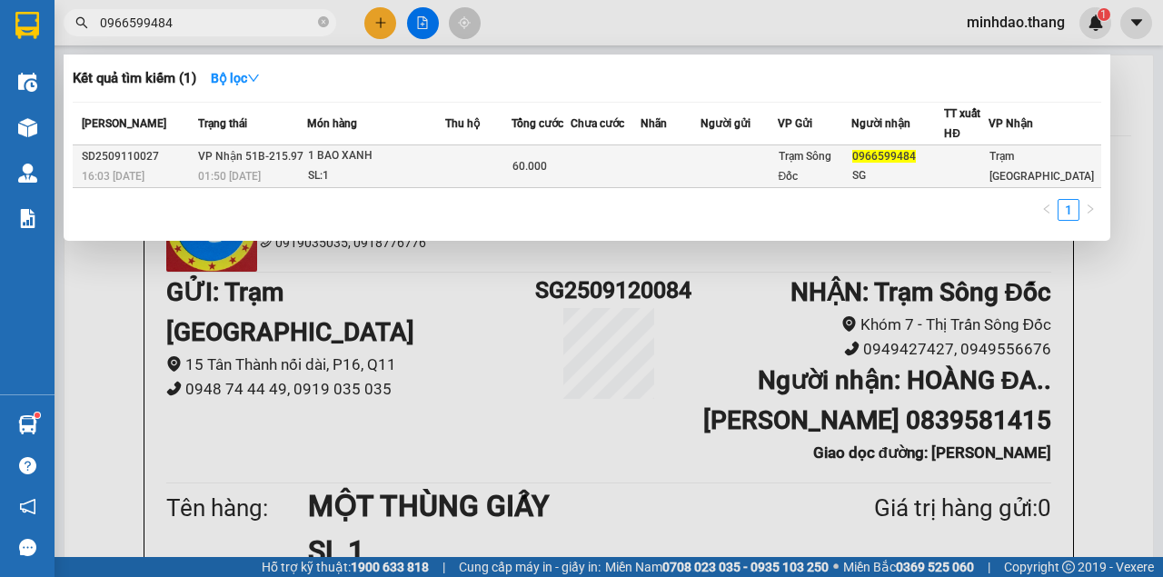
click at [570, 167] on div "60.000" at bounding box center [541, 166] width 58 height 20
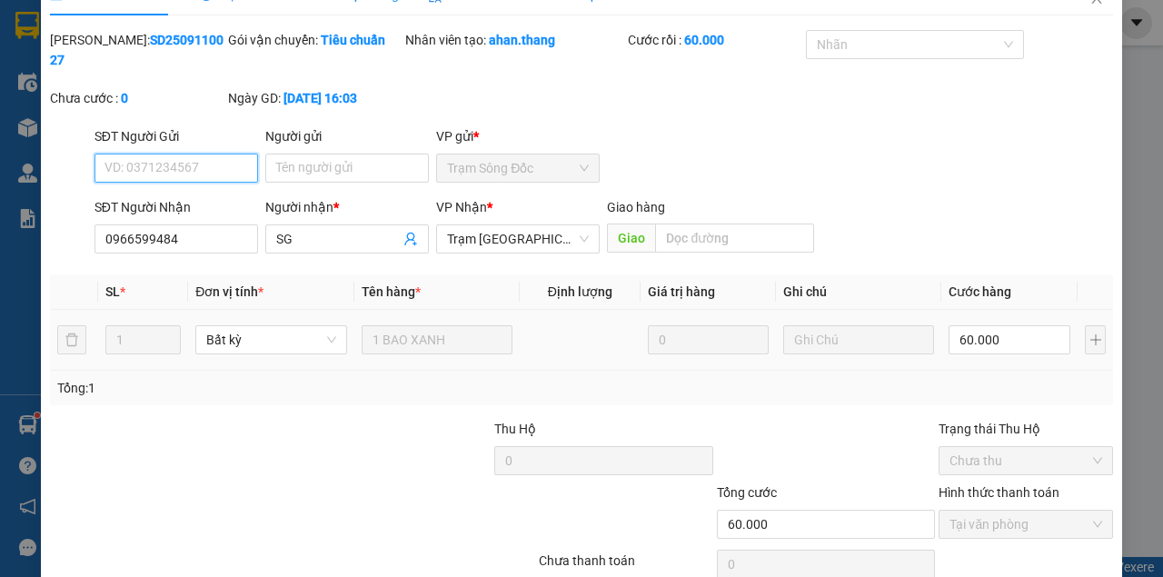
scroll to position [117, 0]
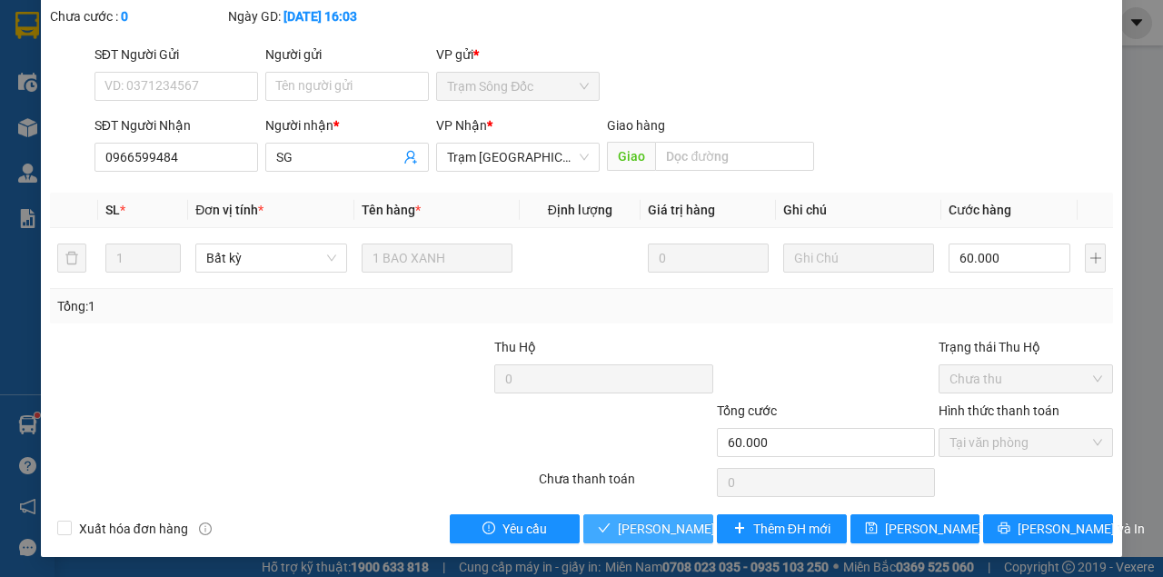
click at [662, 530] on span "[PERSON_NAME] và Giao hàng" at bounding box center [705, 529] width 174 height 20
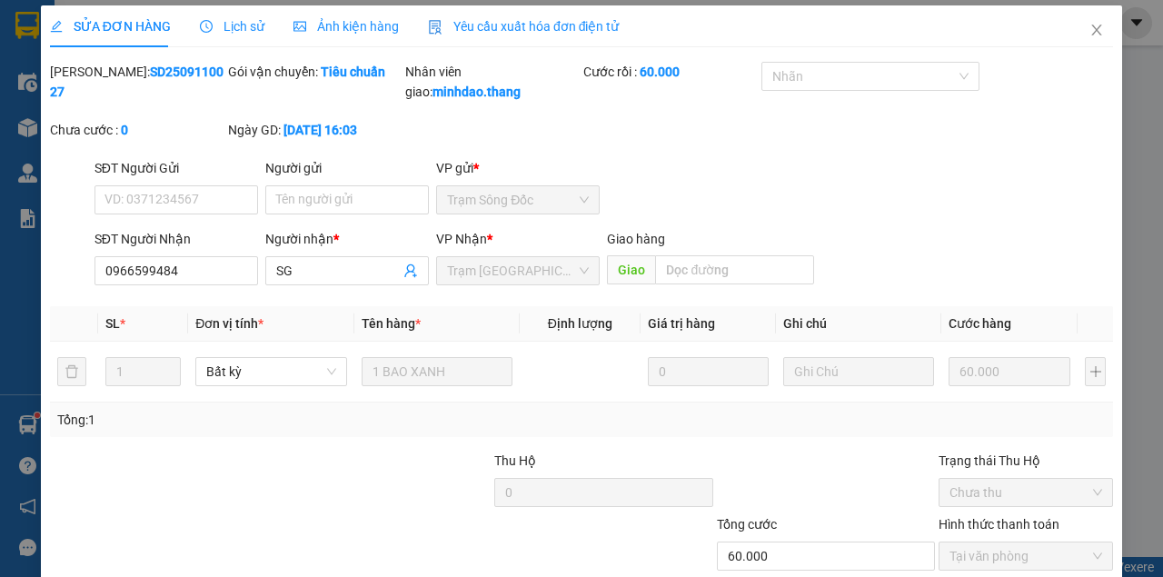
scroll to position [0, 0]
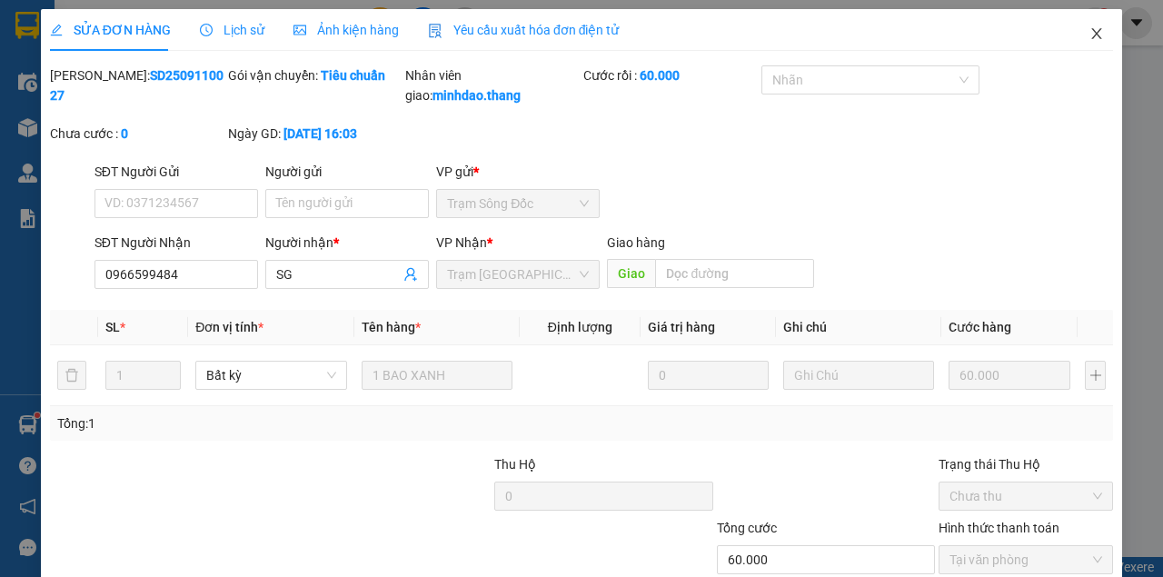
click at [1094, 37] on span "Close" at bounding box center [1096, 34] width 51 height 51
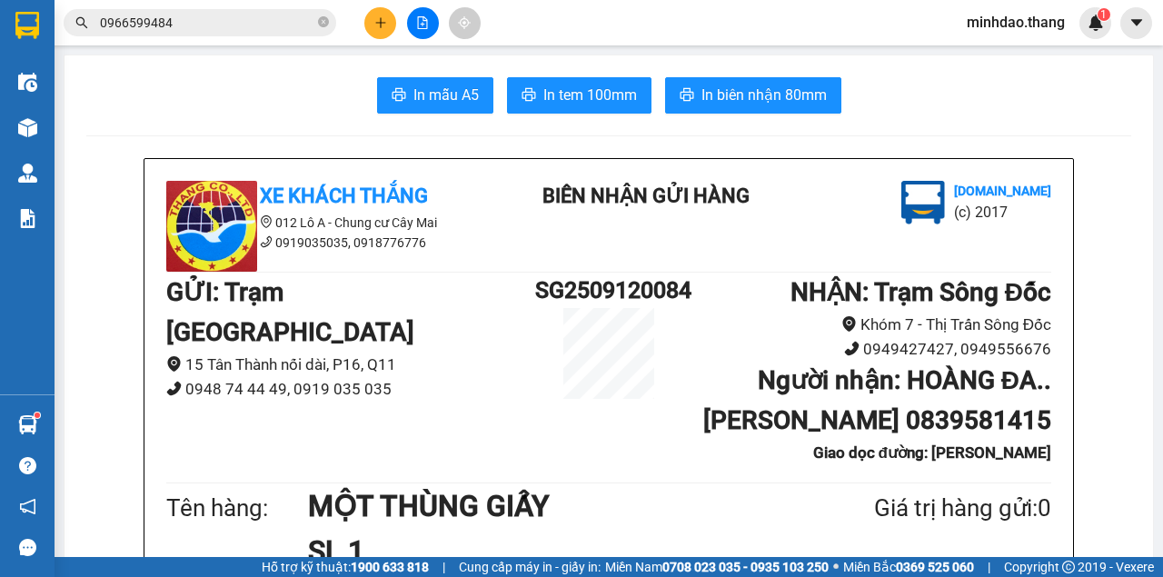
drag, startPoint x: 327, startPoint y: 28, endPoint x: 315, endPoint y: 25, distance: 12.1
click at [327, 28] on span at bounding box center [323, 23] width 11 height 17
click at [302, 24] on input "text" at bounding box center [207, 23] width 214 height 20
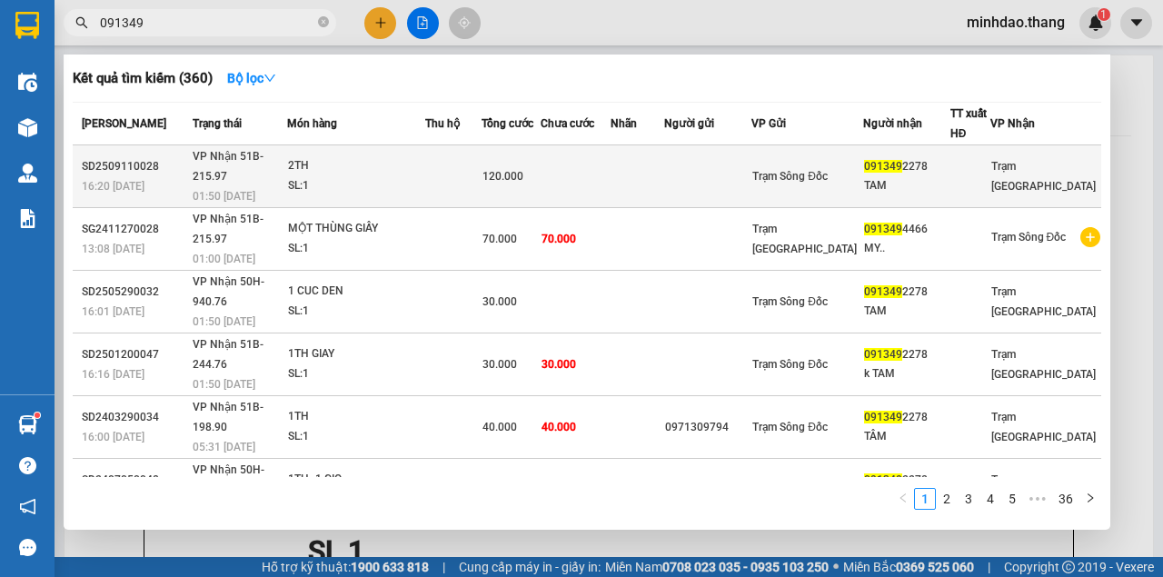
click at [653, 153] on td at bounding box center [637, 176] width 54 height 63
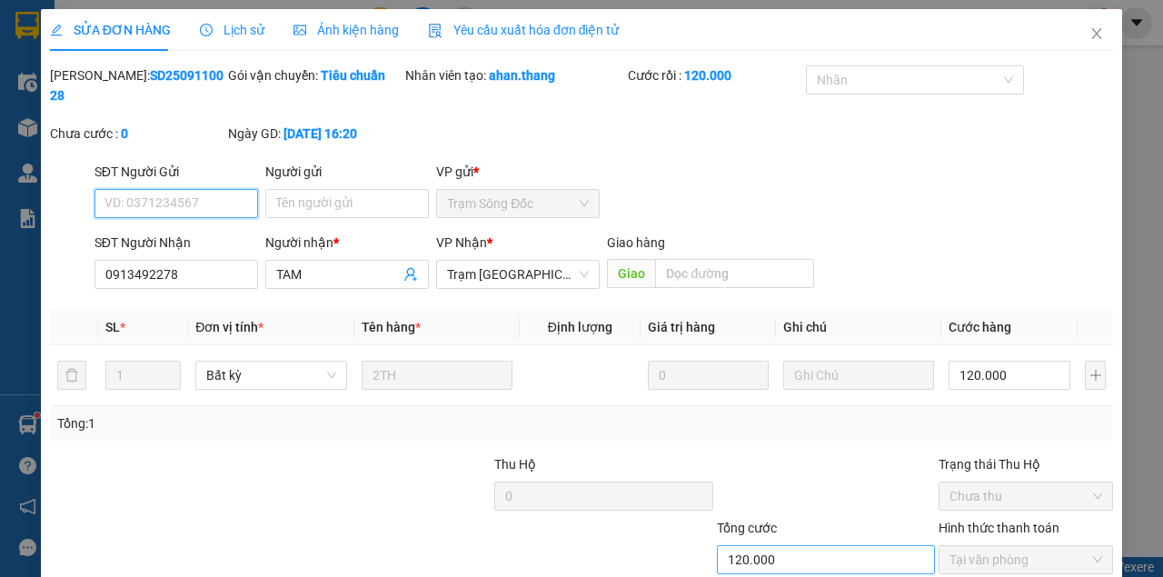
scroll to position [117, 0]
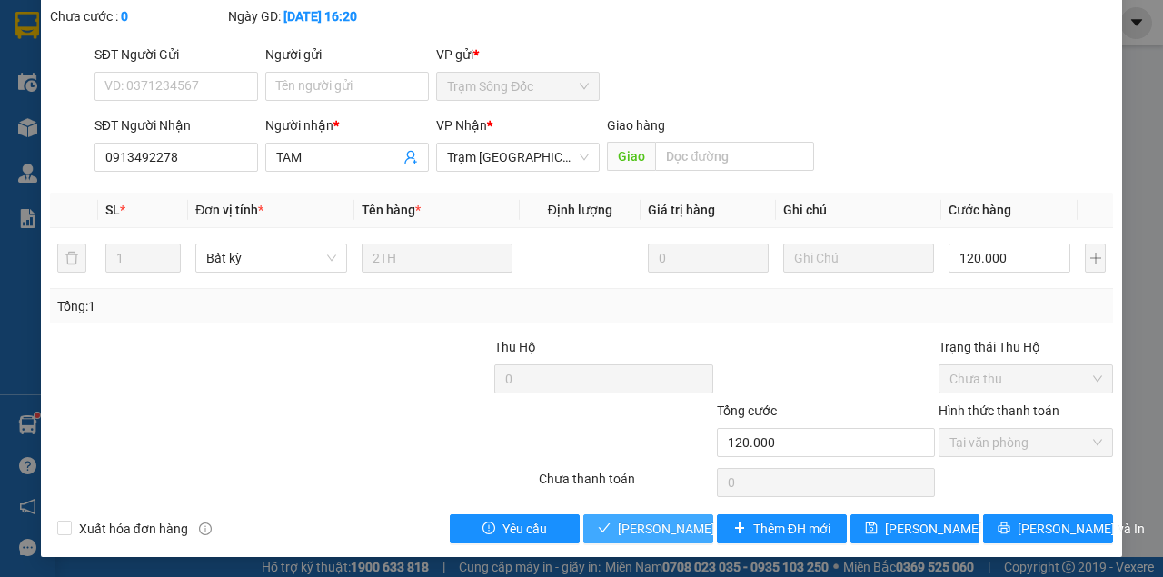
click at [665, 525] on span "[PERSON_NAME] và Giao hàng" at bounding box center [705, 529] width 174 height 20
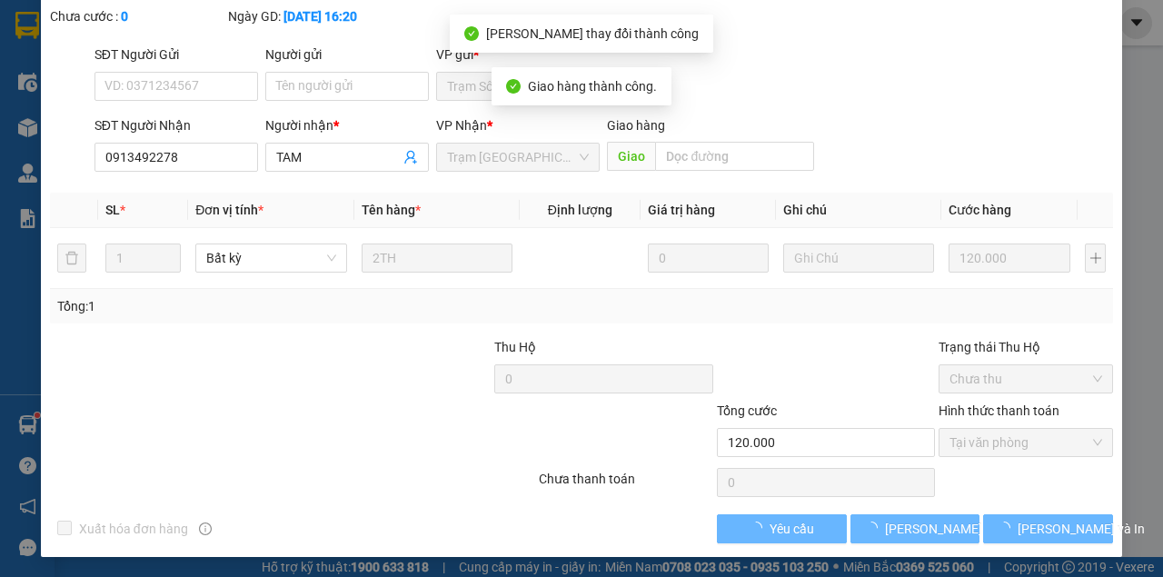
scroll to position [137, 0]
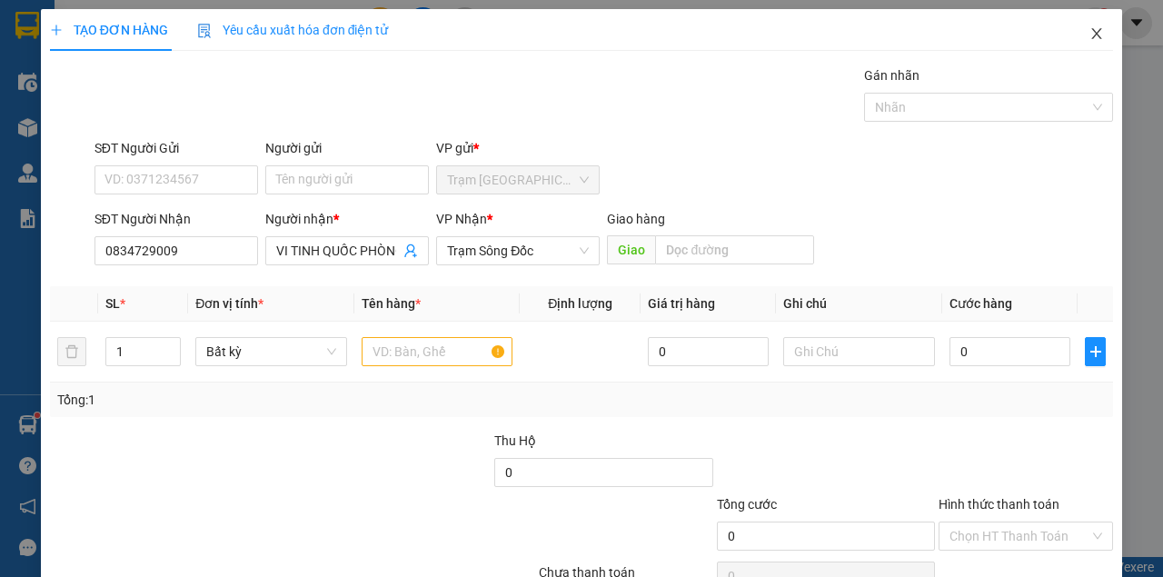
click at [1089, 35] on icon "close" at bounding box center [1096, 33] width 15 height 15
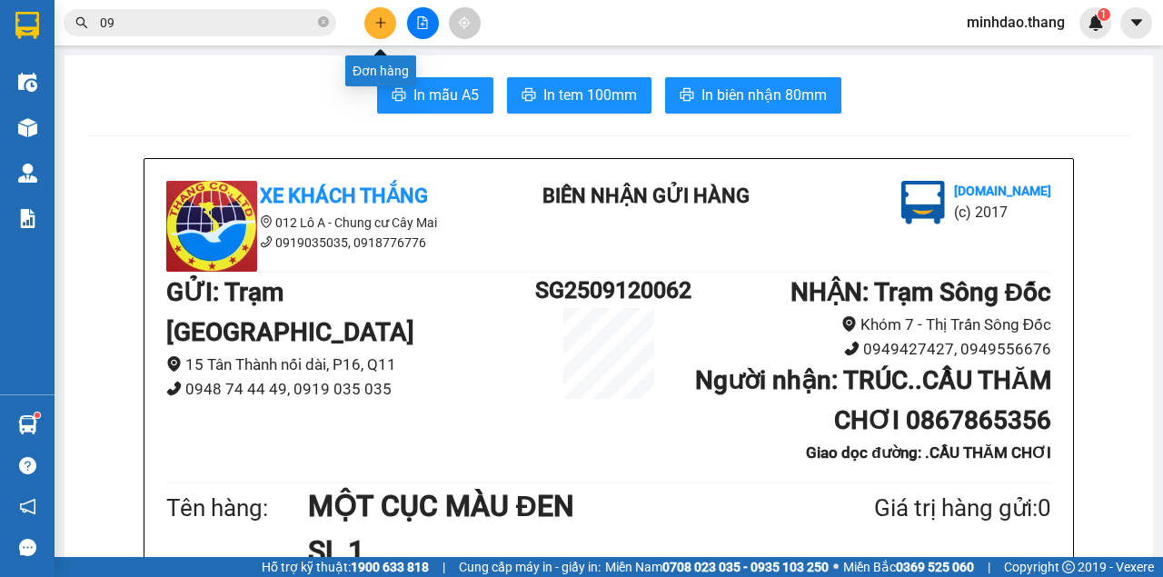
click at [390, 16] on button at bounding box center [380, 23] width 32 height 32
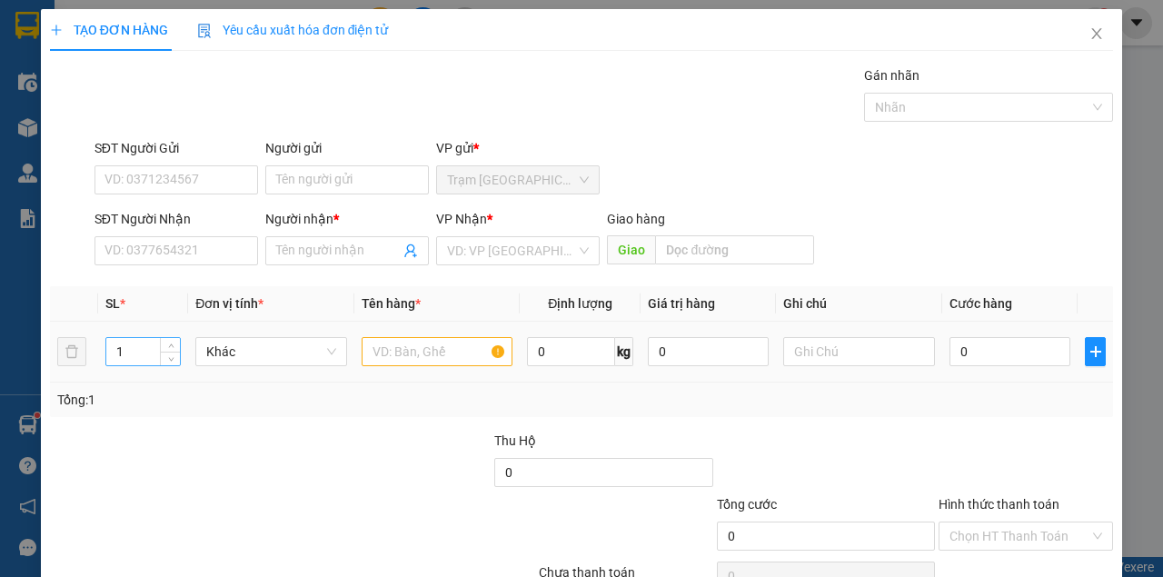
click at [129, 363] on input "1" at bounding box center [143, 351] width 74 height 27
type input "2"
click at [400, 358] on input "text" at bounding box center [438, 351] width 152 height 29
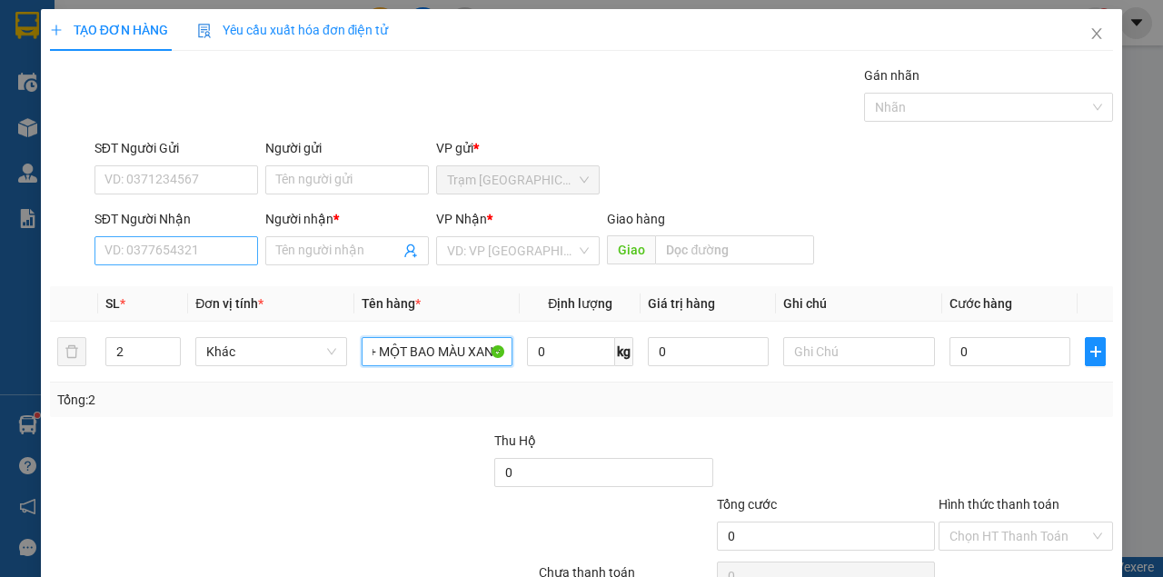
type input "MỘT BAO MÀU TRẮNG + MỘT BAO MÀU XANH"
click at [154, 256] on input "SĐT Người Nhận" at bounding box center [176, 250] width 164 height 29
click at [215, 248] on input "SĐT Người Nhận" at bounding box center [176, 250] width 164 height 29
type input "0"
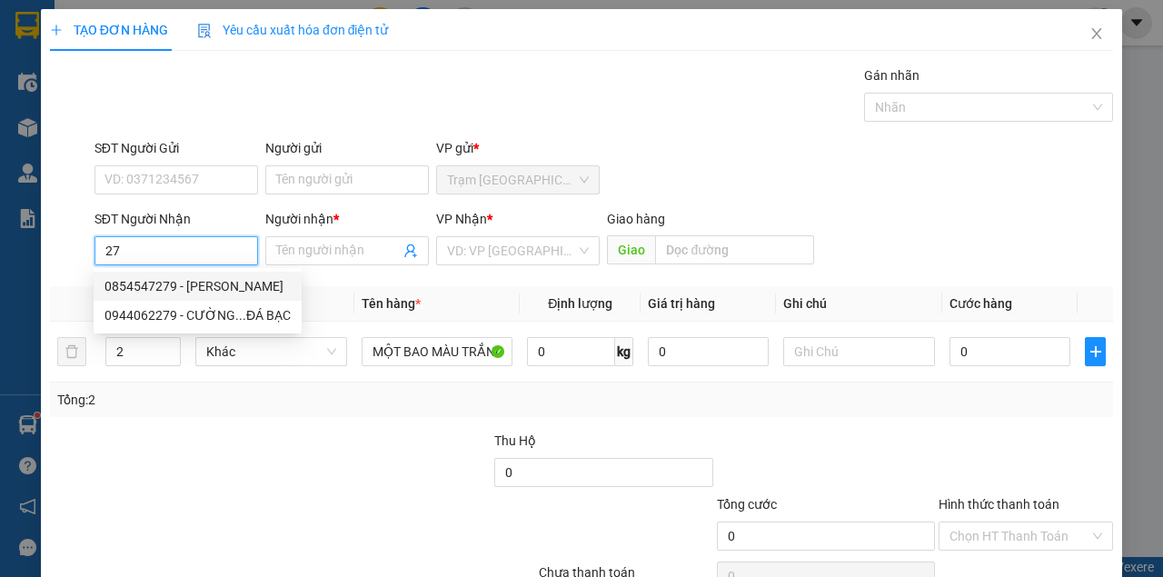
type input "2"
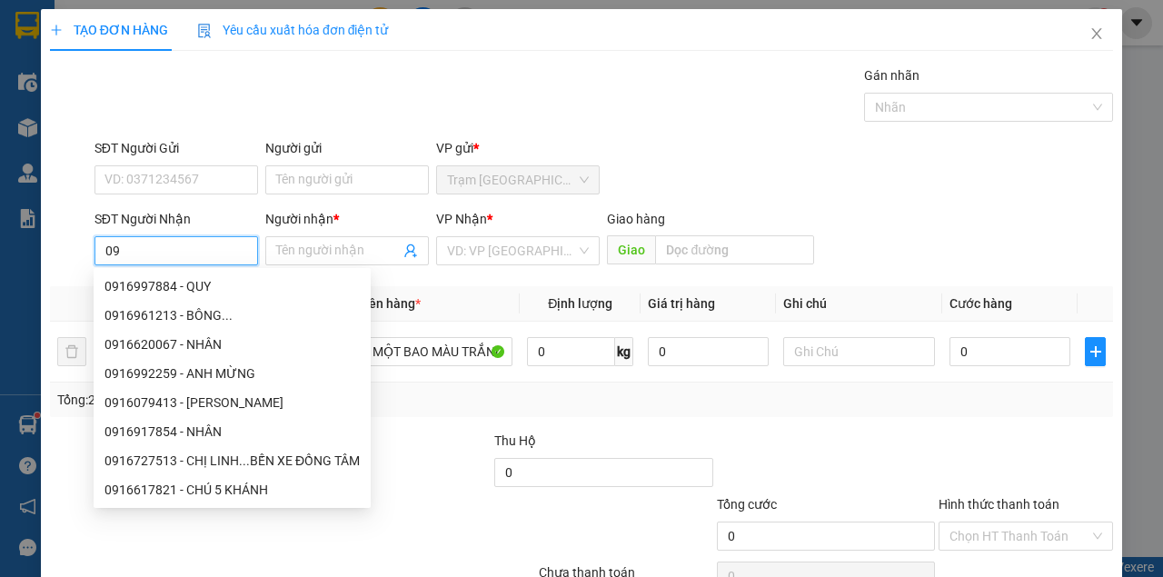
type input "0"
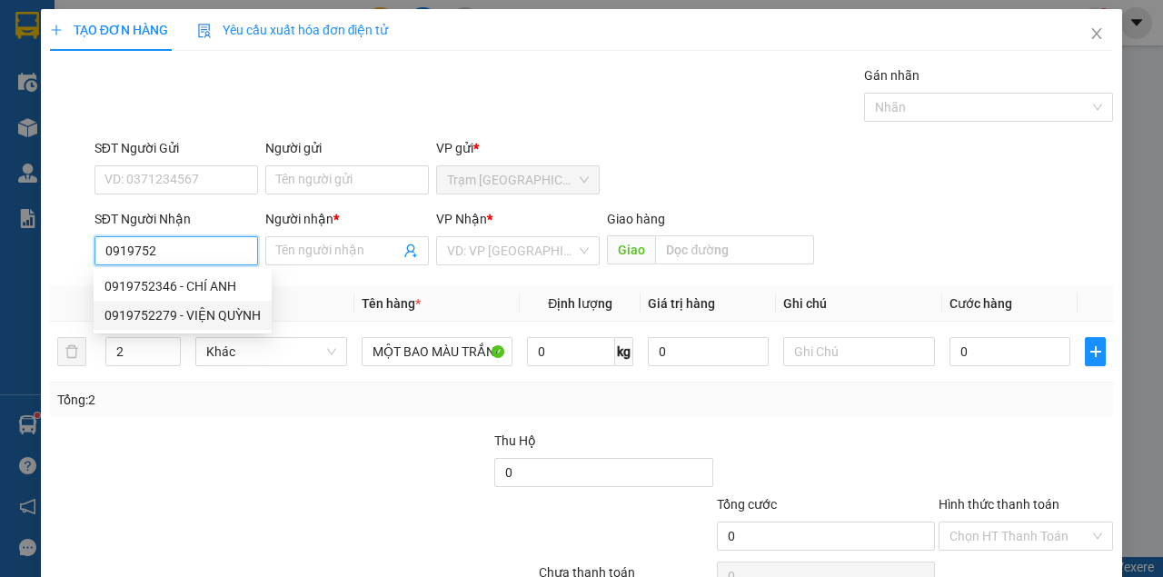
click at [201, 318] on body "Kết quả tìm kiếm ( 983 ) Bộ lọc Mã ĐH Trạng thái Món hàng Thu hộ Tổng cước Chưa…" at bounding box center [581, 288] width 1163 height 577
type input "0919752279"
type input "VIỆN QUỲNH"
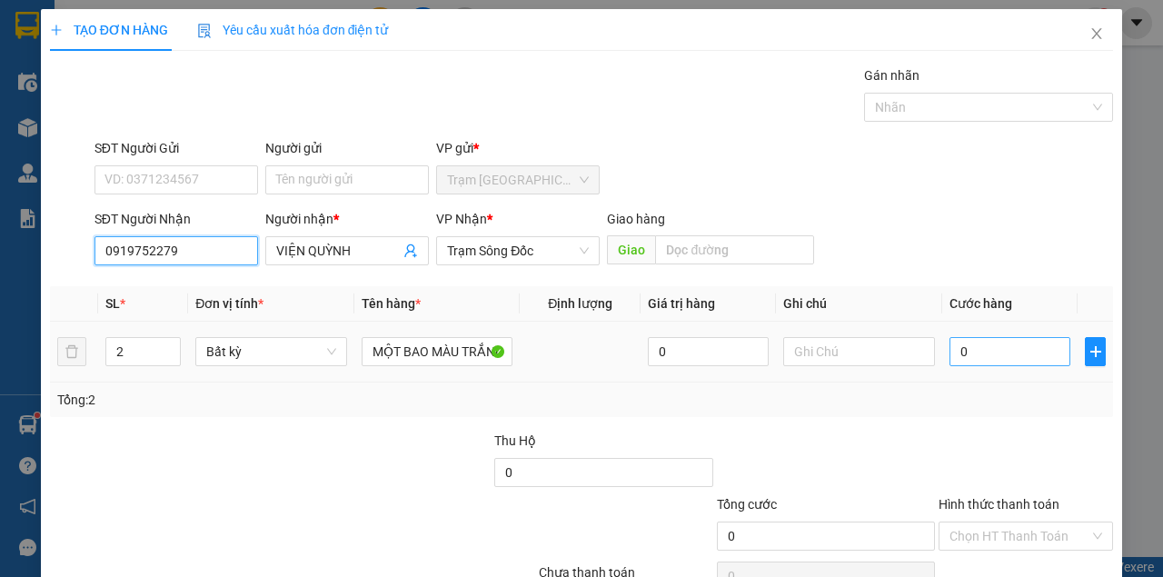
type input "0919752279"
click at [986, 355] on input "0" at bounding box center [1009, 351] width 121 height 29
type input "1"
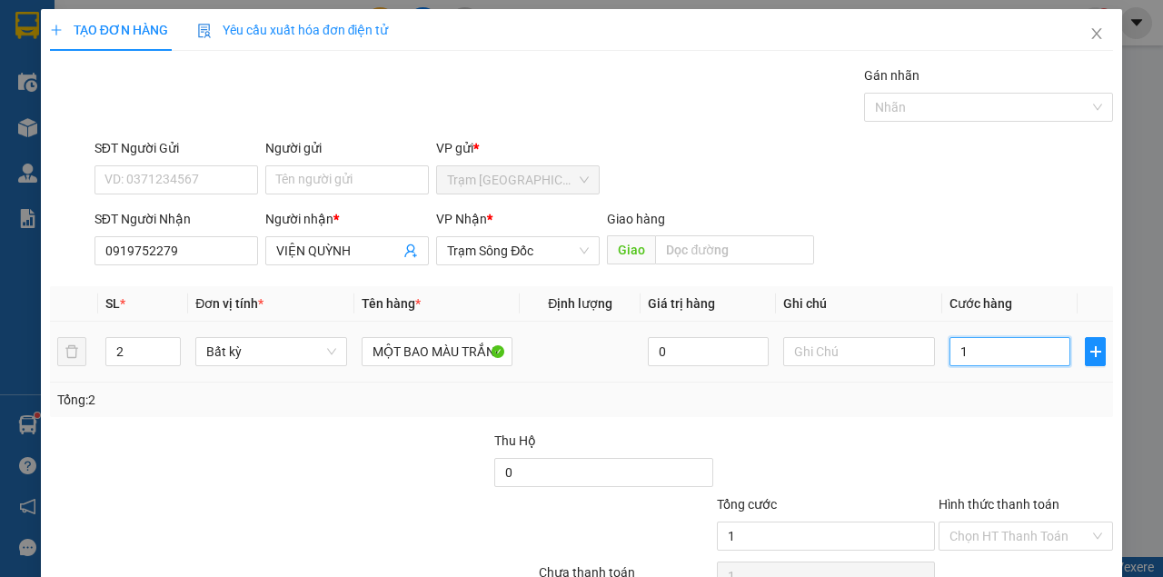
type input "13"
type input "130"
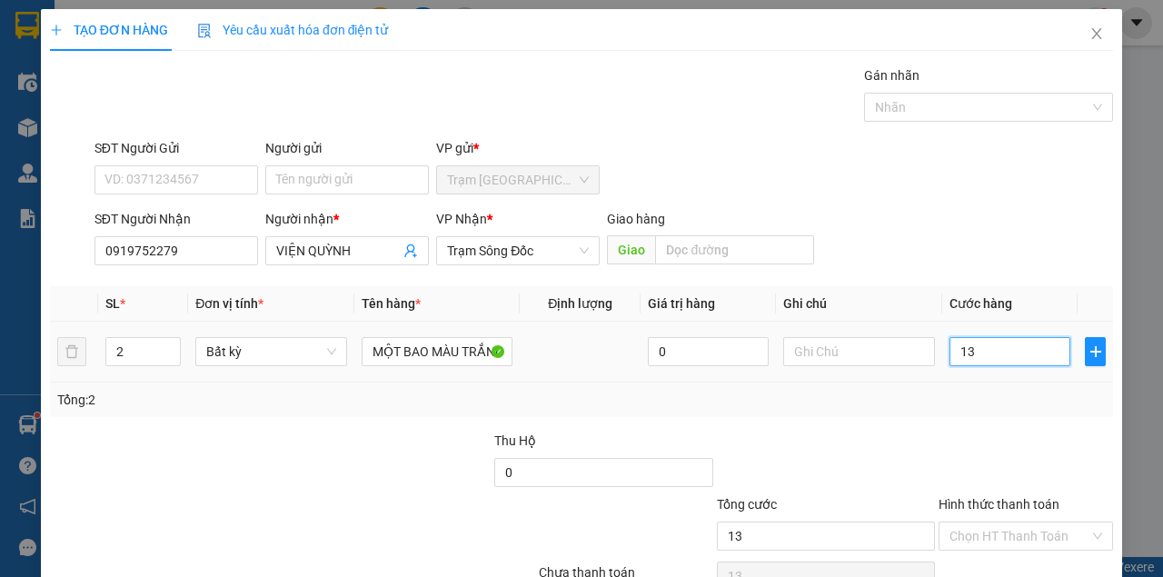
type input "130"
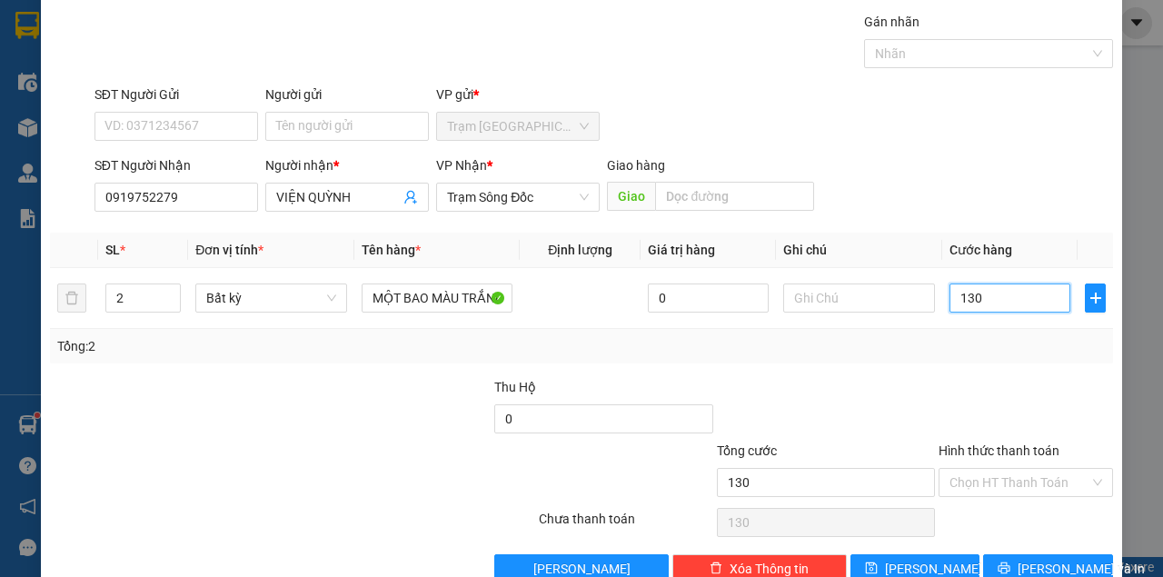
scroll to position [93, 0]
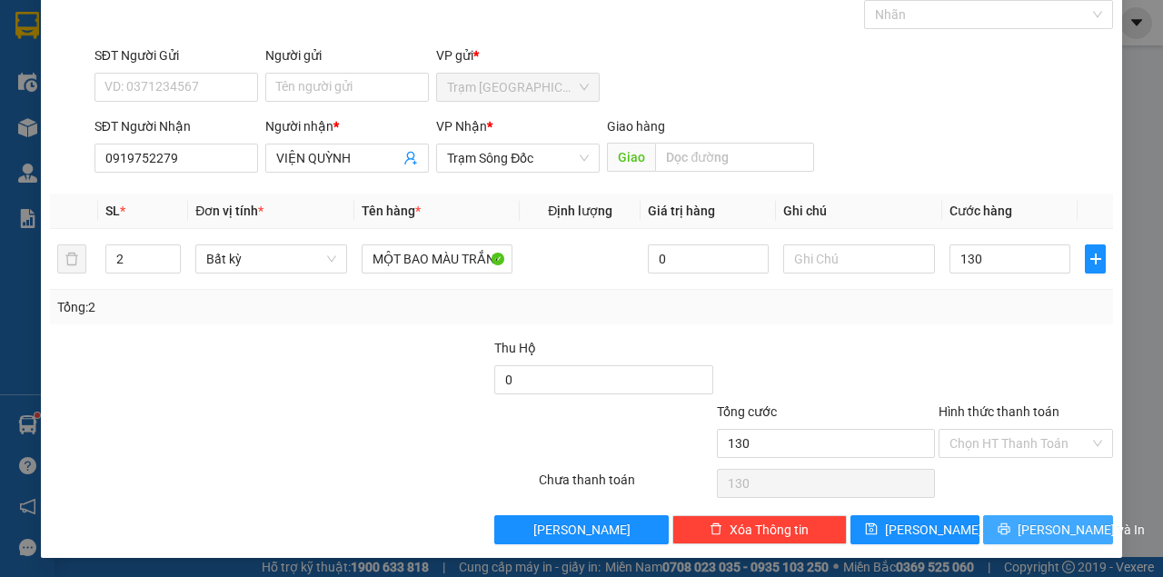
type input "130.000"
click at [1024, 527] on span "[PERSON_NAME] và In" at bounding box center [1080, 530] width 127 height 20
click at [983, 515] on button "[PERSON_NAME] và In" at bounding box center [1048, 529] width 130 height 29
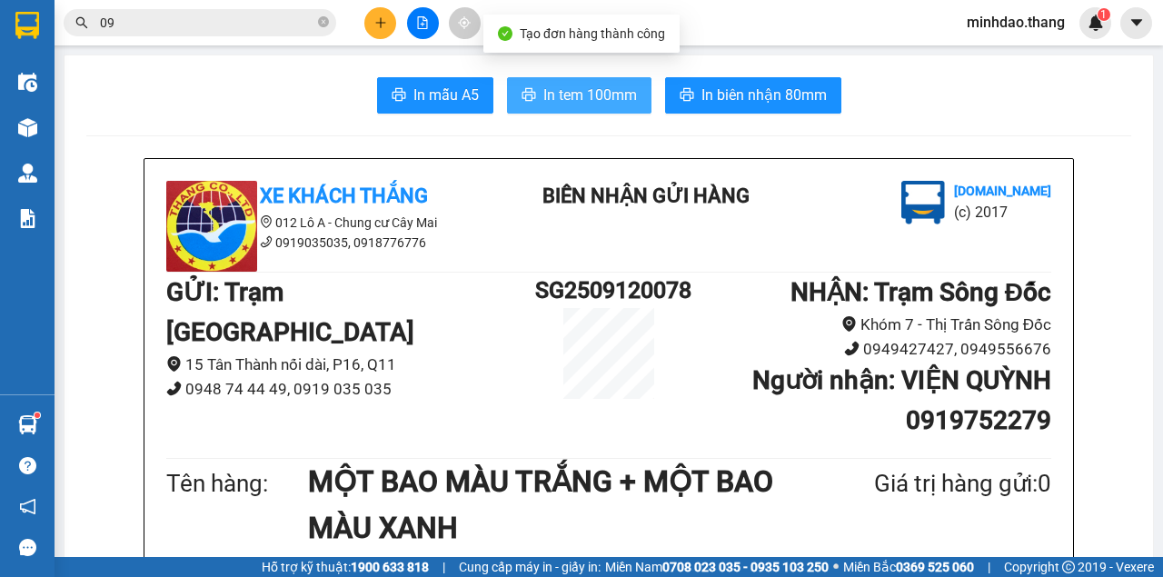
click at [605, 102] on span "In tem 100mm" at bounding box center [590, 95] width 94 height 23
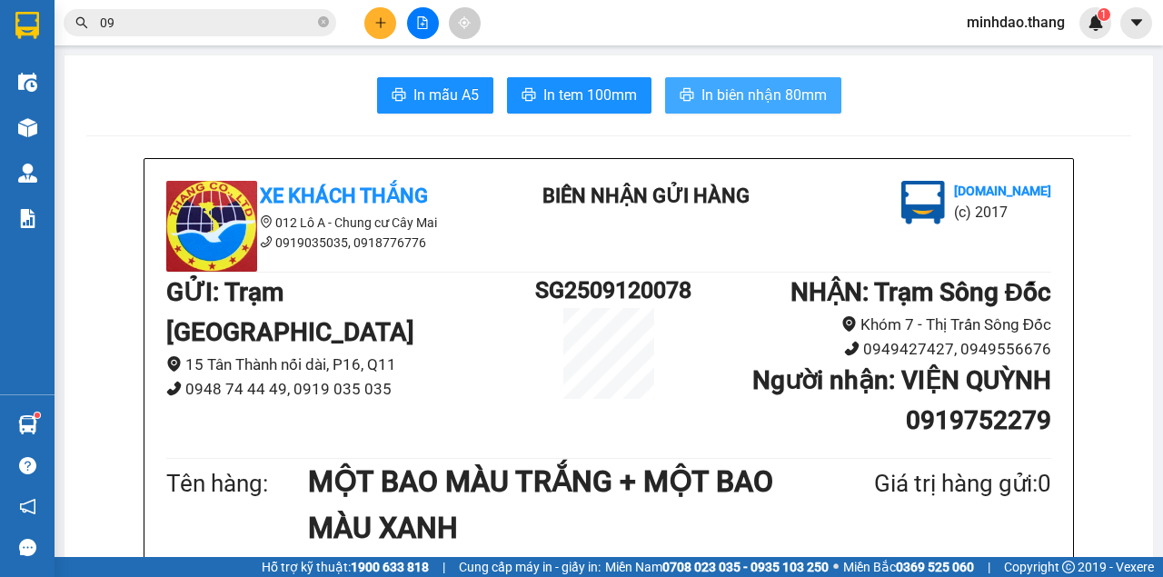
click at [732, 78] on button "In biên nhận 80mm" at bounding box center [753, 95] width 176 height 36
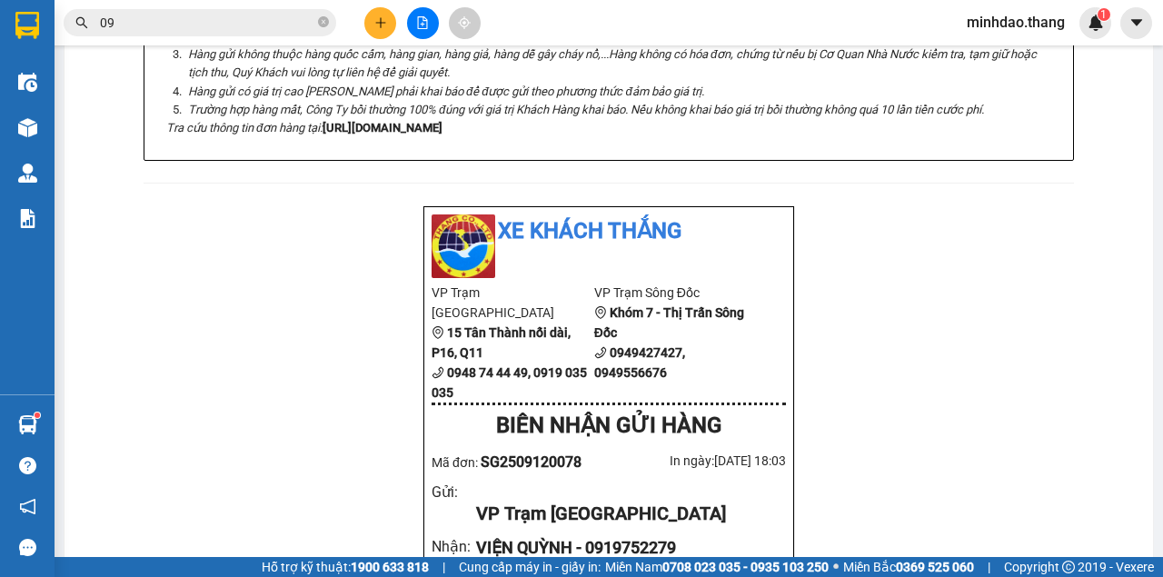
scroll to position [727, 0]
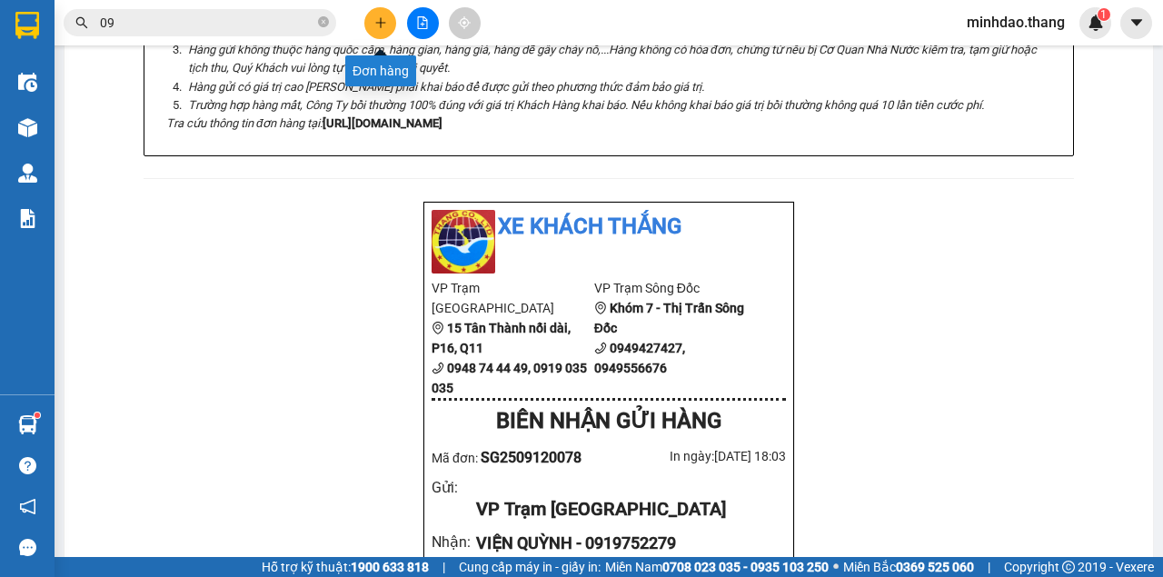
click at [378, 21] on icon "plus" at bounding box center [380, 22] width 13 height 13
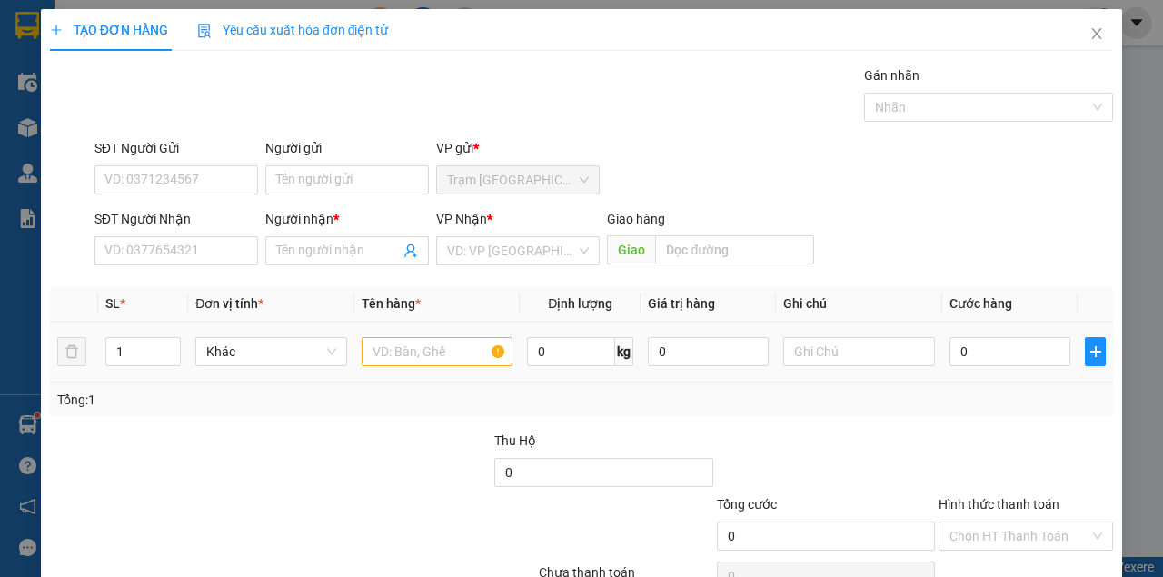
click at [362, 346] on td at bounding box center [437, 352] width 166 height 61
click at [213, 253] on input "SĐT Người Nhận" at bounding box center [176, 250] width 164 height 29
click at [461, 354] on input "text" at bounding box center [438, 351] width 152 height 29
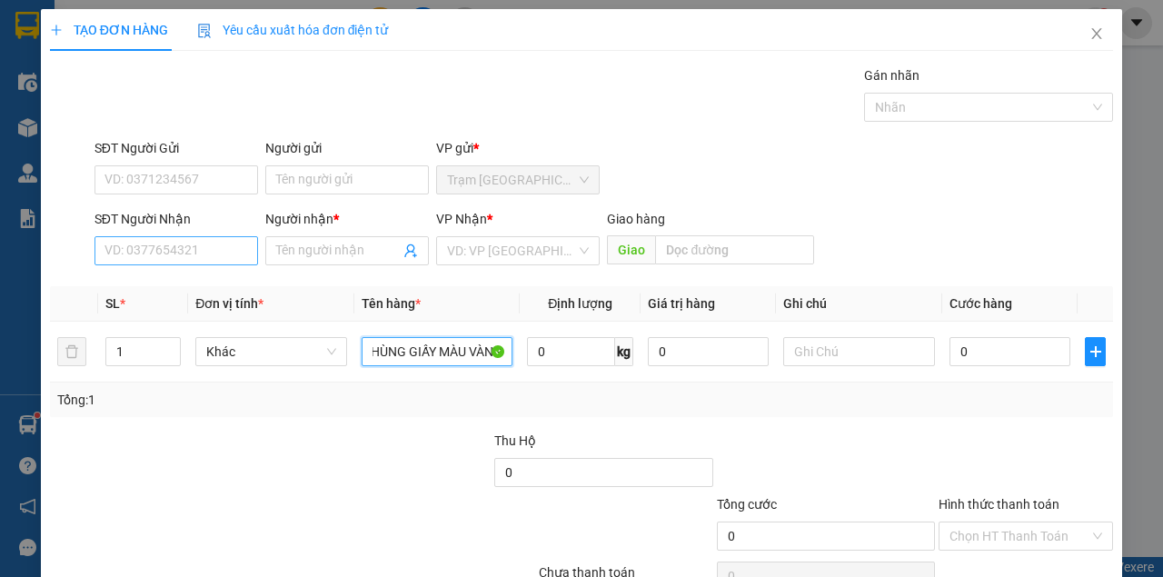
type input "MỘT THÙNG GIẤY MÀU VÀNG"
click at [207, 259] on input "SĐT Người Nhận" at bounding box center [176, 250] width 164 height 29
drag, startPoint x: 191, startPoint y: 256, endPoint x: 199, endPoint y: 249, distance: 10.9
click at [193, 253] on input "SĐT Người Nhận" at bounding box center [176, 250] width 164 height 29
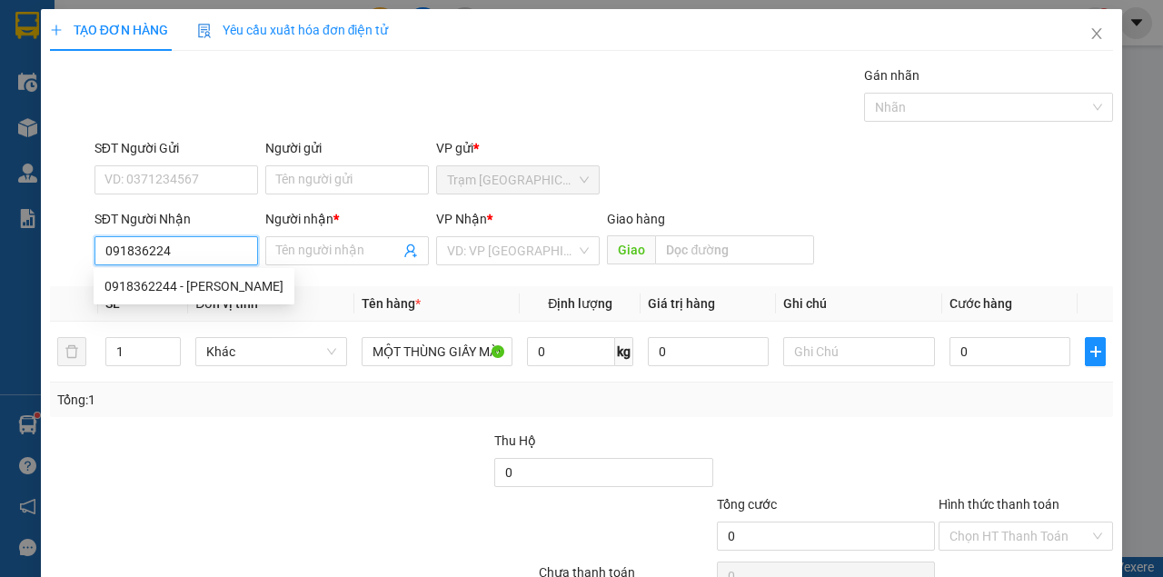
type input "0918362244"
click at [224, 278] on div "0918362244 - NGUYỄN VĂN THỐNG" at bounding box center [193, 286] width 179 height 20
type input "NGUYỄN VĂN THỐNG"
type input "[PERSON_NAME]"
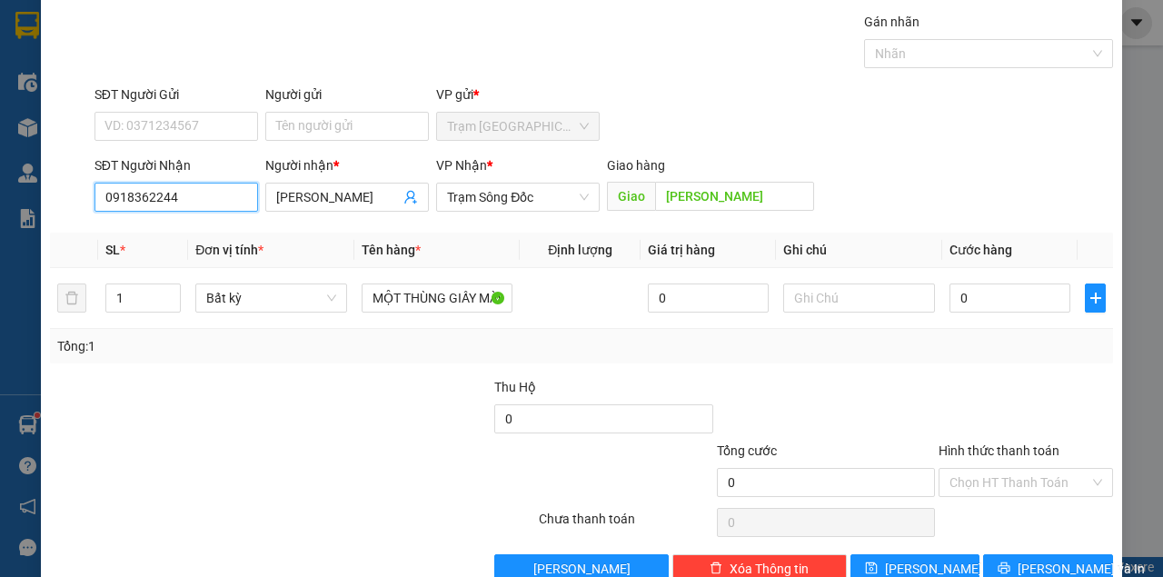
scroll to position [93, 0]
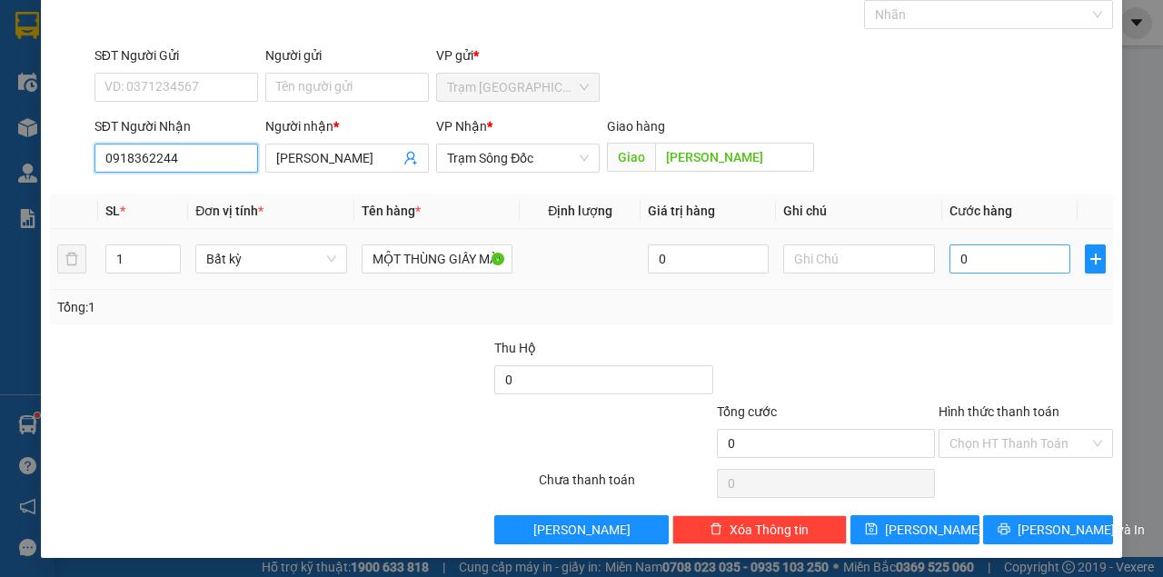
type input "0918362244"
click at [986, 265] on input "0" at bounding box center [1009, 258] width 121 height 29
type input "4"
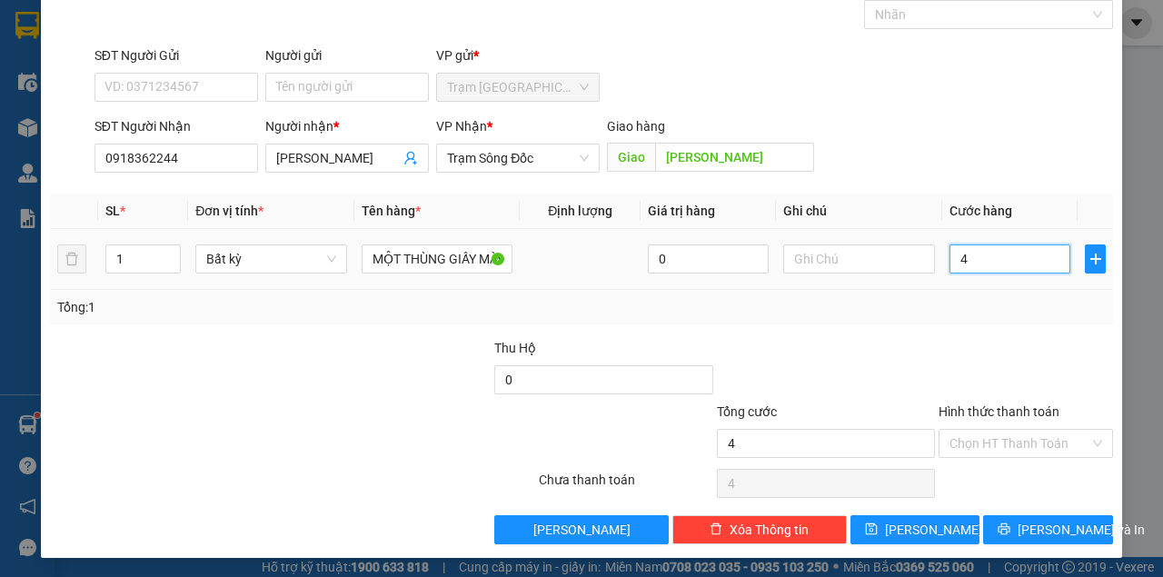
type input "40"
type input "40.000"
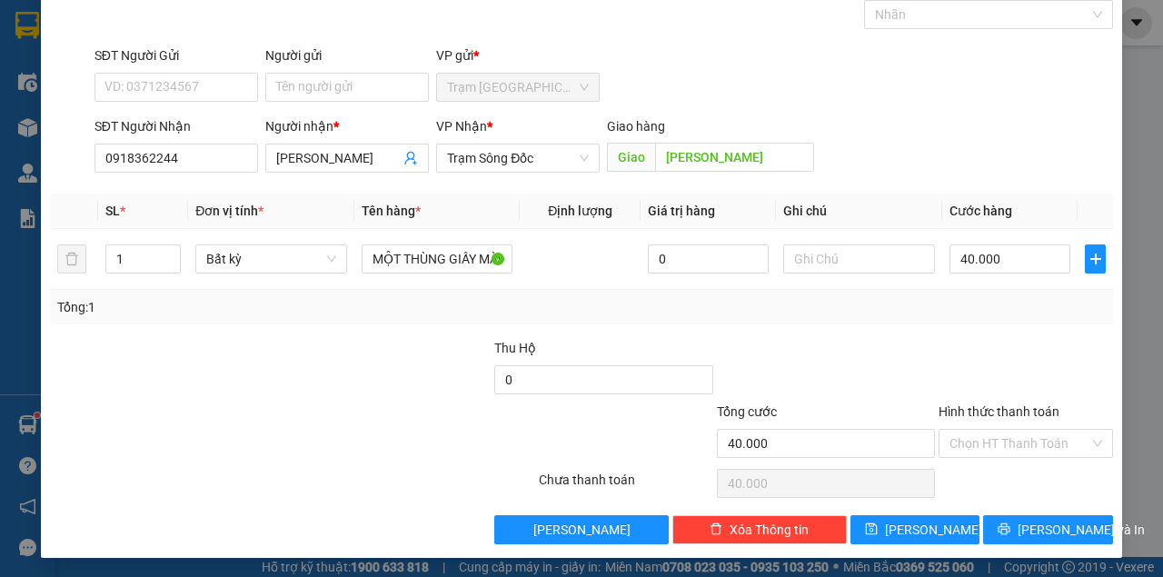
click at [1000, 450] on input "Hình thức thanh toán" at bounding box center [1019, 443] width 140 height 27
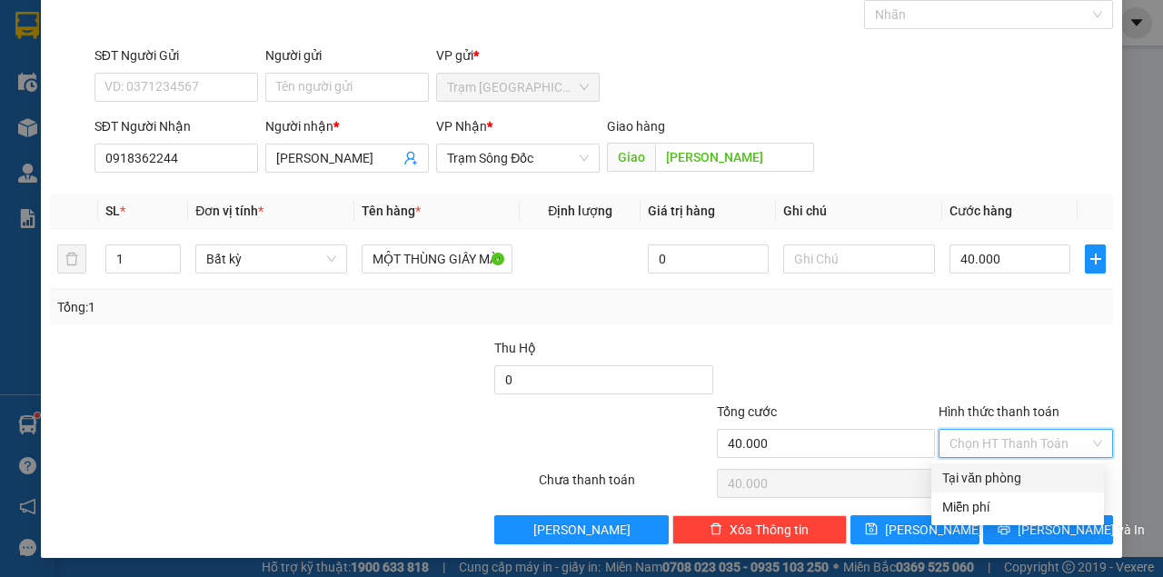
drag, startPoint x: 992, startPoint y: 480, endPoint x: 994, endPoint y: 496, distance: 16.5
click at [992, 480] on div "Tại văn phòng" at bounding box center [1017, 478] width 151 height 20
type input "0"
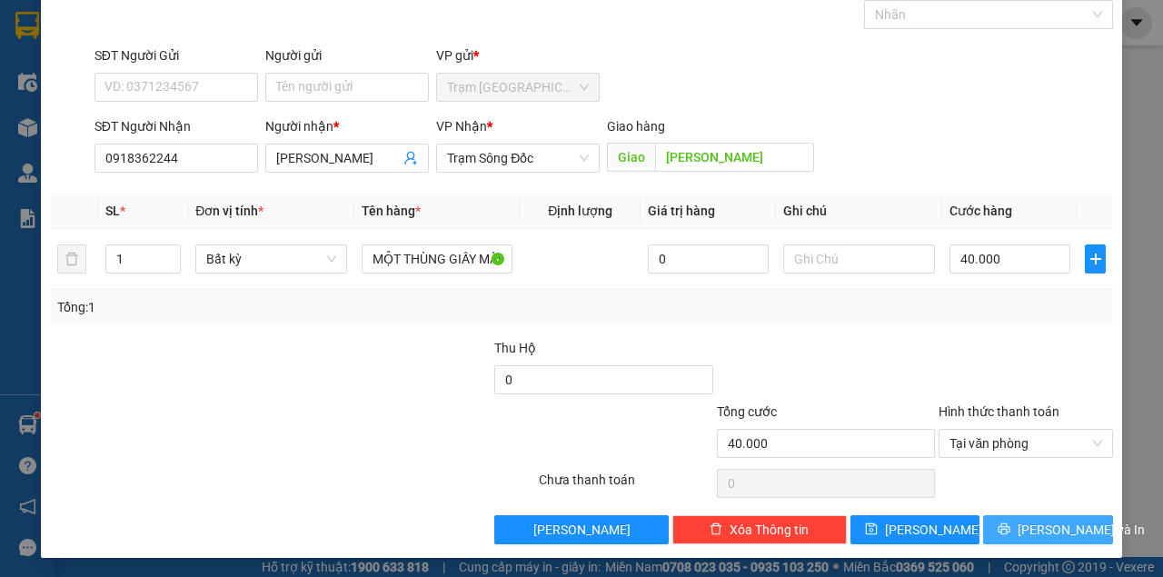
click at [1006, 526] on icon "printer" at bounding box center [1003, 528] width 13 height 13
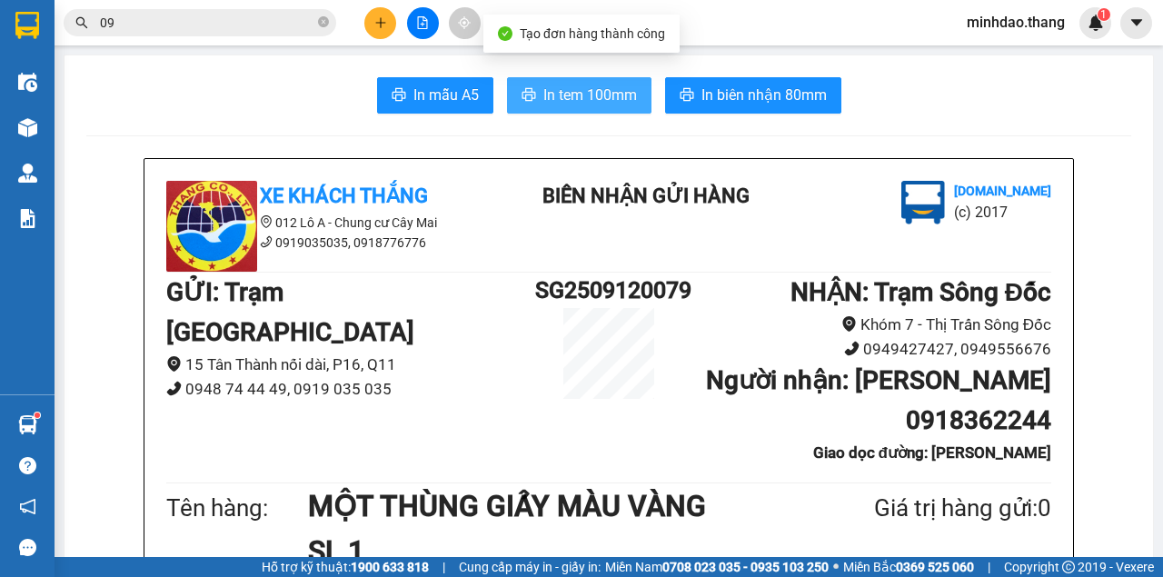
click at [604, 94] on span "In tem 100mm" at bounding box center [590, 95] width 94 height 23
click at [507, 77] on button "In tem 100mm" at bounding box center [579, 95] width 144 height 36
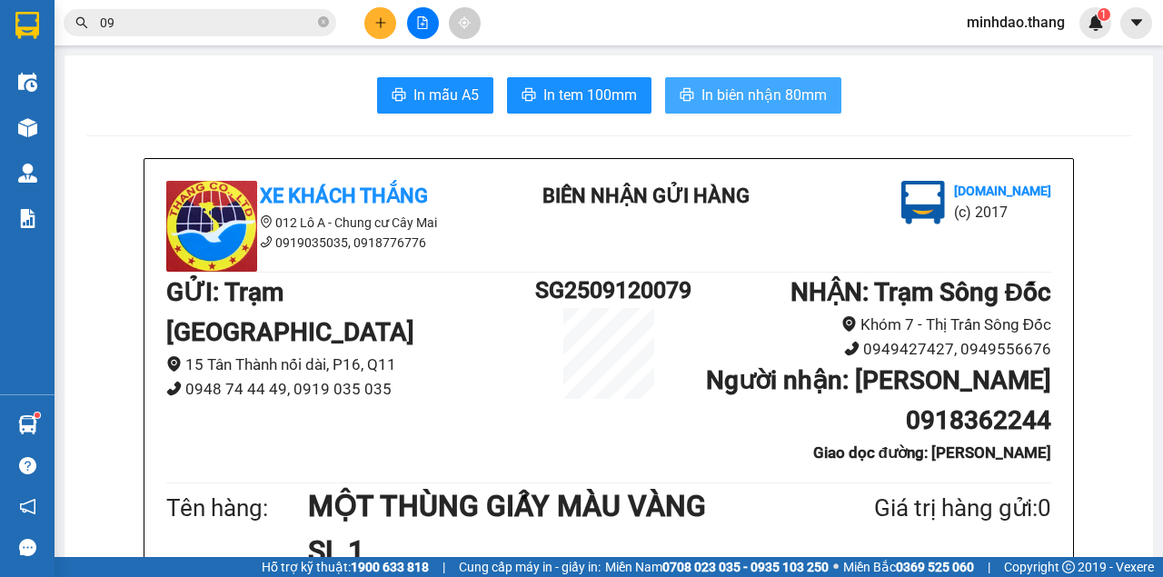
click at [782, 94] on span "In biên nhận 80mm" at bounding box center [763, 95] width 125 height 23
click at [372, 20] on button at bounding box center [380, 23] width 32 height 32
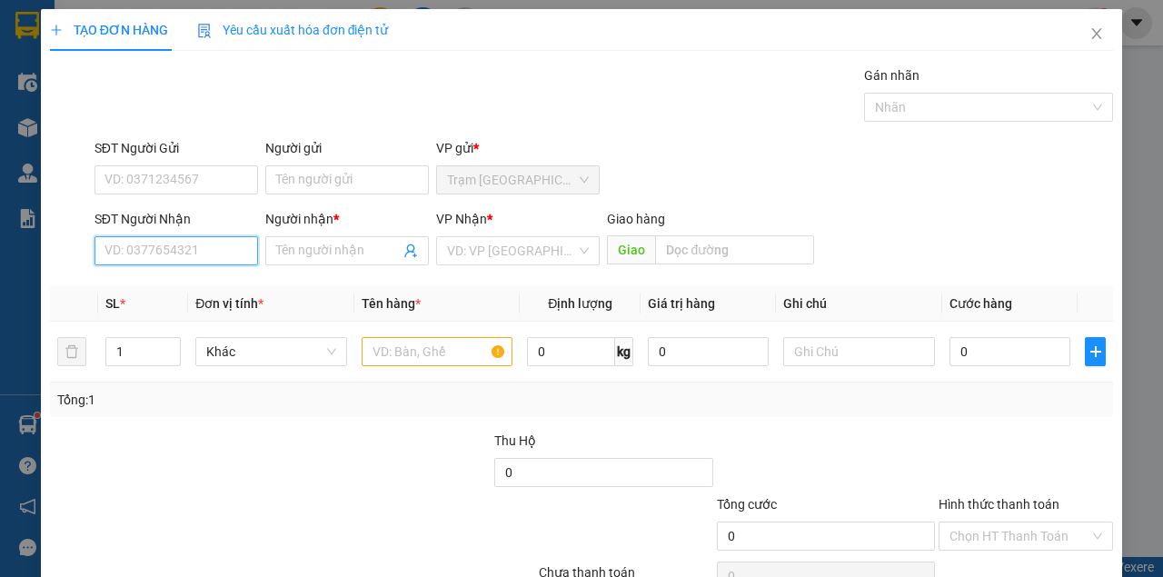
click at [183, 247] on input "SĐT Người Nhận" at bounding box center [176, 250] width 164 height 29
type input "0944735397"
click at [209, 255] on input "0944735397" at bounding box center [176, 250] width 164 height 29
click at [209, 278] on div "0944735397 - BA ĐỜI....RẠCH CUI" at bounding box center [202, 286] width 196 height 20
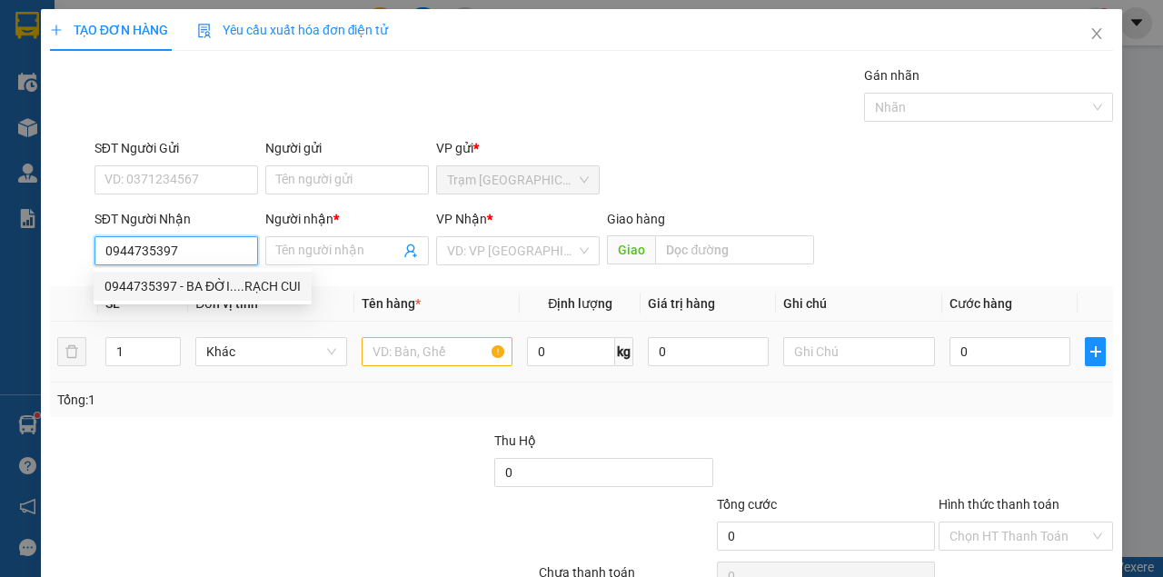
type input "BA ĐỜI....RẠCH CUI"
type input "RẠCH CUI"
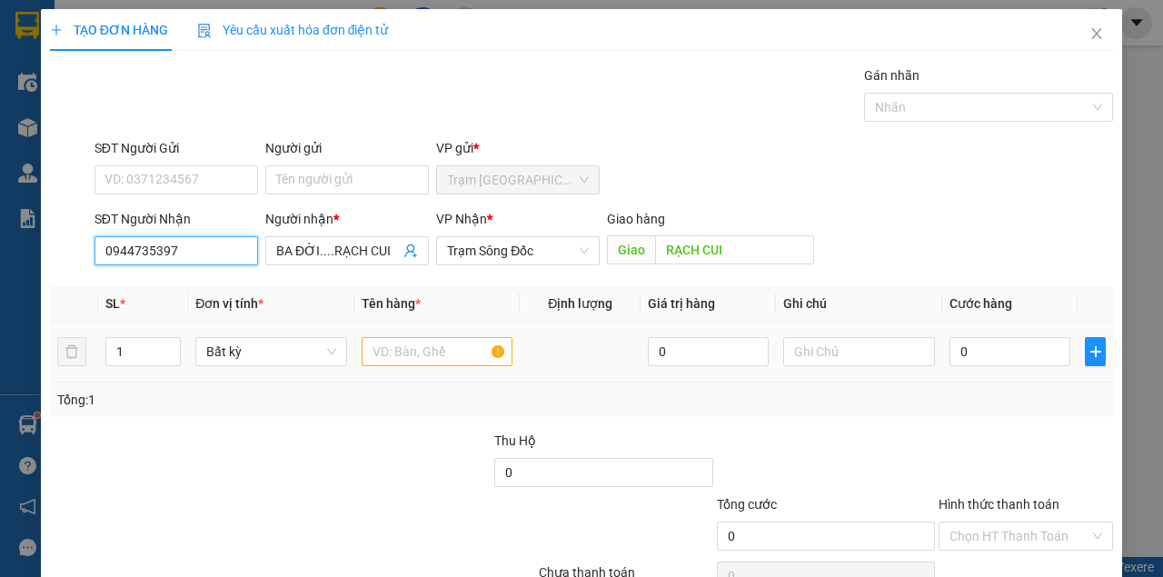
type input "0944735397"
drag, startPoint x: 377, startPoint y: 336, endPoint x: 383, endPoint y: 346, distance: 11.8
click at [383, 342] on div at bounding box center [438, 351] width 152 height 36
click at [383, 346] on input "text" at bounding box center [438, 351] width 152 height 29
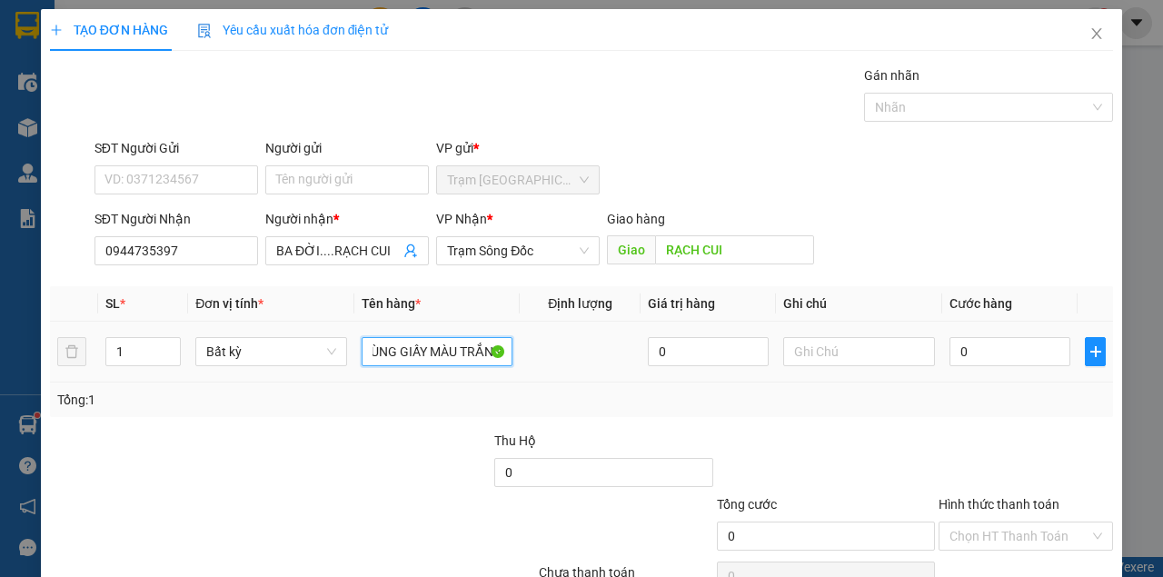
scroll to position [0, 55]
type input "MỘT THÙNG GIẤY MÀU TRẮNG"
click at [986, 363] on input "0" at bounding box center [1009, 351] width 121 height 29
type input "4"
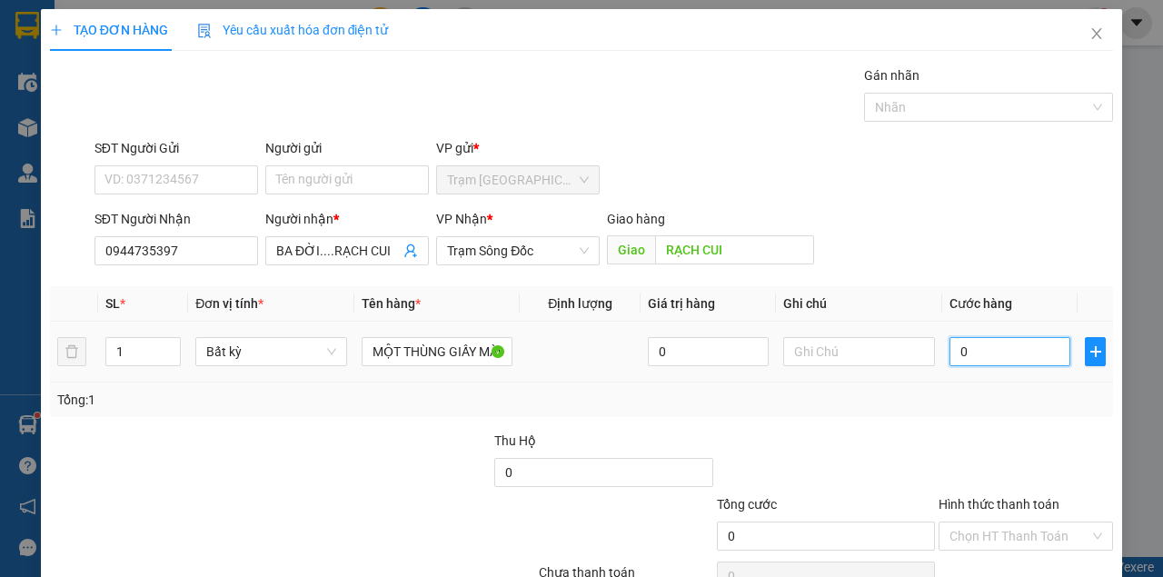
type input "4"
type input "40"
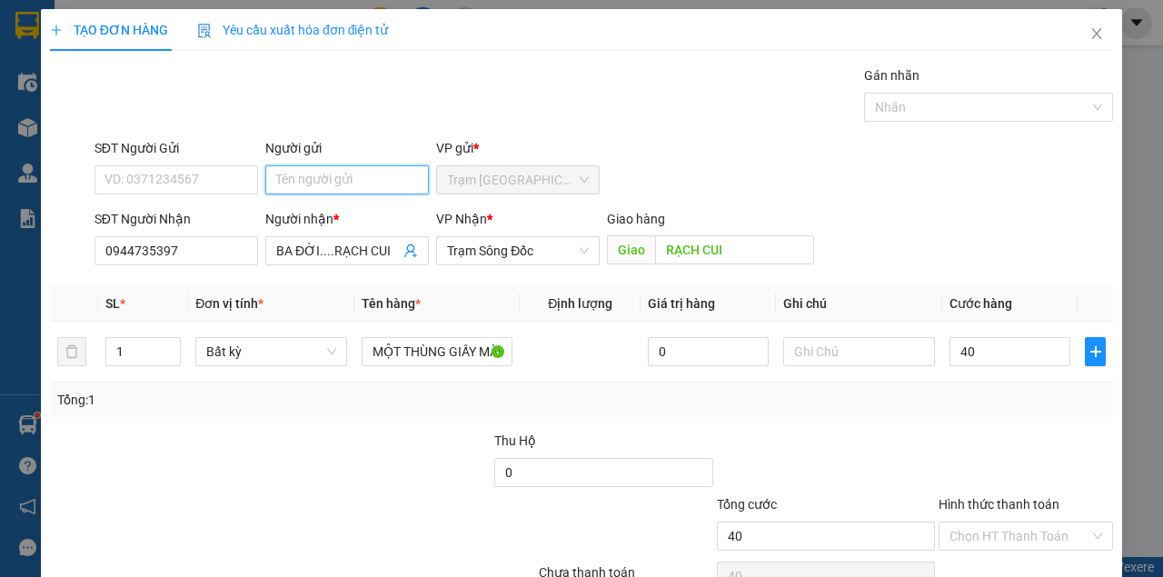
type input "40.000"
click at [336, 177] on input "Người gửi" at bounding box center [347, 179] width 164 height 29
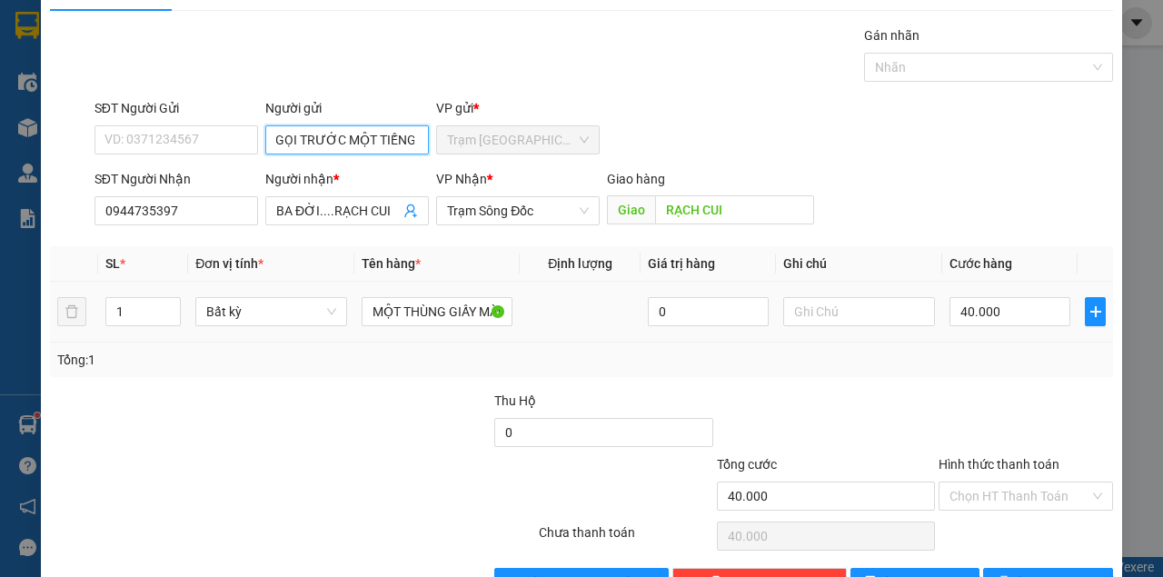
scroll to position [93, 0]
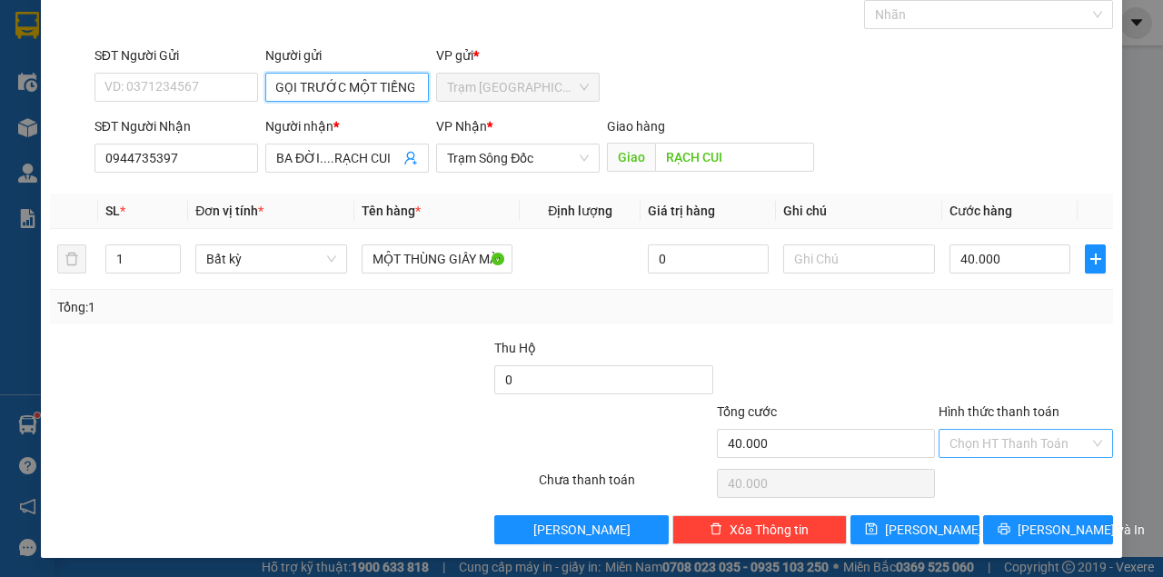
type input "GỌI TRƯỚC MỘT TIẾNG"
drag, startPoint x: 992, startPoint y: 443, endPoint x: 986, endPoint y: 465, distance: 22.7
click at [992, 445] on input "Hình thức thanh toán" at bounding box center [1019, 443] width 140 height 27
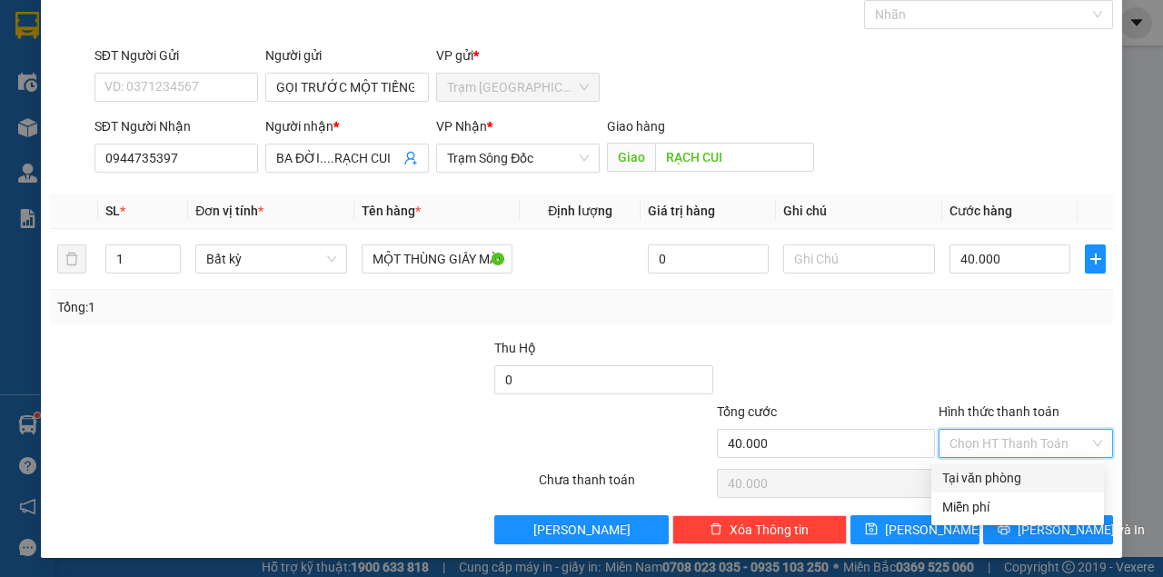
click at [985, 471] on div "Tại văn phòng" at bounding box center [1017, 478] width 151 height 20
type input "0"
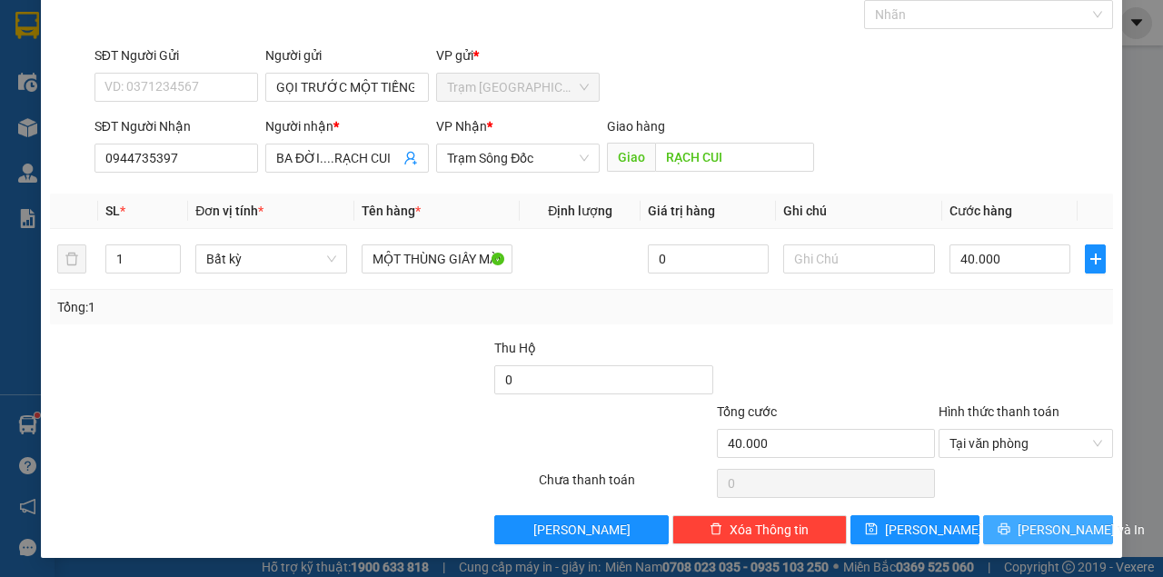
click at [1005, 522] on icon "printer" at bounding box center [1003, 528] width 13 height 13
click at [983, 515] on button "[PERSON_NAME] và In" at bounding box center [1048, 529] width 130 height 29
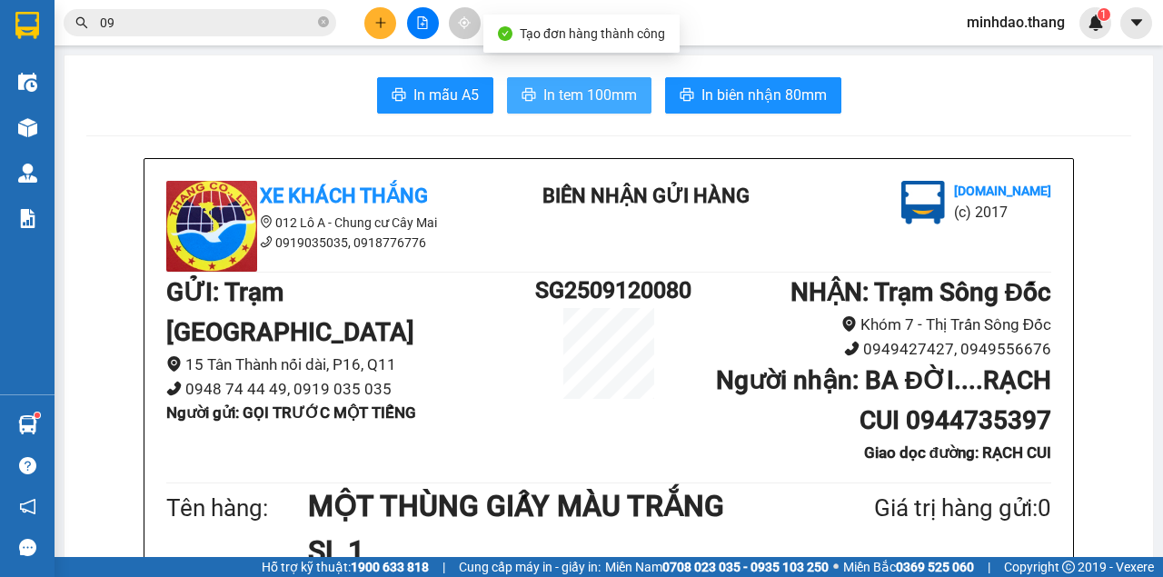
click at [593, 110] on button "In tem 100mm" at bounding box center [579, 95] width 144 height 36
click at [507, 77] on button "In tem 100mm" at bounding box center [579, 95] width 144 height 36
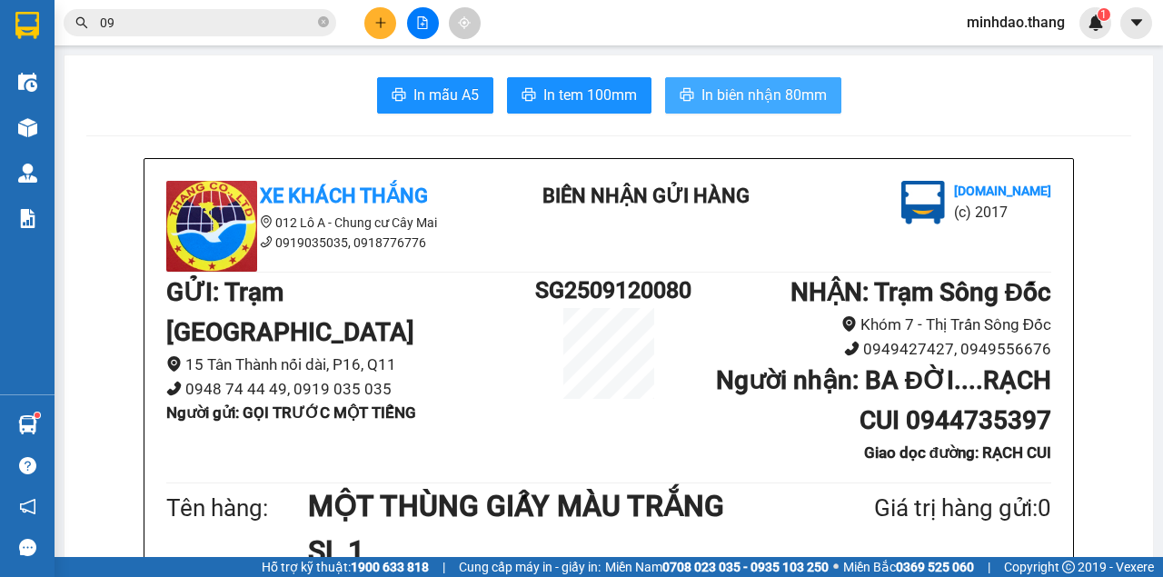
click at [687, 83] on button "In biên nhận 80mm" at bounding box center [753, 95] width 176 height 36
click at [665, 77] on button "In biên nhận 80mm" at bounding box center [753, 95] width 176 height 36
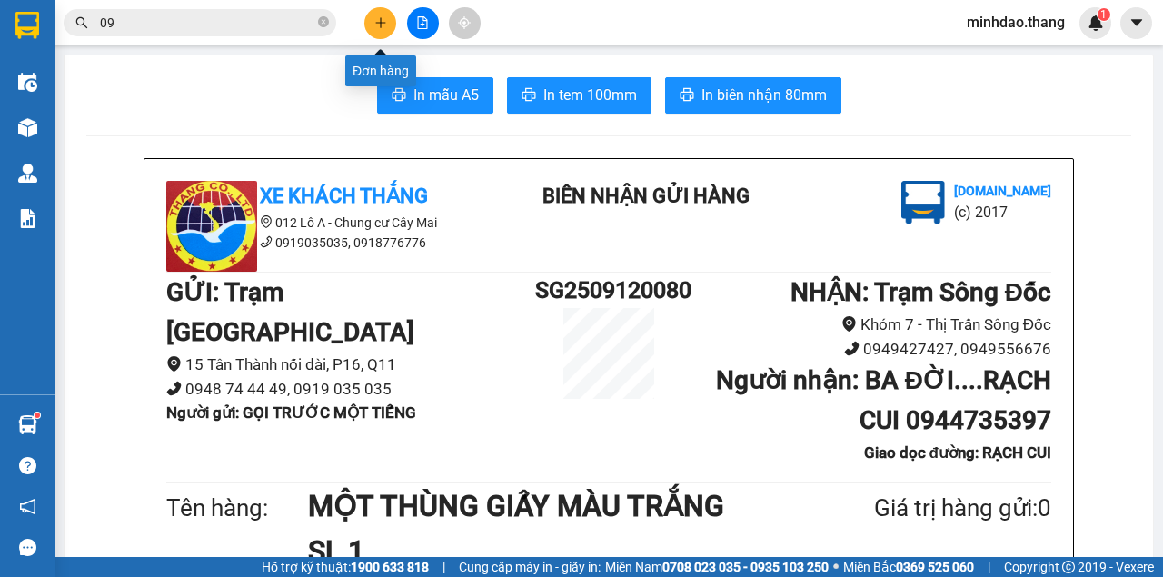
click at [383, 30] on button at bounding box center [380, 23] width 32 height 32
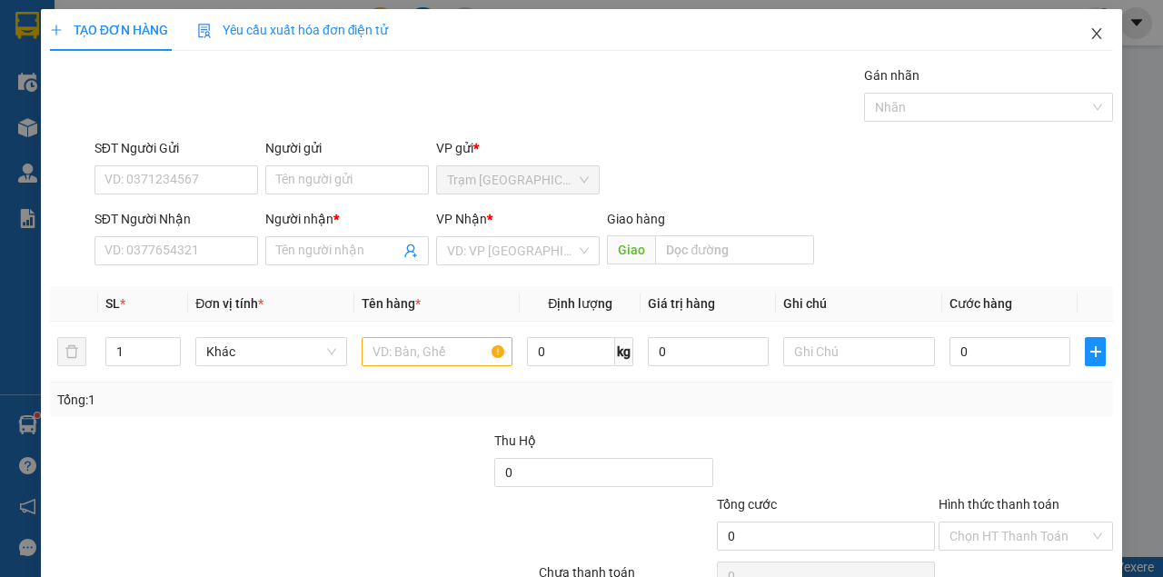
click at [1092, 37] on icon "close" at bounding box center [1097, 33] width 10 height 11
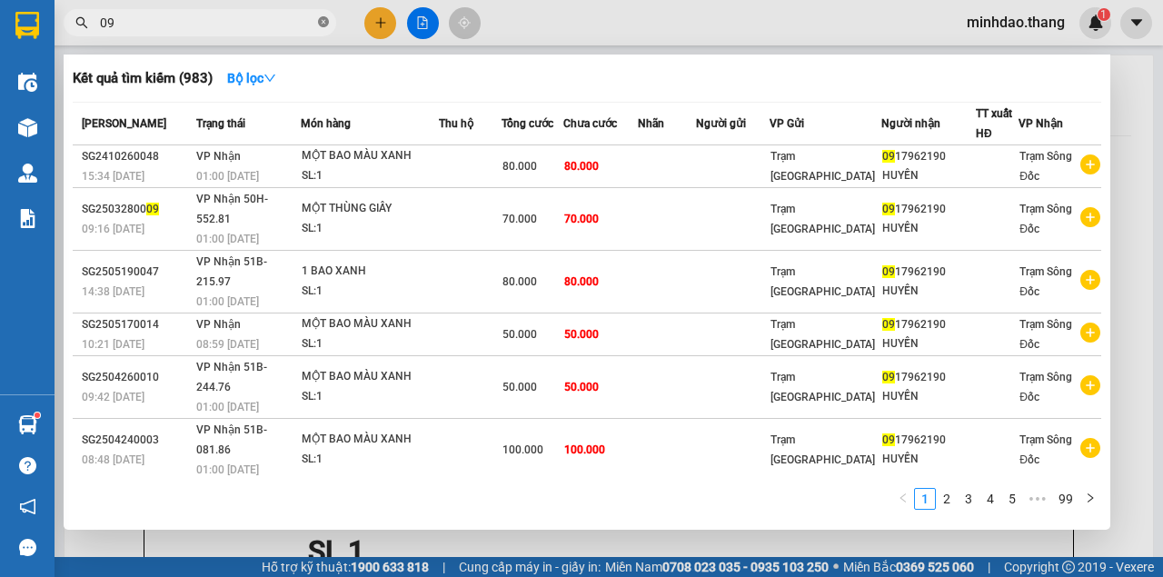
drag, startPoint x: 322, startPoint y: 20, endPoint x: 300, endPoint y: 27, distance: 23.8
click at [322, 20] on icon "close-circle" at bounding box center [323, 21] width 11 height 11
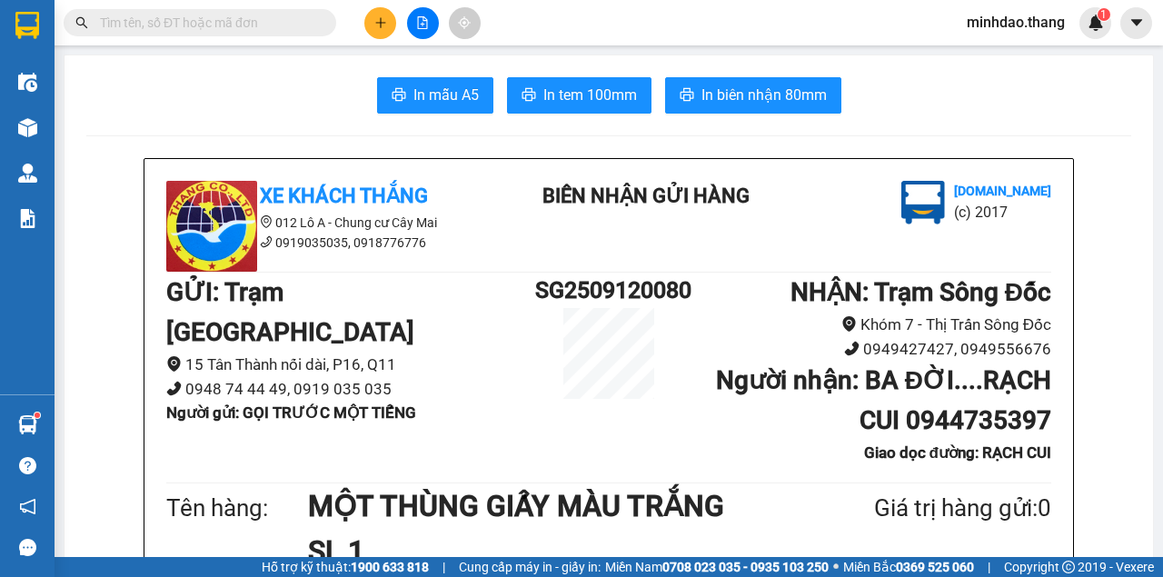
drag, startPoint x: 294, startPoint y: 29, endPoint x: 271, endPoint y: 35, distance: 24.2
click at [282, 31] on input "text" at bounding box center [207, 23] width 214 height 20
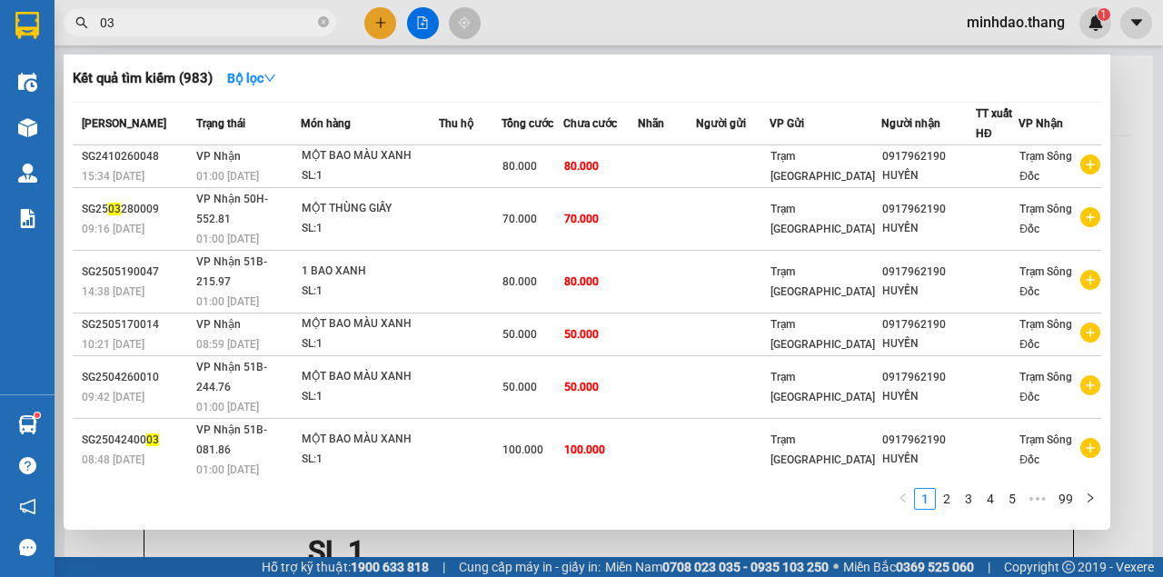
type input "0"
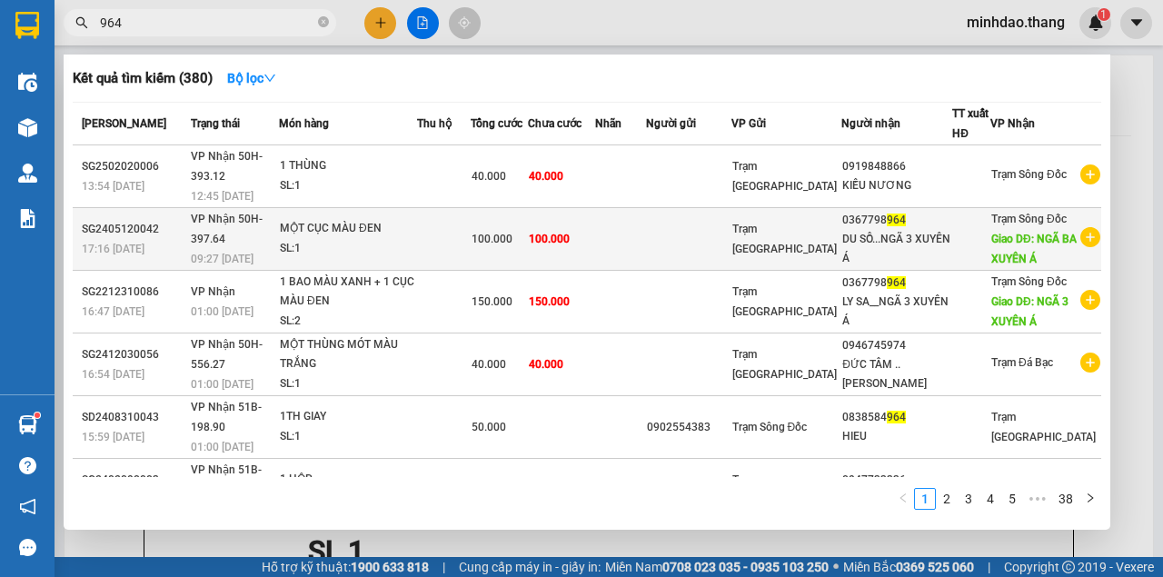
type input "964"
click at [643, 260] on td at bounding box center [620, 239] width 51 height 63
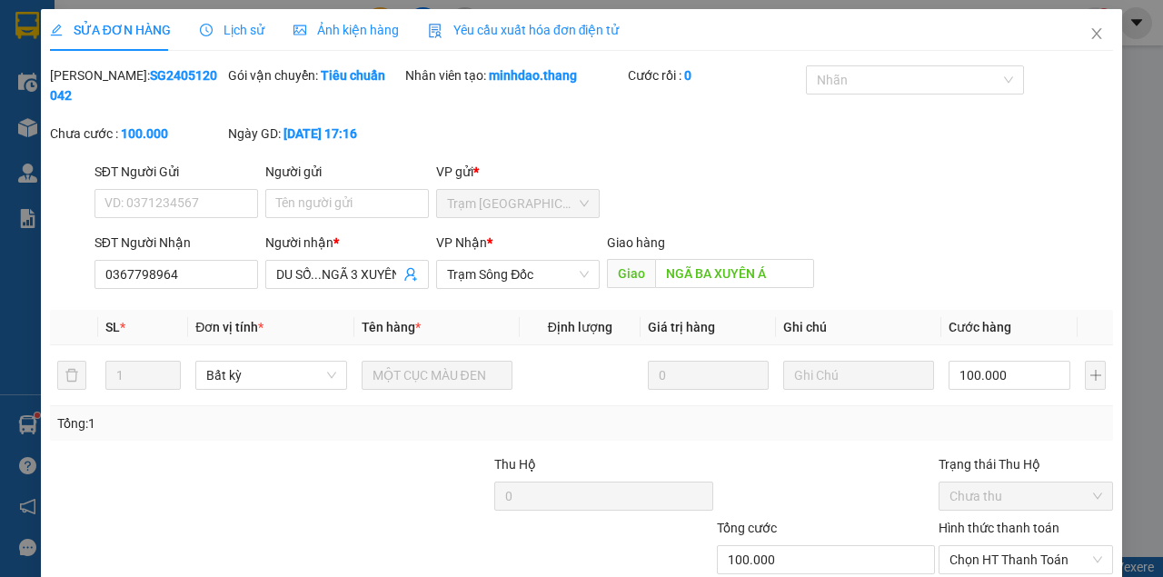
type input "0367798964"
type input "DU SỐ...NGÃ 3 XUYÊN Á"
type input "NGÃ BA XUYÊN Á"
type input "100.000"
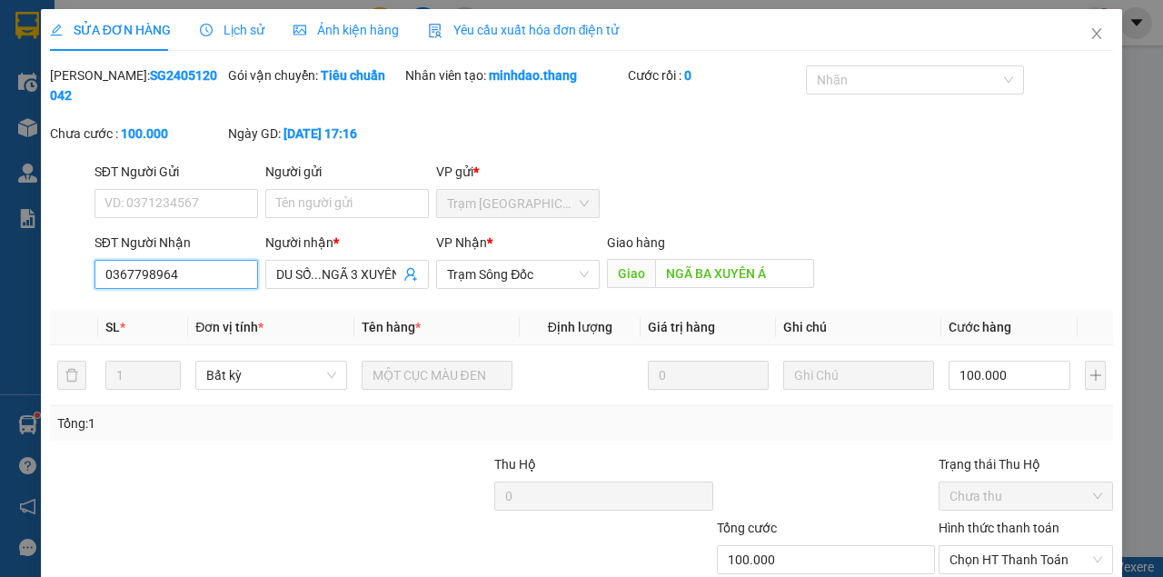
drag, startPoint x: 53, startPoint y: 282, endPoint x: 6, endPoint y: 278, distance: 46.5
click at [0, 282] on div "SỬA ĐƠN HÀNG Lịch sử Ảnh kiện hàng Yêu cầu xuất hóa đơn điện tử Total Paid Fee …" at bounding box center [581, 288] width 1163 height 577
drag, startPoint x: 1096, startPoint y: 35, endPoint x: 1070, endPoint y: 42, distance: 27.3
click at [1096, 34] on span "Close" at bounding box center [1096, 34] width 51 height 51
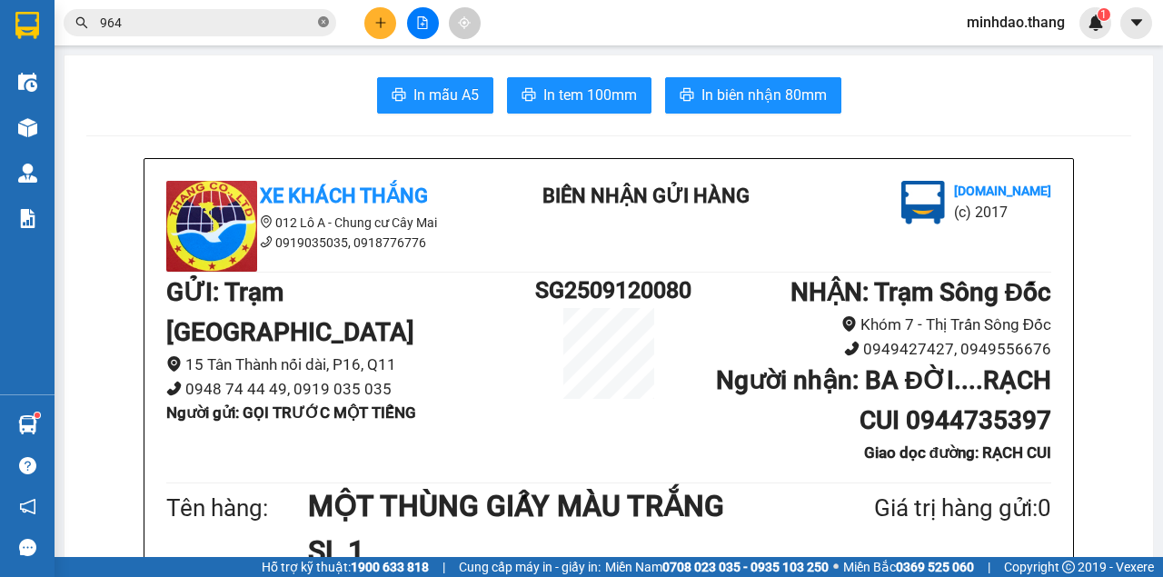
click at [325, 27] on icon "close-circle" at bounding box center [323, 21] width 11 height 11
paste input "0367798964"
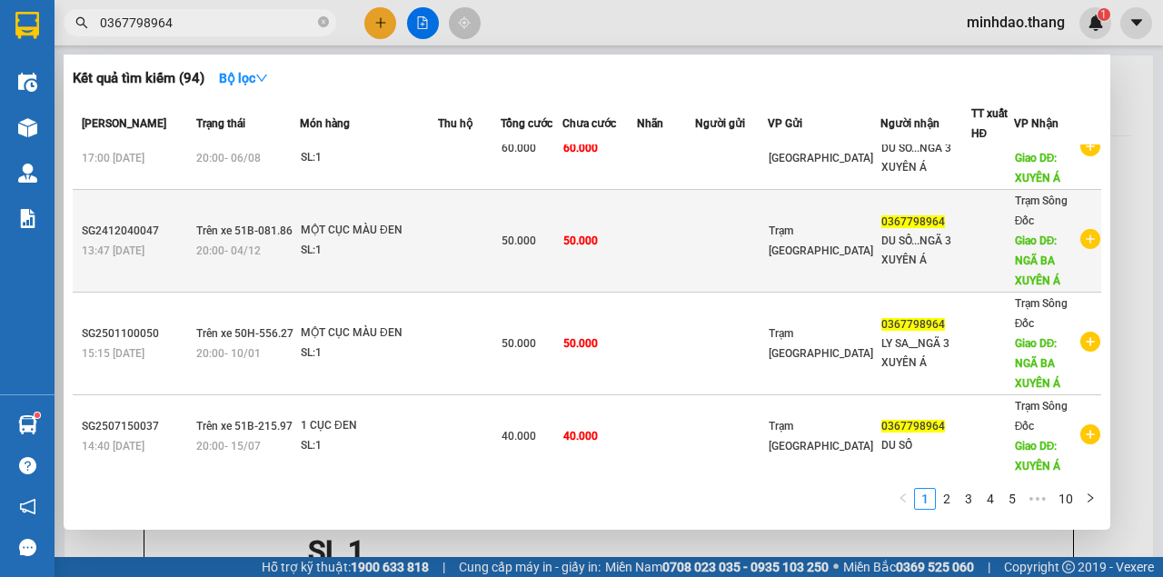
scroll to position [484, 0]
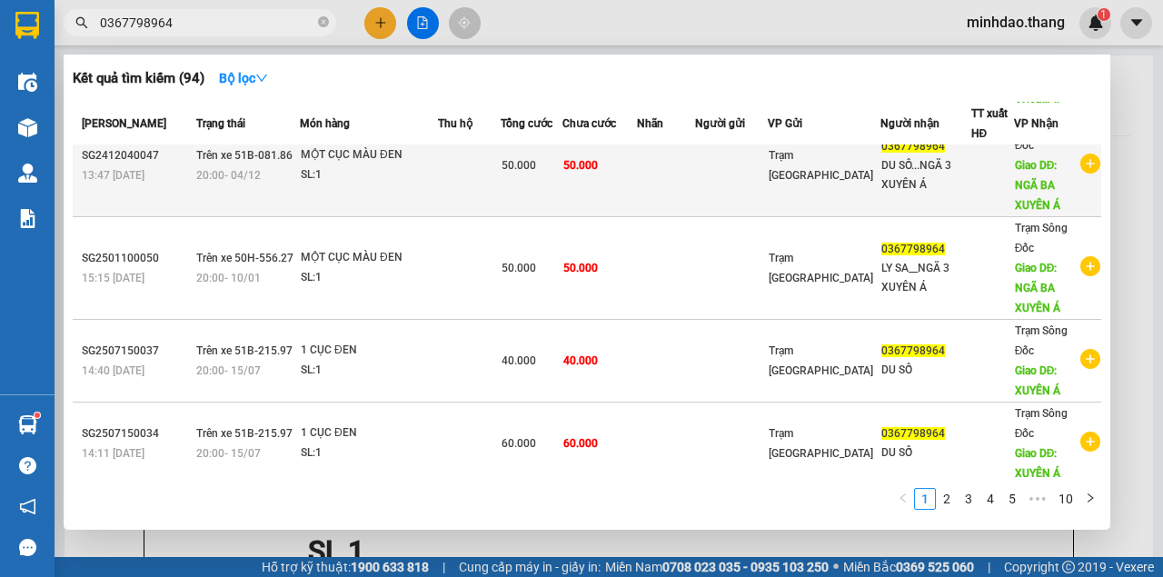
type input "0367798964"
click at [609, 172] on td "50.000" at bounding box center [599, 165] width 74 height 103
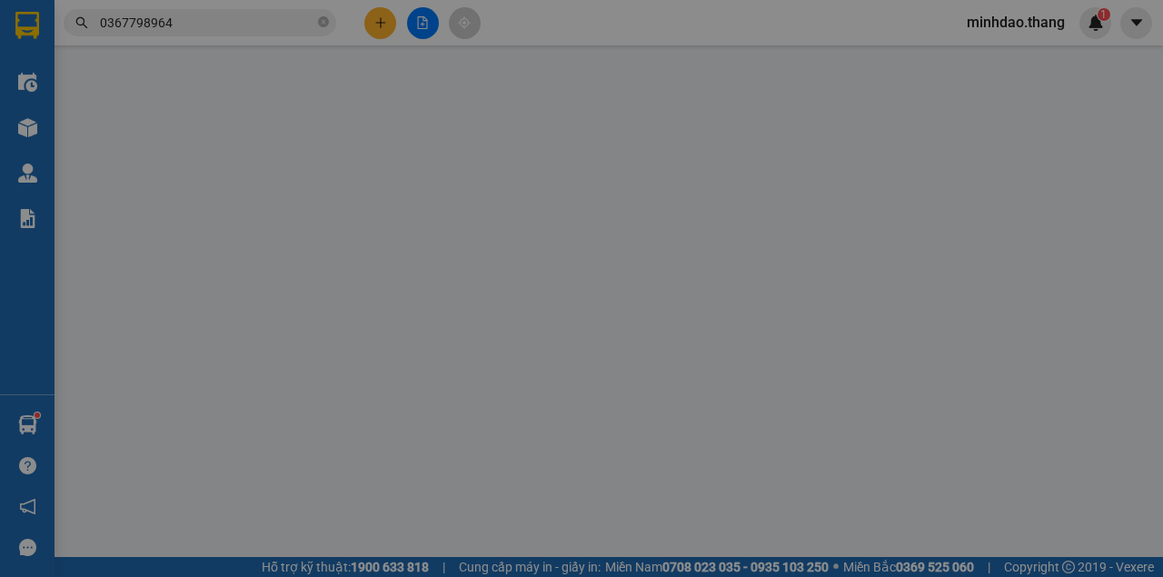
type input "0367798964"
type input "DU SỐ...NGÃ 3 XUYÊN Á"
type input "NGÃ BA XUYÊN Á"
type input "50.000"
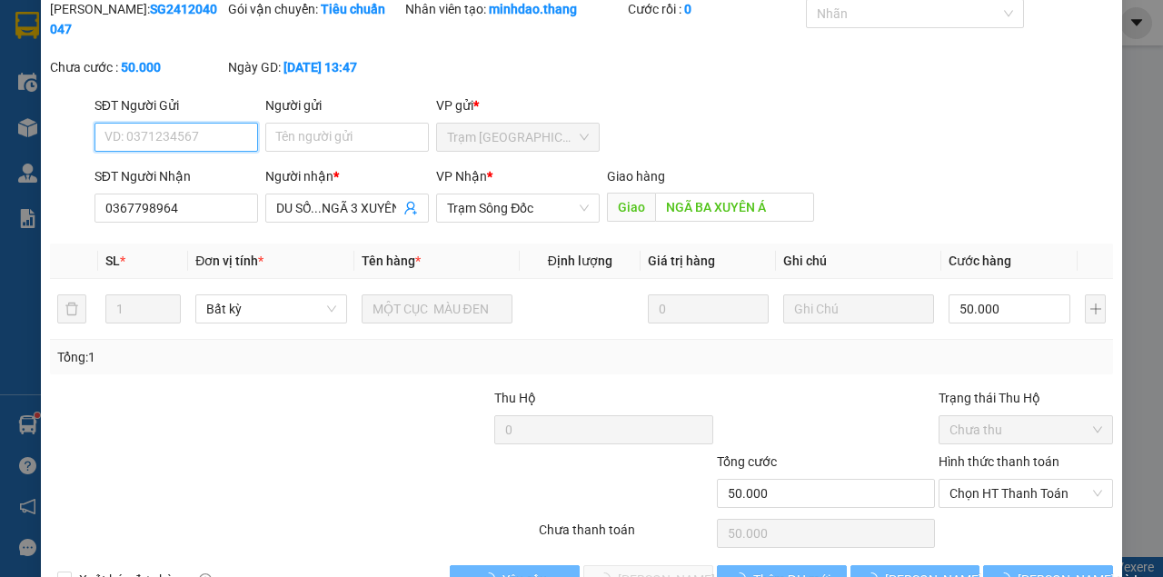
scroll to position [142, 0]
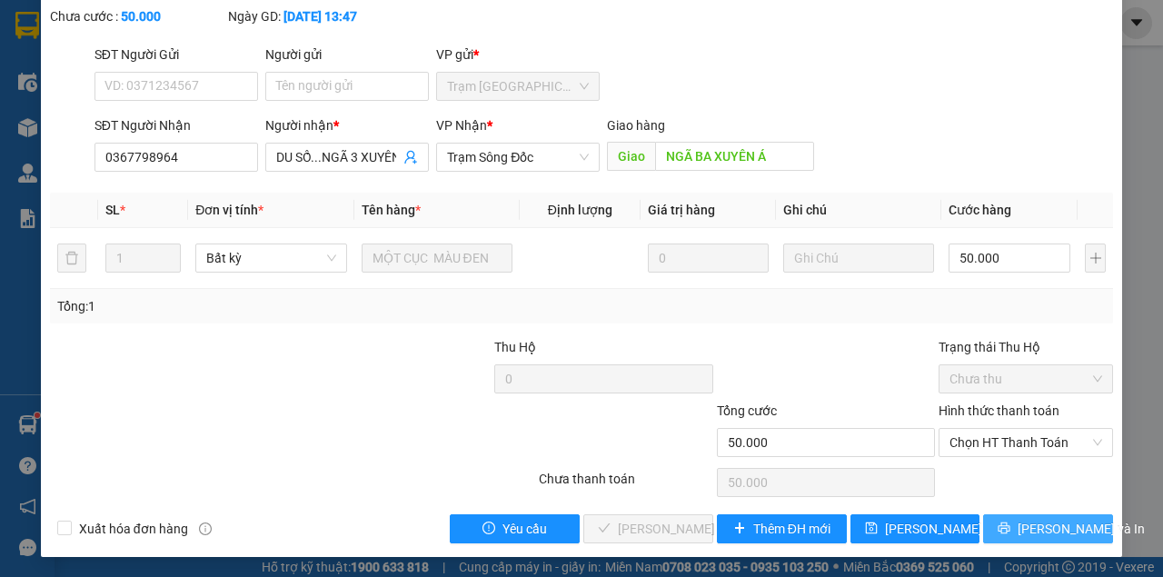
click at [1026, 519] on span "[PERSON_NAME] và In" at bounding box center [1080, 529] width 127 height 20
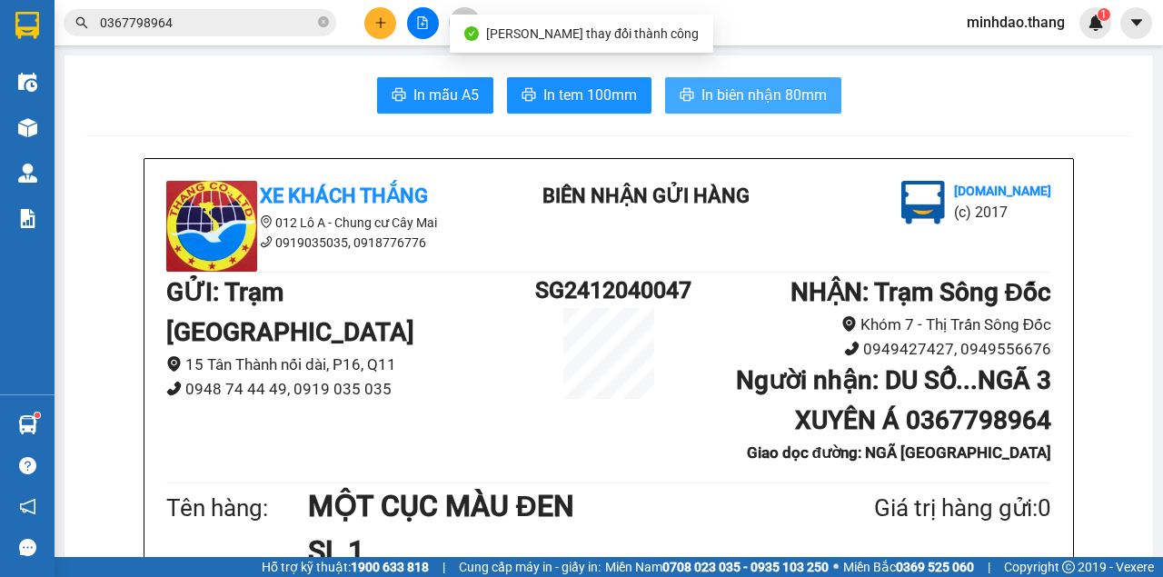
click at [770, 109] on button "In biên nhận 80mm" at bounding box center [753, 95] width 176 height 36
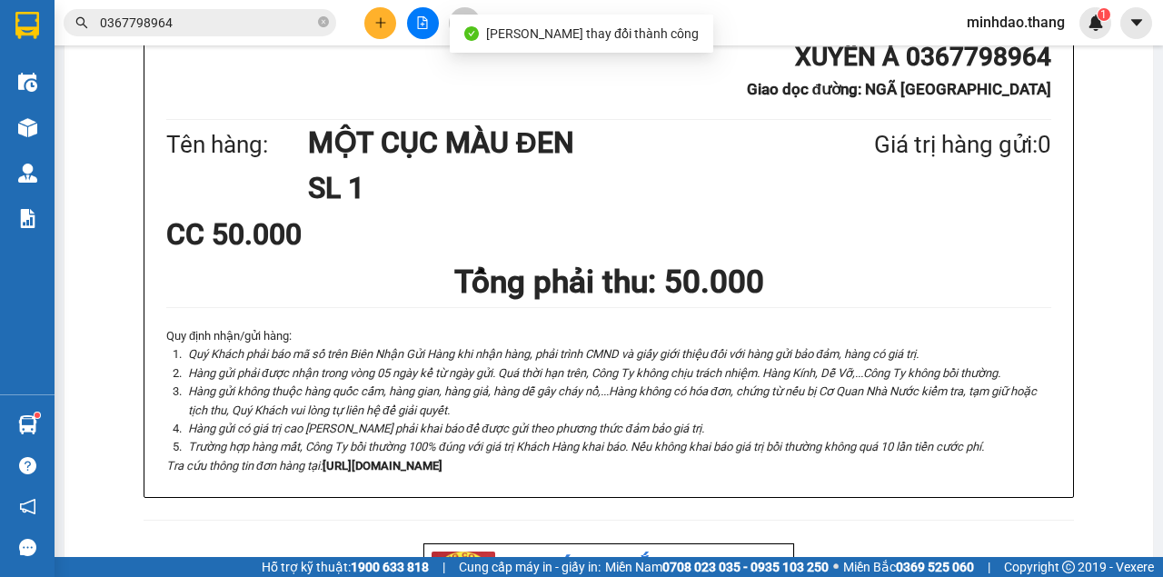
scroll to position [687, 0]
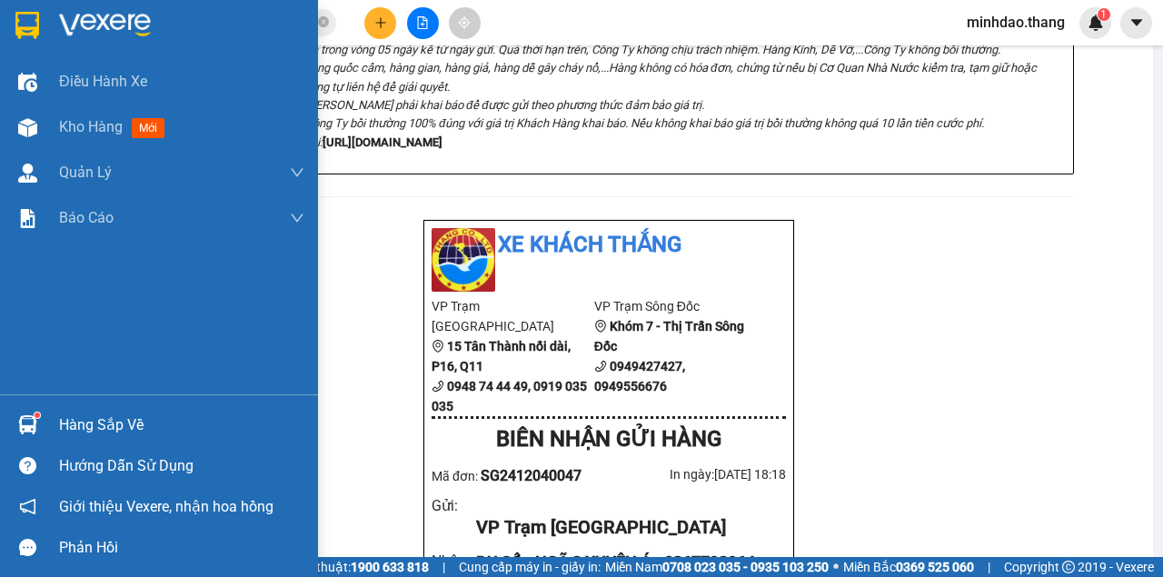
click at [36, 135] on div at bounding box center [28, 128] width 32 height 32
click at [36, 134] on div at bounding box center [28, 128] width 32 height 32
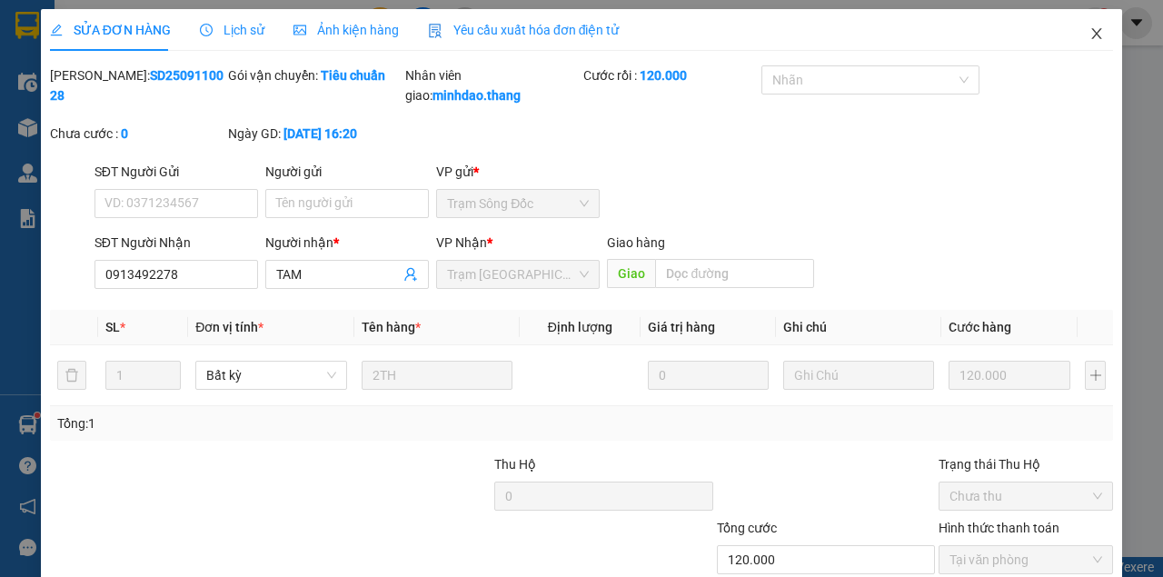
click at [1086, 43] on span "Close" at bounding box center [1096, 34] width 51 height 51
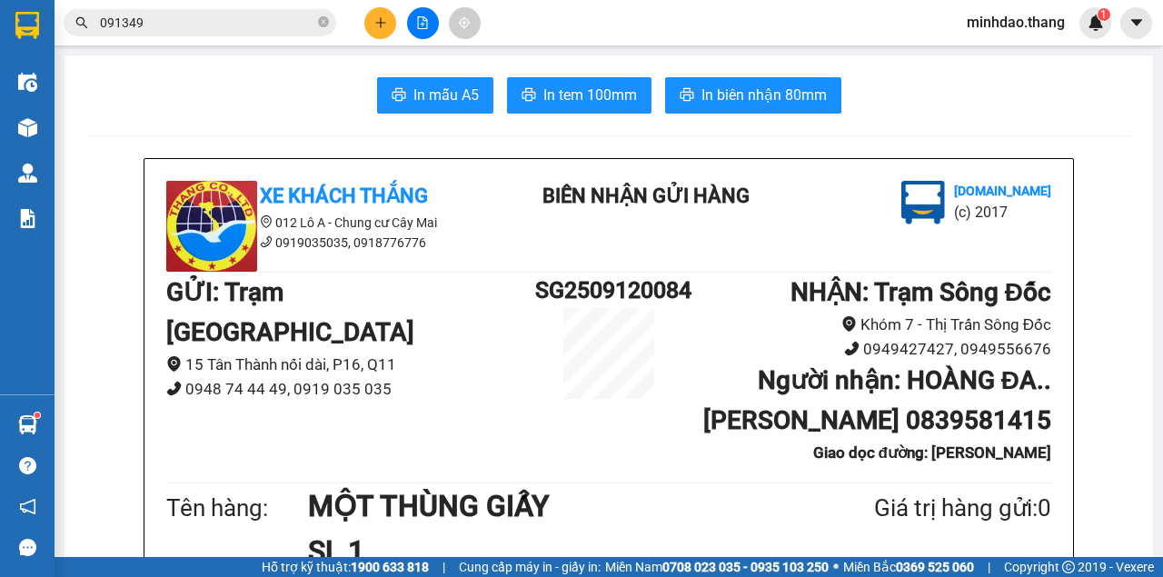
click at [314, 24] on span "091349" at bounding box center [200, 22] width 273 height 27
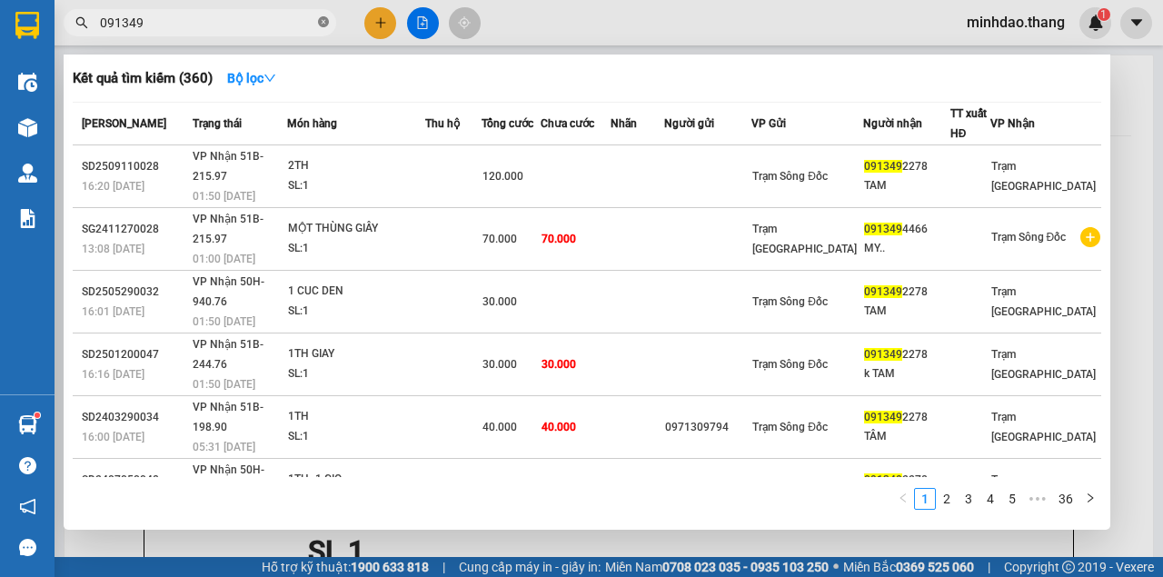
click at [325, 27] on icon "close-circle" at bounding box center [323, 21] width 11 height 11
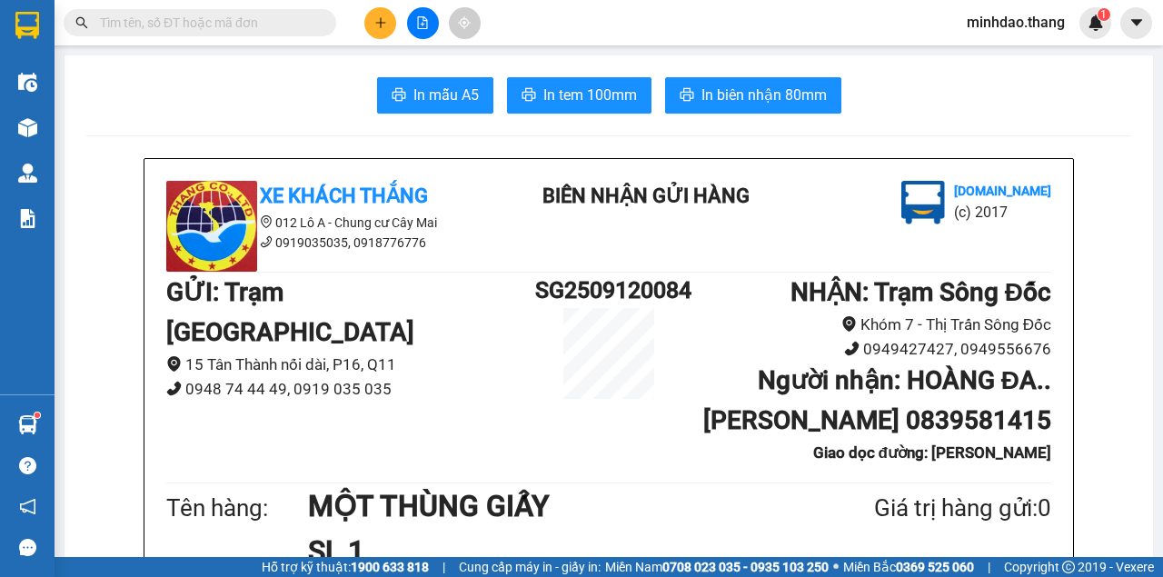
click at [292, 29] on input "text" at bounding box center [207, 23] width 214 height 20
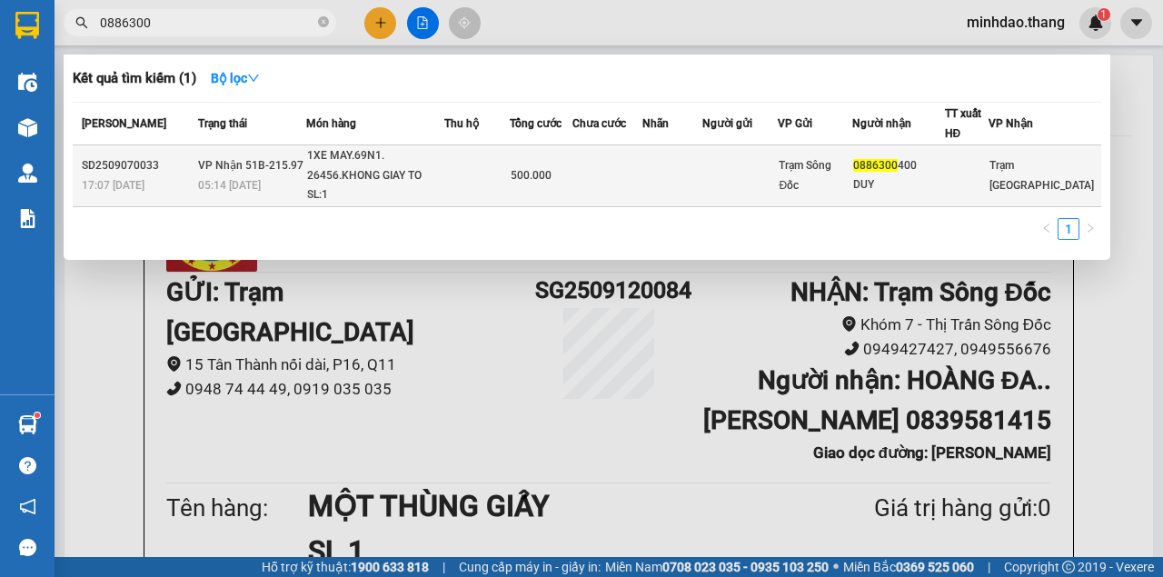
type input "0886300"
click at [537, 183] on div "500.000" at bounding box center [541, 175] width 61 height 20
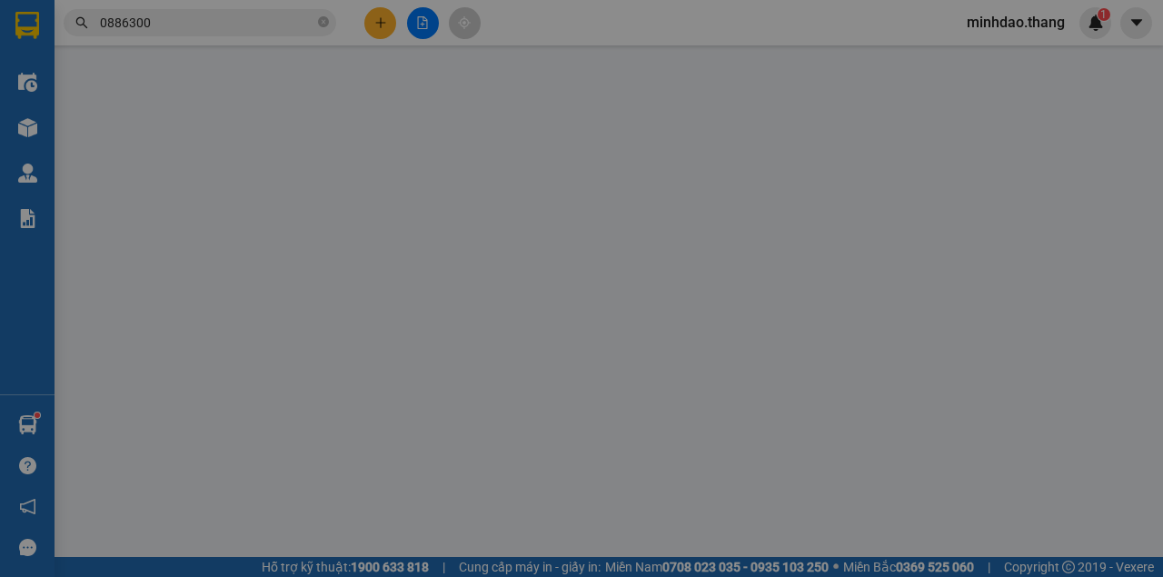
type input "0886300400"
type input "DUY"
type input "500.000"
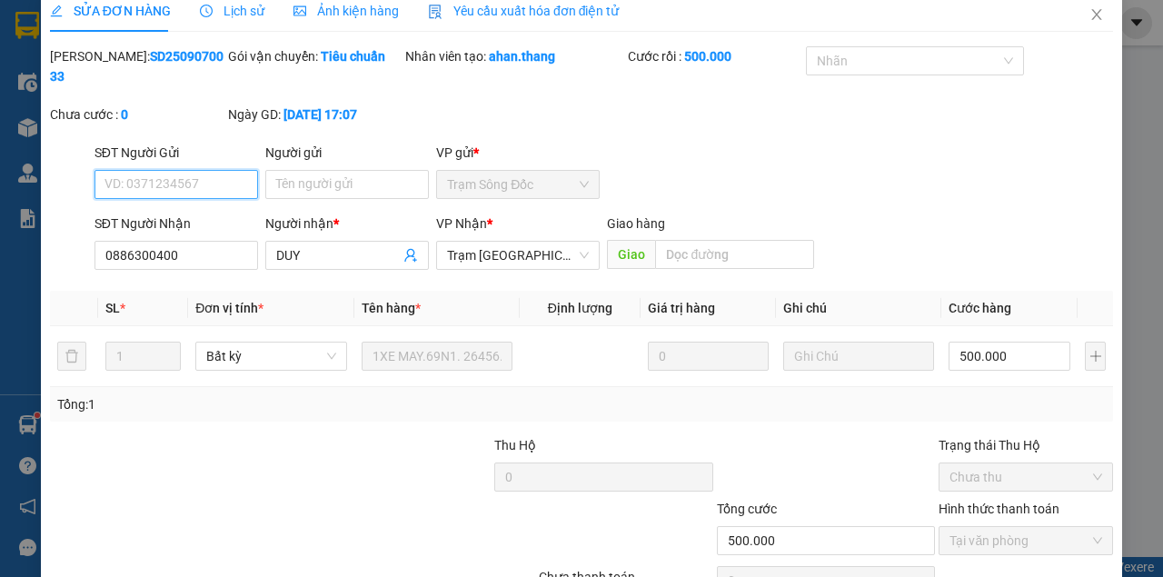
scroll to position [117, 0]
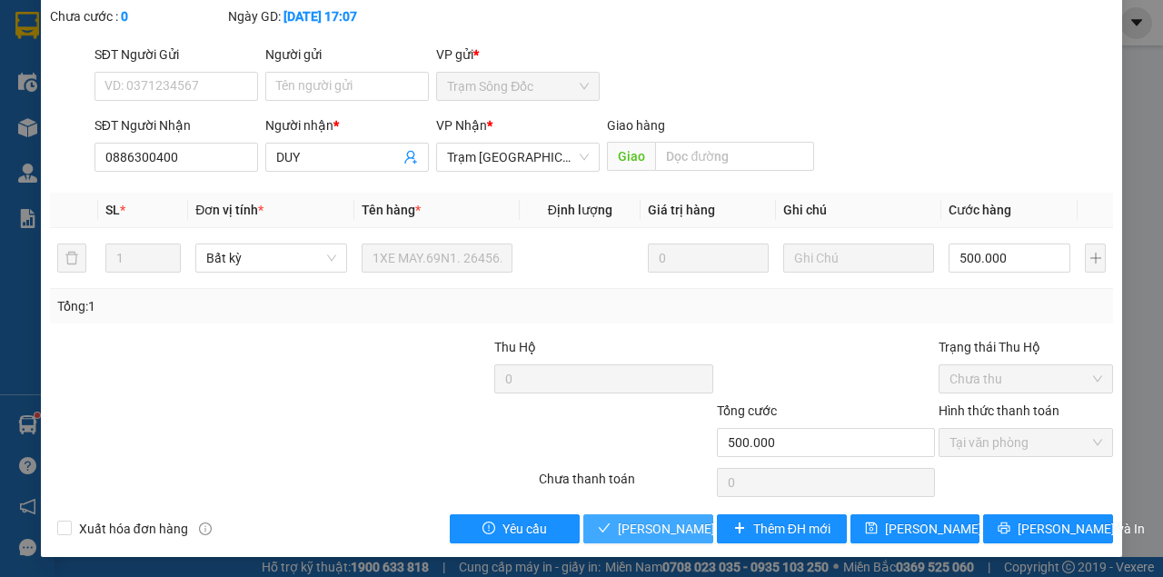
click at [630, 514] on button "[PERSON_NAME] và Giao hàng" at bounding box center [648, 528] width 130 height 29
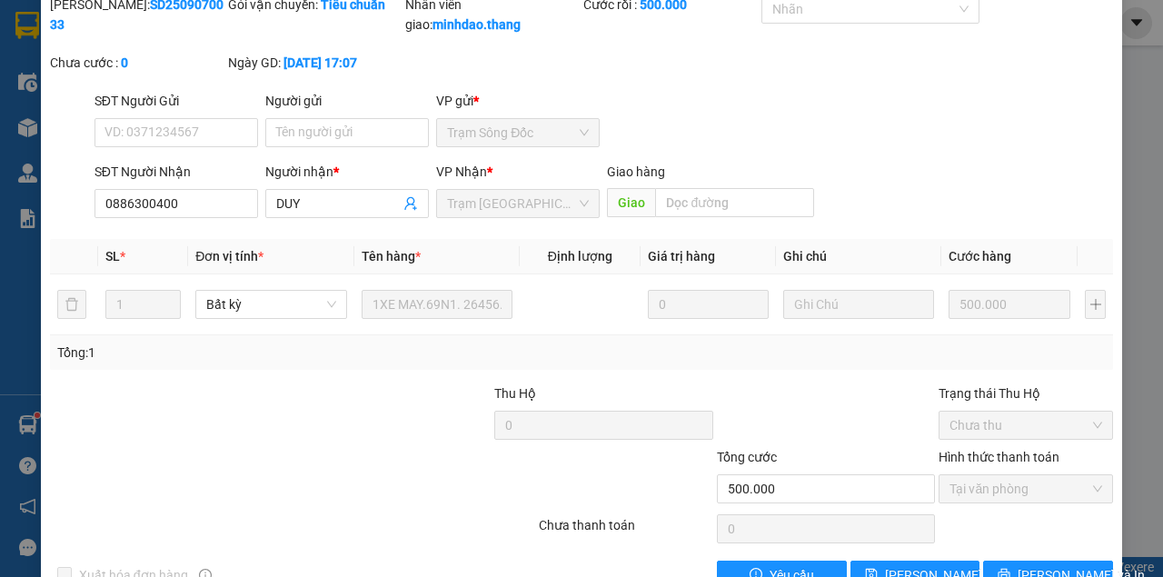
scroll to position [0, 0]
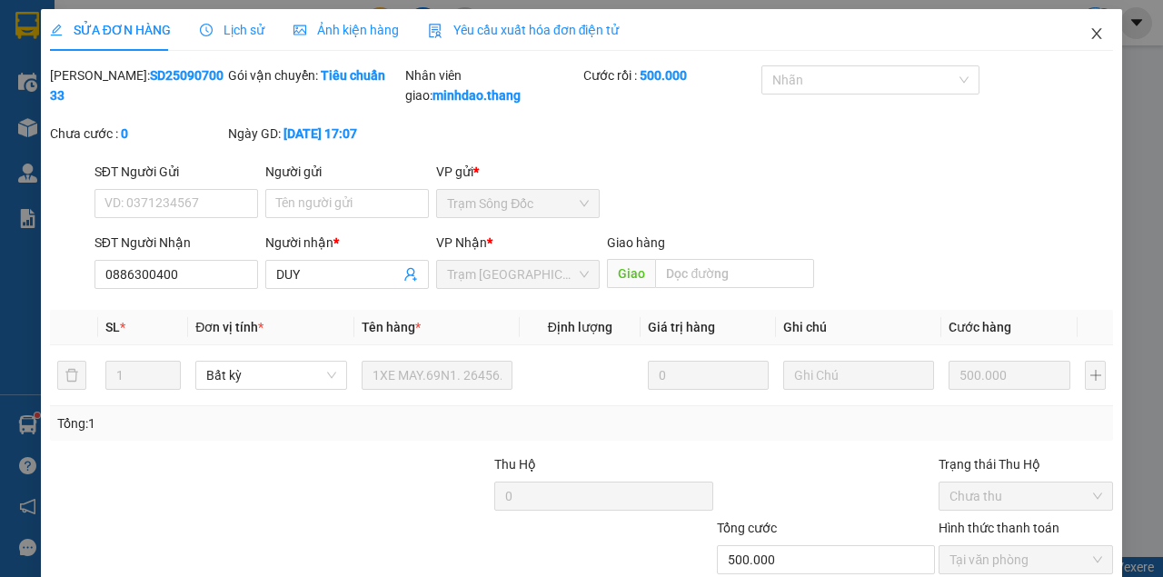
click at [1096, 35] on span "Close" at bounding box center [1096, 34] width 51 height 51
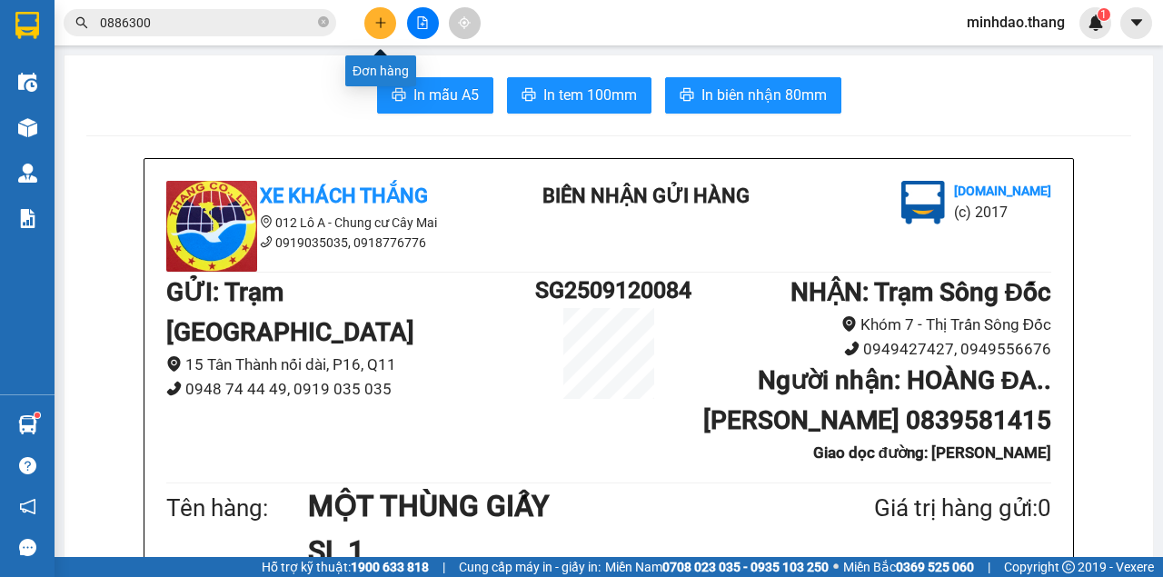
click at [387, 16] on button at bounding box center [380, 23] width 32 height 32
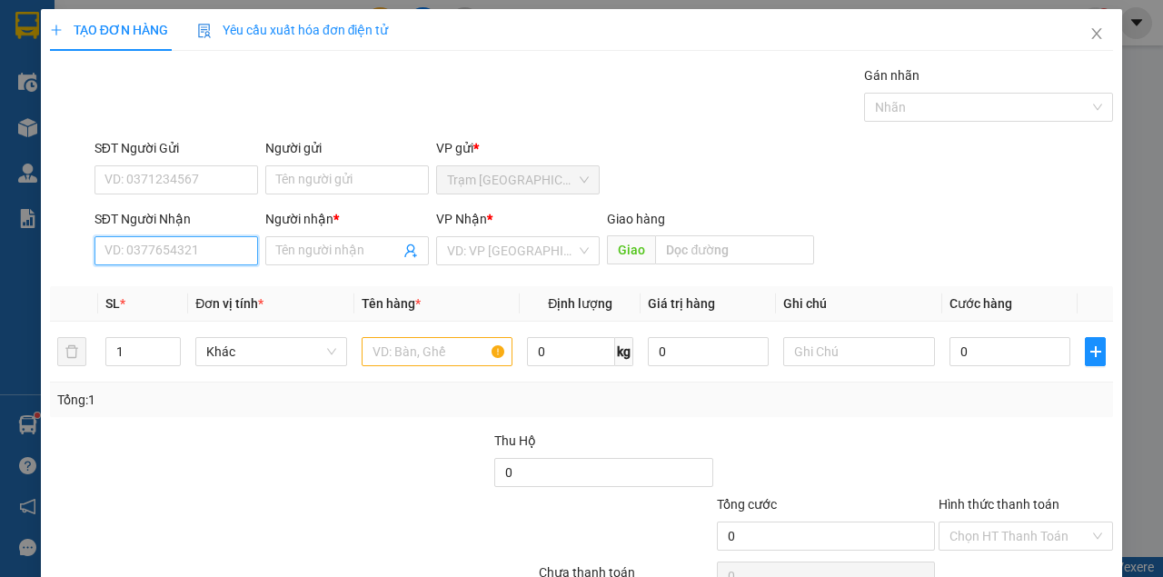
drag, startPoint x: 182, startPoint y: 259, endPoint x: 274, endPoint y: 127, distance: 161.0
click at [183, 258] on input "SĐT Người Nhận" at bounding box center [176, 250] width 164 height 29
click at [191, 258] on input "SĐT Người Nhận" at bounding box center [176, 250] width 164 height 29
type input "0919884491"
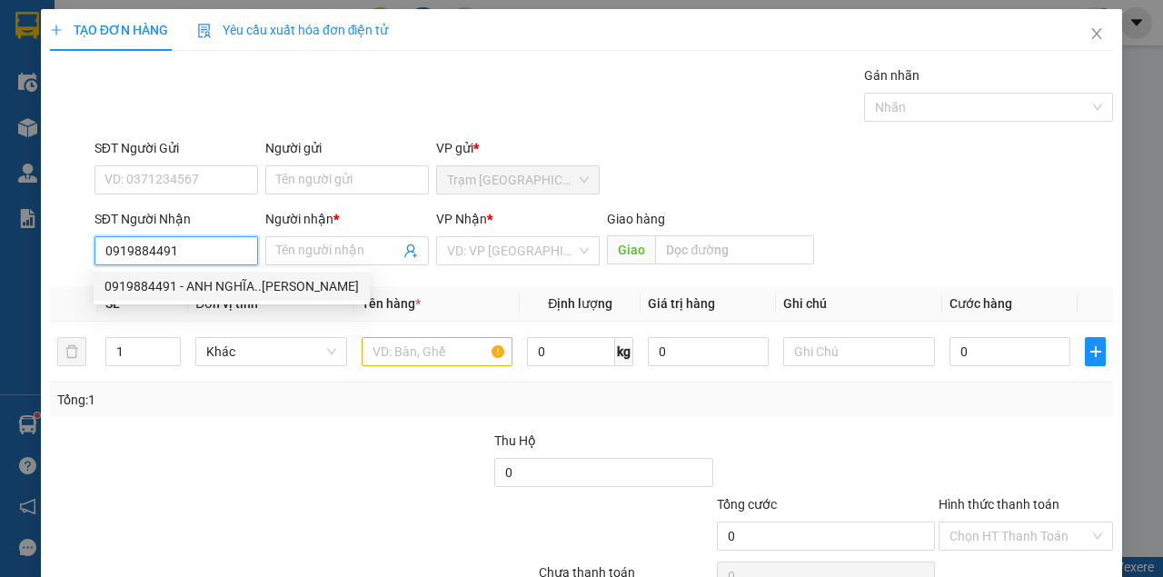
click at [211, 289] on div "0919884491 - ANH NGHĨA..[PERSON_NAME]" at bounding box center [231, 286] width 254 height 20
type input "ANH NGHĨA..[PERSON_NAME]"
type input ".[PERSON_NAME]"
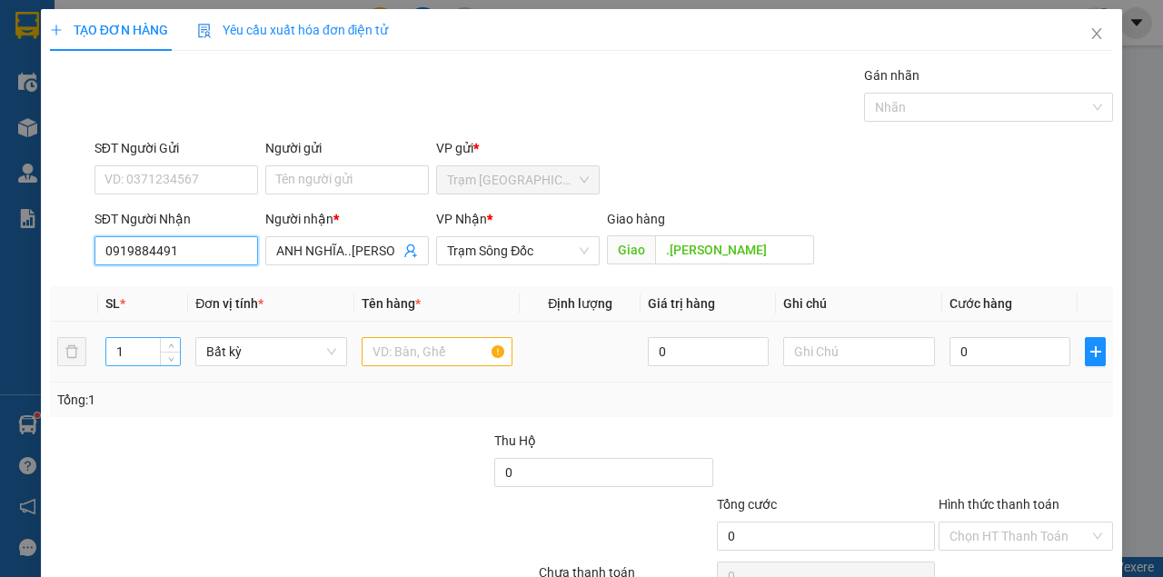
type input "0919884491"
click at [130, 354] on input "1" at bounding box center [143, 351] width 74 height 27
type input "2"
click at [408, 345] on input "text" at bounding box center [438, 351] width 152 height 29
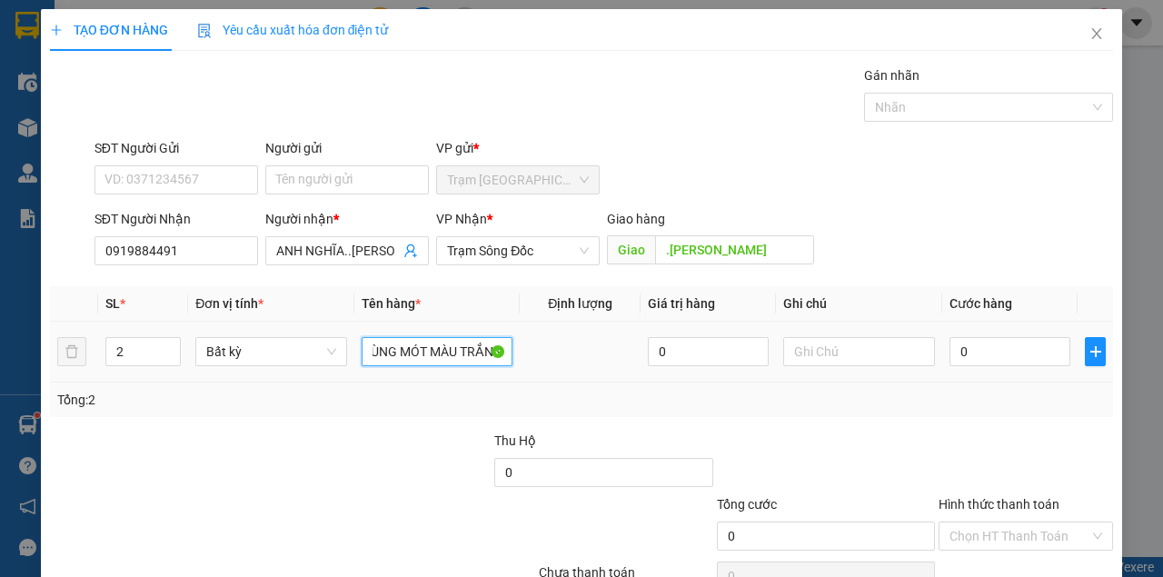
scroll to position [0, 202]
type input "MỘT BAO MÀU TRẮNG + MỘT THÙNG MÓT MÀU TRẮNG"
click at [992, 356] on input "0" at bounding box center [1009, 351] width 121 height 29
type input "1"
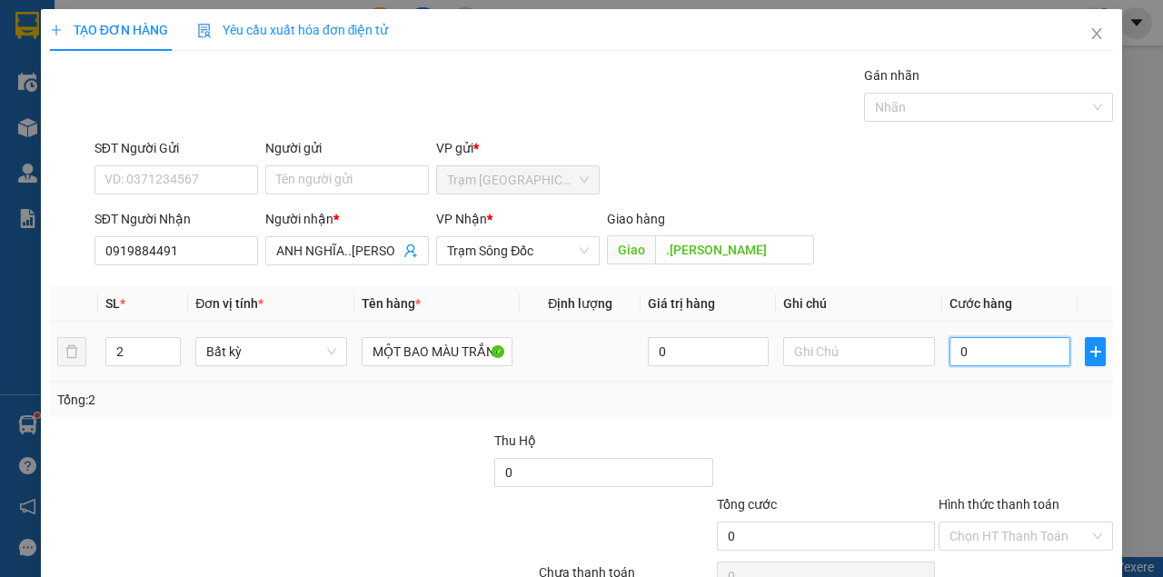
type input "1"
type input "10"
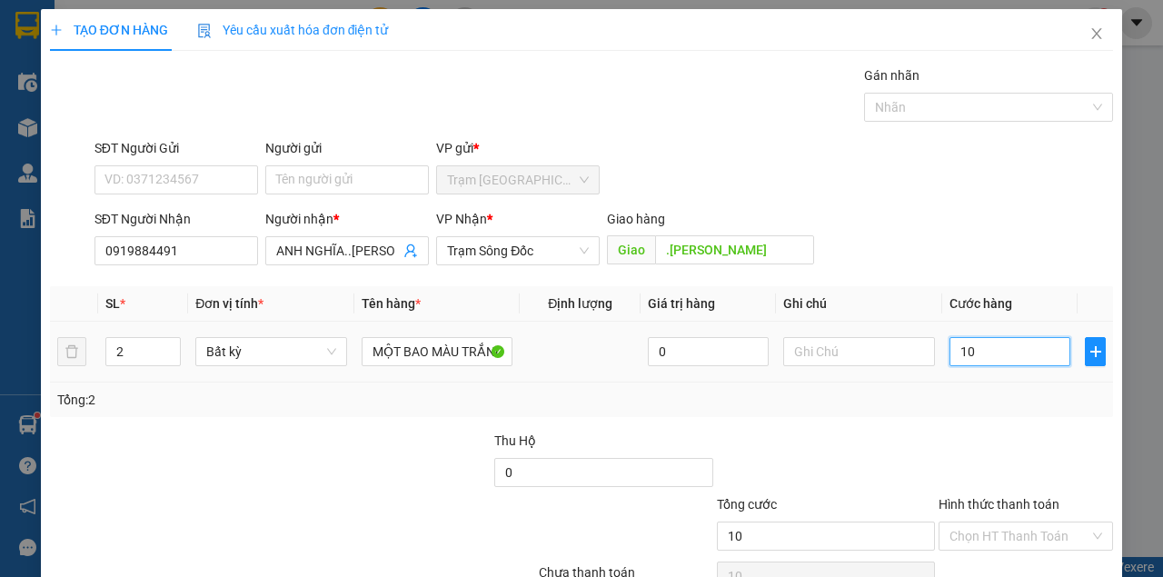
type input "1"
type input "0"
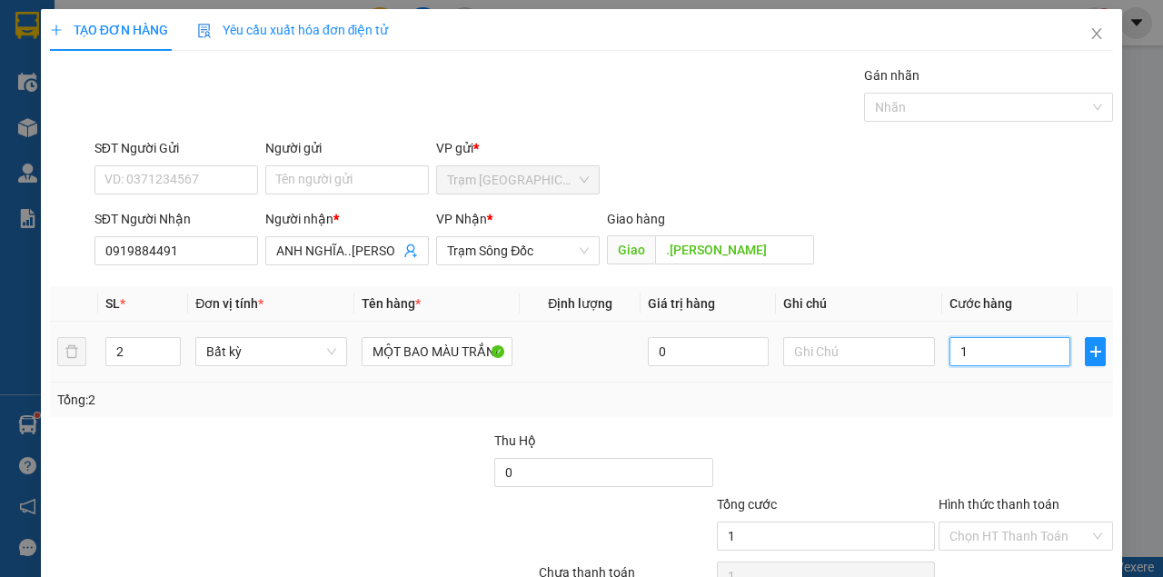
type input "0"
type input "01"
type input "1"
type input "012"
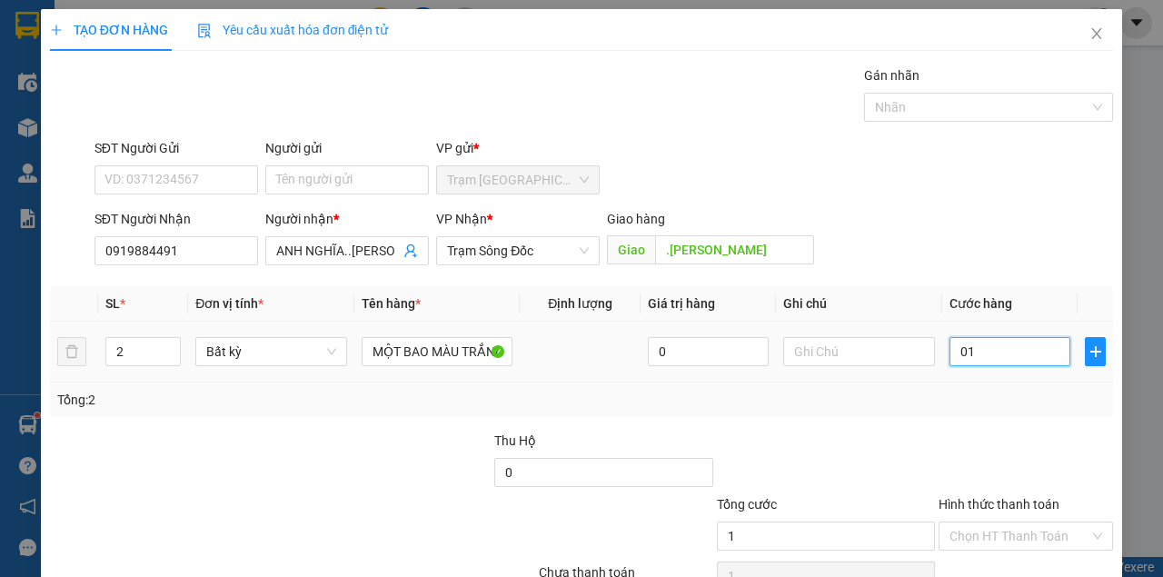
type input "12"
type input "0.120"
type input "120"
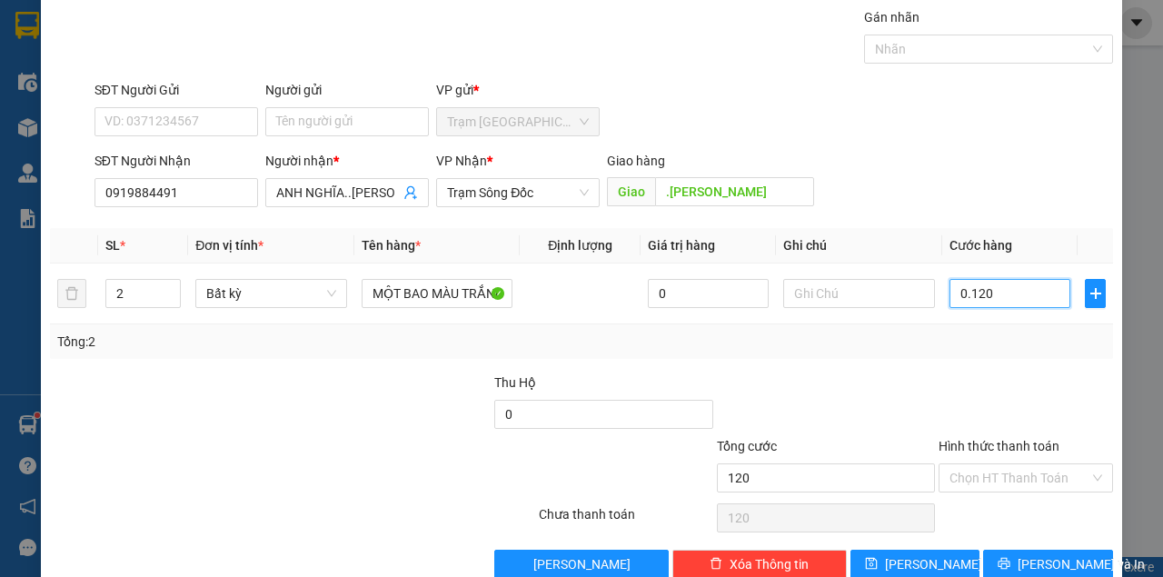
scroll to position [93, 0]
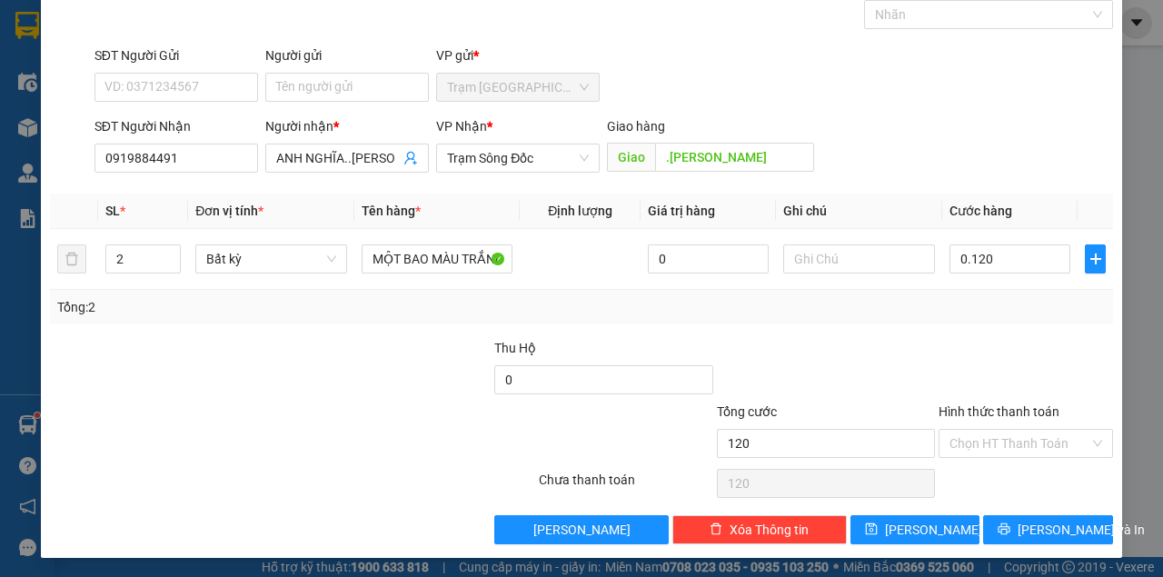
type input "120.000"
click at [959, 196] on th "Cước hàng" at bounding box center [1009, 210] width 135 height 35
click at [1023, 260] on input "120.000" at bounding box center [1009, 258] width 121 height 29
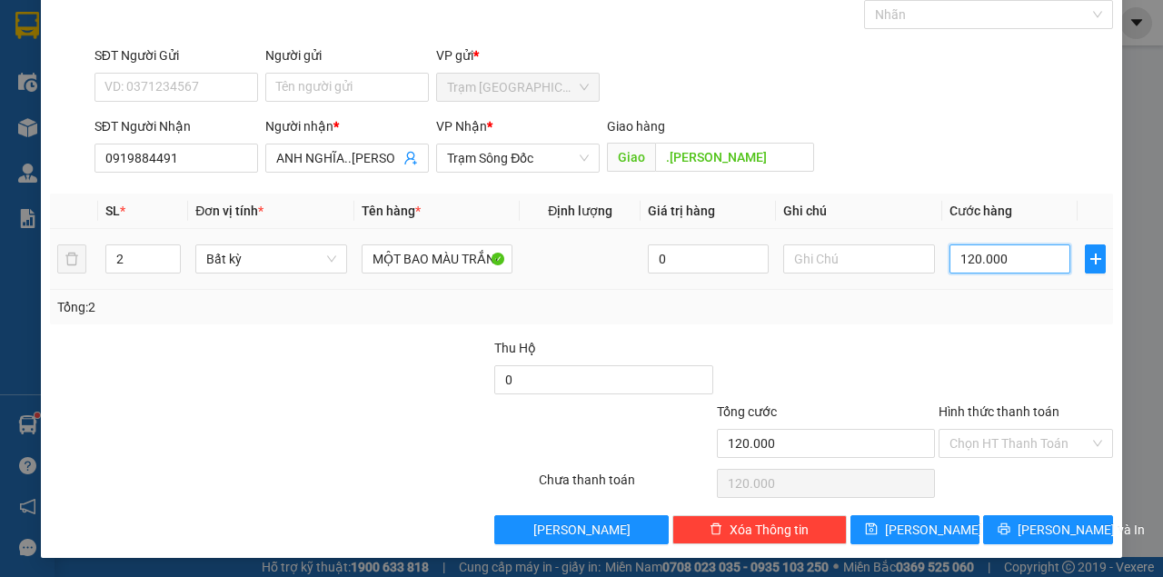
type input "0"
type input "01"
type input "1"
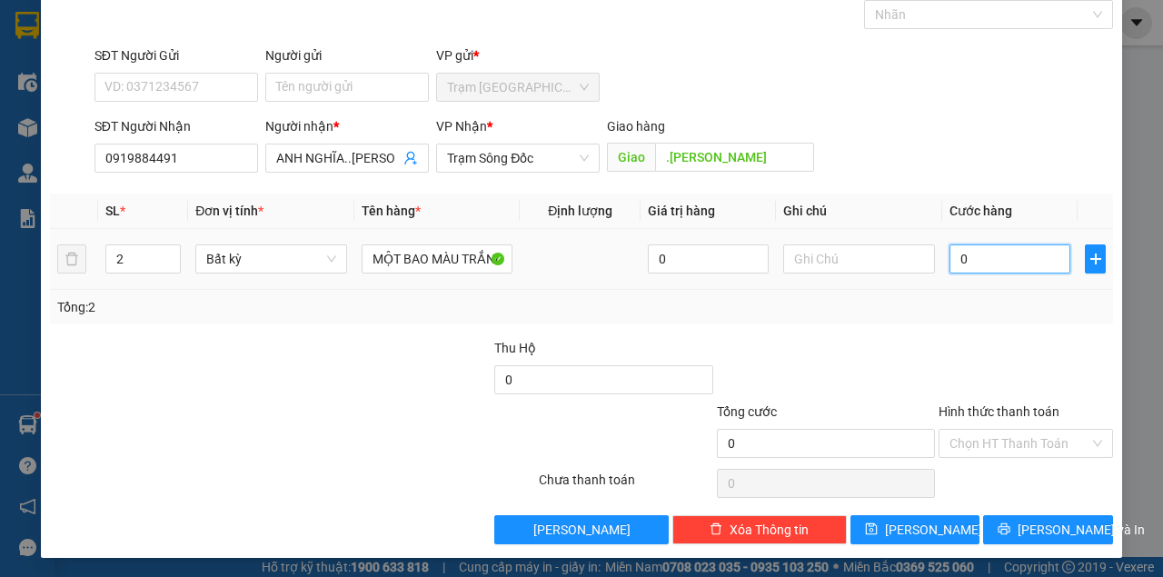
type input "1"
type input "010"
type input "10"
type input "0.100"
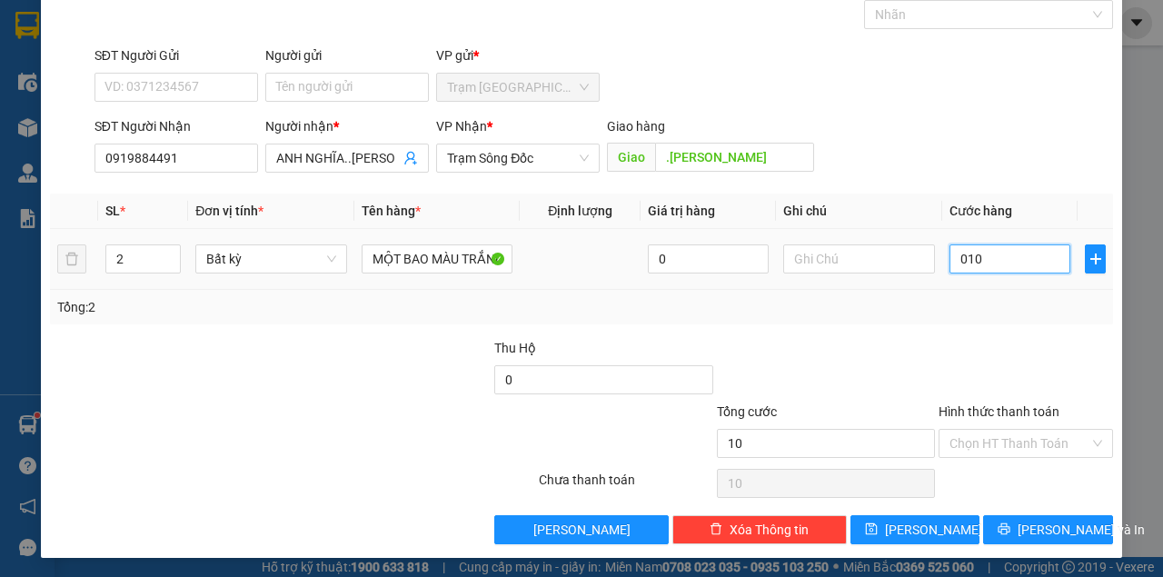
type input "100"
type input "01.000"
type input "1.000"
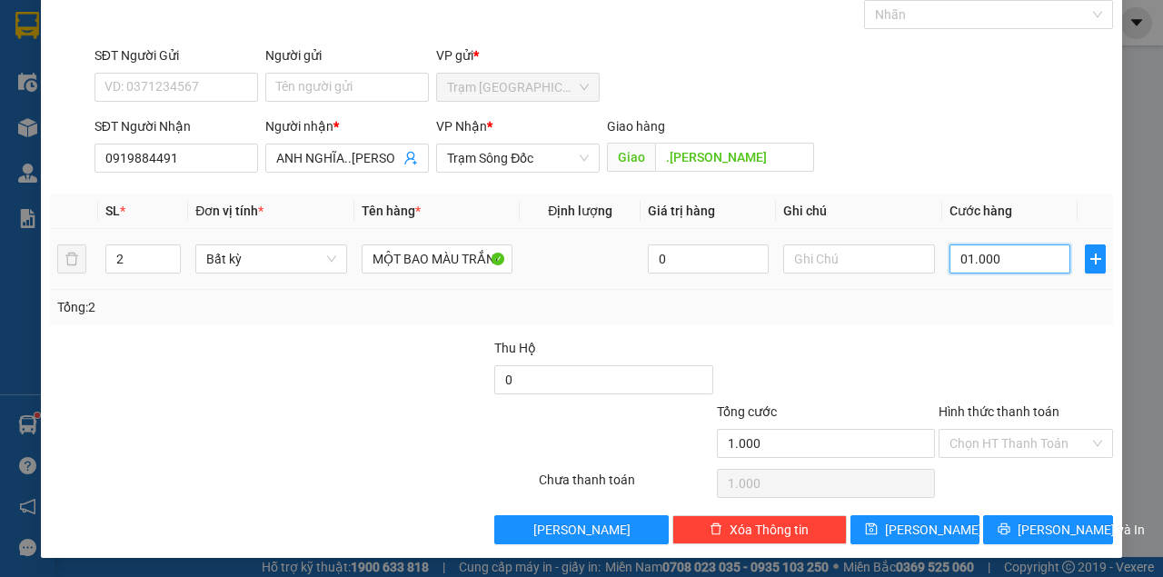
type input "010.000"
type input "10.000"
type input "0.100.000"
type input "100.000"
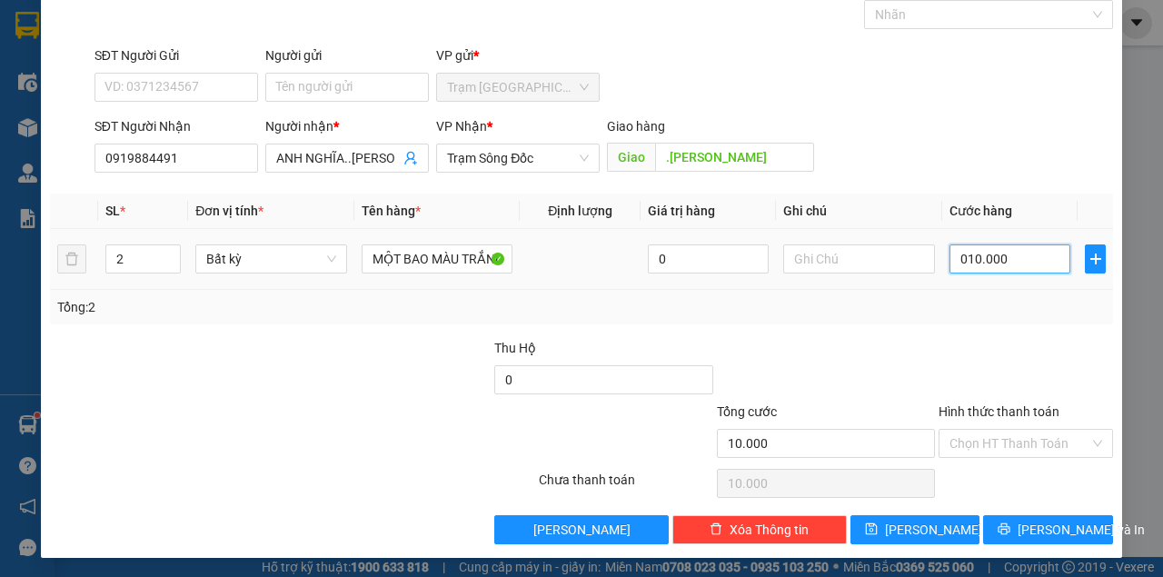
type input "100.000"
click at [995, 160] on div "SĐT Người Nhận 0919884491 Người nhận * ANH NGHĨA..[PERSON_NAME] VP Nhận * Trạm …" at bounding box center [604, 148] width 1026 height 64
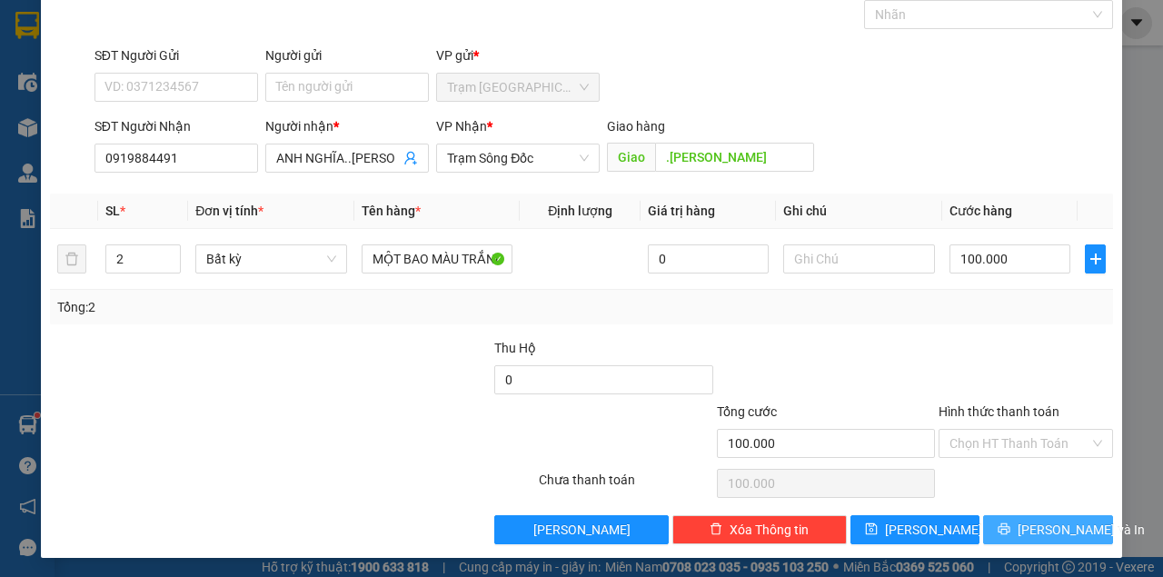
click at [1025, 523] on button "[PERSON_NAME] và In" at bounding box center [1048, 529] width 130 height 29
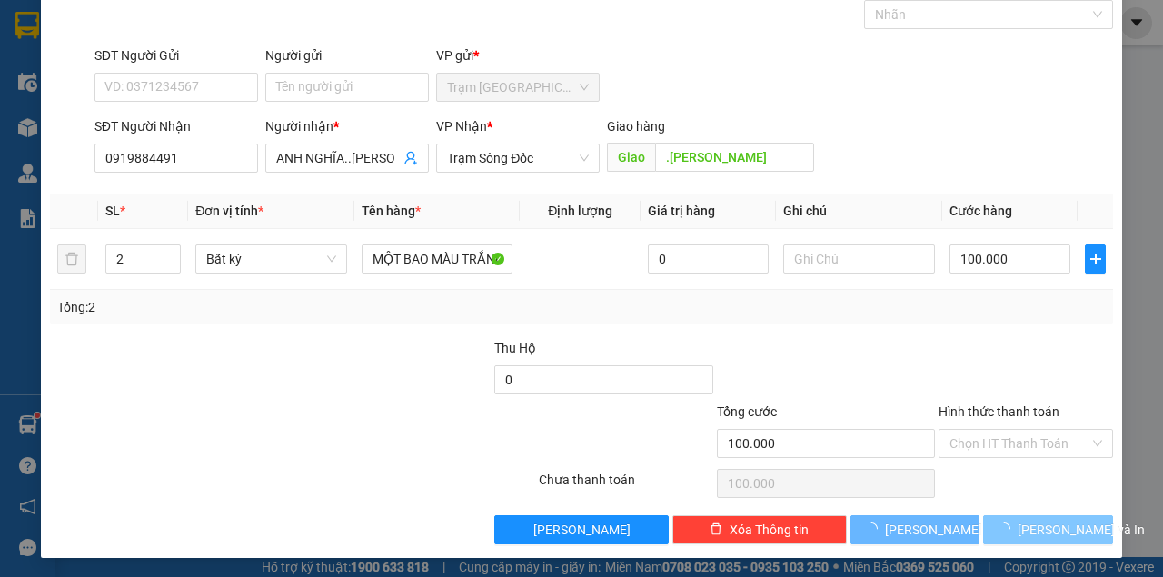
click at [983, 515] on button "[PERSON_NAME] và In" at bounding box center [1048, 529] width 130 height 29
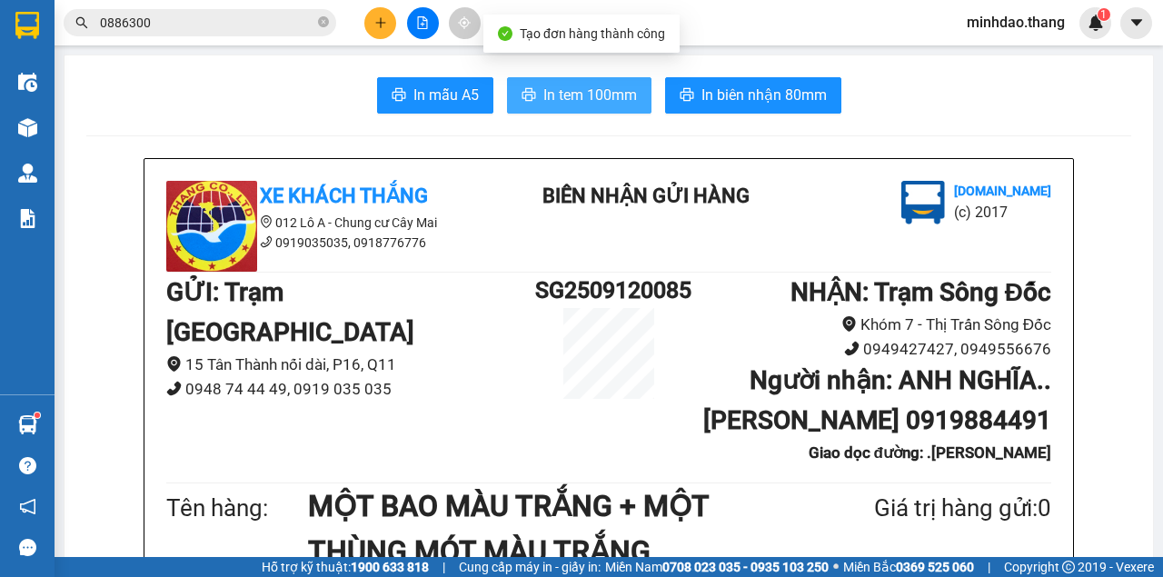
click at [507, 77] on button "In tem 100mm" at bounding box center [579, 95] width 144 height 36
click at [581, 95] on span "In tem 100mm" at bounding box center [590, 95] width 94 height 23
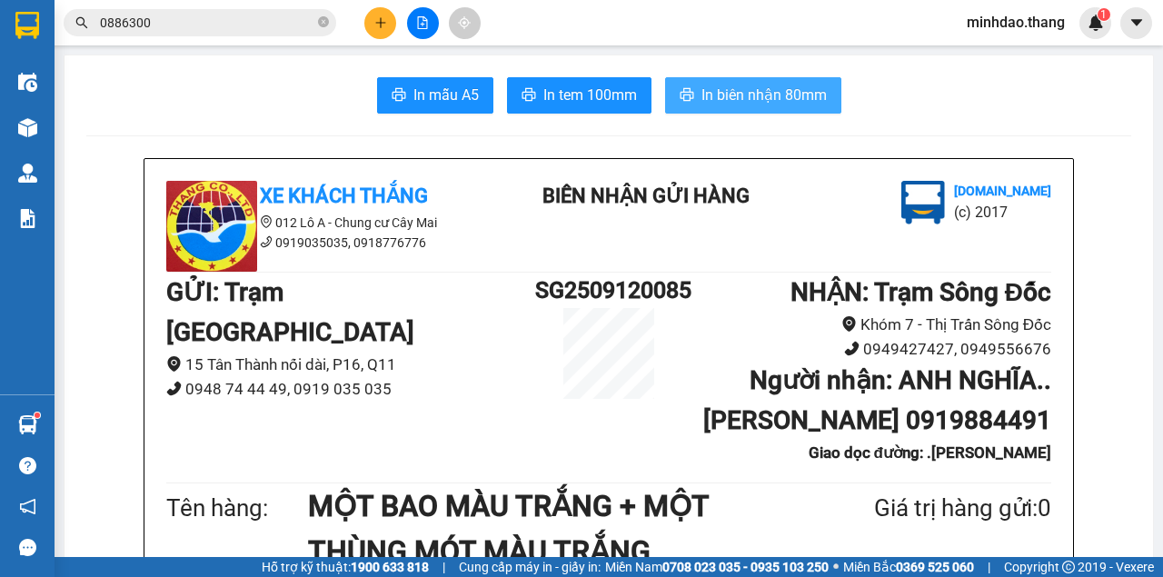
click at [716, 85] on span "In biên nhận 80mm" at bounding box center [763, 95] width 125 height 23
click at [385, 26] on icon "plus" at bounding box center [380, 22] width 13 height 13
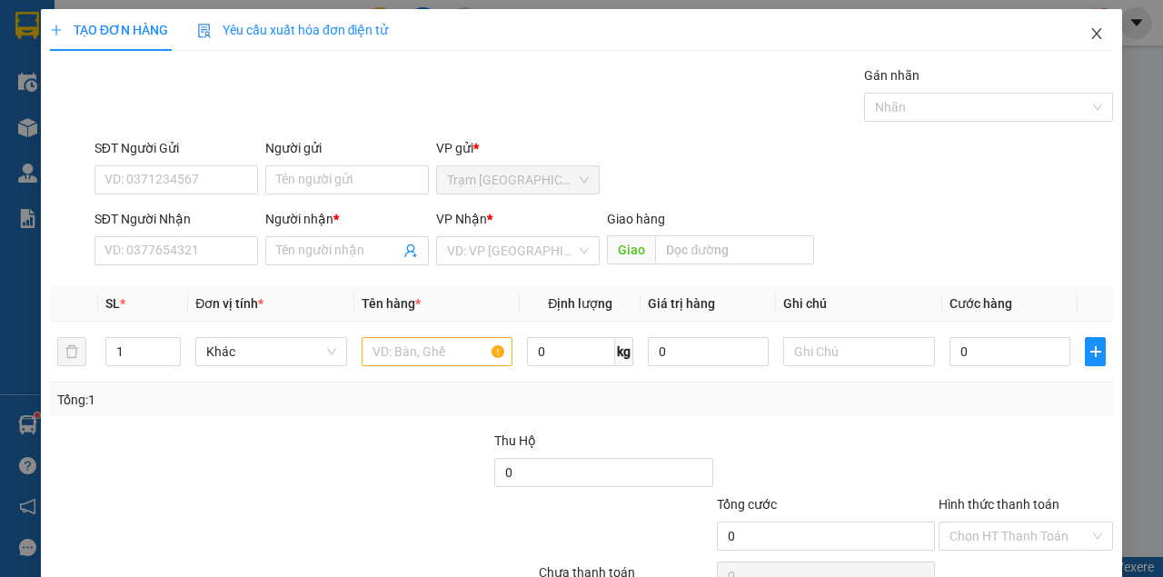
click at [1089, 41] on icon "close" at bounding box center [1096, 33] width 15 height 15
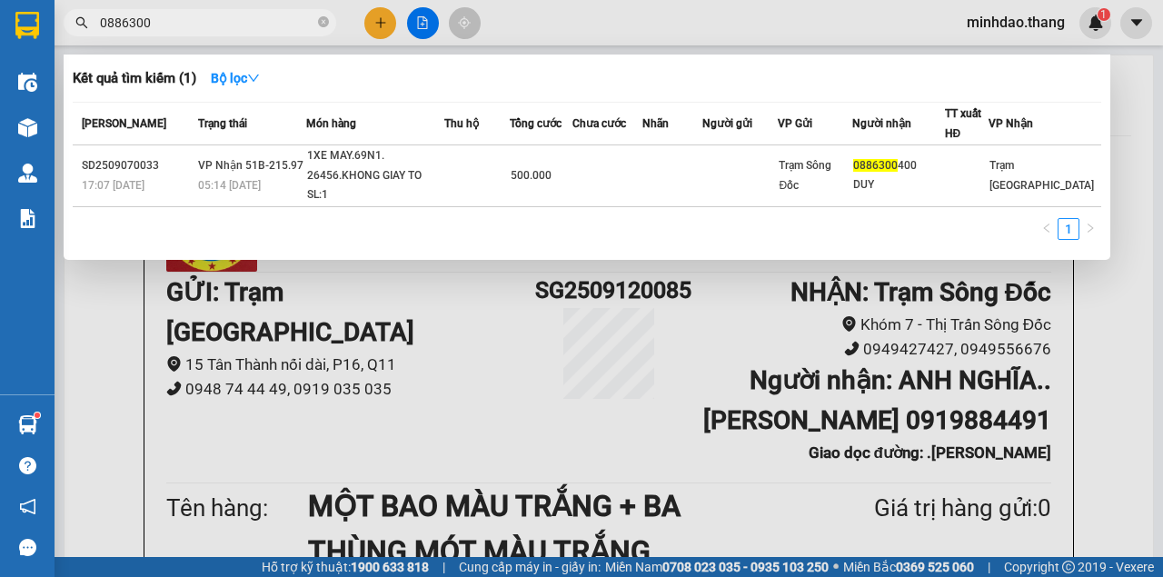
click at [221, 29] on input "0886300" at bounding box center [207, 23] width 214 height 20
click at [319, 24] on icon "close-circle" at bounding box center [323, 21] width 11 height 11
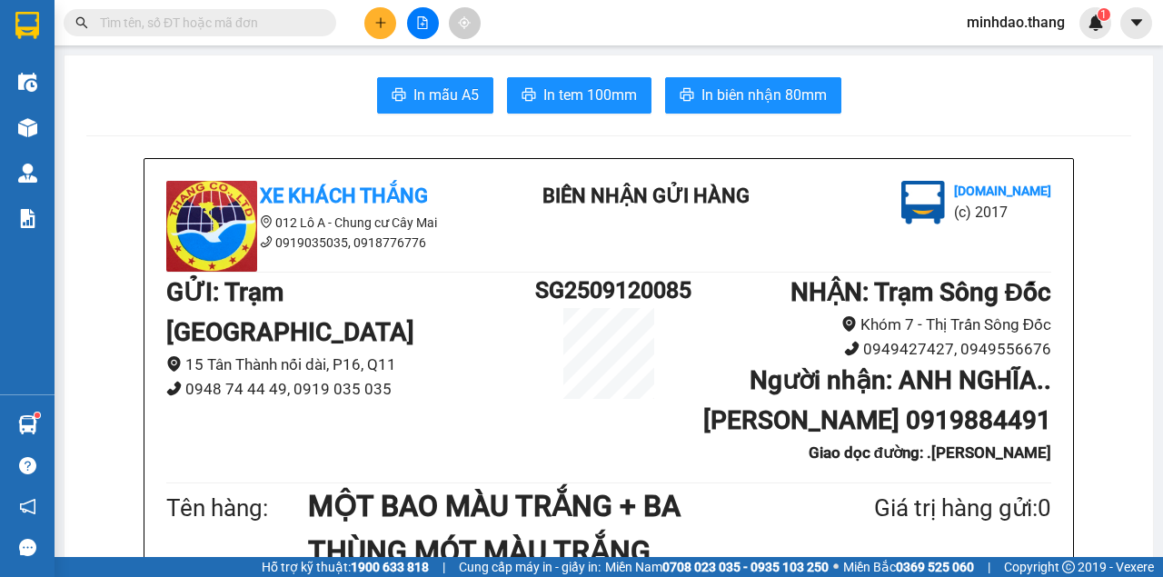
click at [245, 25] on input "text" at bounding box center [207, 23] width 214 height 20
click at [244, 25] on input "text" at bounding box center [207, 23] width 214 height 20
click at [285, 19] on input "text" at bounding box center [207, 23] width 214 height 20
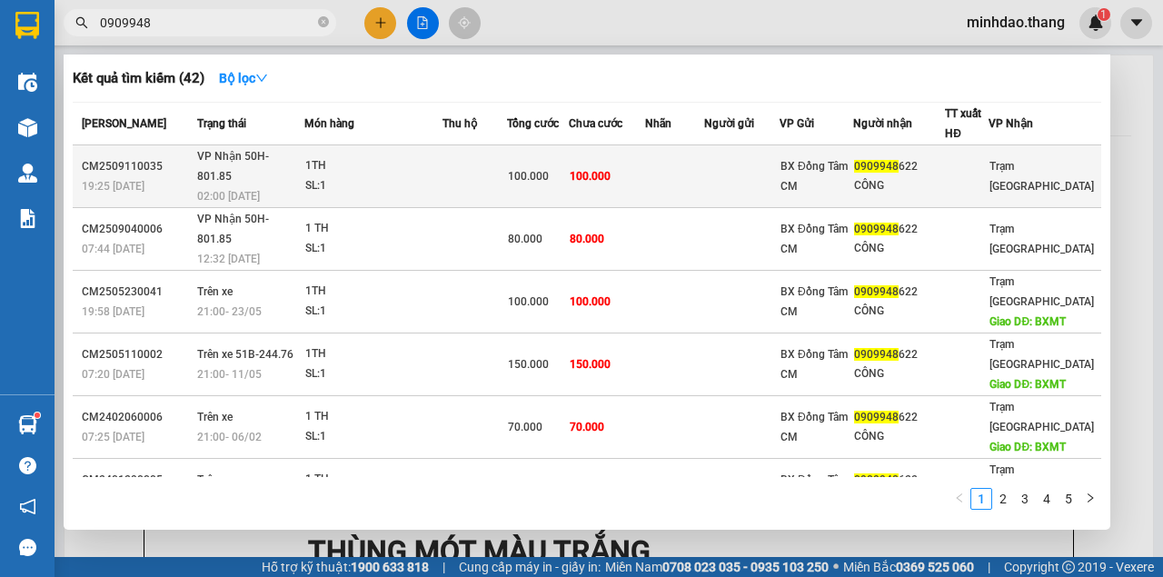
type input "0909948"
click at [639, 167] on td "100.000" at bounding box center [607, 176] width 76 height 63
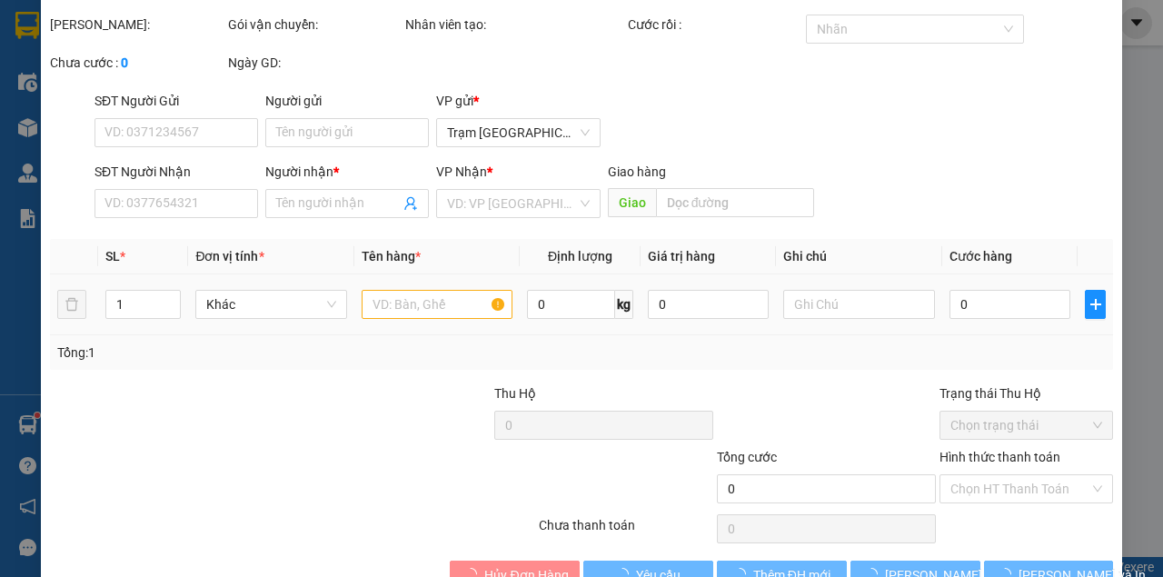
type input "0909948622"
type input "CÔNG"
type input "100.000"
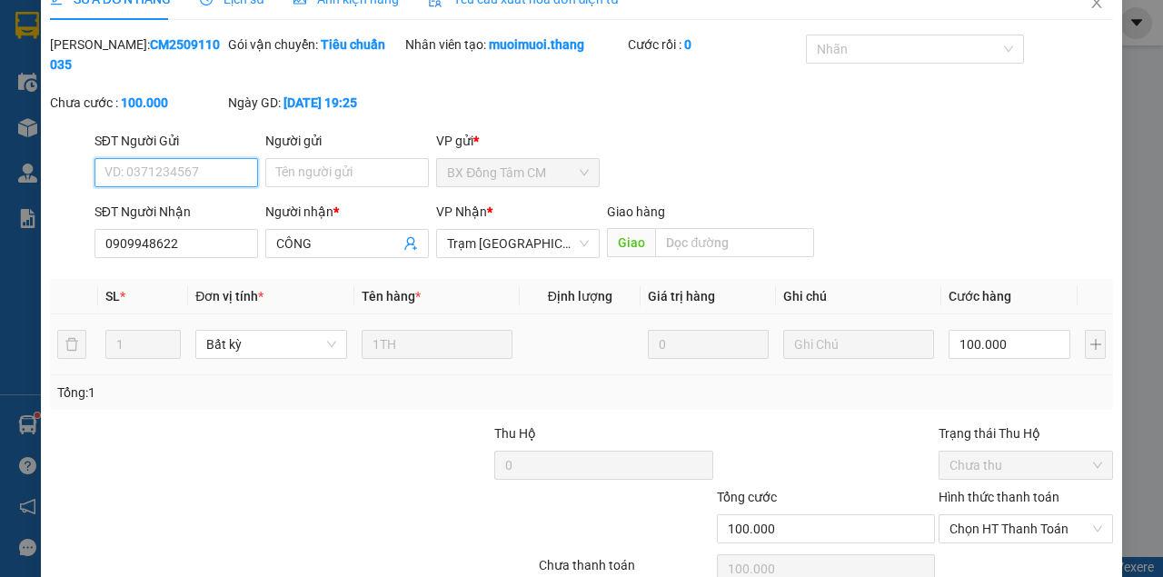
scroll to position [117, 0]
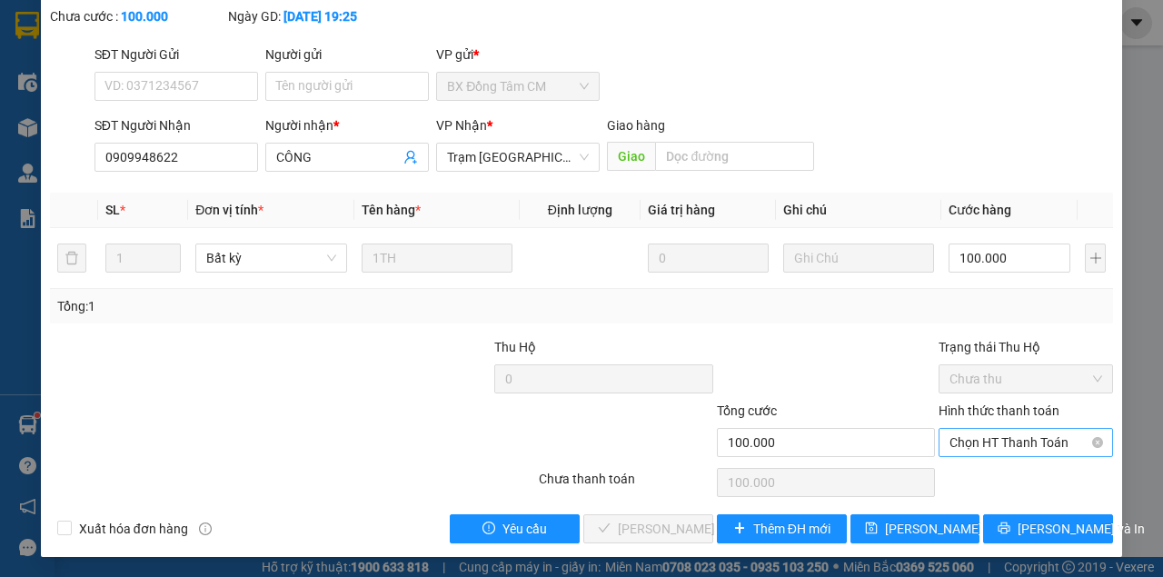
click at [977, 429] on div "Hình thức thanh toán Chọn HT Thanh Toán" at bounding box center [1025, 433] width 174 height 64
drag, startPoint x: 977, startPoint y: 431, endPoint x: 977, endPoint y: 451, distance: 20.0
click at [977, 431] on span "Chọn HT Thanh Toán" at bounding box center [1025, 442] width 153 height 27
drag, startPoint x: 977, startPoint y: 458, endPoint x: 863, endPoint y: 506, distance: 123.3
click at [977, 460] on div "Hình thức thanh toán Chọn HT Thanh Toán" at bounding box center [1025, 433] width 174 height 64
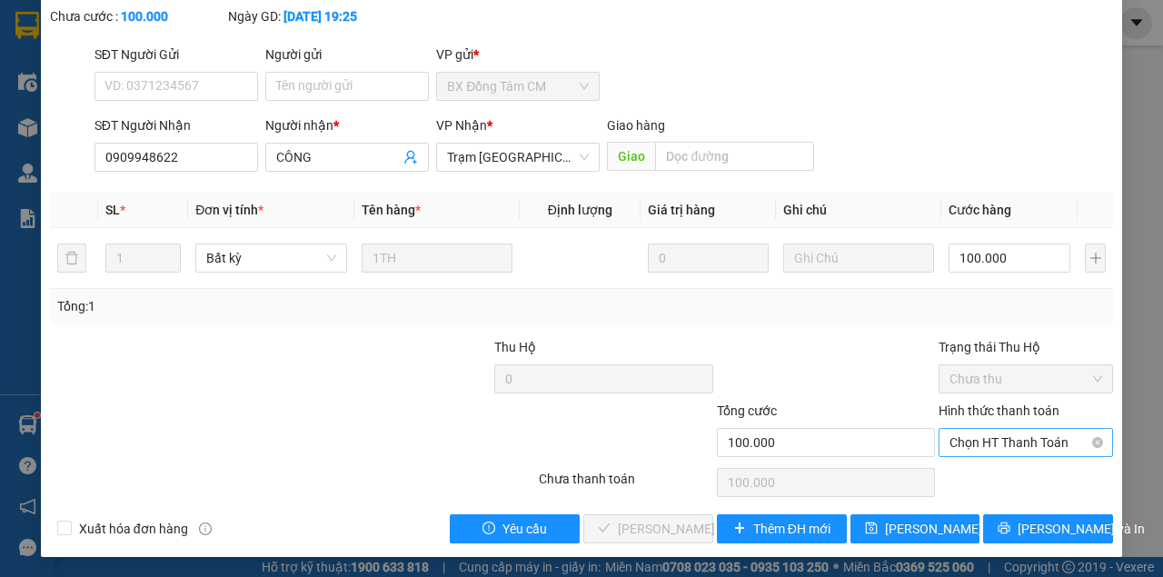
click at [1026, 454] on span "Chọn HT Thanh Toán" at bounding box center [1025, 442] width 153 height 27
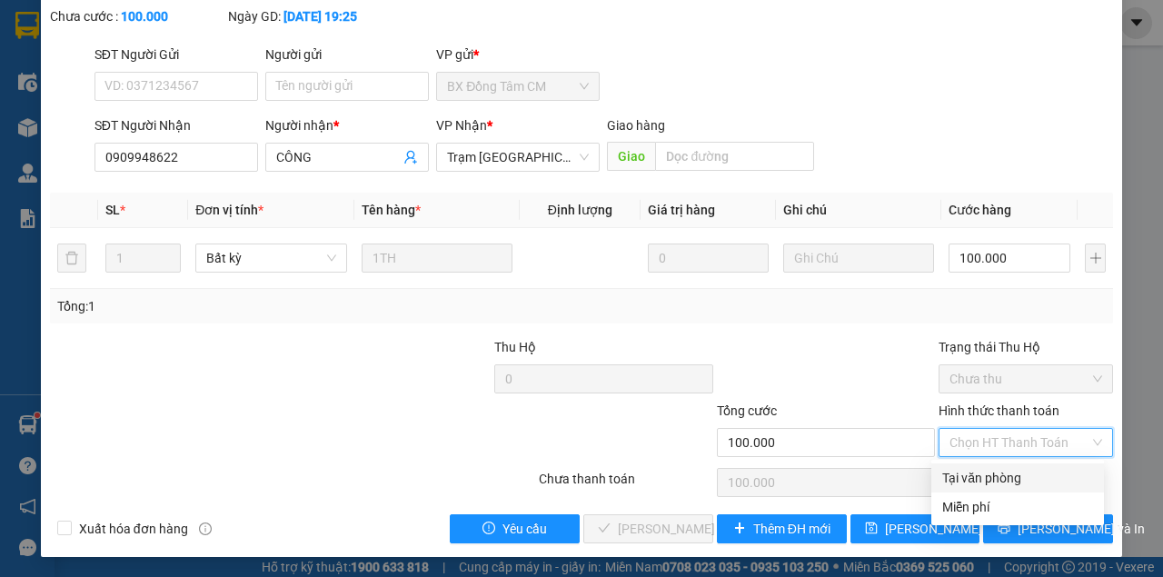
drag, startPoint x: 987, startPoint y: 480, endPoint x: 964, endPoint y: 485, distance: 24.2
click at [984, 480] on div "Tại văn phòng" at bounding box center [1017, 478] width 151 height 20
type input "0"
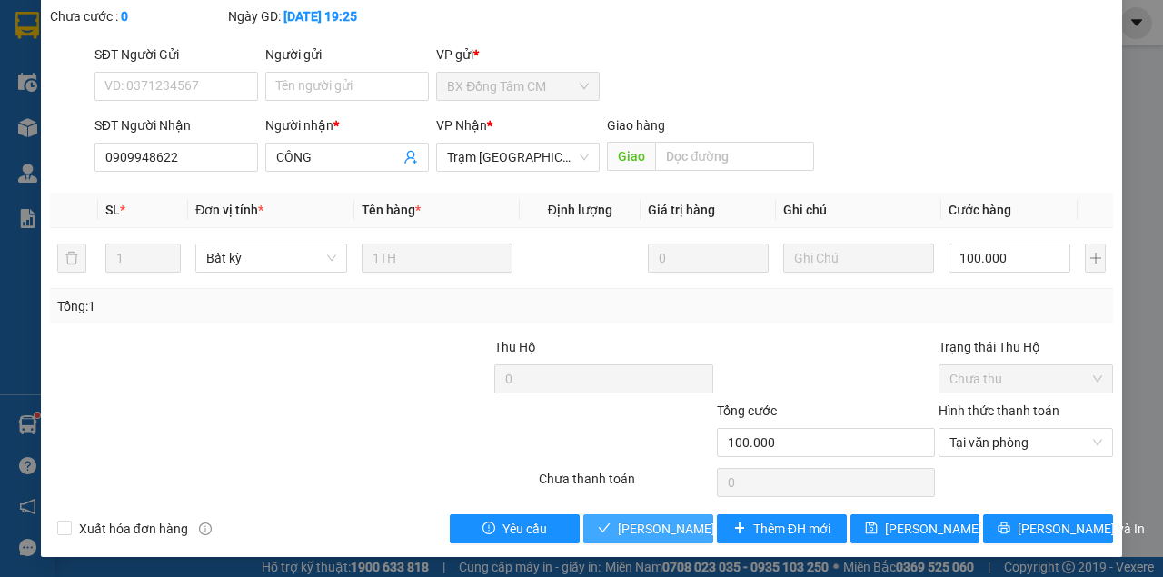
click at [621, 521] on span "[PERSON_NAME] và Giao hàng" at bounding box center [705, 529] width 174 height 20
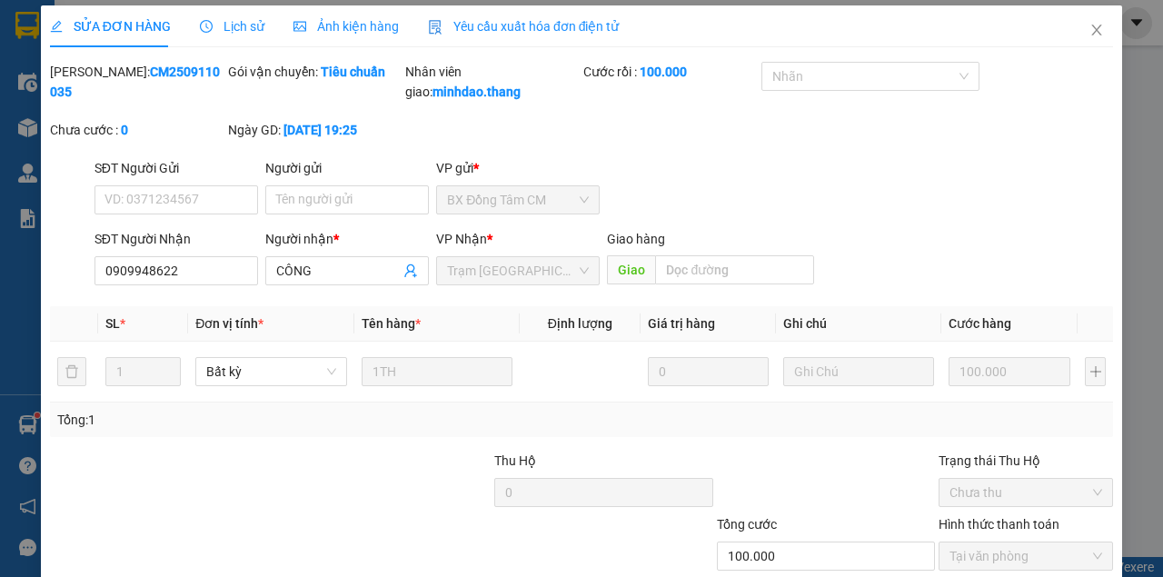
scroll to position [0, 0]
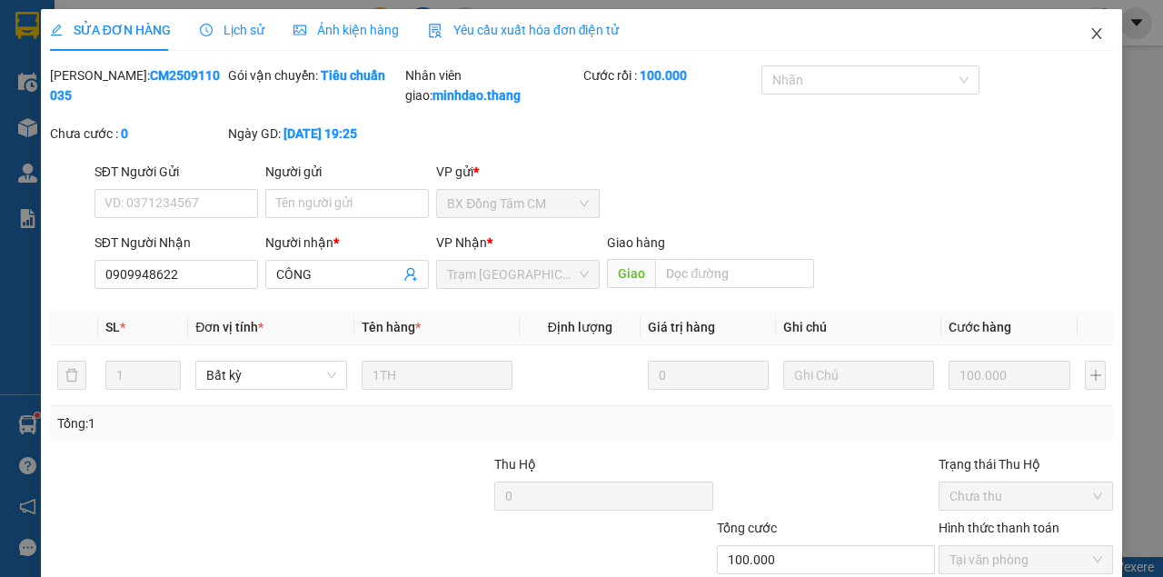
click at [1089, 35] on icon "close" at bounding box center [1096, 33] width 15 height 15
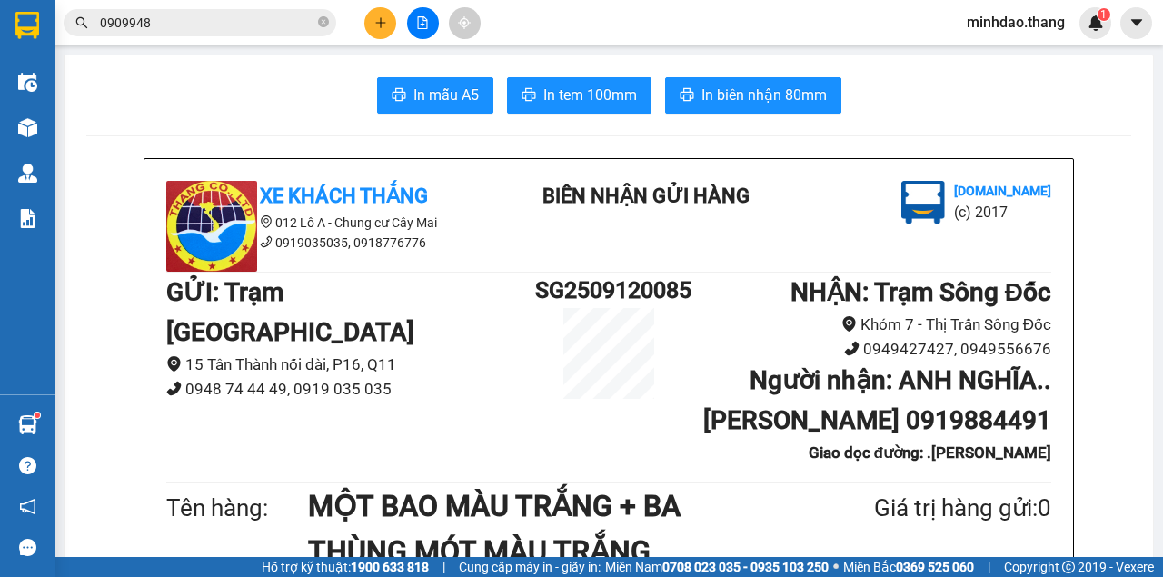
drag, startPoint x: 372, startPoint y: 9, endPoint x: 372, endPoint y: 20, distance: 10.9
click at [372, 20] on button at bounding box center [380, 23] width 32 height 32
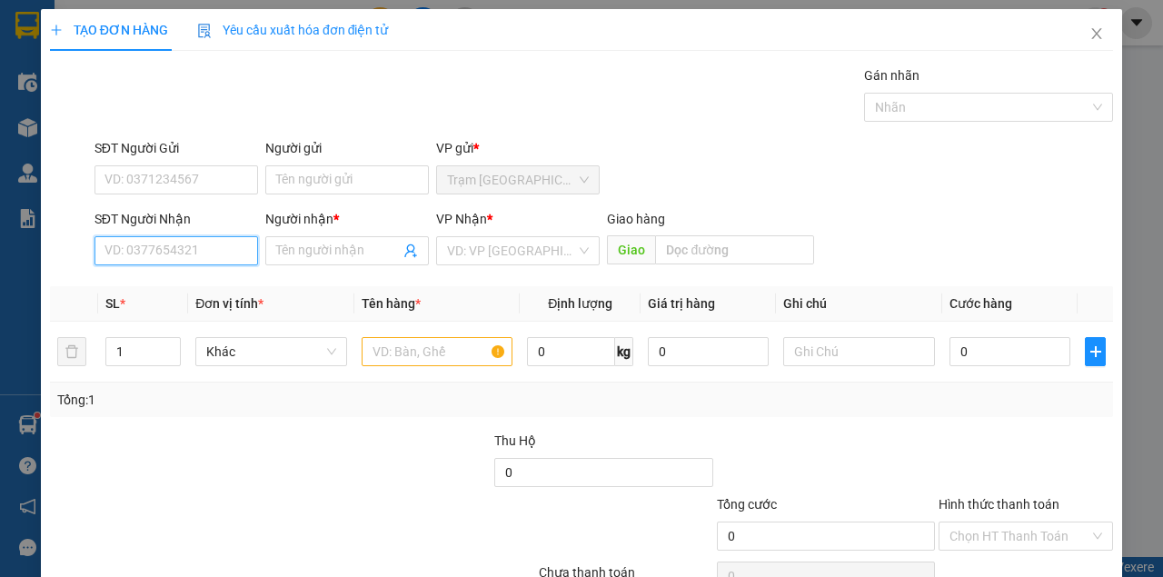
click at [175, 253] on input "SĐT Người Nhận" at bounding box center [176, 250] width 164 height 29
type input "0947400726"
drag, startPoint x: 199, startPoint y: 286, endPoint x: 193, endPoint y: 318, distance: 32.4
click at [200, 287] on div "0947400726 - [PERSON_NAME]" at bounding box center [193, 286] width 179 height 20
type input "TRINH"
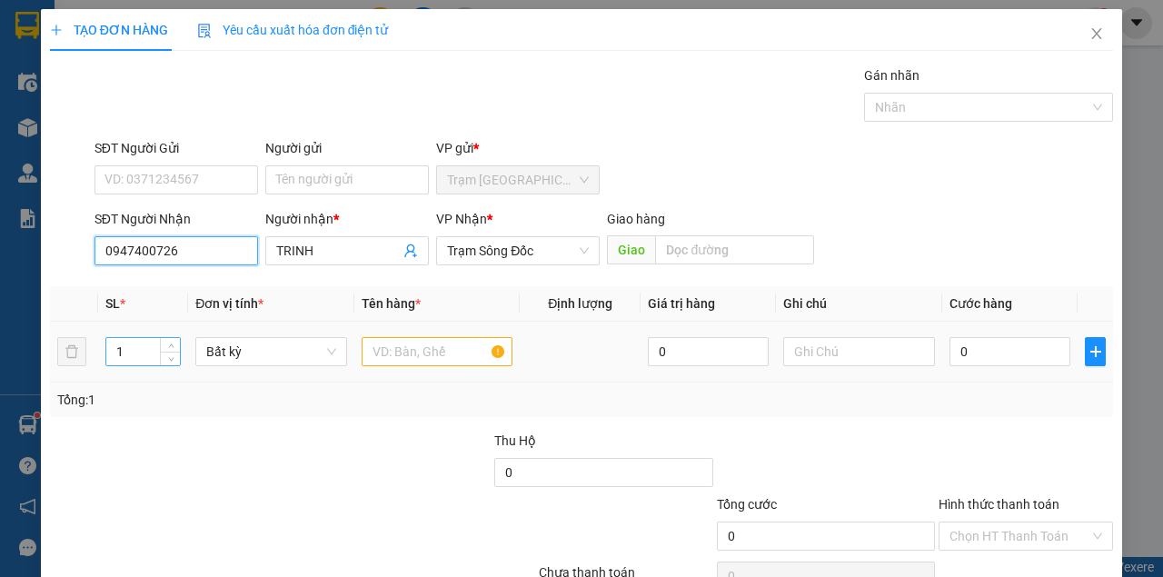
type input "0947400726"
click at [135, 345] on input "1" at bounding box center [143, 351] width 74 height 27
type input "2"
click at [438, 352] on input "text" at bounding box center [438, 351] width 152 height 29
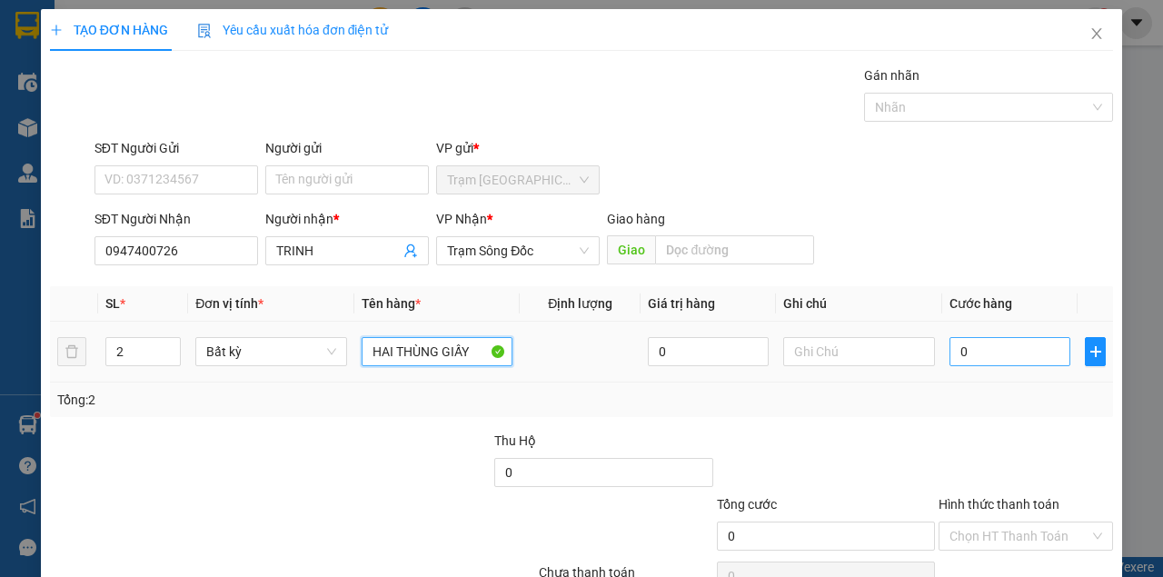
type input "HAI THÙNG GIẤY"
click at [976, 349] on input "0" at bounding box center [1009, 351] width 121 height 29
type input "8"
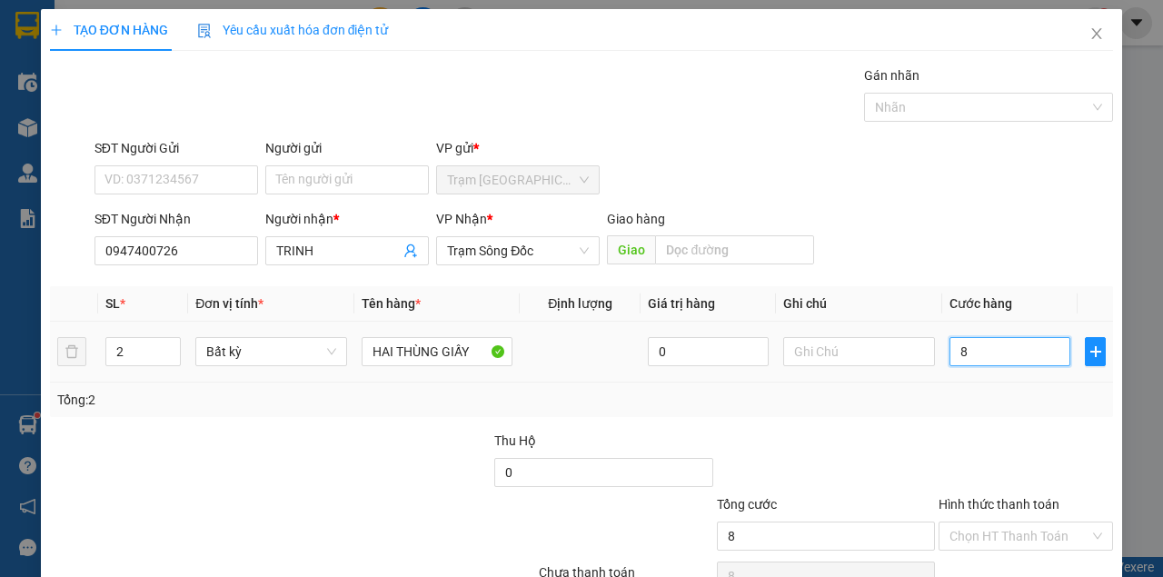
type input "80"
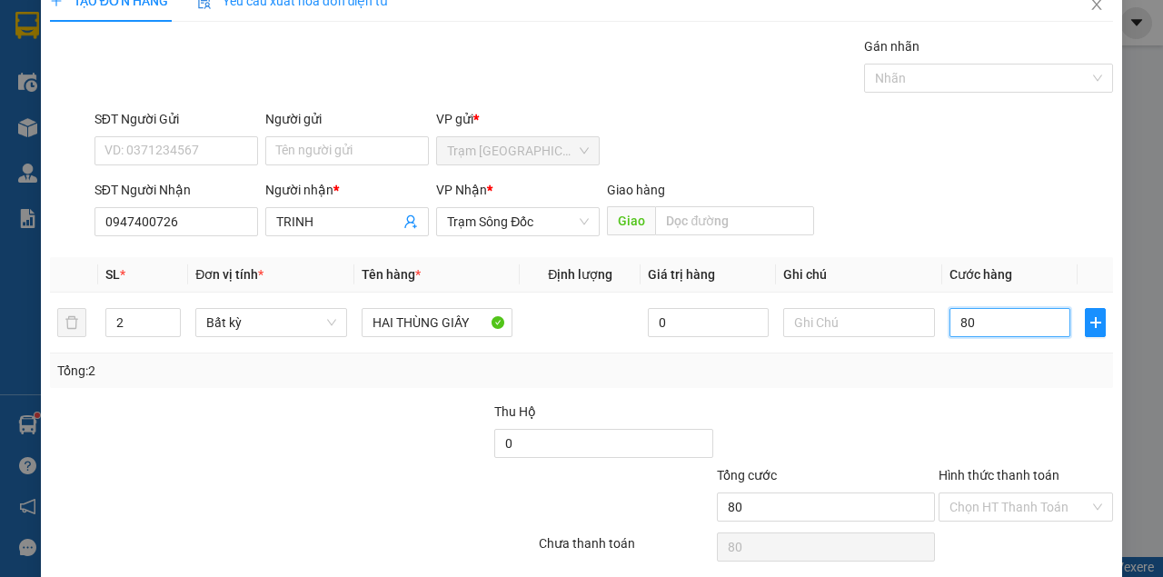
scroll to position [93, 0]
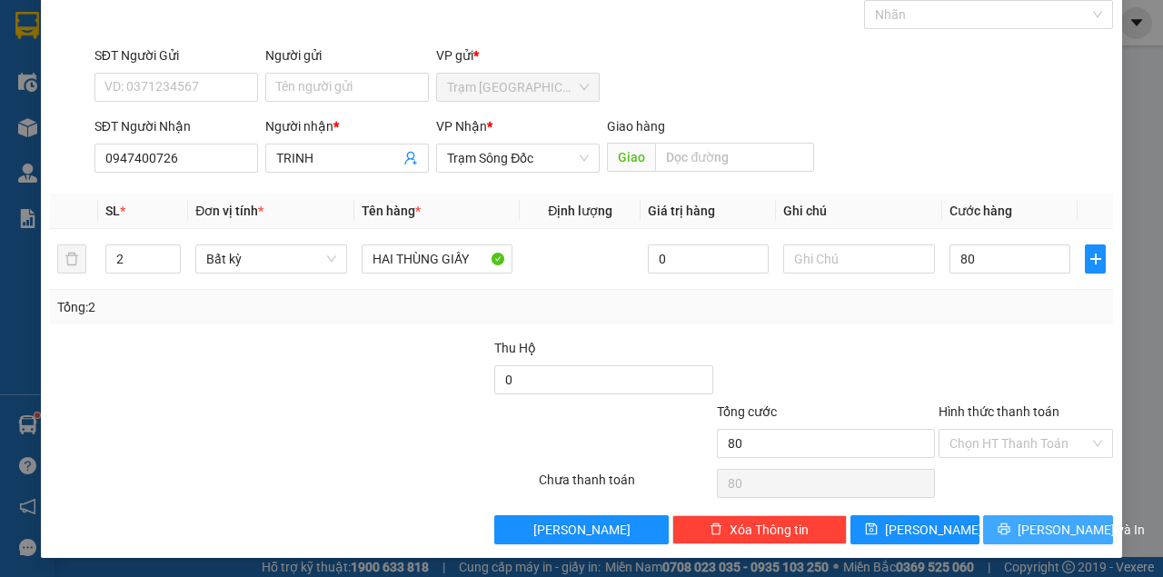
type input "80.000"
click at [983, 515] on button "[PERSON_NAME] và In" at bounding box center [1048, 529] width 130 height 29
drag, startPoint x: 1048, startPoint y: 532, endPoint x: 1036, endPoint y: 530, distance: 12.8
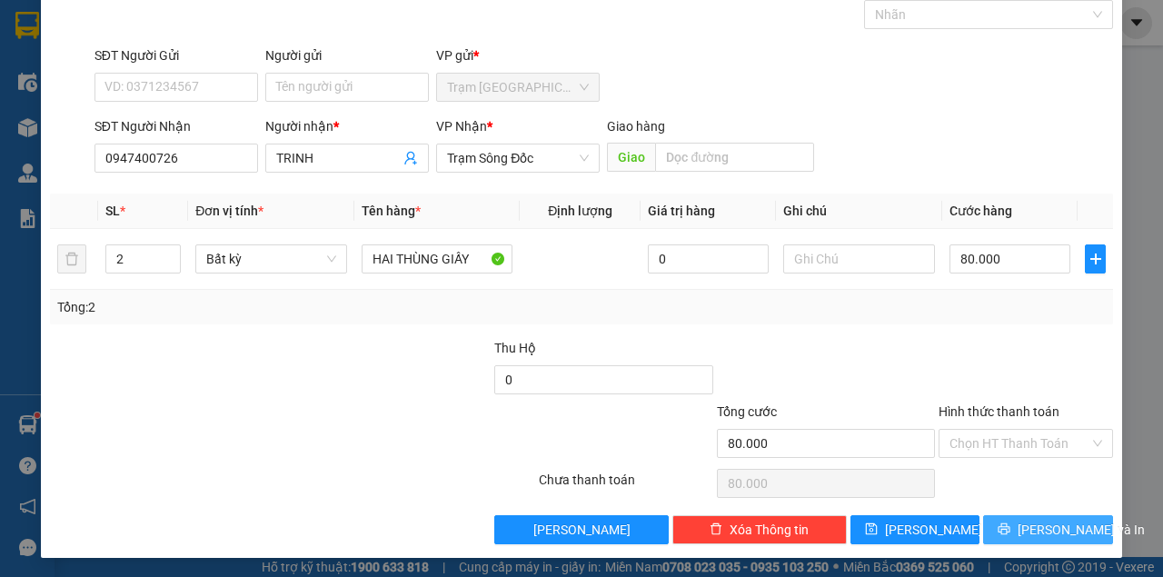
click at [1042, 531] on span "[PERSON_NAME] và In" at bounding box center [1080, 530] width 127 height 20
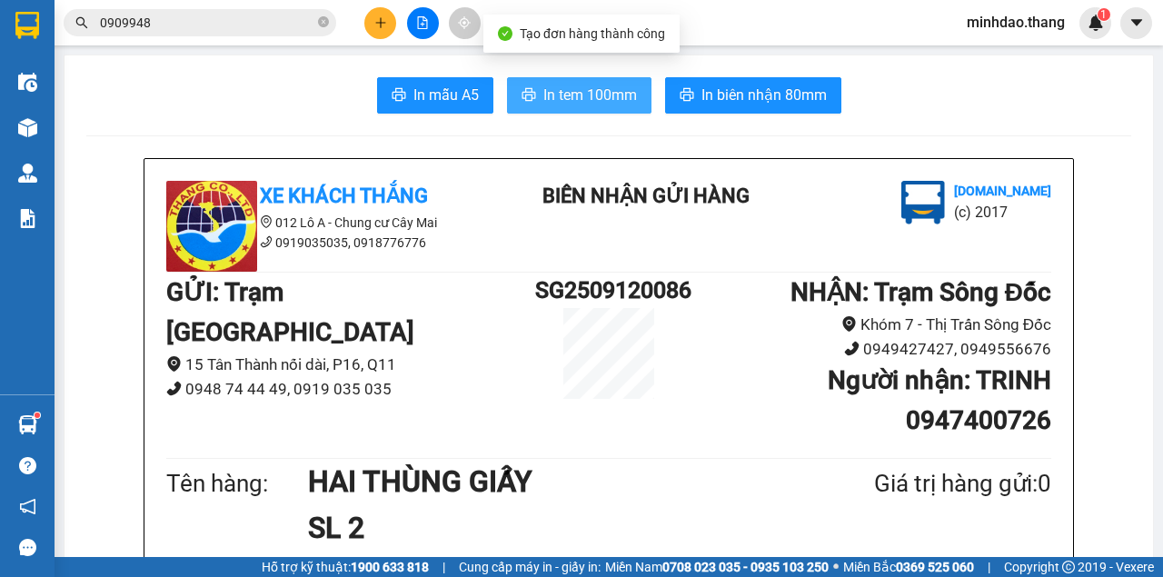
click at [604, 85] on span "In tem 100mm" at bounding box center [590, 95] width 94 height 23
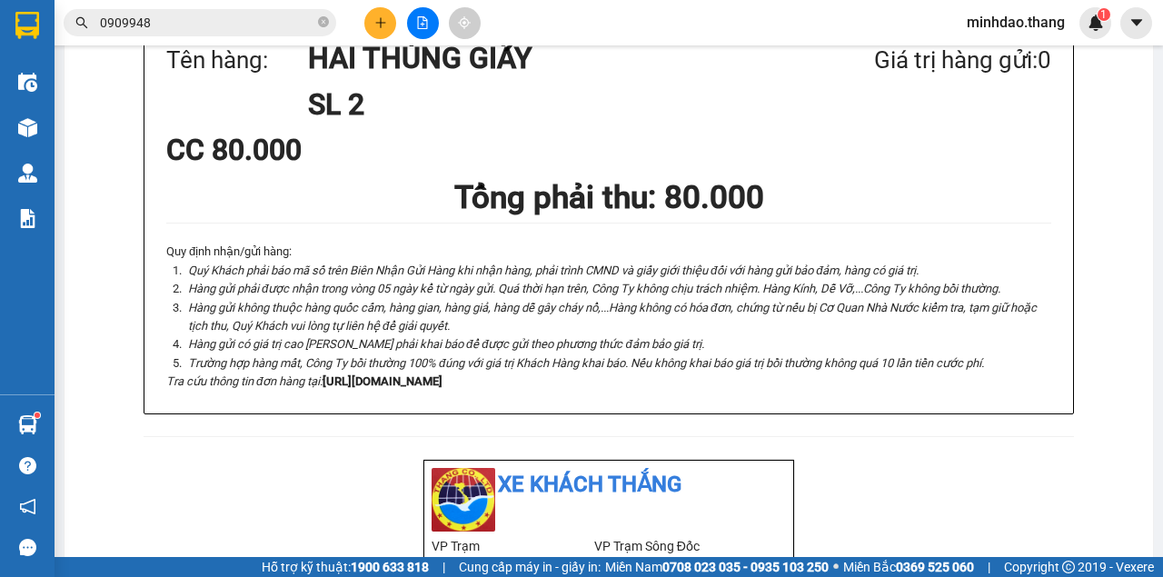
click at [321, 22] on icon "close-circle" at bounding box center [323, 21] width 11 height 11
click at [300, 18] on input "text" at bounding box center [207, 23] width 214 height 20
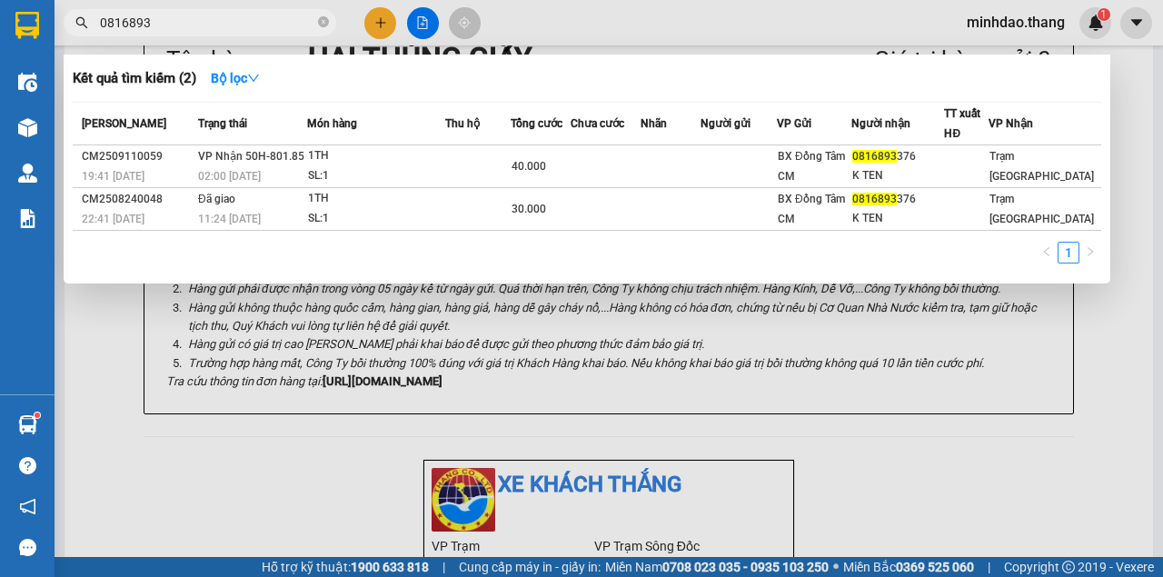
type input "0816893"
click at [357, 133] on span "Món hàng" at bounding box center [332, 124] width 50 height 20
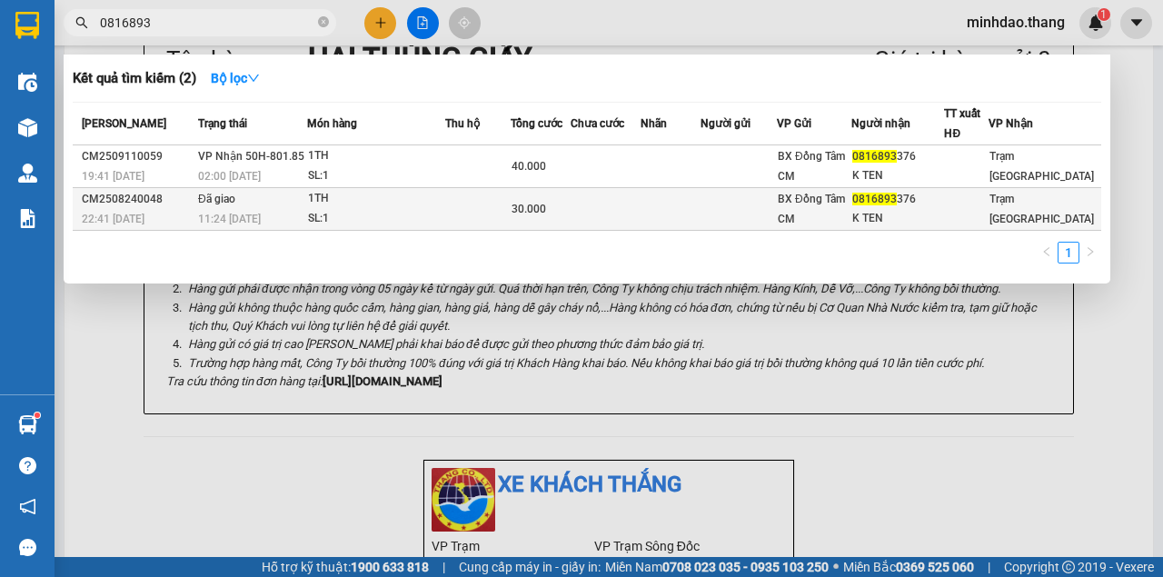
click at [400, 193] on div "1TH" at bounding box center [376, 199] width 136 height 20
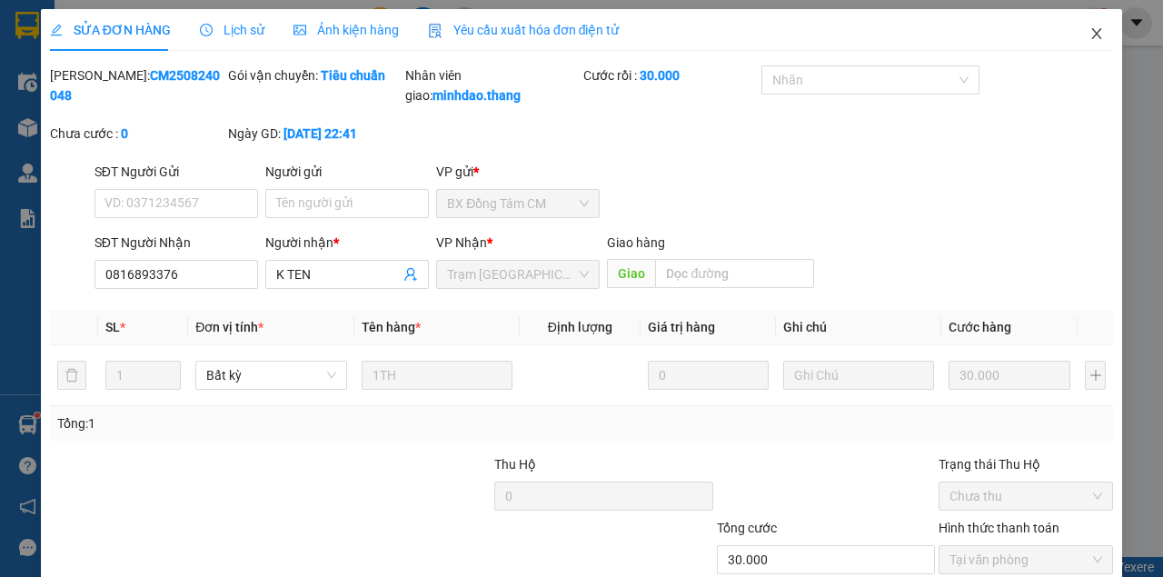
drag, startPoint x: 1074, startPoint y: 40, endPoint x: 1066, endPoint y: 46, distance: 10.4
click at [1074, 39] on span "Close" at bounding box center [1096, 34] width 51 height 51
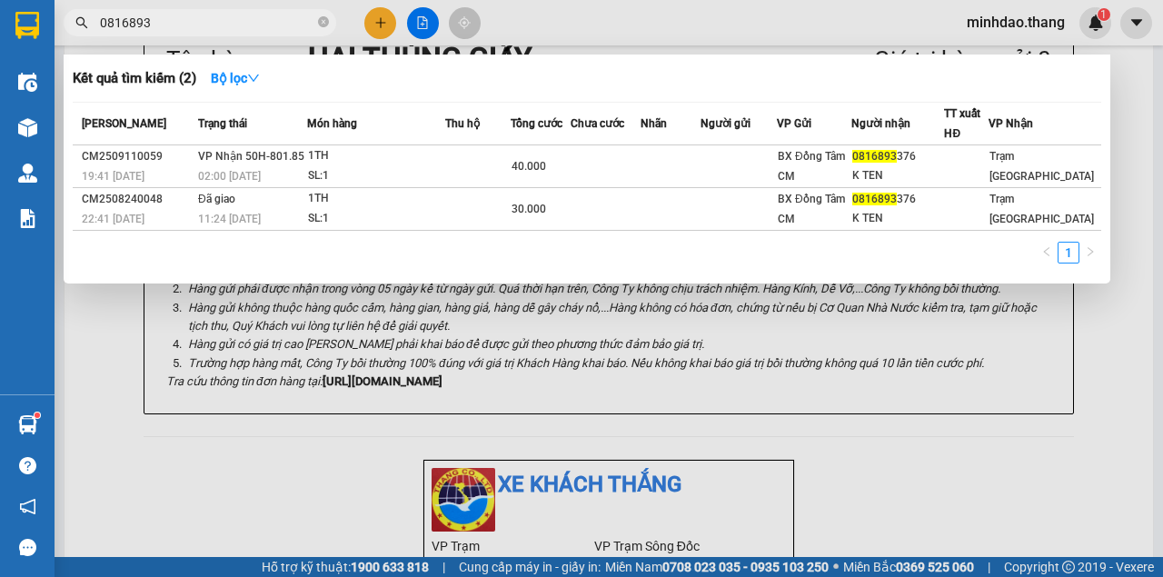
drag, startPoint x: 283, startPoint y: 29, endPoint x: 507, endPoint y: 91, distance: 231.8
click at [291, 32] on input "0816893" at bounding box center [207, 23] width 214 height 20
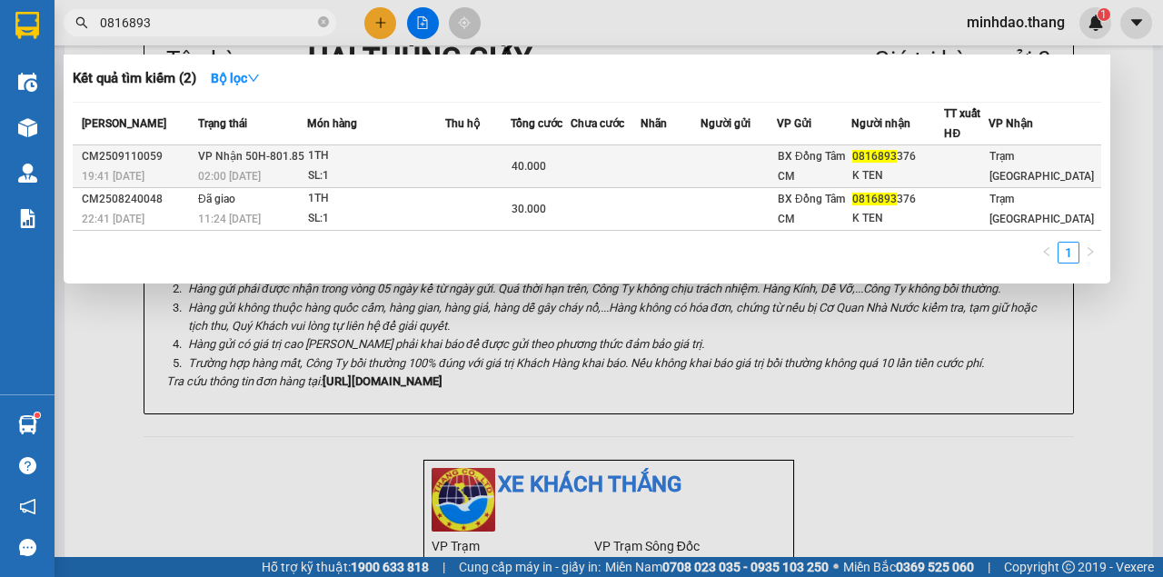
click at [570, 163] on div "40.000" at bounding box center [540, 166] width 58 height 20
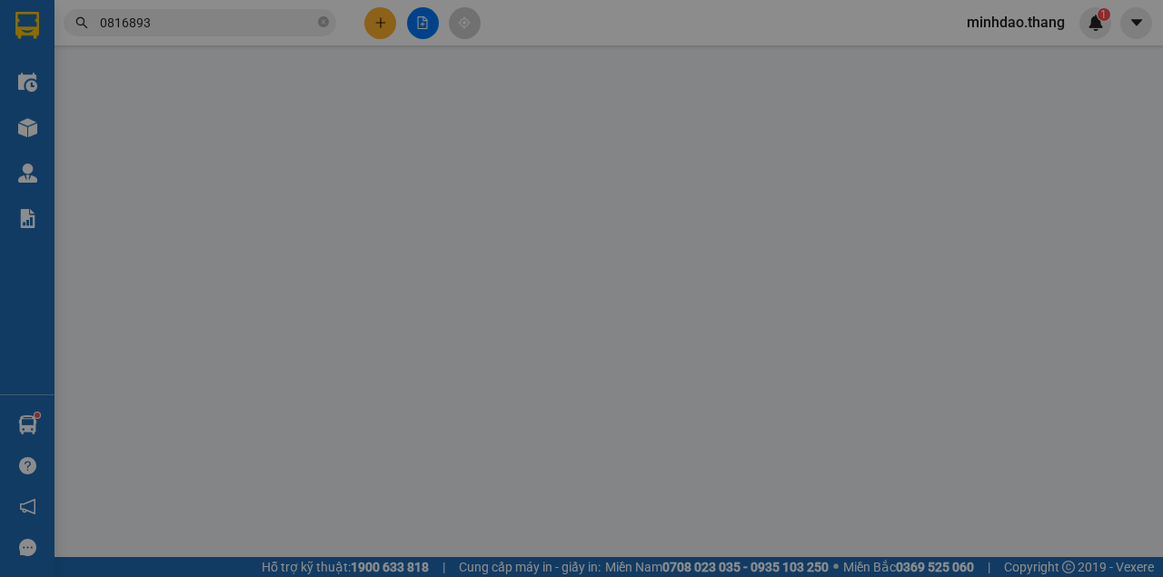
type input "0816893376"
type input "K TEN"
type input "40.000"
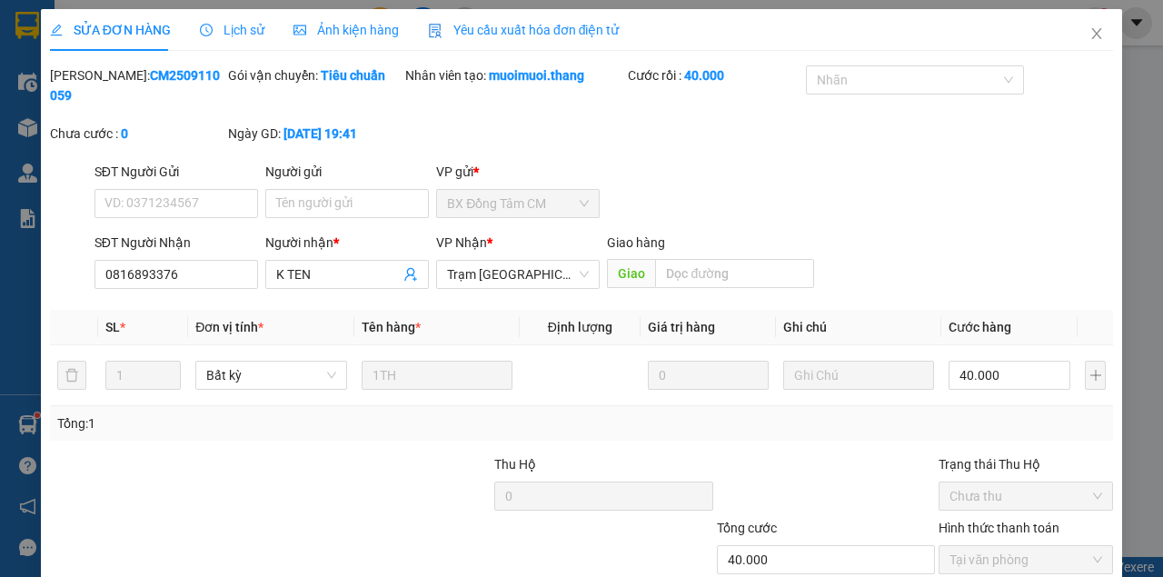
drag, startPoint x: 654, startPoint y: 525, endPoint x: 646, endPoint y: 494, distance: 31.9
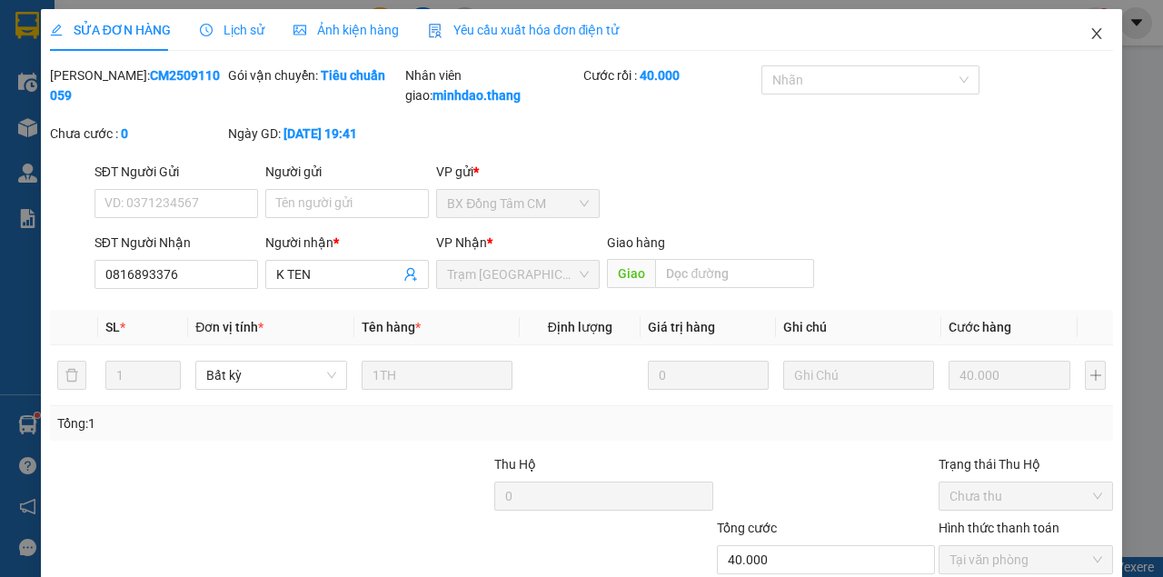
click at [1094, 34] on span "Close" at bounding box center [1096, 34] width 51 height 51
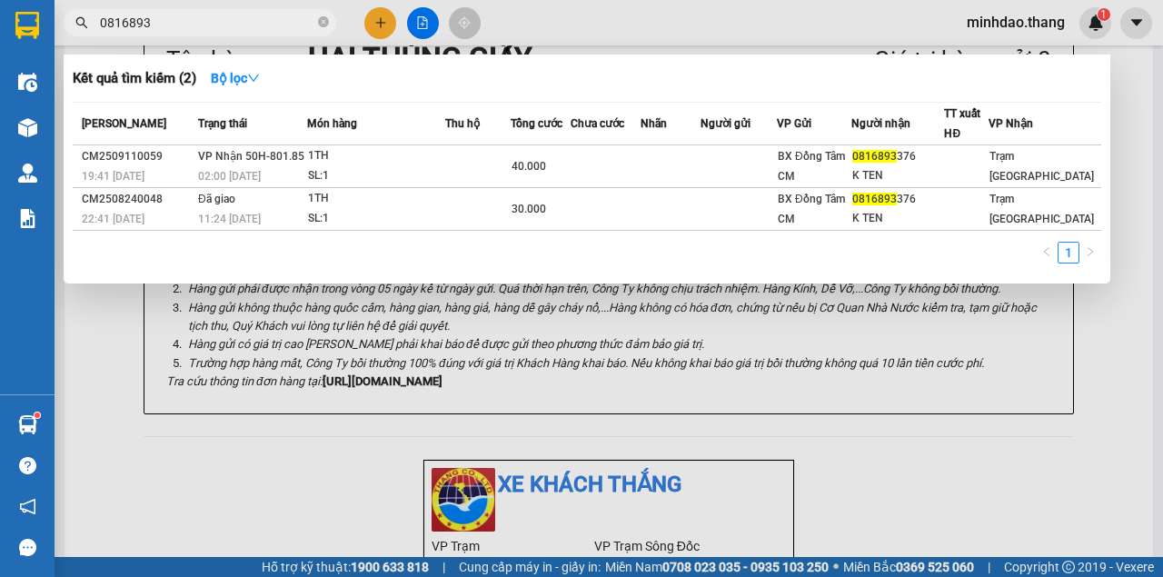
drag, startPoint x: 326, startPoint y: 23, endPoint x: 293, endPoint y: 23, distance: 32.7
click at [324, 23] on icon "close-circle" at bounding box center [323, 21] width 11 height 11
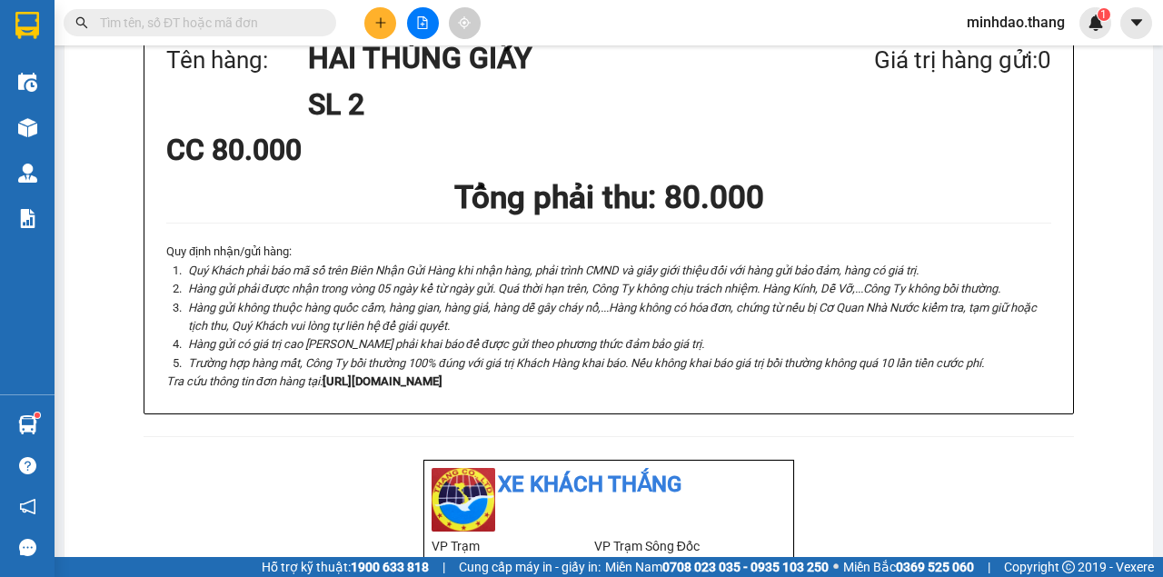
drag, startPoint x: 290, startPoint y: 23, endPoint x: 278, endPoint y: 25, distance: 12.1
click at [290, 24] on input "text" at bounding box center [207, 23] width 214 height 20
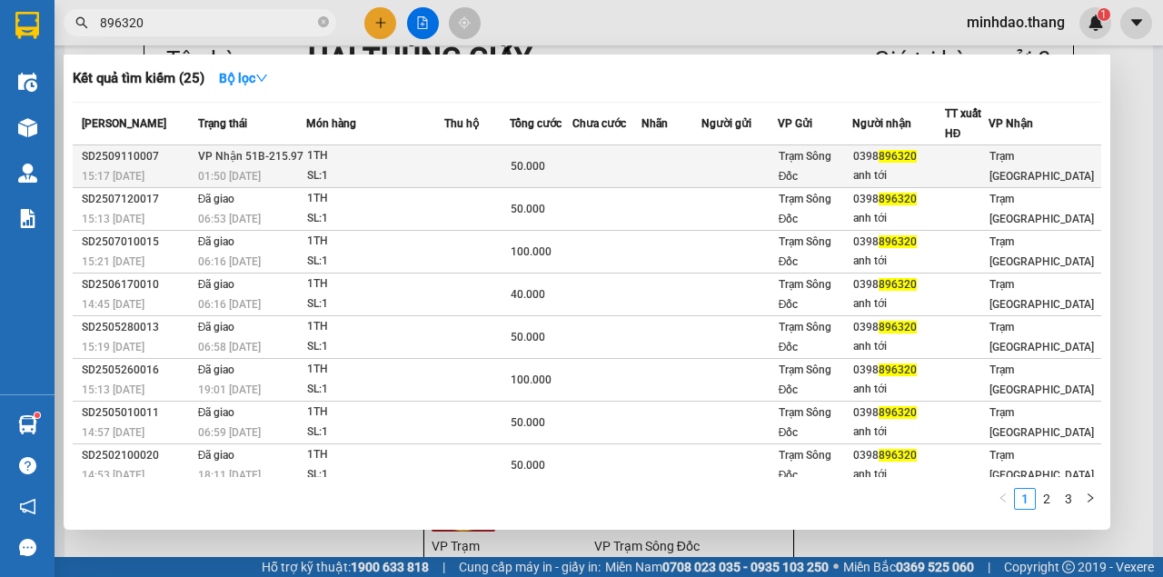
type input "896320"
click at [601, 169] on td at bounding box center [606, 166] width 69 height 43
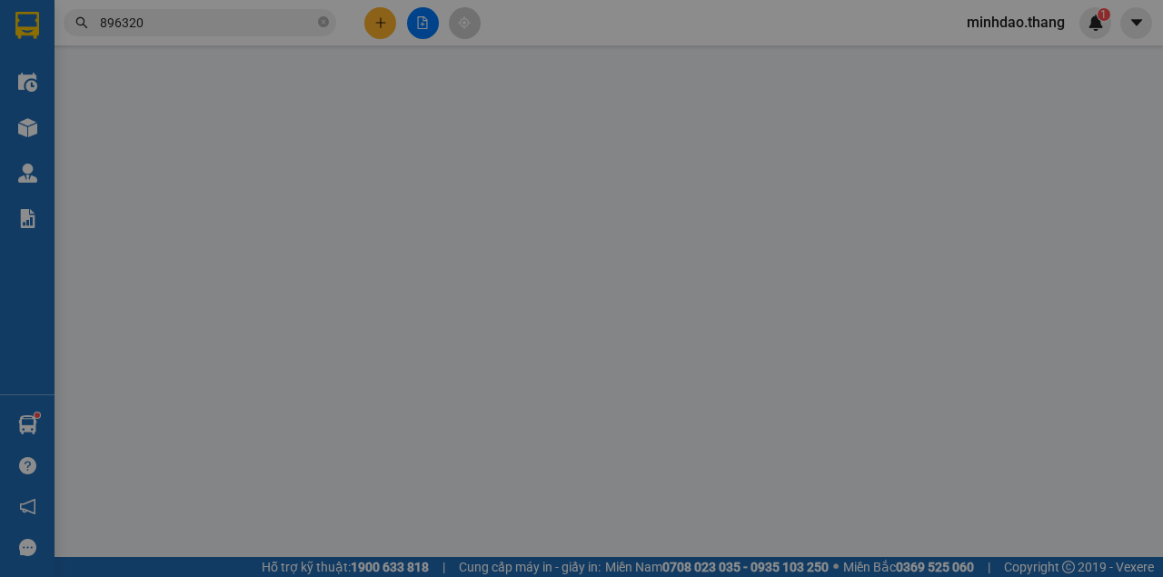
type input "0398896320"
type input "anh tới"
type input "50.000"
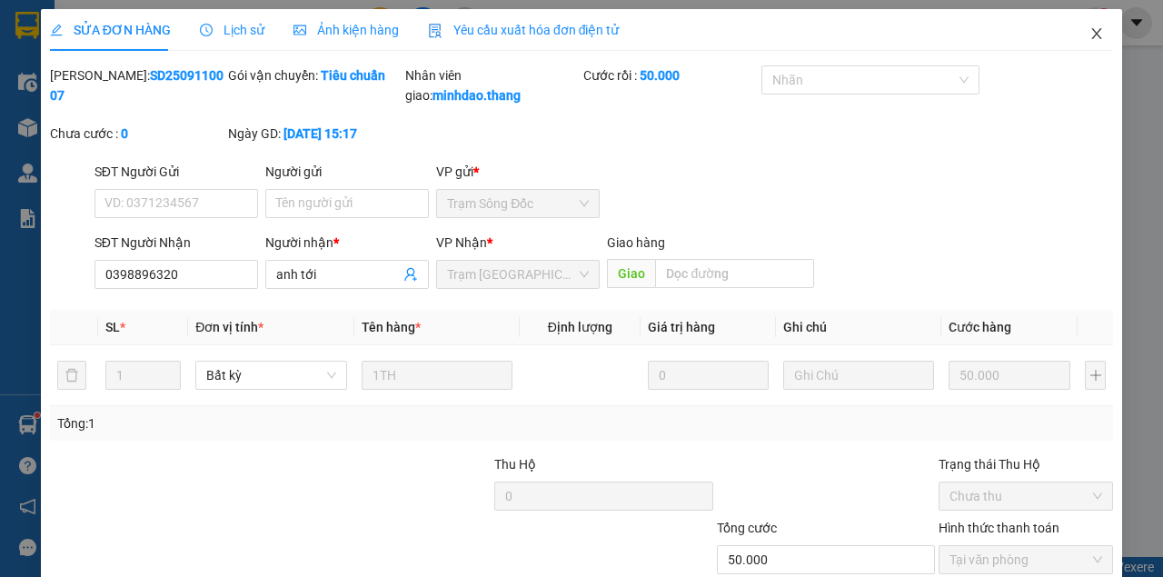
click at [1090, 35] on icon "close" at bounding box center [1096, 33] width 15 height 15
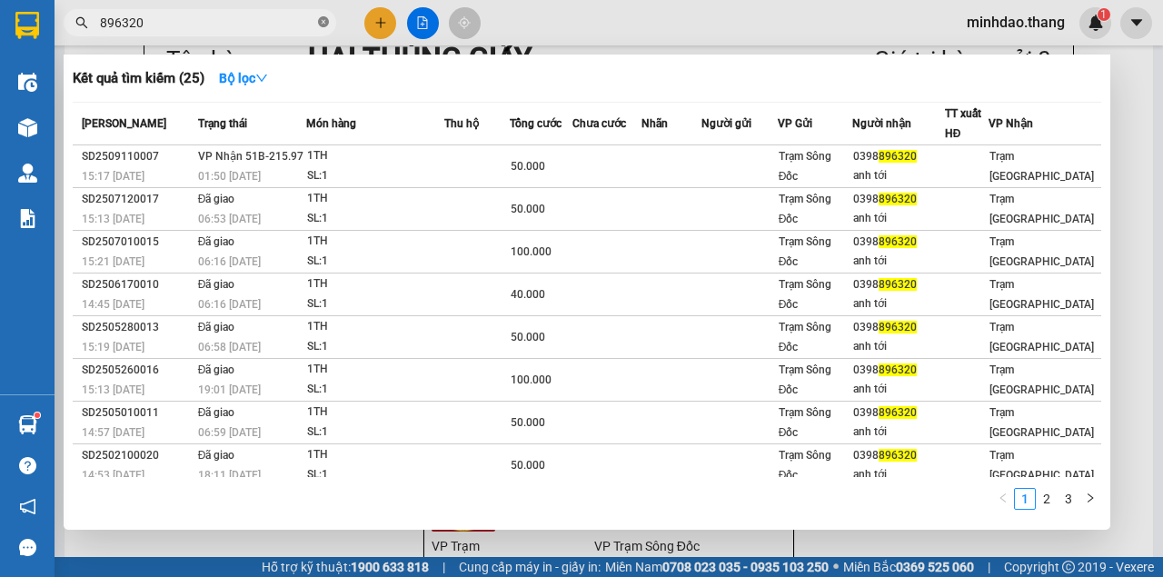
drag, startPoint x: 324, startPoint y: 25, endPoint x: 283, endPoint y: 25, distance: 40.9
click at [323, 25] on icon "close-circle" at bounding box center [323, 21] width 11 height 11
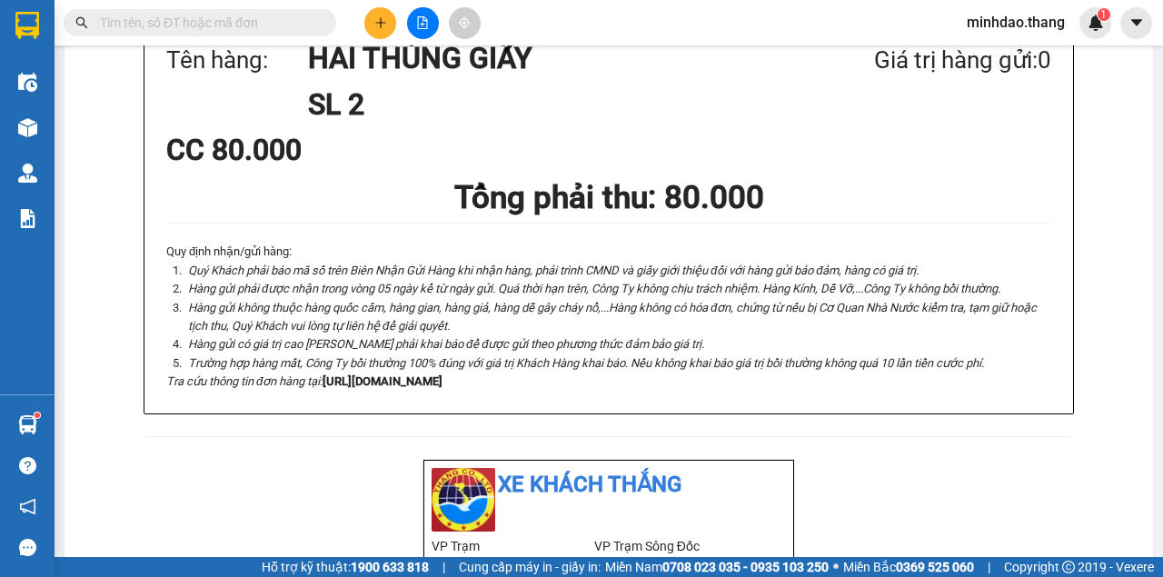
click at [282, 25] on input "text" at bounding box center [207, 23] width 214 height 20
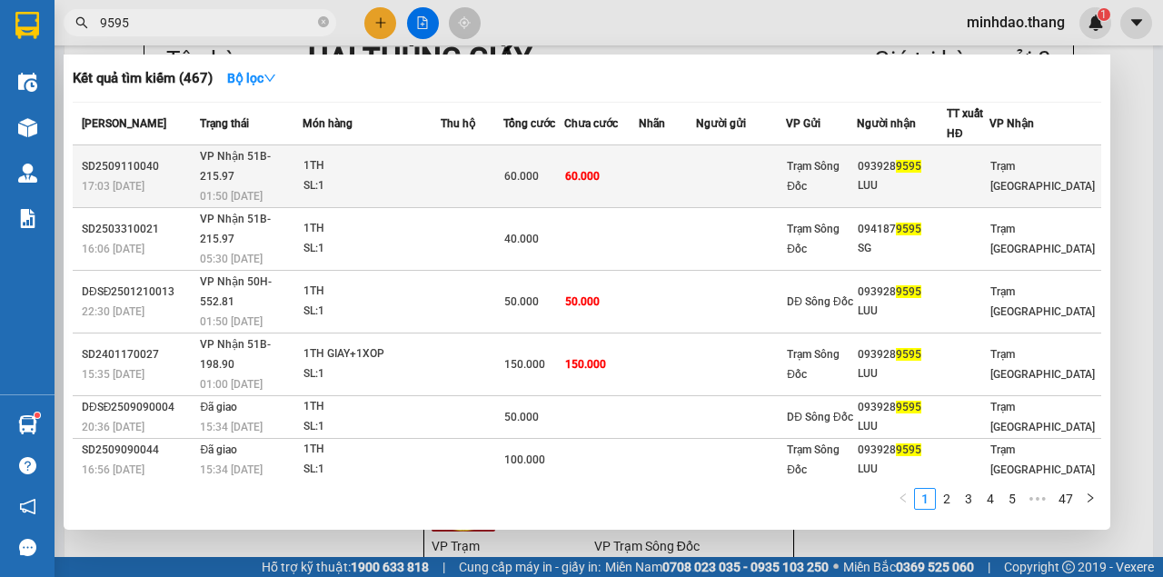
type input "9595"
click at [600, 170] on span "60.000" at bounding box center [582, 176] width 35 height 13
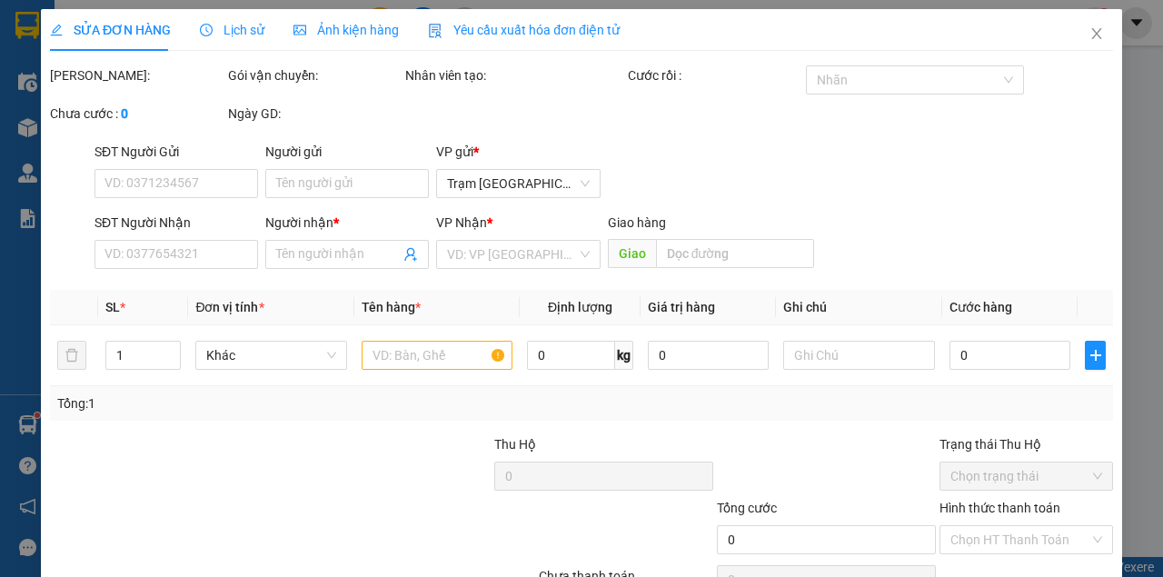
type input "0939289595"
type input "LUU"
type input "60.000"
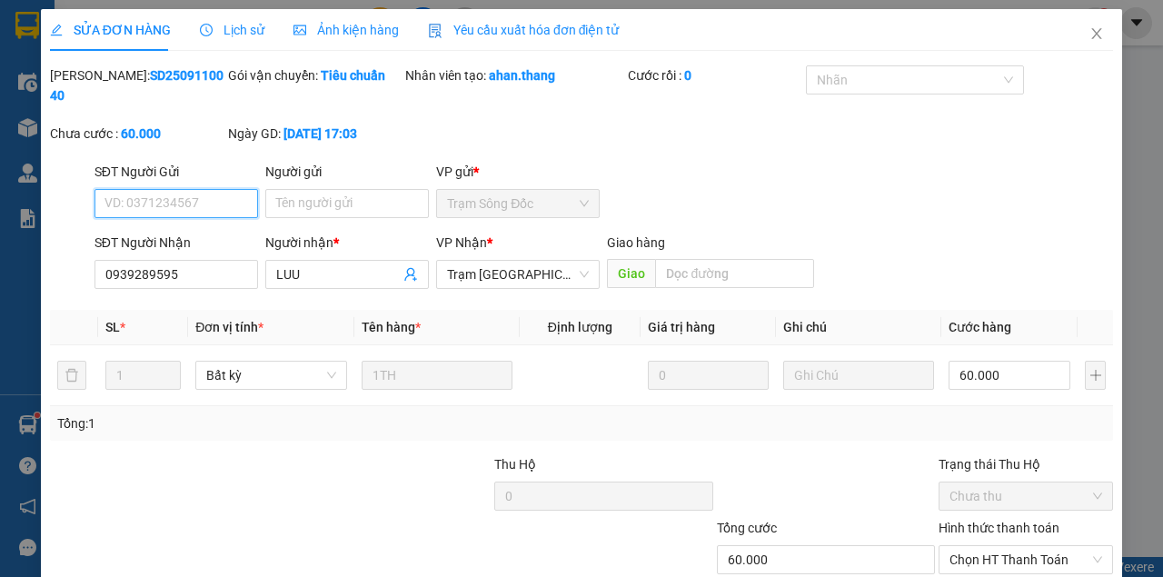
drag, startPoint x: 1000, startPoint y: 443, endPoint x: 990, endPoint y: 456, distance: 16.2
click at [999, 546] on span "Chọn HT Thanh Toán" at bounding box center [1025, 559] width 153 height 27
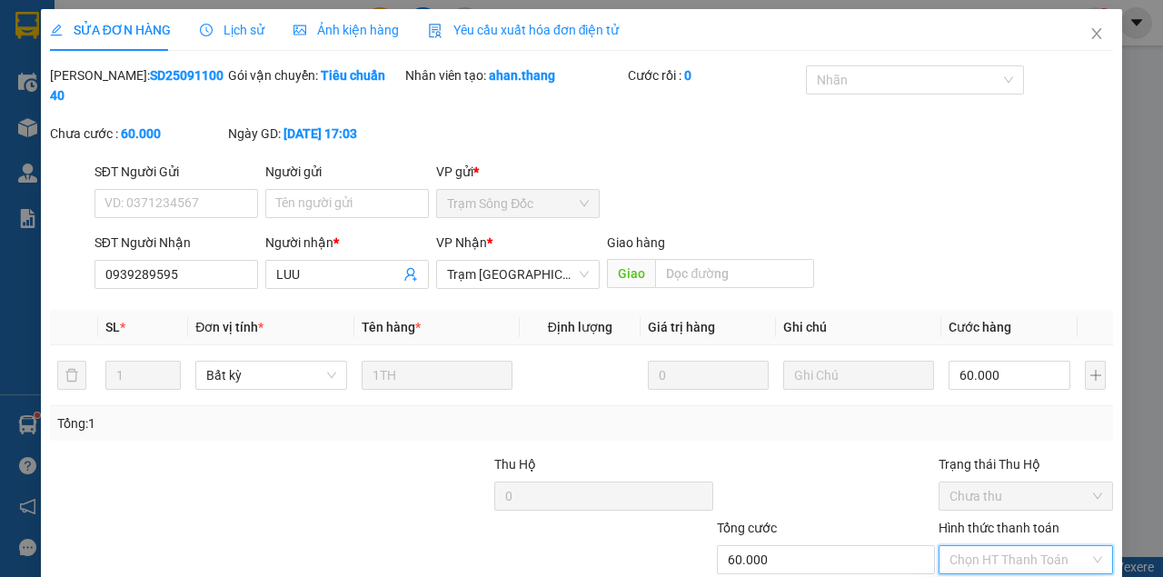
drag, startPoint x: 970, startPoint y: 473, endPoint x: 917, endPoint y: 481, distance: 53.3
type input "0"
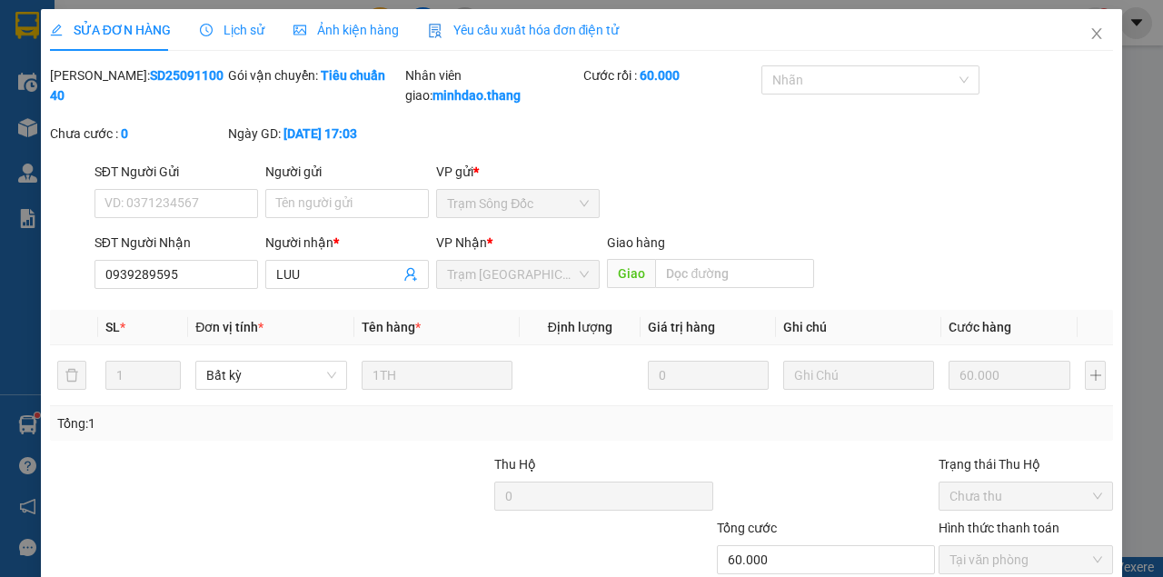
click at [1059, 38] on div "SỬA ĐƠN HÀNG Lịch sử Ảnh kiện hàng Yêu cầu xuất hóa đơn điện tử" at bounding box center [581, 30] width 1063 height 42
click at [1080, 52] on span "Close" at bounding box center [1096, 34] width 51 height 51
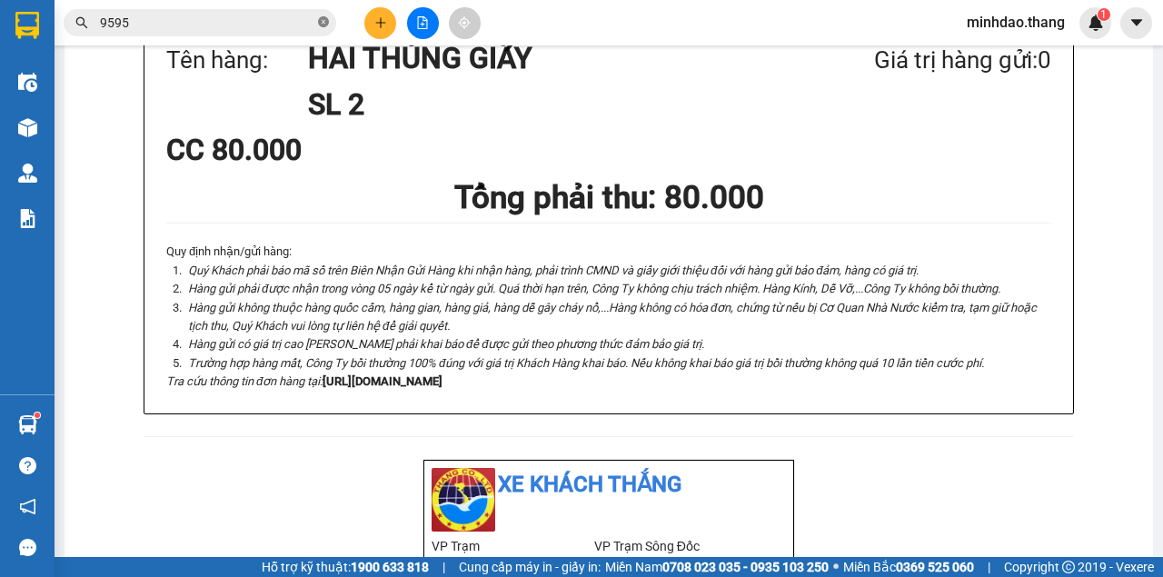
click at [324, 25] on icon "close-circle" at bounding box center [323, 21] width 11 height 11
click at [273, 25] on input "text" at bounding box center [207, 23] width 214 height 20
drag, startPoint x: 273, startPoint y: 25, endPoint x: 263, endPoint y: 15, distance: 14.2
click at [269, 23] on input "text" at bounding box center [207, 23] width 214 height 20
click at [263, 14] on input "text" at bounding box center [207, 23] width 214 height 20
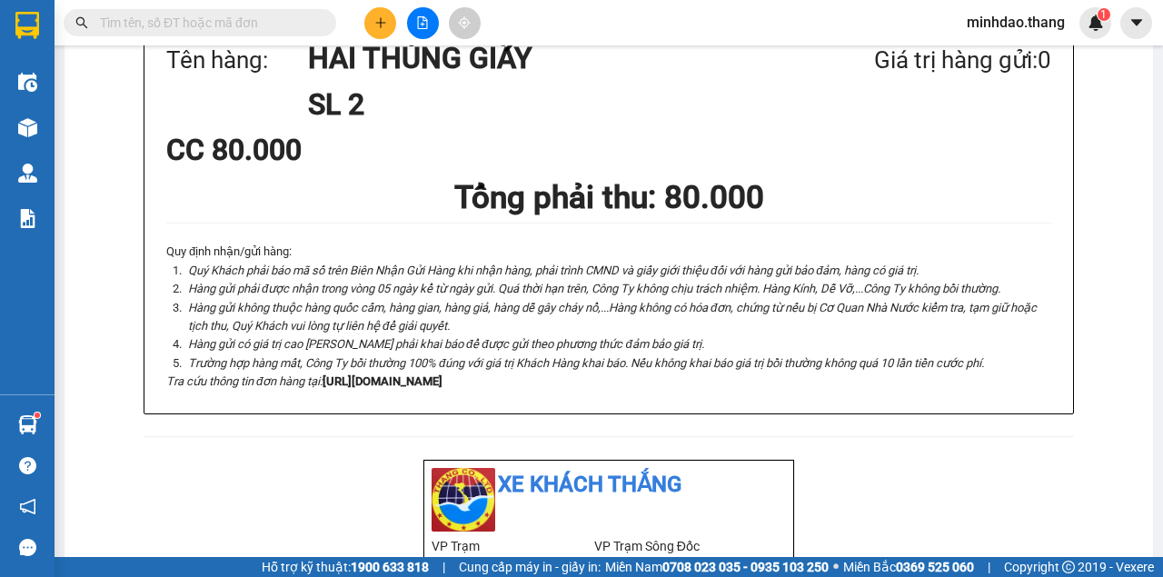
click at [262, 14] on input "text" at bounding box center [207, 23] width 214 height 20
click at [255, 18] on input "text" at bounding box center [207, 23] width 214 height 20
click at [253, 16] on input "text" at bounding box center [207, 23] width 214 height 20
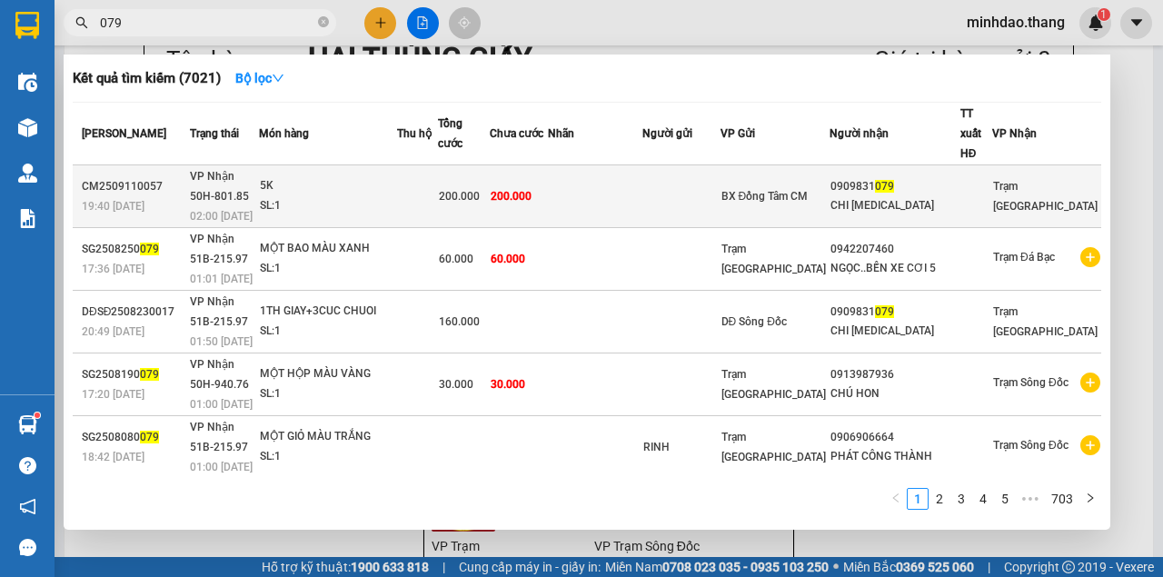
type input "079"
click at [548, 188] on td "200.000" at bounding box center [519, 196] width 58 height 63
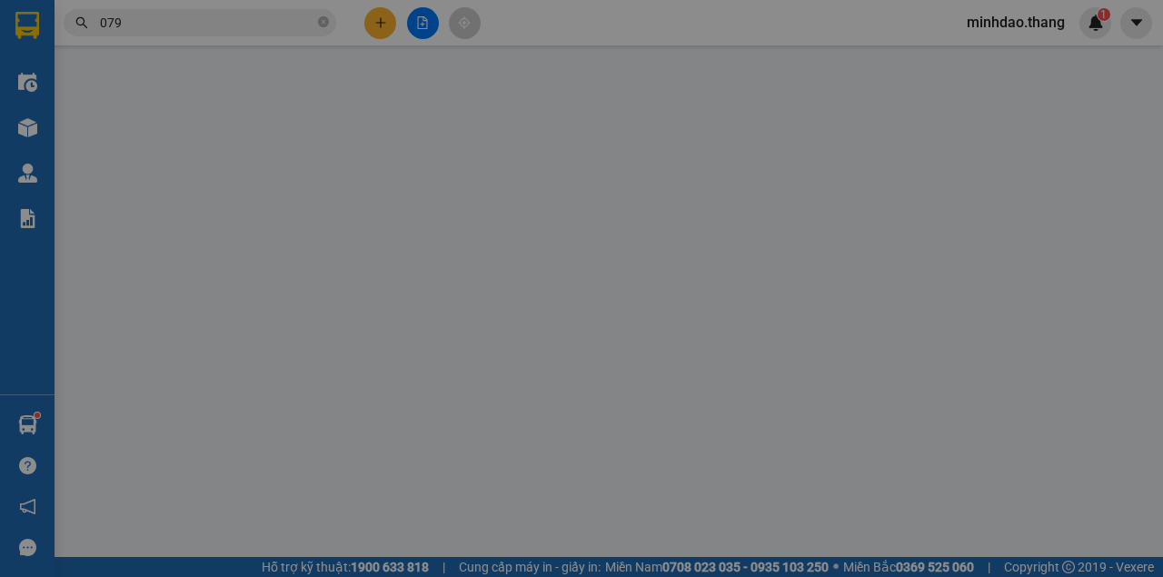
type input "0909831079"
type input "CHI [MEDICAL_DATA]"
type input "200.000"
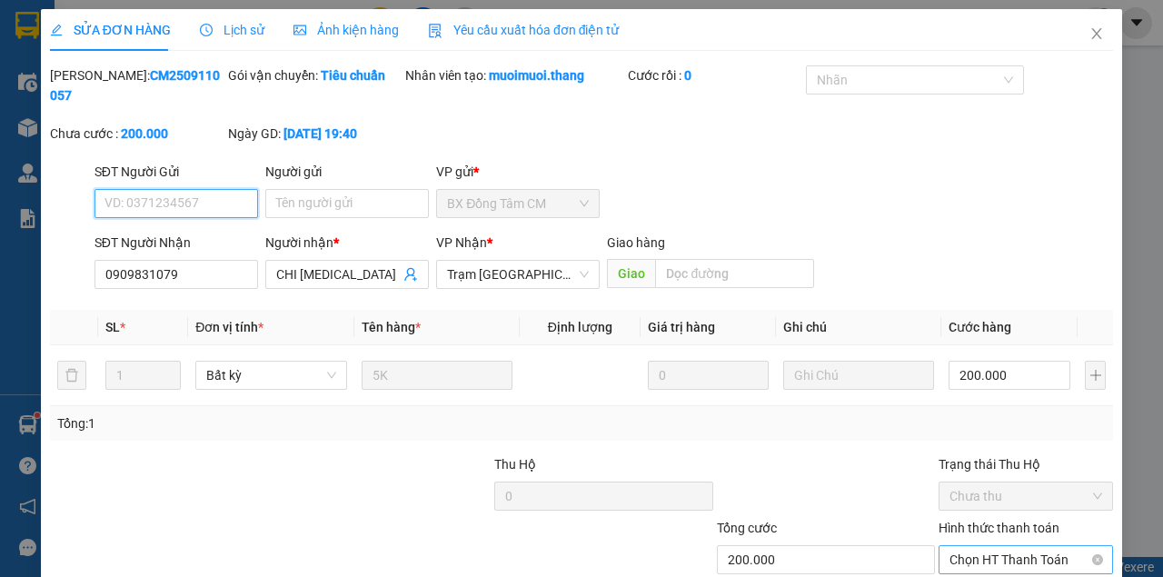
click at [994, 546] on span "Chọn HT Thanh Toán" at bounding box center [1025, 559] width 153 height 27
drag, startPoint x: 975, startPoint y: 479, endPoint x: 947, endPoint y: 483, distance: 28.5
type input "0"
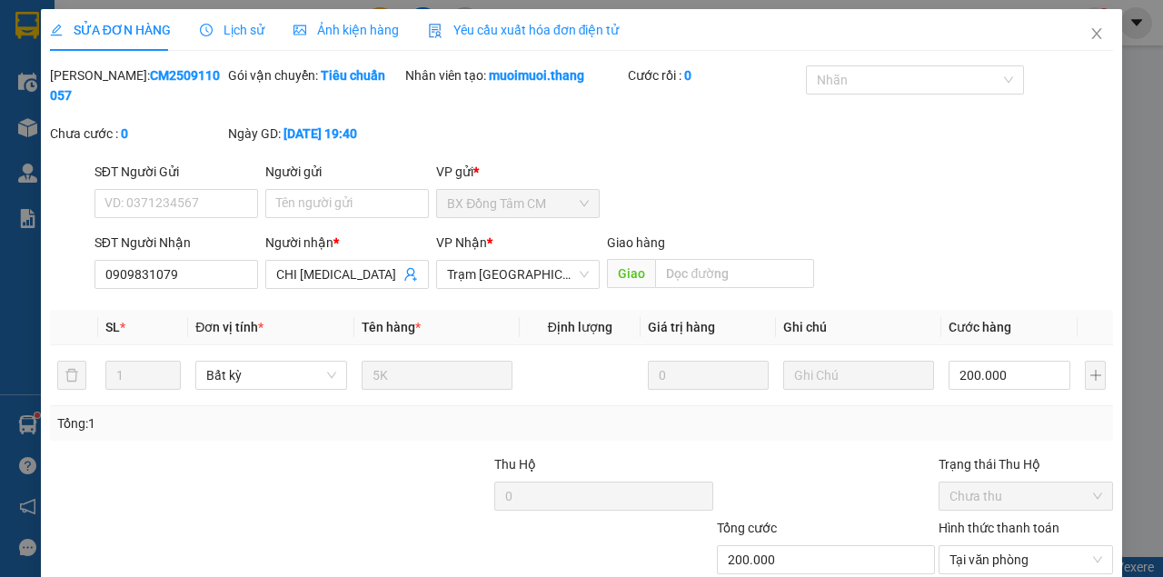
drag, startPoint x: 650, startPoint y: 527, endPoint x: 663, endPoint y: 512, distance: 19.3
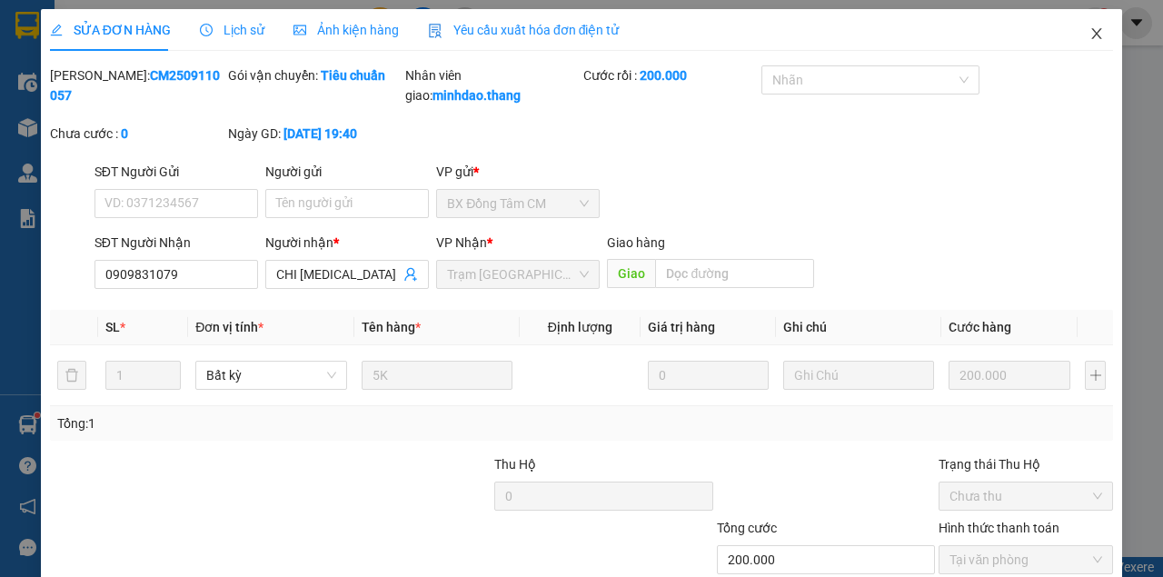
click at [1075, 35] on span "Close" at bounding box center [1096, 34] width 51 height 51
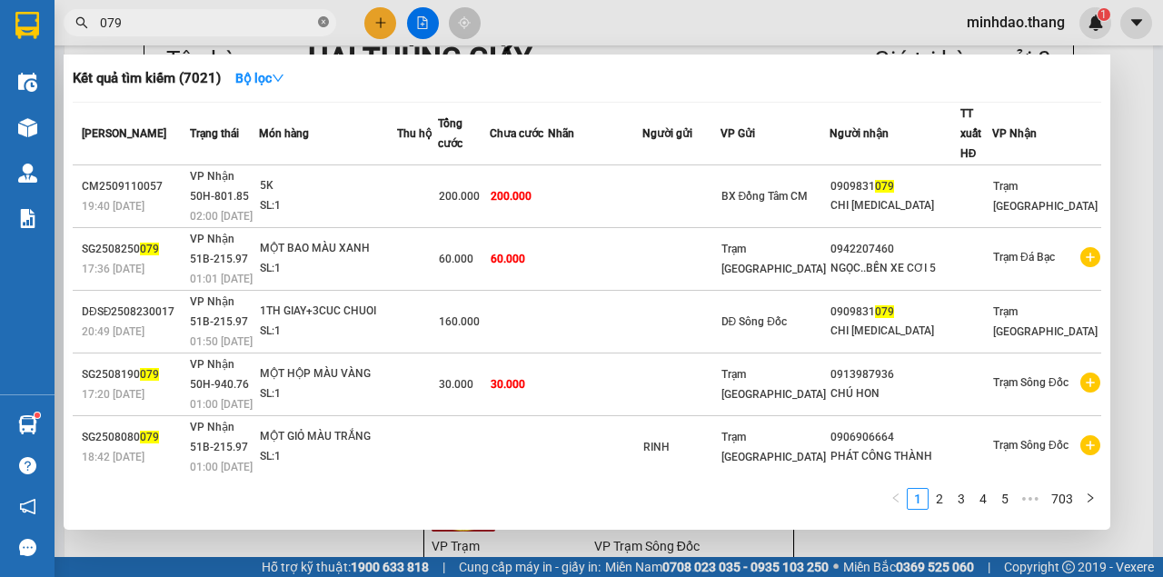
drag, startPoint x: 323, startPoint y: 24, endPoint x: 293, endPoint y: 26, distance: 30.1
click at [322, 24] on icon "close-circle" at bounding box center [323, 21] width 11 height 11
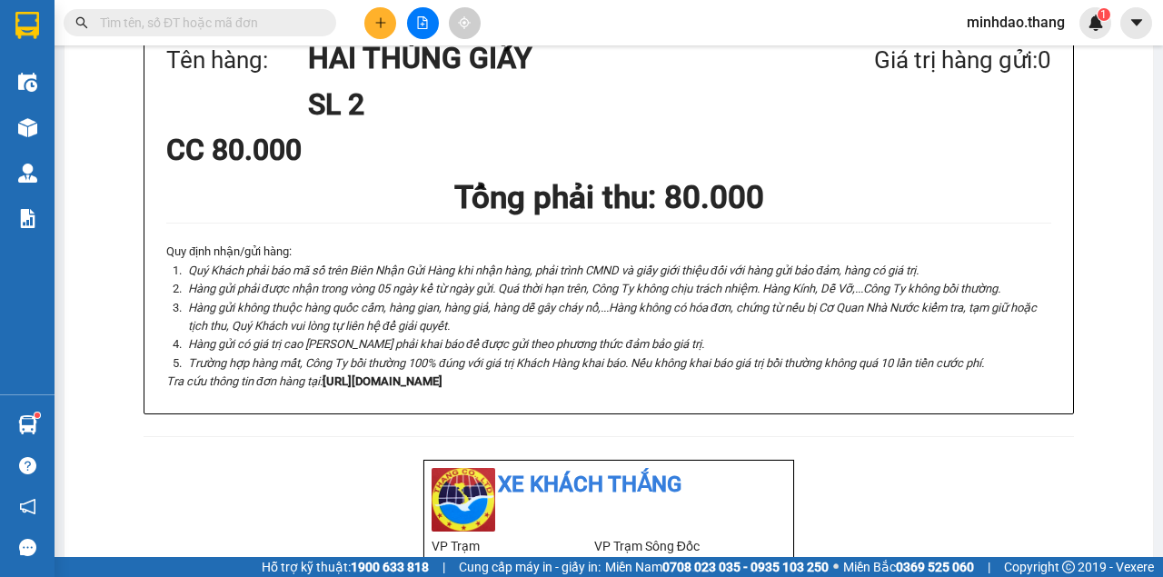
click at [282, 25] on input "text" at bounding box center [207, 23] width 214 height 20
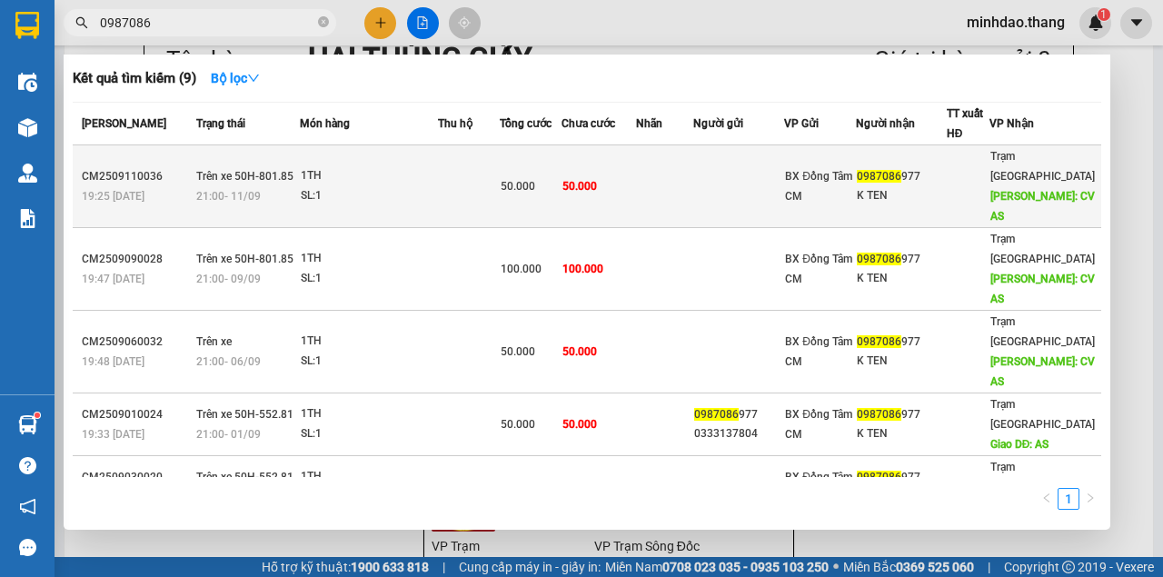
type input "0987086"
click at [596, 180] on span "50.000" at bounding box center [579, 186] width 35 height 13
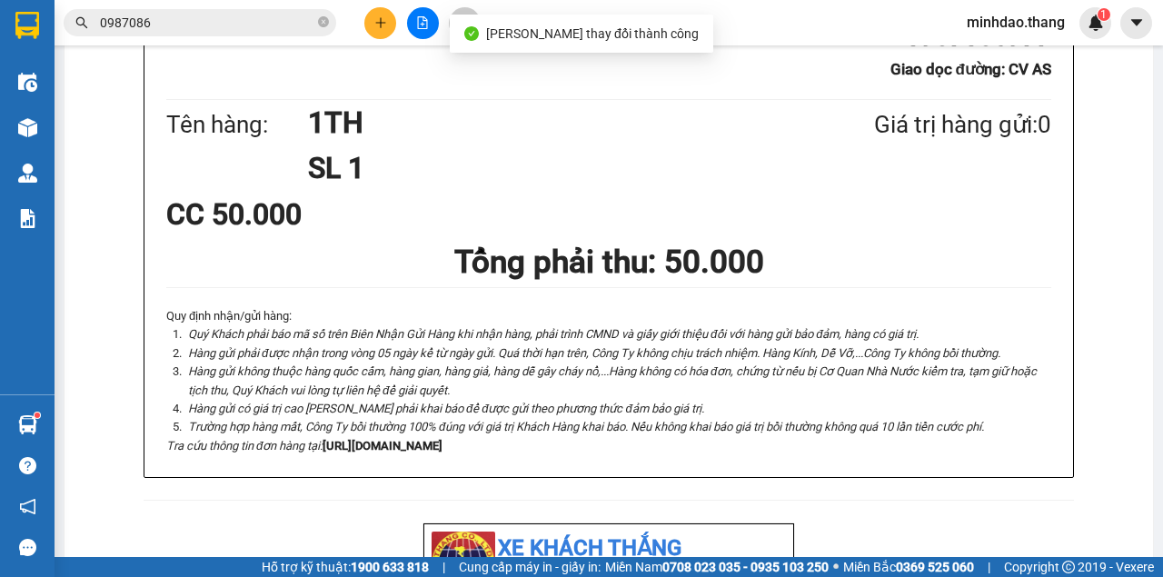
click at [594, 362] on li "Hàng gửi không thuộc hàng quốc cấm, hàng gian, hàng giả, hàng dễ gây cháy nổ,..…" at bounding box center [617, 380] width 867 height 37
